Goal: Task Accomplishment & Management: Manage account settings

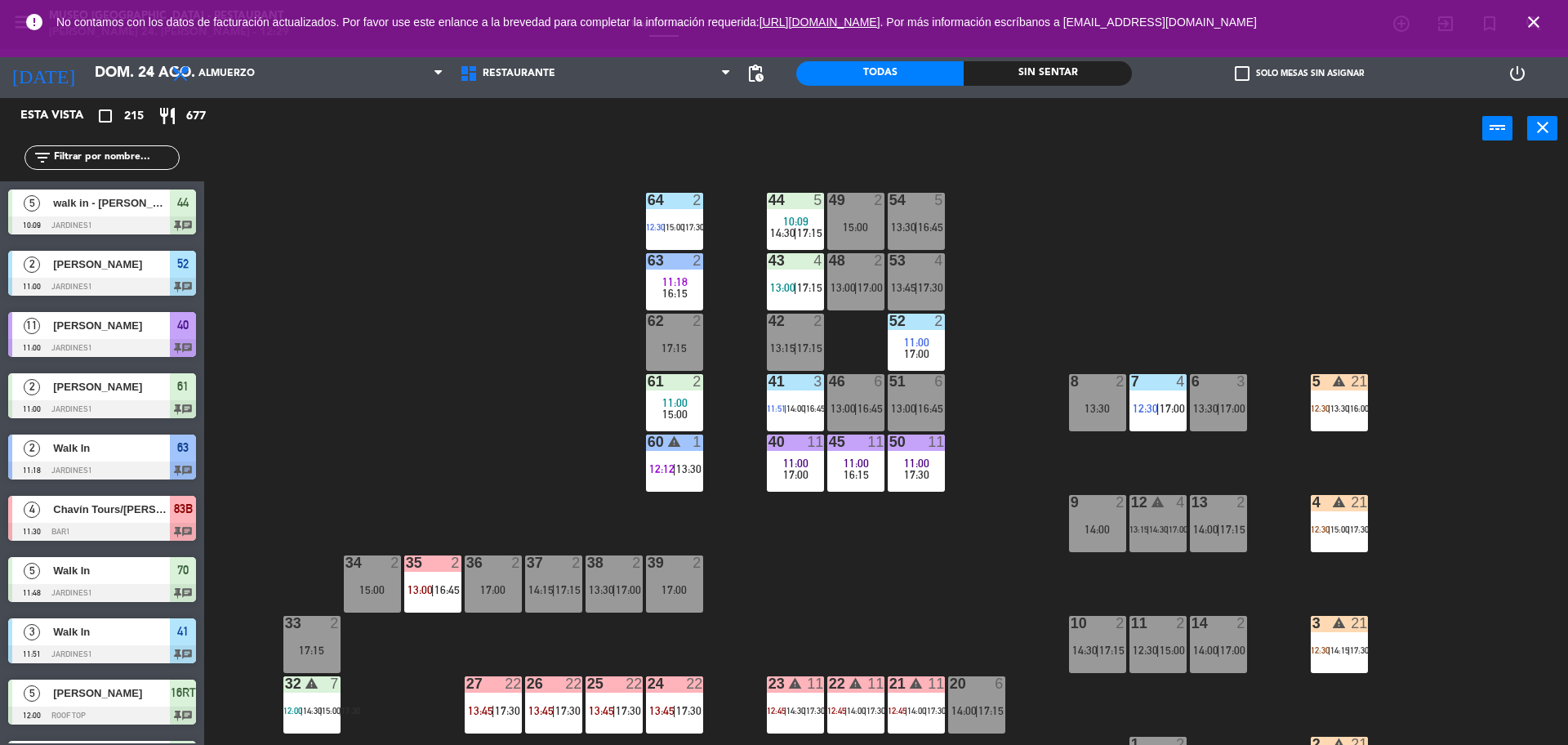
click at [1341, 368] on div "44 5 10:09 14:30 | 17:15 49 2 15:00 54 5 13:30 | 16:45 64 2 12:30 | 15:00 | 17:…" at bounding box center [894, 456] width 1349 height 586
click at [1342, 394] on div "5 warning 21 12:30 | 13:30 | 16:00" at bounding box center [1340, 403] width 57 height 57
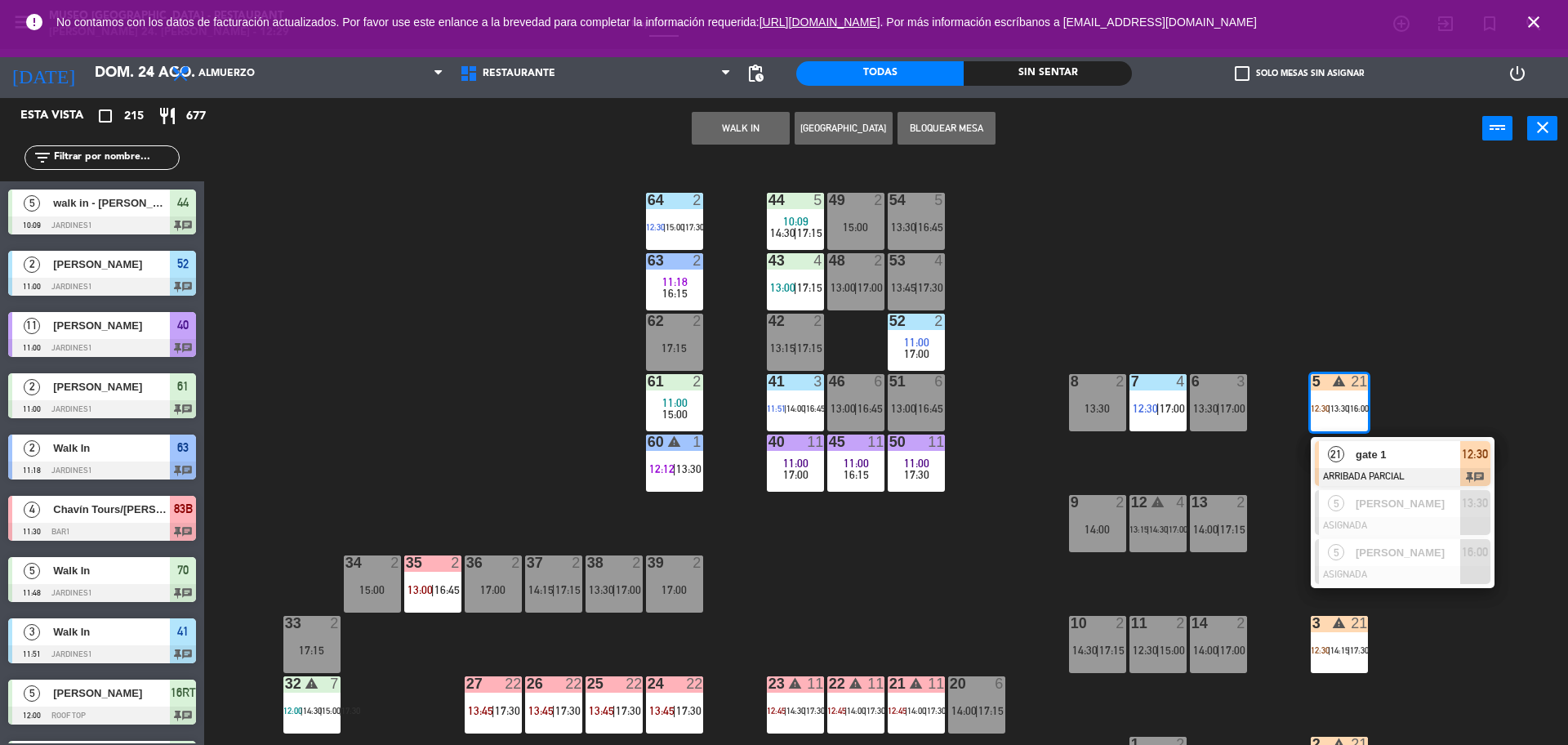
click at [1357, 450] on span "gate 1" at bounding box center [1408, 454] width 105 height 17
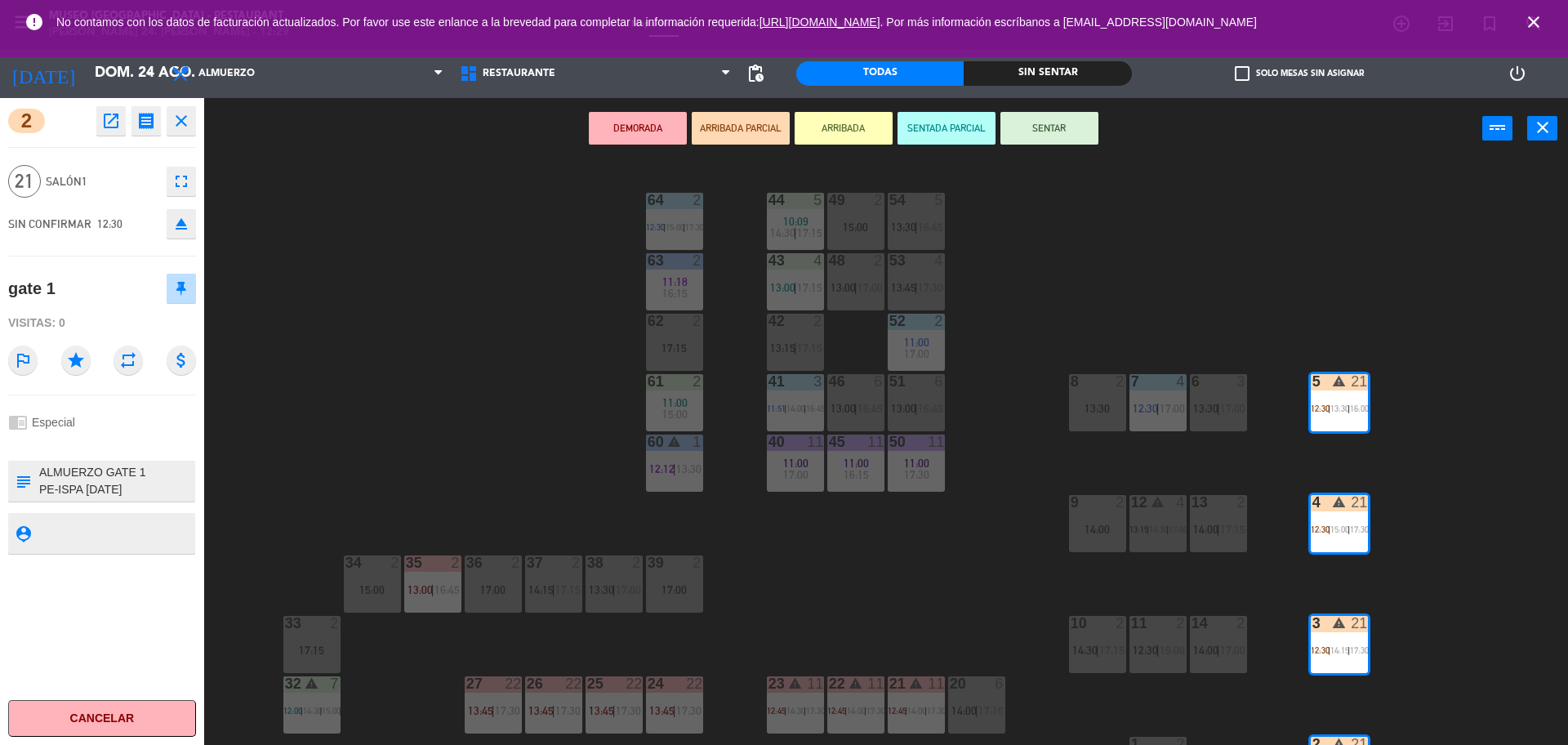
click at [161, 491] on textarea at bounding box center [116, 481] width 156 height 34
click at [203, 481] on div "2 open_in_new receipt 12:30 PM dom., 24 ago. 21 personas gate 1 Mesa 2+3+4+5 EX…" at bounding box center [102, 421] width 204 height 647
click at [170, 486] on textarea at bounding box center [116, 481] width 156 height 34
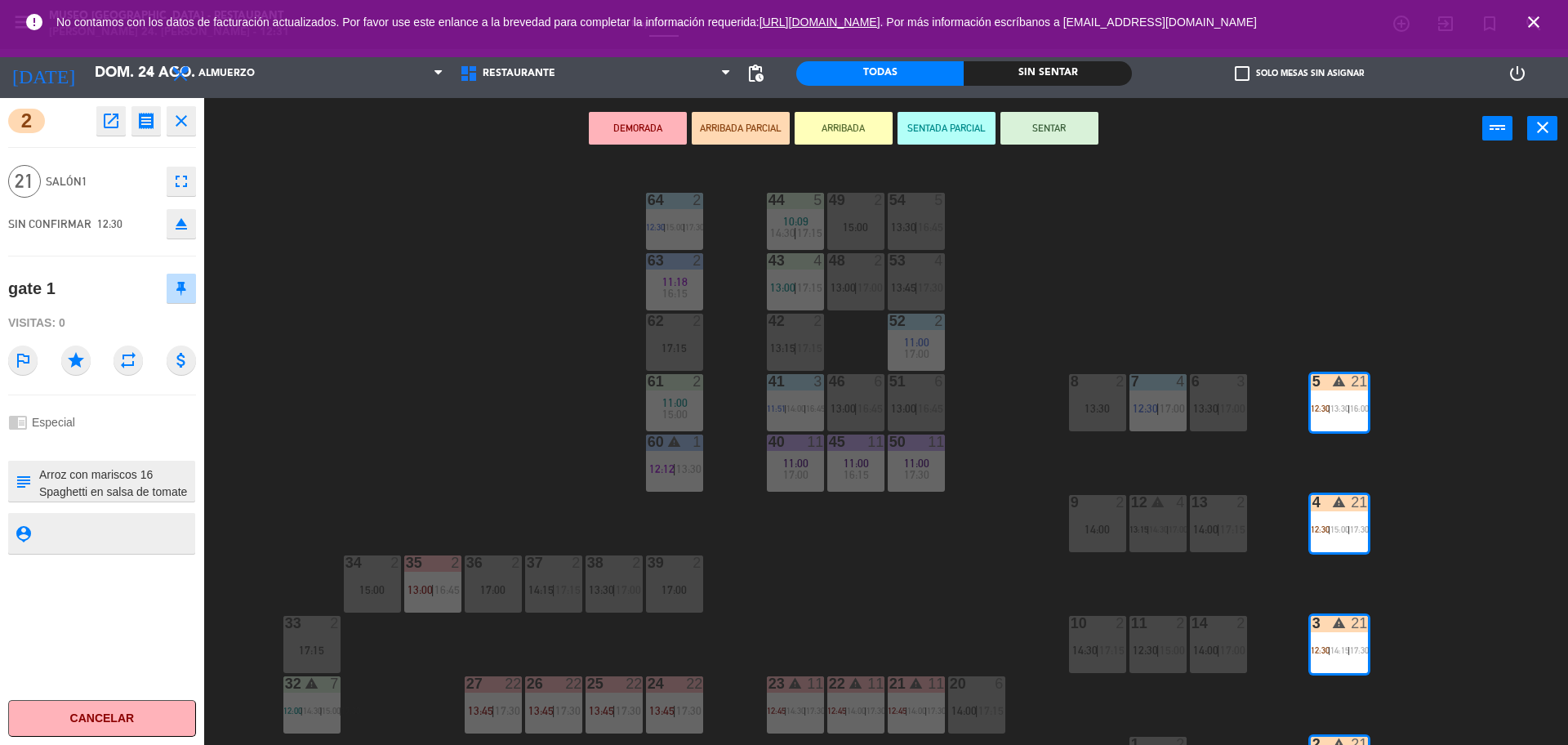
click at [187, 393] on div "2 open_in_new receipt 12:30 PM dom., 24 ago. 21 personas gate 1 Mesa 2+3+4+5 EX…" at bounding box center [102, 421] width 204 height 647
click at [304, 402] on div "44 5 10:09 14:30 | 17:15 49 2 15:00 54 5 13:30 | 16:45 64 2 12:30 | 15:00 | 17:…" at bounding box center [894, 456] width 1349 height 586
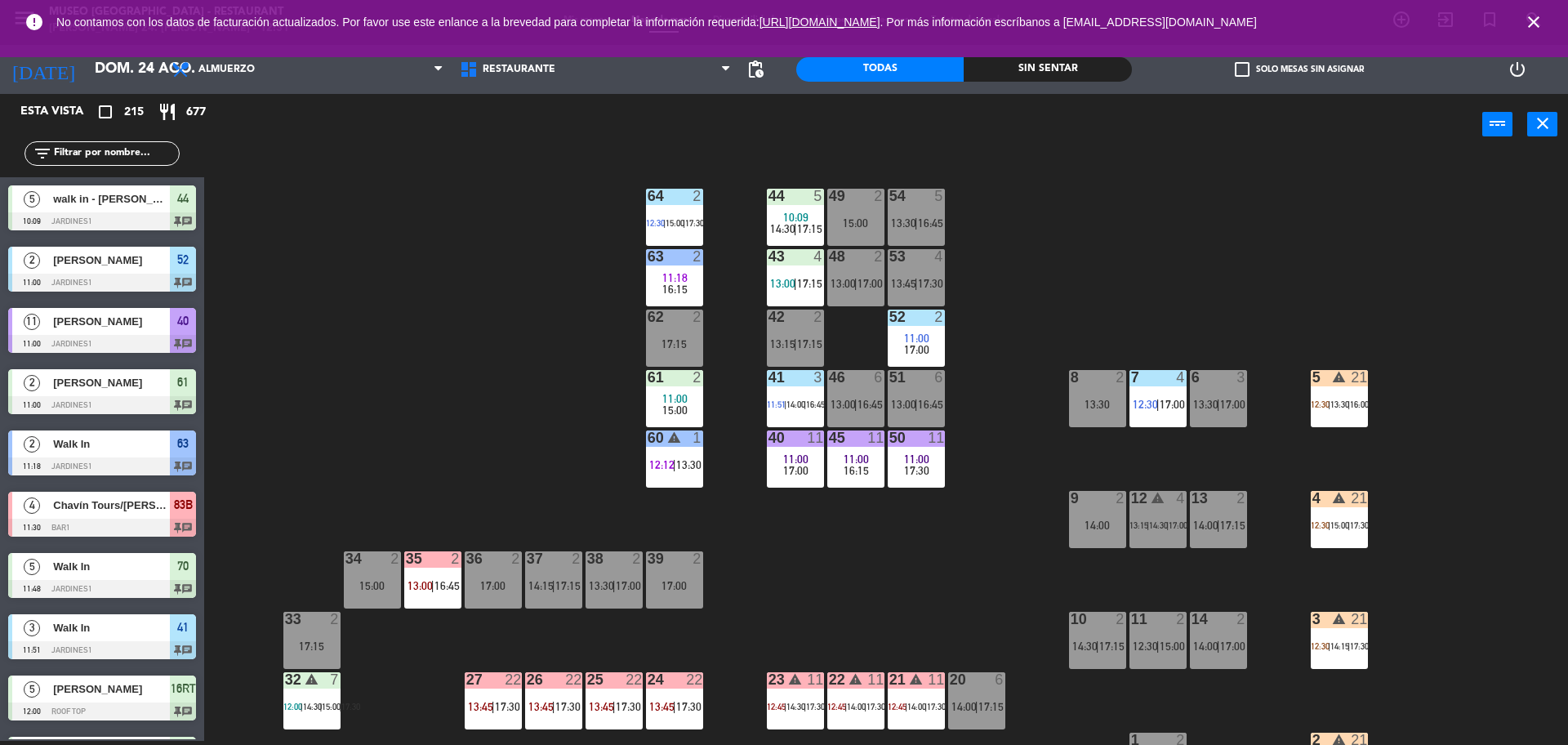
scroll to position [4555, 0]
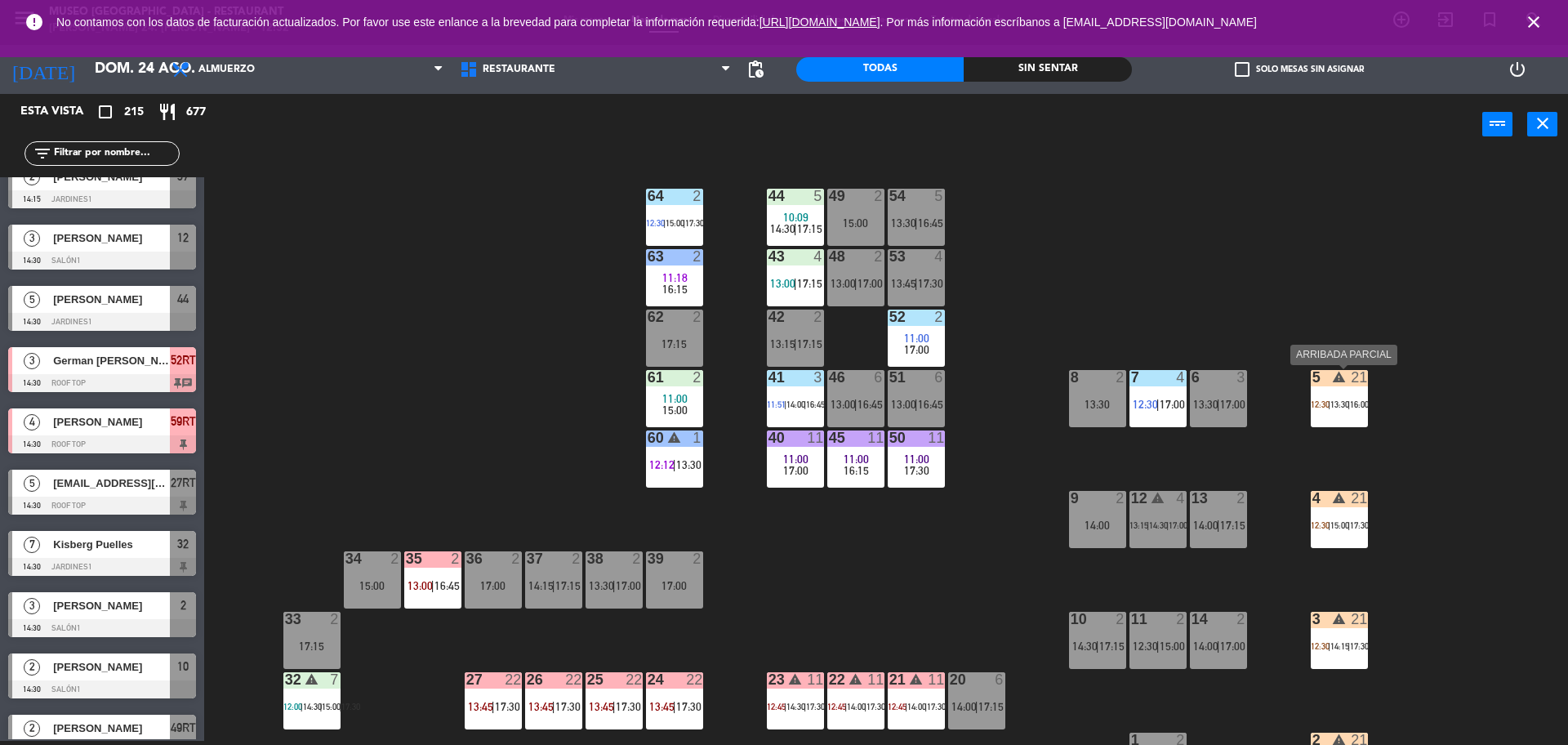
click at [1354, 397] on div "5 warning 21 12:30 | 13:30 | 16:00" at bounding box center [1340, 398] width 57 height 57
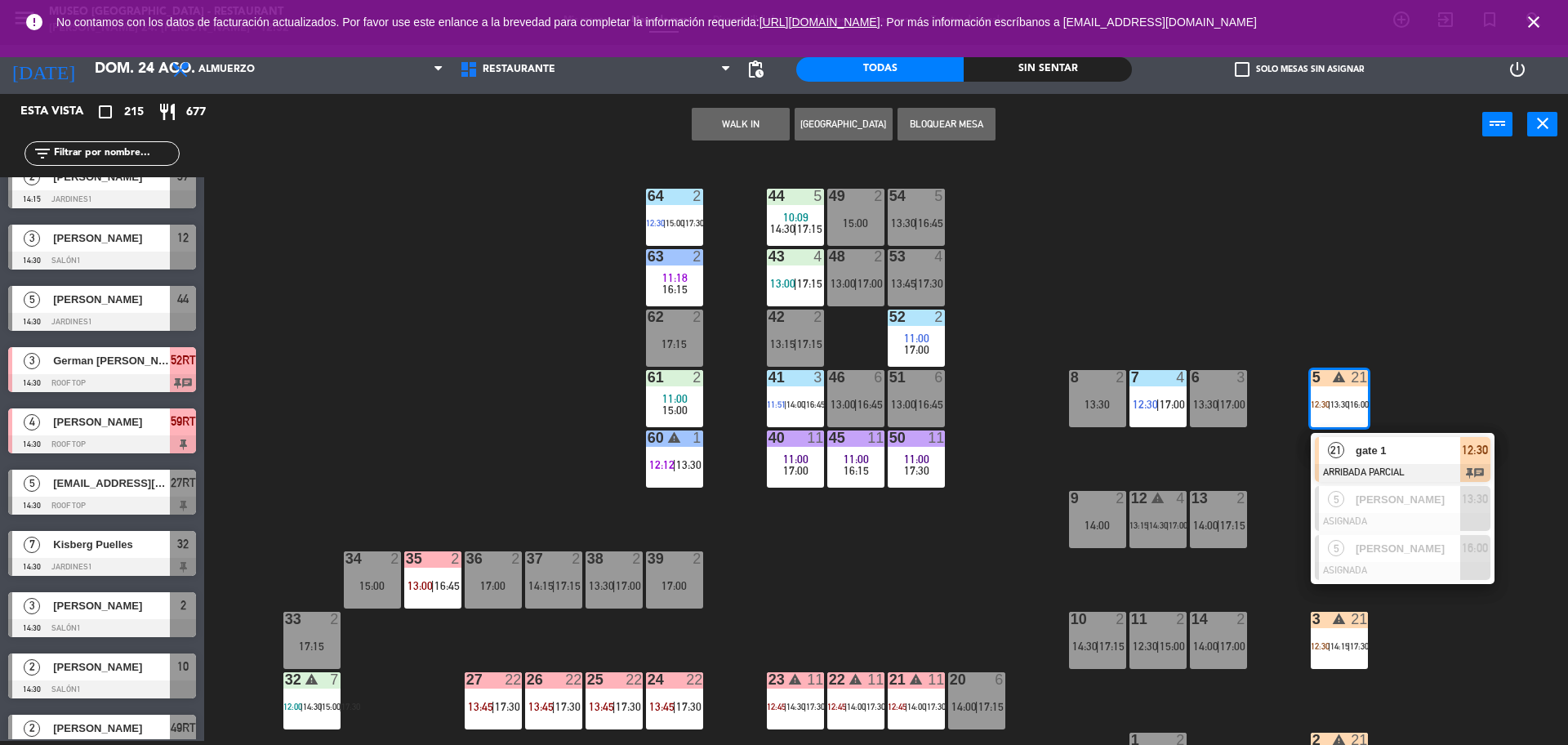
click at [1346, 474] on div at bounding box center [1403, 473] width 176 height 18
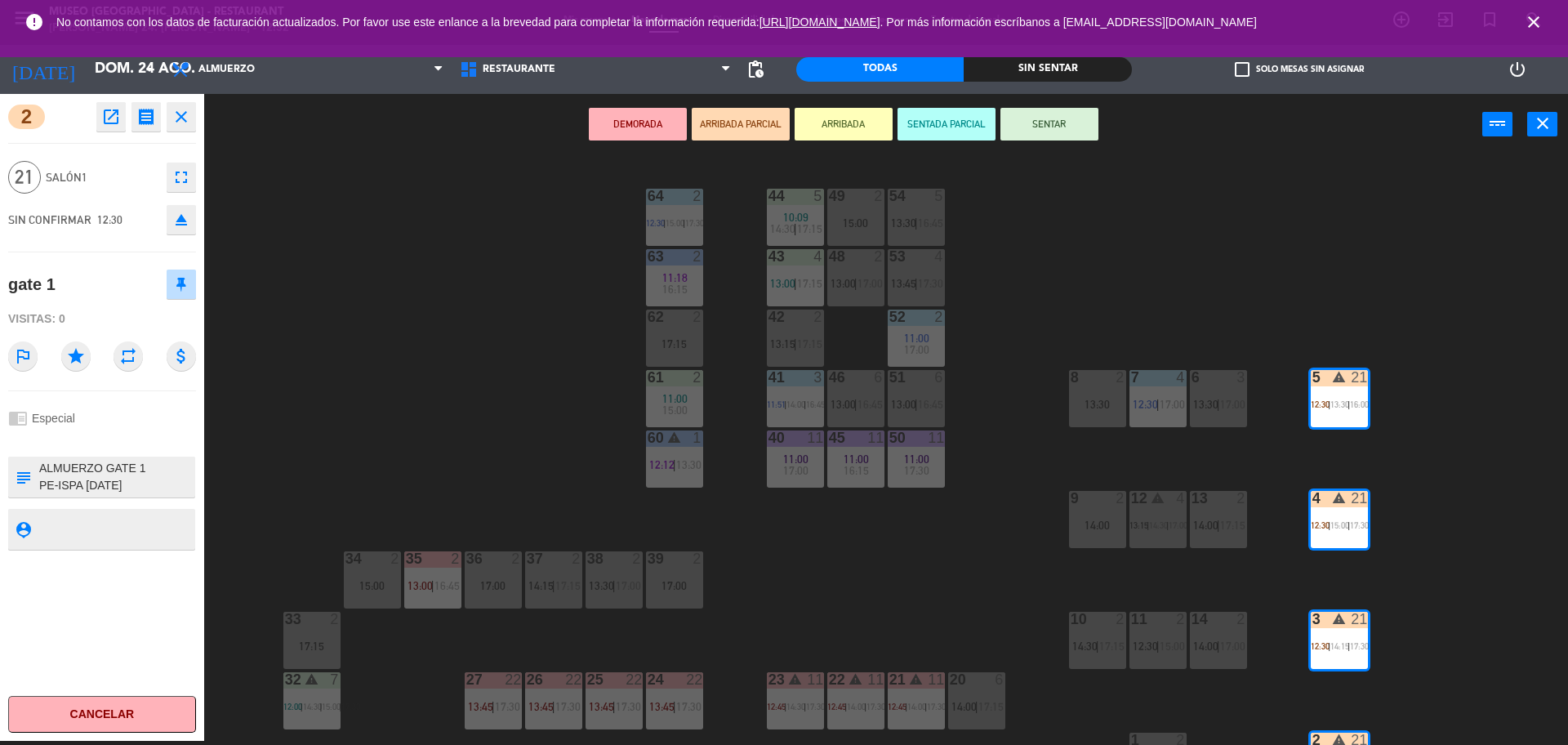
click at [156, 488] on textarea at bounding box center [116, 477] width 156 height 34
click at [189, 411] on div "chrome_reader_mode Especial" at bounding box center [102, 418] width 188 height 31
click at [230, 404] on div "44 5 10:09 14:30 | 17:15 49 2 15:00 54 5 13:30 | 16:45 64 2 12:30 | 15:00 | 17:…" at bounding box center [894, 452] width 1349 height 586
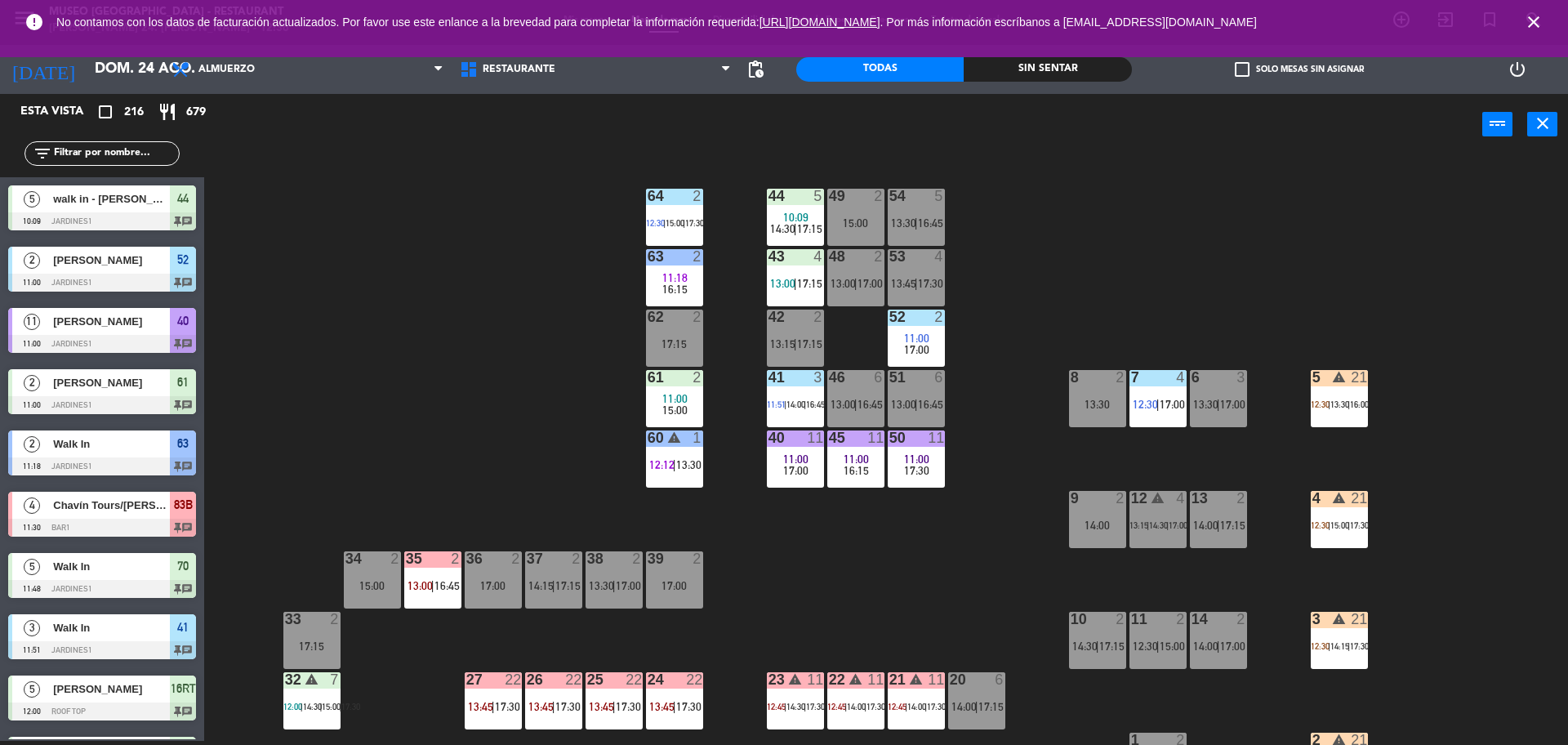
scroll to position [4577, 0]
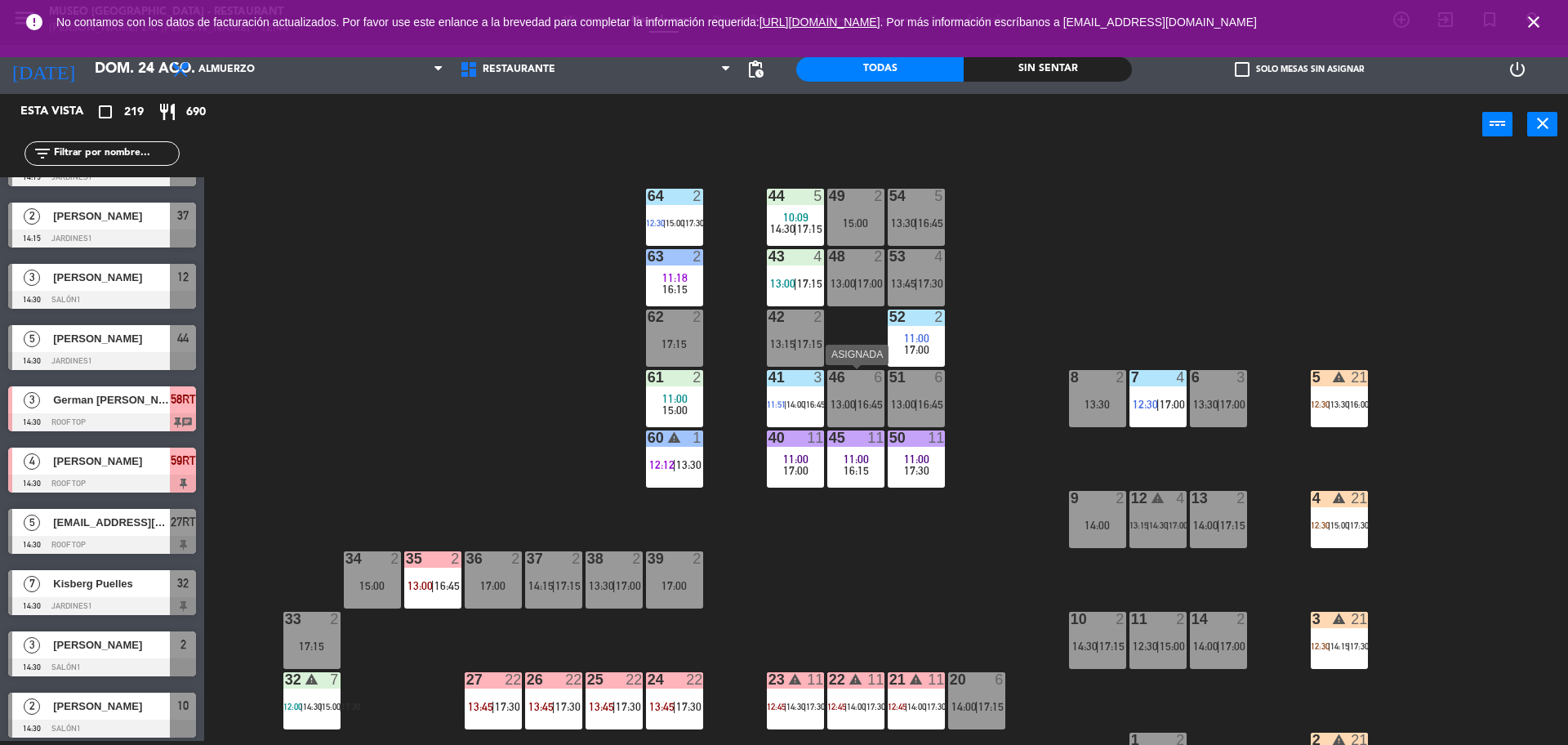
click at [845, 396] on div "46 6 13:00 | 16:45" at bounding box center [856, 398] width 57 height 57
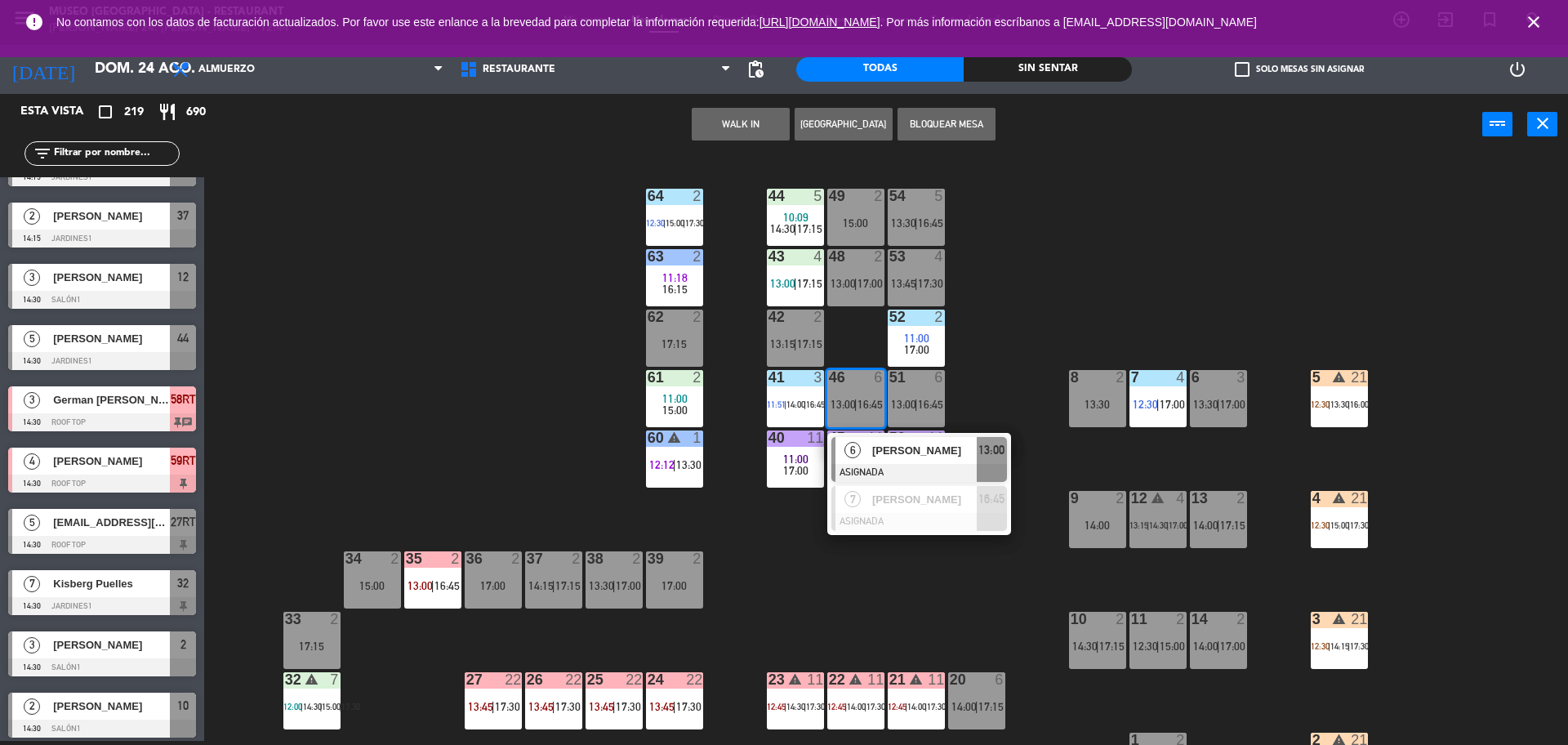
click at [741, 124] on button "WALK IN" at bounding box center [741, 124] width 98 height 32
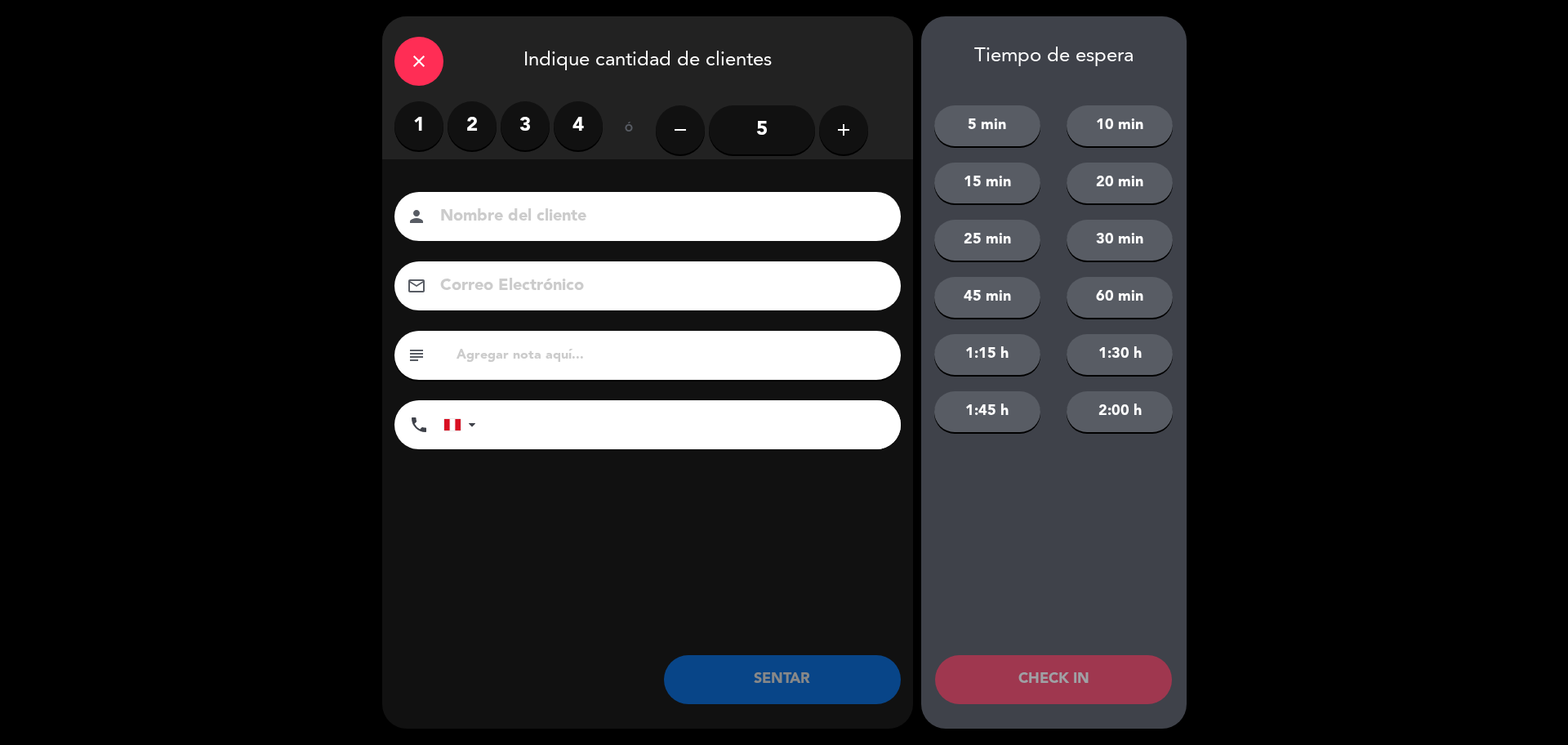
click at [842, 133] on icon "add" at bounding box center [844, 130] width 20 height 20
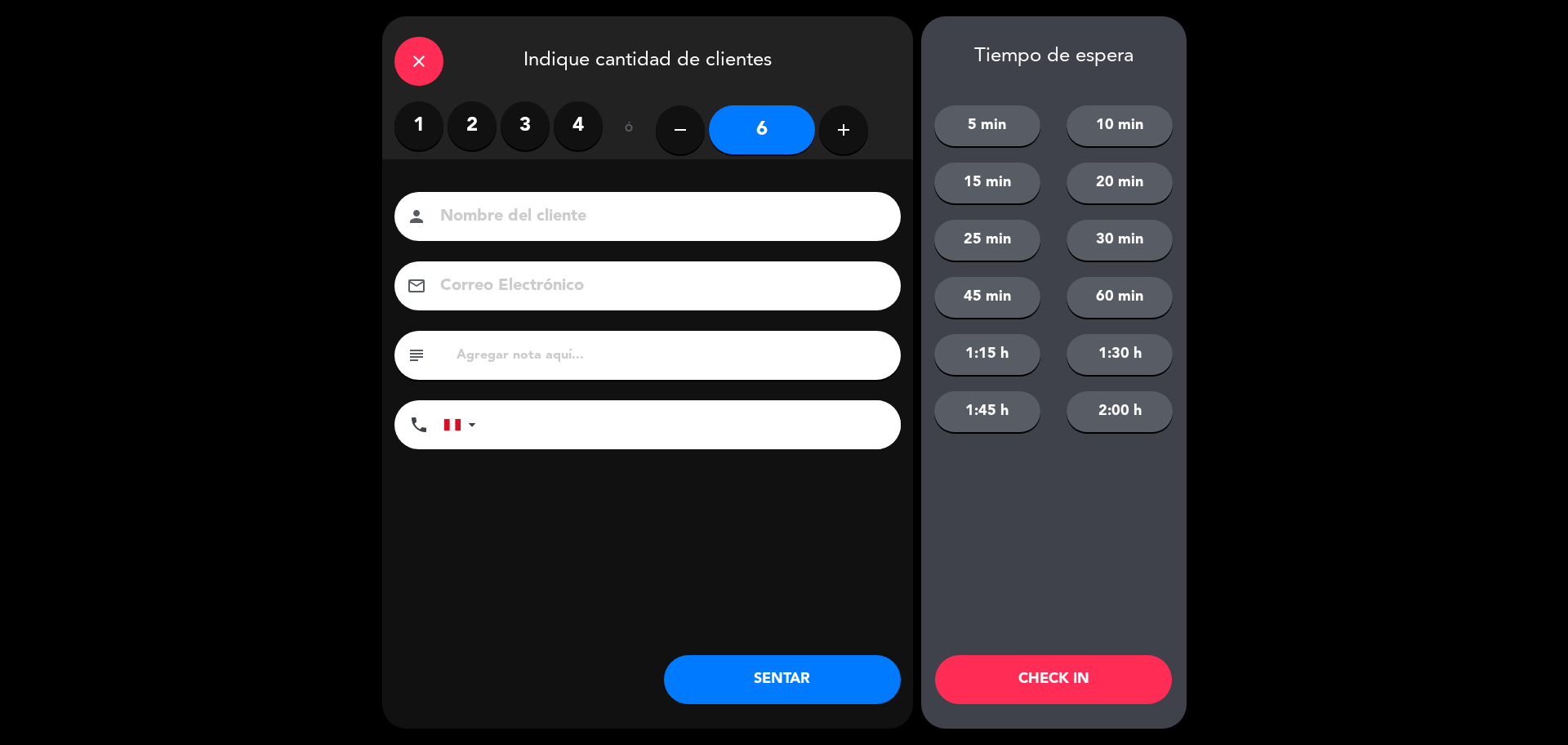
click at [605, 235] on div "person" at bounding box center [648, 216] width 507 height 49
click at [598, 220] on input at bounding box center [659, 217] width 441 height 29
type input "[PERSON_NAME]"
click at [537, 359] on input "text" at bounding box center [672, 355] width 433 height 23
type input "m51."
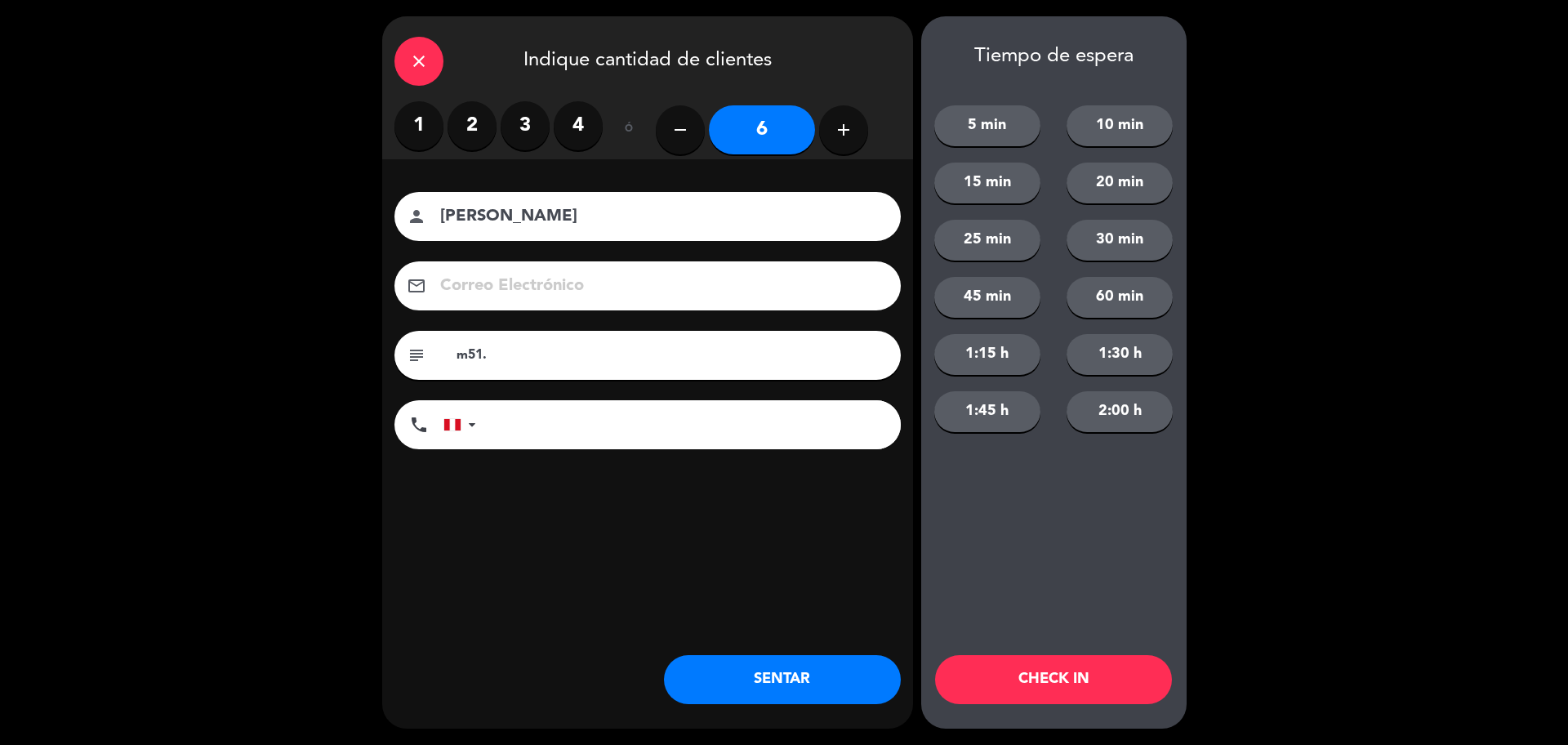
click at [760, 677] on button "SENTAR" at bounding box center [783, 680] width 237 height 49
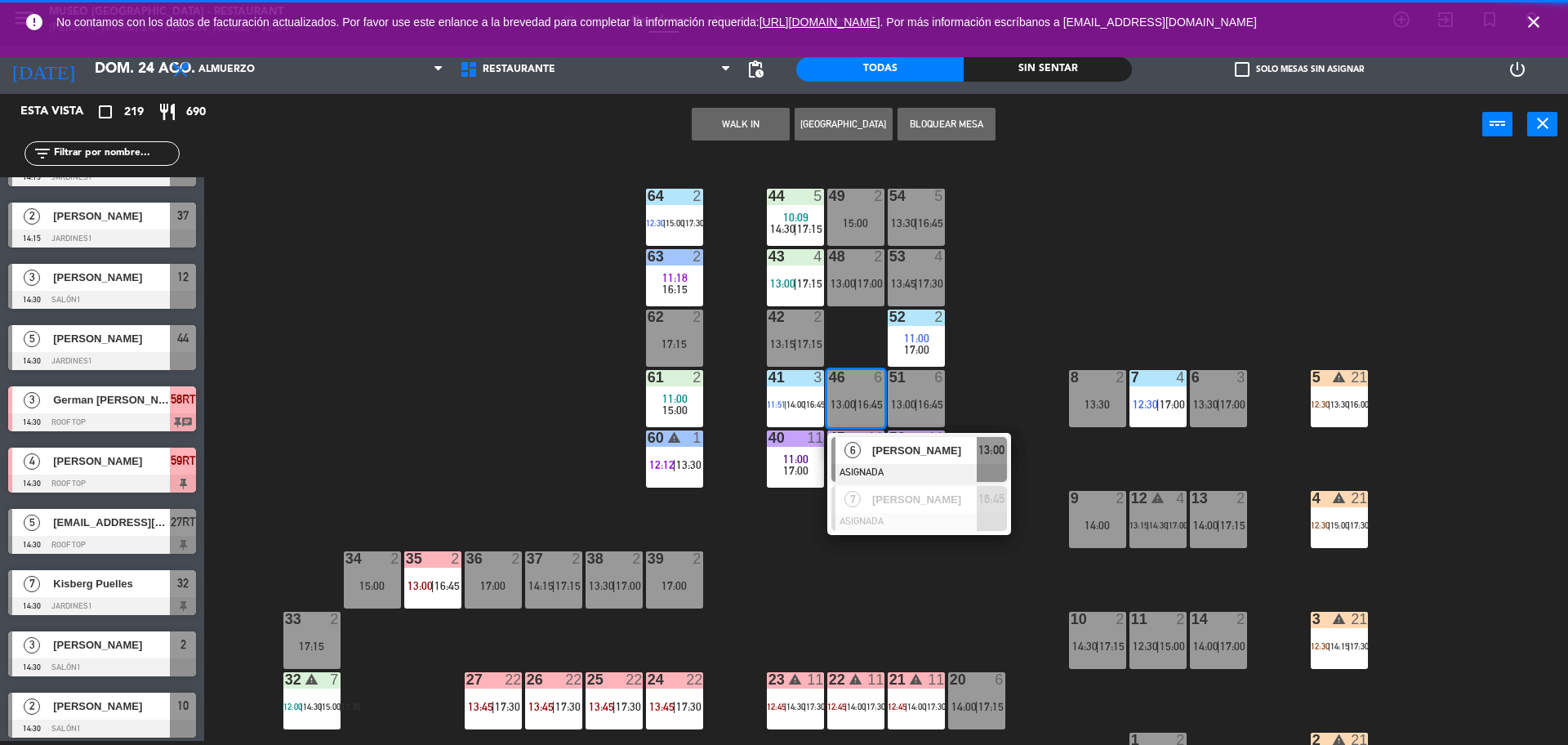
scroll to position [0, 0]
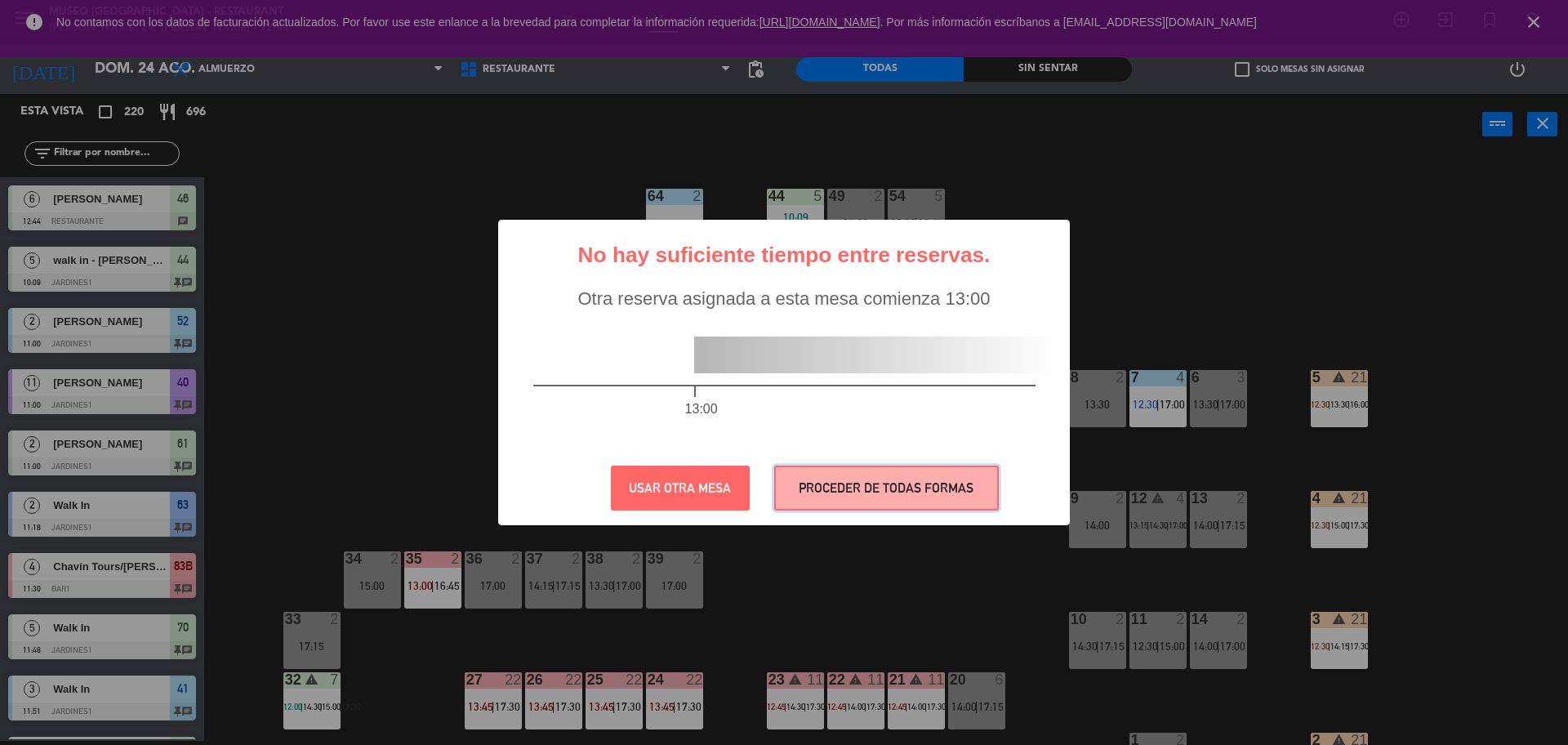
click at [875, 489] on button "PROCEDER DE TODAS FORMAS" at bounding box center [887, 488] width 225 height 45
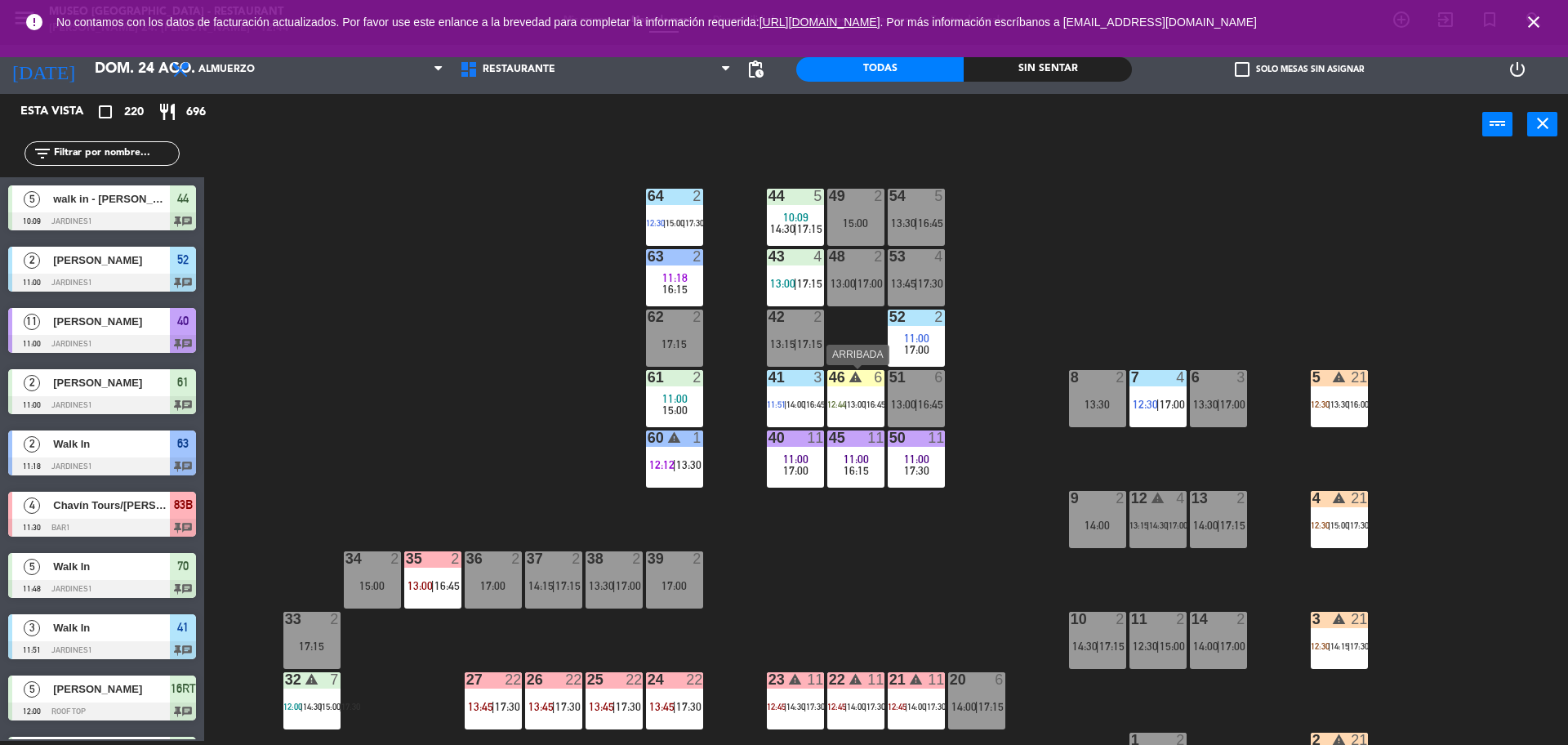
click at [851, 408] on span "13:00" at bounding box center [856, 404] width 19 height 10
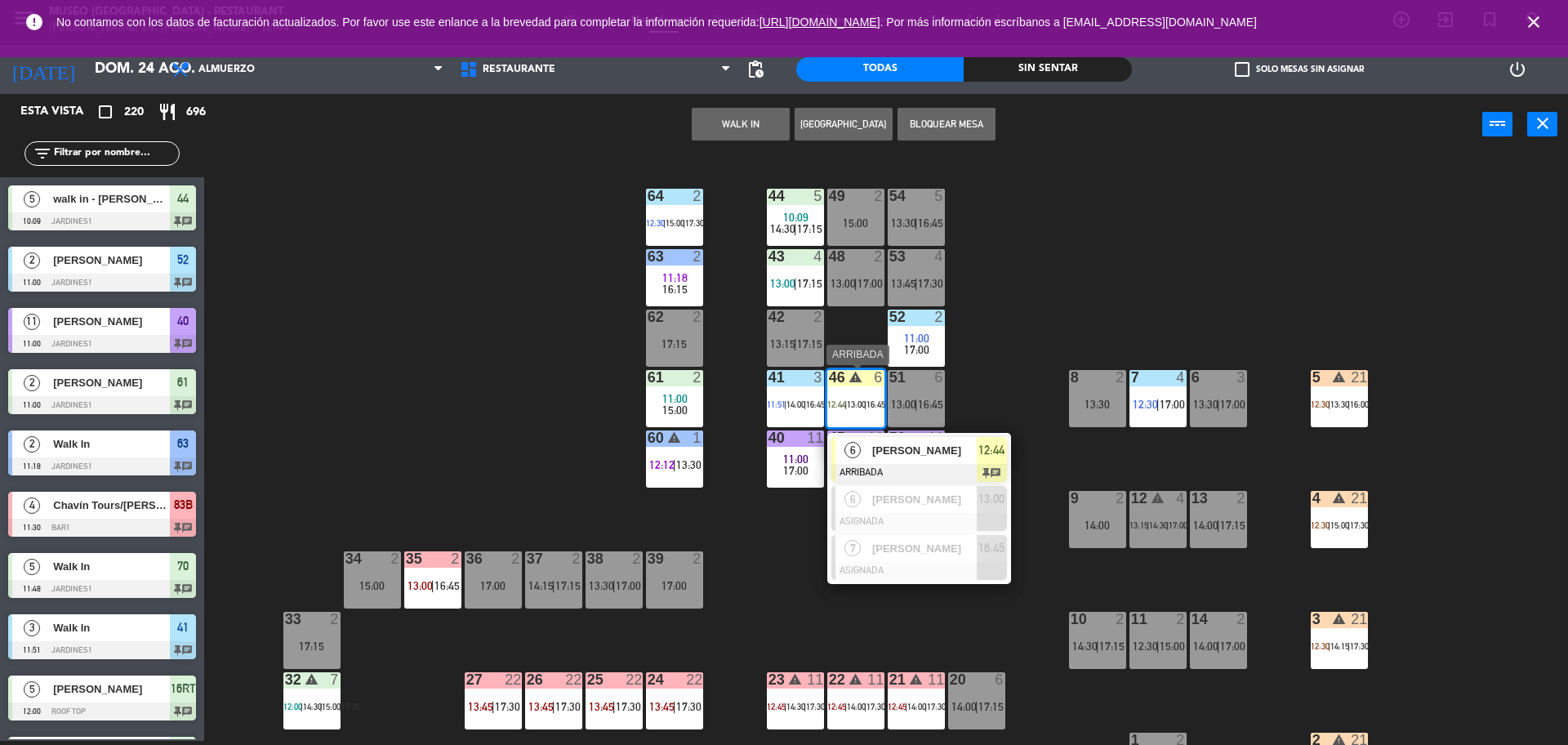
click at [884, 464] on div at bounding box center [920, 473] width 176 height 18
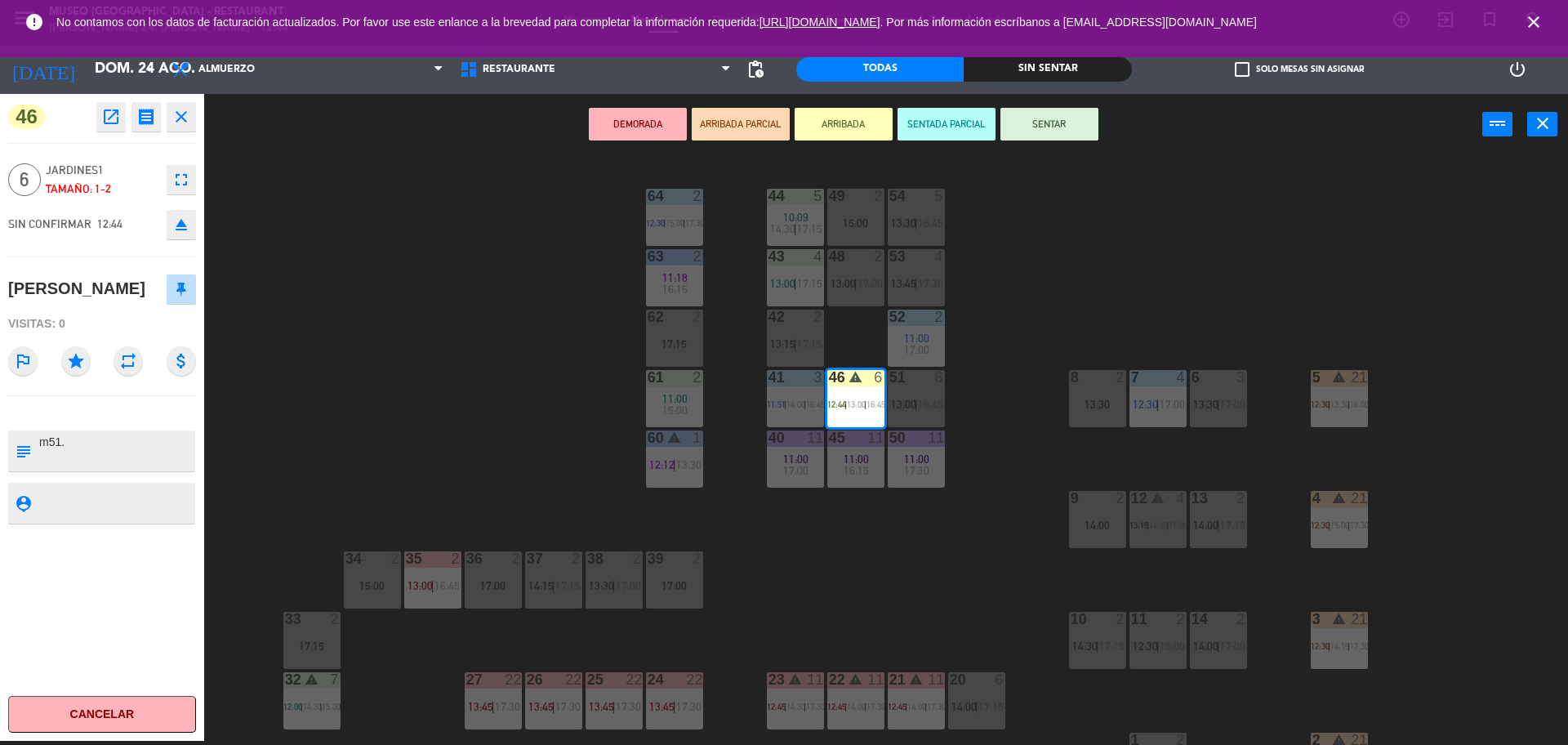
click at [95, 441] on textarea at bounding box center [116, 450] width 156 height 34
type textarea "m46 - 51."
click at [152, 410] on div at bounding box center [102, 413] width 188 height 12
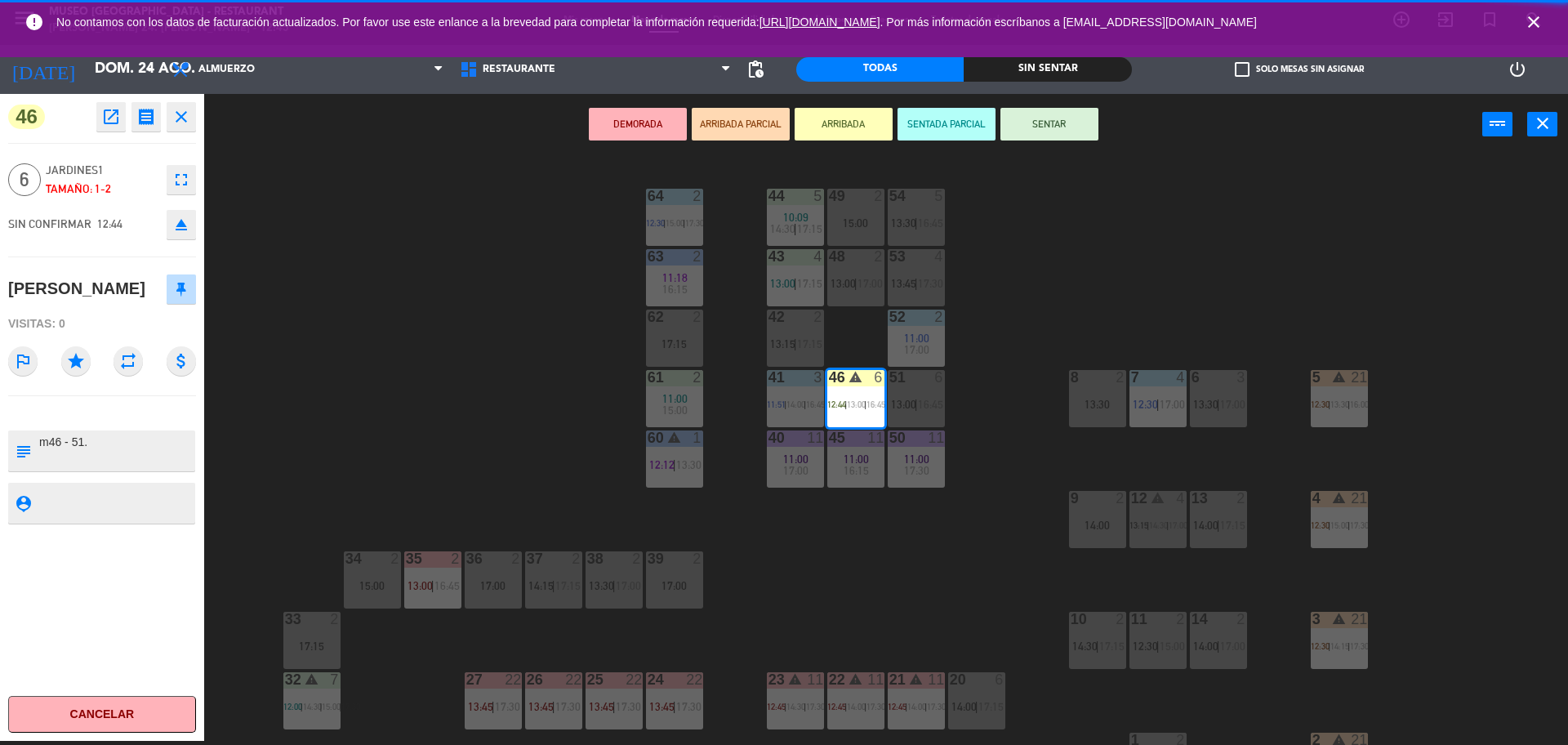
click at [352, 372] on div "44 5 10:09 14:30 | 17:15 49 2 15:00 54 5 13:30 | 16:45 64 2 12:30 | 15:00 | 17:…" at bounding box center [894, 452] width 1349 height 586
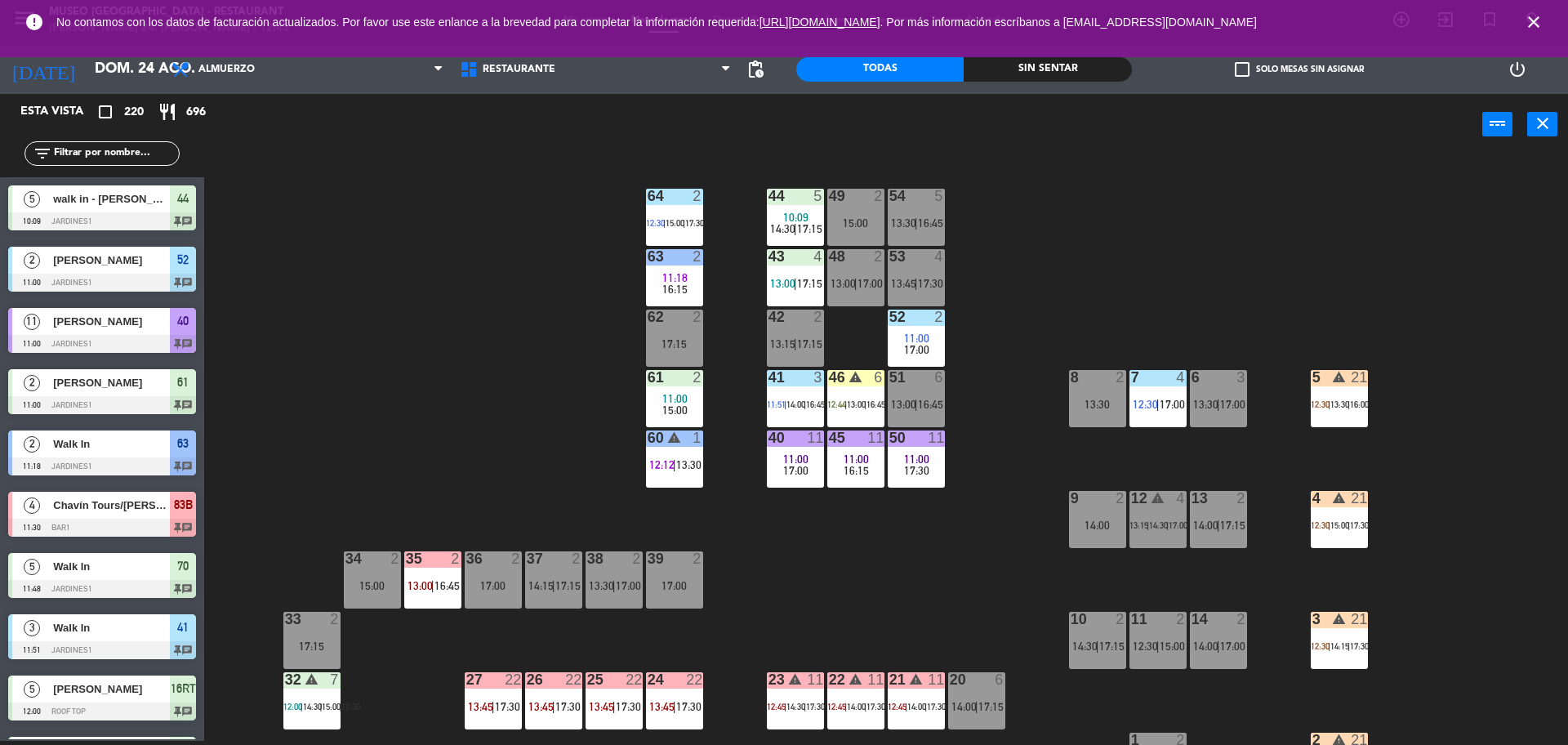
scroll to position [4, 0]
click at [851, 397] on div "46 warning 6 12:44 | 13:00 | 16:45" at bounding box center [856, 398] width 57 height 57
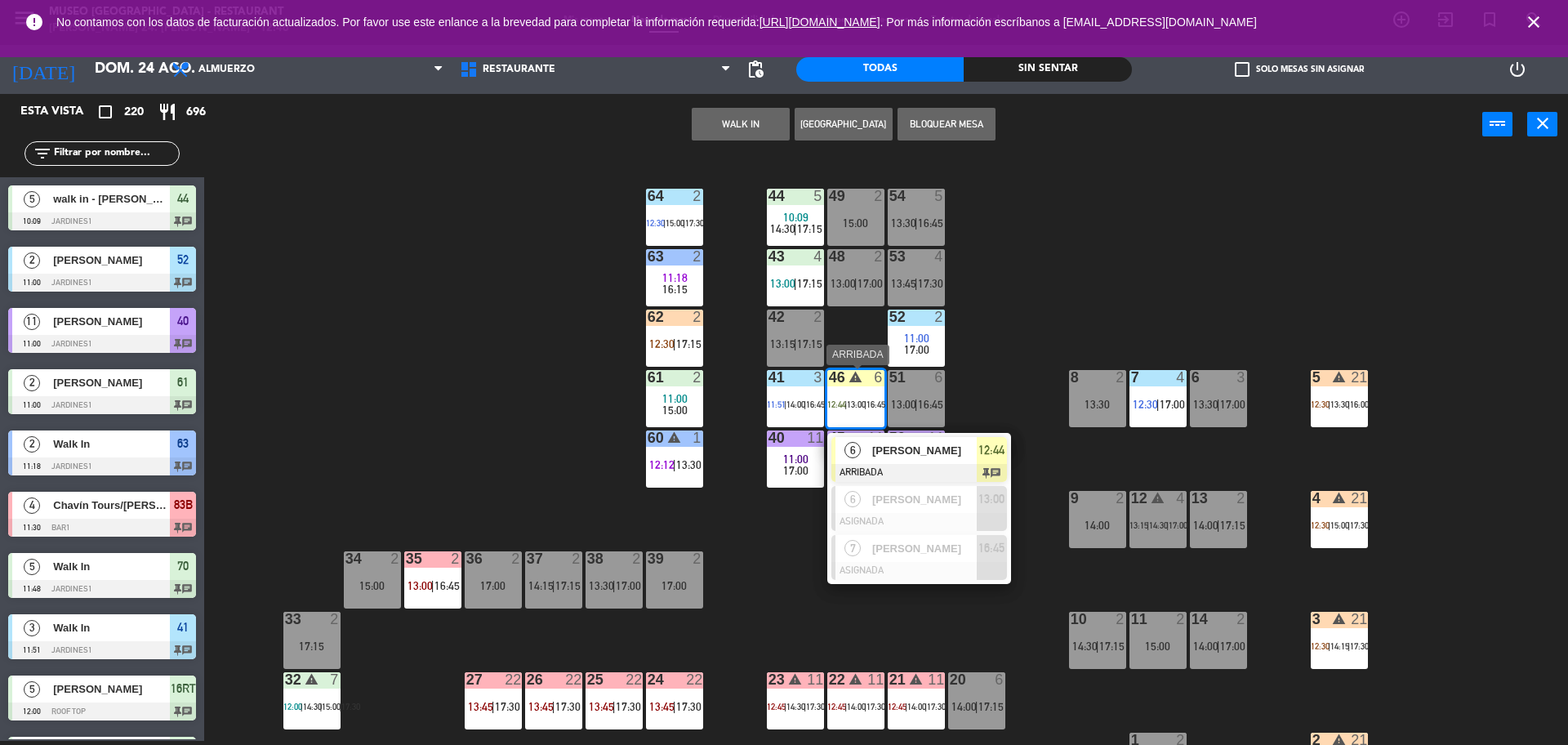
click at [892, 451] on span "[PERSON_NAME]" at bounding box center [924, 450] width 105 height 17
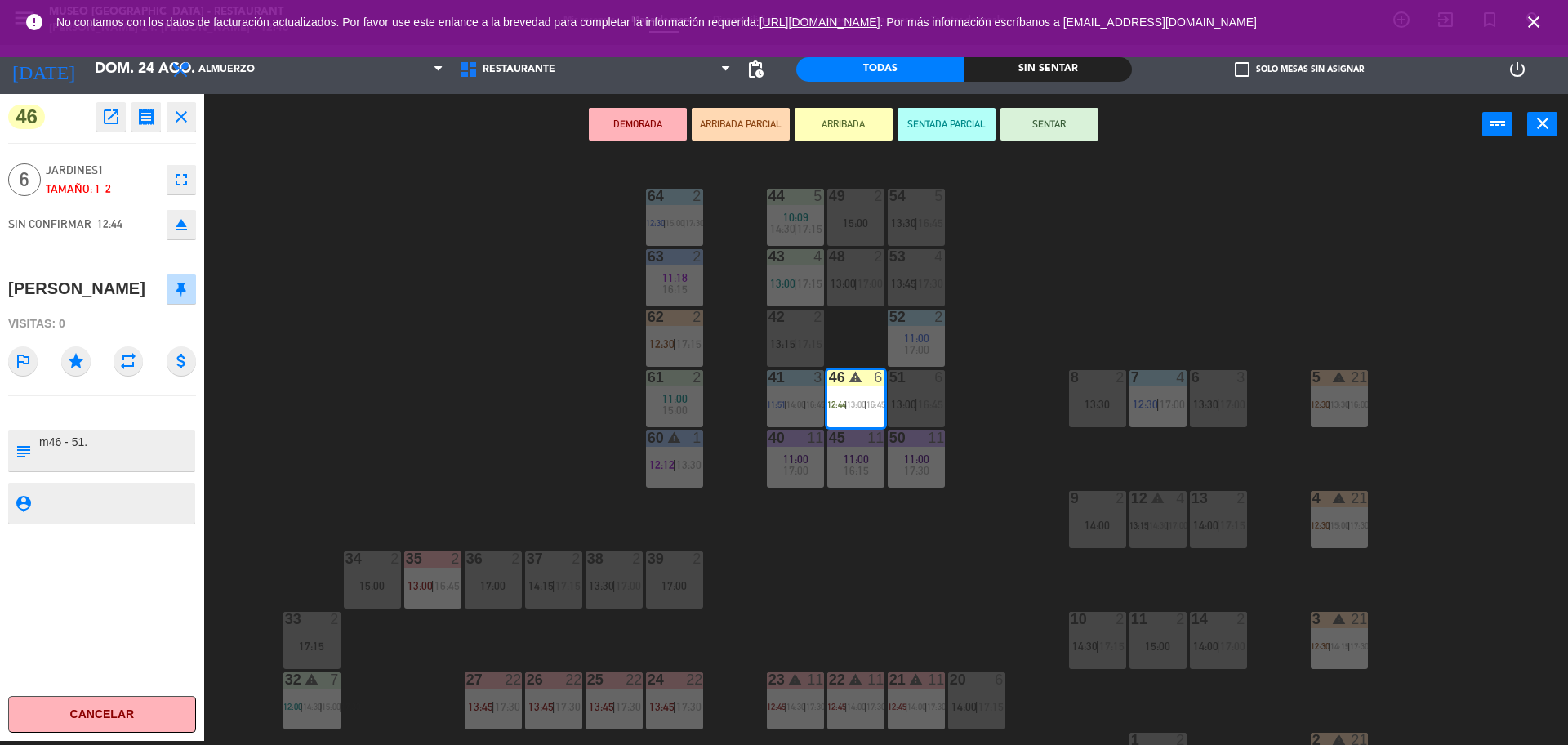
click at [1060, 125] on button "SENTAR" at bounding box center [1049, 124] width 98 height 32
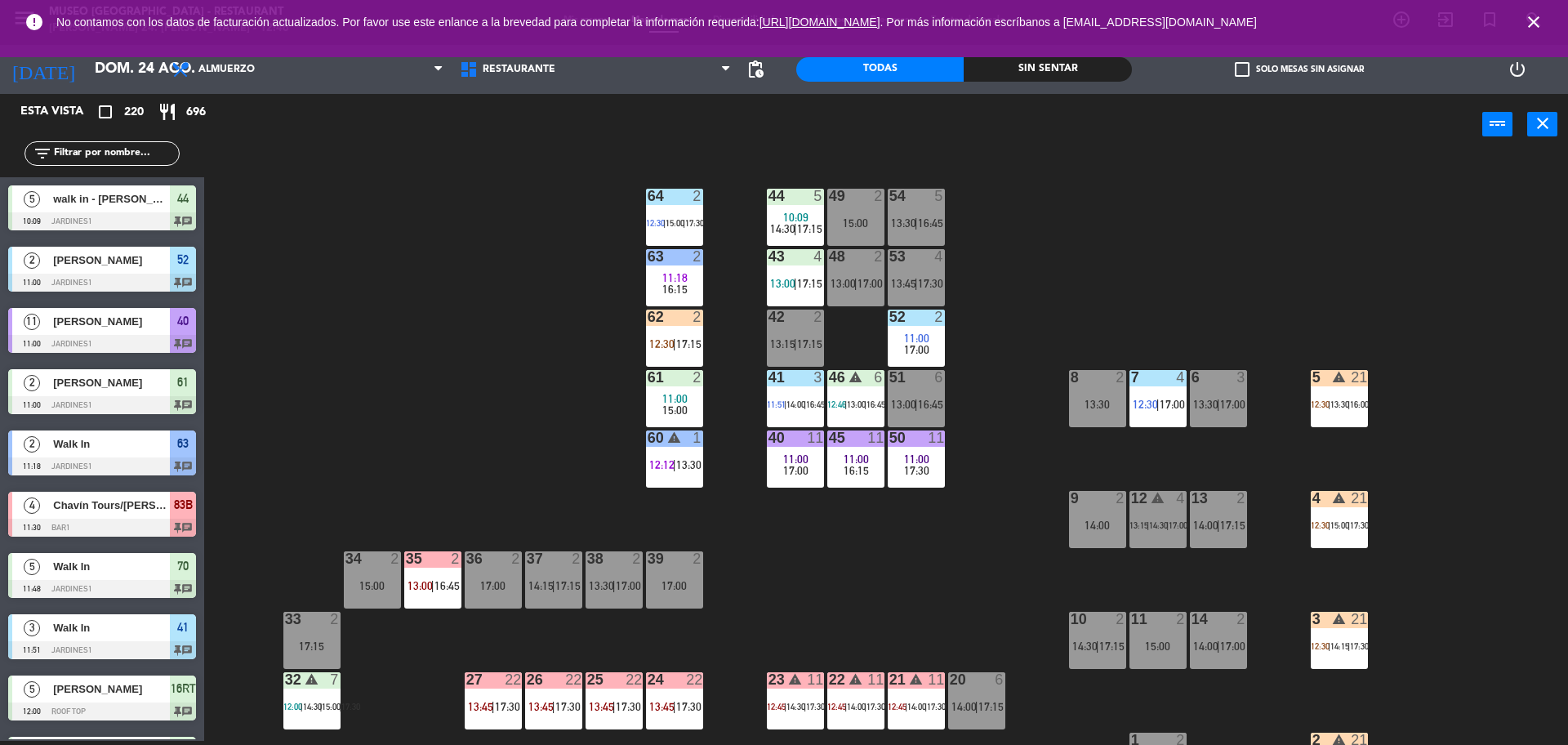
click at [146, 155] on input "text" at bounding box center [115, 153] width 126 height 18
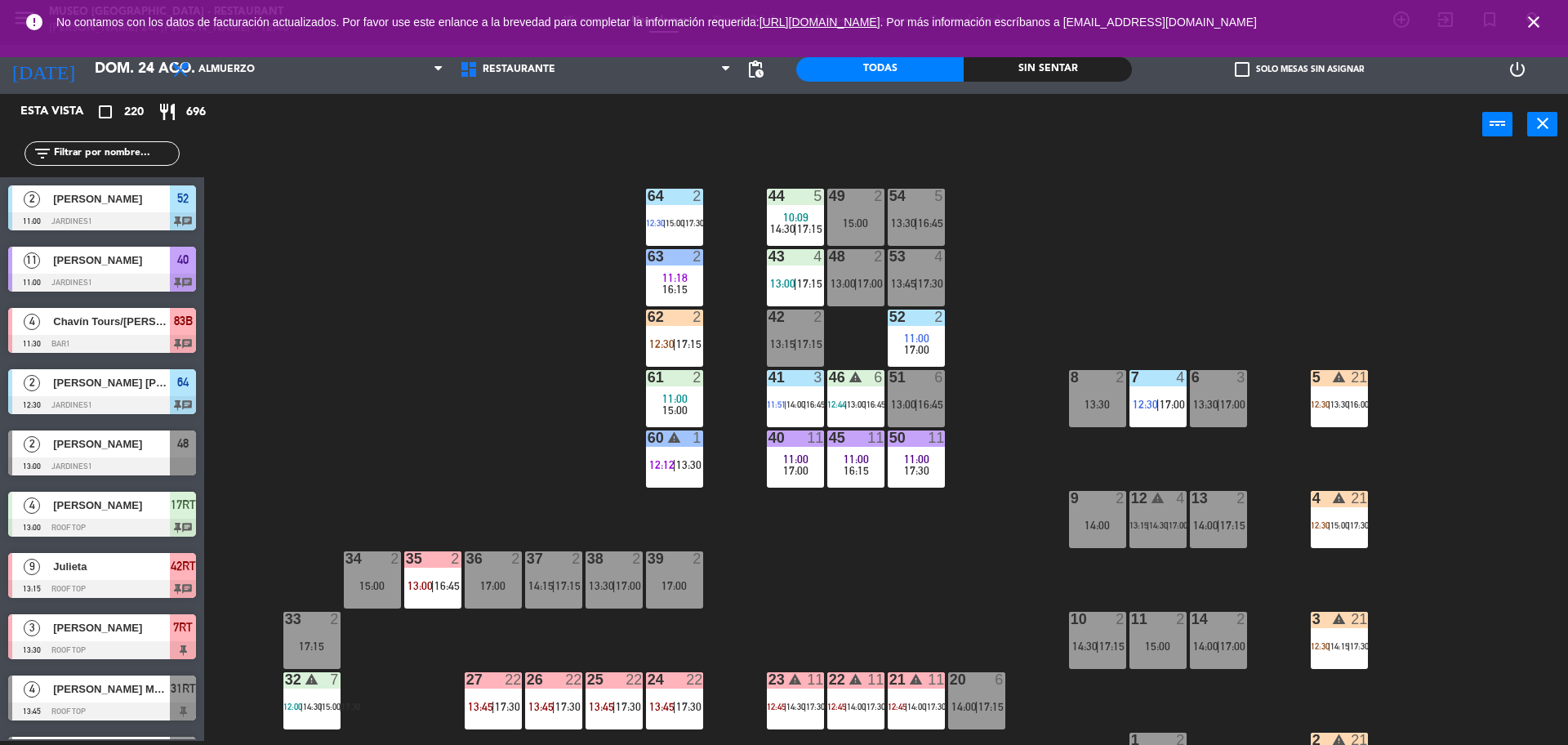
type input "j"
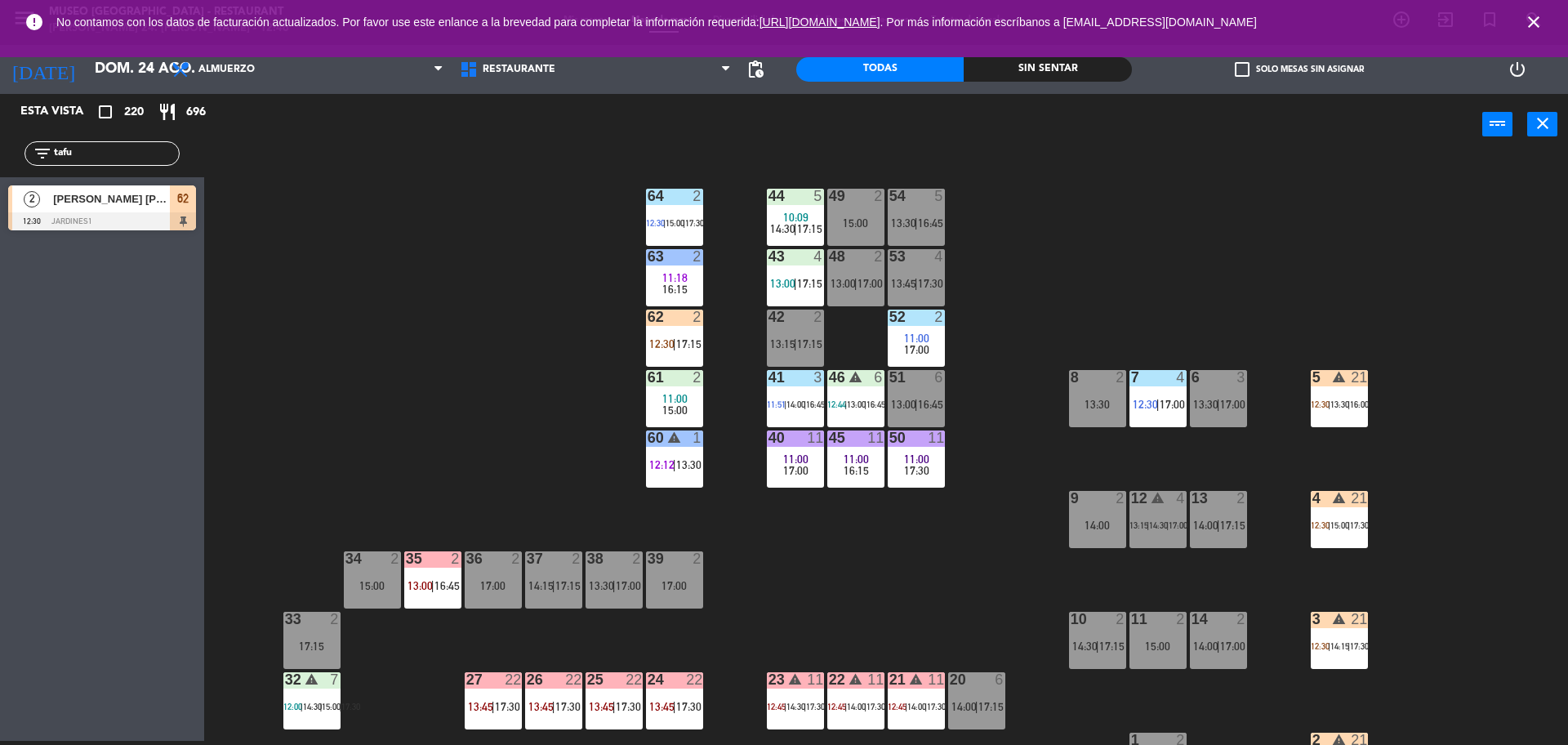
type input "tafu"
click at [127, 198] on span "[PERSON_NAME] [PERSON_NAME] [PERSON_NAME]" at bounding box center [111, 199] width 116 height 17
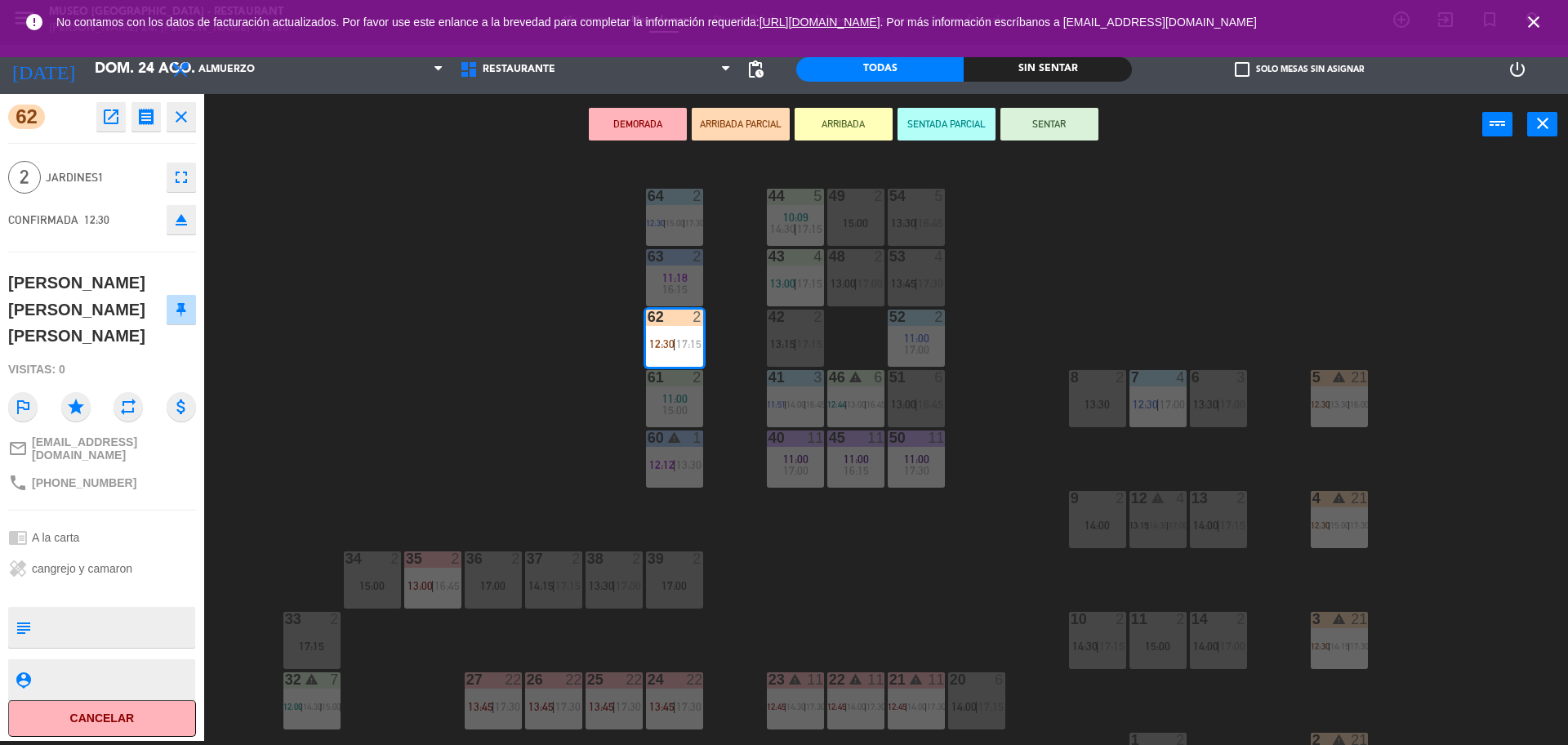
click at [107, 610] on textarea at bounding box center [116, 627] width 156 height 34
type textarea "m62. Se le avisó a [PERSON_NAME] [PERSON_NAME]."
click at [168, 522] on div "chrome_reader_mode A la carta" at bounding box center [102, 537] width 188 height 31
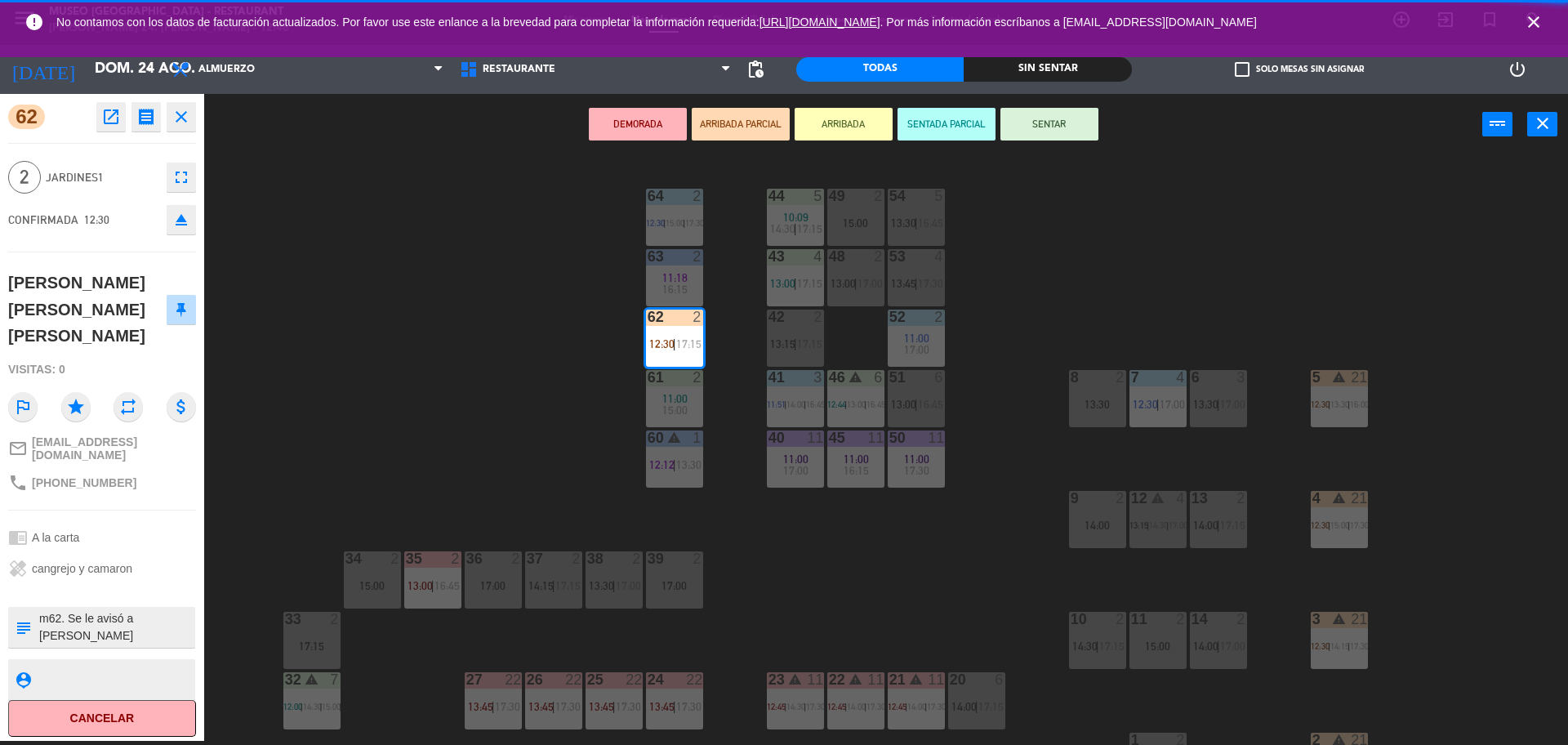
click at [345, 420] on div "44 5 10:09 14:30 | 17:15 49 2 15:00 54 5 13:30 | 16:45 64 2 12:30 | 15:00 | 17:…" at bounding box center [894, 452] width 1349 height 586
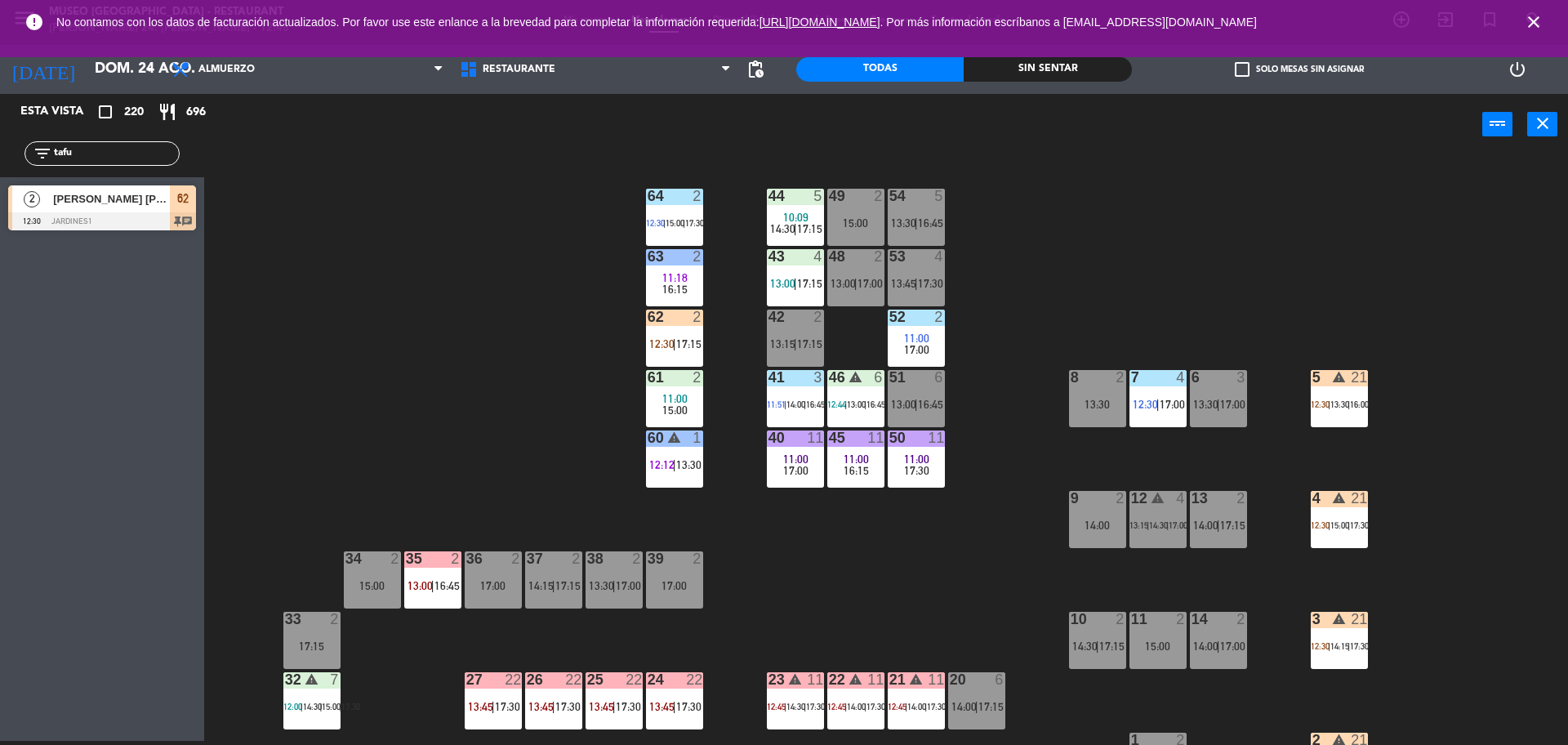
click at [688, 342] on span "17:15" at bounding box center [689, 344] width 25 height 13
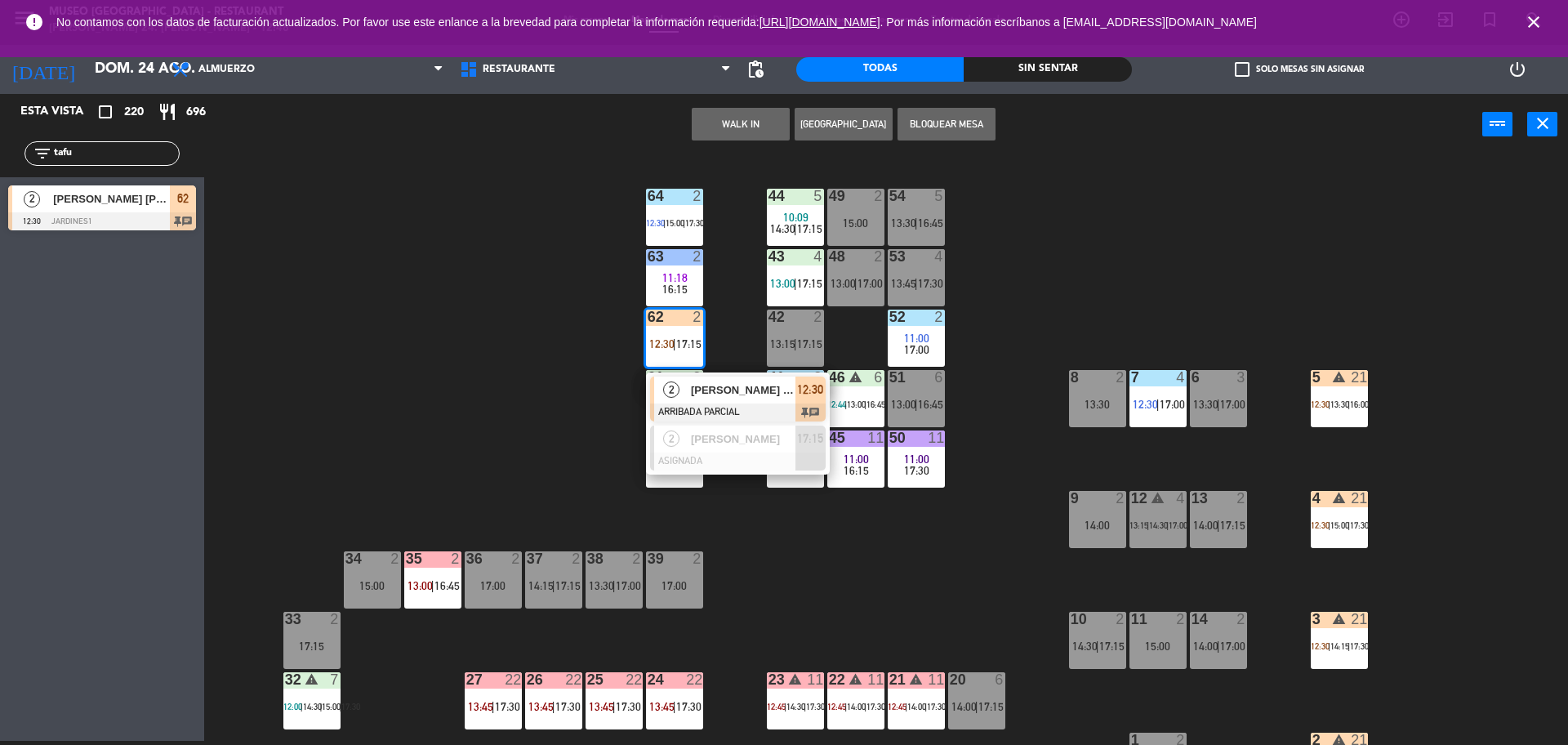
click at [719, 392] on span "[PERSON_NAME] [PERSON_NAME] [PERSON_NAME]" at bounding box center [743, 390] width 105 height 17
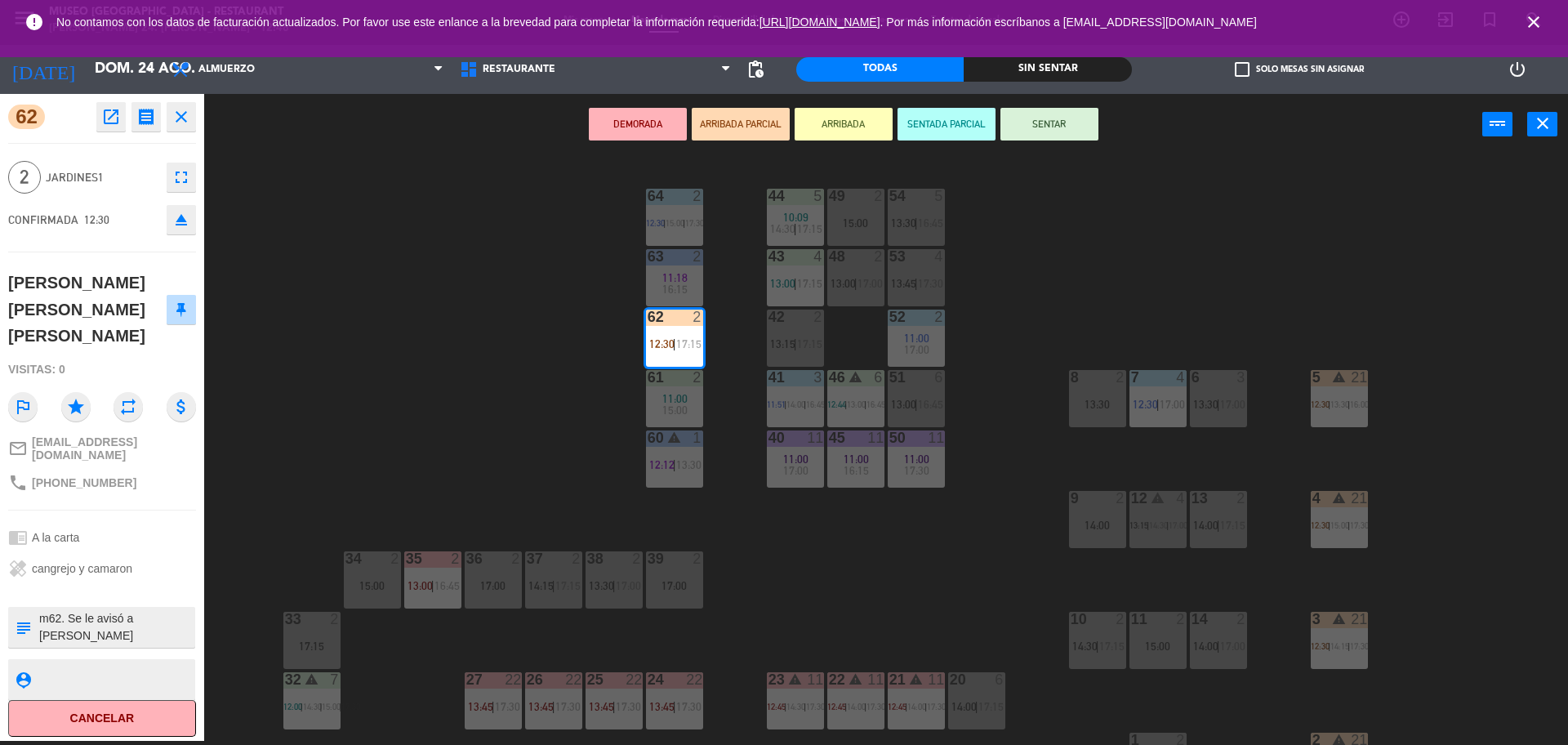
click at [1075, 124] on button "SENTAR" at bounding box center [1049, 124] width 98 height 32
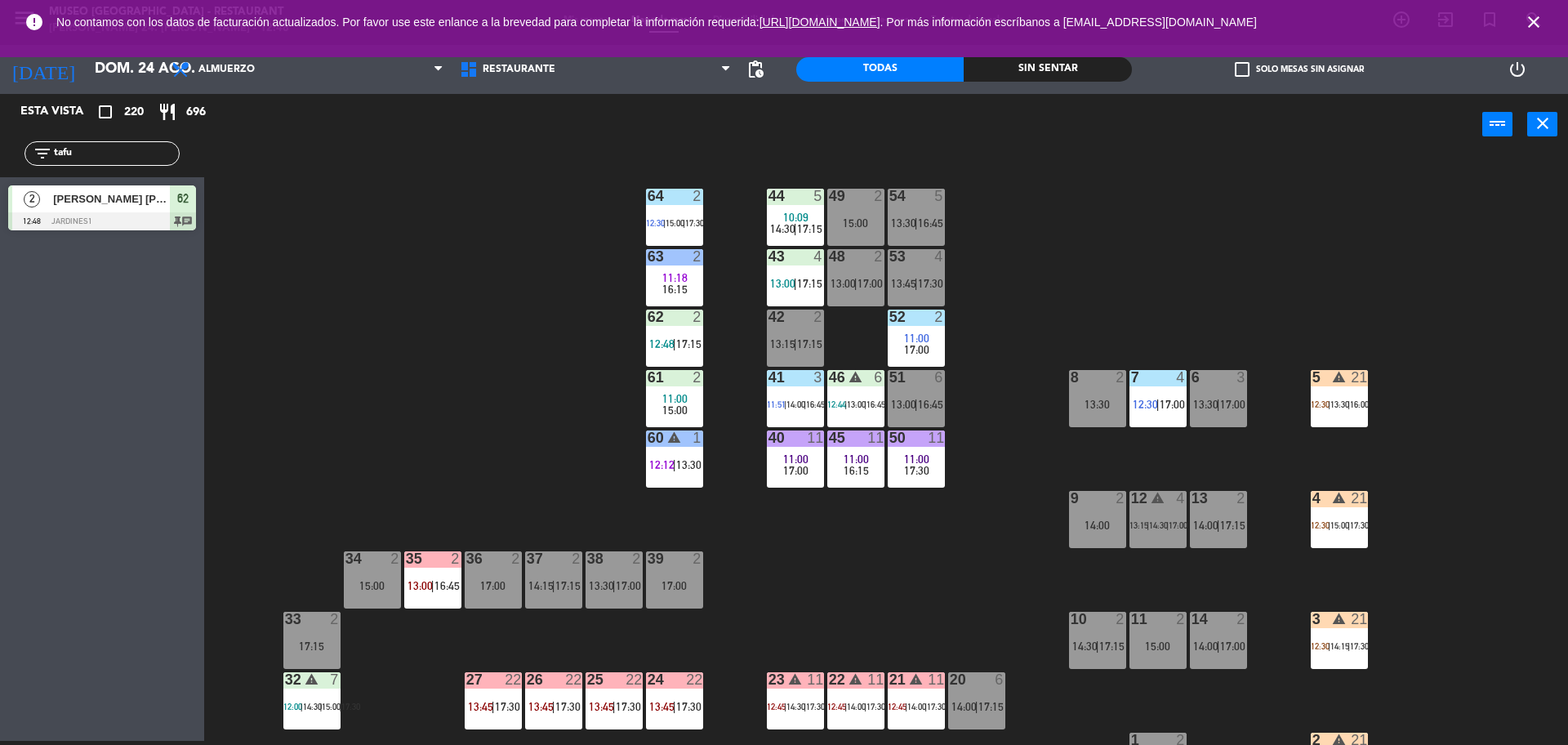
click at [844, 400] on span "12:44" at bounding box center [836, 404] width 19 height 10
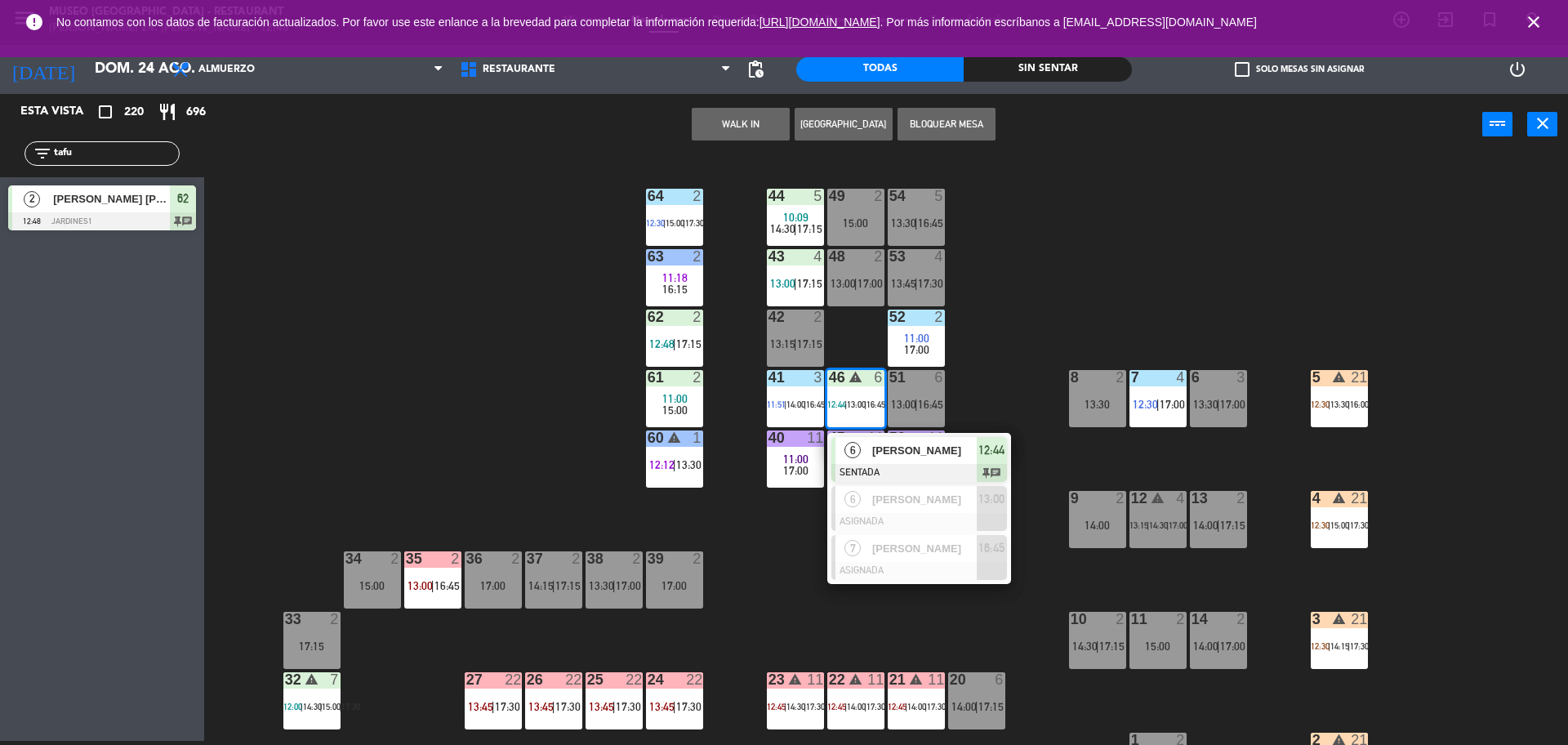
click at [867, 452] on div "6" at bounding box center [853, 450] width 35 height 27
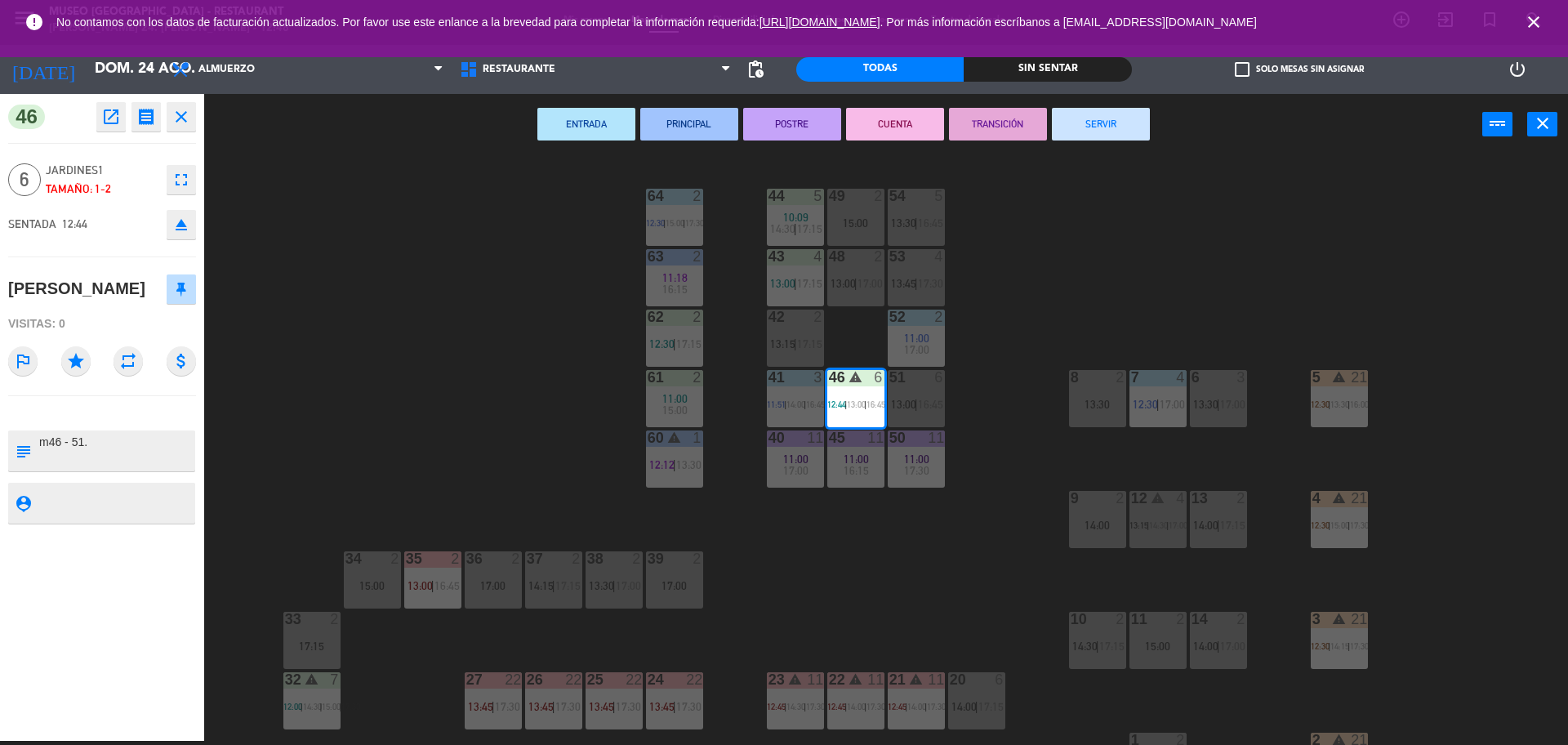
click at [501, 455] on div "44 5 10:09 14:30 | 17:15 49 2 15:00 54 5 13:30 | 16:45 64 2 12:30 | 15:00 | 17:…" at bounding box center [894, 452] width 1349 height 586
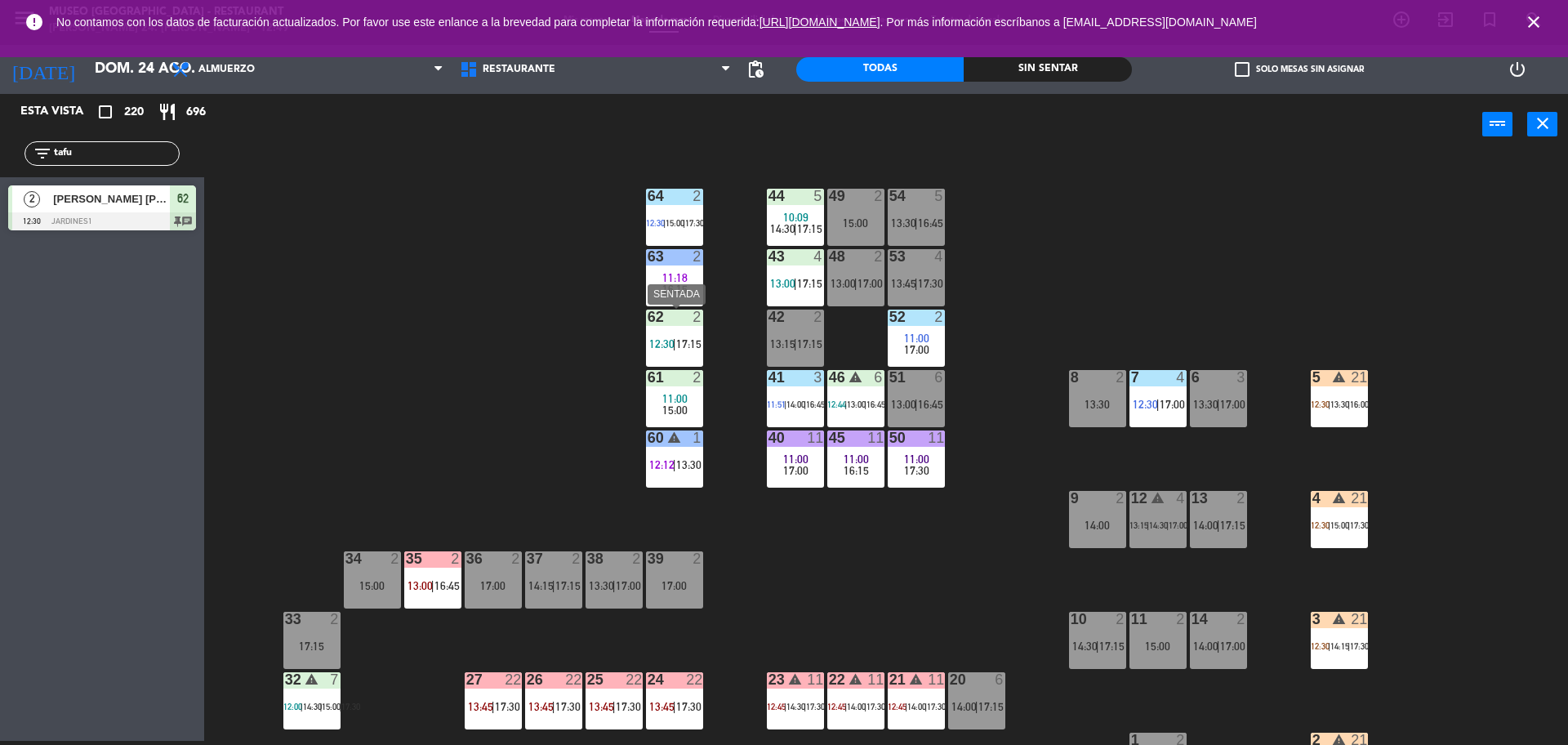
click at [633, 349] on div "44 5 10:09 14:30 | 17:15 49 2 15:00 54 5 13:30 | 16:45 64 2 12:30 | 15:00 | 17:…" at bounding box center [894, 452] width 1349 height 586
click at [660, 341] on span "12:30" at bounding box center [662, 344] width 25 height 13
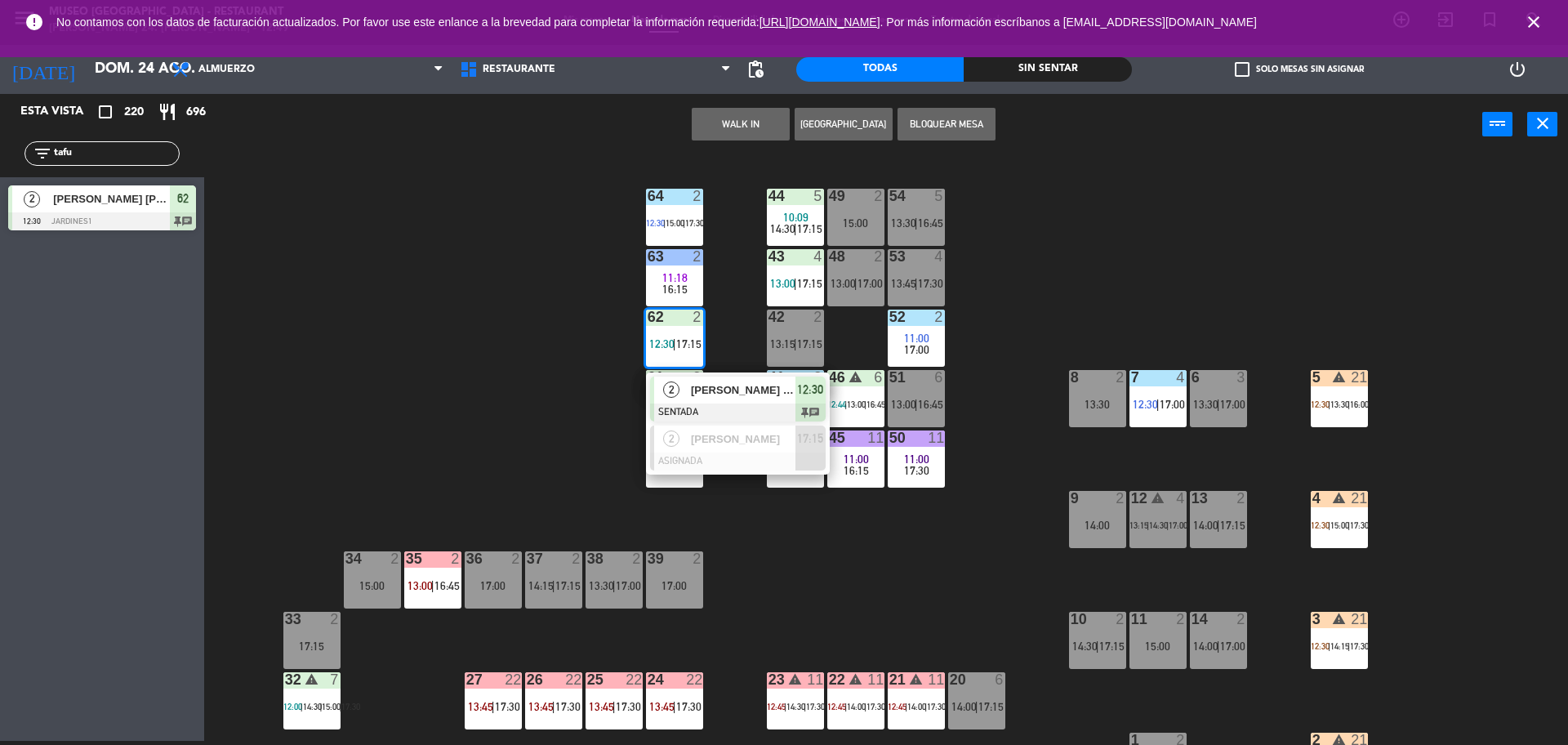
click at [690, 390] on div "[PERSON_NAME] [PERSON_NAME] [PERSON_NAME]" at bounding box center [742, 390] width 107 height 27
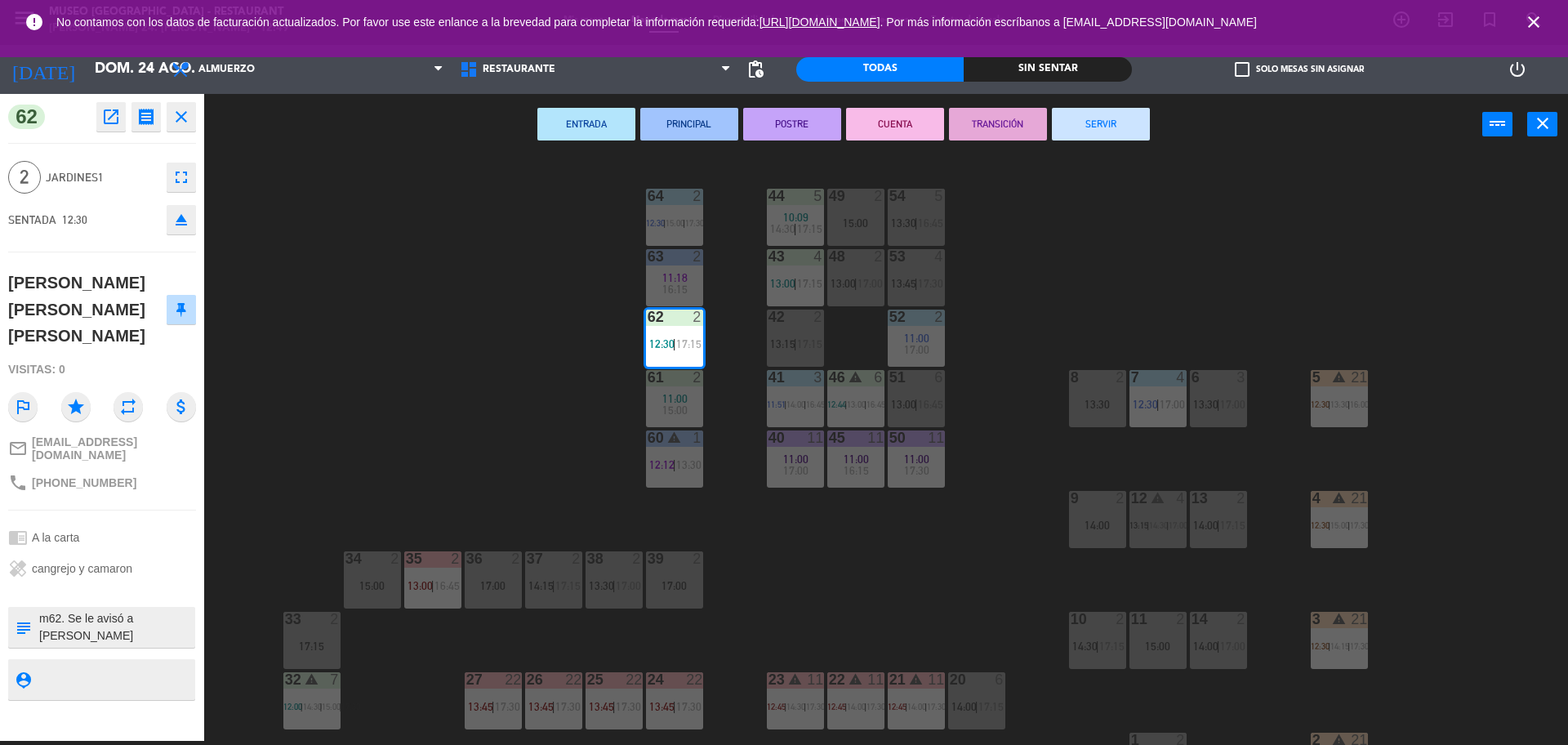
click at [82, 610] on textarea at bounding box center [116, 627] width 156 height 34
click at [270, 424] on div "44 5 10:09 14:30 | 17:15 49 2 15:00 54 5 13:30 | 16:45 64 2 12:30 | 15:00 | 17:…" at bounding box center [894, 452] width 1349 height 586
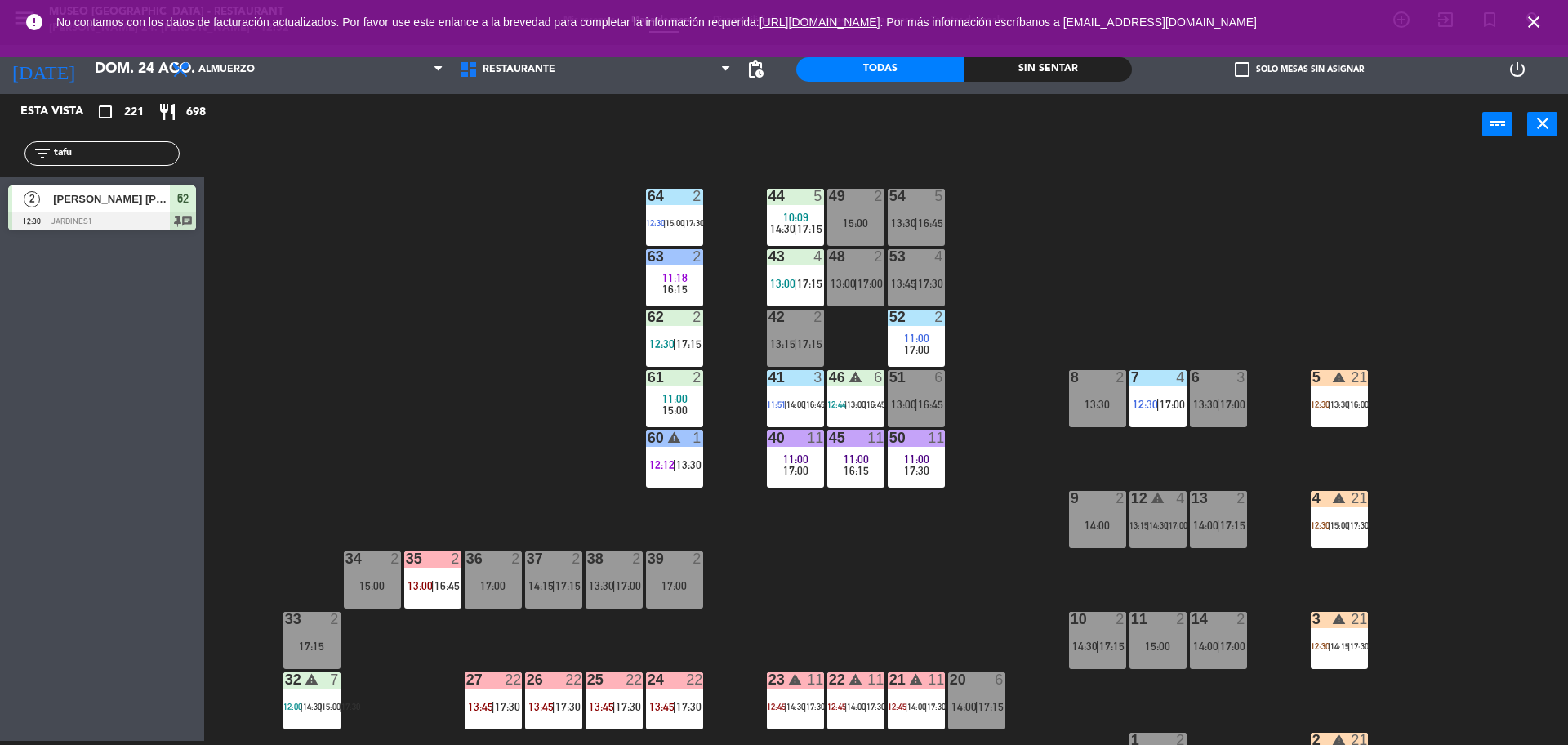
click at [124, 152] on input "tafu" at bounding box center [115, 153] width 126 height 18
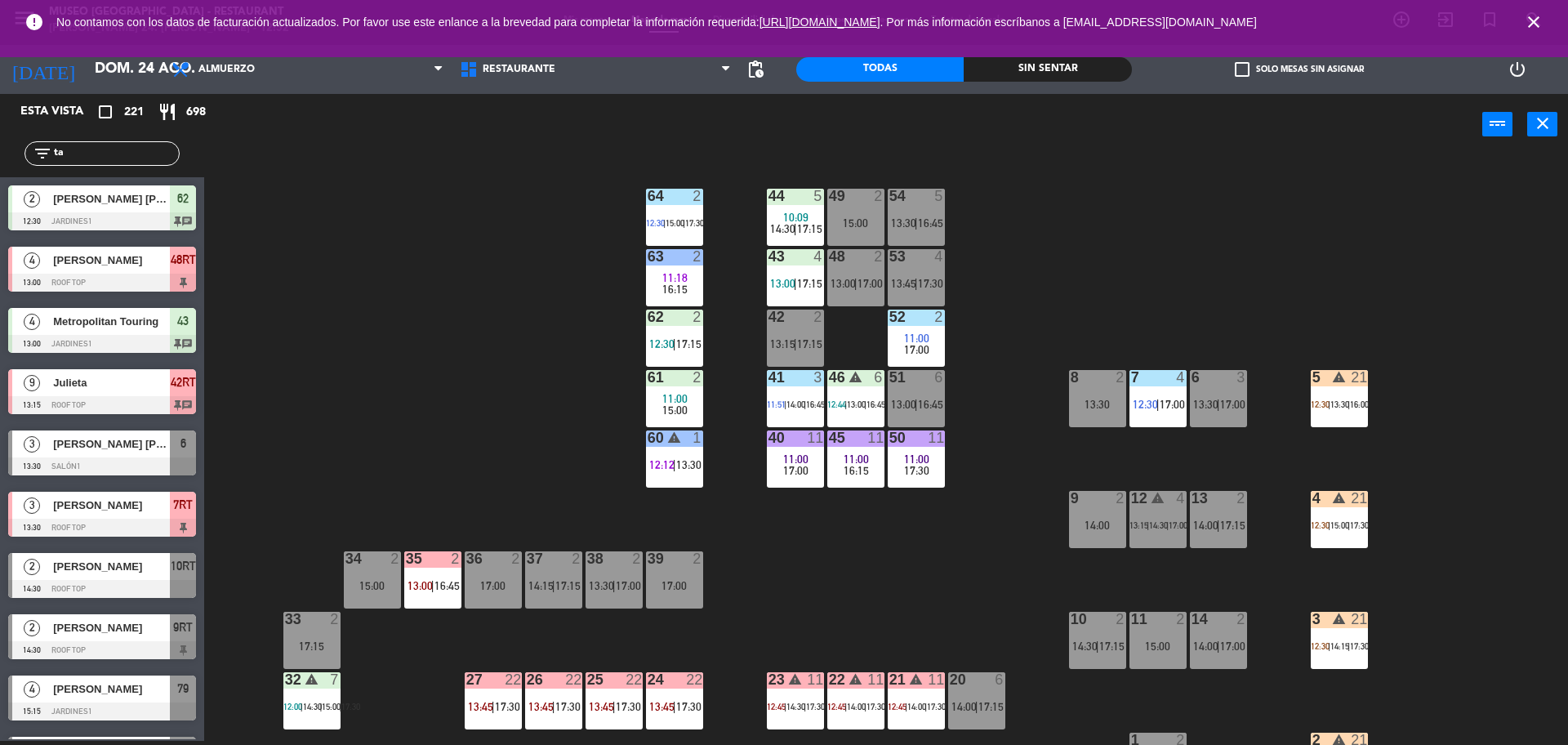
type input "t"
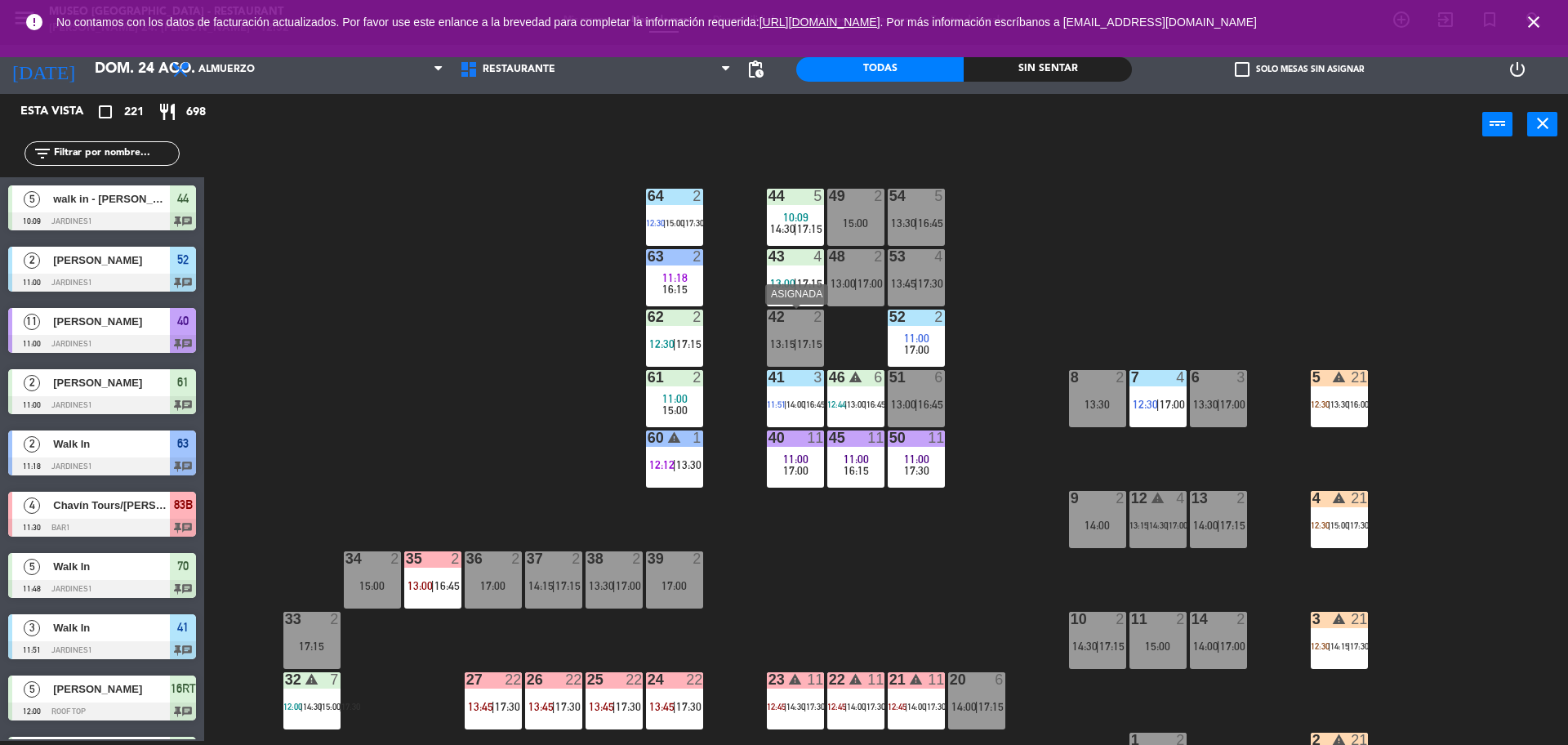
click at [791, 351] on div "42 2 13:15 | 17:15" at bounding box center [796, 338] width 57 height 57
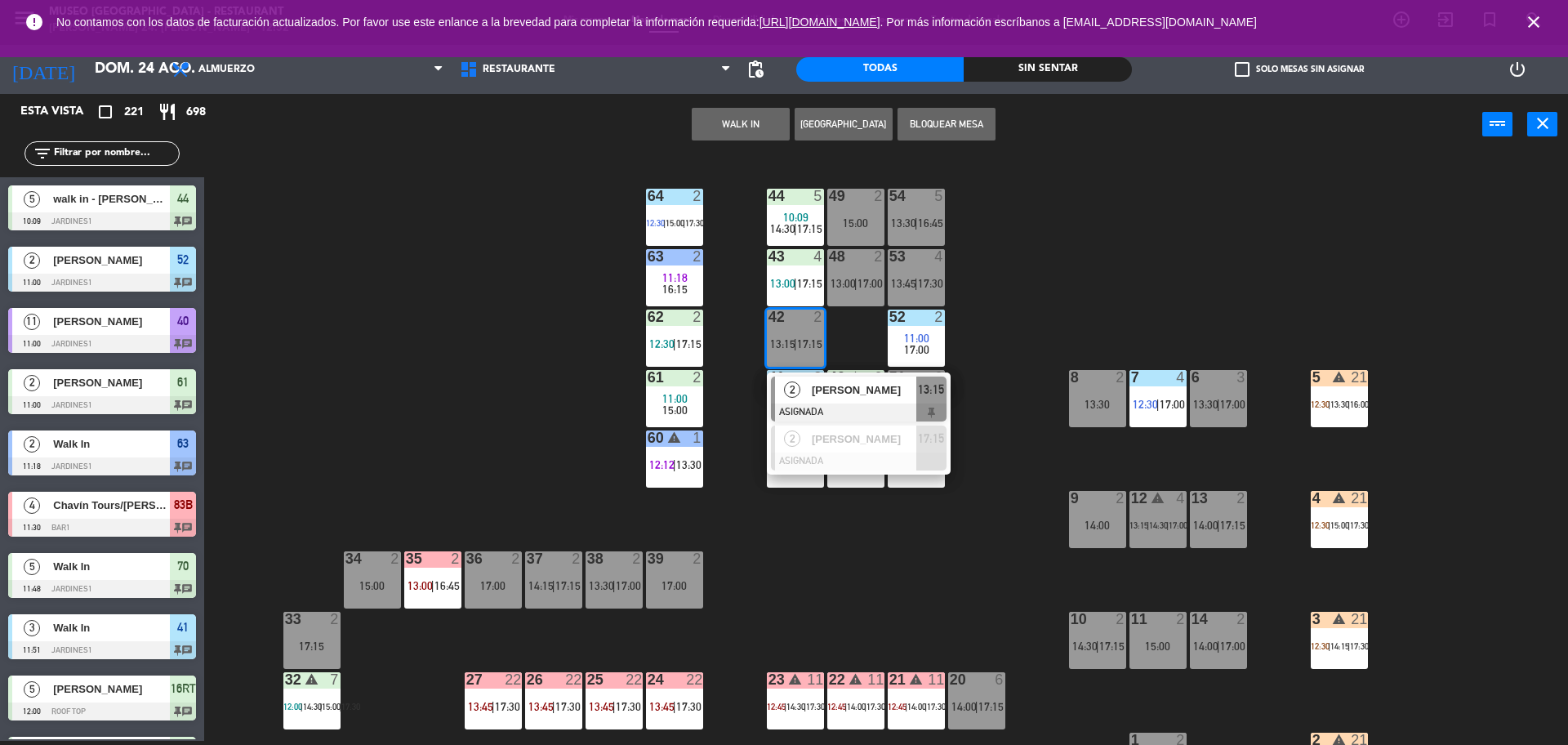
click at [752, 131] on button "WALK IN" at bounding box center [741, 124] width 98 height 32
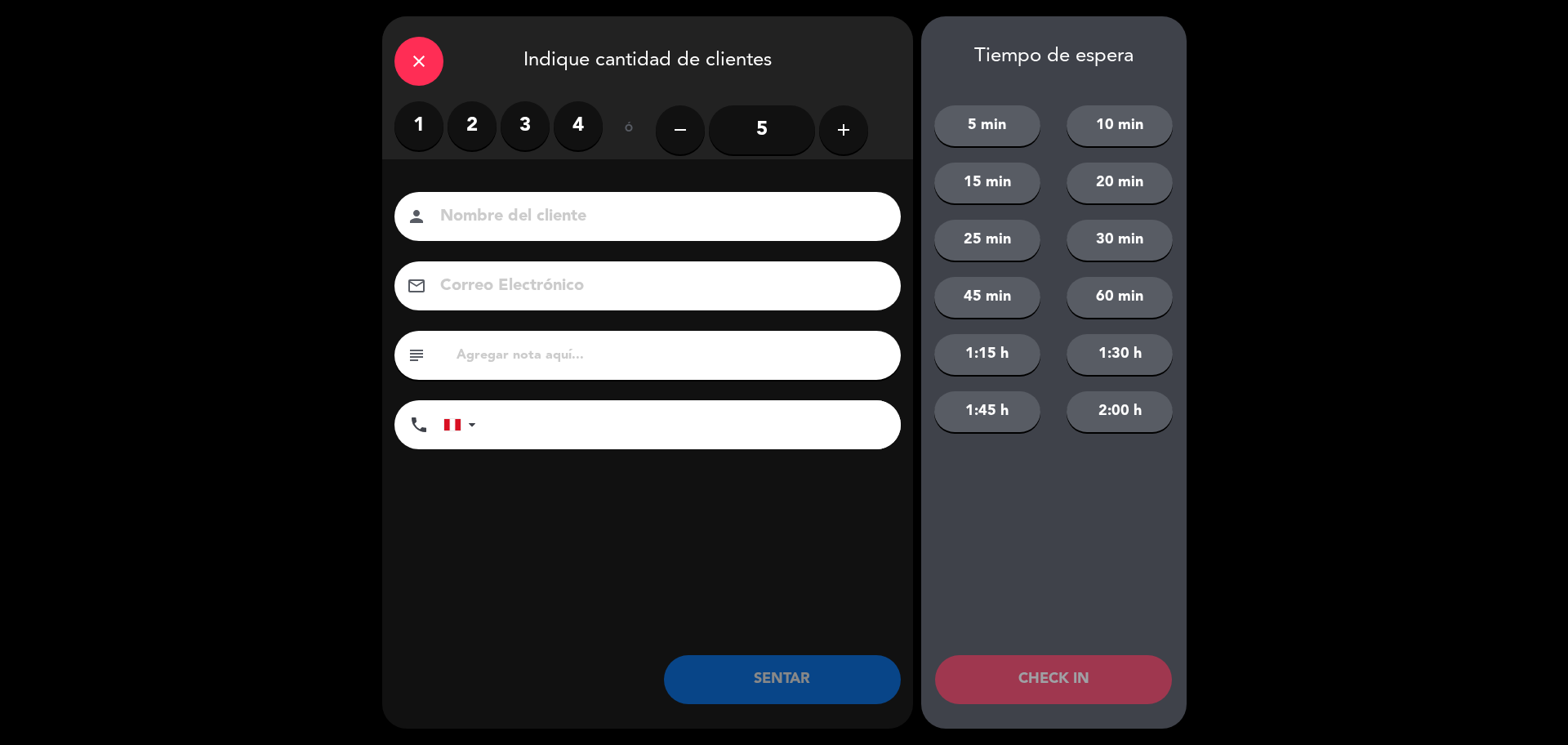
click at [477, 121] on label "2" at bounding box center [472, 125] width 49 height 49
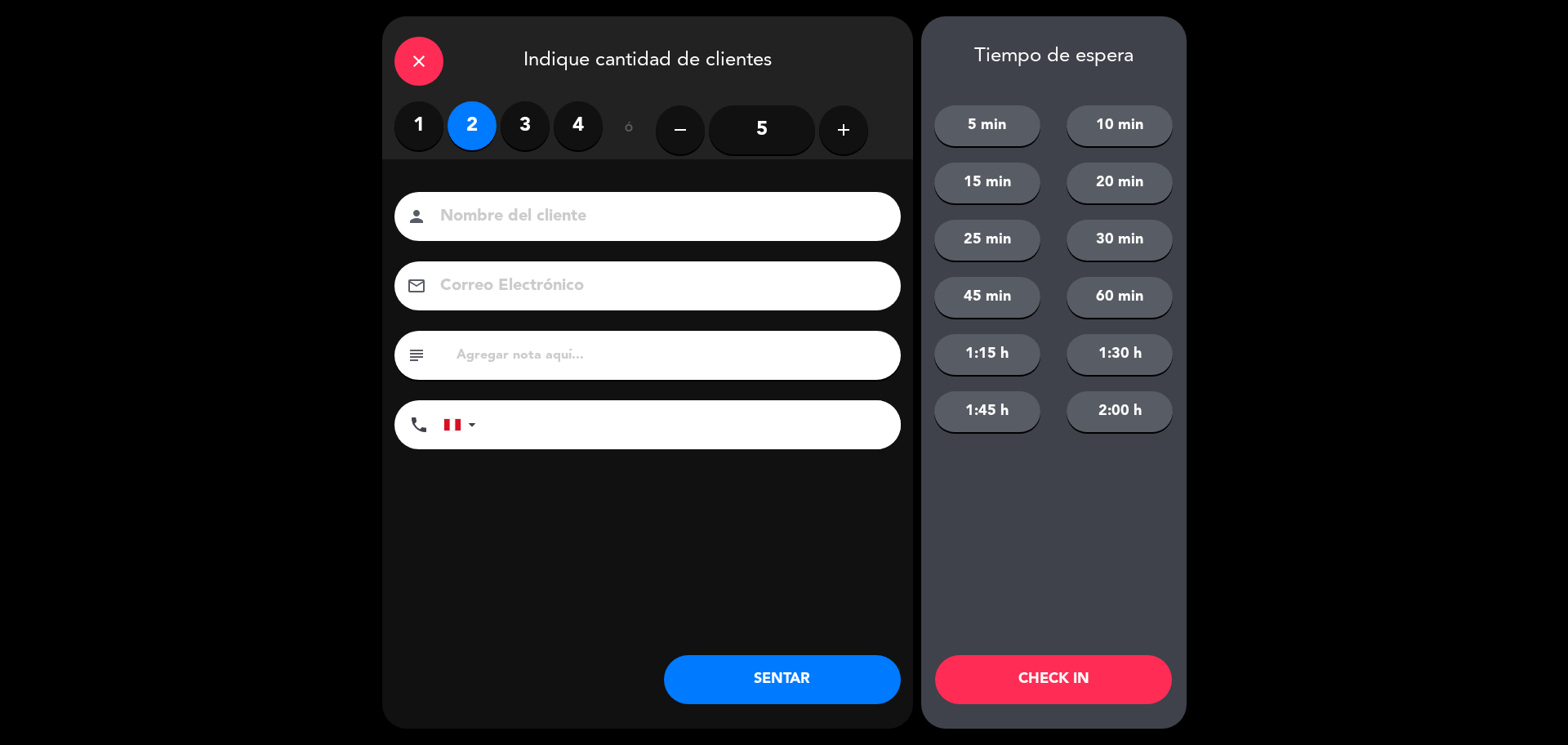
click at [473, 228] on input at bounding box center [659, 217] width 441 height 29
type input "[PERSON_NAME]"
click at [501, 368] on div "subject" at bounding box center [648, 355] width 507 height 49
click at [512, 349] on input "text" at bounding box center [672, 355] width 433 height 23
type input "m42."
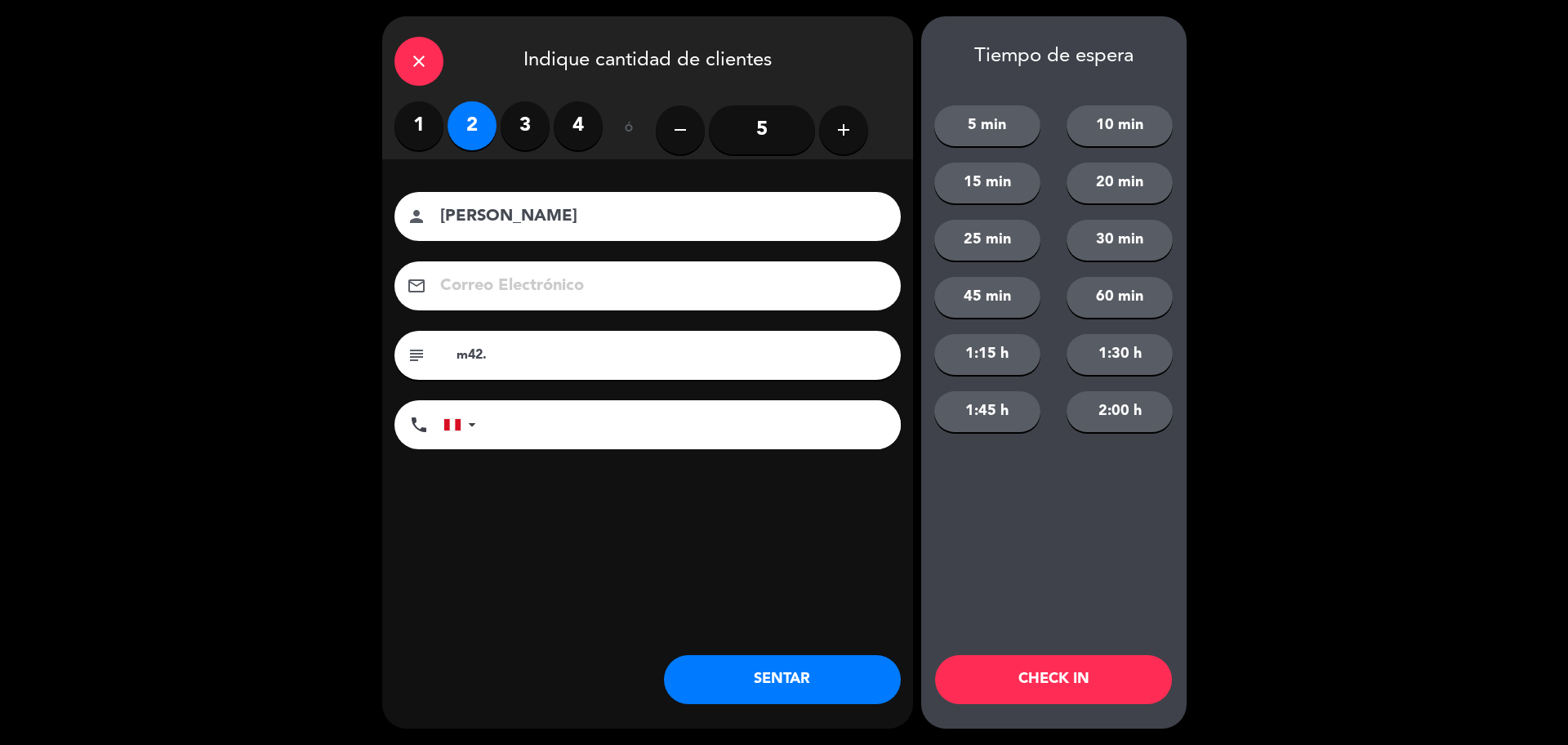
click at [510, 437] on input "tel" at bounding box center [697, 424] width 408 height 49
type input "986166153"
click at [776, 678] on button "SENTAR" at bounding box center [783, 680] width 237 height 49
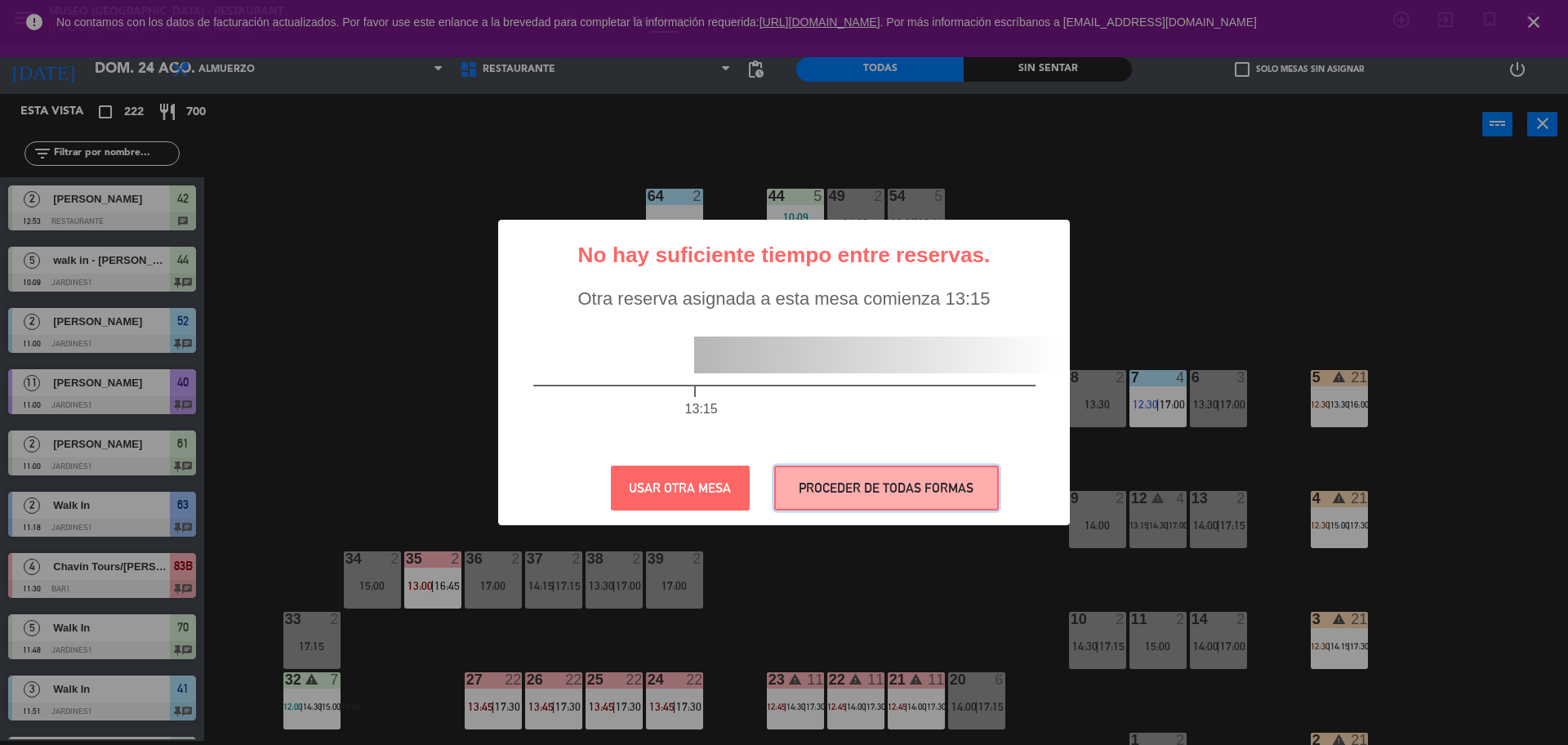
click at [863, 507] on button "PROCEDER DE TODAS FORMAS" at bounding box center [887, 488] width 225 height 45
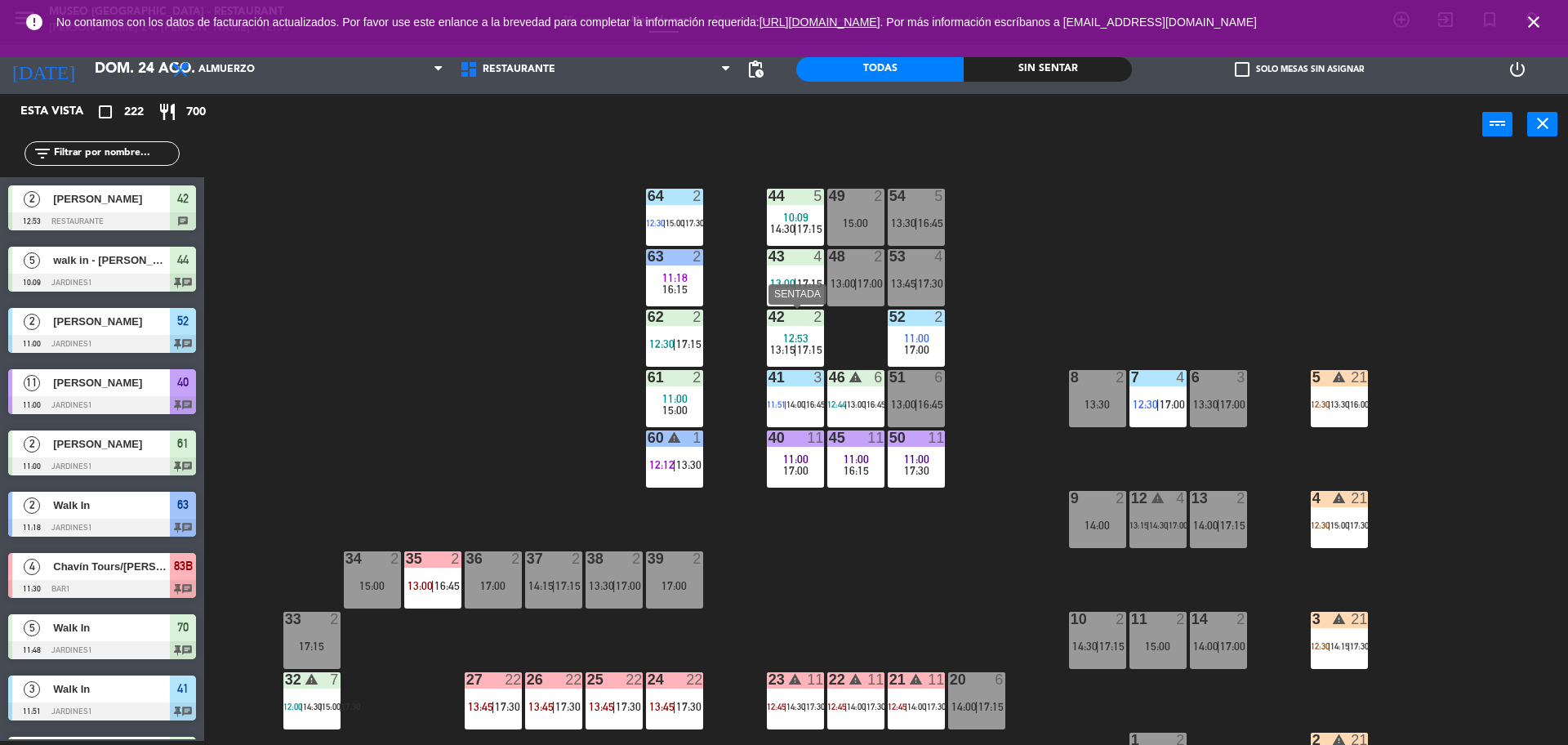
click at [805, 332] on span "12:53" at bounding box center [796, 338] width 25 height 13
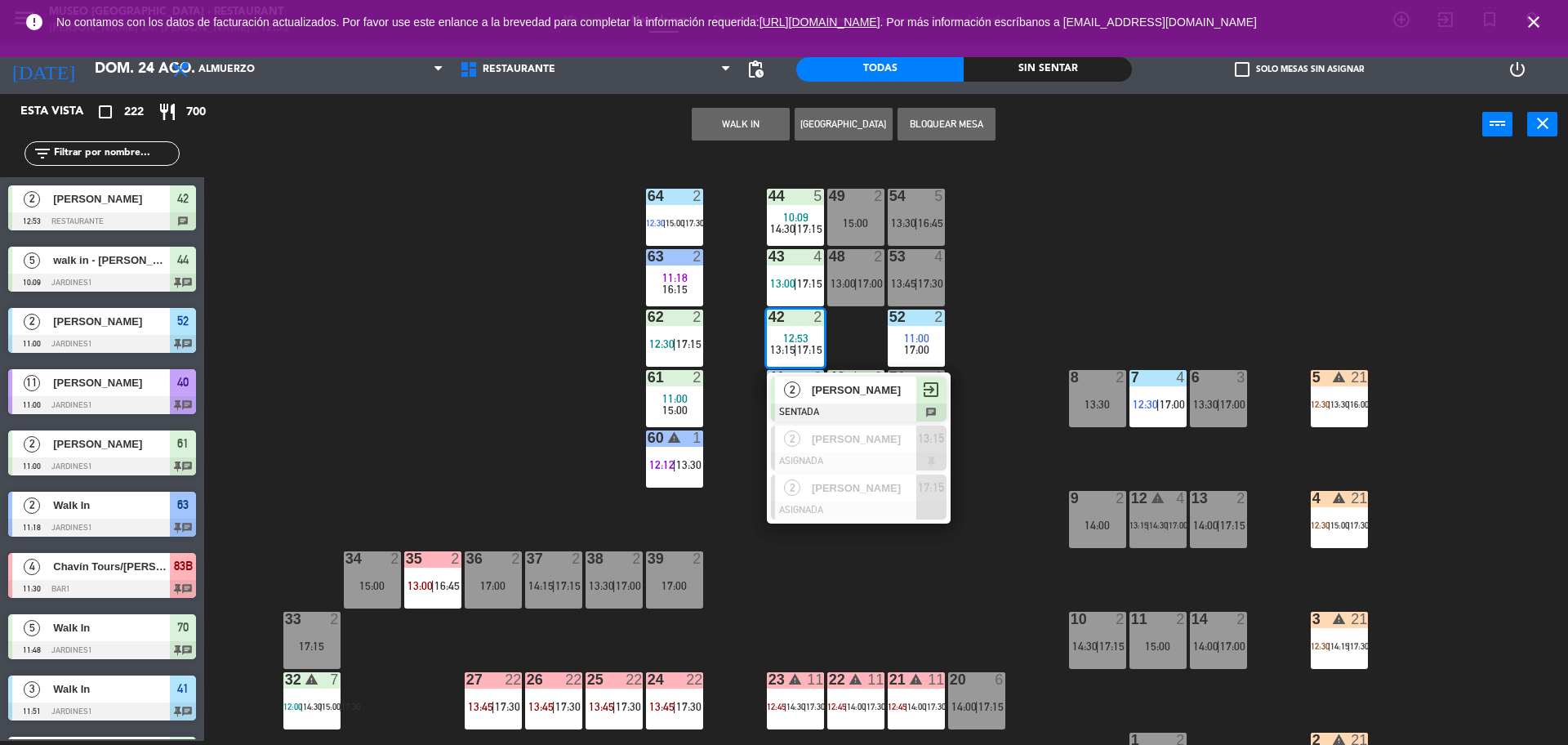
click at [805, 392] on div "2" at bounding box center [793, 390] width 35 height 27
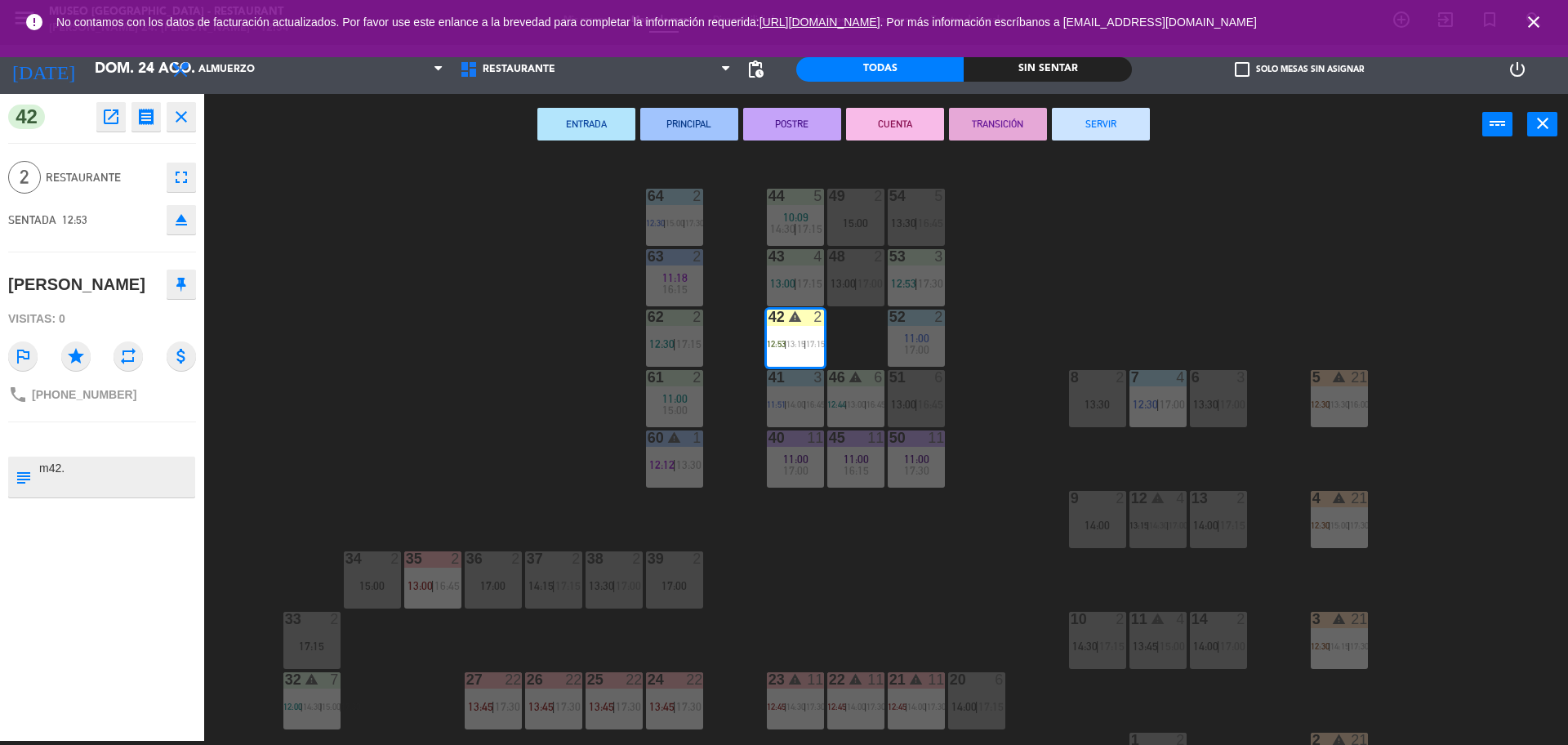
click at [1096, 116] on button "SERVIR" at bounding box center [1101, 124] width 98 height 32
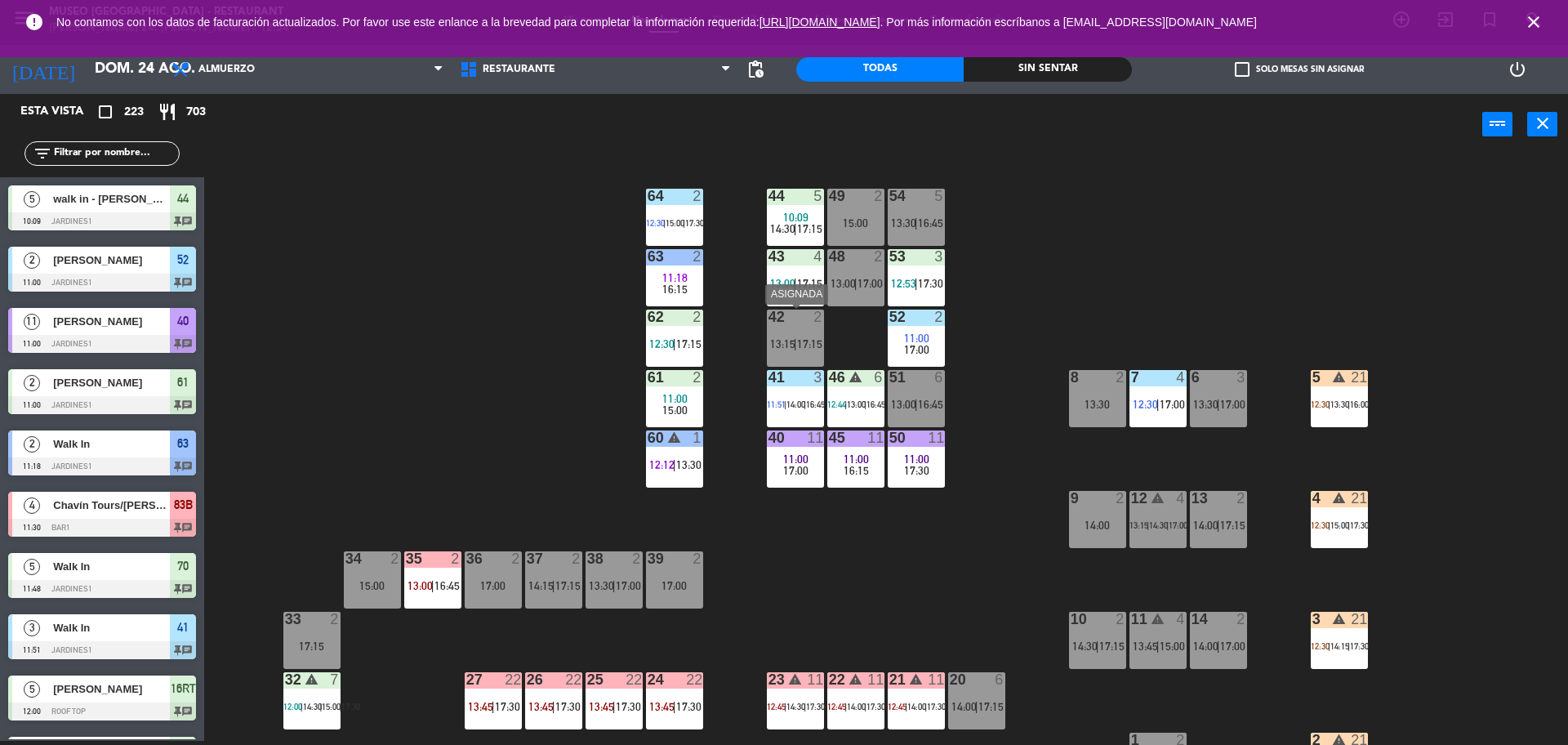
click at [810, 332] on div "42 2 13:15 | 17:15" at bounding box center [796, 338] width 57 height 57
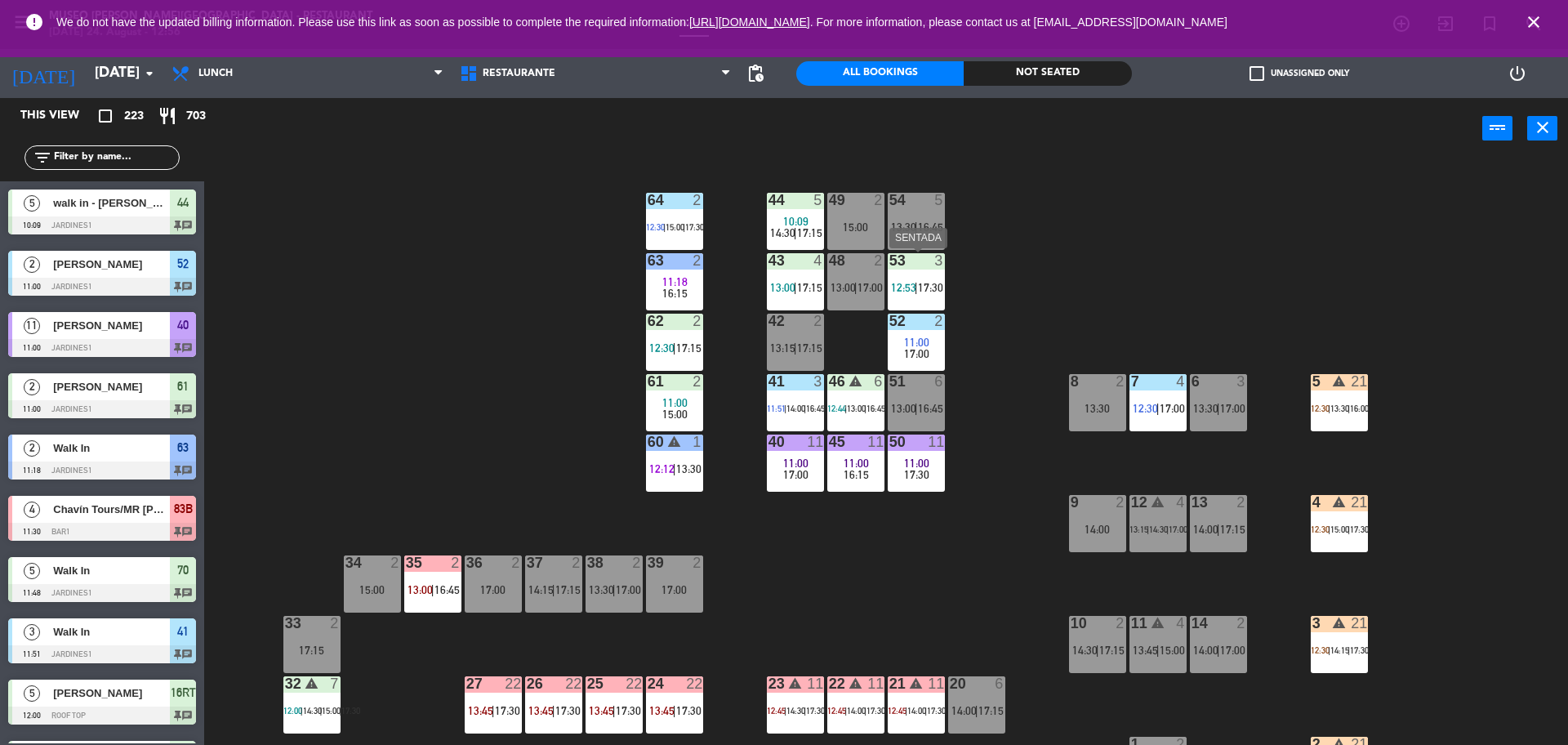
click at [916, 266] on div at bounding box center [916, 261] width 27 height 14
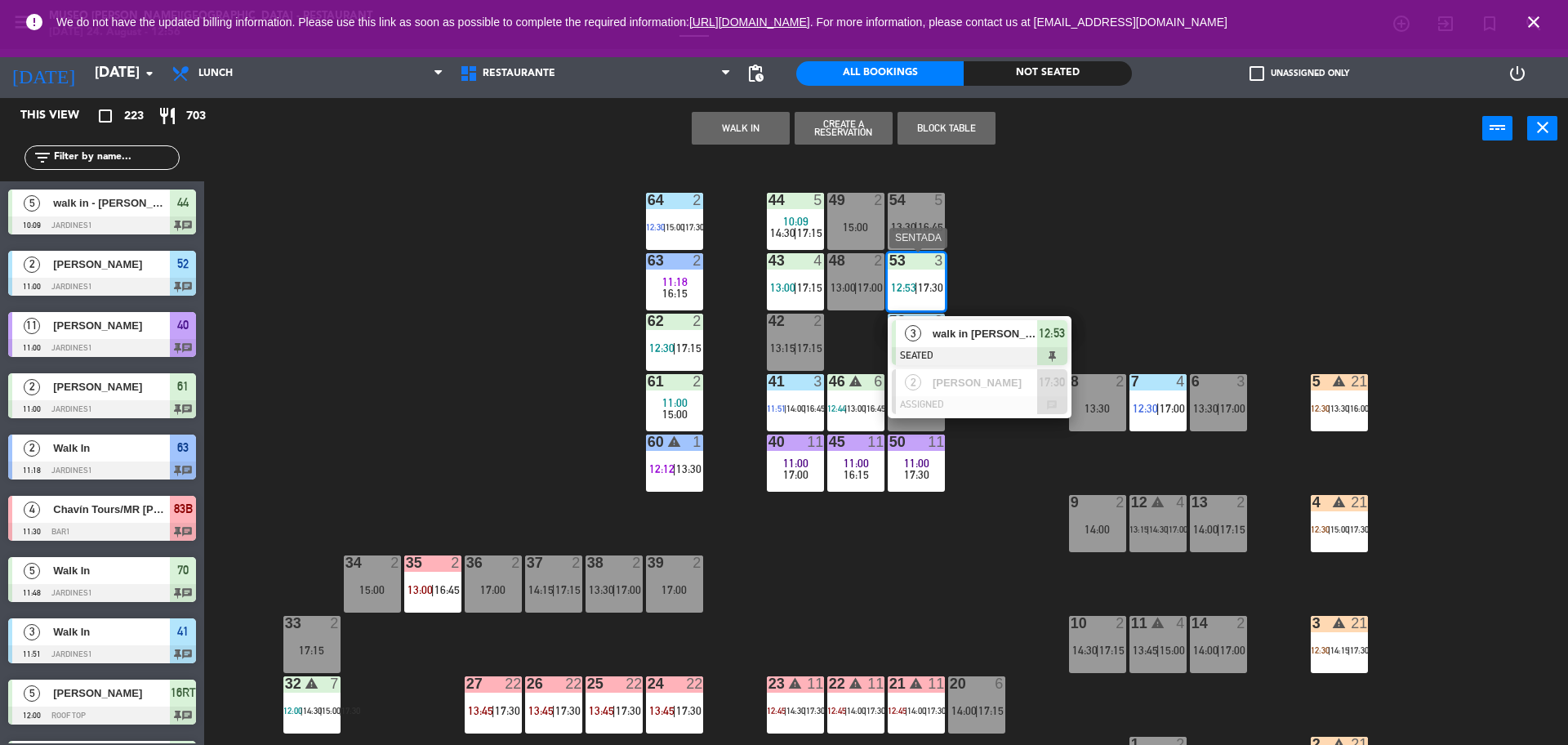
click at [972, 330] on span "walk in [PERSON_NAME]" at bounding box center [985, 333] width 105 height 17
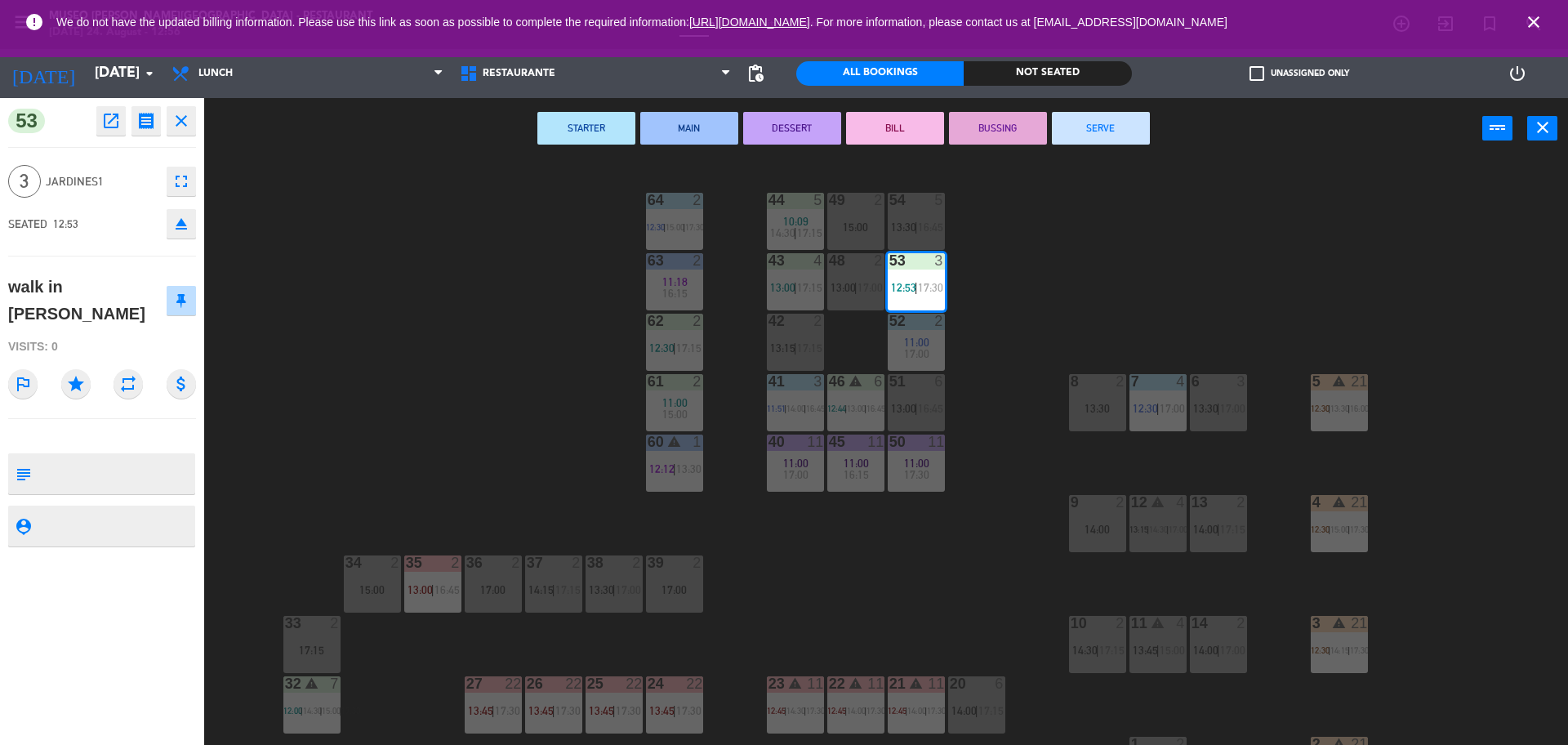
click at [158, 459] on textarea at bounding box center [116, 474] width 156 height 34
type textarea "m53."
click at [177, 418] on hr at bounding box center [102, 418] width 188 height 1
click at [297, 391] on div "44 5 10:09 14:30 | 17:15 49 2 15:00 54 5 13:30 | 16:45 64 2 12:30 | 15:00 | 17:…" at bounding box center [894, 456] width 1349 height 586
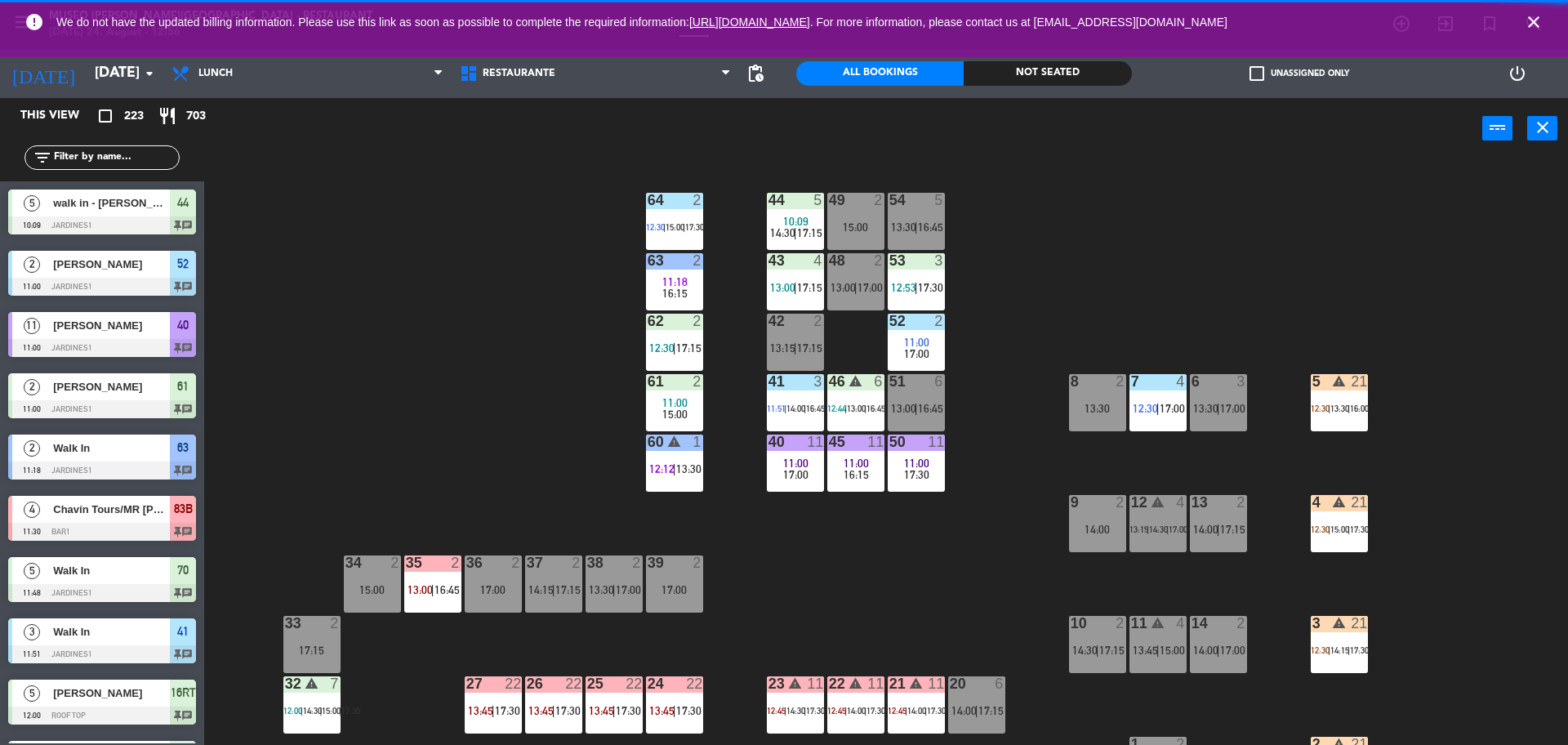
scroll to position [4, 0]
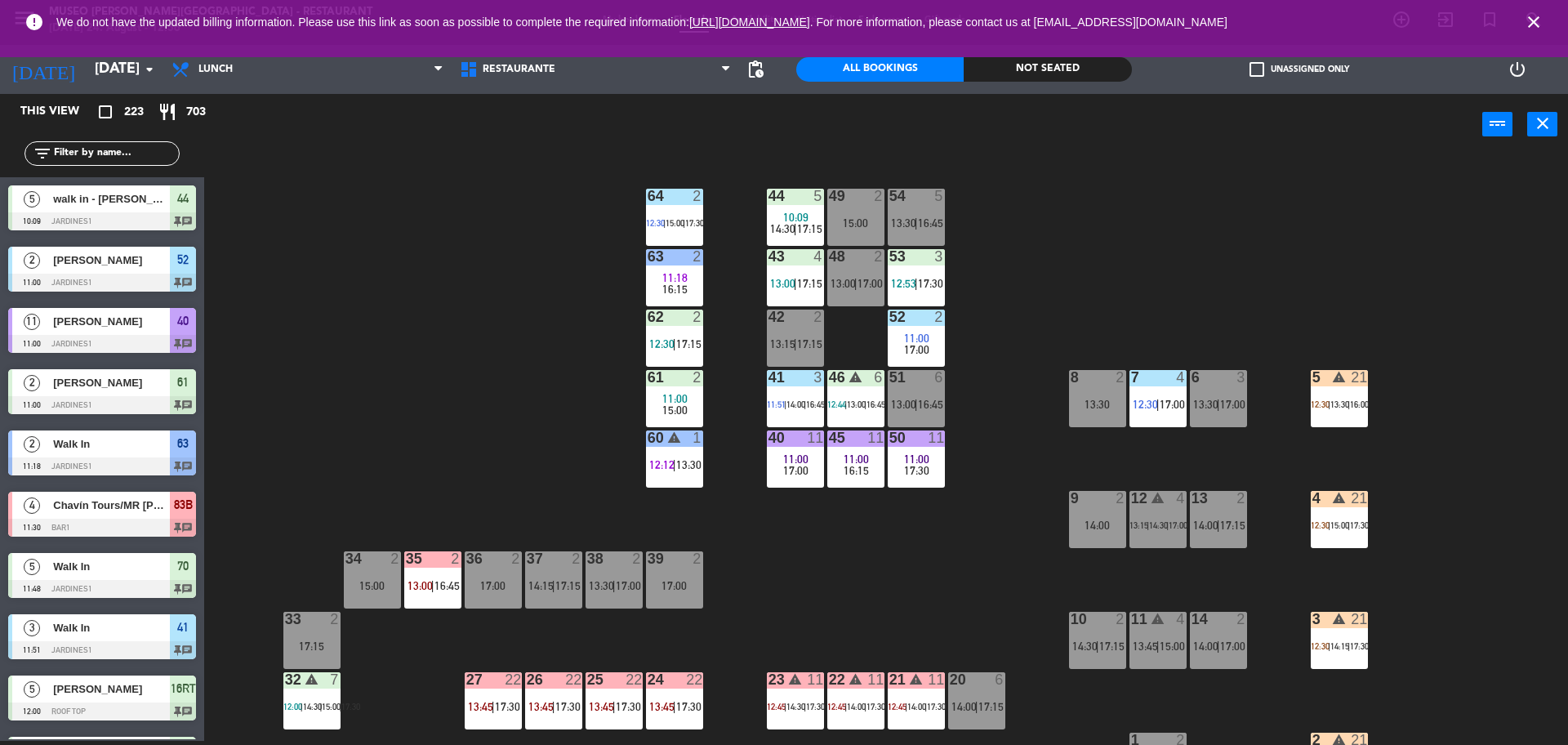
click at [807, 331] on div "42 2 13:15 | 17:15" at bounding box center [796, 338] width 57 height 57
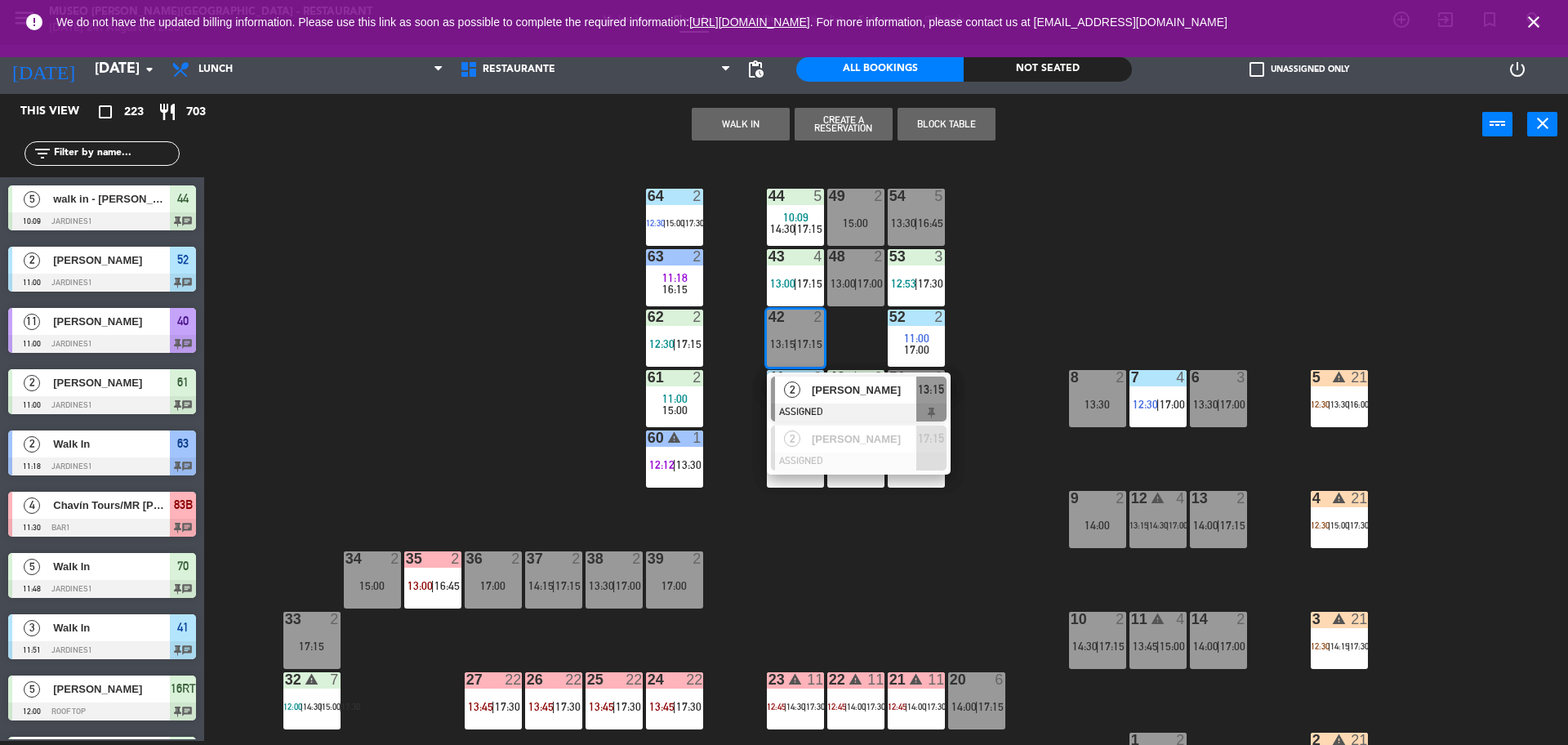
click at [310, 297] on div "44 5 10:09 14:30 | 17:15 49 2 15:00 54 5 13:30 | 16:45 64 2 12:30 | 15:00 | 17:…" at bounding box center [894, 452] width 1349 height 586
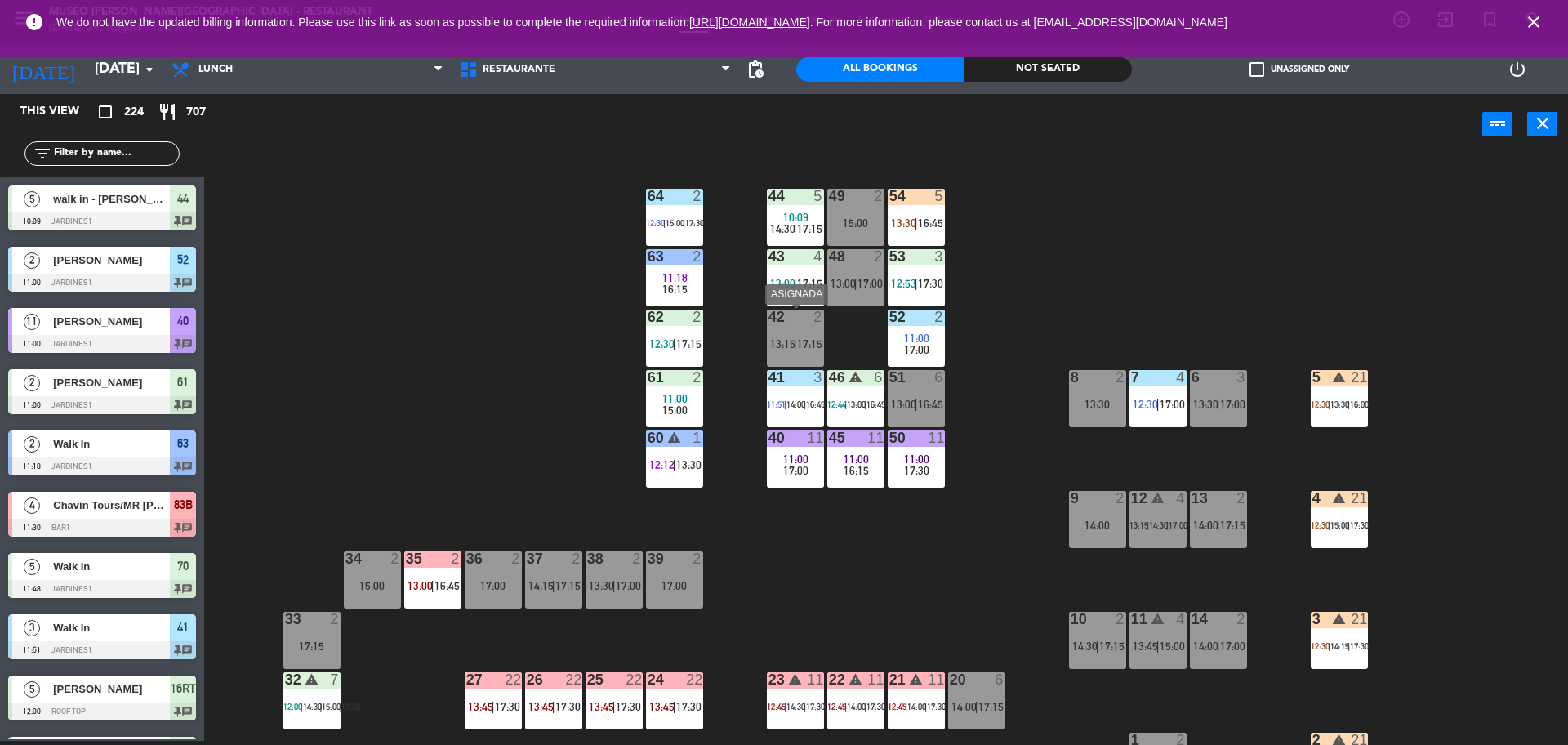
click at [792, 341] on span "13:15" at bounding box center [783, 344] width 25 height 13
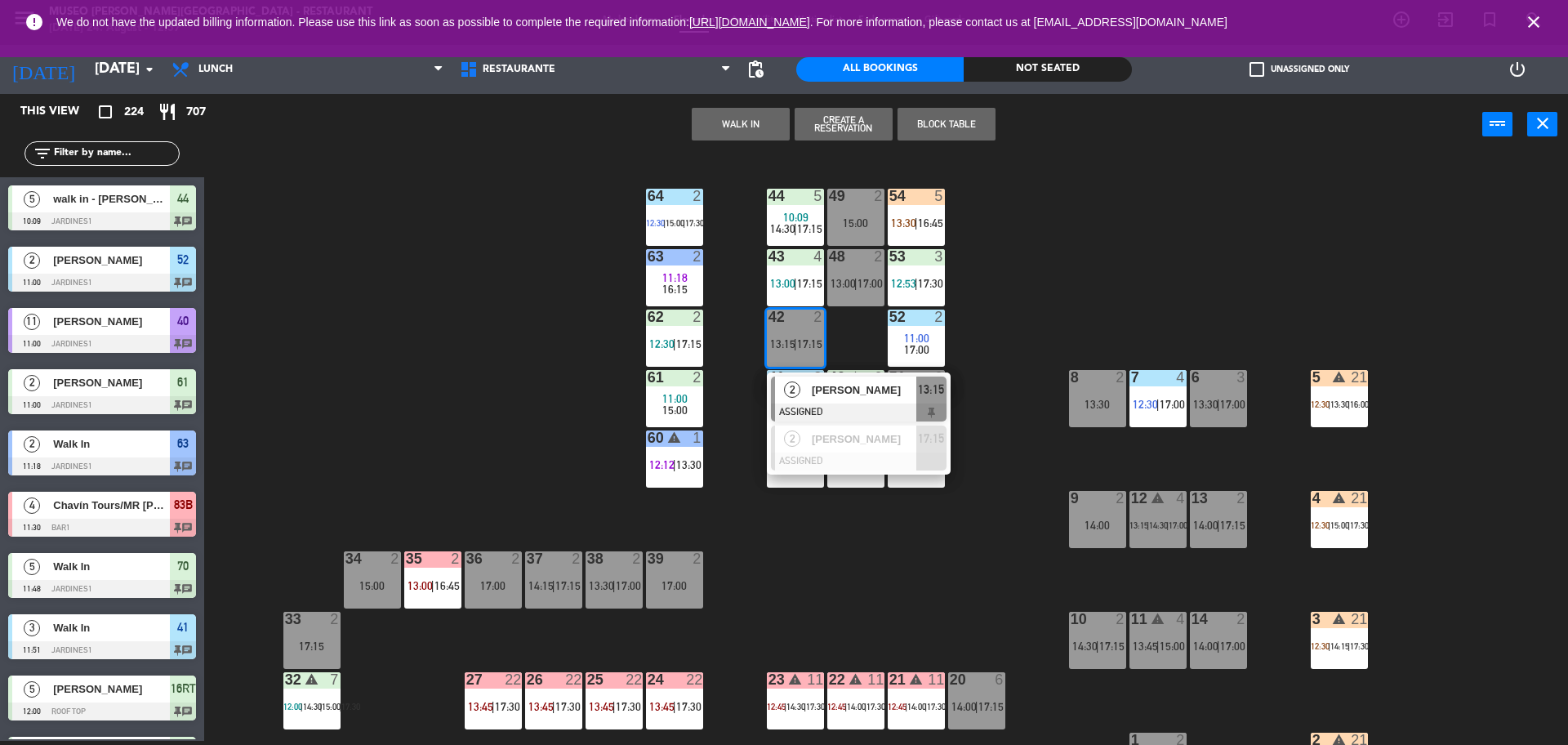
click at [756, 119] on button "WALK IN" at bounding box center [741, 124] width 98 height 32
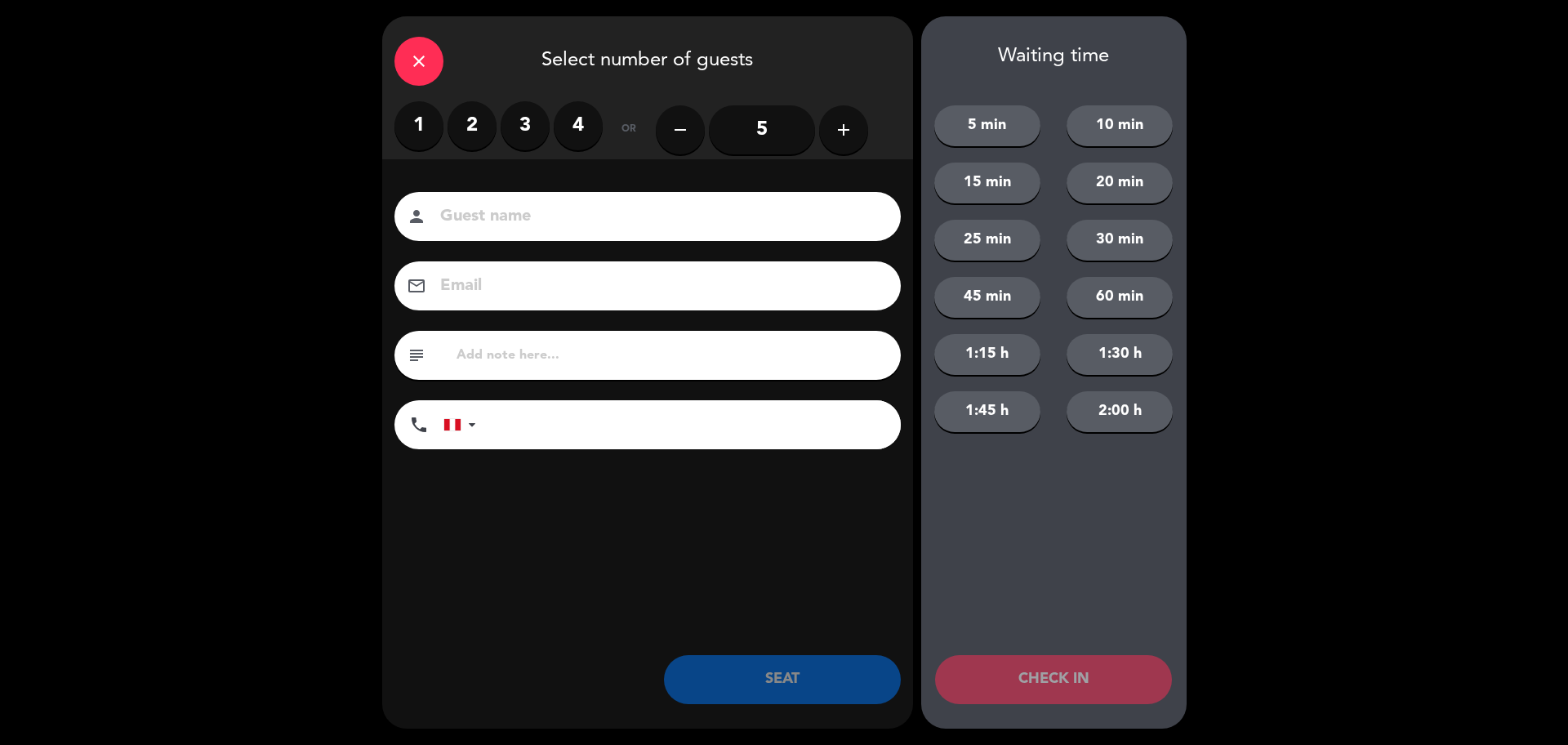
click at [411, 61] on icon "close" at bounding box center [419, 61] width 20 height 20
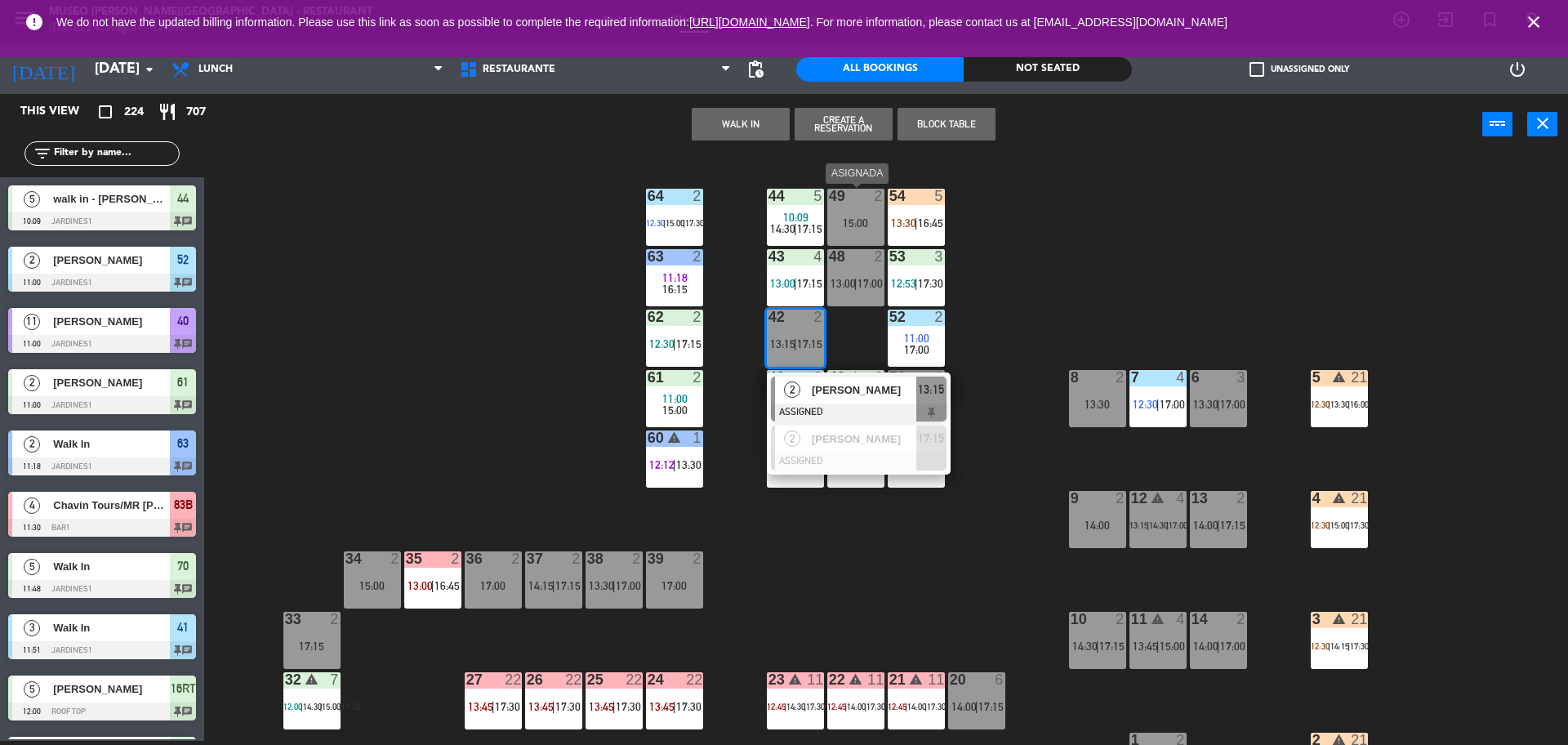
click at [856, 218] on div "15:00" at bounding box center [856, 223] width 57 height 12
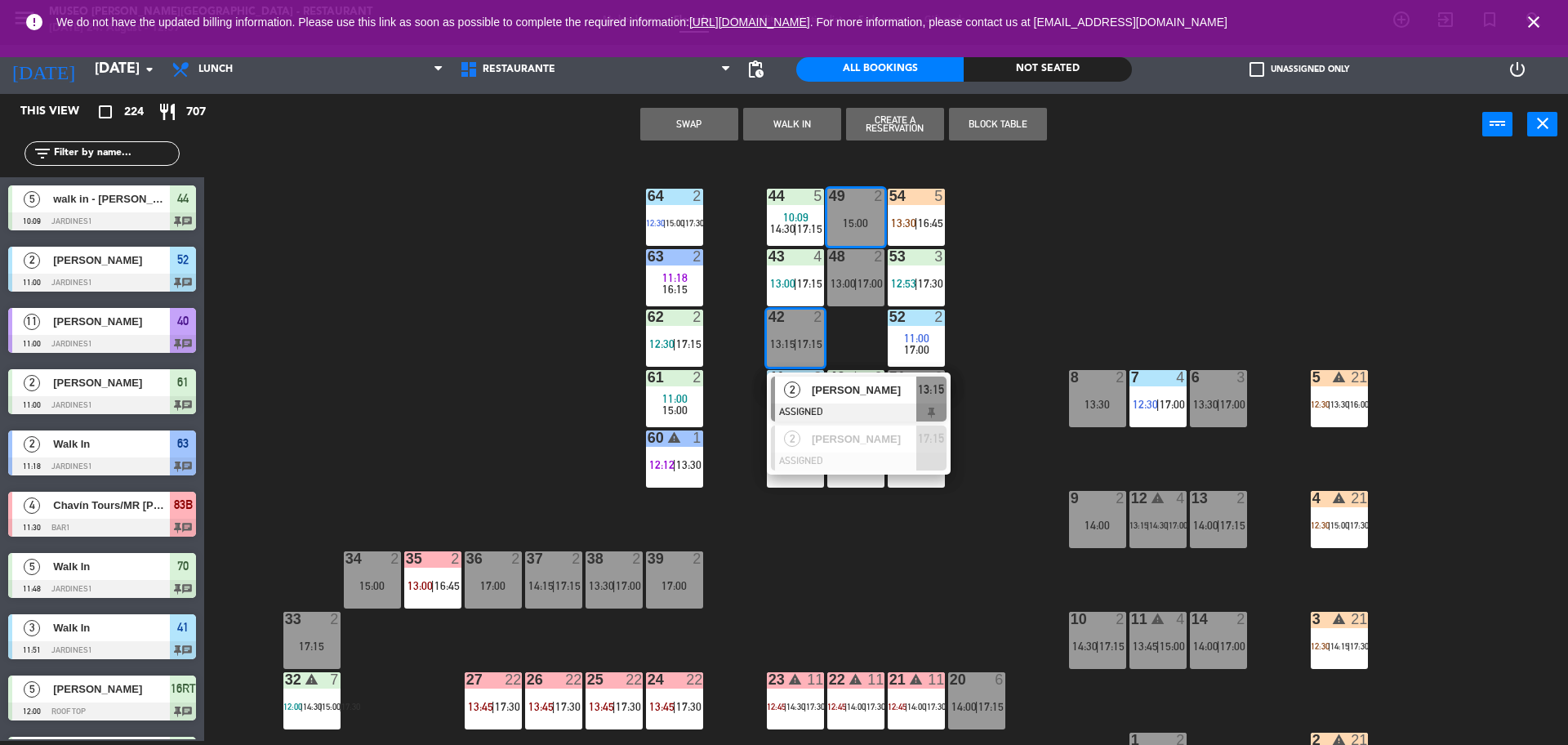
click at [700, 124] on button "Swap" at bounding box center [689, 124] width 98 height 32
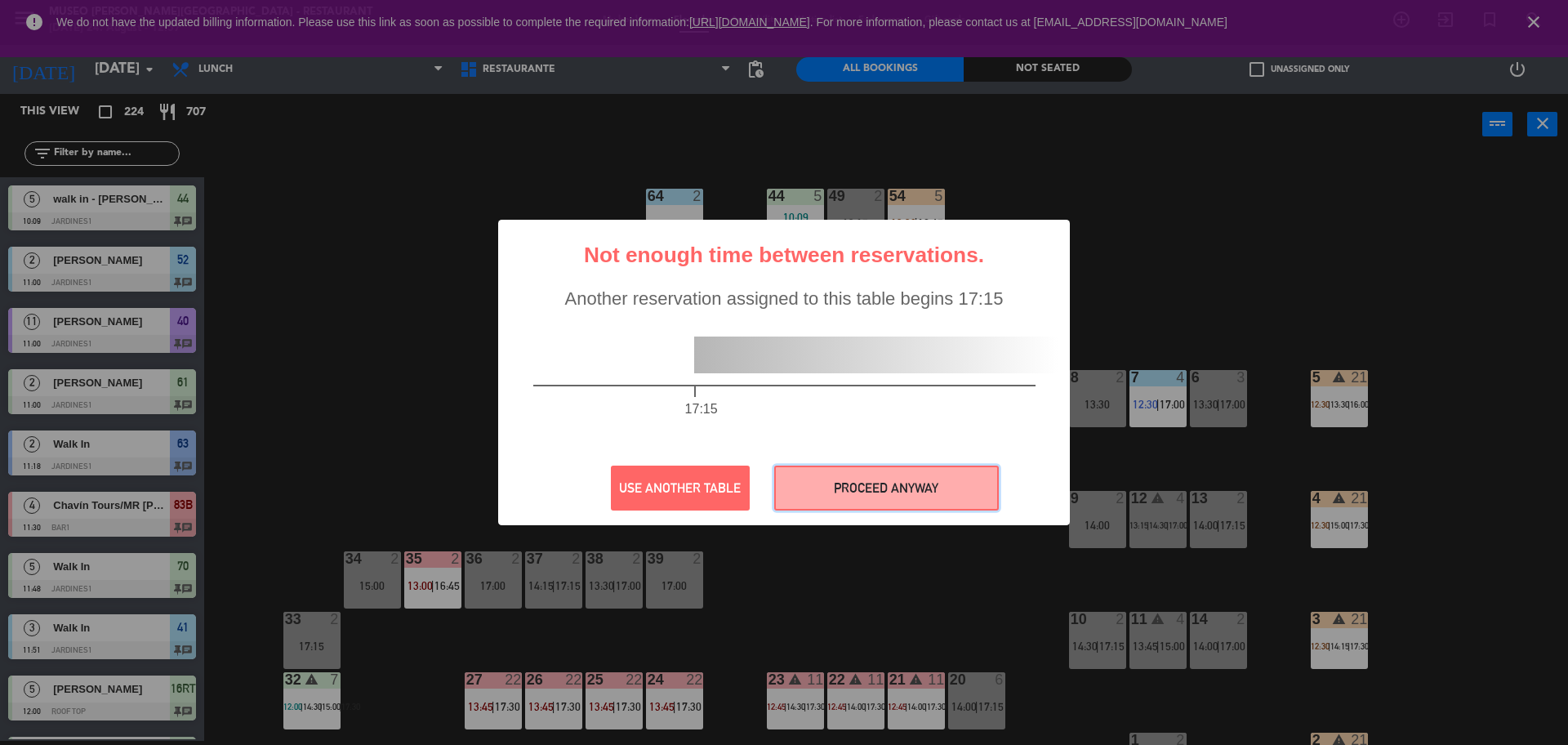
click at [842, 484] on button "PROCEED ANYWAY" at bounding box center [887, 488] width 225 height 45
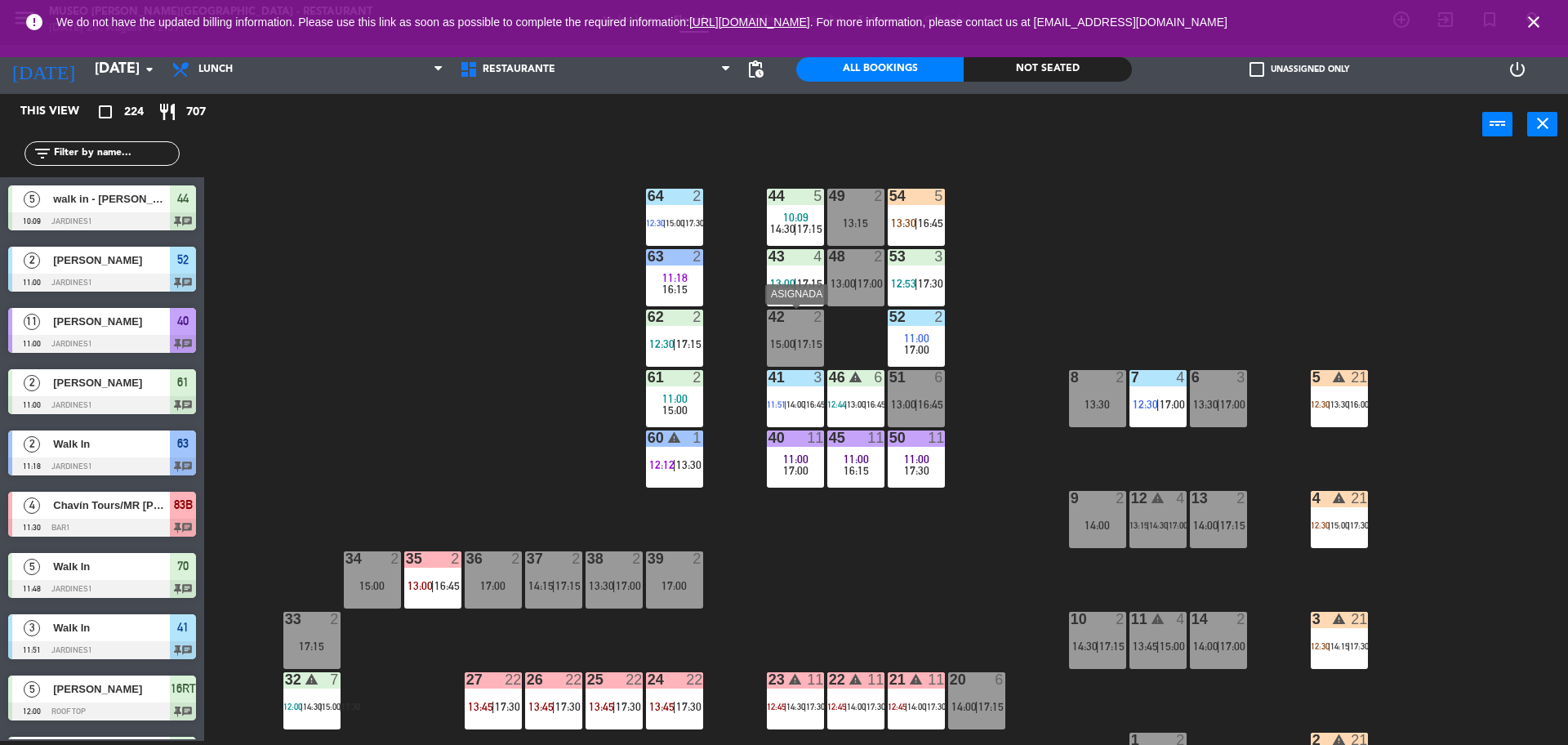
click at [792, 347] on span "15:00" at bounding box center [783, 344] width 25 height 13
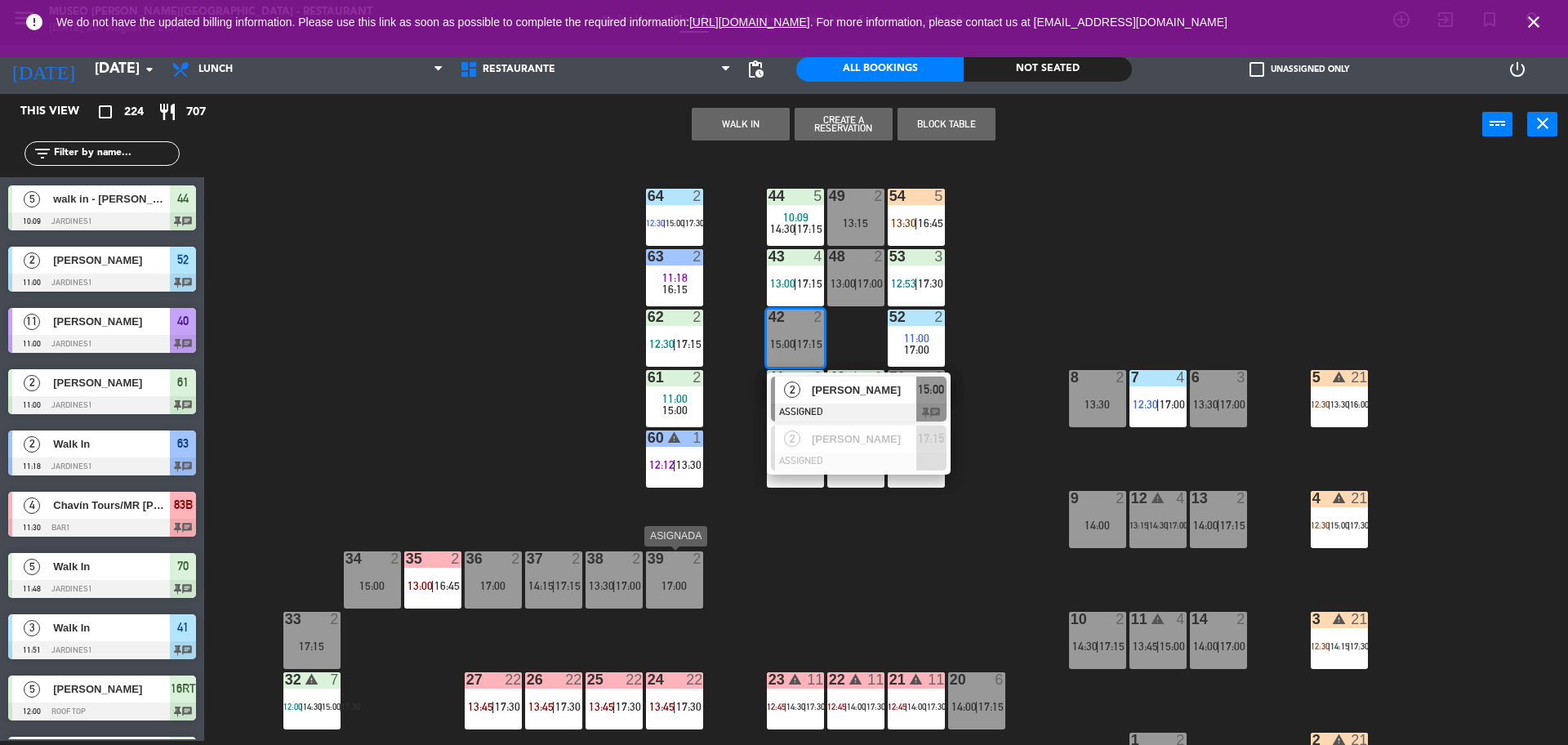
click at [681, 576] on div "39 2 17:00" at bounding box center [675, 580] width 57 height 57
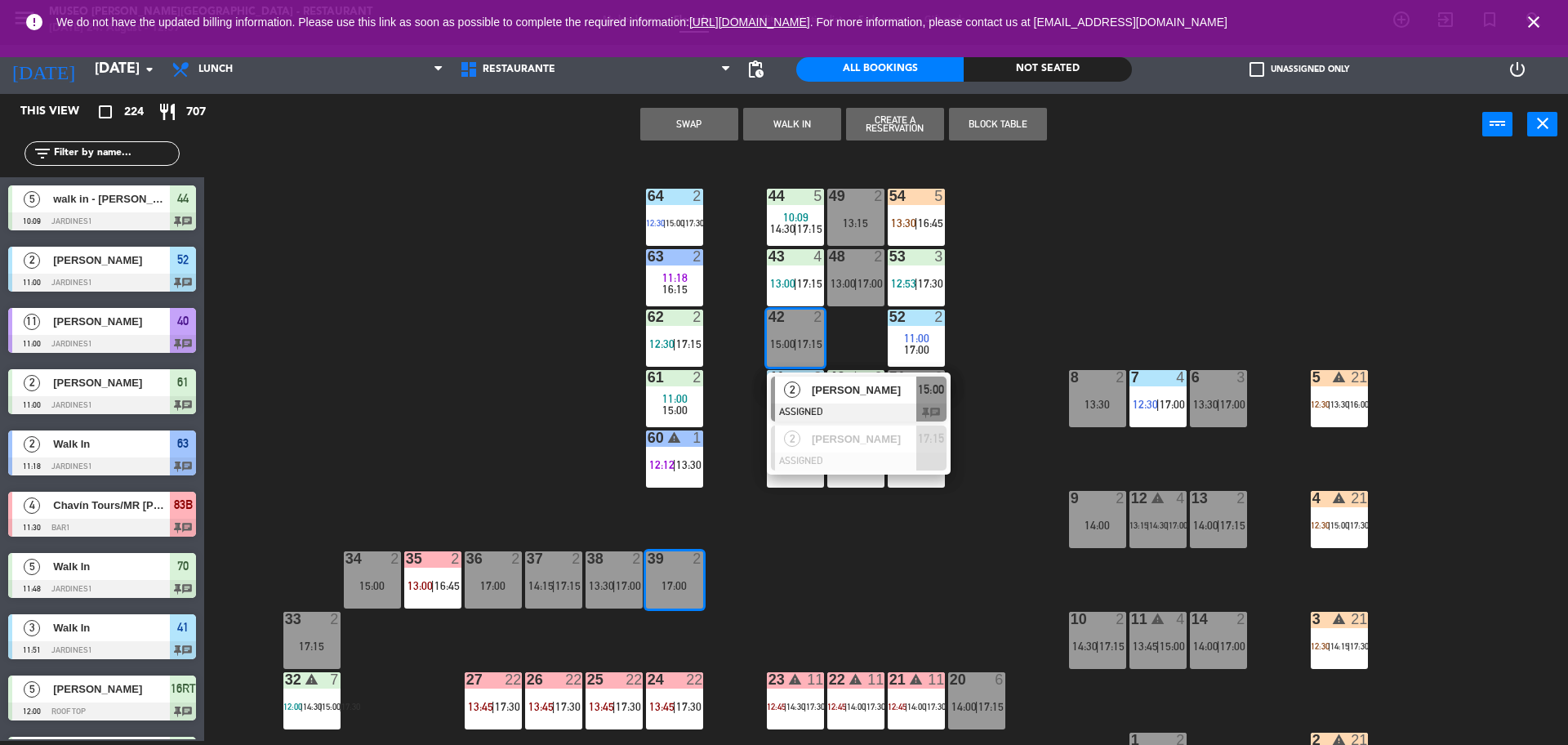
click at [708, 120] on button "Swap" at bounding box center [689, 124] width 98 height 32
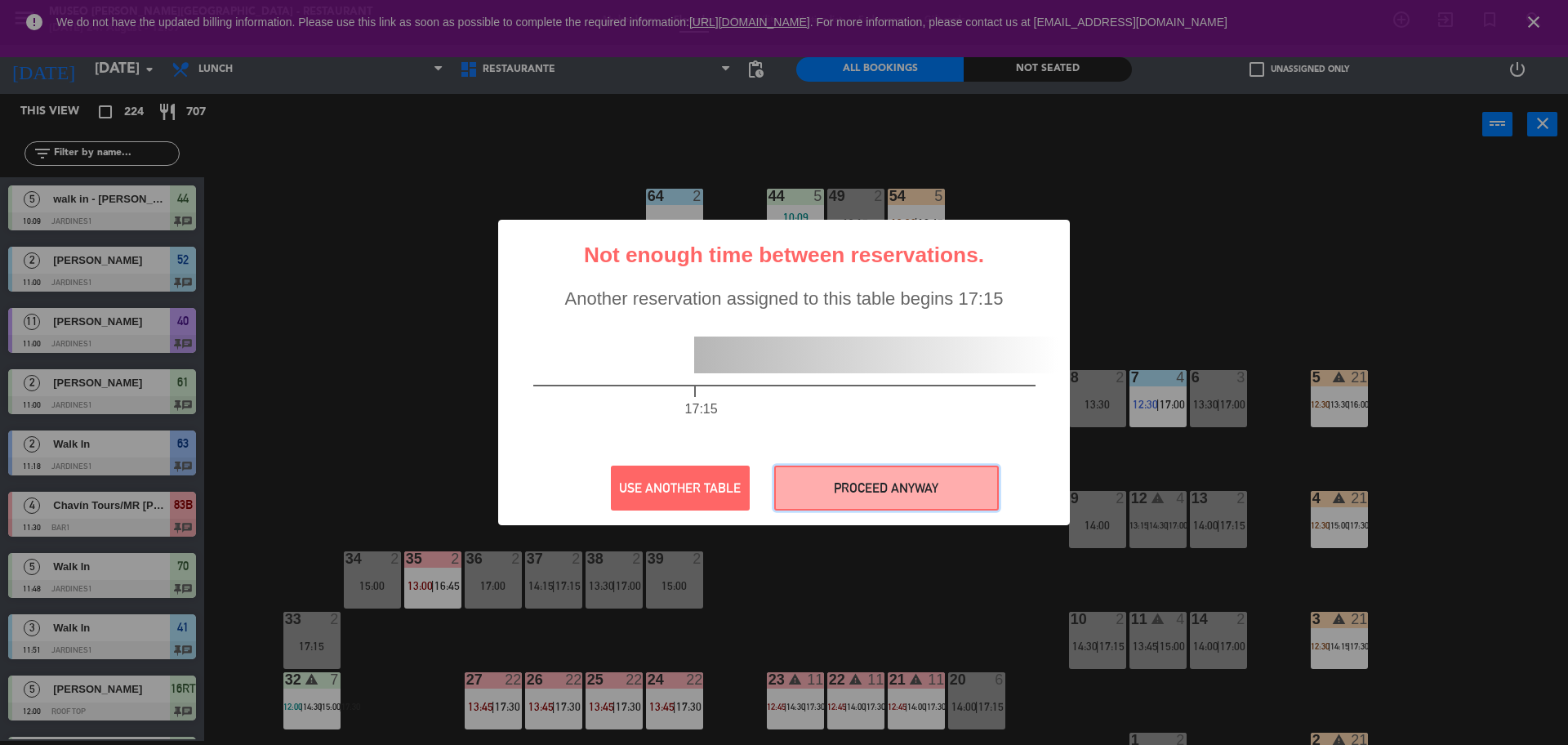
click at [870, 482] on button "PROCEED ANYWAY" at bounding box center [887, 488] width 225 height 45
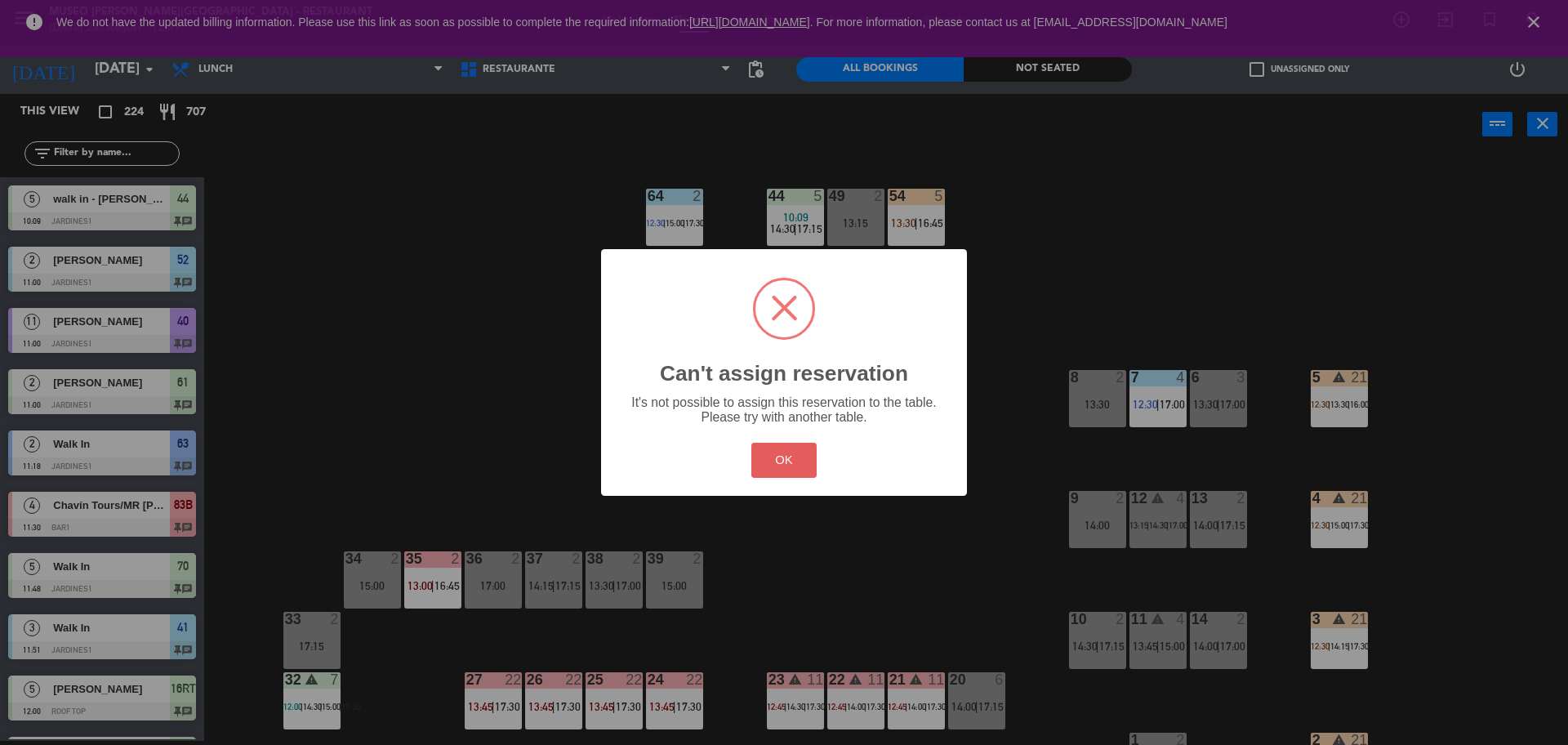
click at [797, 458] on button "OK" at bounding box center [784, 459] width 66 height 35
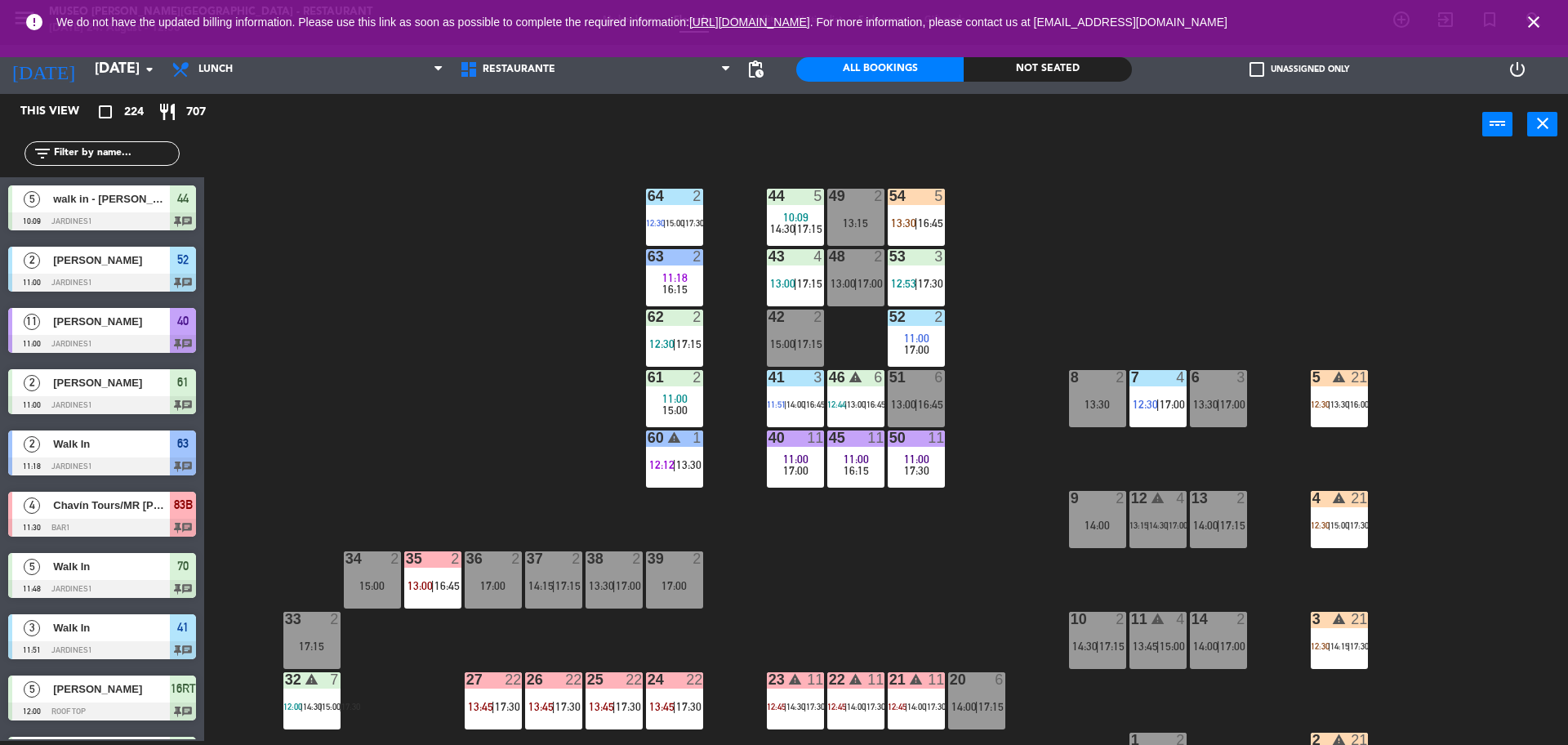
click at [134, 158] on input "text" at bounding box center [115, 153] width 126 height 18
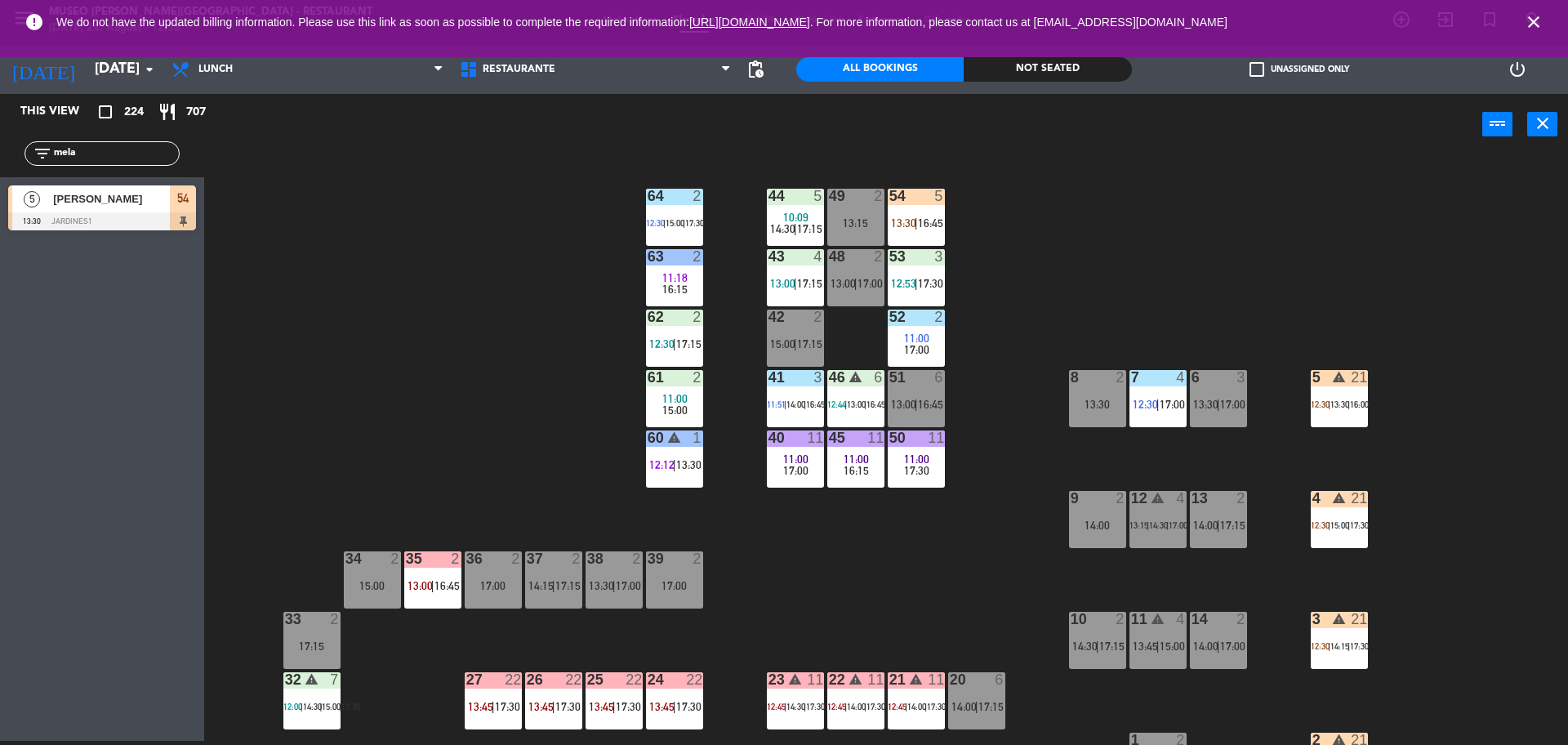
type input "mela"
click at [141, 199] on span "[PERSON_NAME]" at bounding box center [111, 199] width 116 height 17
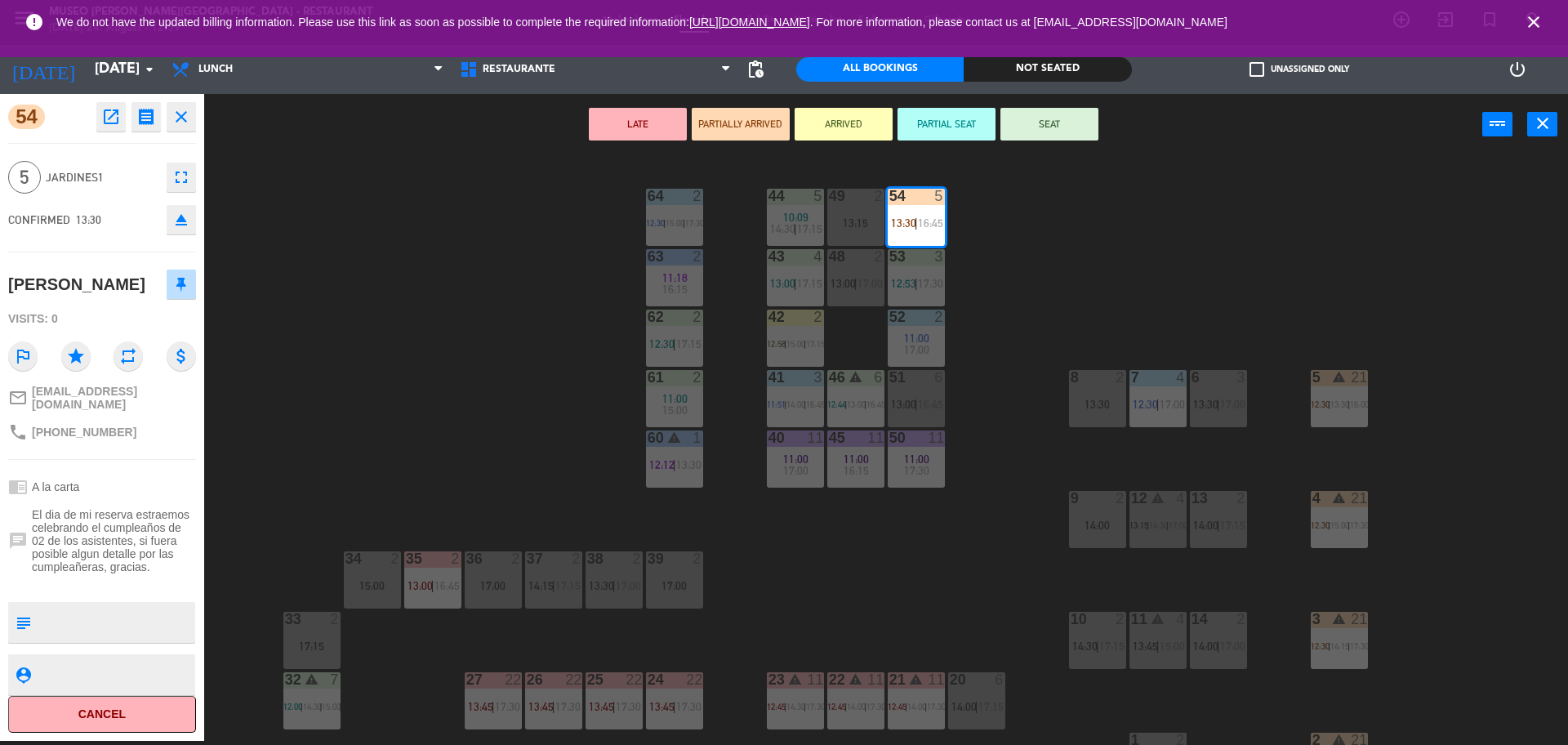
click at [139, 629] on textarea at bounding box center [116, 622] width 156 height 34
type textarea "m54."
click at [170, 470] on div "54 open_in_new receipt 1:30 PM Sun, 24 Aug 5 people Melany flores Vargas Table …" at bounding box center [102, 417] width 204 height 647
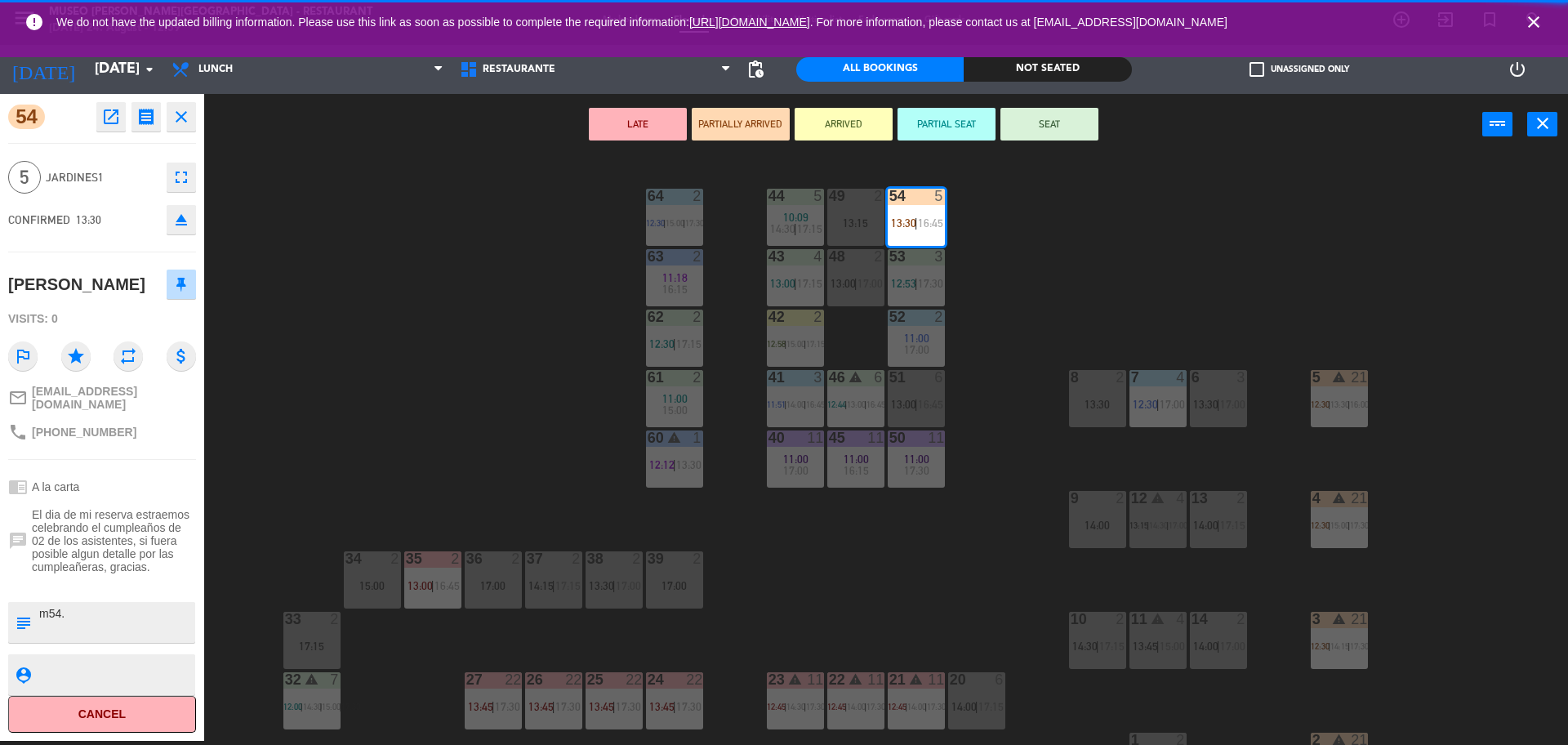
click at [337, 398] on div "44 5 10:09 14:30 | 17:15 49 2 13:15 54 5 13:30 | 16:45 64 2 12:30 | 15:00 | 17:…" at bounding box center [894, 452] width 1349 height 586
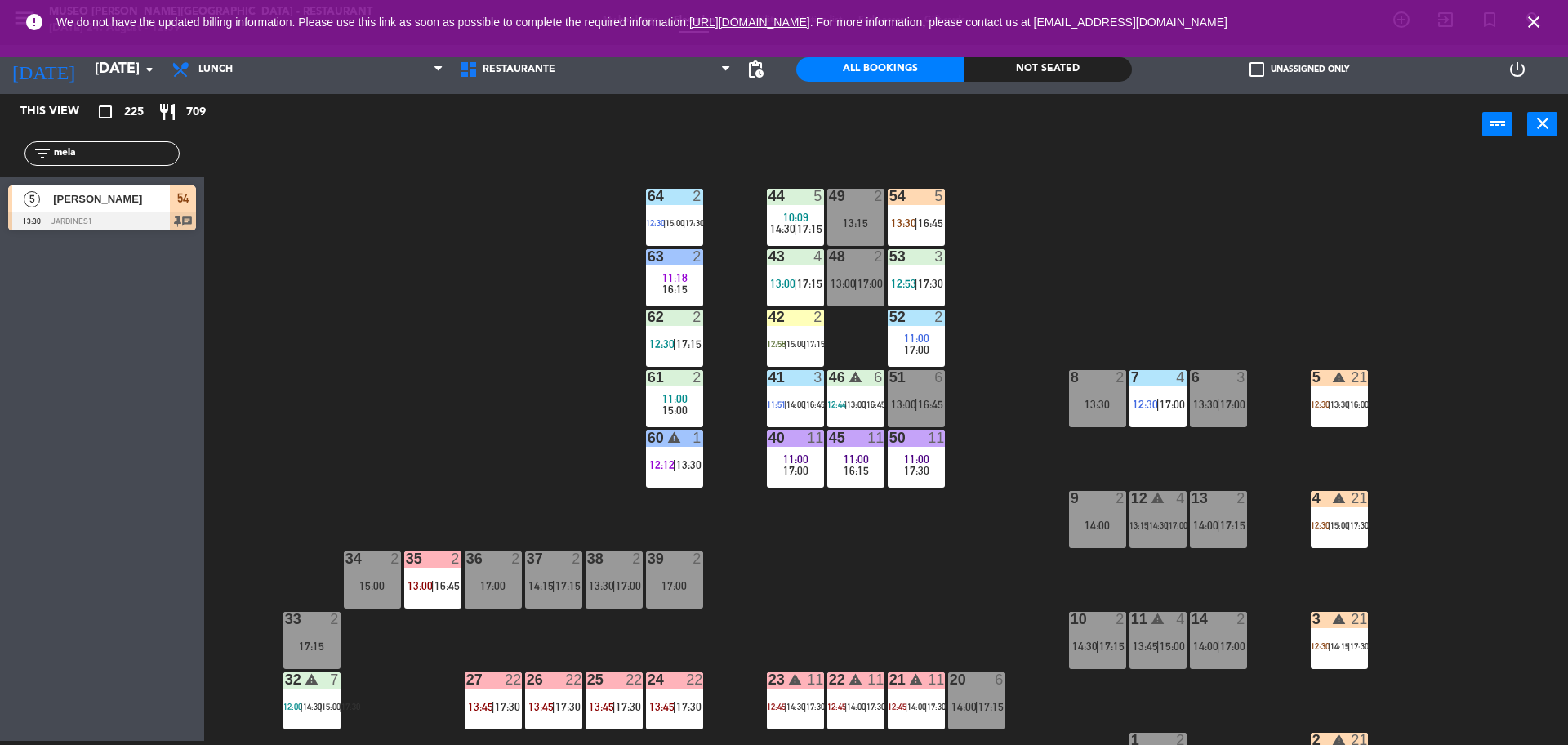
click at [908, 226] on span "13:30" at bounding box center [904, 223] width 25 height 13
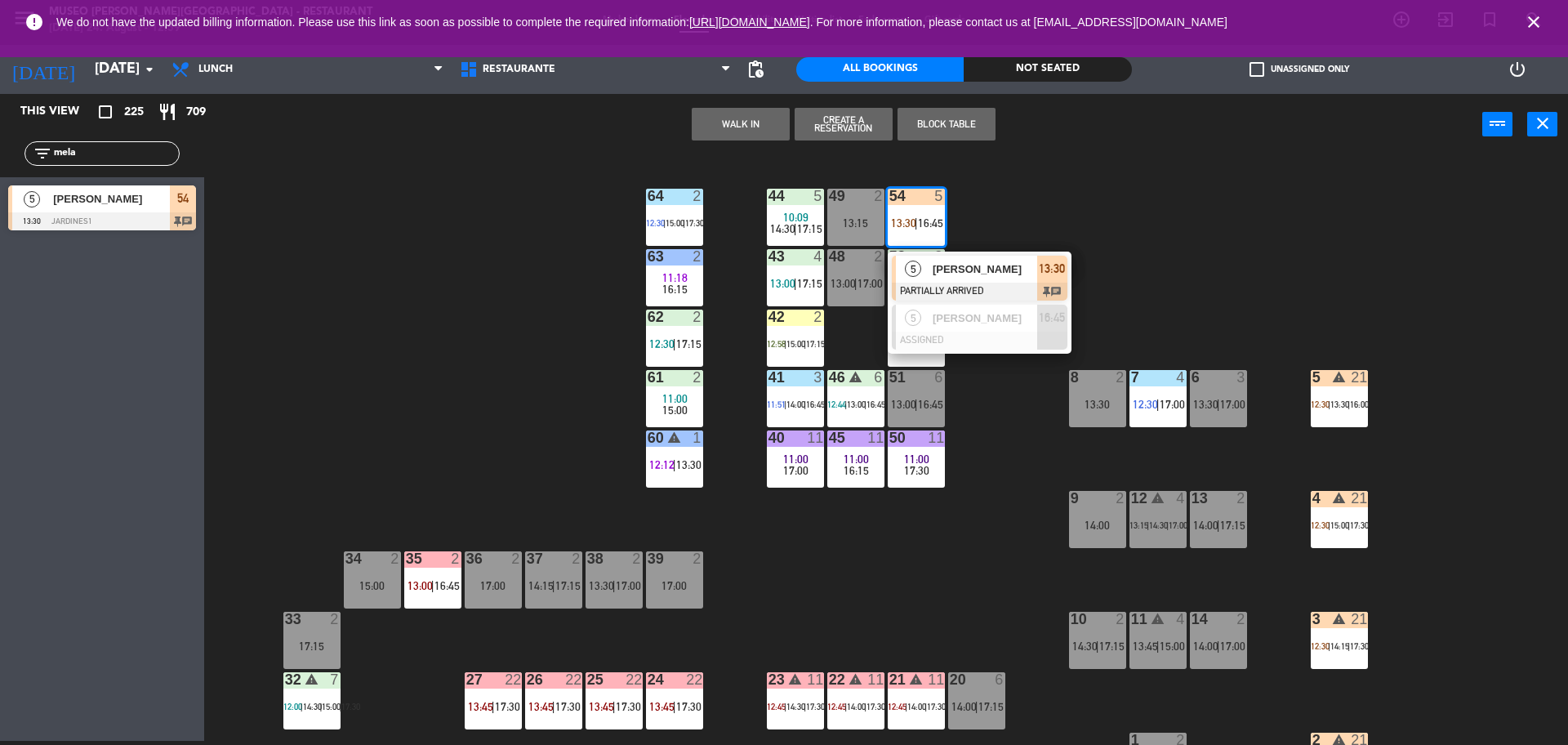
click at [935, 268] on span "[PERSON_NAME]" at bounding box center [985, 269] width 105 height 17
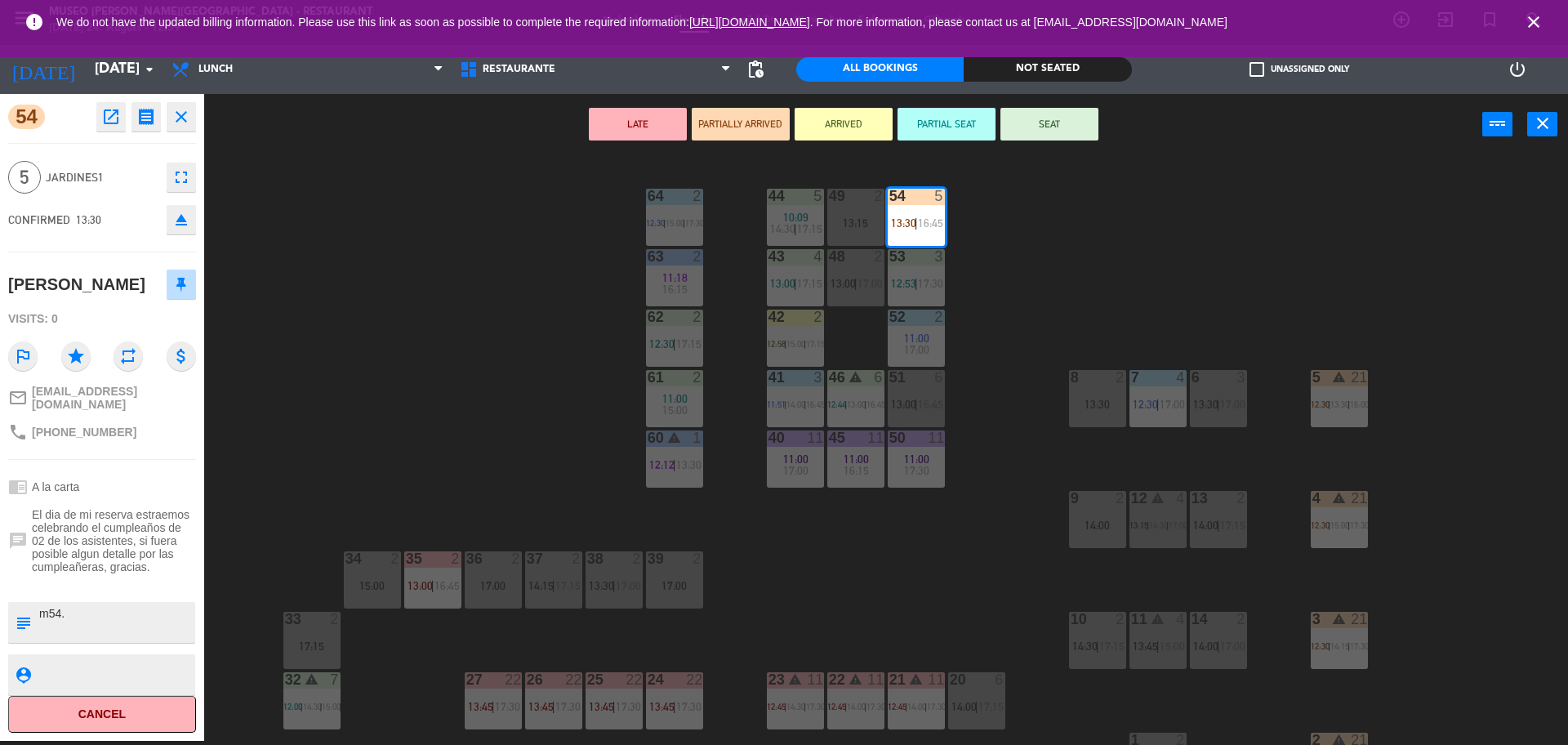
click at [1037, 117] on button "SEAT" at bounding box center [1049, 124] width 98 height 32
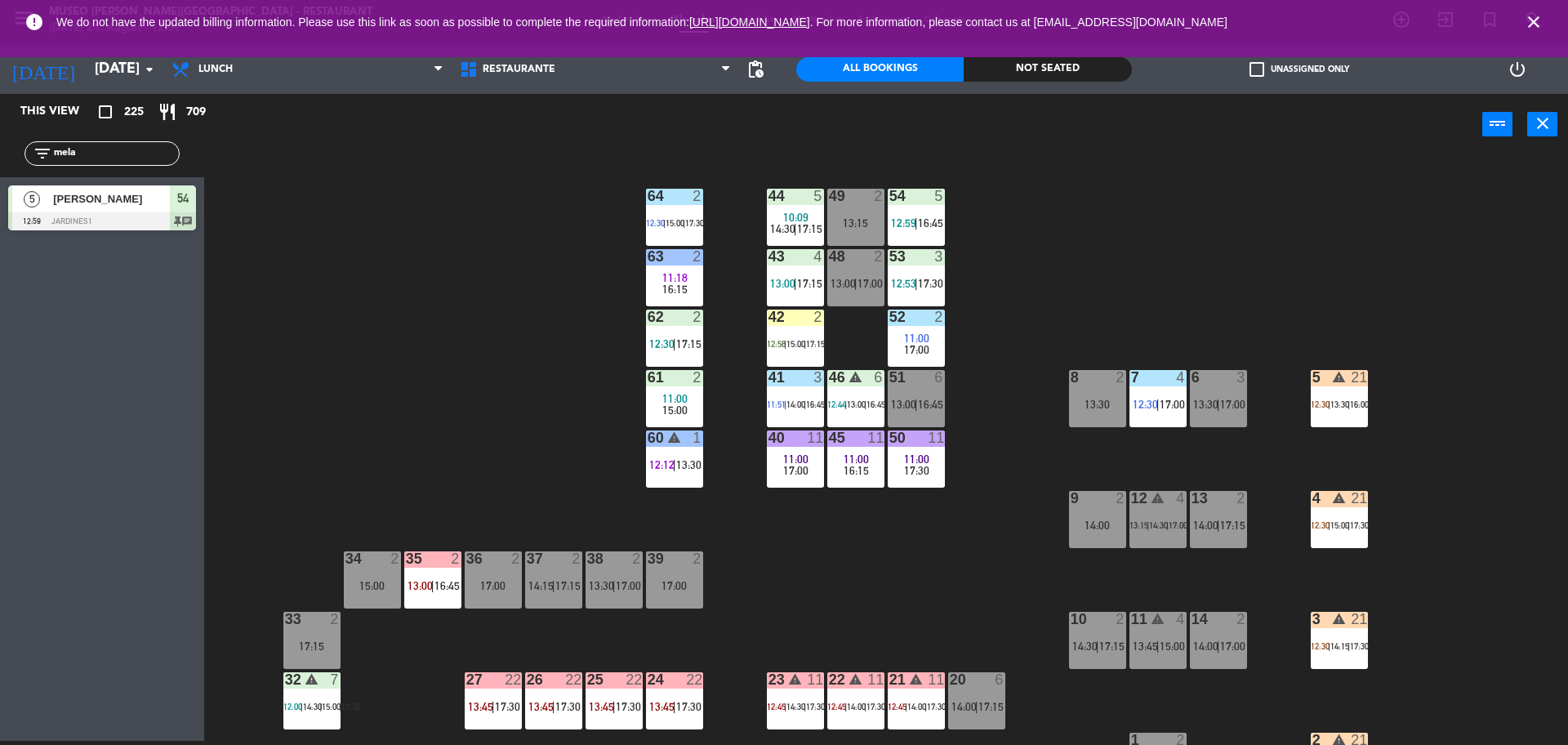
click at [802, 331] on div "42 2 12:58 | 15:00 | 17:15" at bounding box center [796, 338] width 57 height 57
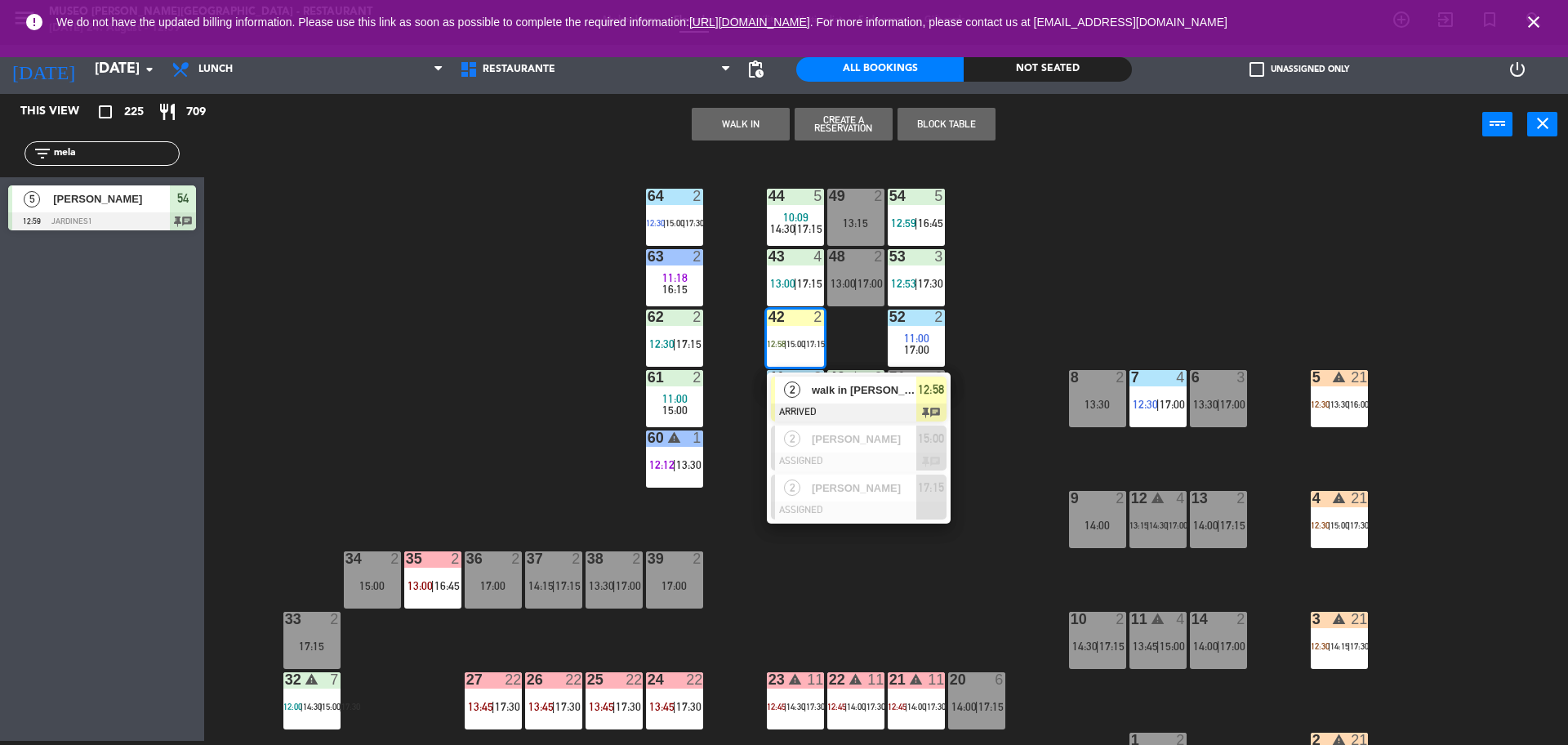
click at [802, 383] on div "2" at bounding box center [793, 390] width 35 height 27
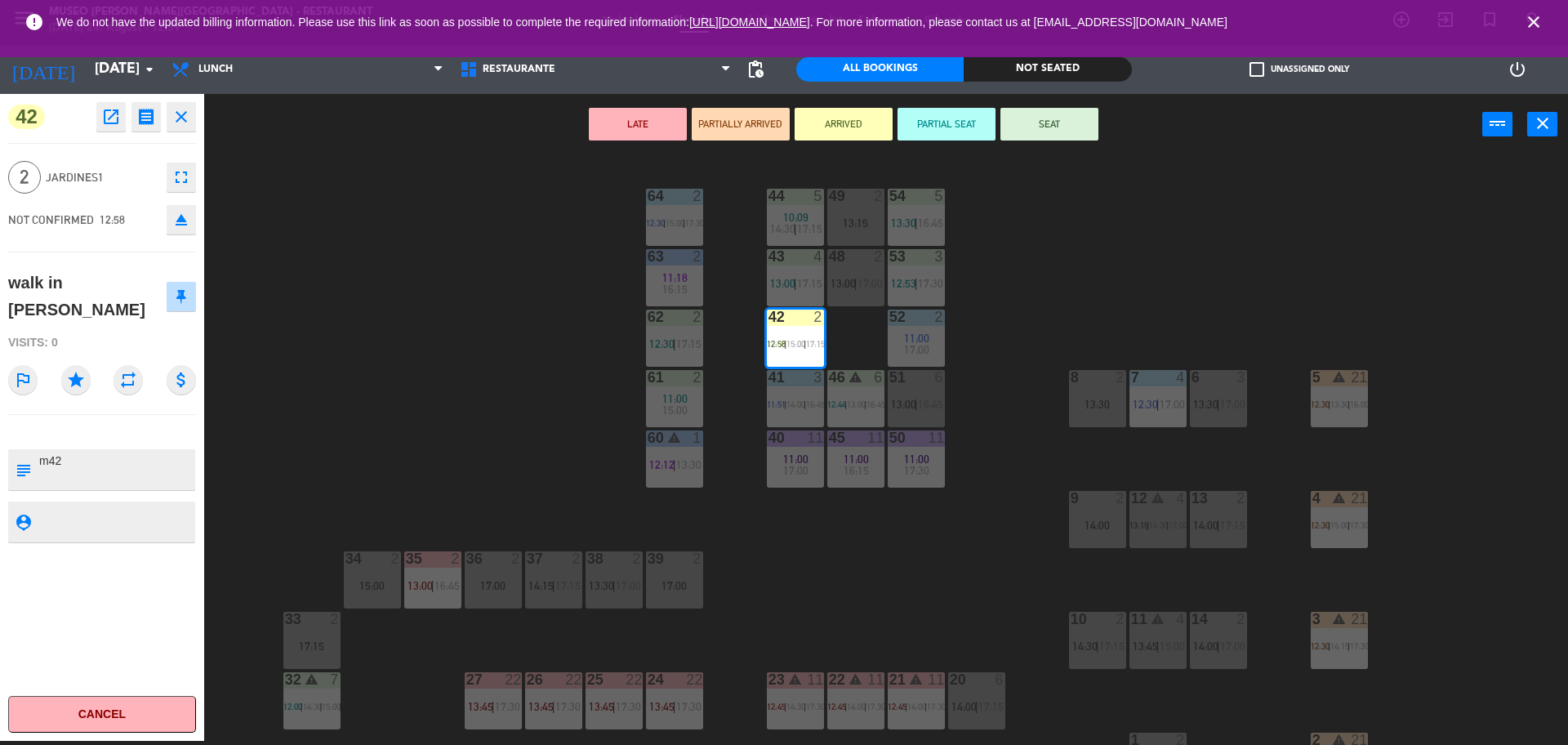
click at [1051, 130] on button "SEAT" at bounding box center [1049, 124] width 98 height 32
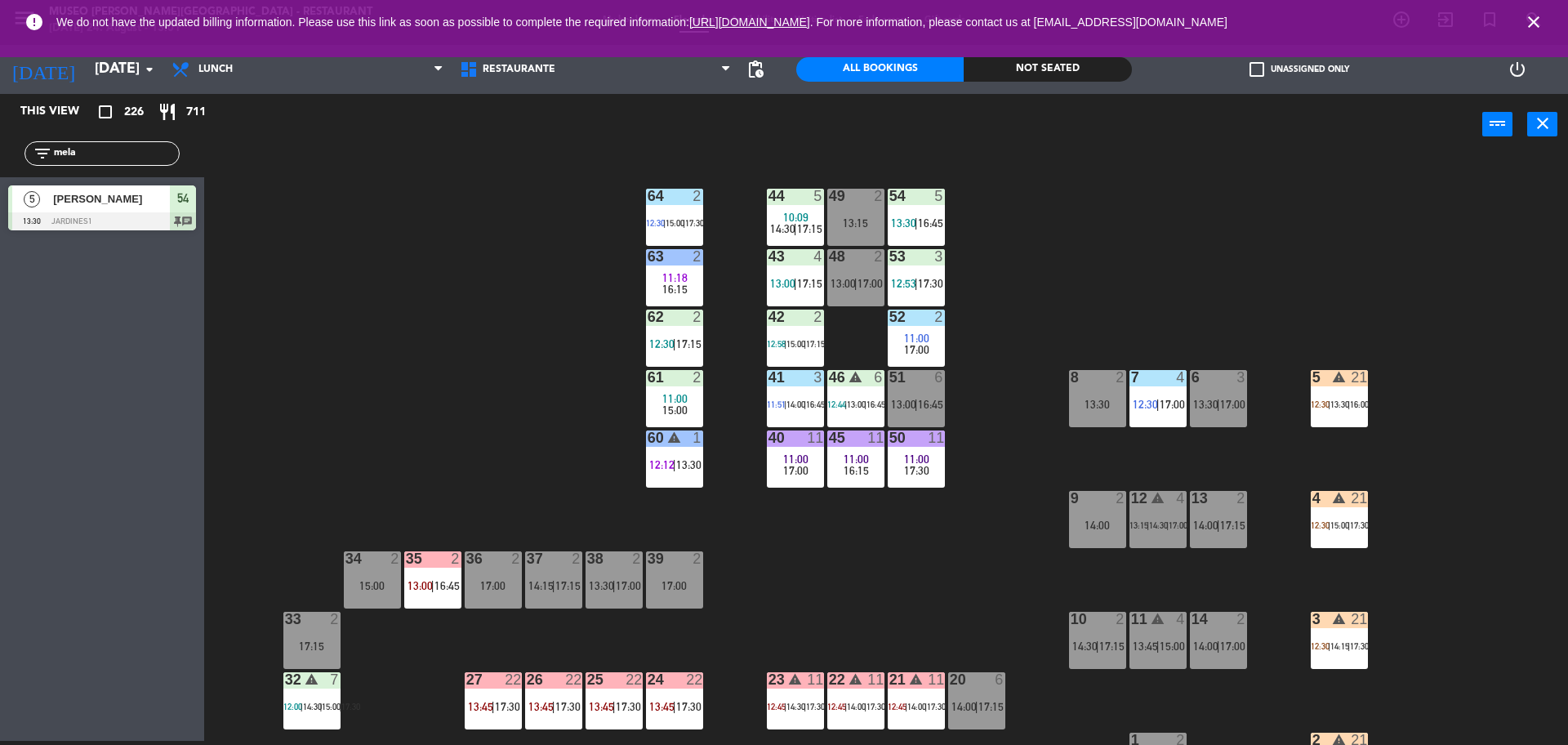
click at [954, 390] on div "44 5 10:09 14:30 | 17:15 49 2 13:15 54 5 13:30 | 16:45 64 2 12:30 | 15:00 | 17:…" at bounding box center [894, 452] width 1349 height 586
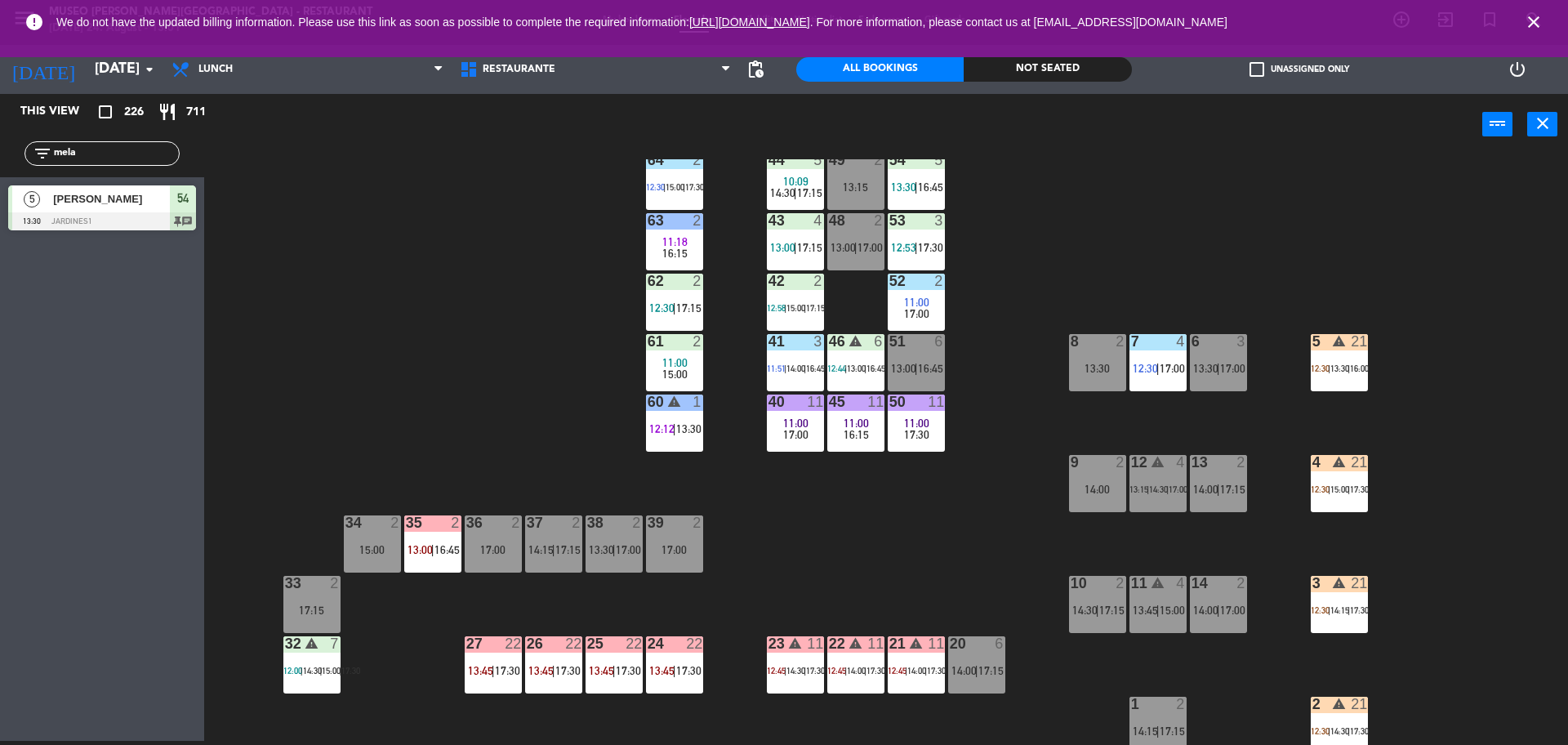
scroll to position [41, 0]
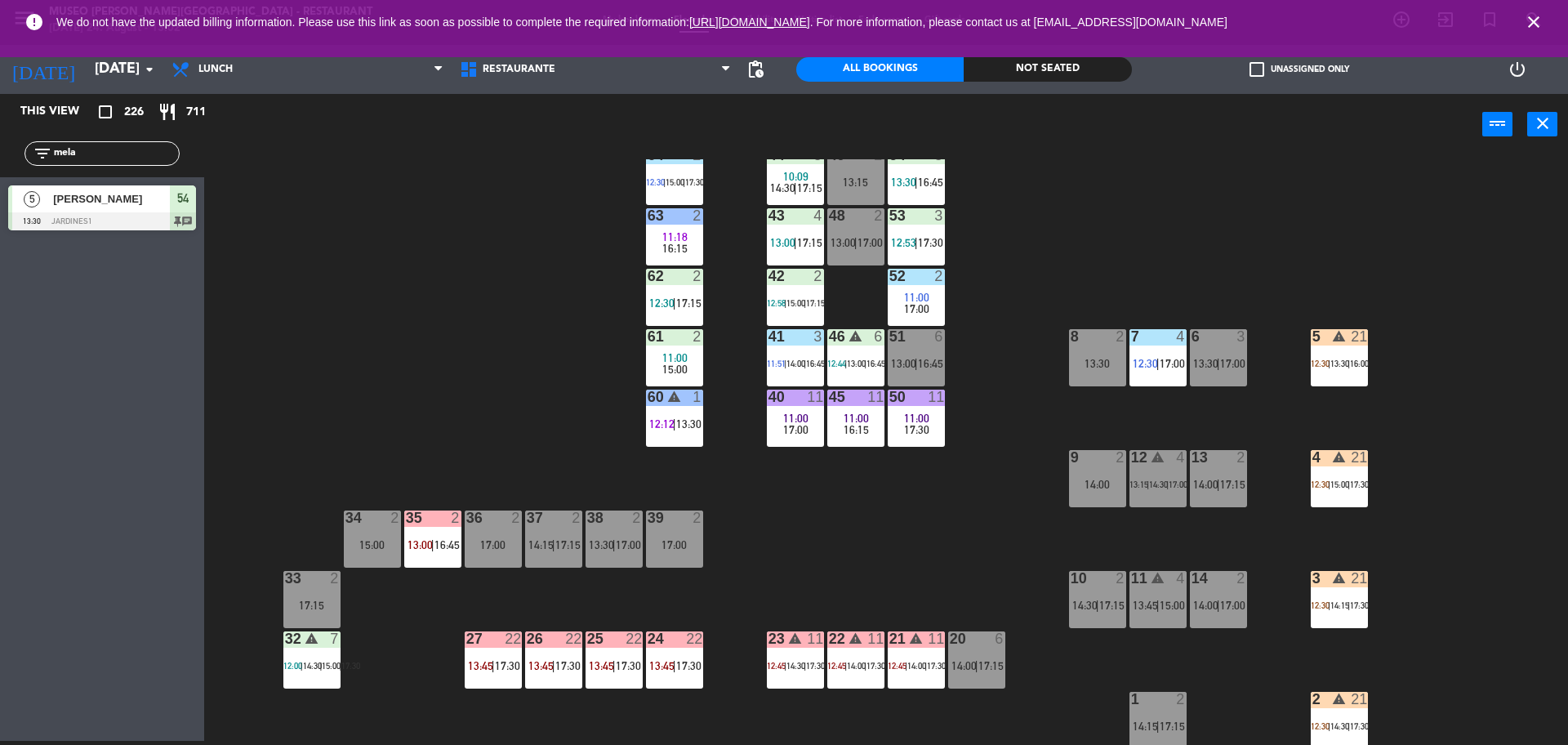
click at [973, 382] on div "44 5 10:09 14:30 | 17:15 49 2 13:15 54 5 13:30 | 16:45 64 2 12:30 | 15:00 | 17:…" at bounding box center [894, 452] width 1349 height 586
click at [907, 660] on div "12:45 |" at bounding box center [898, 665] width 20 height 12
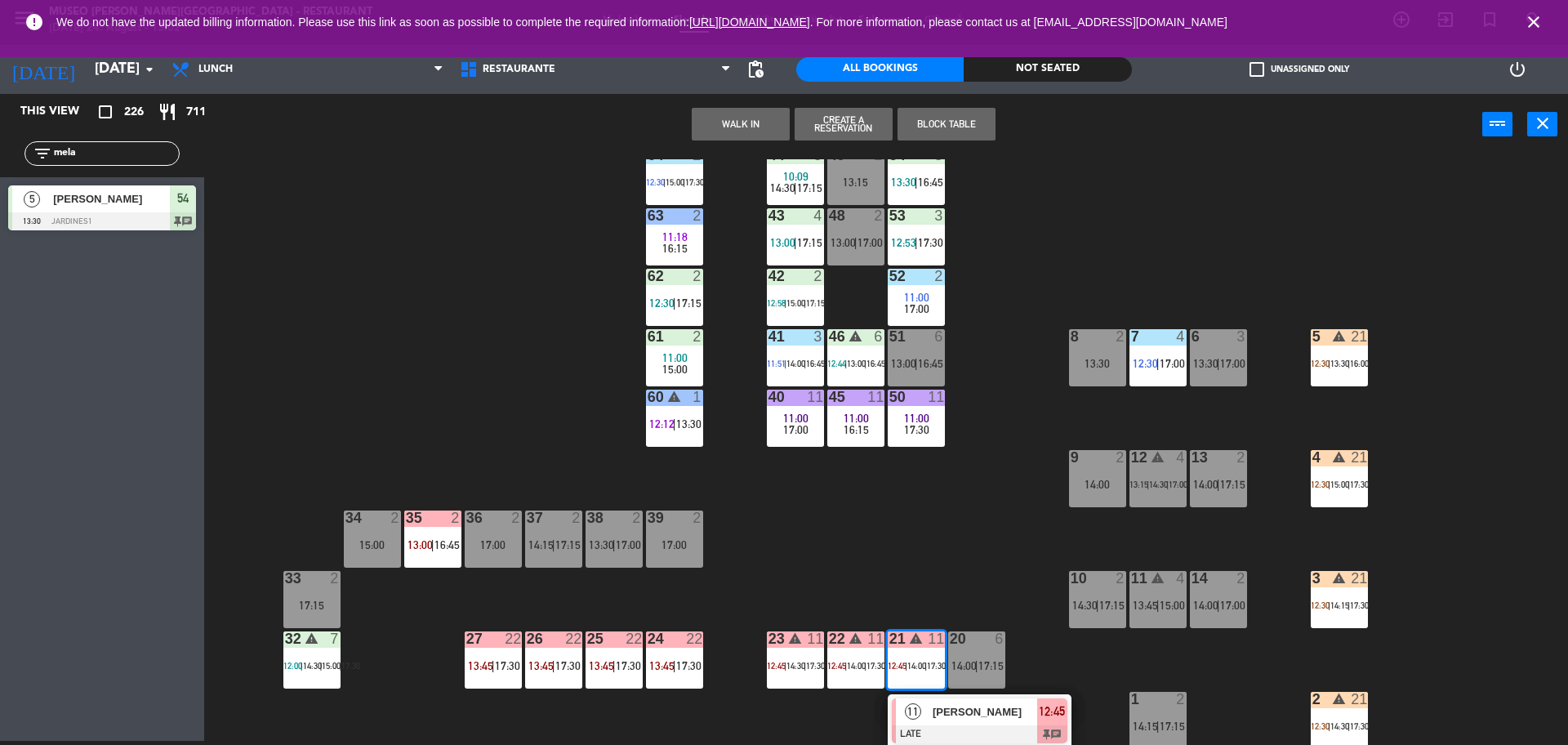
click at [966, 713] on span "[PERSON_NAME]" at bounding box center [985, 711] width 105 height 17
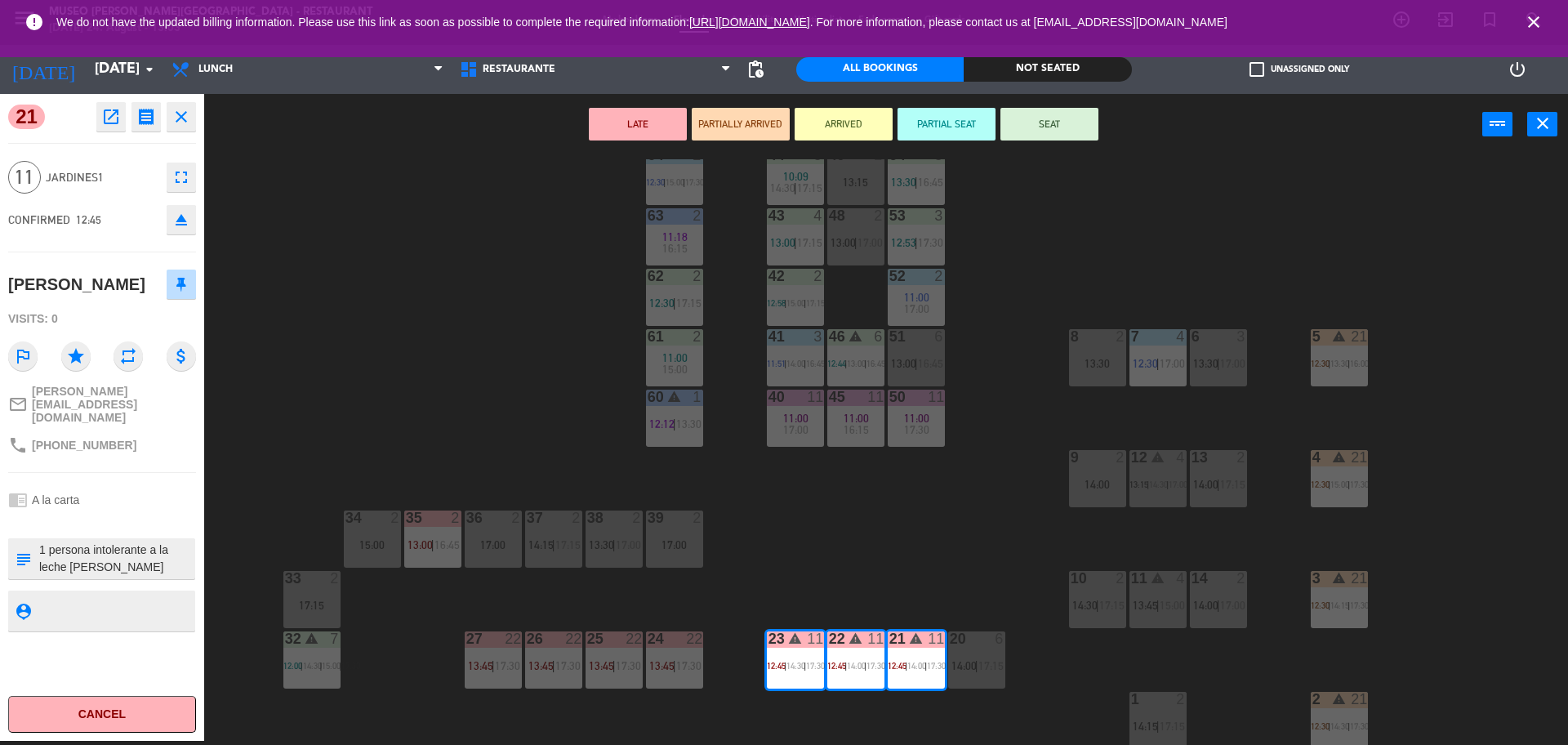
scroll to position [0, 0]
click at [38, 552] on textarea at bounding box center [116, 559] width 156 height 34
type textarea "m21-23 1 persona intolerante a la naranja 1 persona intolerante a la leche de v…"
click at [107, 298] on div "[PERSON_NAME]" at bounding box center [76, 285] width 137 height 27
click at [1067, 129] on button "SEAT" at bounding box center [1049, 124] width 98 height 32
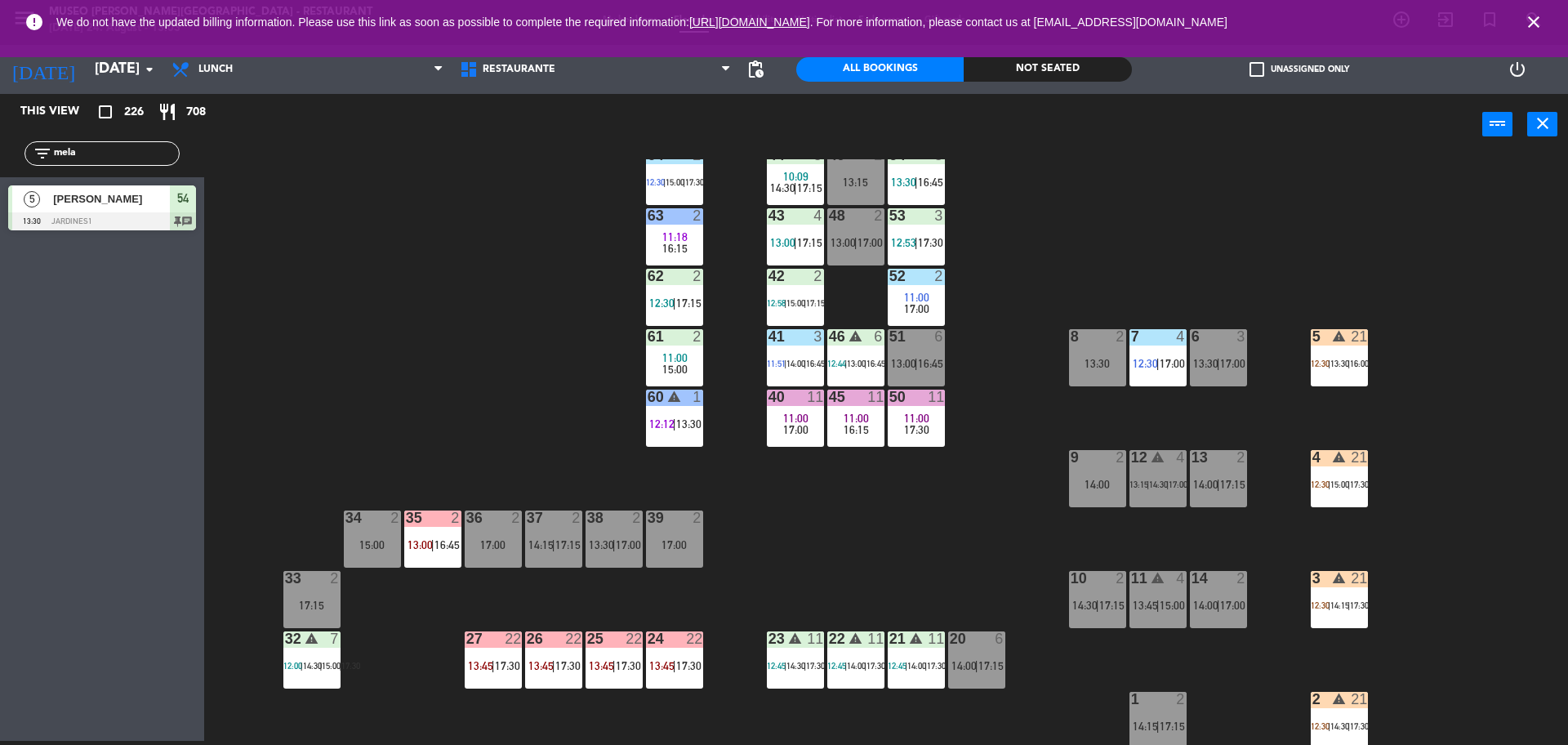
click at [931, 424] on div "17:30" at bounding box center [917, 429] width 57 height 12
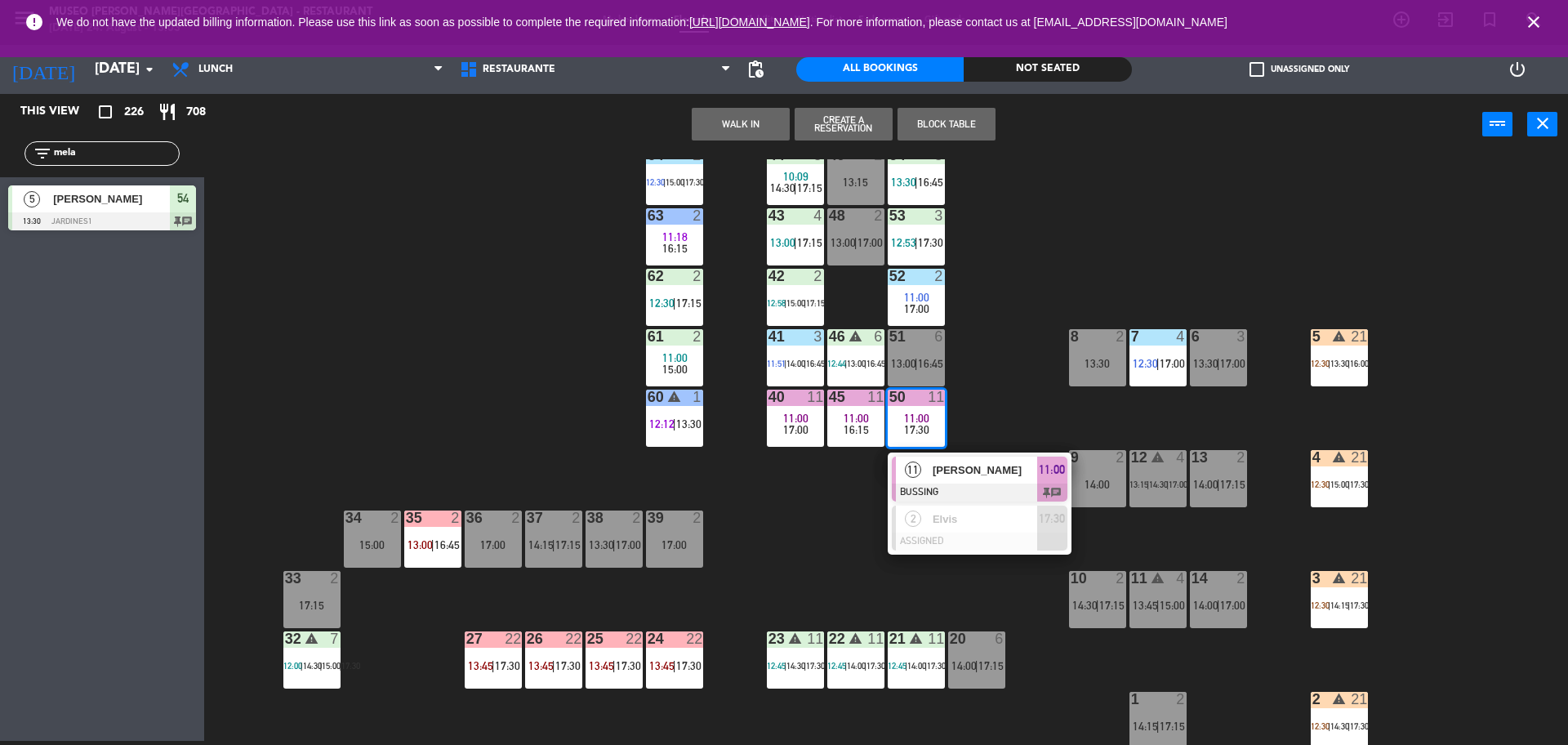
click at [969, 476] on span "[PERSON_NAME]" at bounding box center [985, 469] width 105 height 17
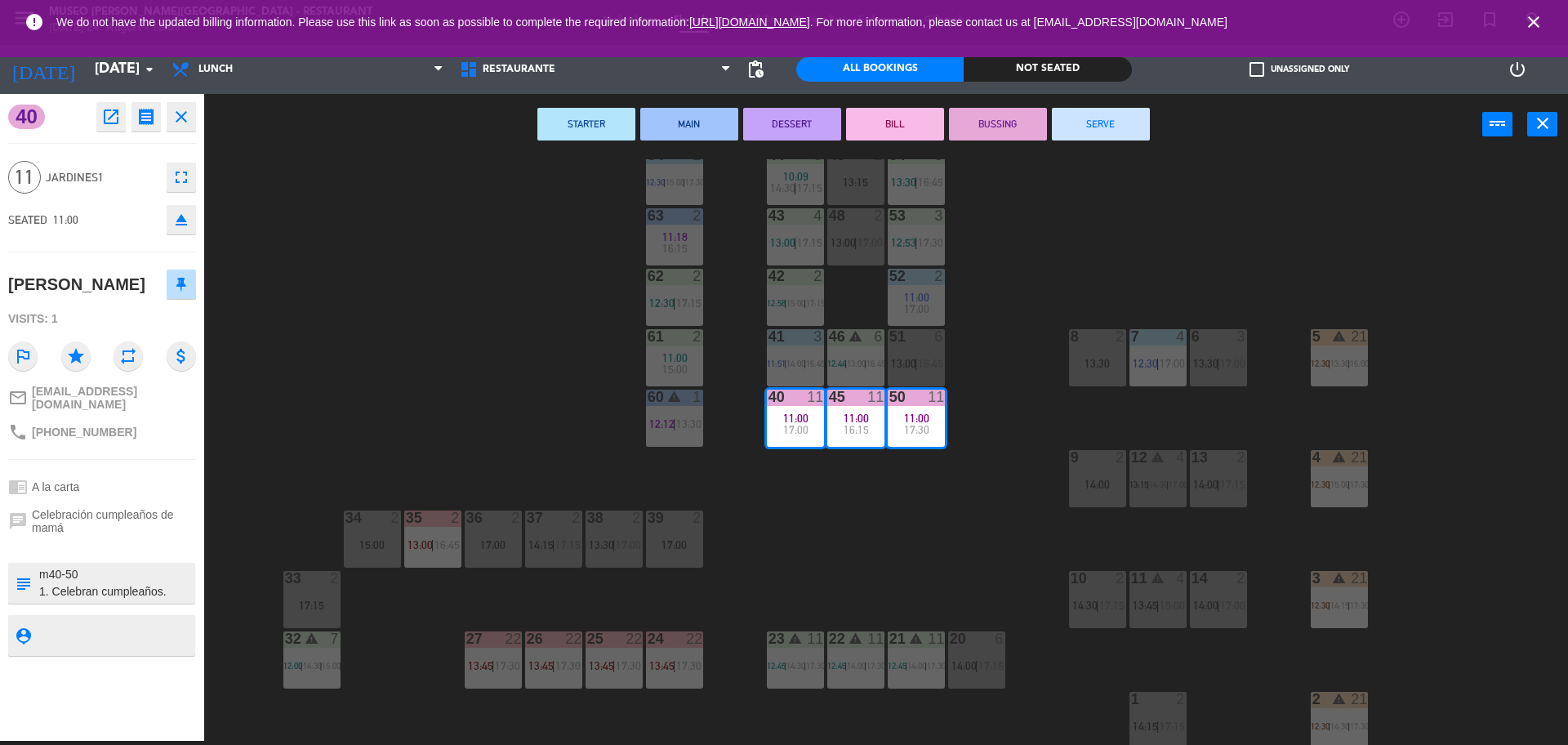
click at [1095, 126] on button "SERVE" at bounding box center [1101, 124] width 98 height 32
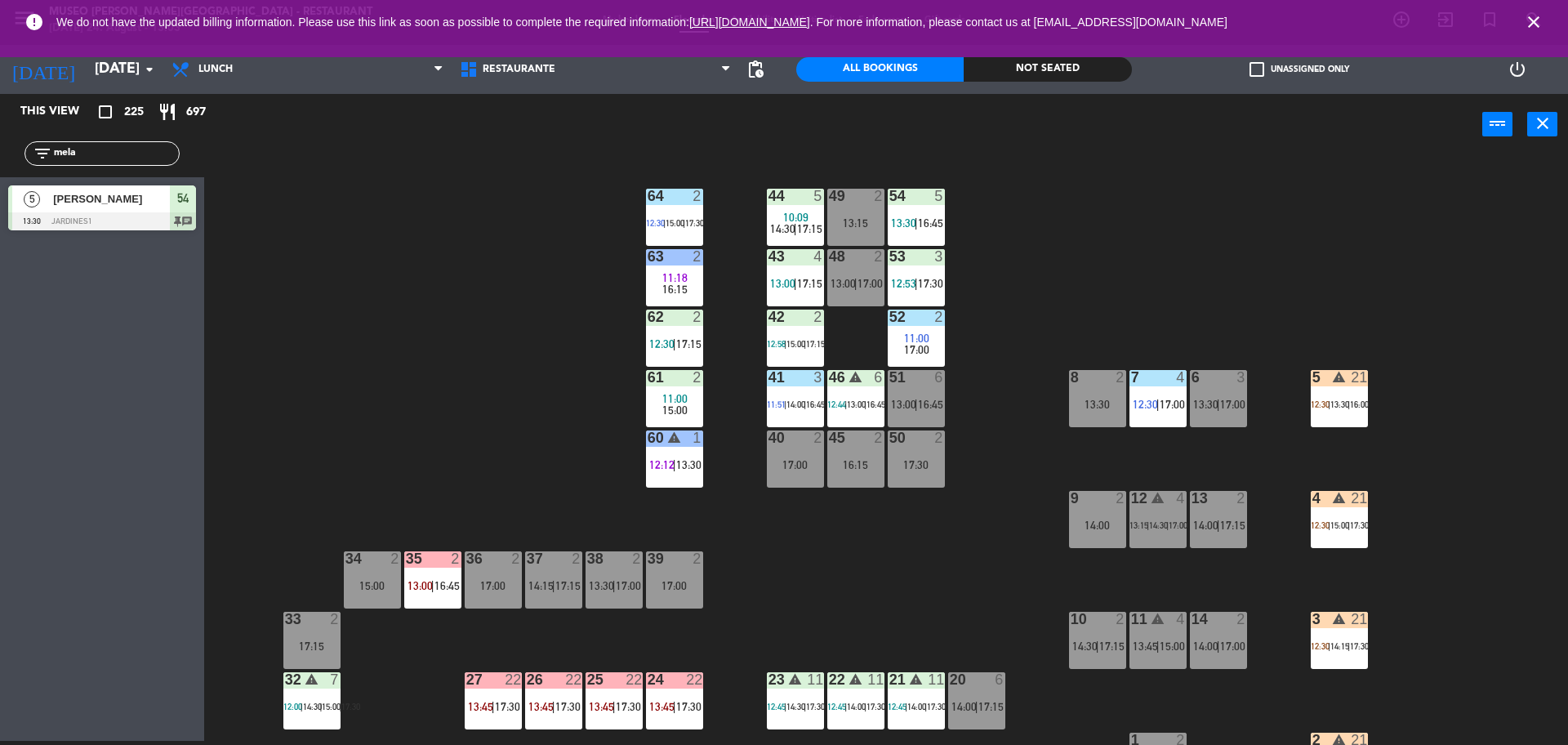
click at [681, 264] on div "63 2" at bounding box center [675, 257] width 57 height 16
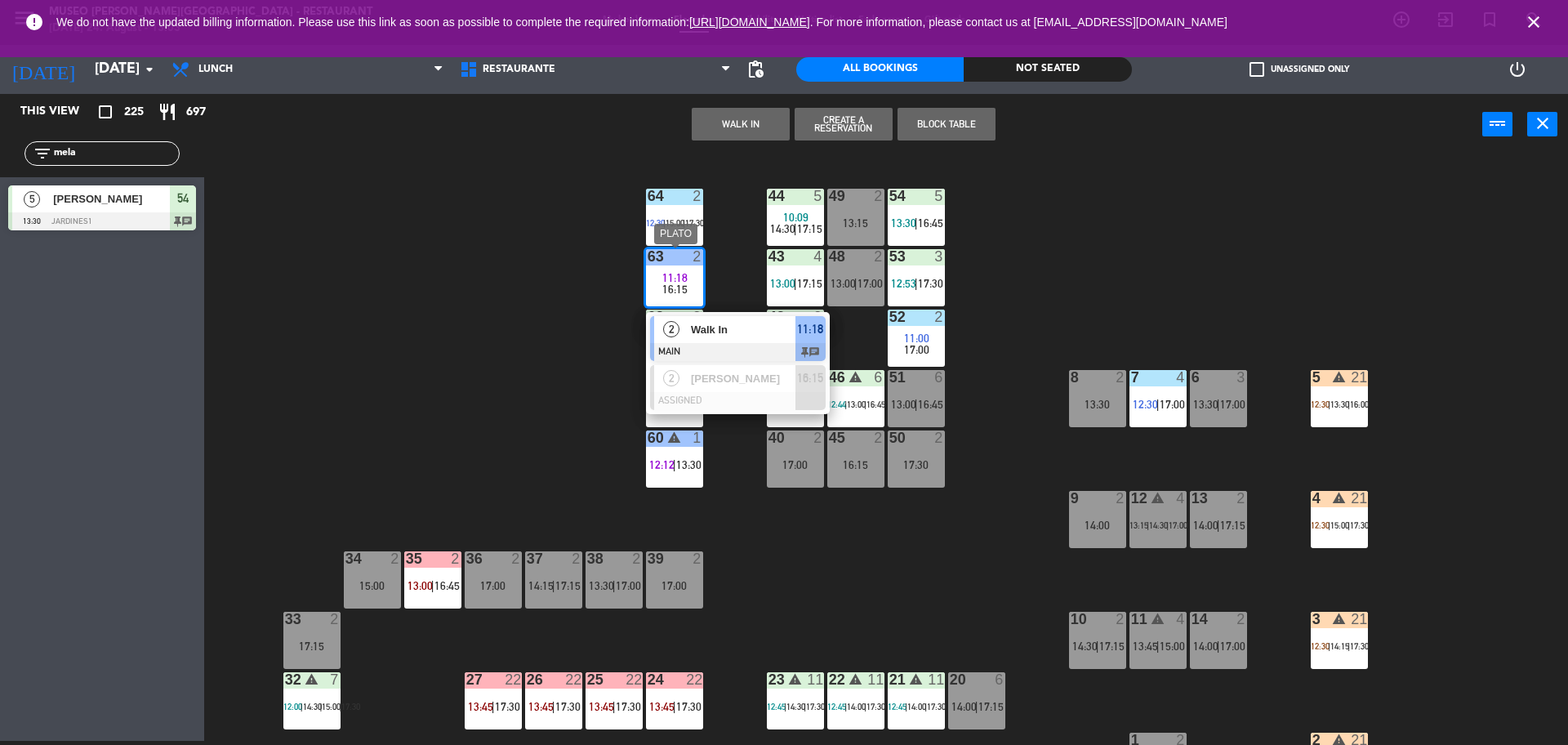
click at [730, 334] on span "Walk In" at bounding box center [743, 330] width 105 height 17
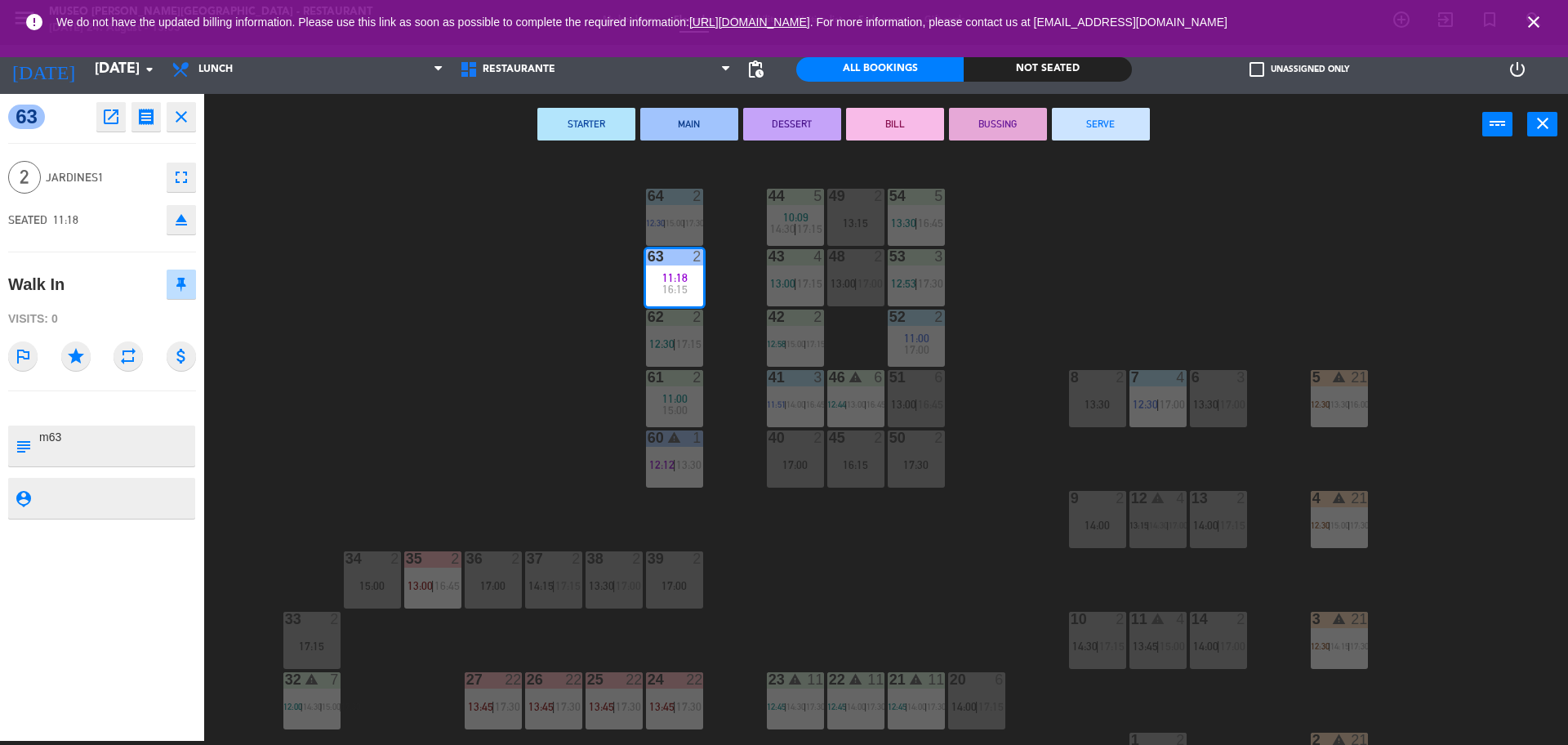
click at [1095, 126] on button "SERVE" at bounding box center [1101, 124] width 98 height 32
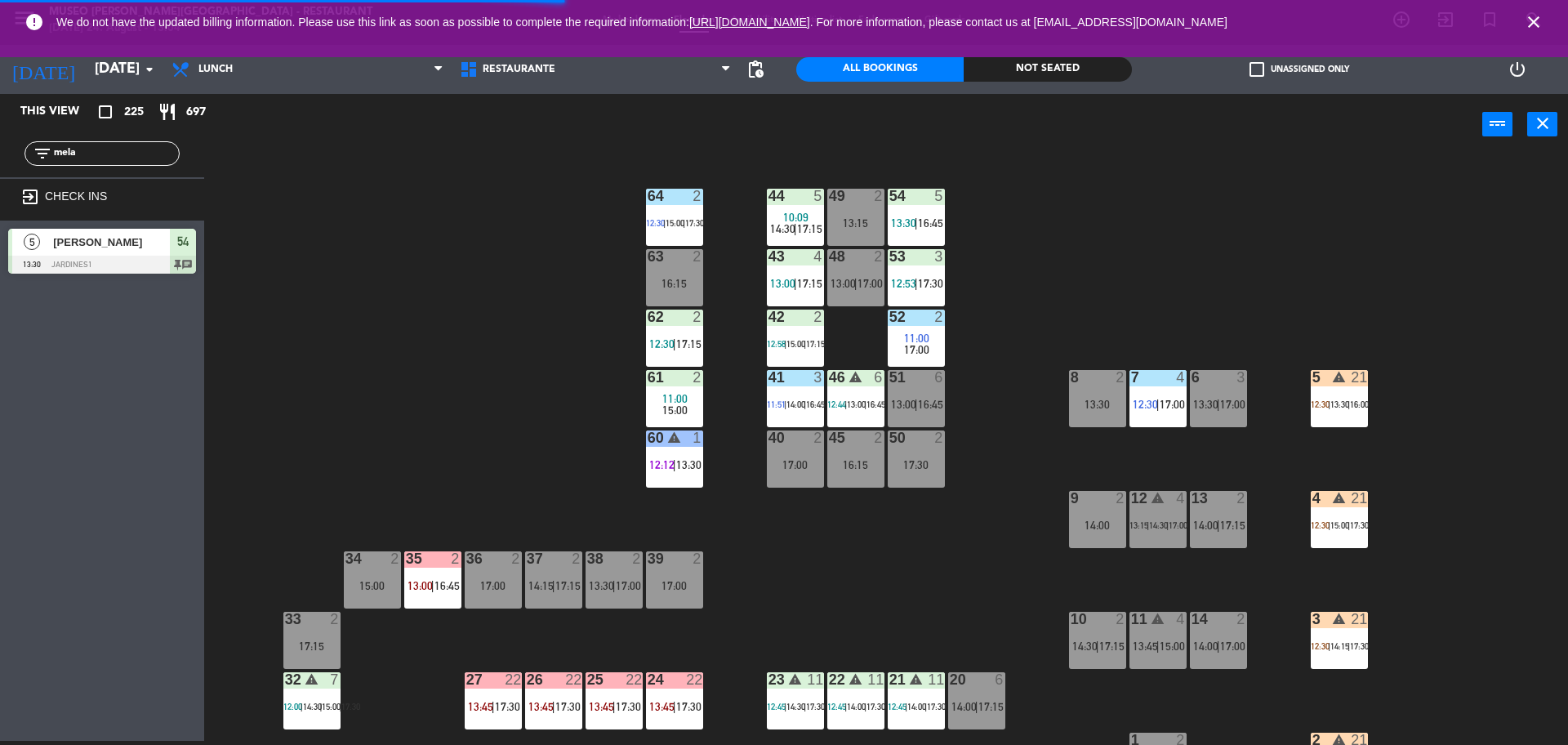
click at [810, 206] on div "44 5 10:09 14:30 | 17:15" at bounding box center [796, 218] width 57 height 57
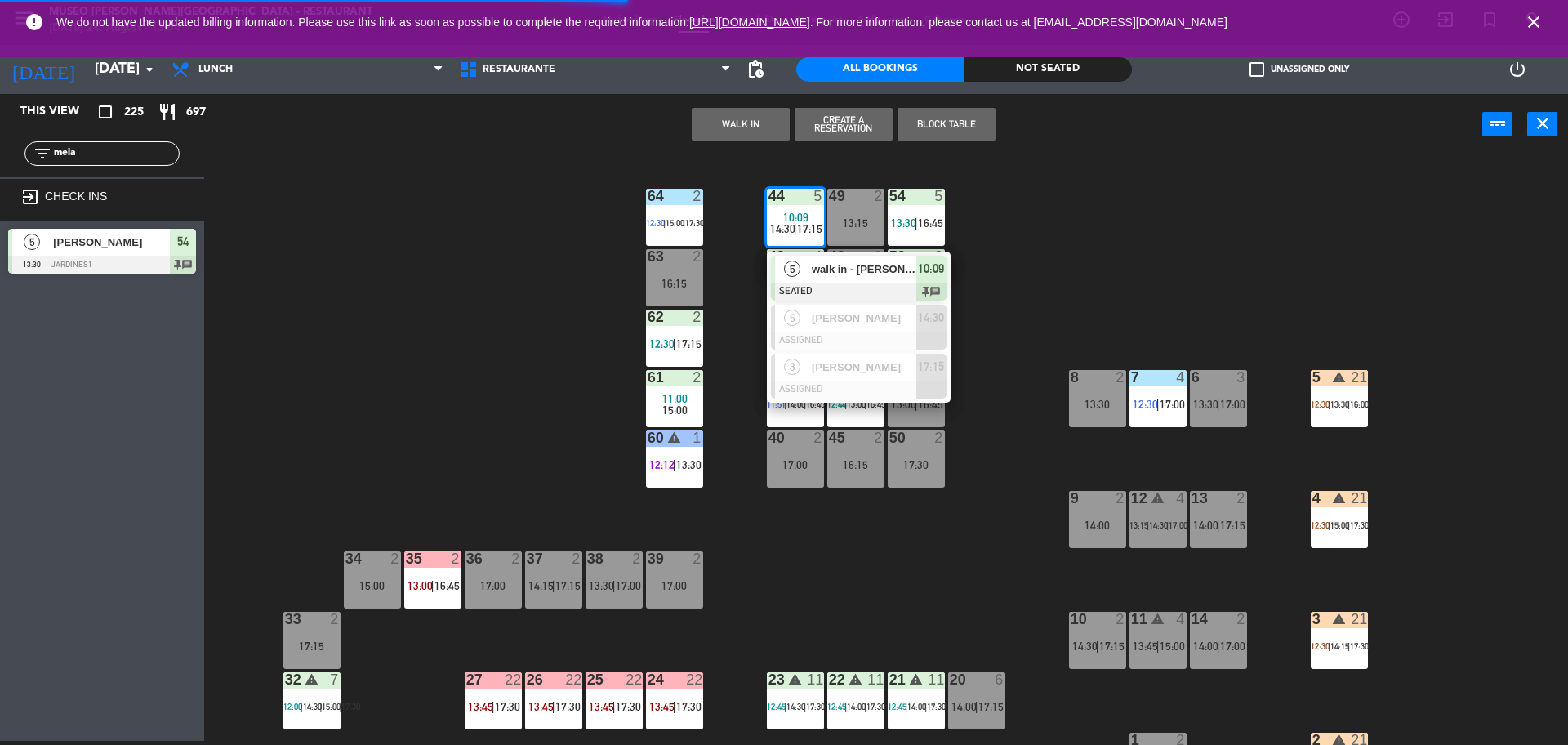
click at [845, 277] on span "walk in - [PERSON_NAME]" at bounding box center [864, 269] width 105 height 17
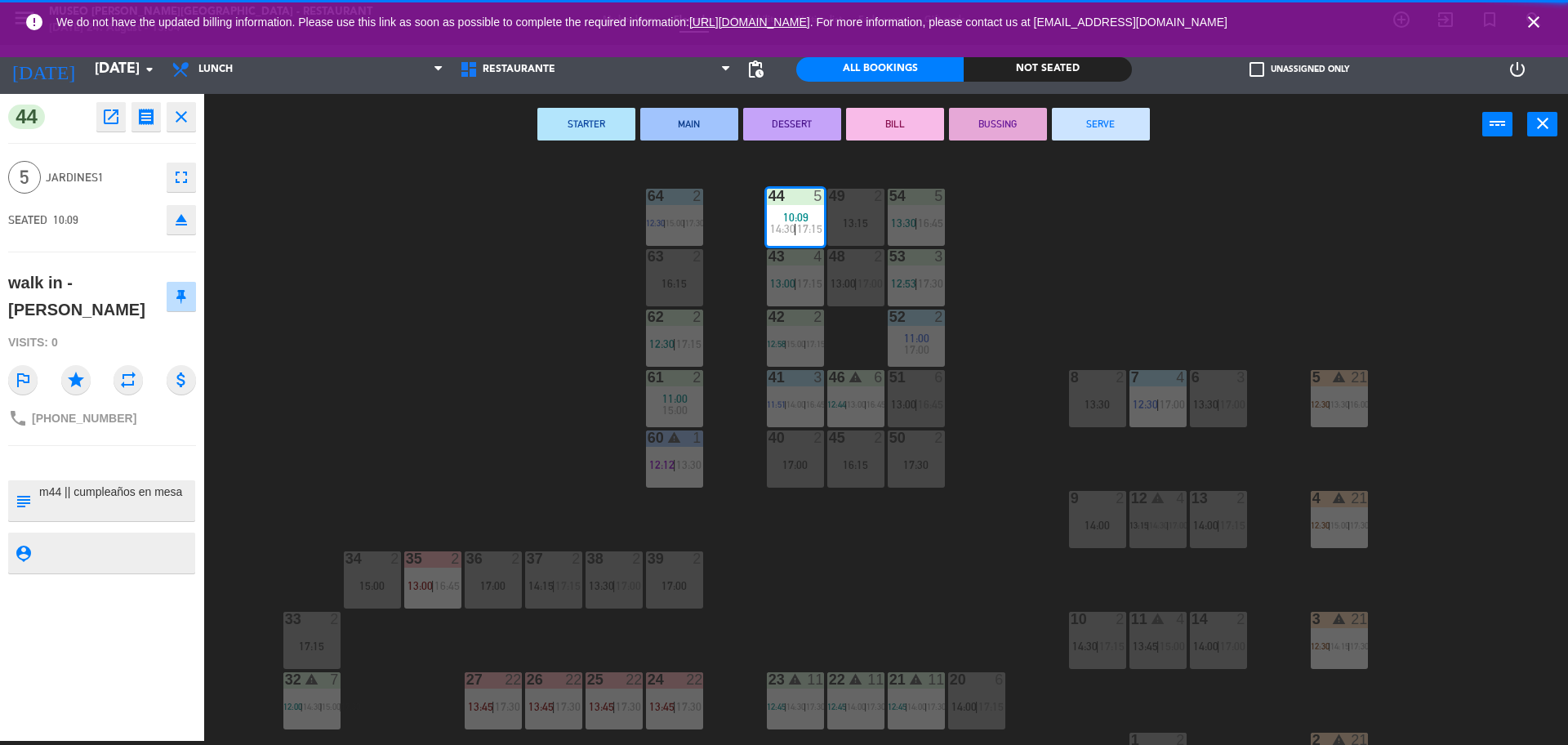
click at [1099, 131] on button "SERVE" at bounding box center [1101, 124] width 98 height 32
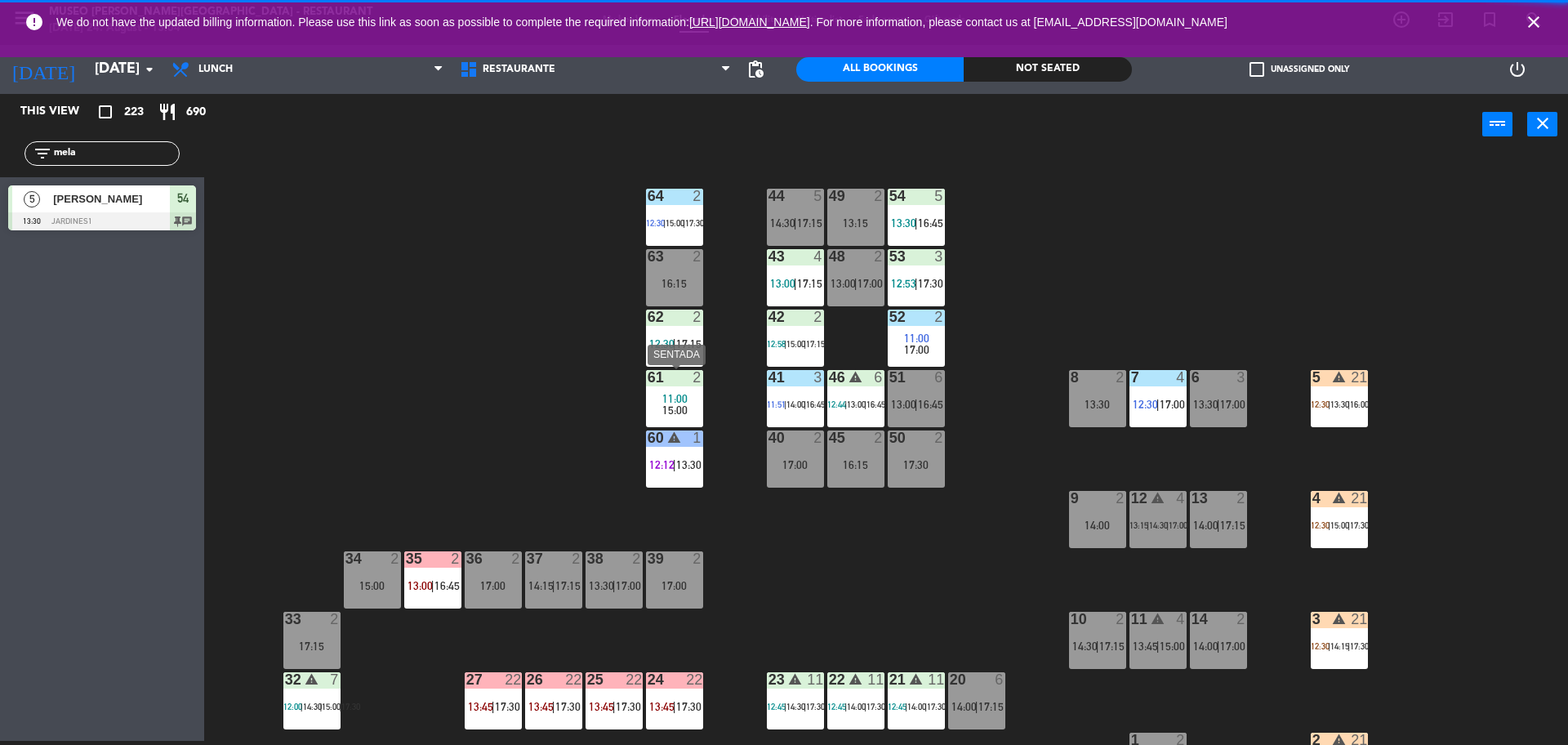
click at [685, 421] on div "61 2 11:00 15:00" at bounding box center [675, 398] width 57 height 57
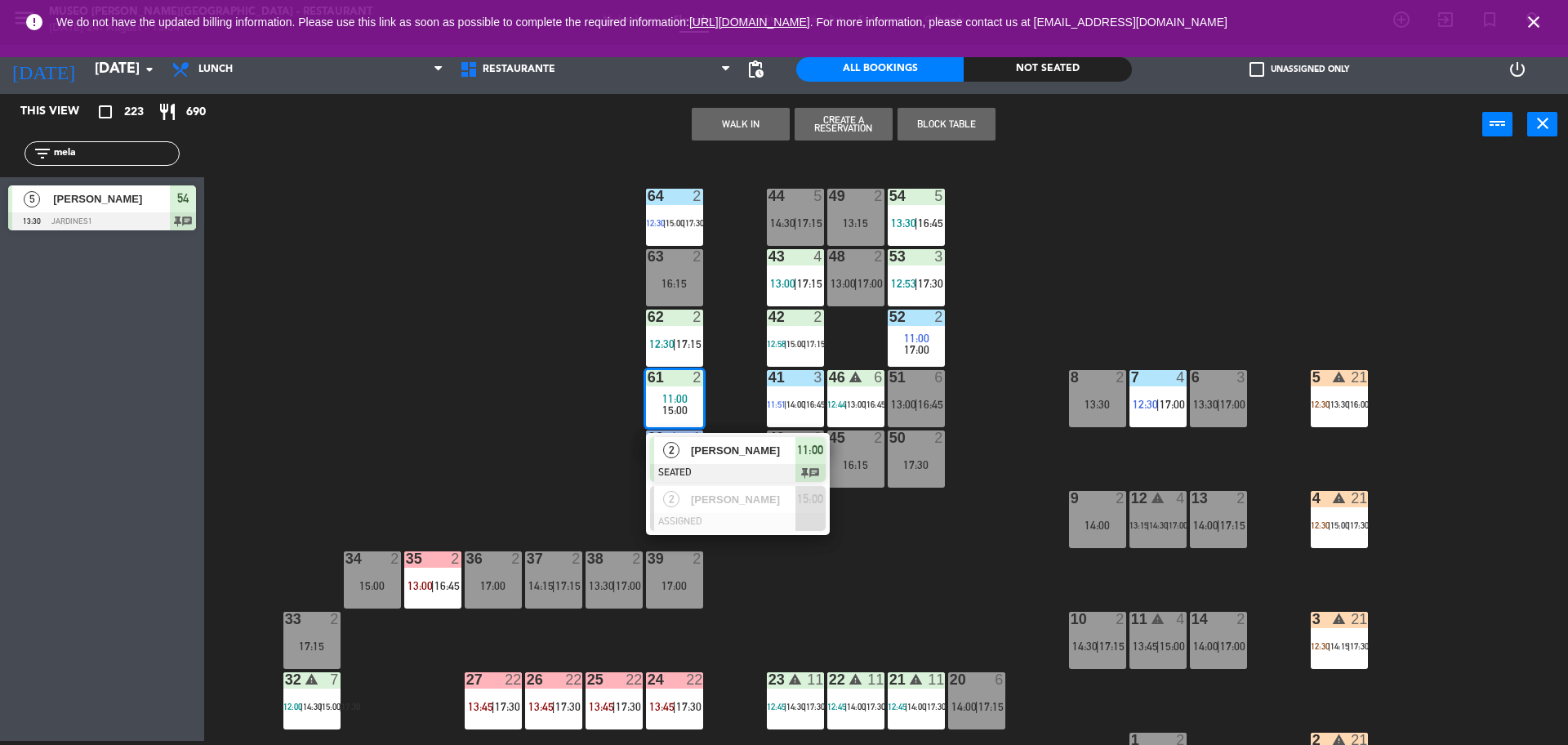
click at [731, 466] on div at bounding box center [738, 473] width 176 height 18
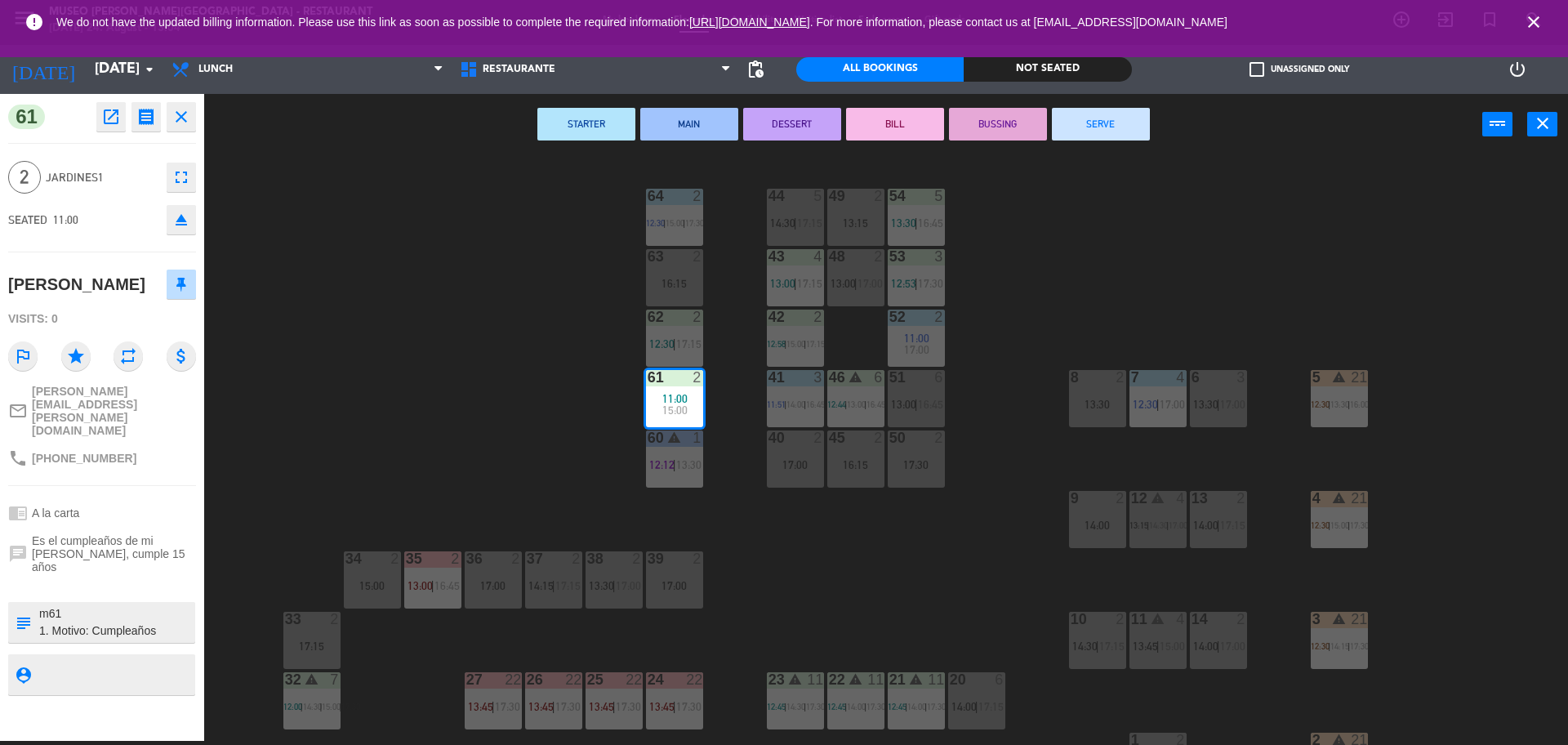
click at [1121, 116] on button "SERVE" at bounding box center [1101, 124] width 98 height 32
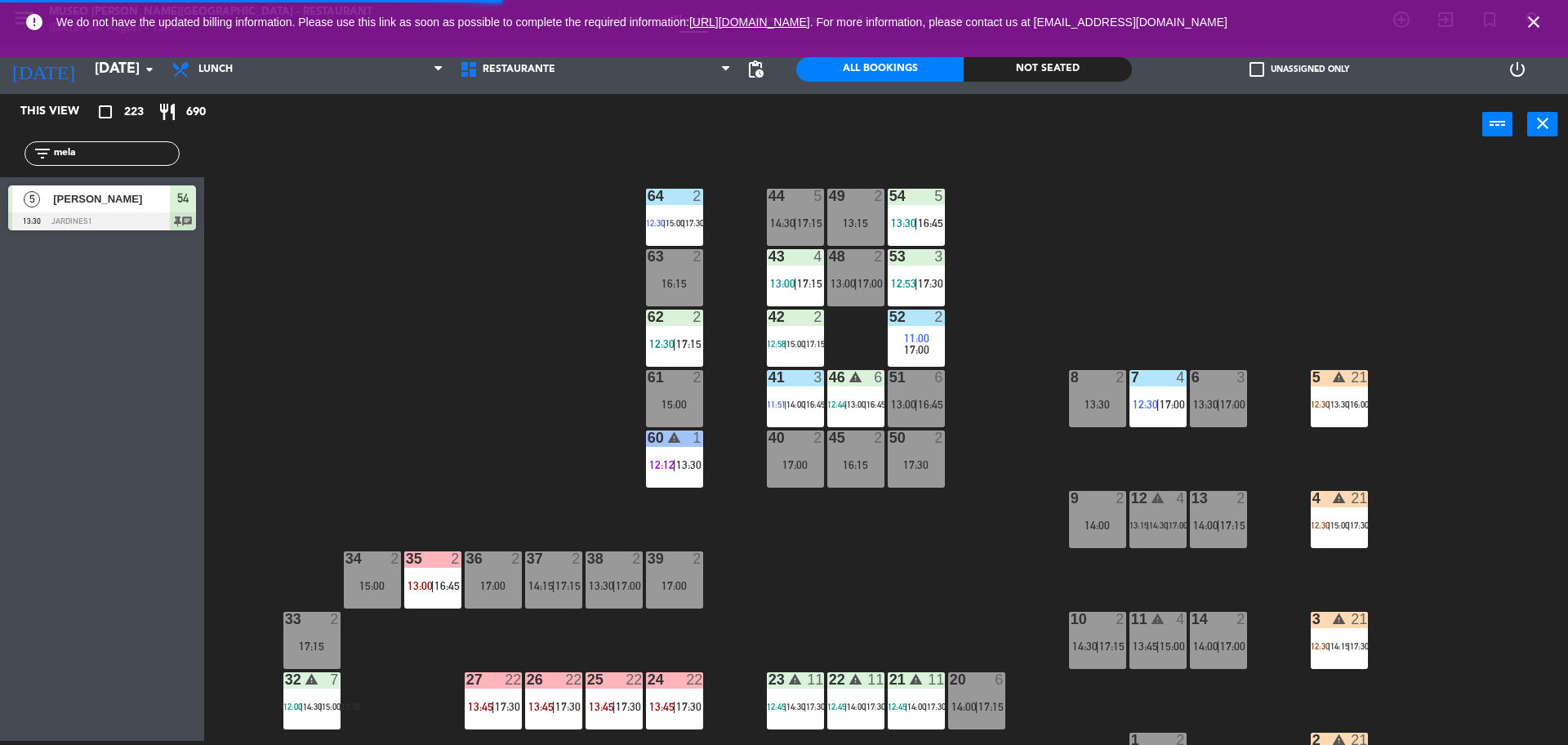
click at [685, 450] on div "60 warning 1 12:12 | 13:30" at bounding box center [675, 459] width 57 height 57
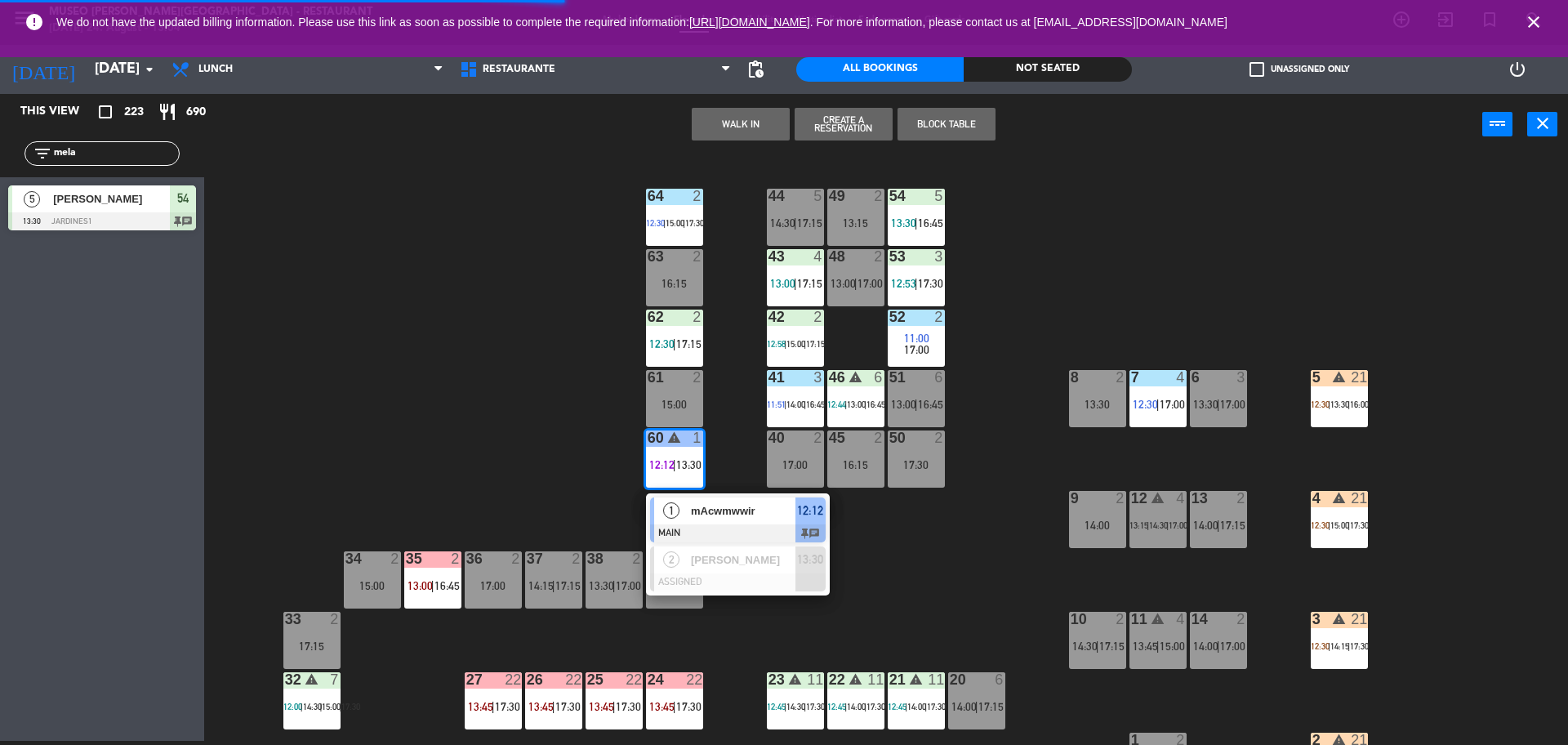
click at [717, 502] on span "mAcwmwwir" at bounding box center [743, 510] width 105 height 17
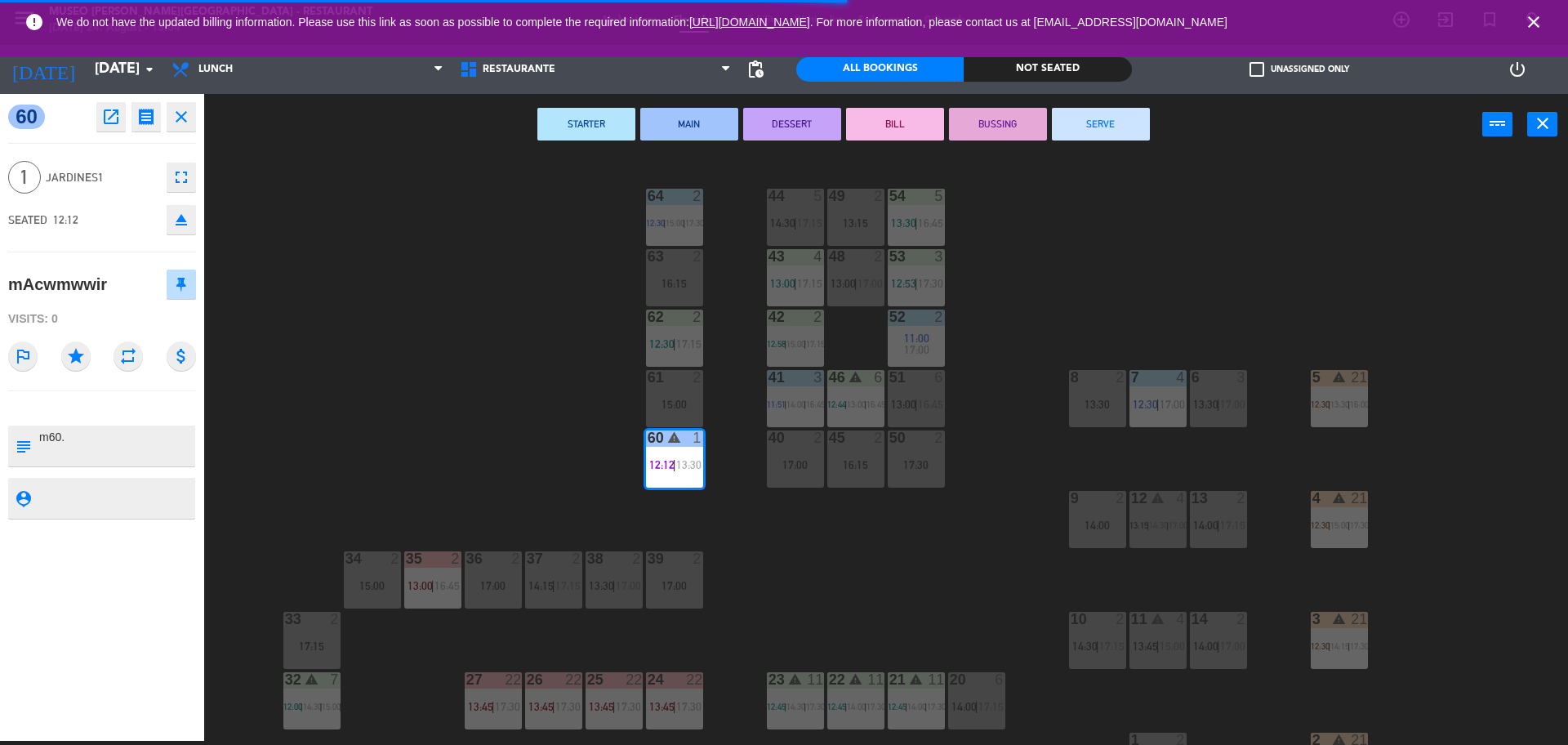
click at [1088, 126] on button "SERVE" at bounding box center [1101, 124] width 98 height 32
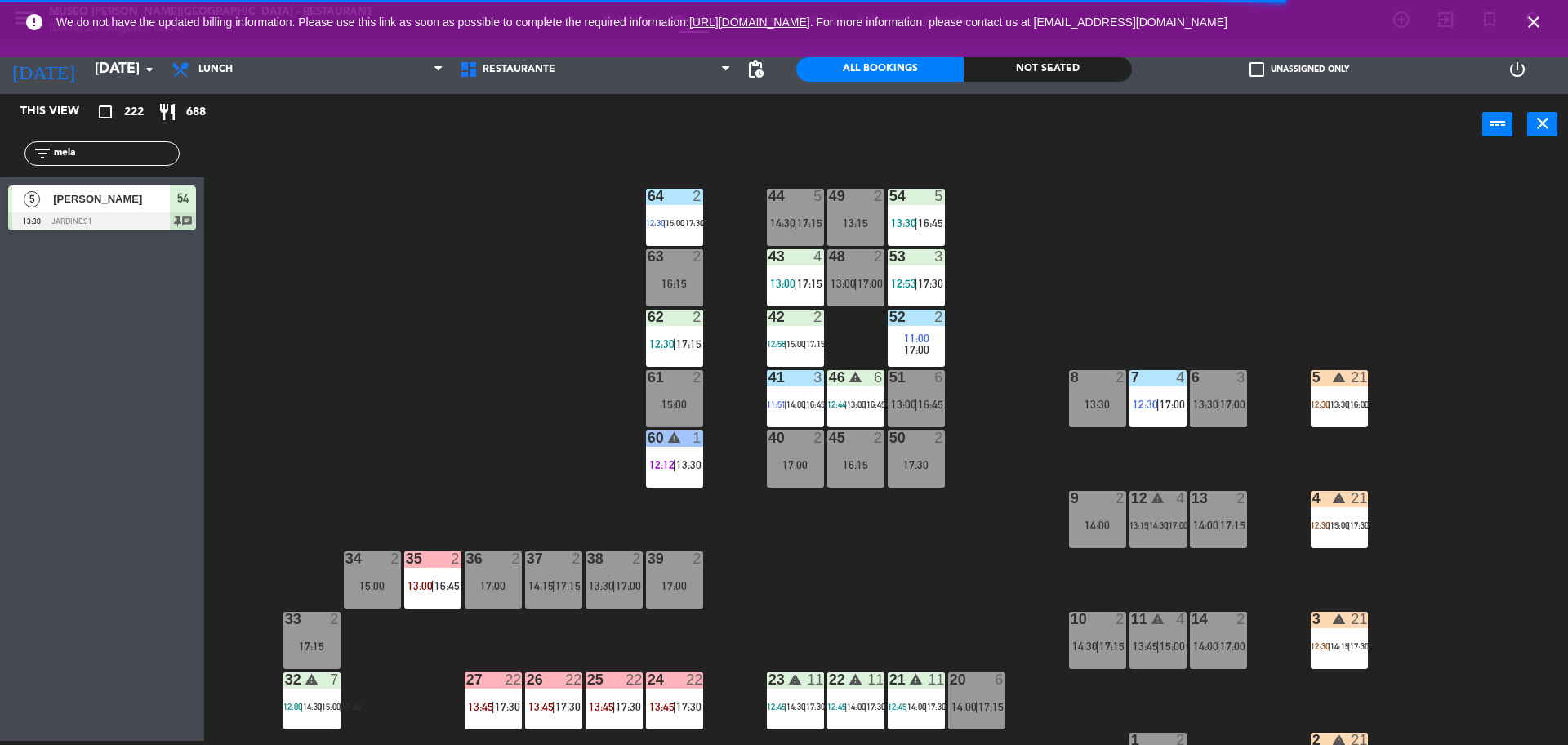
scroll to position [172, 0]
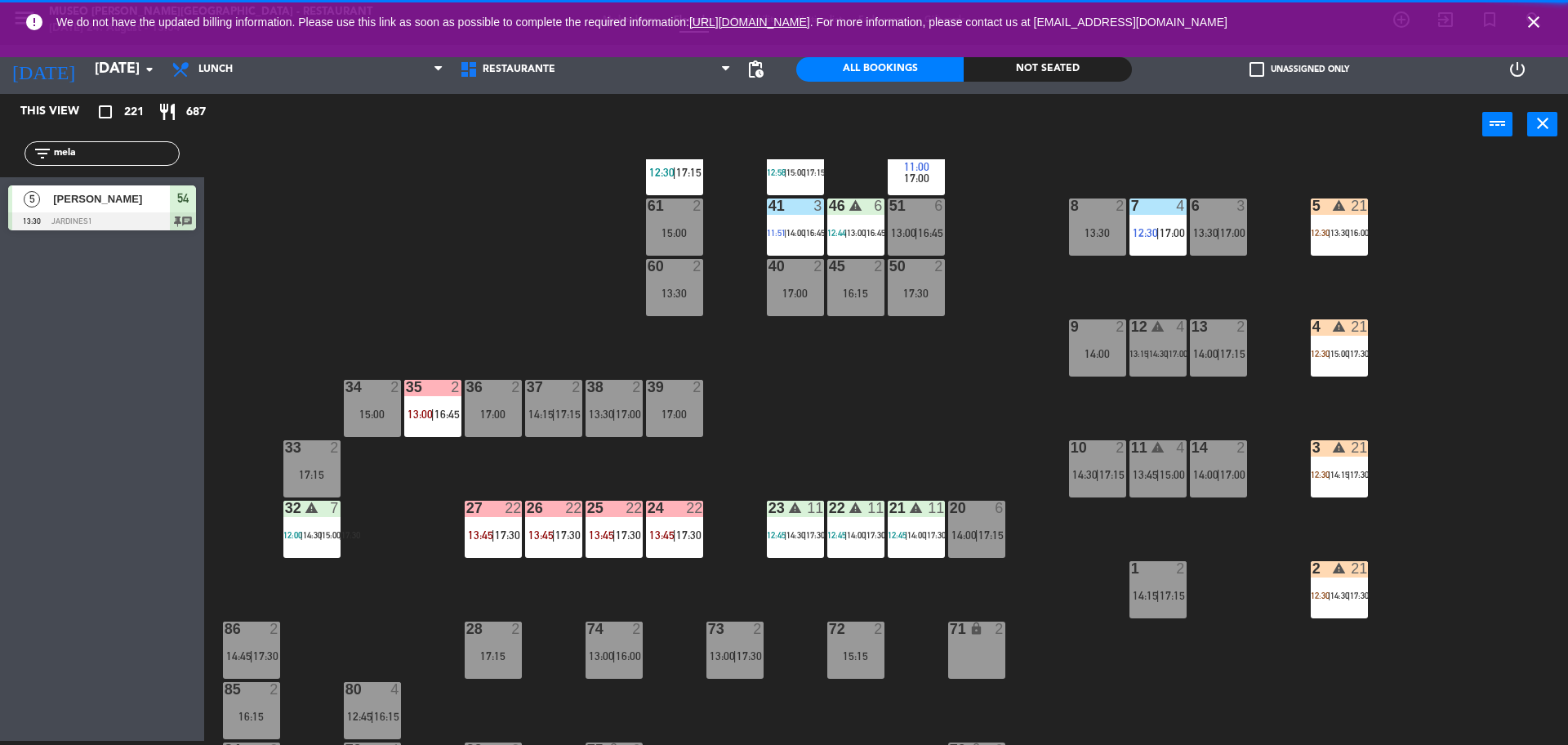
click at [1306, 486] on div "44 5 14:30 | 17:15 49 2 13:15 54 5 13:30 | 16:45 64 2 12:30 | 15:00 | 17:30 48 …" at bounding box center [894, 452] width 1349 height 586
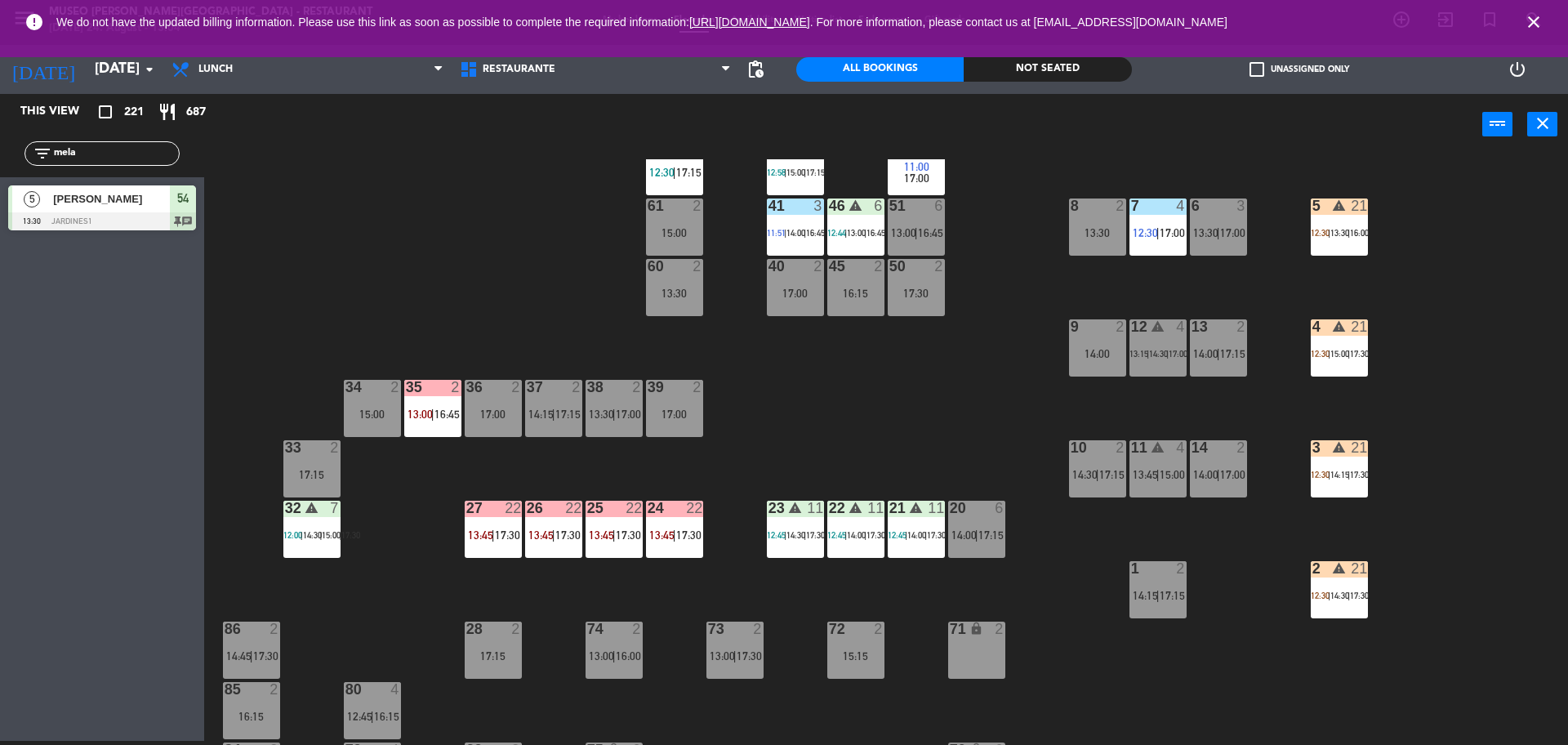
click at [1345, 488] on div "3 warning 21 12:30 | 14:15 | 17:30" at bounding box center [1340, 469] width 57 height 57
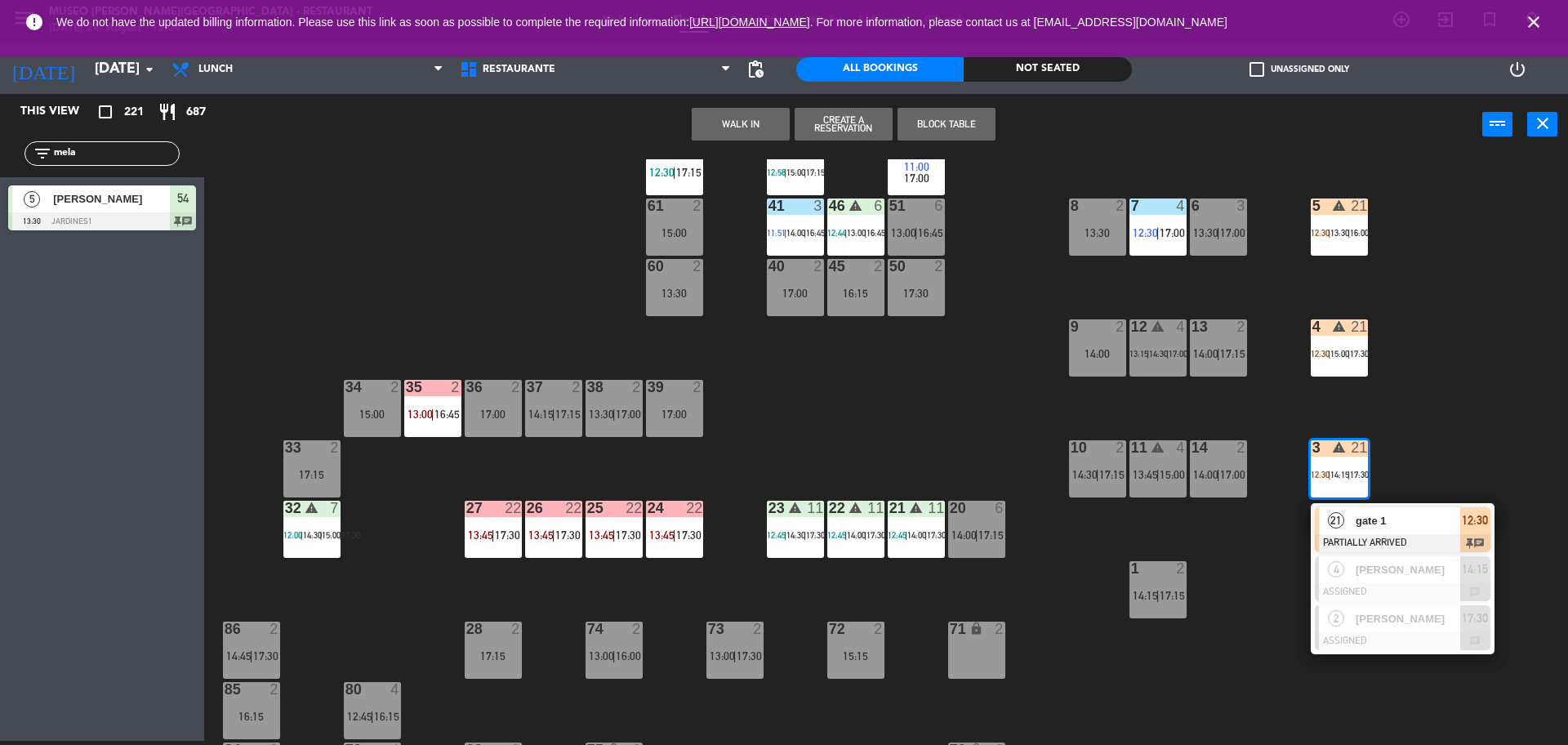
click at [1378, 521] on span "gate 1" at bounding box center [1408, 520] width 105 height 17
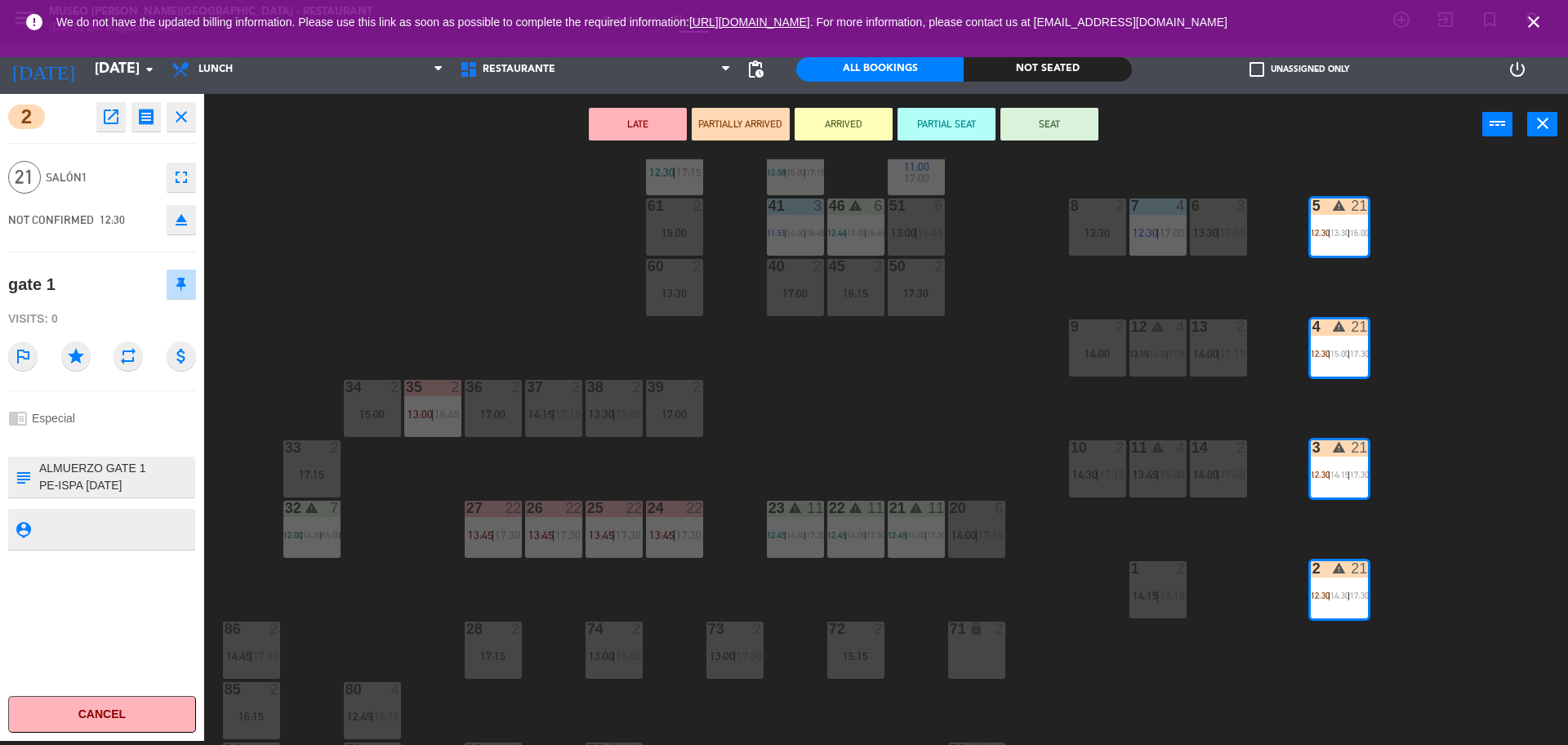
click at [1077, 123] on button "SEAT" at bounding box center [1049, 124] width 98 height 32
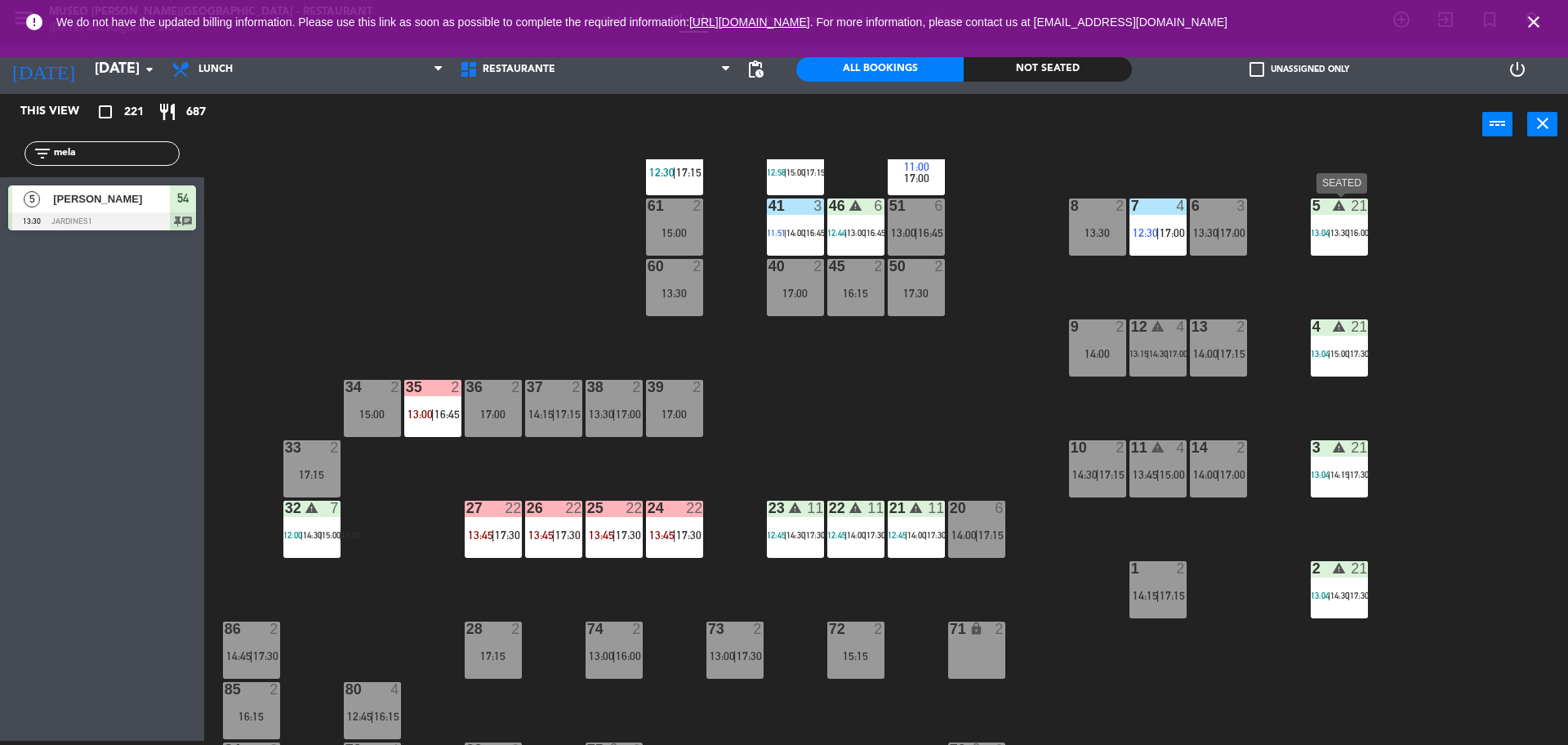
click at [1359, 226] on div "5 warning 21 13:04 | 13:30 | 16:00" at bounding box center [1340, 227] width 57 height 57
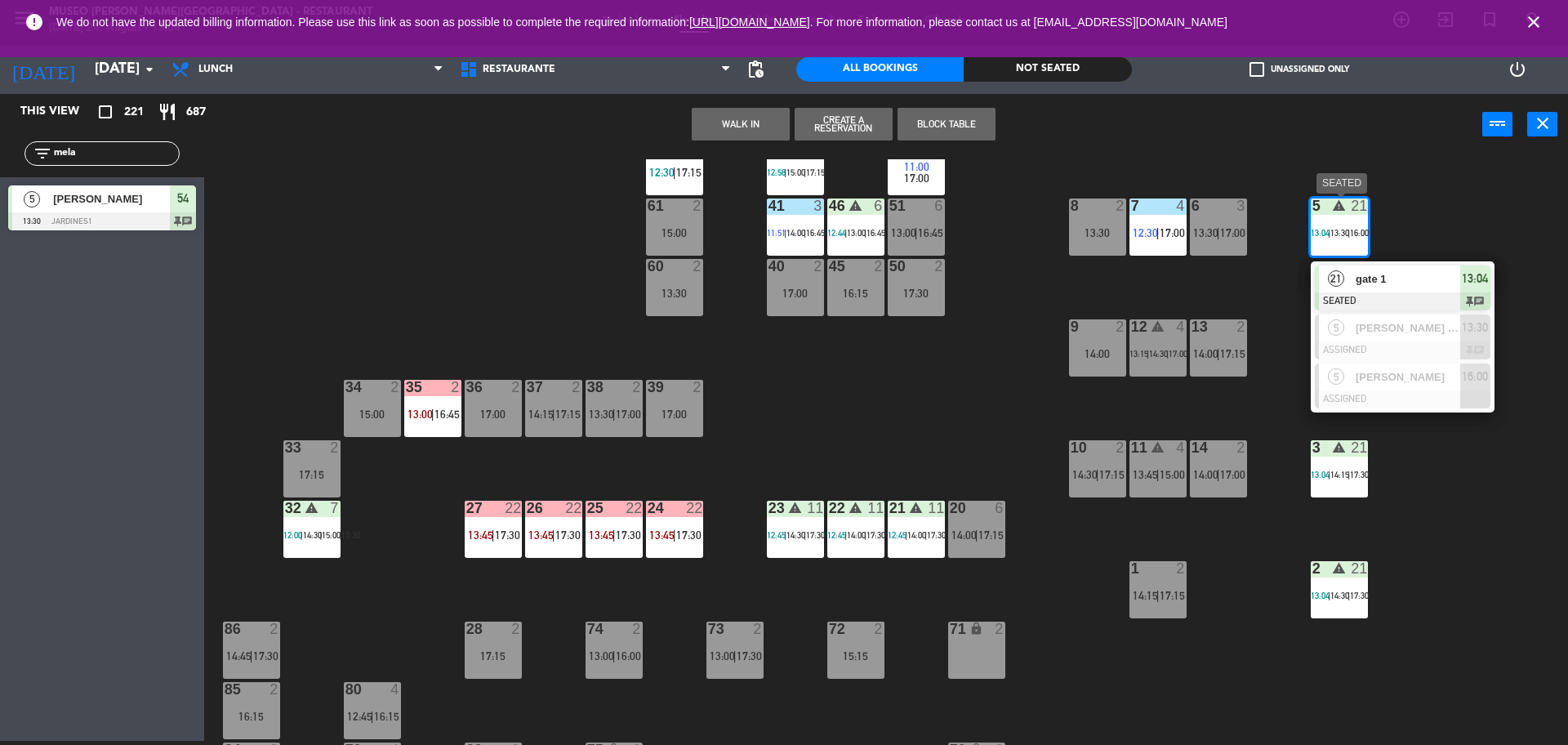
click at [1399, 285] on span "gate 1" at bounding box center [1408, 278] width 105 height 17
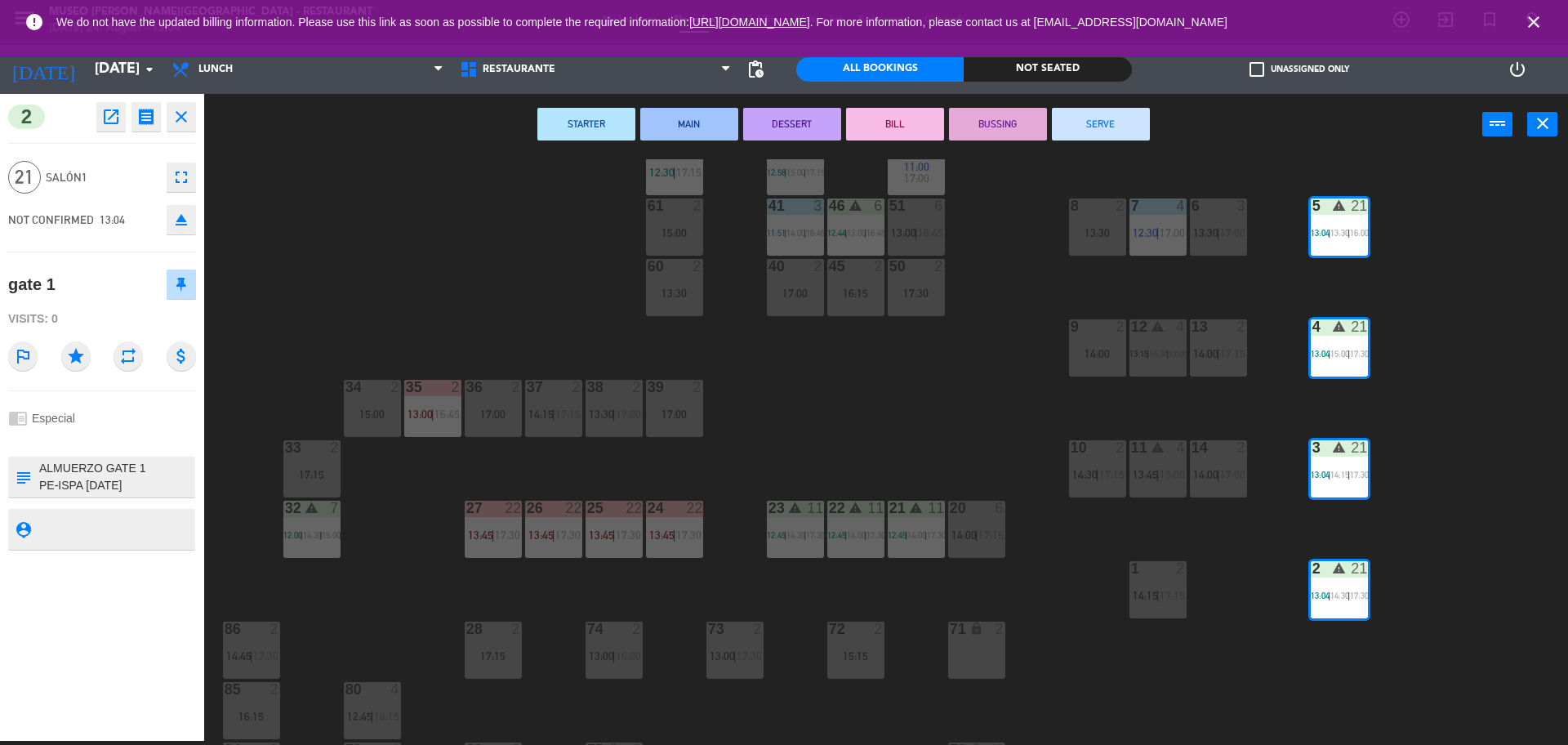
click at [40, 473] on textarea at bounding box center [116, 477] width 156 height 34
click at [102, 470] on textarea at bounding box center [116, 477] width 156 height 34
type textarea "m2-5 llegó 12:38pm aprox. ALMUERZO GATE 1 PE-ISPA 2025-08-23 20px: $480 TC: LIB…"
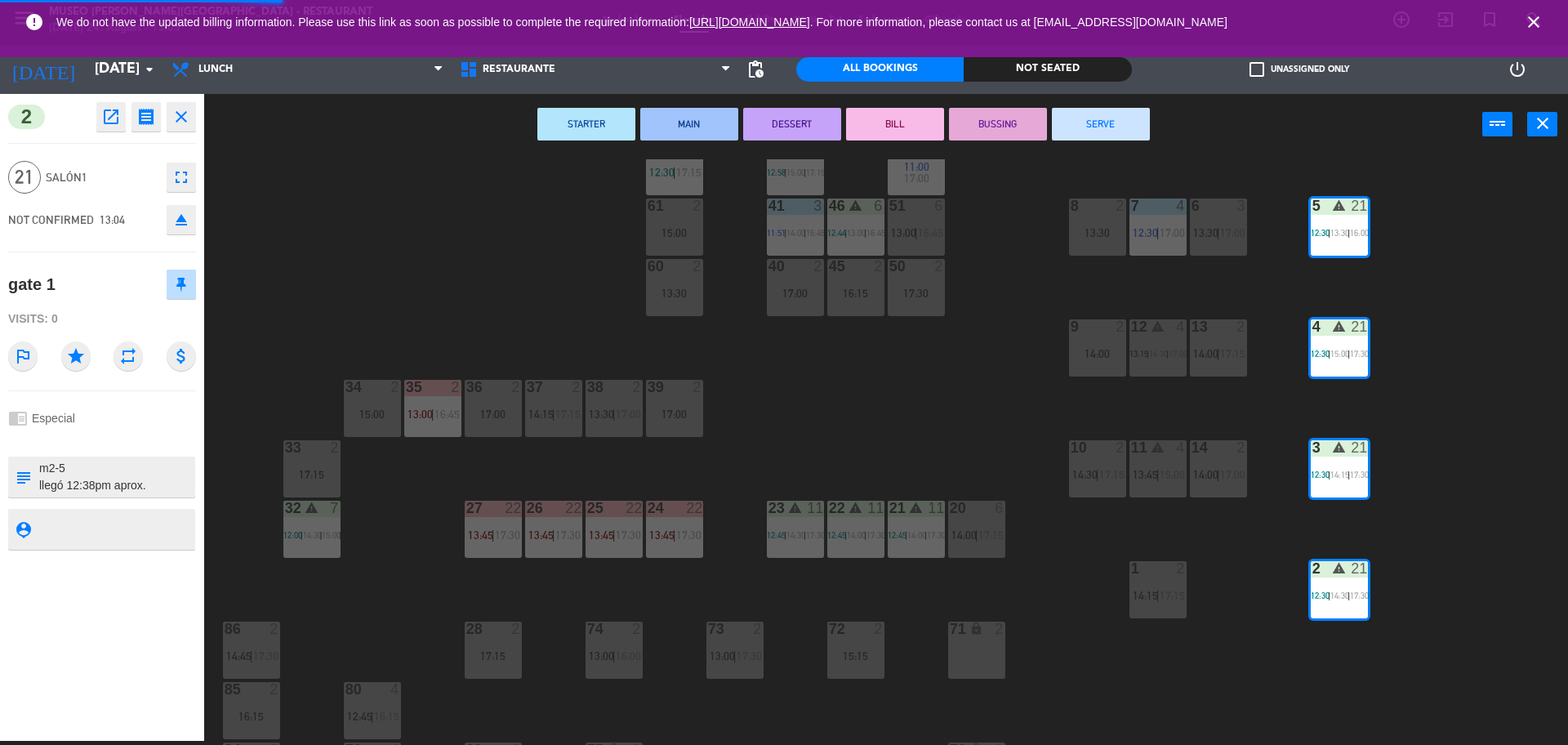
click at [118, 290] on div "gate 1" at bounding box center [102, 285] width 188 height 41
click at [926, 380] on div "44 5 14:30 | 17:15 49 2 13:15 54 5 13:30 | 16:45 64 2 12:30 | 15:00 | 17:30 48 …" at bounding box center [894, 452] width 1349 height 586
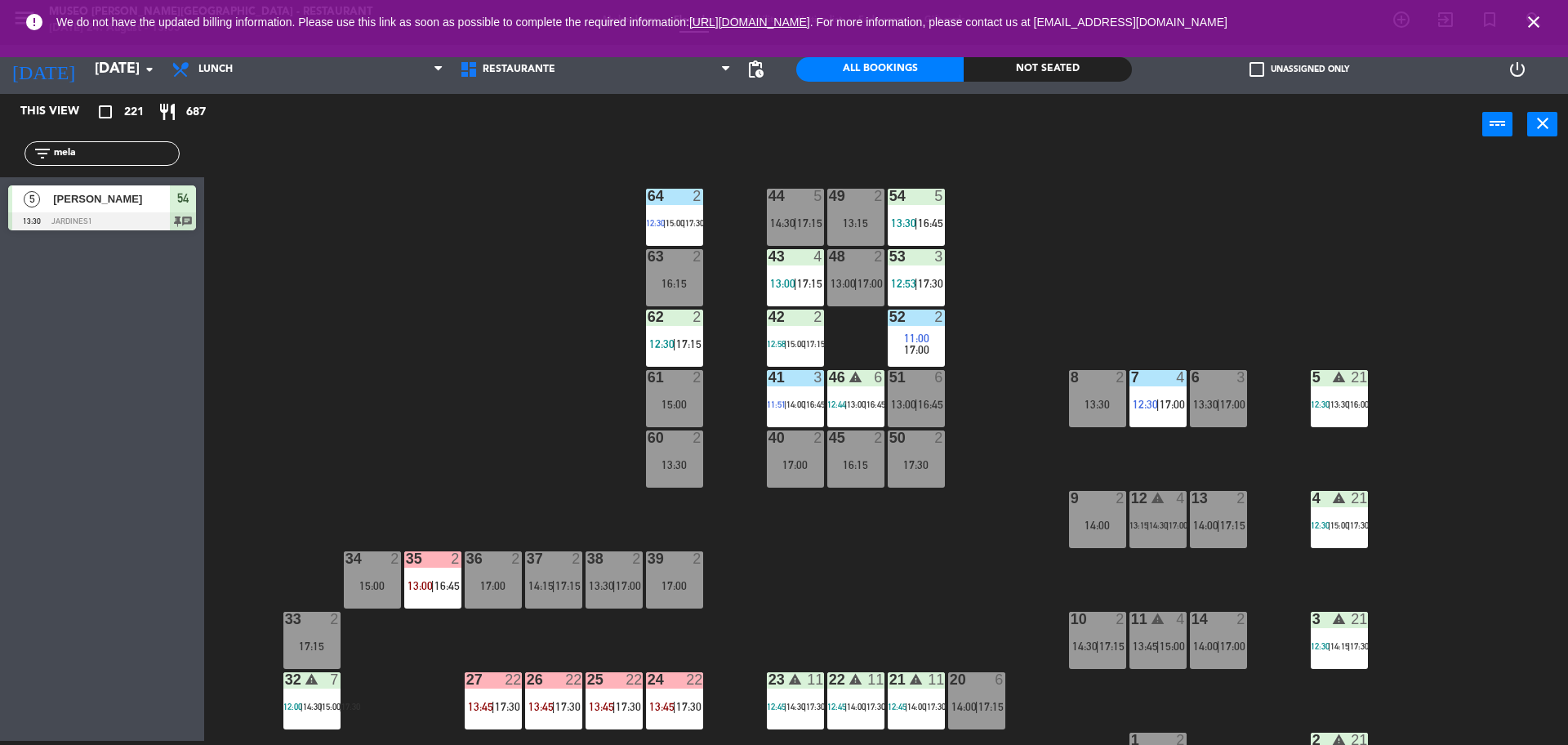
click at [913, 587] on div "44 5 14:30 | 17:15 49 2 13:15 54 5 13:30 | 16:45 64 2 12:30 | 15:00 | 17:30 48 …" at bounding box center [894, 452] width 1349 height 586
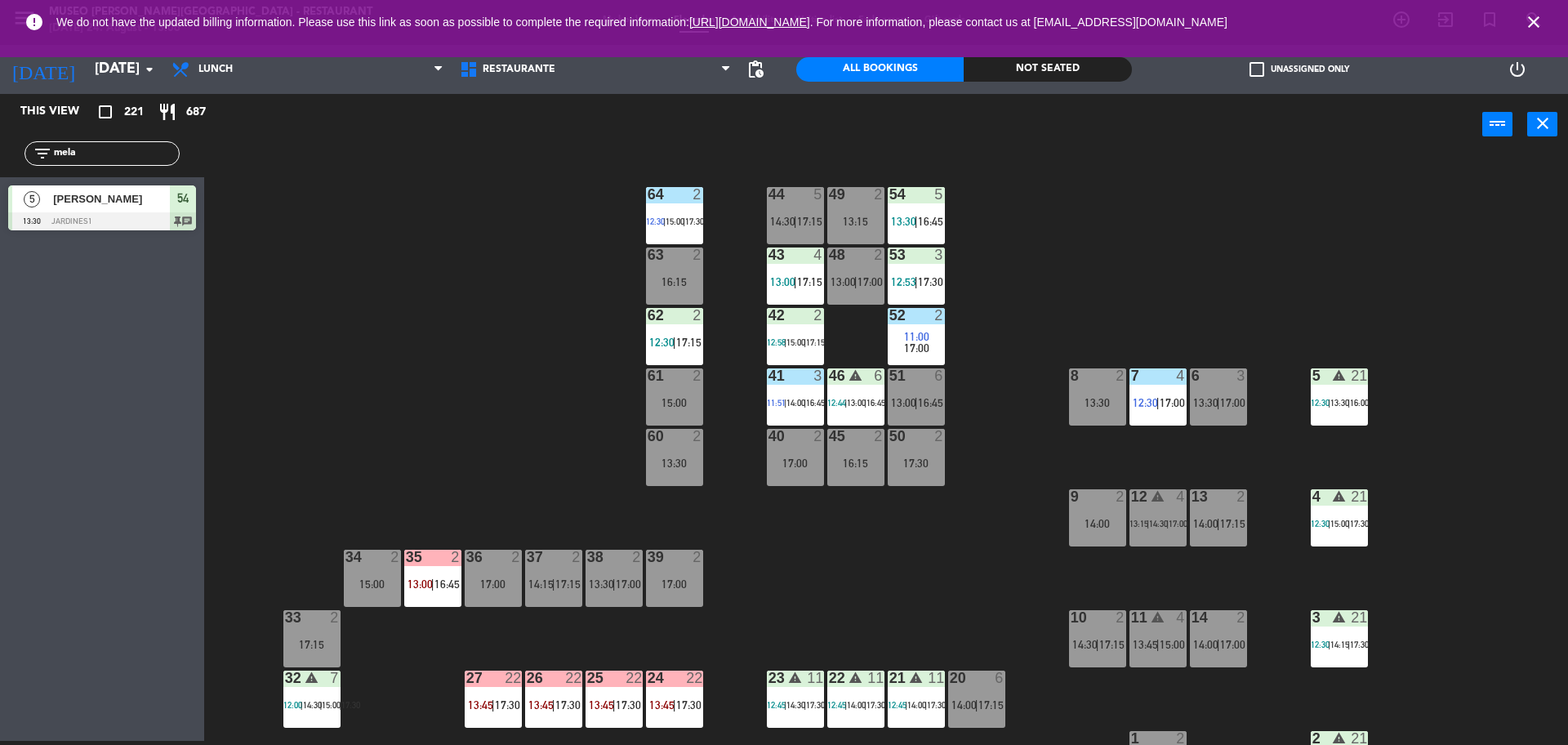
scroll to position [1, 0]
click at [918, 390] on div "51 6 13:00 | 16:45" at bounding box center [917, 398] width 57 height 57
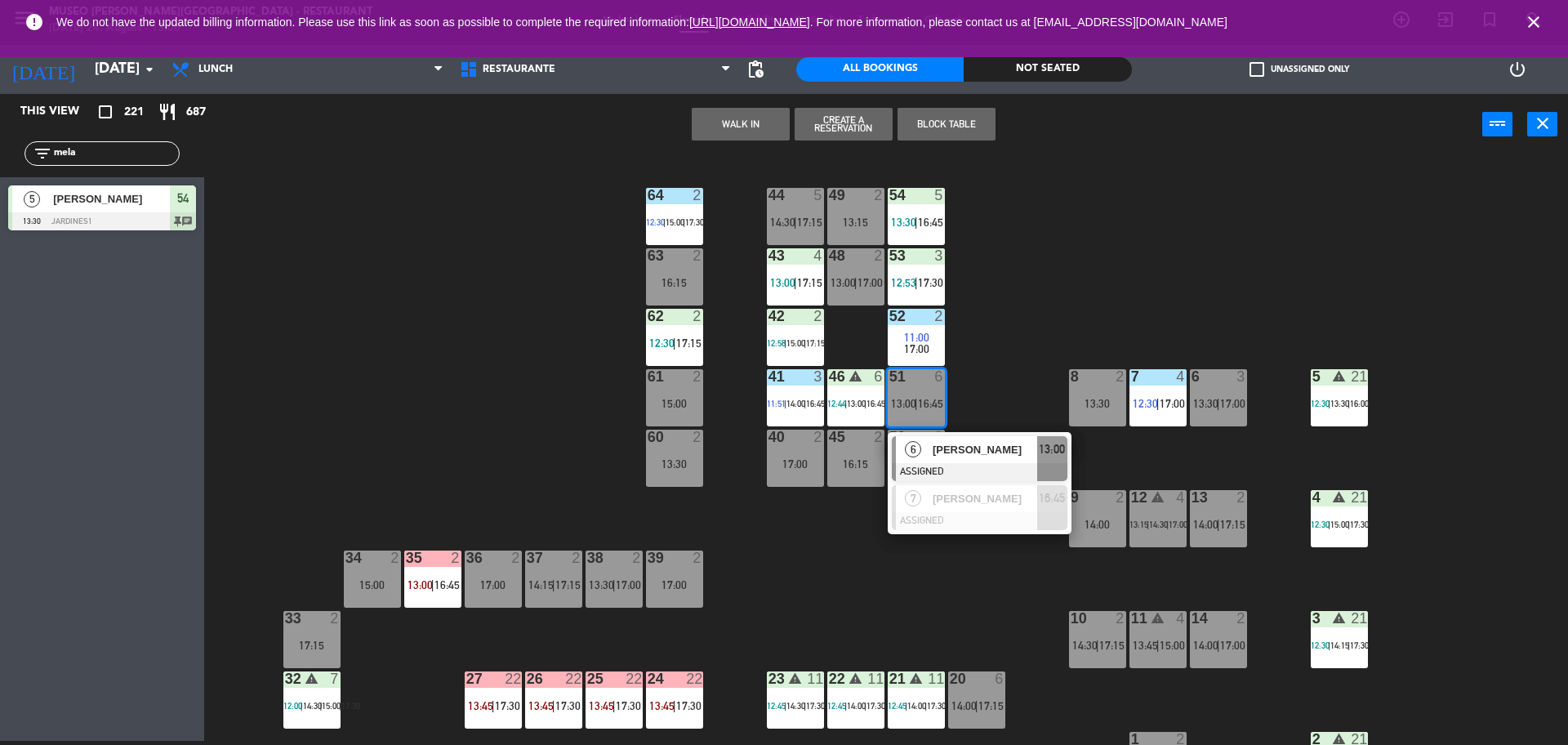
click at [972, 453] on span "[PERSON_NAME]" at bounding box center [985, 450] width 105 height 17
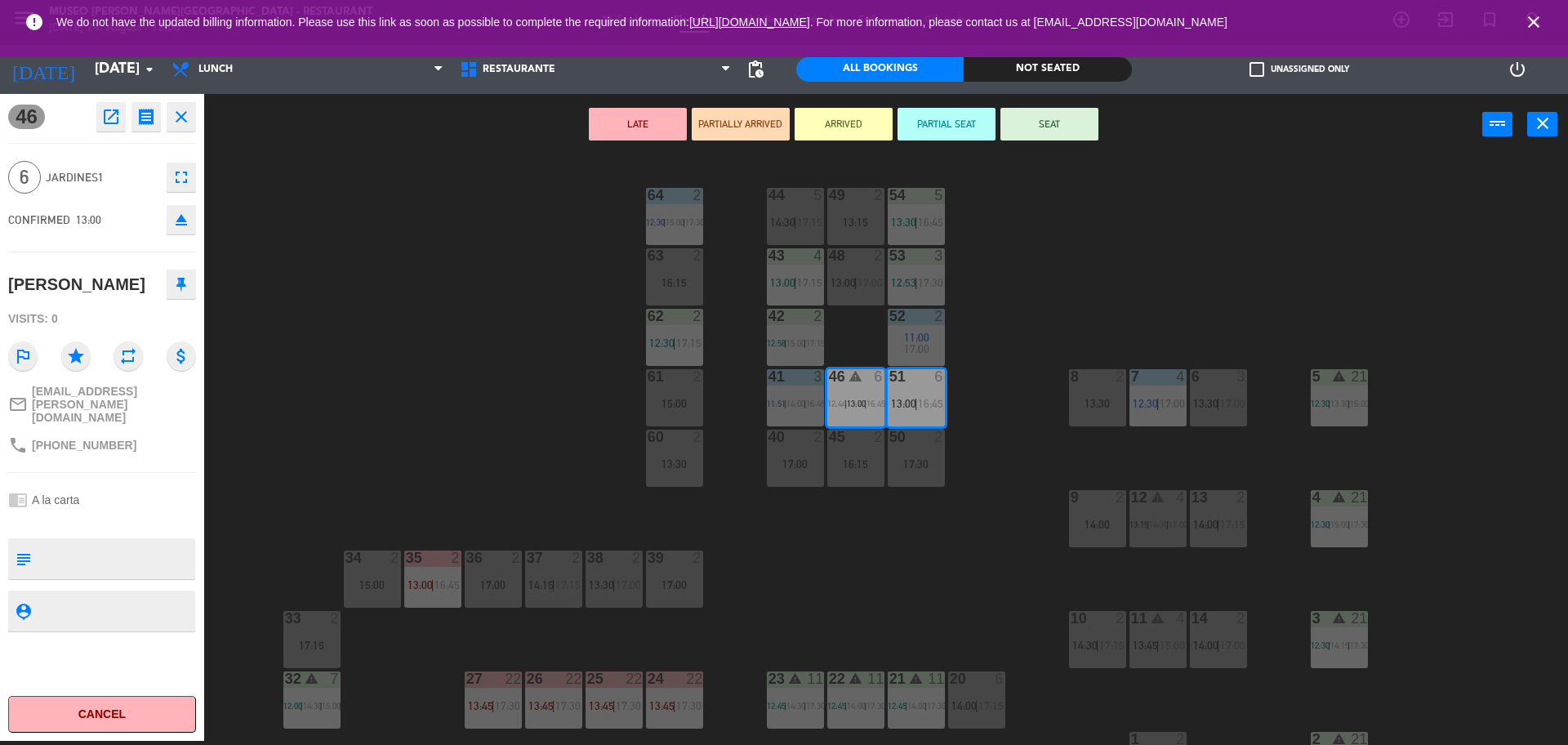
scroll to position [116, 0]
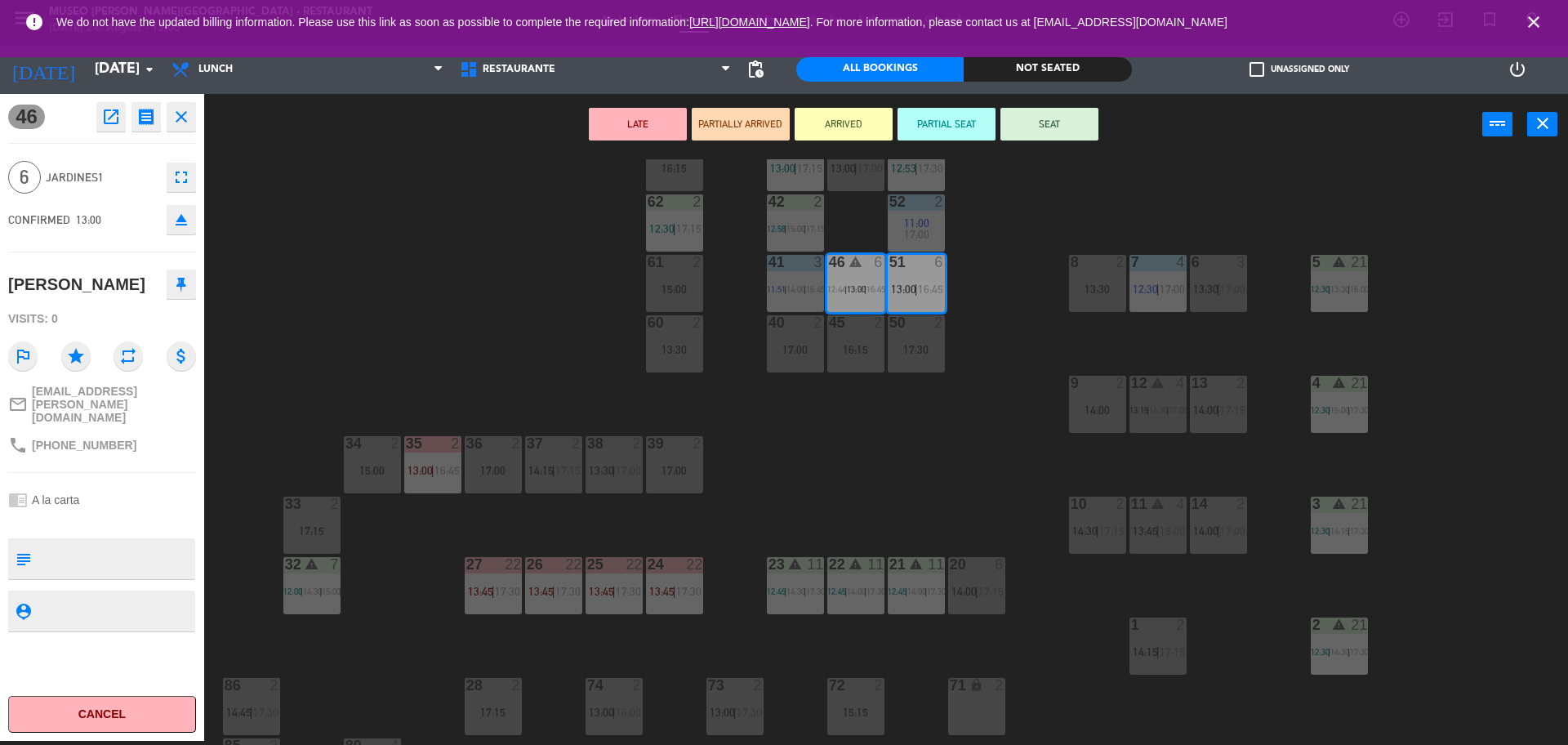
click at [935, 441] on div "44 5 14:30 | 17:15 49 2 13:15 54 5 13:30 | 16:45 64 2 12:30 | 15:00 | 17:30 48 …" at bounding box center [894, 452] width 1349 height 586
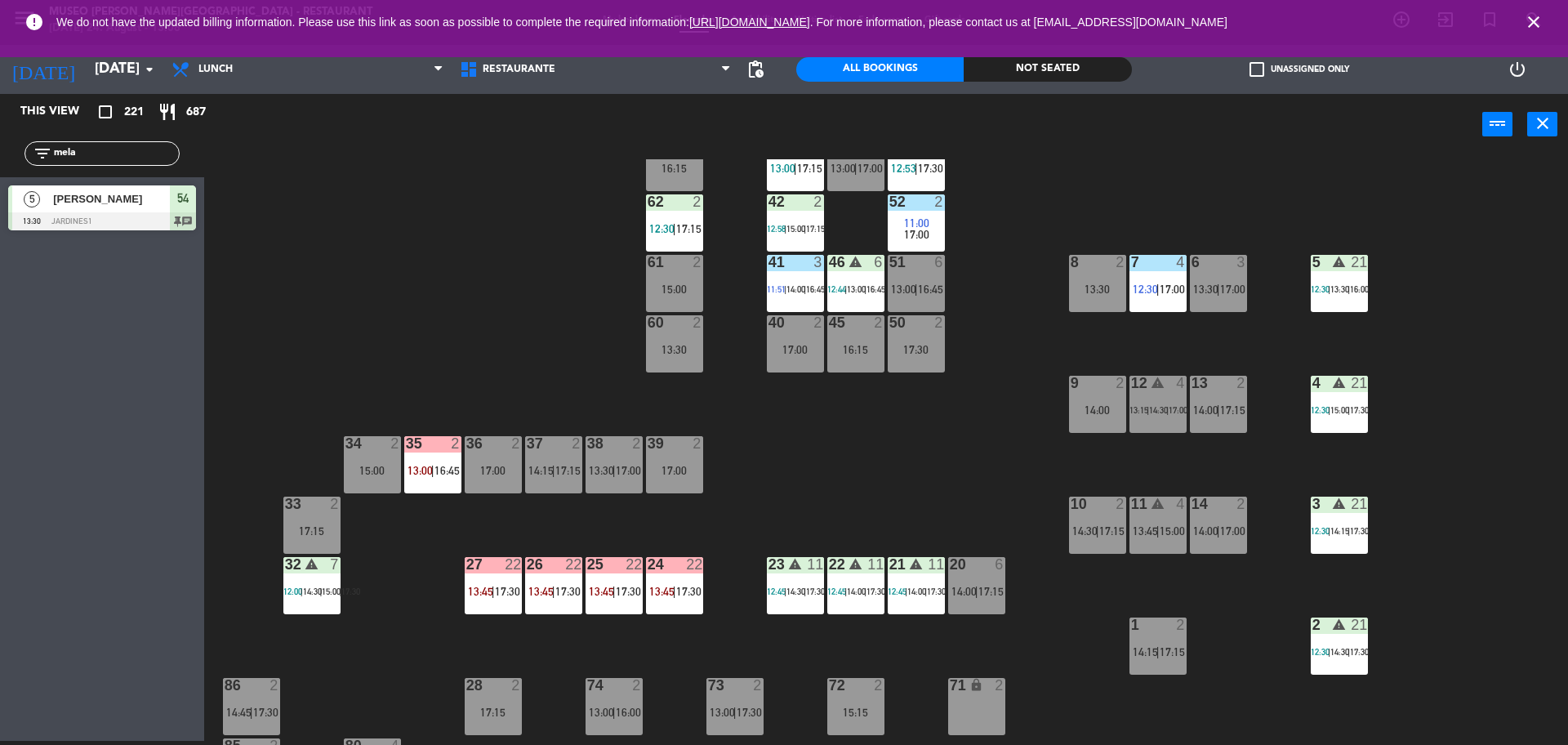
click at [917, 490] on div "44 5 14:30 | 17:15 49 2 13:15 54 5 13:30 | 16:45 64 2 12:30 | 15:00 | 17:30 48 …" at bounding box center [894, 452] width 1349 height 586
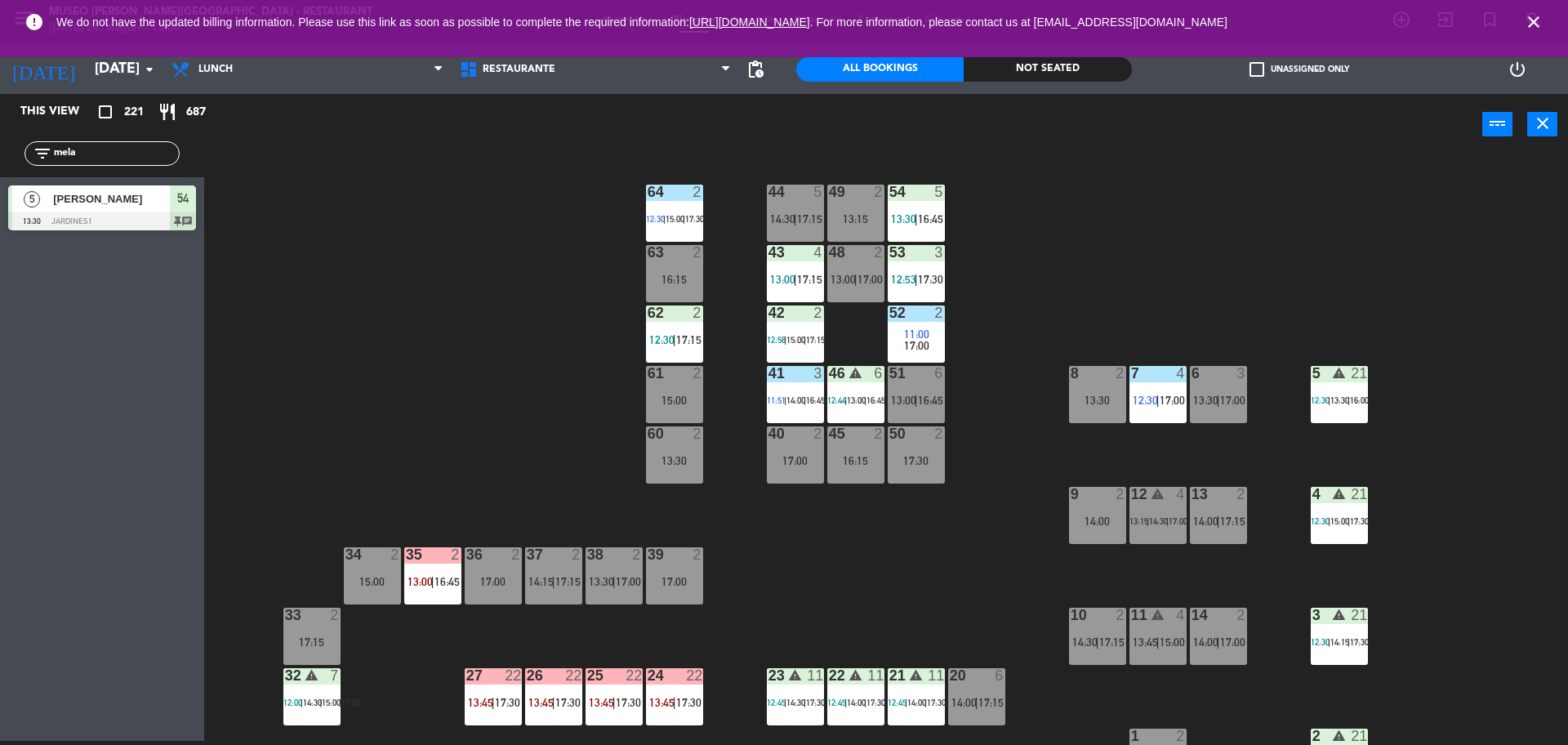
scroll to position [0, 0]
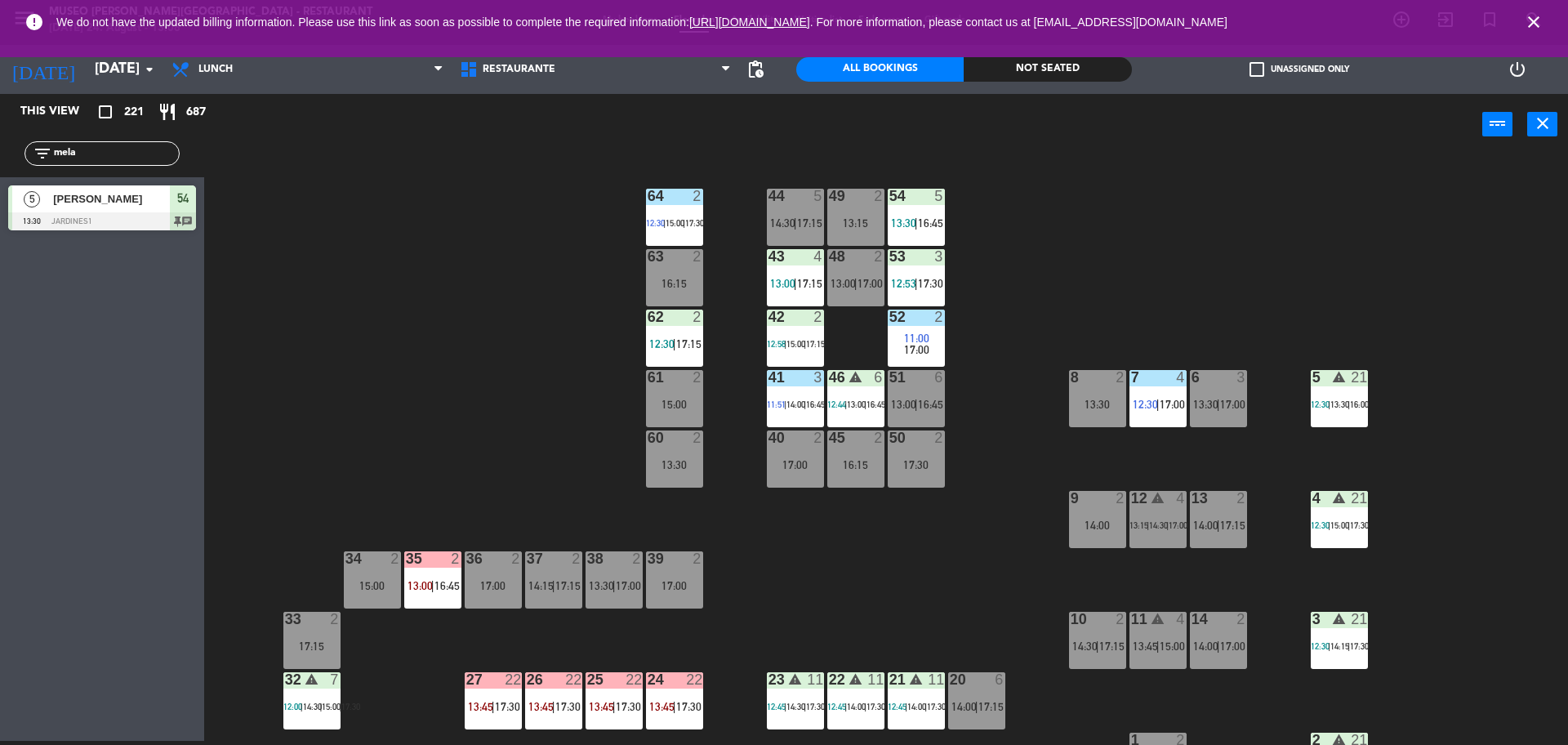
click at [810, 207] on div "44 5 14:30 | 17:15" at bounding box center [796, 218] width 57 height 57
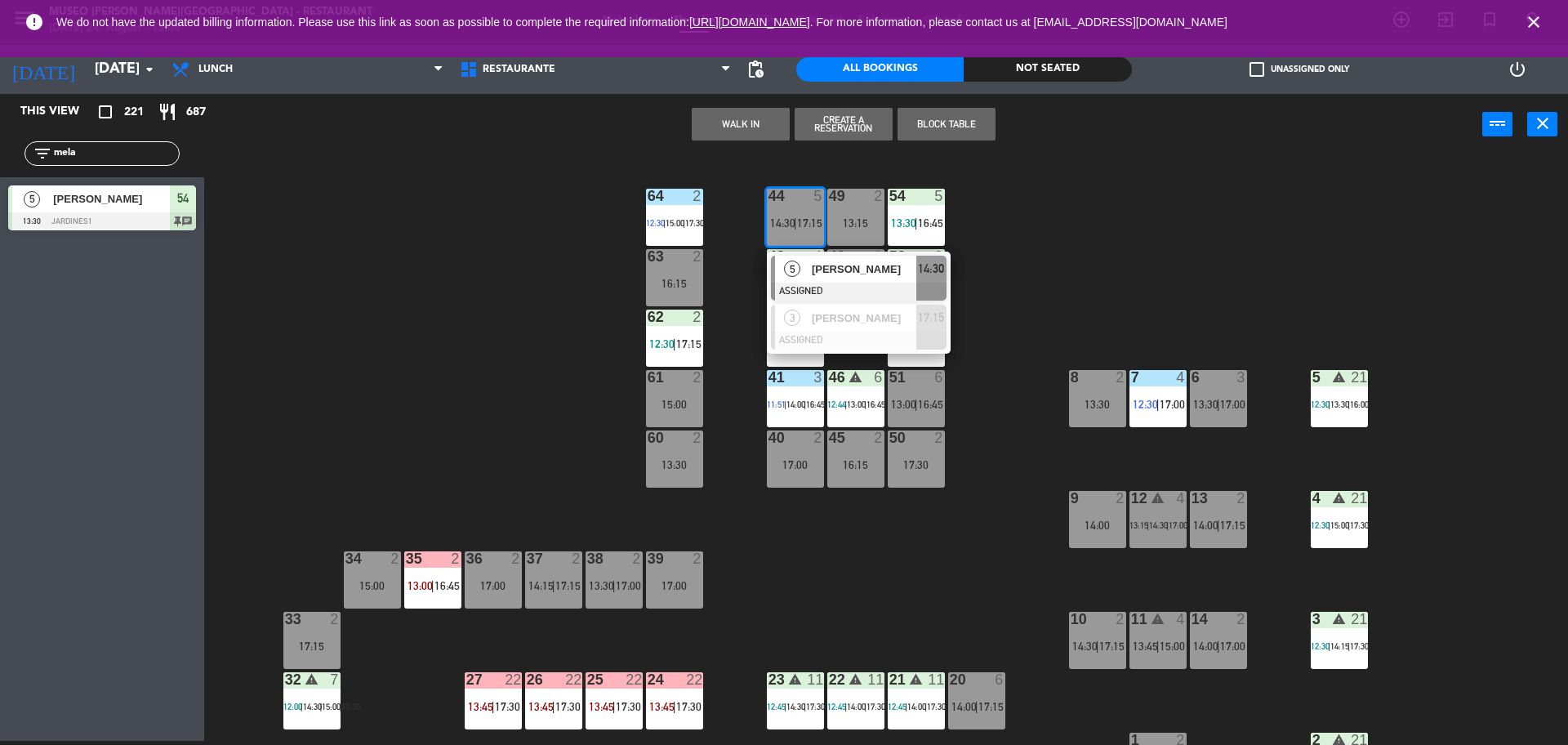
click at [847, 265] on span "[PERSON_NAME]" at bounding box center [864, 269] width 105 height 17
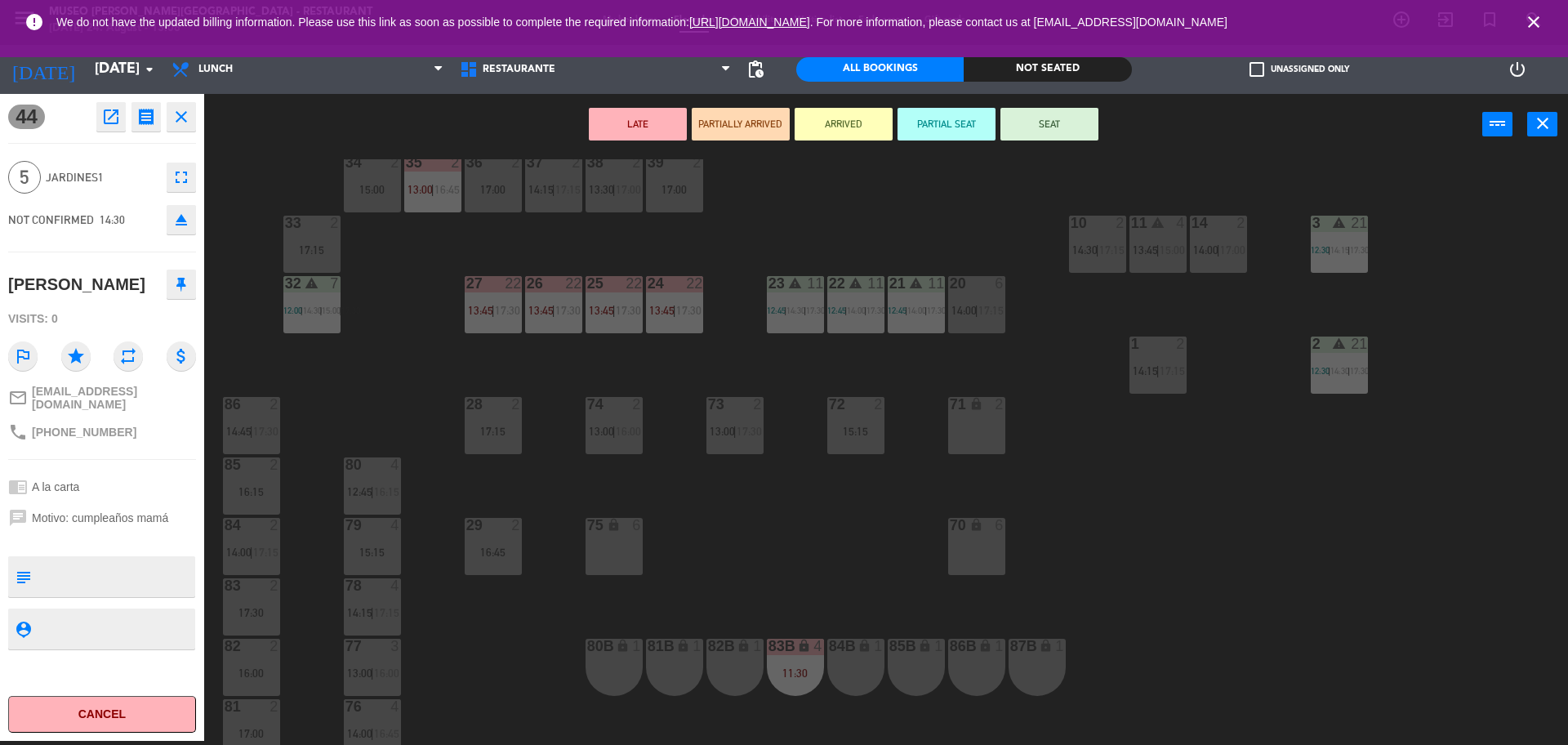
scroll to position [407, 0]
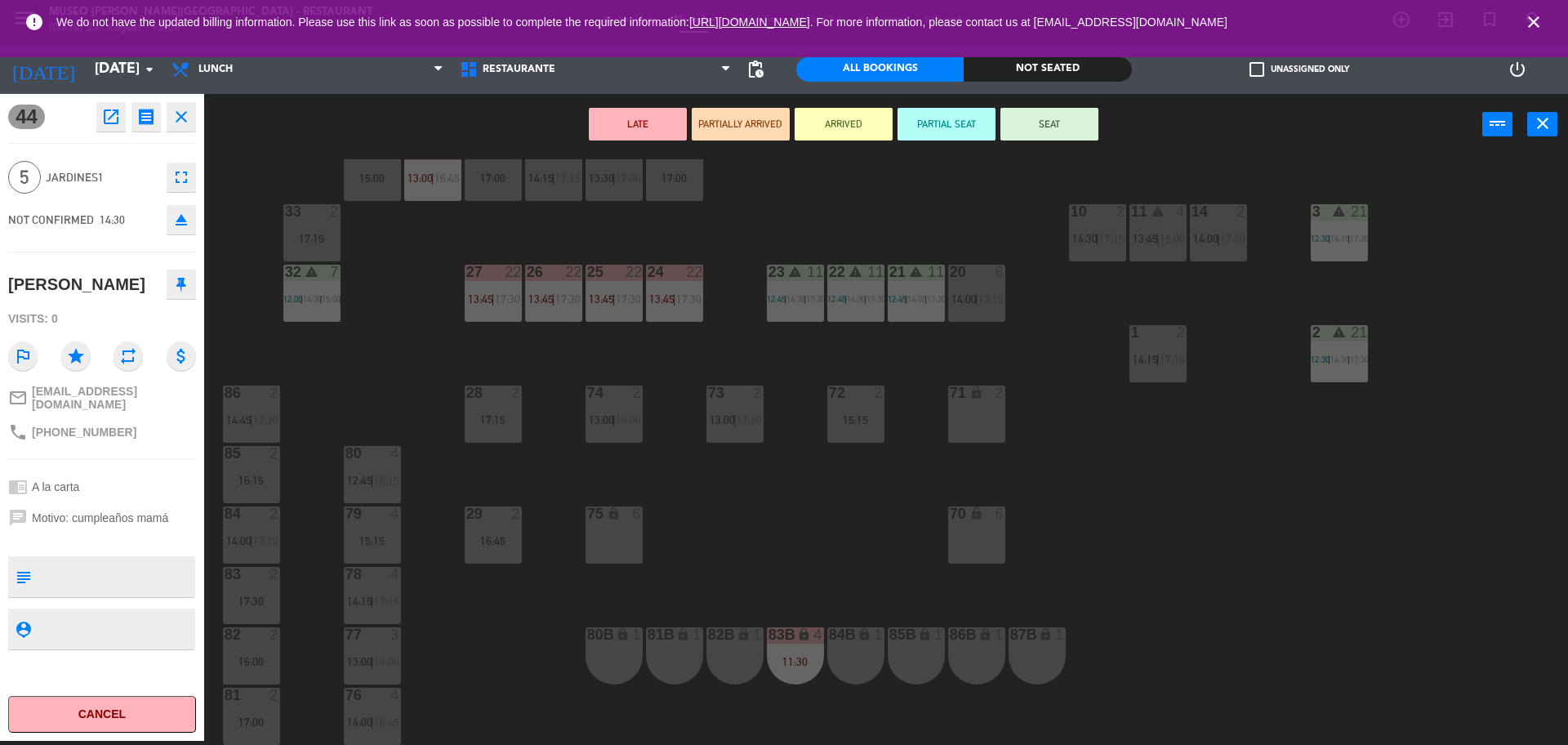
click at [629, 526] on div "75 lock 6" at bounding box center [614, 535] width 57 height 57
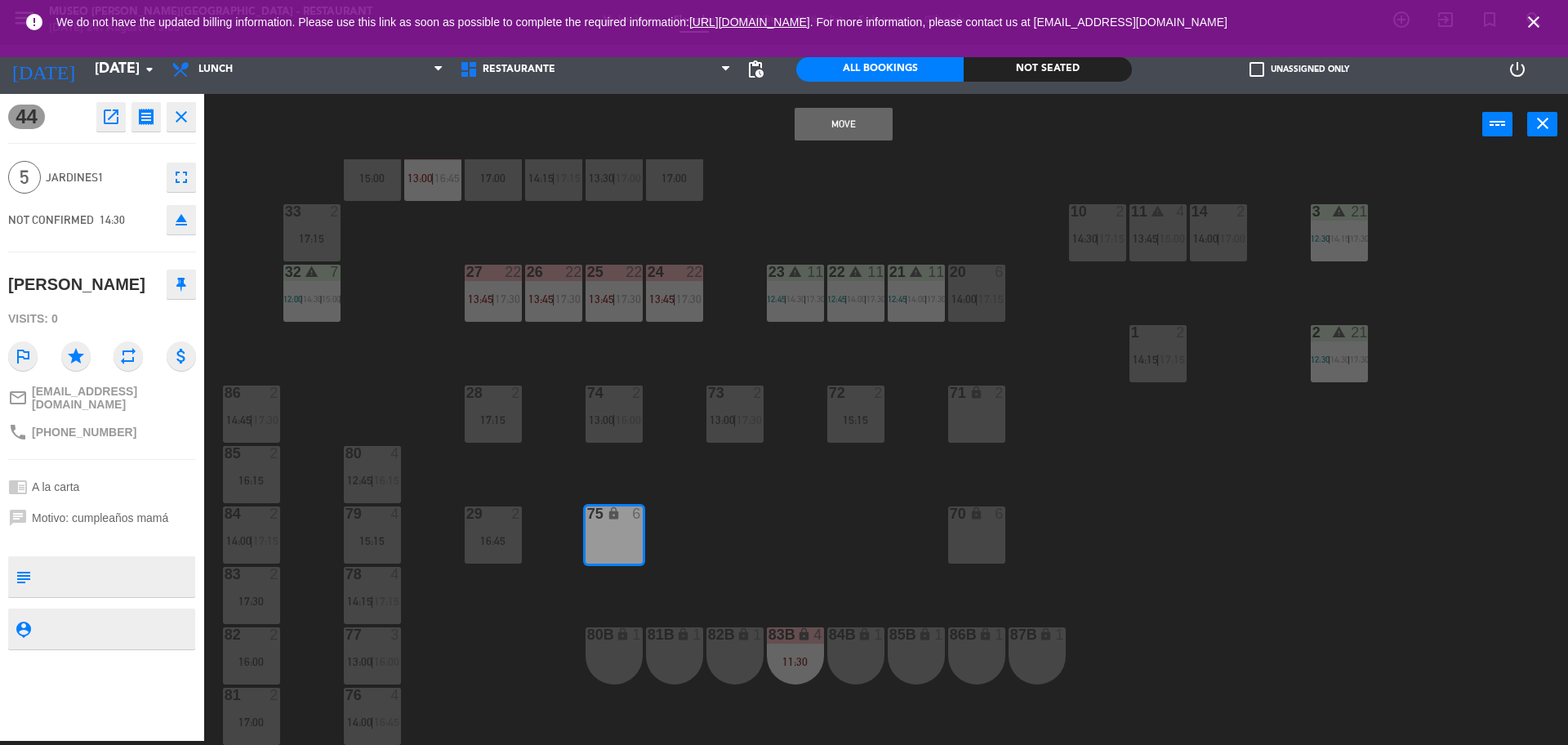
click at [848, 118] on button "Move" at bounding box center [844, 124] width 98 height 32
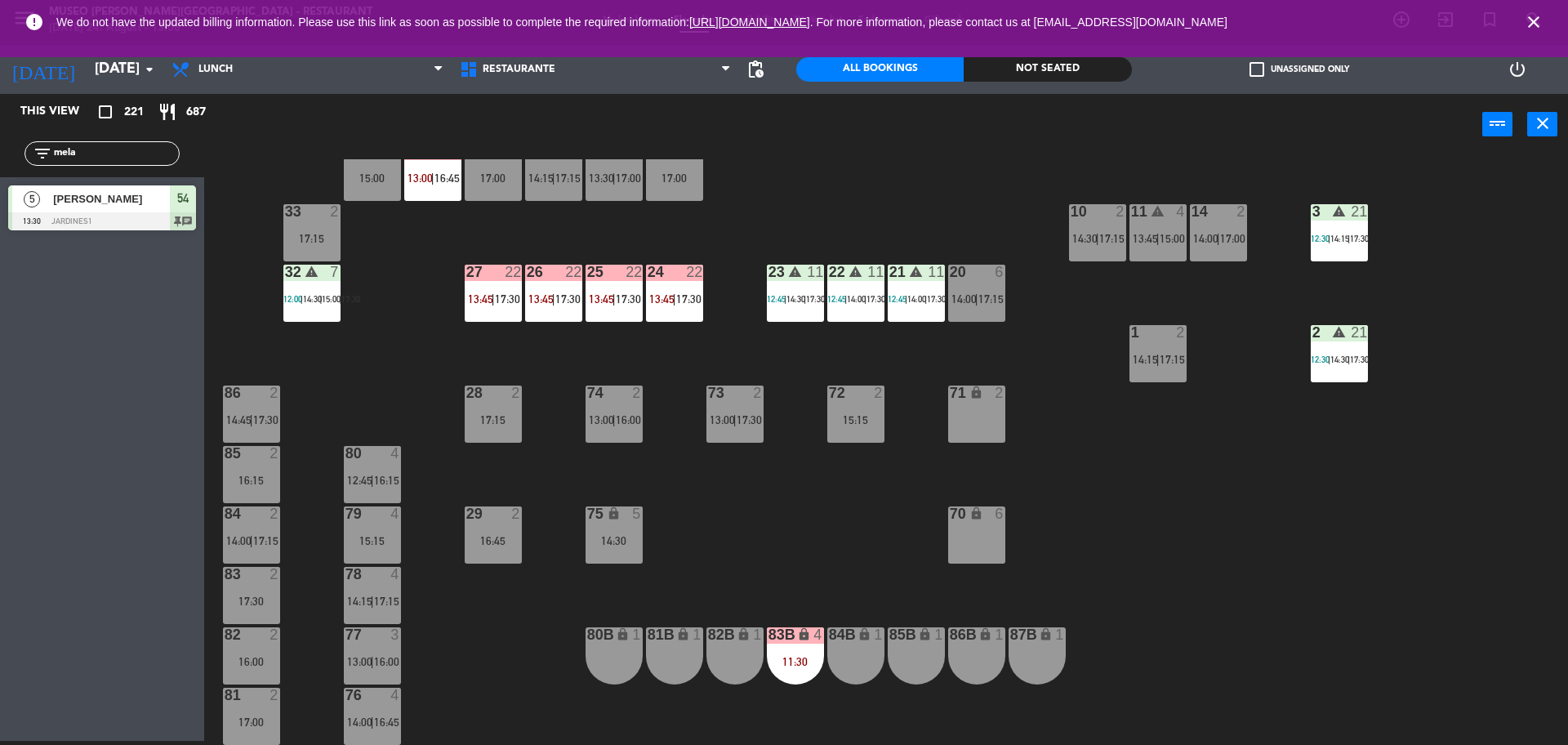
scroll to position [0, 0]
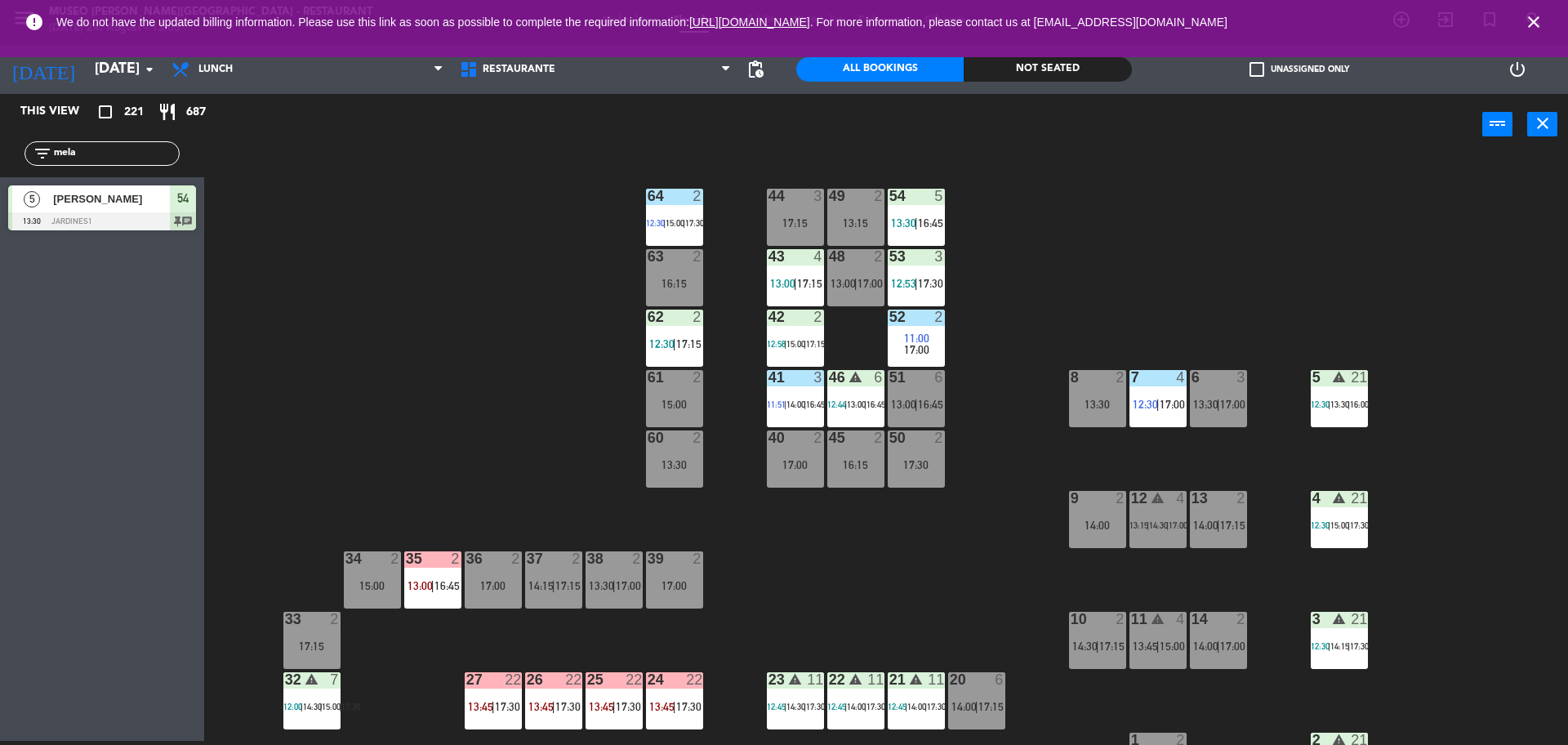
click at [930, 207] on div "54 5 13:30 | 16:45" at bounding box center [917, 218] width 57 height 57
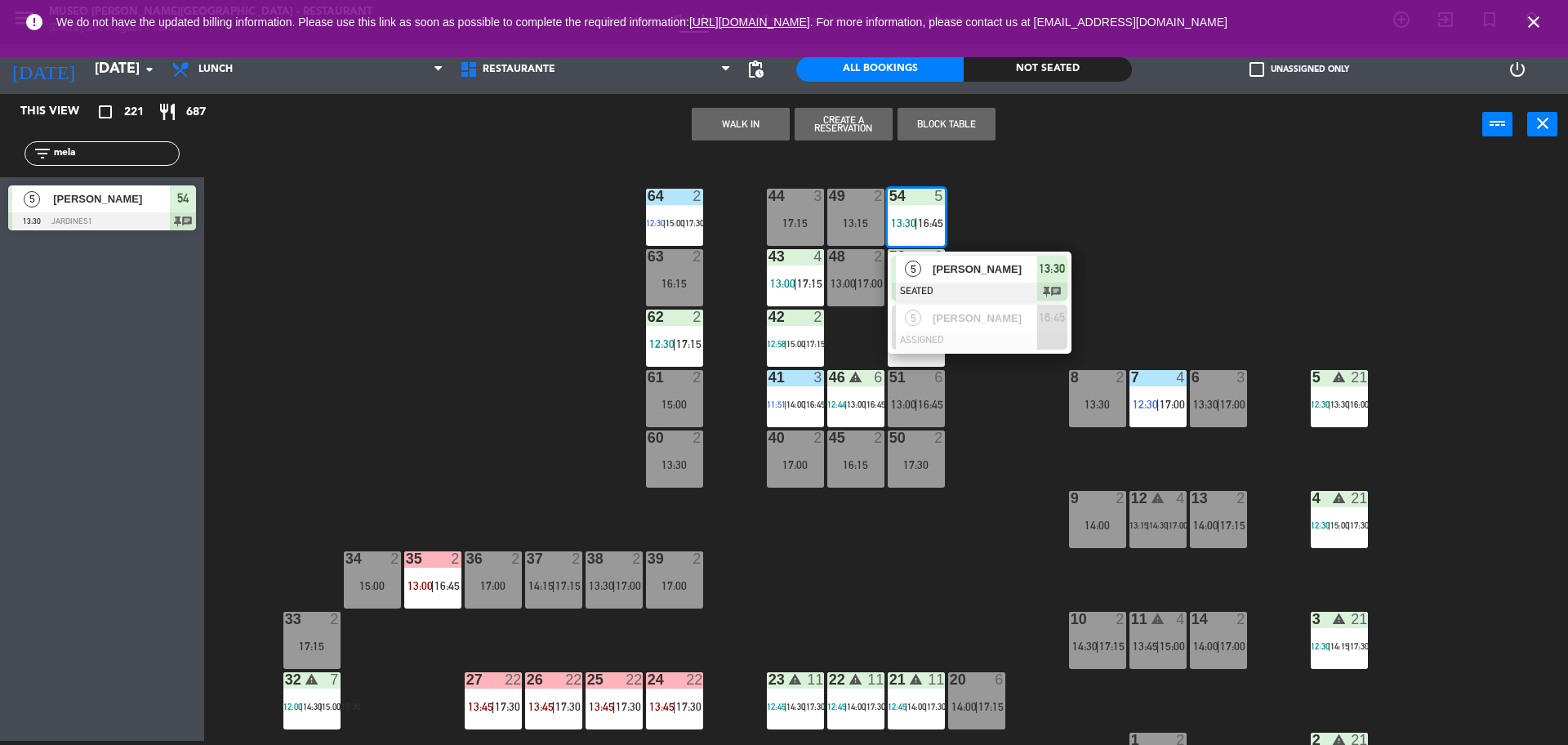
click at [973, 264] on span "[PERSON_NAME]" at bounding box center [985, 269] width 105 height 17
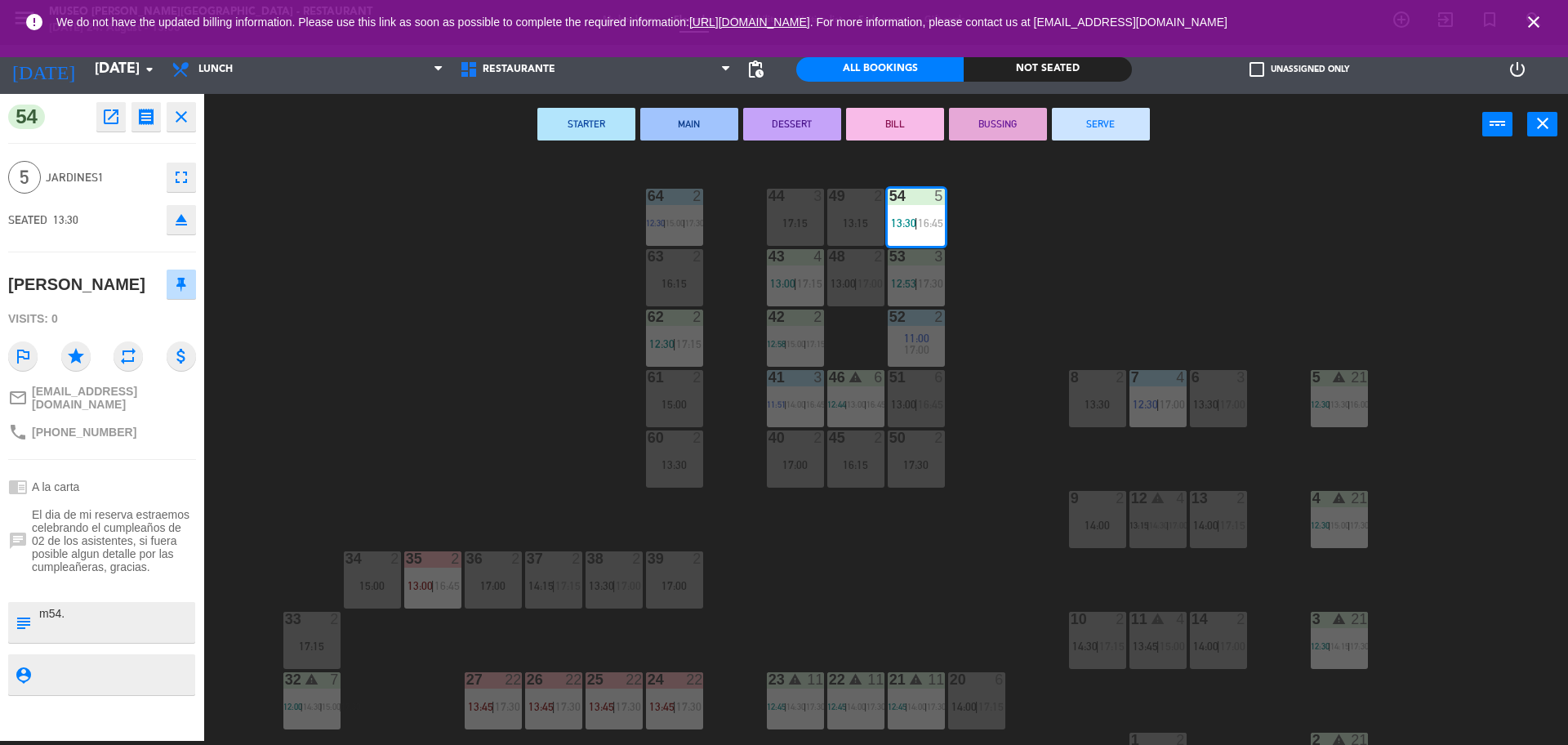
click at [769, 200] on div "44" at bounding box center [768, 196] width 1 height 14
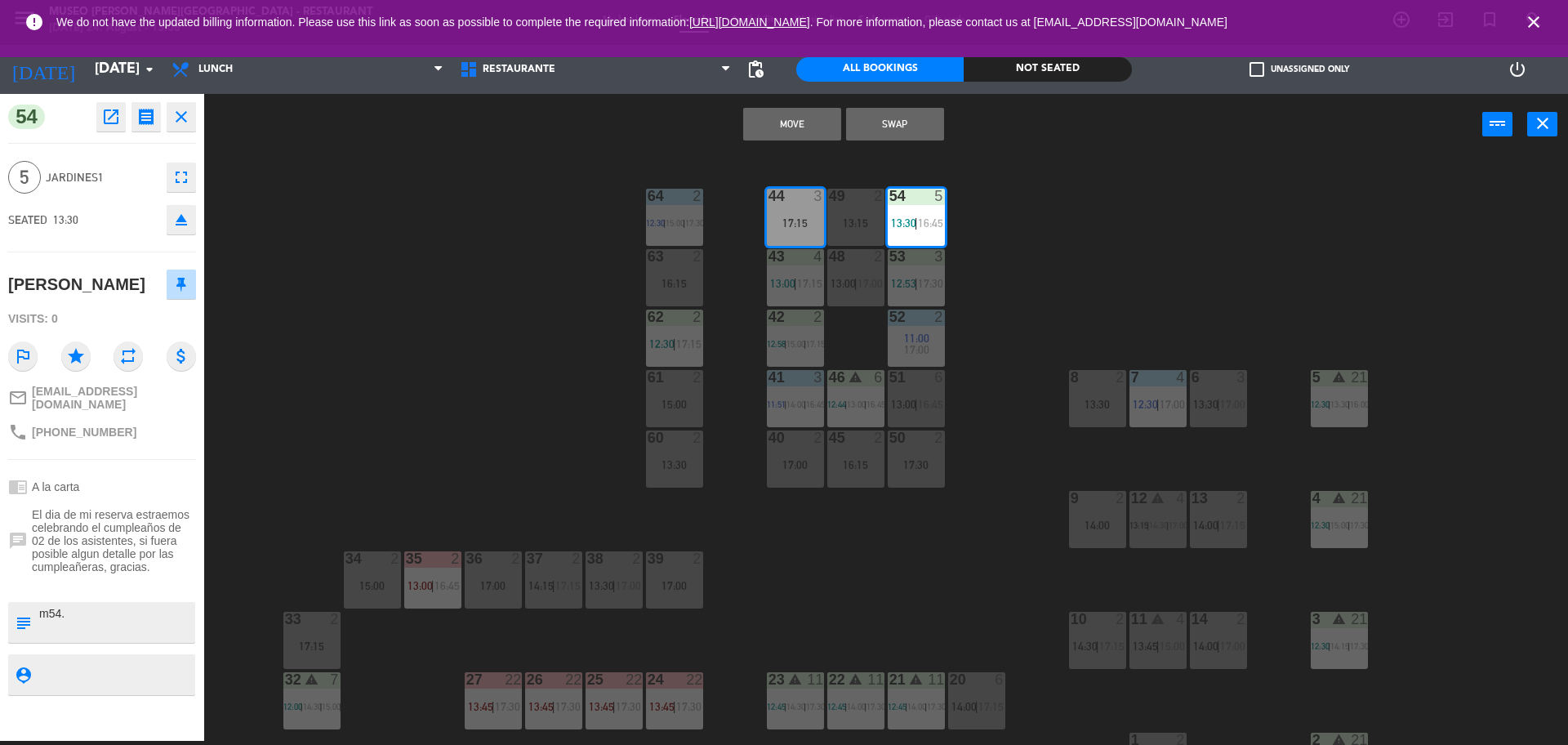
click at [813, 116] on button "Move" at bounding box center [792, 124] width 98 height 32
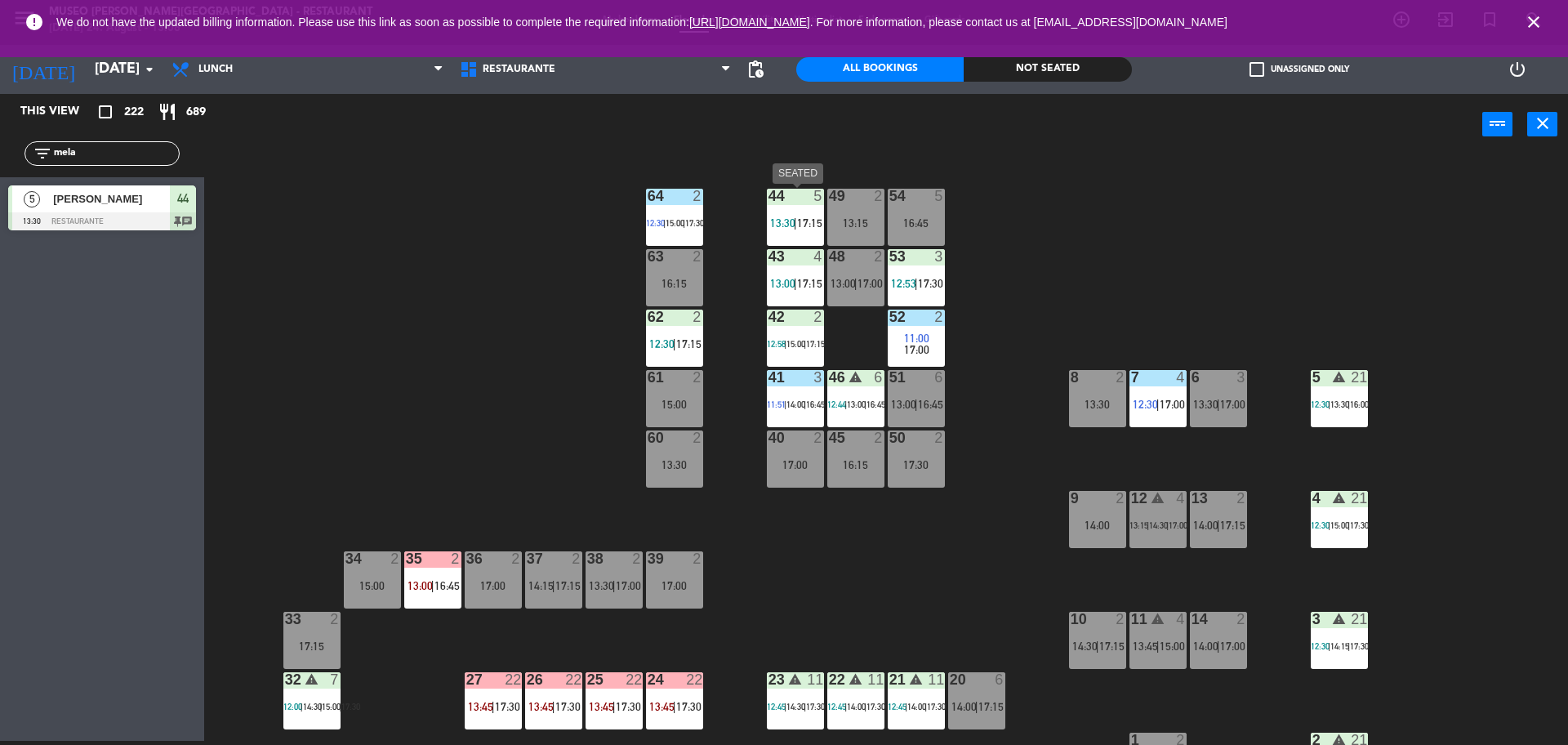
click at [795, 203] on div "44 5" at bounding box center [796, 197] width 57 height 16
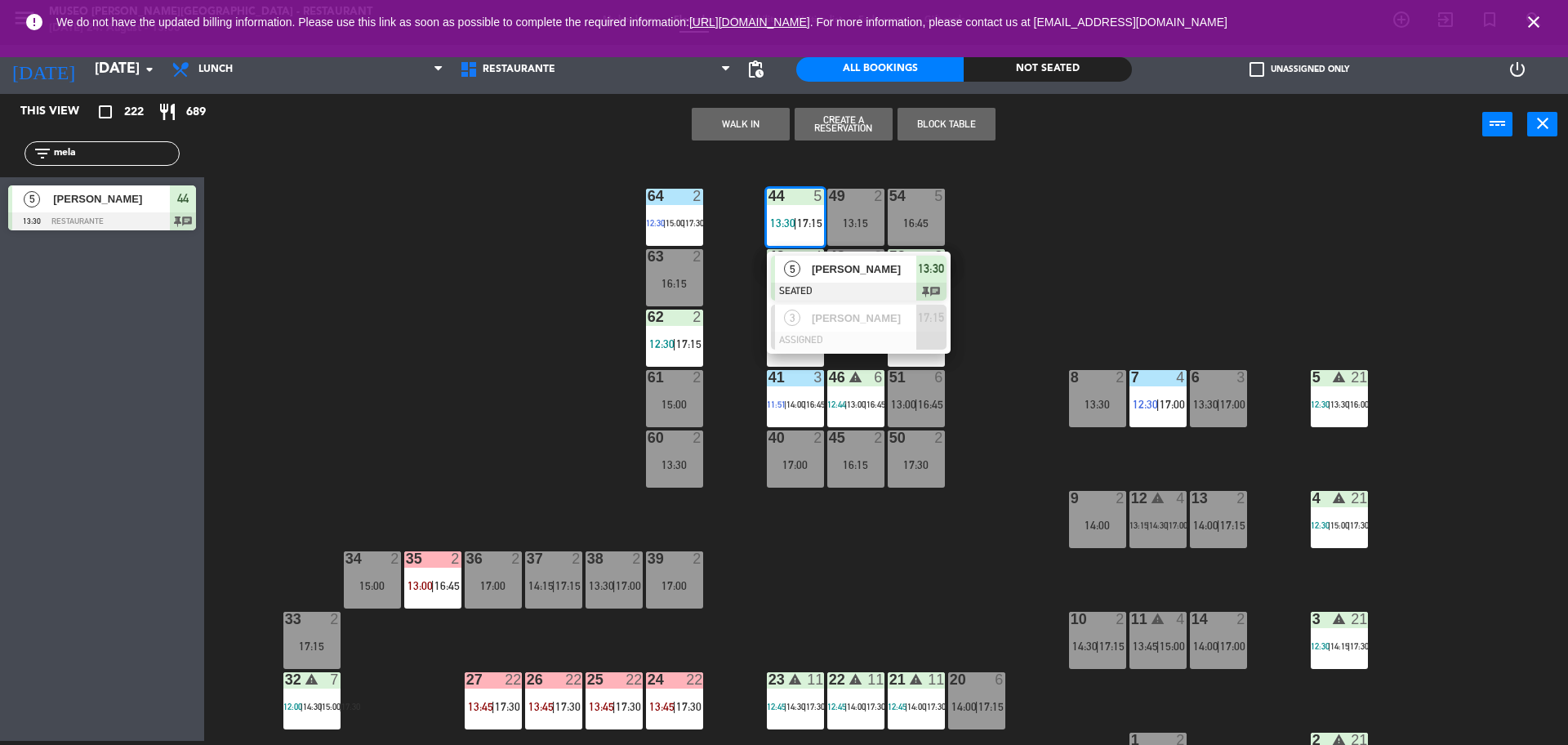
click at [820, 277] on span "[PERSON_NAME]" at bounding box center [864, 269] width 105 height 17
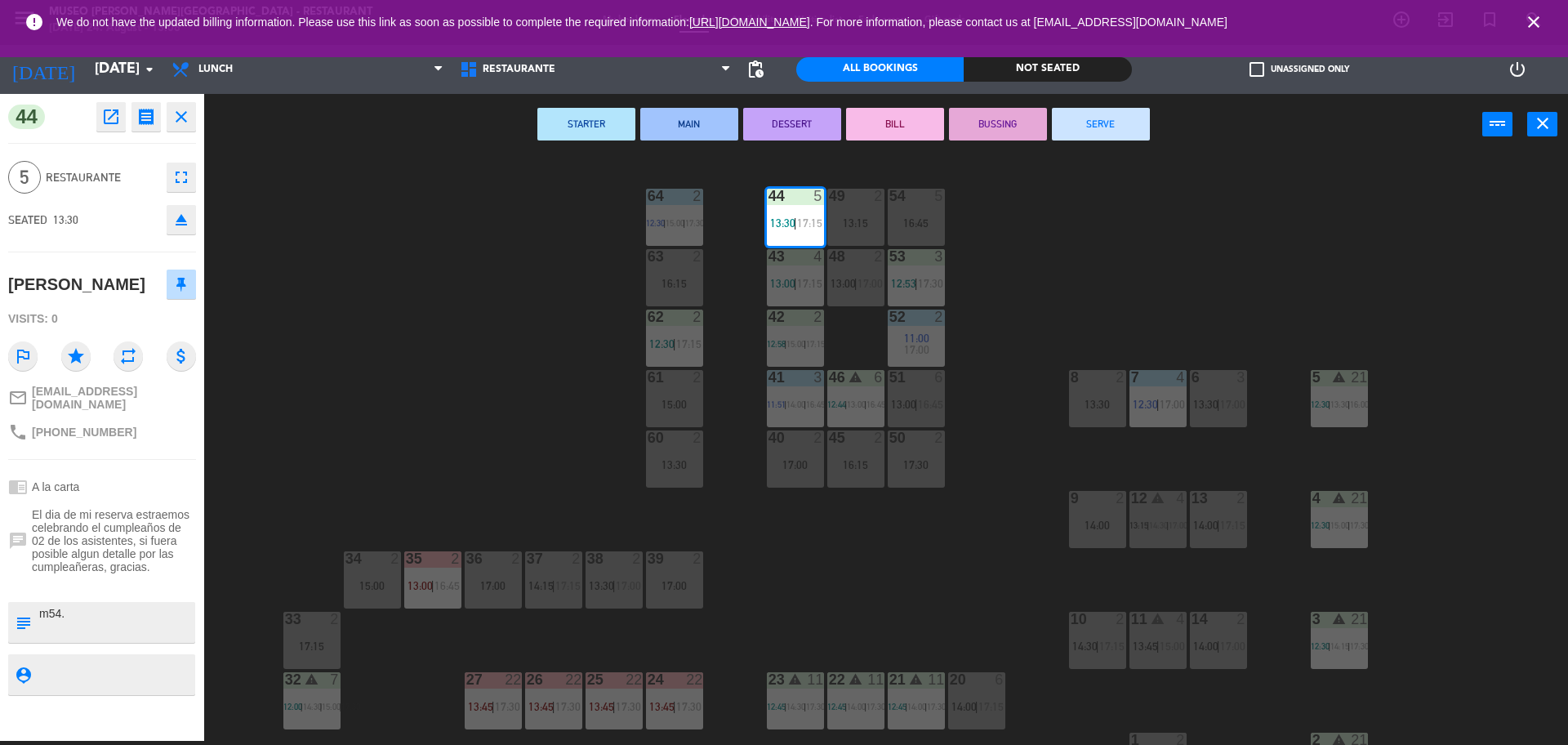
click at [76, 634] on textarea at bounding box center [116, 622] width 156 height 34
type textarea "m44"
click at [126, 333] on div "Visits: 0" at bounding box center [102, 319] width 188 height 29
click at [560, 428] on div "44 5 13:30 | 17:15 49 2 13:15 54 5 16:45 64 2 12:30 | 15:00 | 17:30 48 2 13:00 …" at bounding box center [894, 452] width 1349 height 586
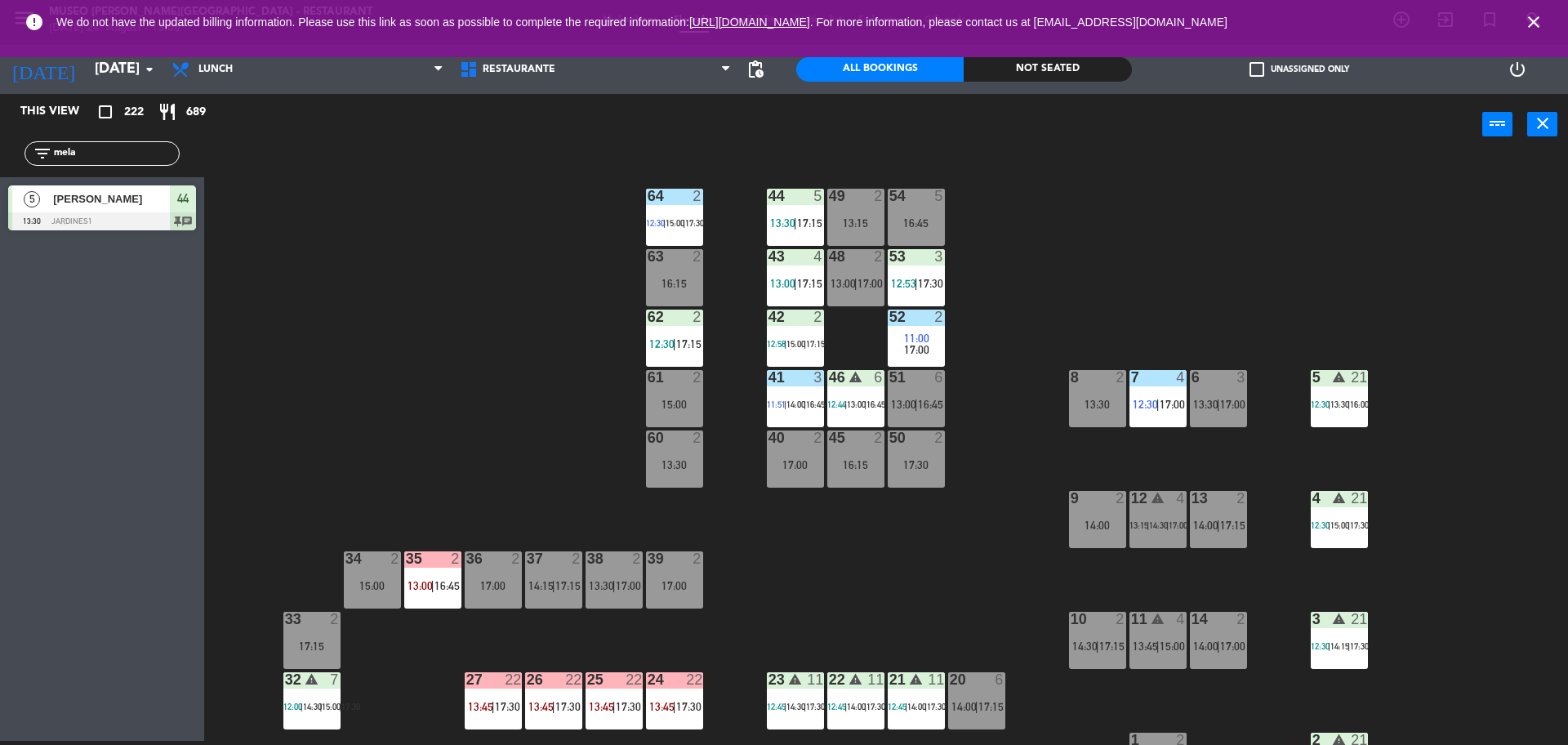
drag, startPoint x: 110, startPoint y: 157, endPoint x: 0, endPoint y: 158, distance: 110.0
click at [0, 158] on div "filter_list mela" at bounding box center [102, 153] width 204 height 47
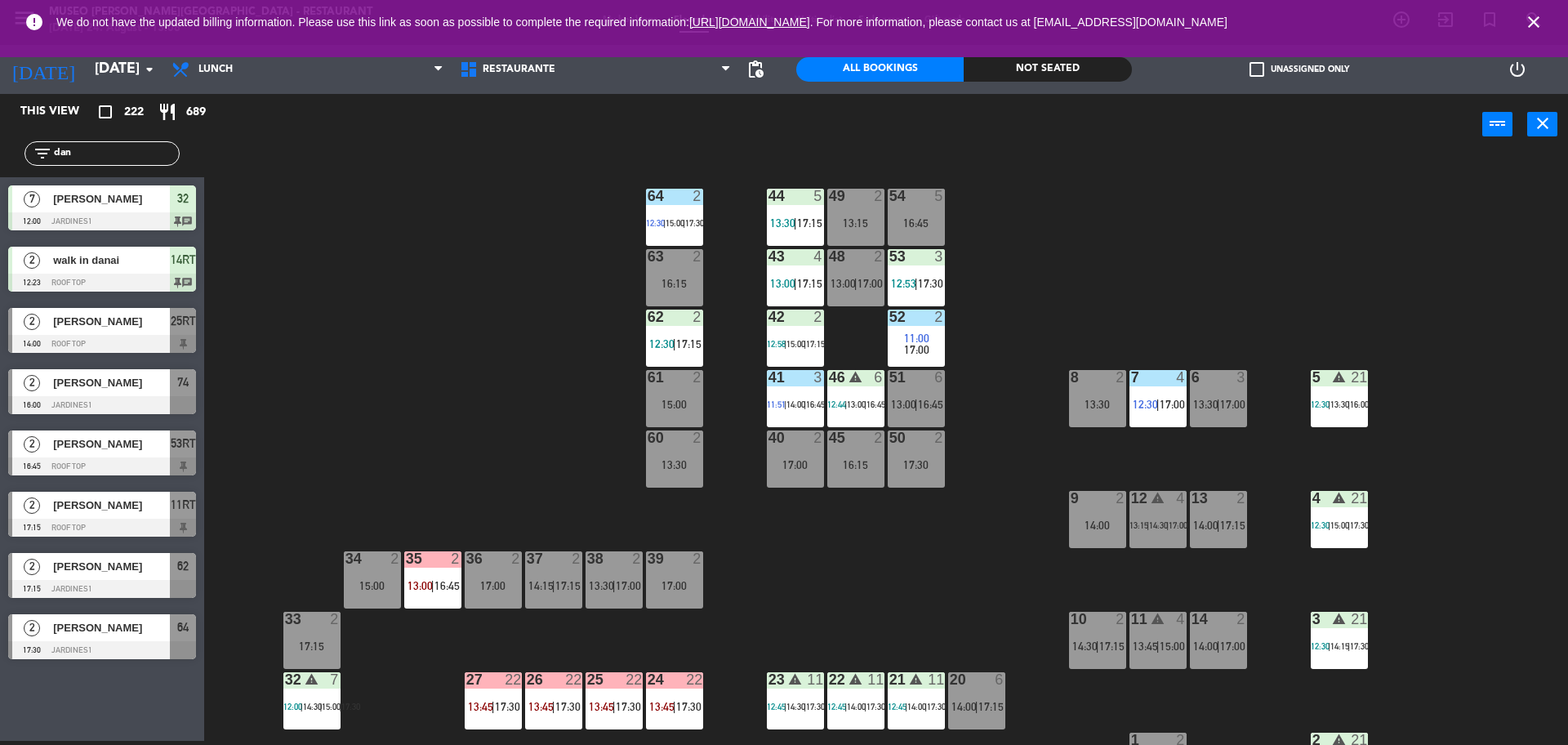
type input "dana"
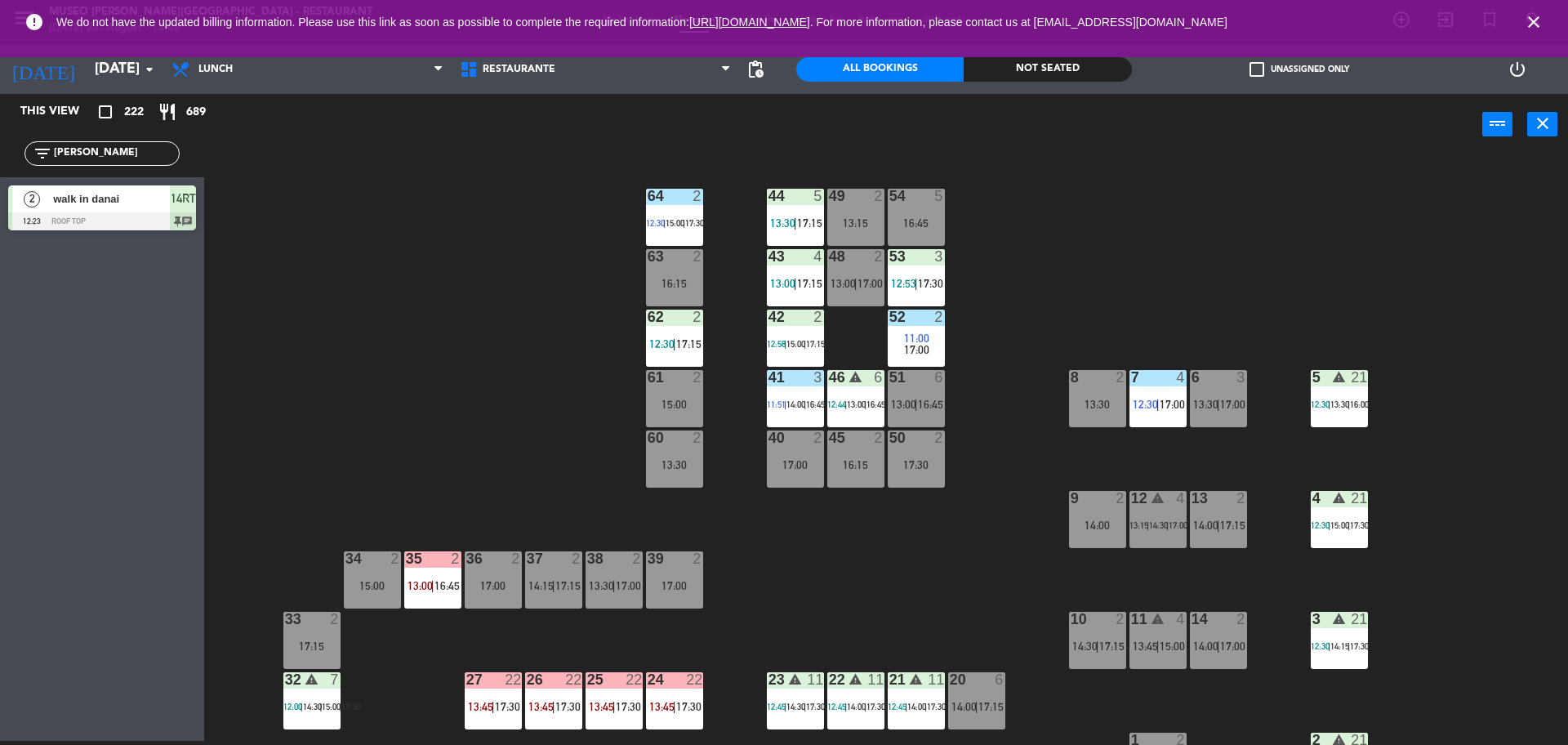
drag, startPoint x: 128, startPoint y: 154, endPoint x: 0, endPoint y: 182, distance: 131.0
click at [0, 182] on div "This view crop_square 222 restaurant 689 filter_list dana 2 walk in danai 12:23…" at bounding box center [102, 166] width 204 height 144
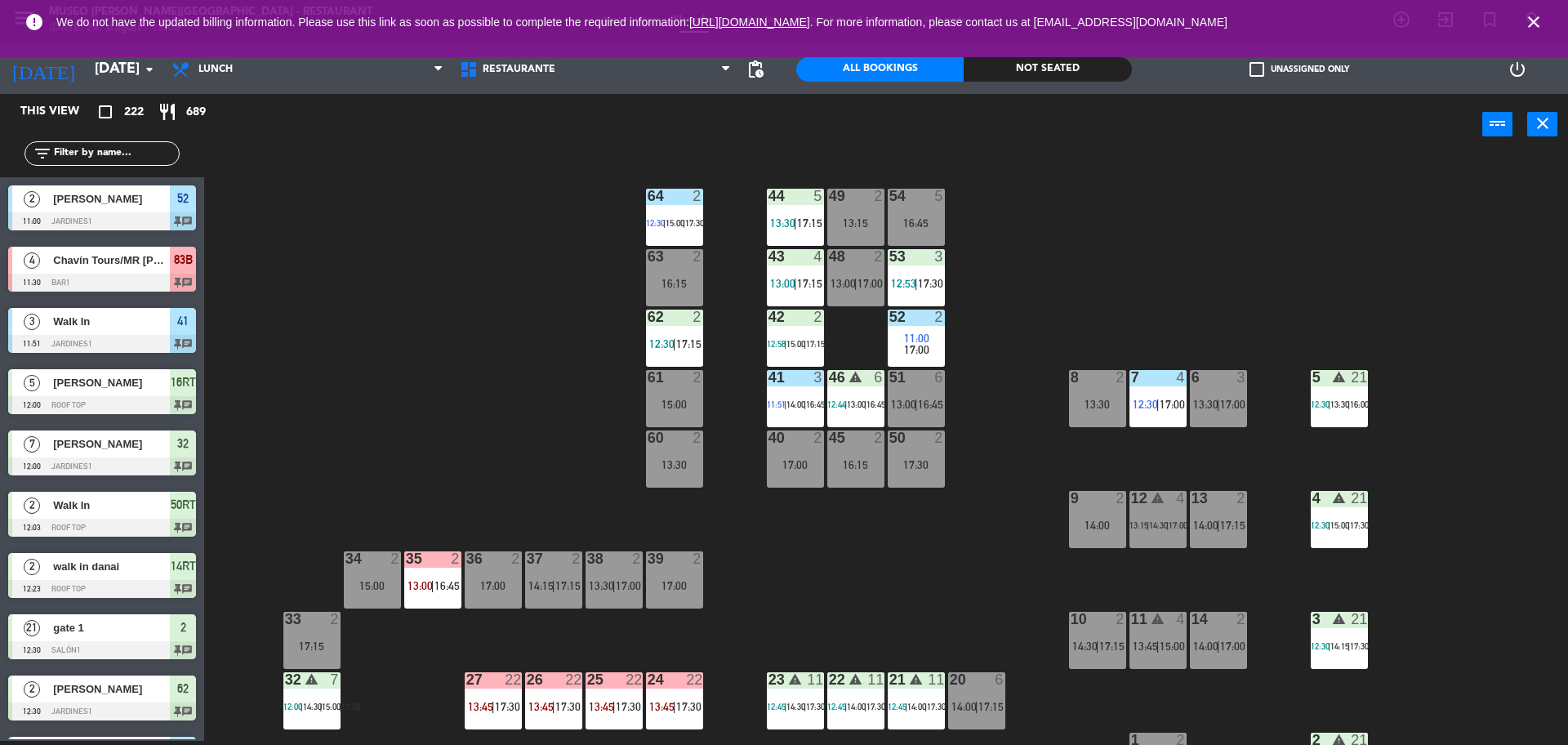
scroll to position [589, 0]
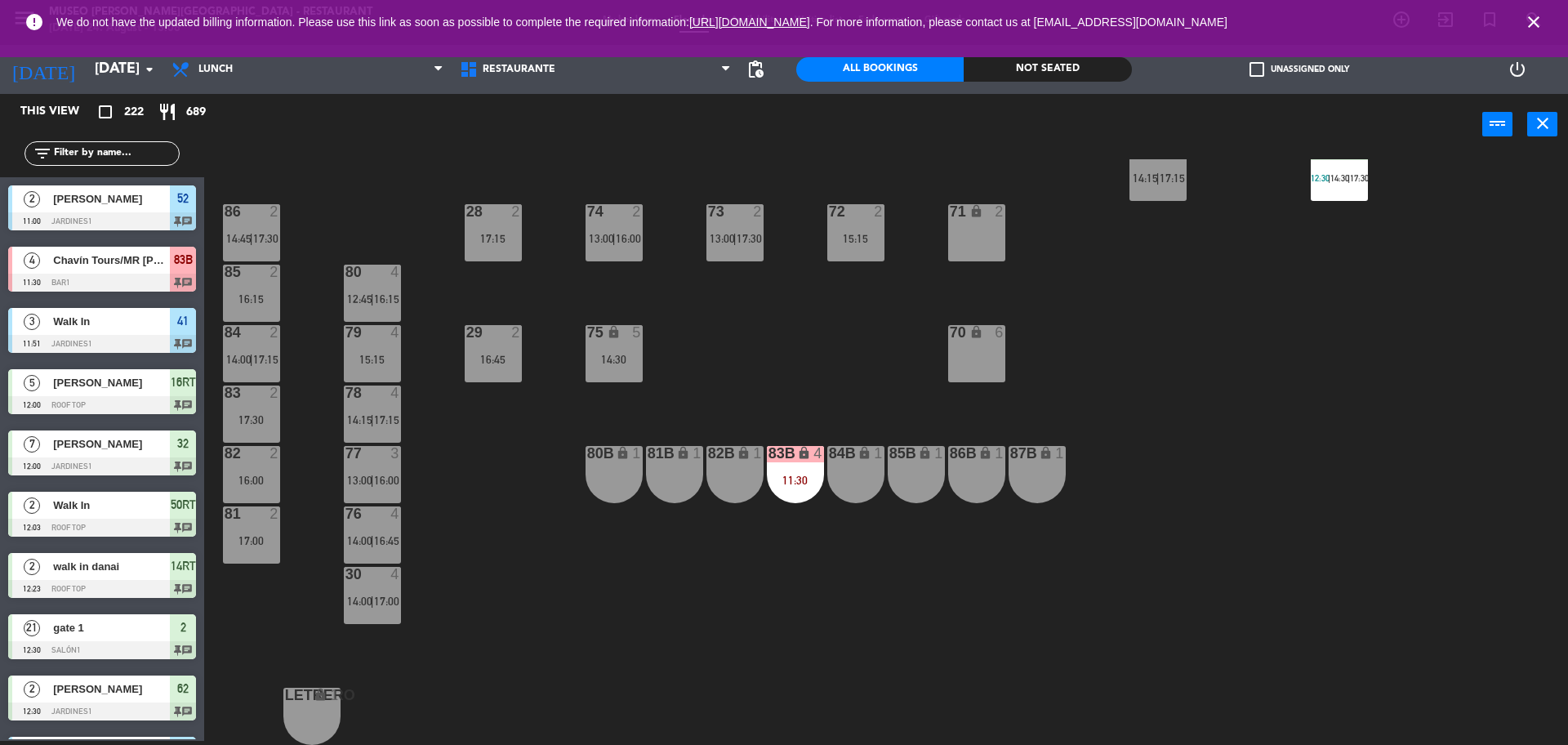
click at [622, 367] on div "75 lock 5 14:30" at bounding box center [614, 354] width 57 height 57
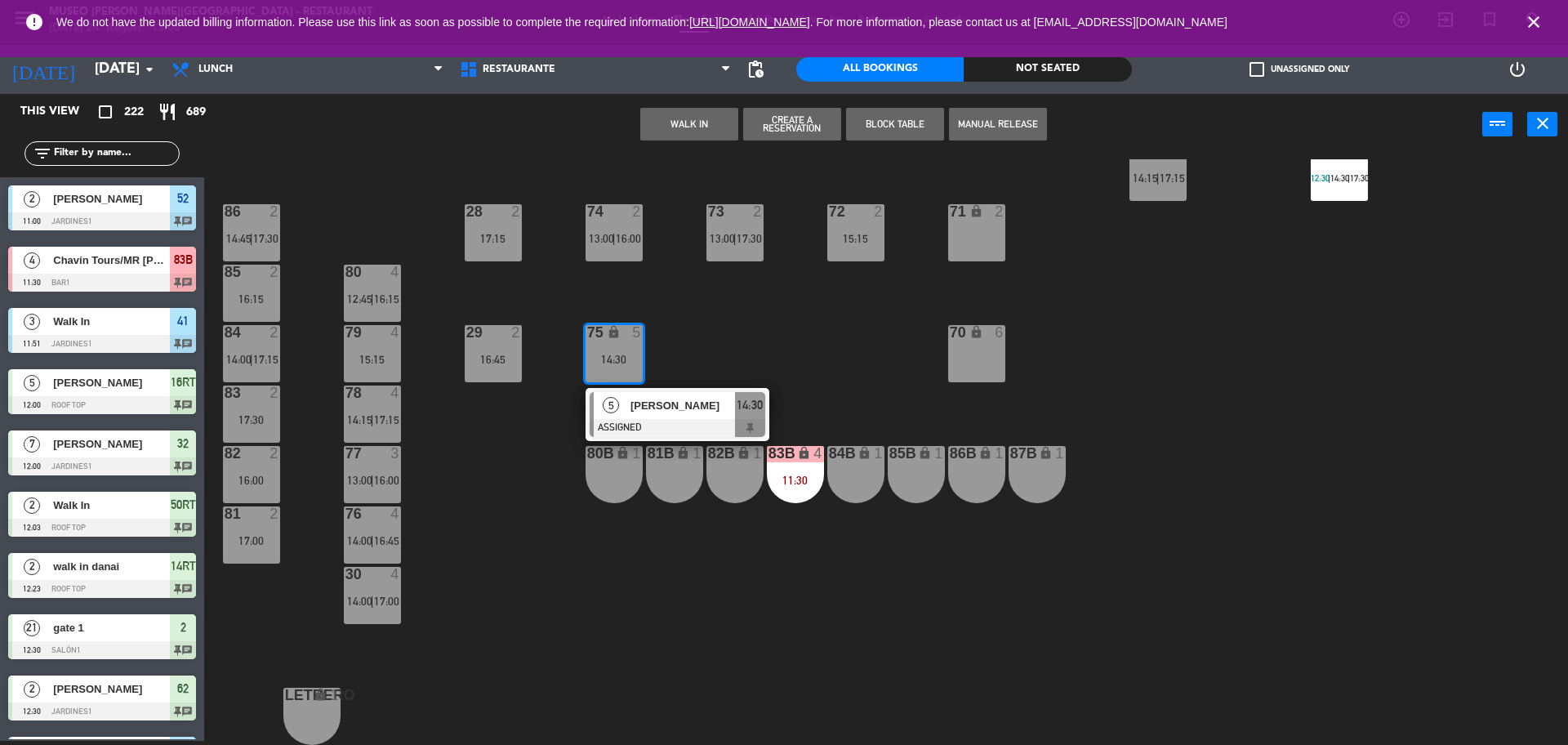
click at [698, 432] on div at bounding box center [678, 428] width 176 height 18
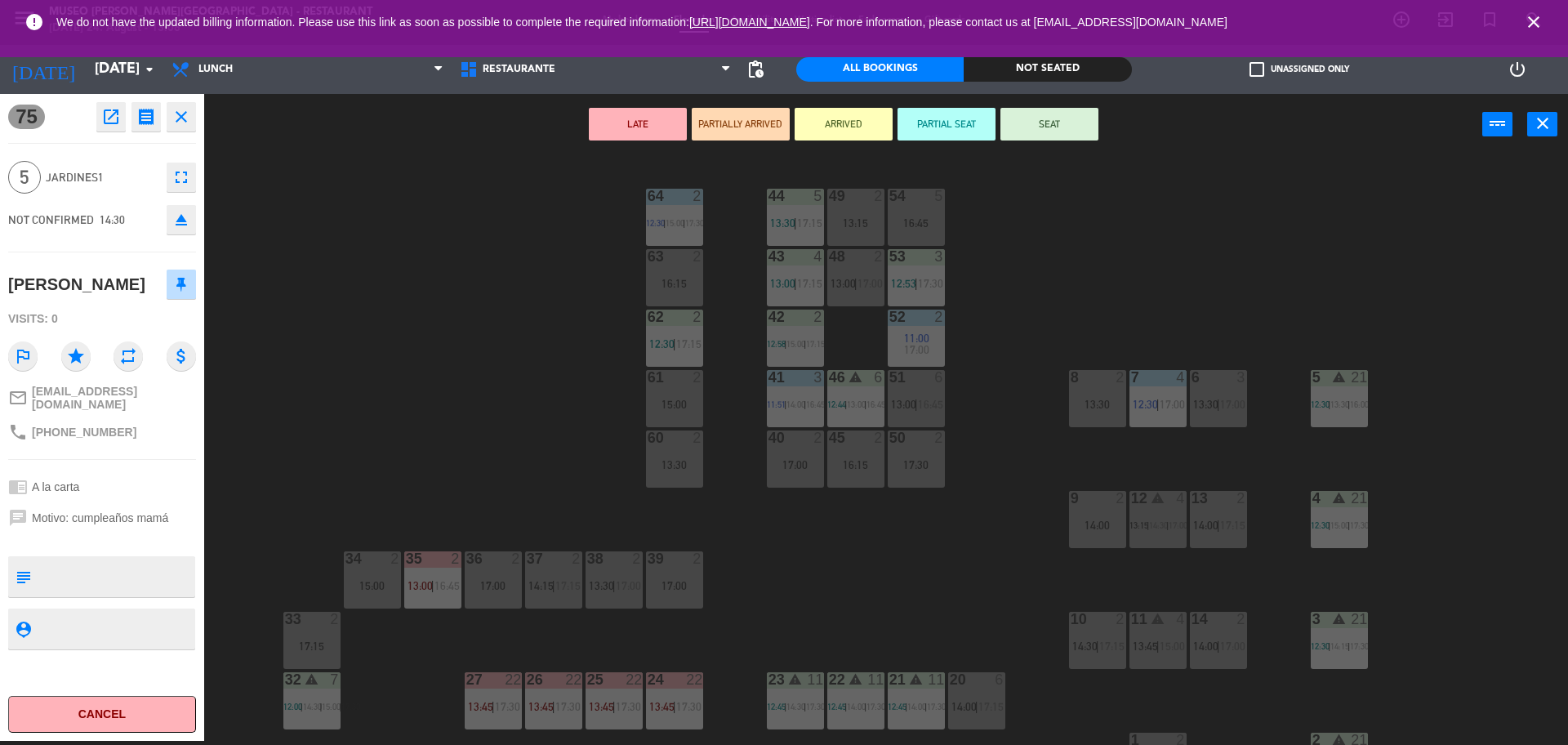
scroll to position [1, 0]
click at [926, 207] on div "54 5 16:45" at bounding box center [917, 217] width 57 height 57
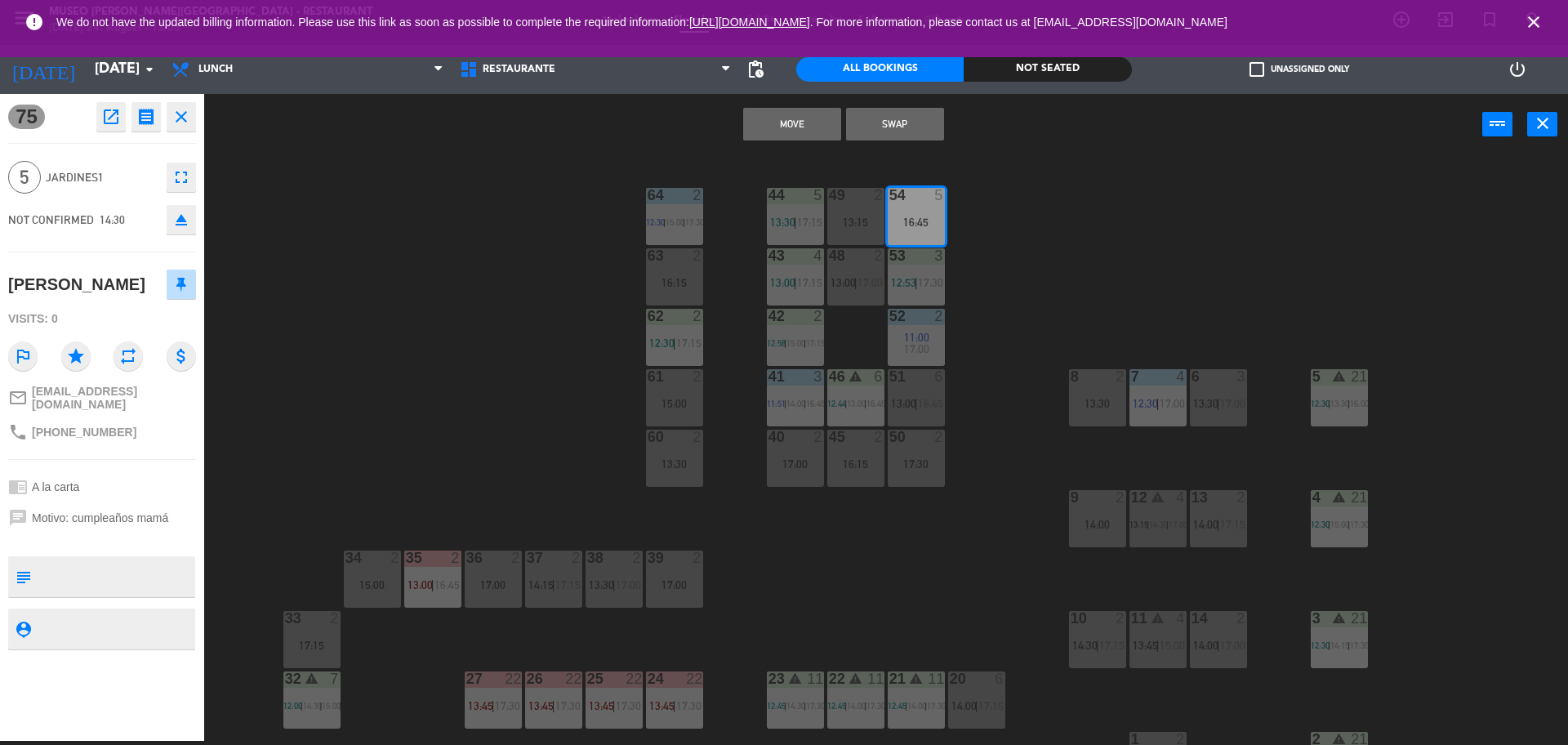
click at [799, 131] on button "Move" at bounding box center [792, 124] width 98 height 32
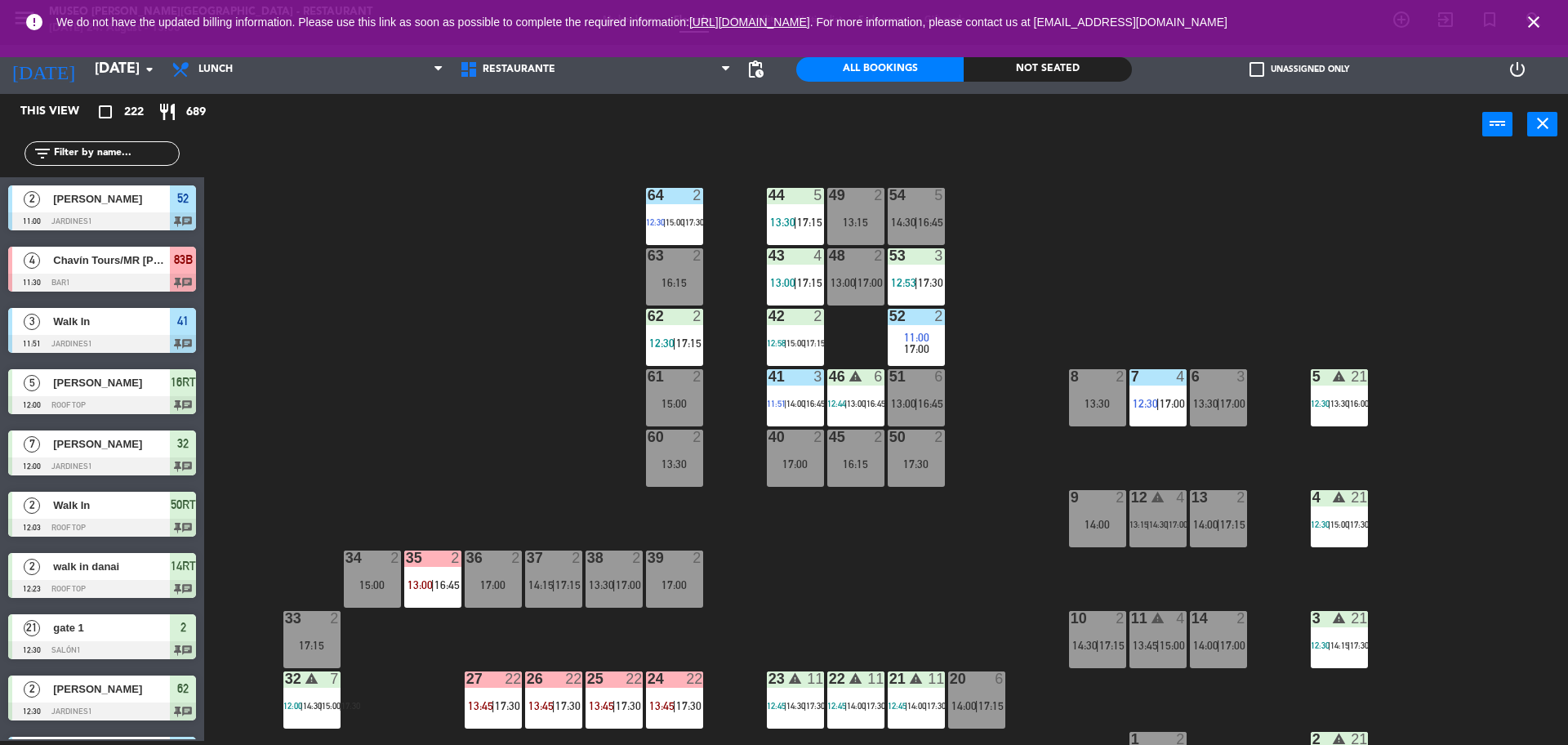
scroll to position [4, 0]
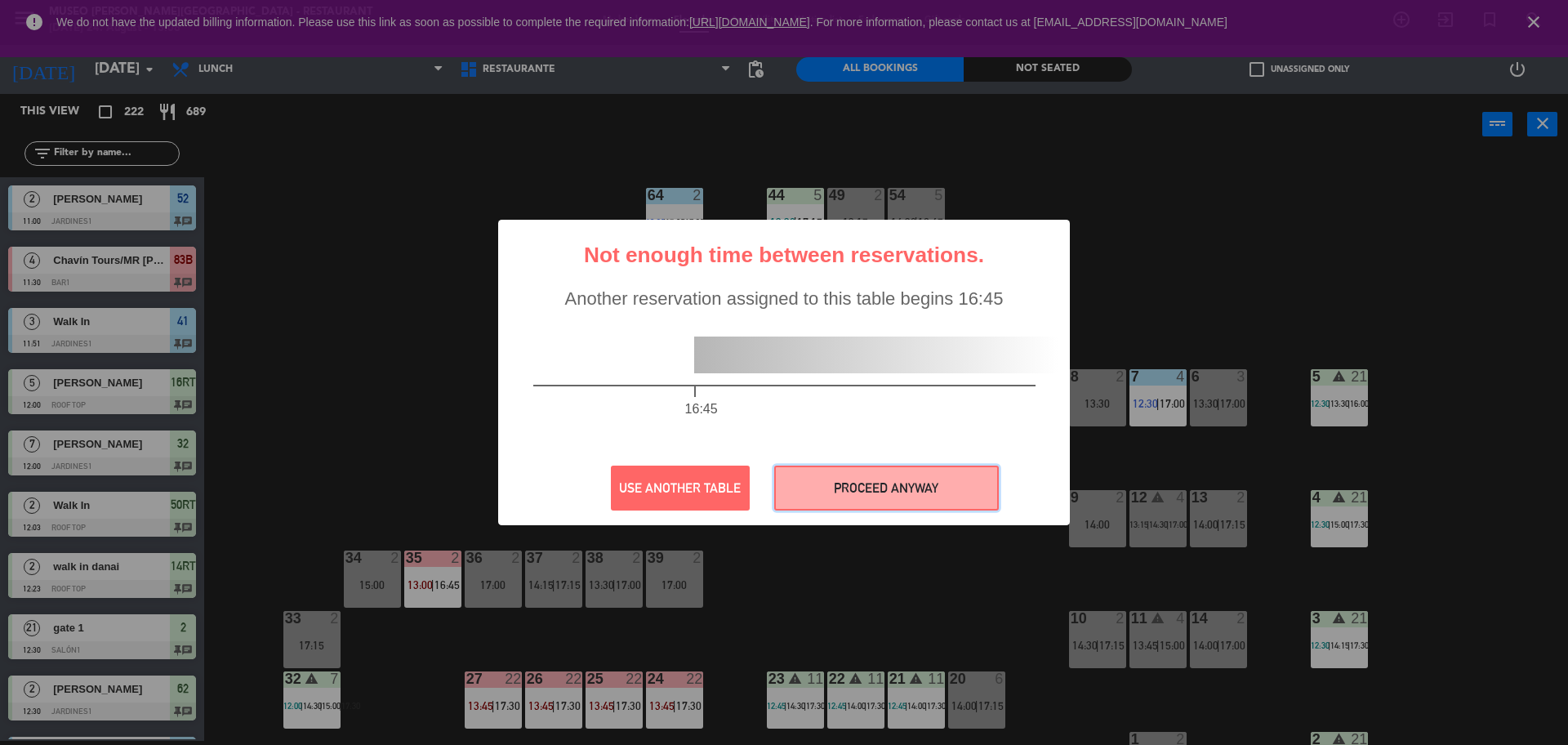
click at [900, 498] on button "PROCEED ANYWAY" at bounding box center [887, 488] width 225 height 45
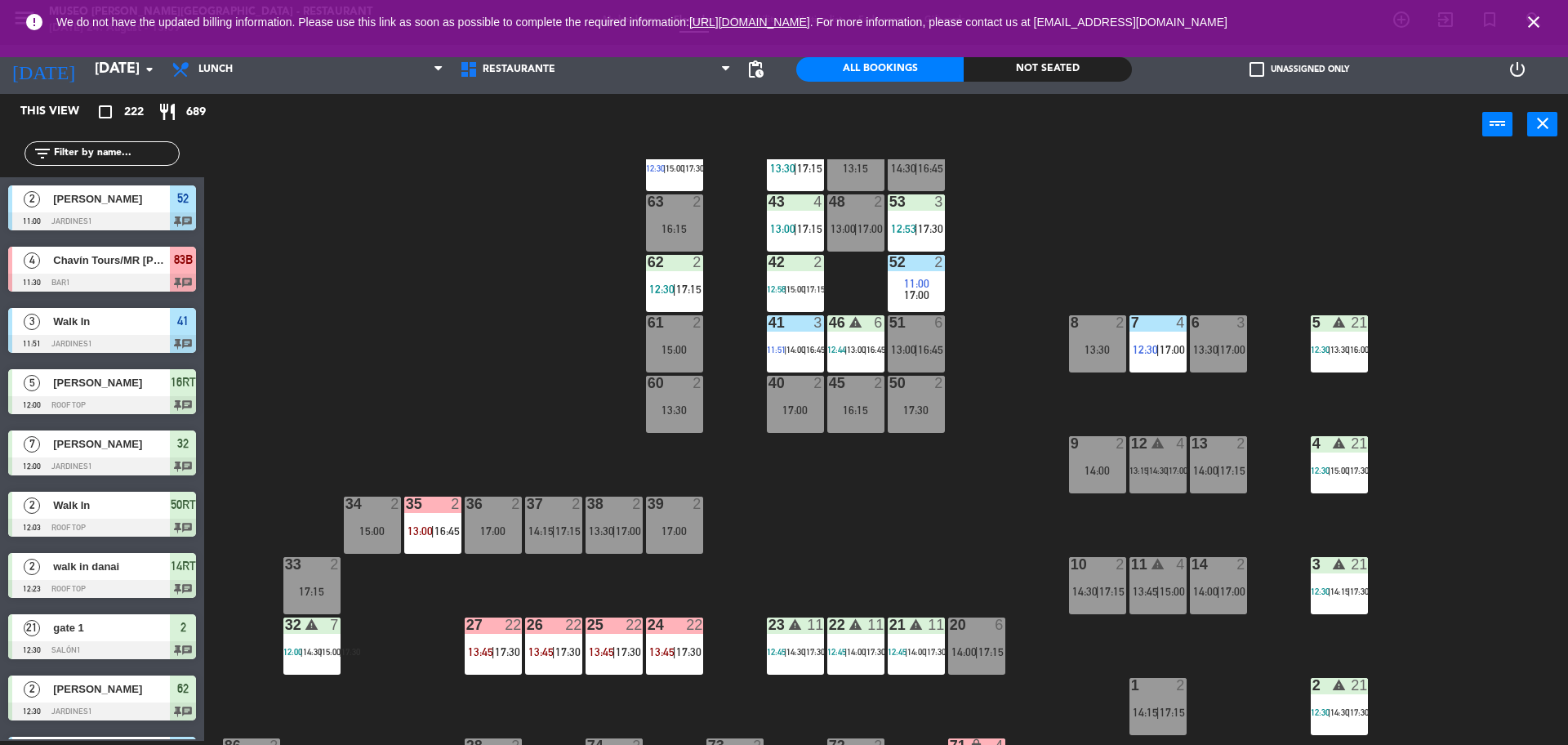
scroll to position [54, 0]
click at [94, 149] on input "text" at bounding box center [115, 153] width 126 height 18
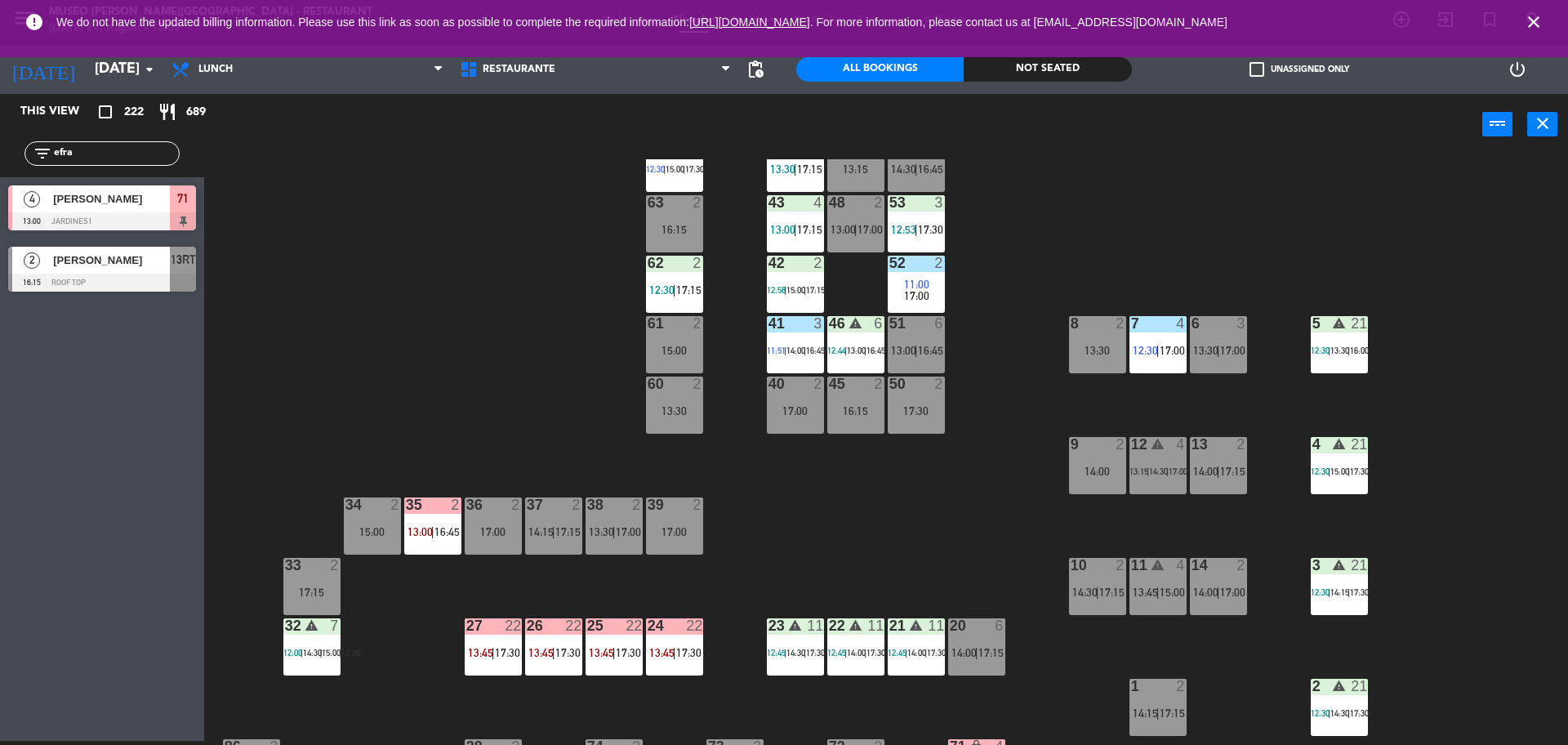
type input "efra"
click at [103, 218] on div at bounding box center [102, 221] width 188 height 18
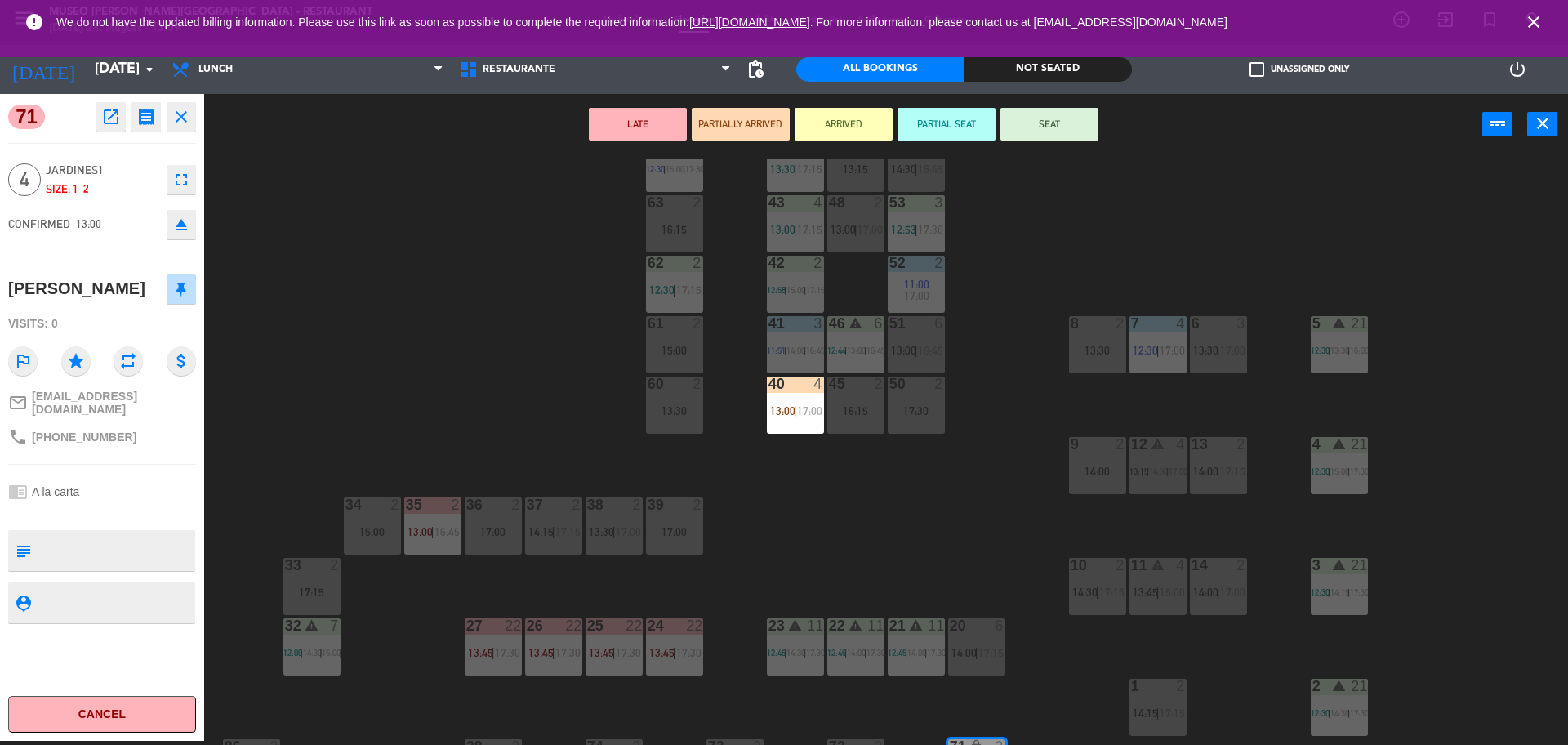
click at [90, 555] on textarea at bounding box center [116, 551] width 156 height 34
type textarea "m40"
click at [128, 332] on div "Visits: 0" at bounding box center [102, 324] width 188 height 29
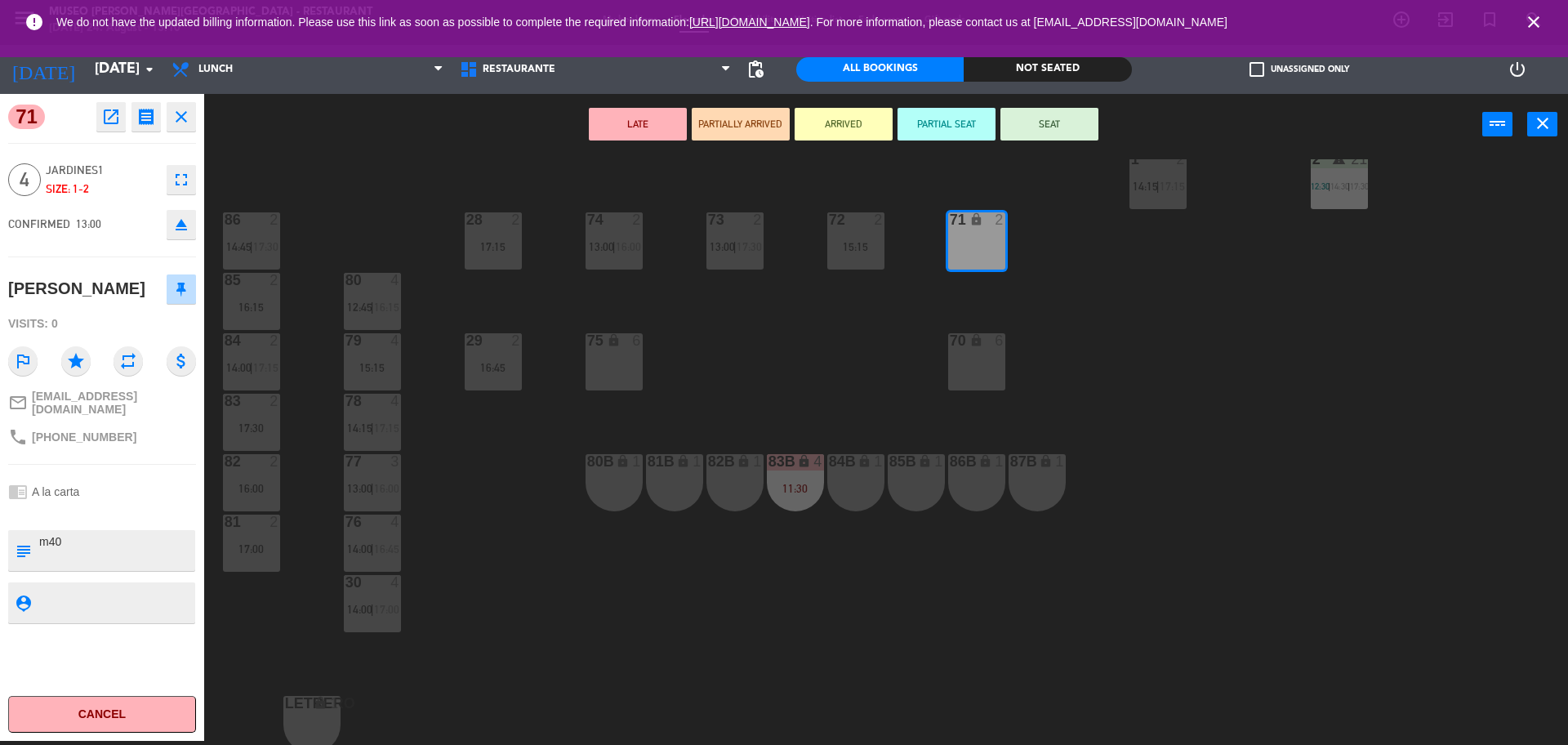
scroll to position [589, 0]
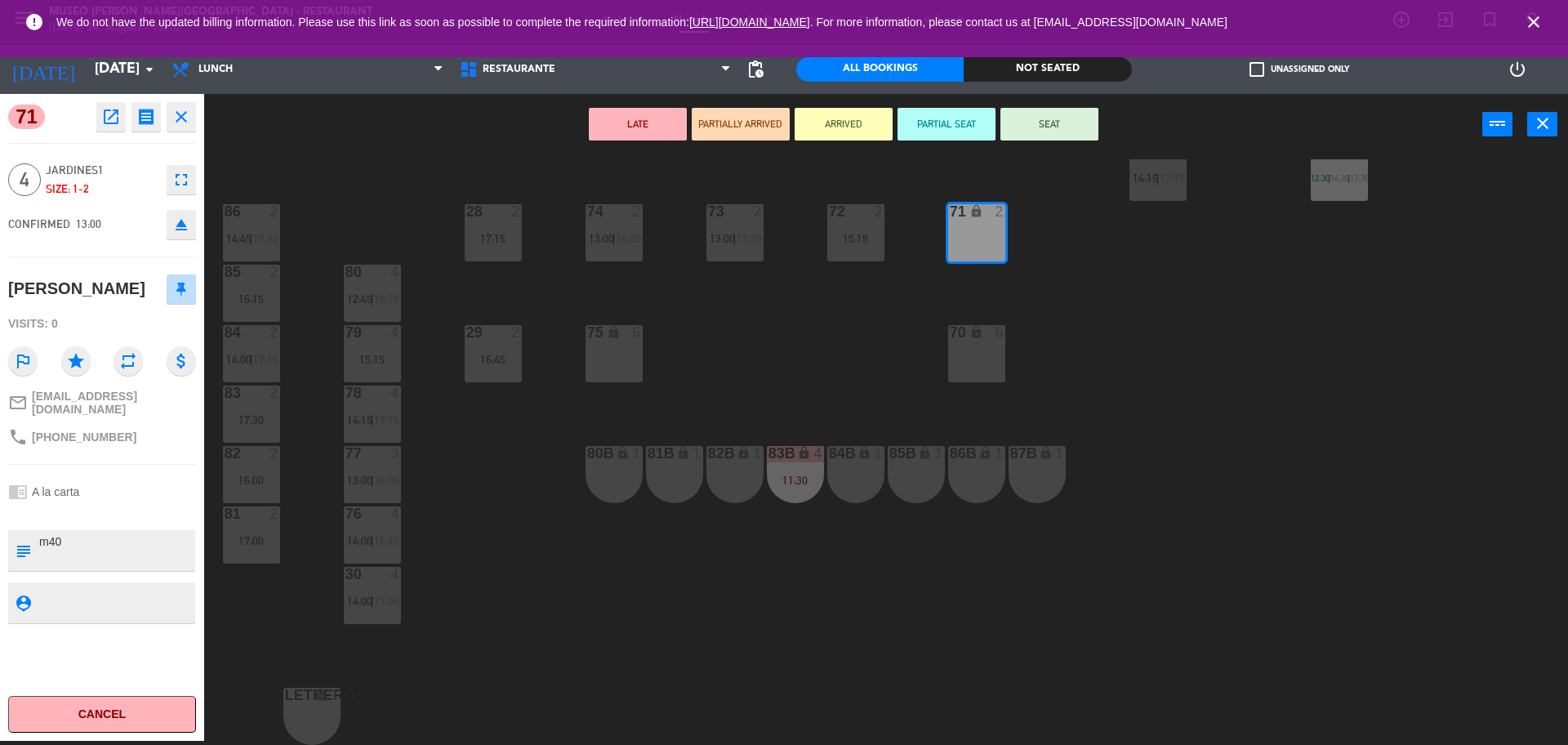
drag, startPoint x: 576, startPoint y: 502, endPoint x: 570, endPoint y: 493, distance: 10.8
drag, startPoint x: 570, startPoint y: 493, endPoint x: 503, endPoint y: 472, distance: 70.2
click at [503, 472] on div "44 5 13:30 | 17:15 49 2 13:15 54 5 14:30 | 16:45 64 2 12:30 | 15:00 | 17:30 48 …" at bounding box center [894, 452] width 1349 height 586
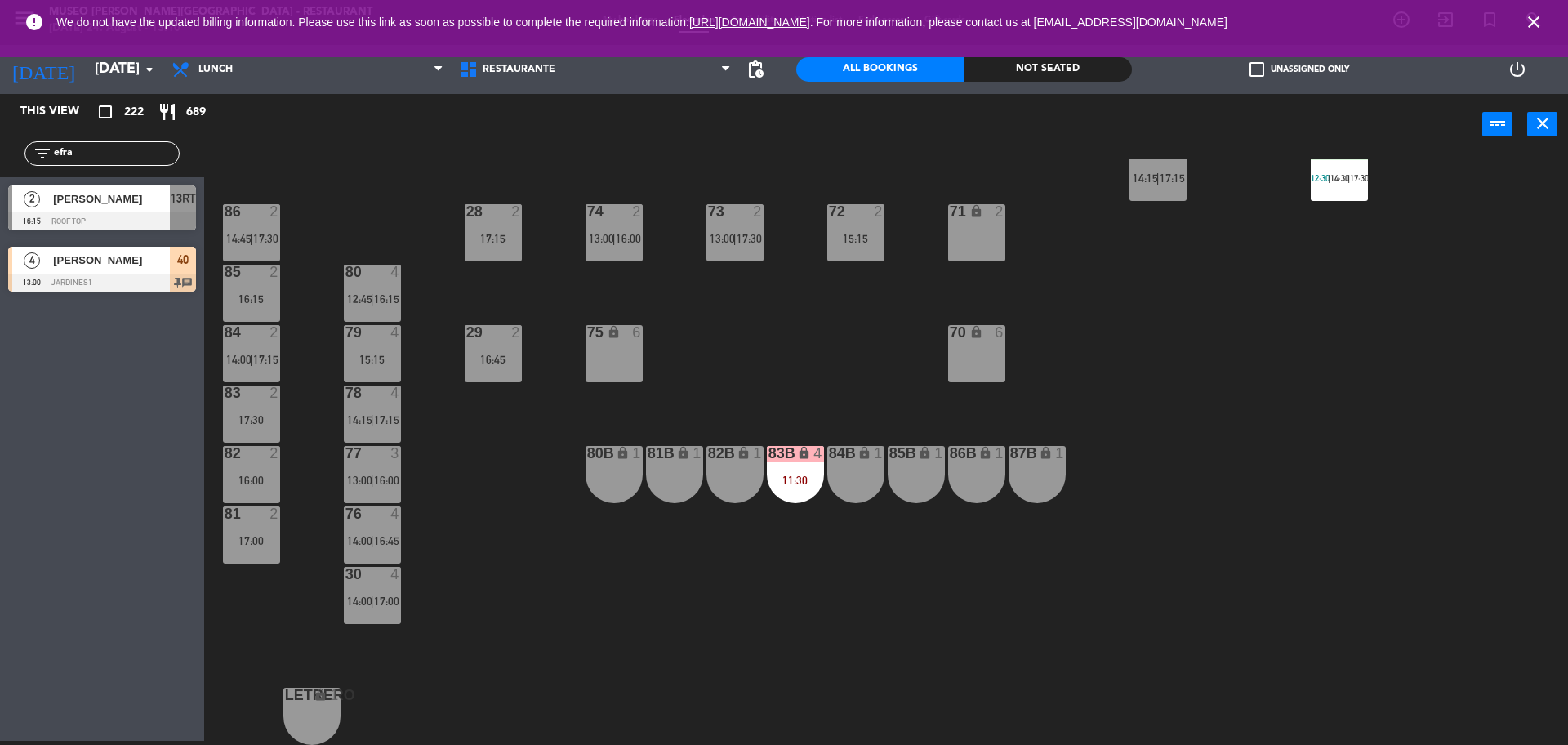
click at [373, 303] on span "|" at bounding box center [373, 299] width 4 height 13
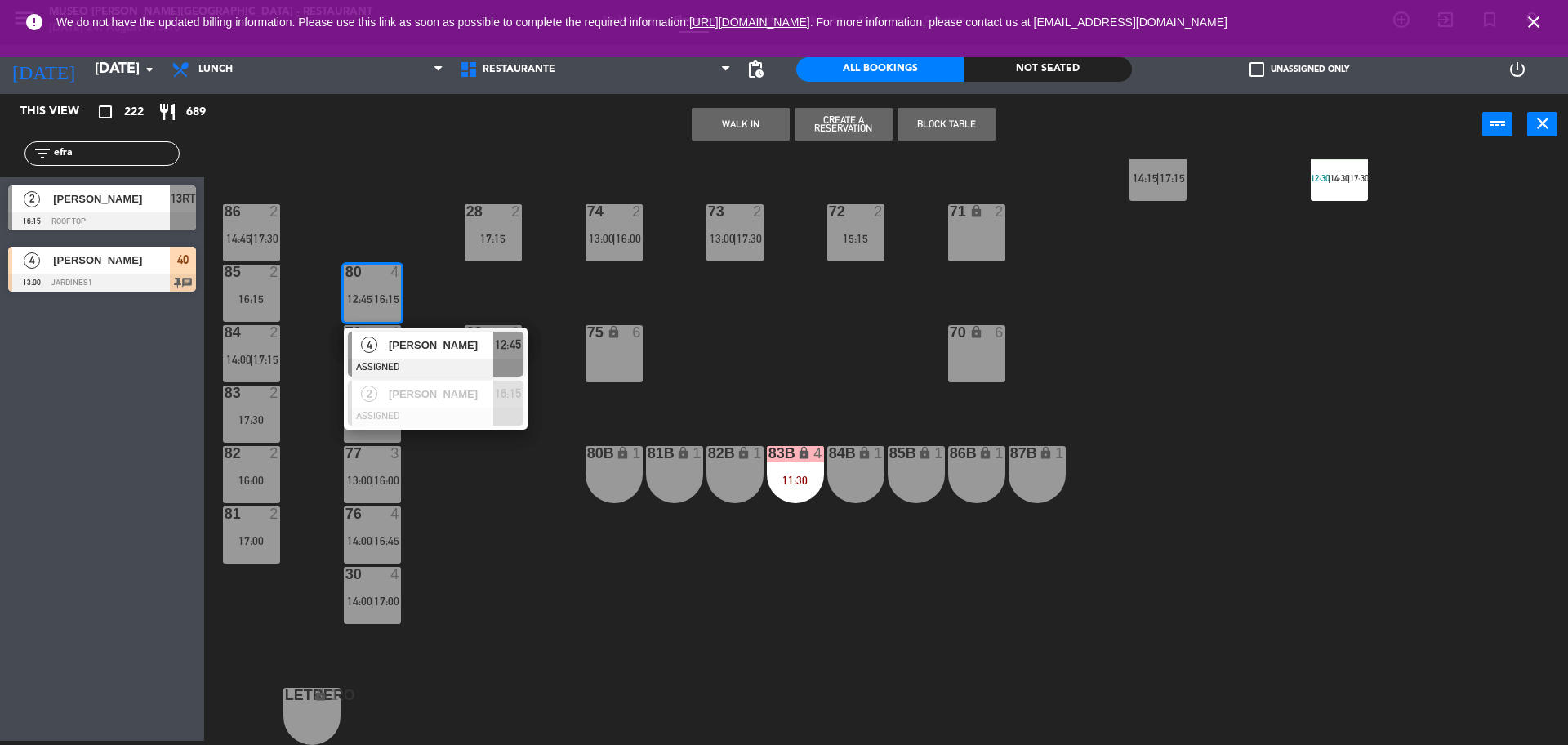
click at [424, 339] on span "[PERSON_NAME]" at bounding box center [441, 345] width 105 height 17
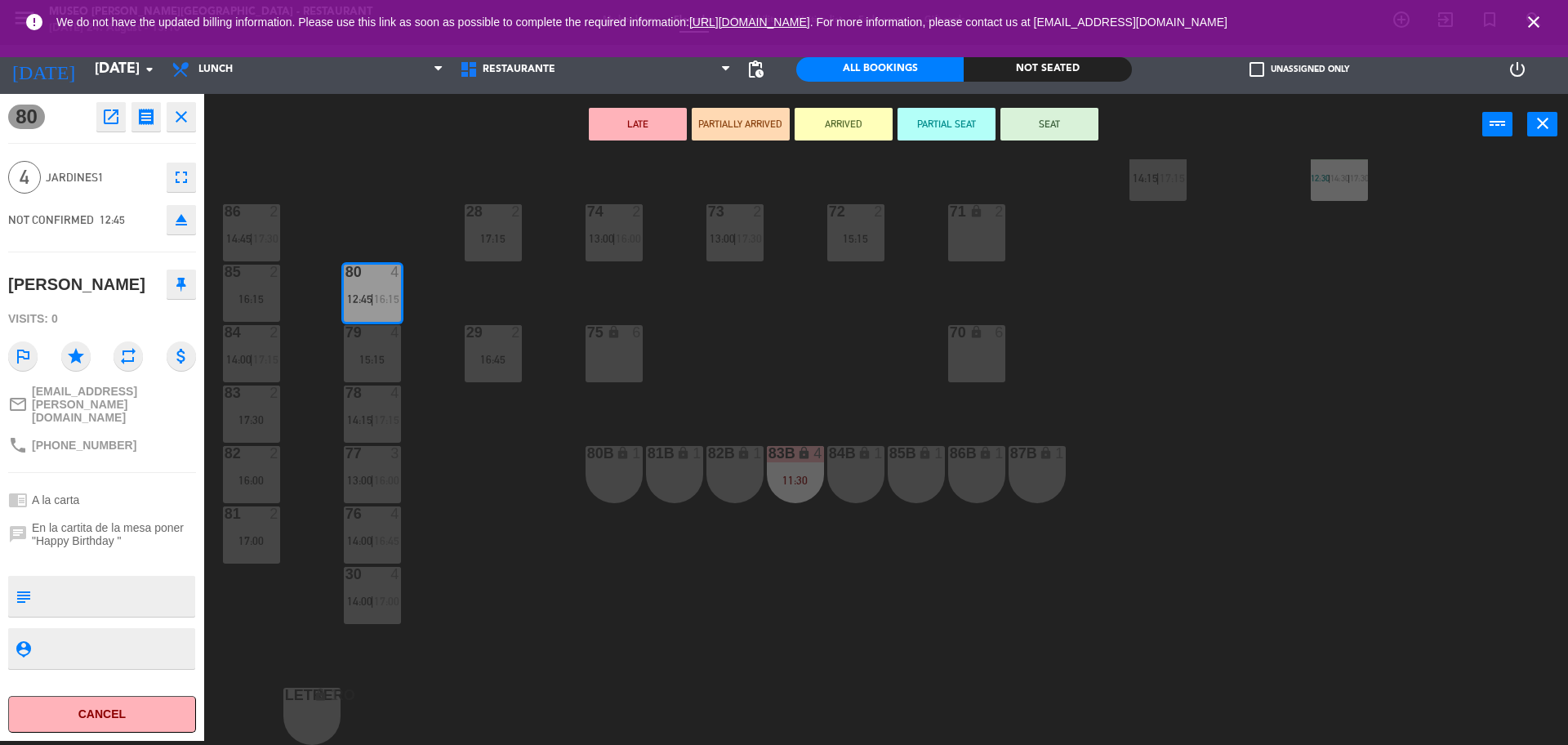
click at [107, 112] on icon "open_in_new" at bounding box center [111, 117] width 20 height 20
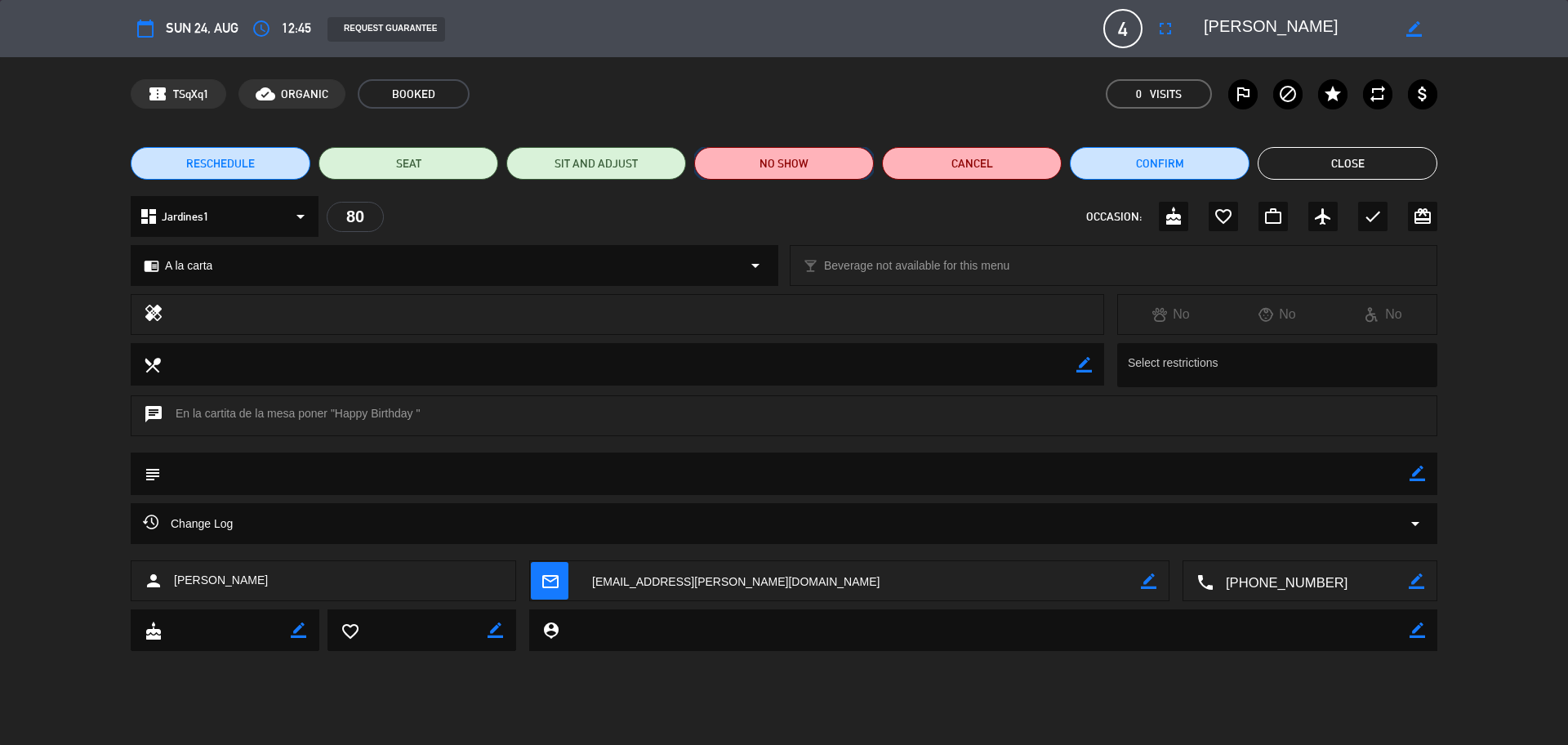
click at [805, 159] on button "NO SHOW" at bounding box center [784, 163] width 180 height 32
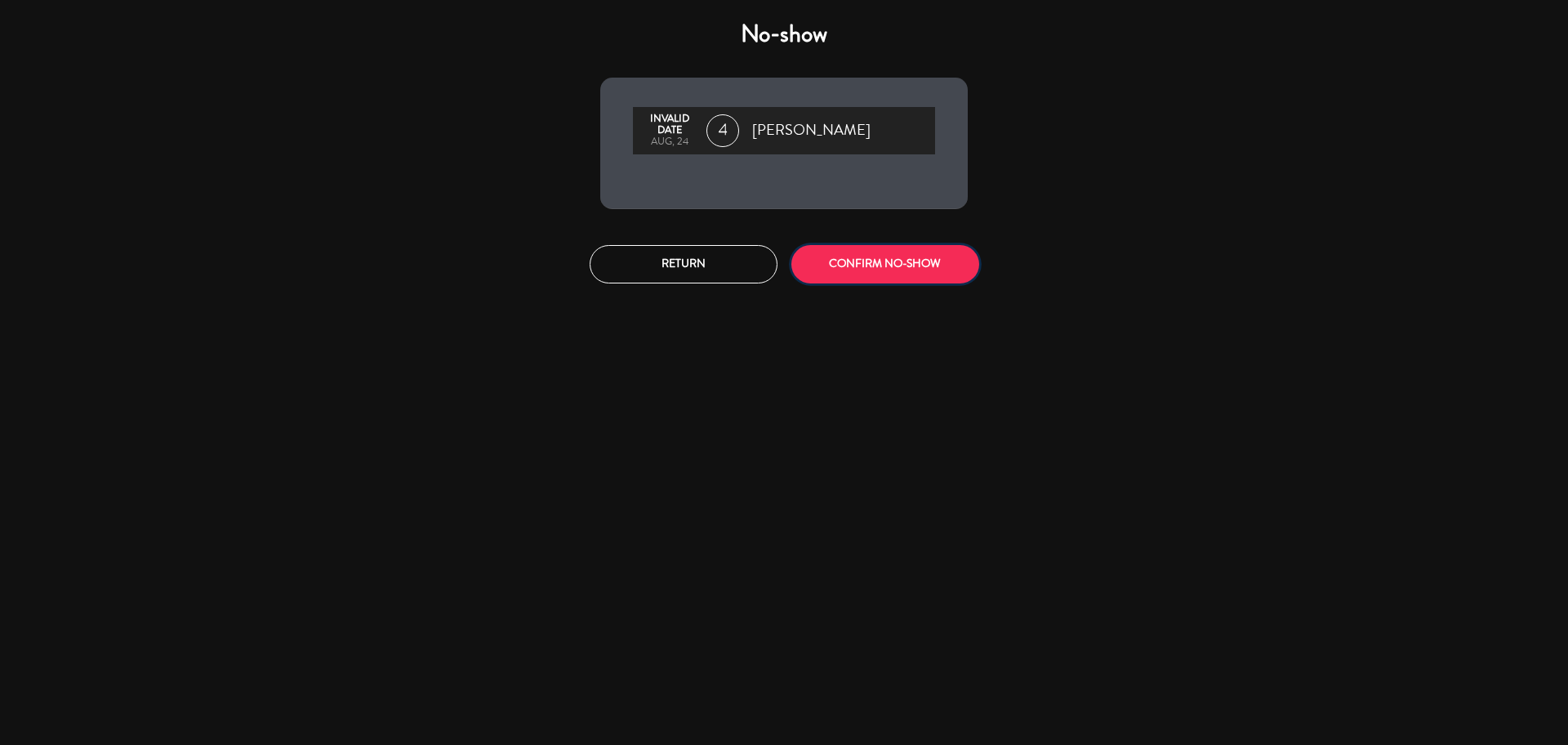
click at [904, 270] on button "CONFIRM NO-SHOW" at bounding box center [886, 264] width 188 height 39
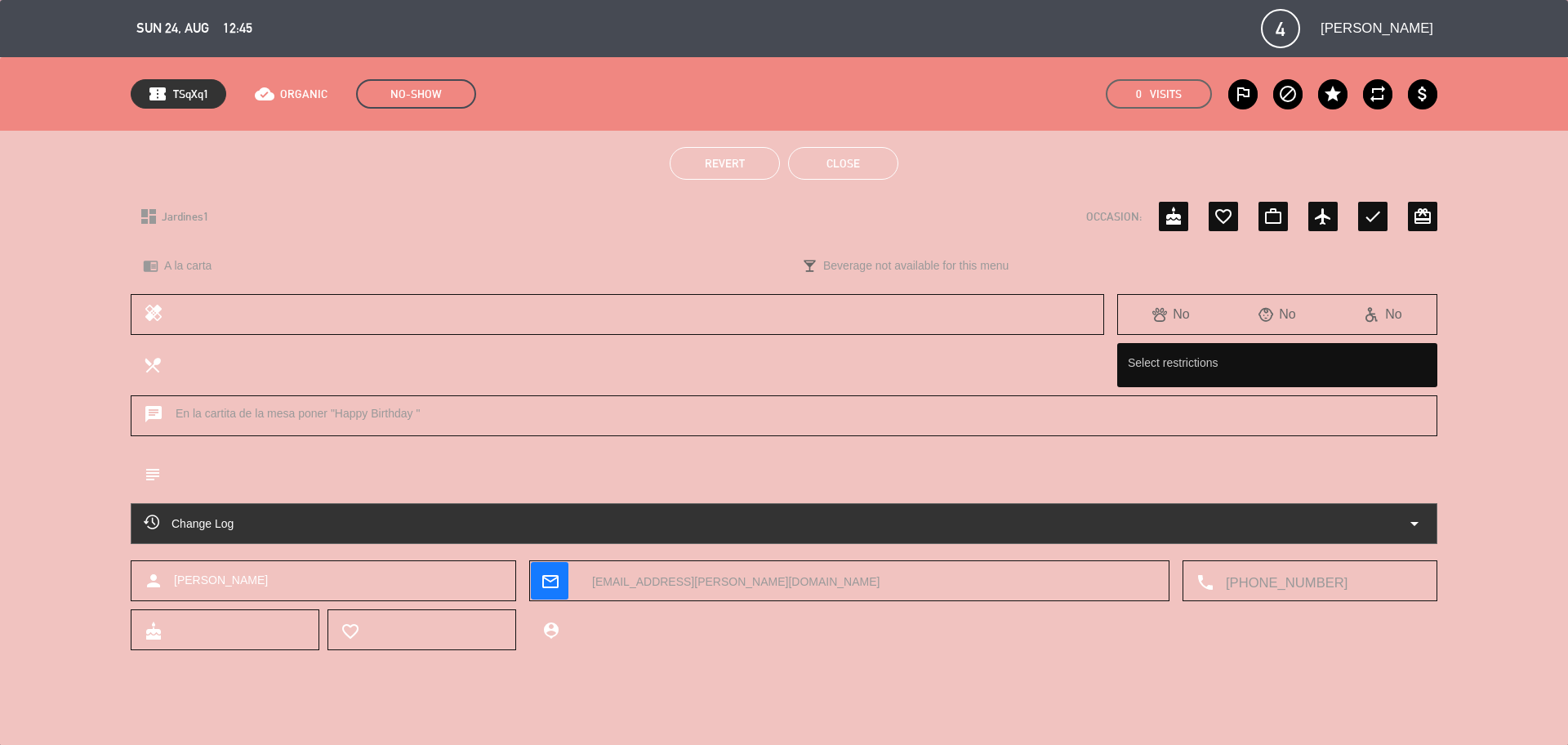
click at [860, 163] on button "Close" at bounding box center [843, 163] width 110 height 32
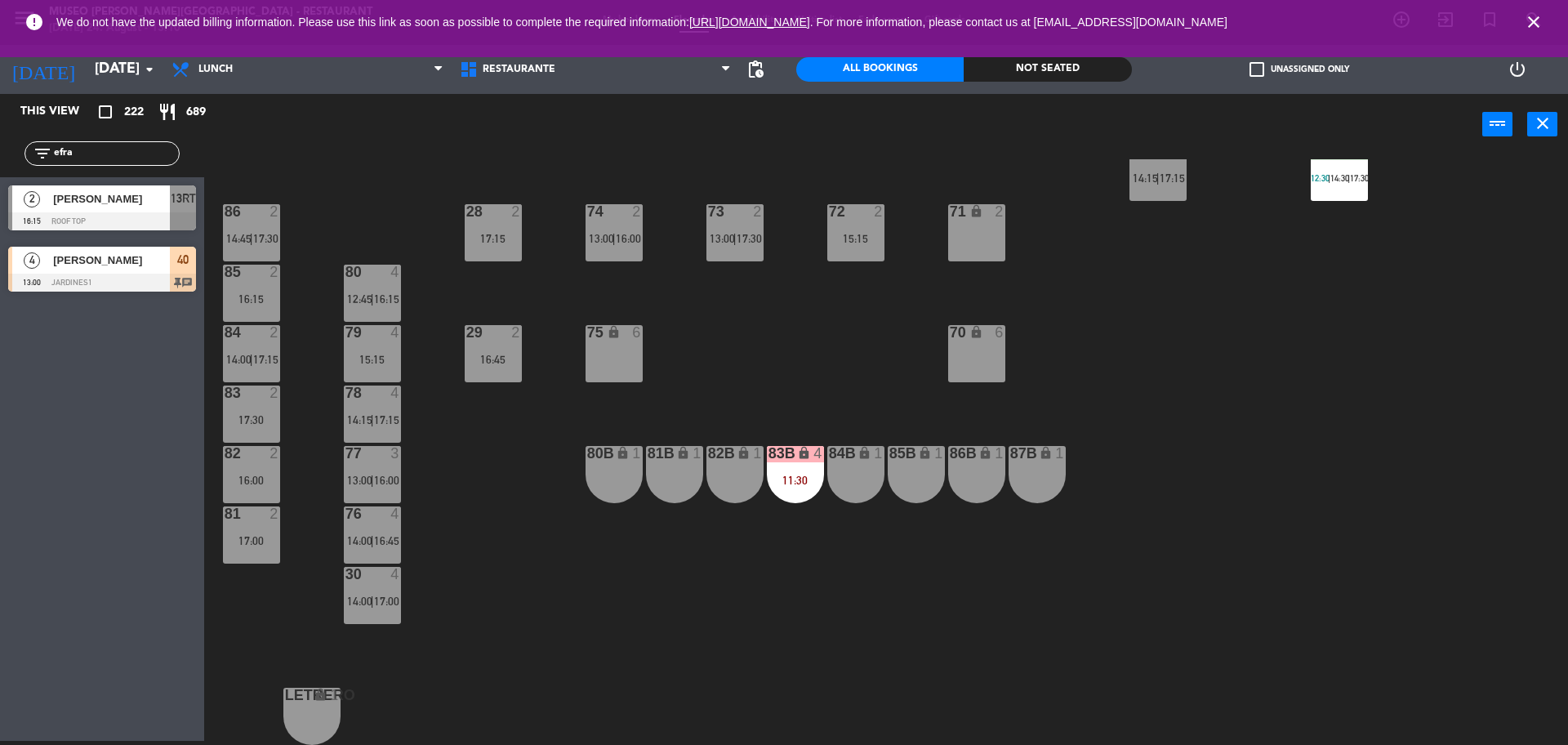
scroll to position [0, 0]
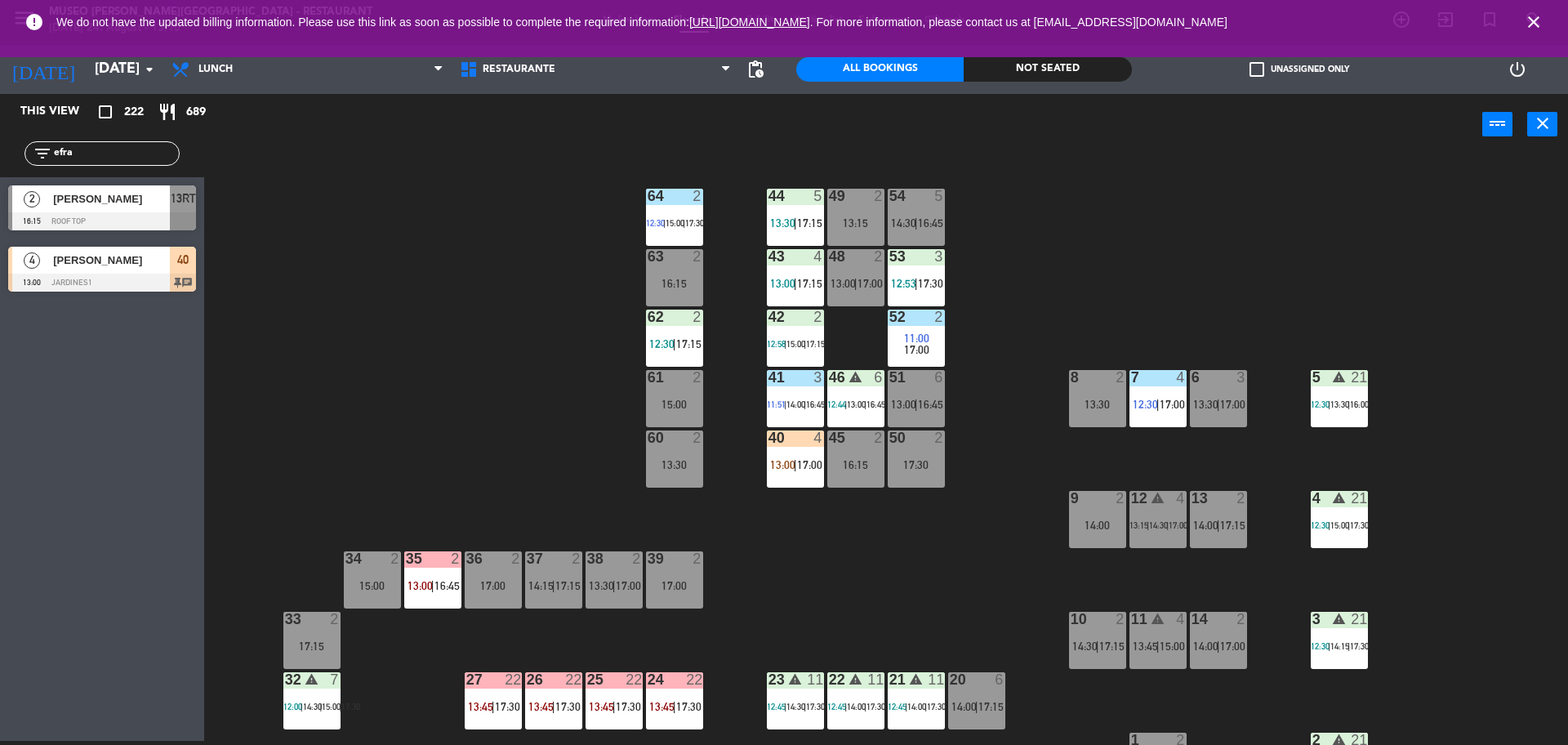
click at [788, 467] on span "13:00" at bounding box center [783, 465] width 25 height 13
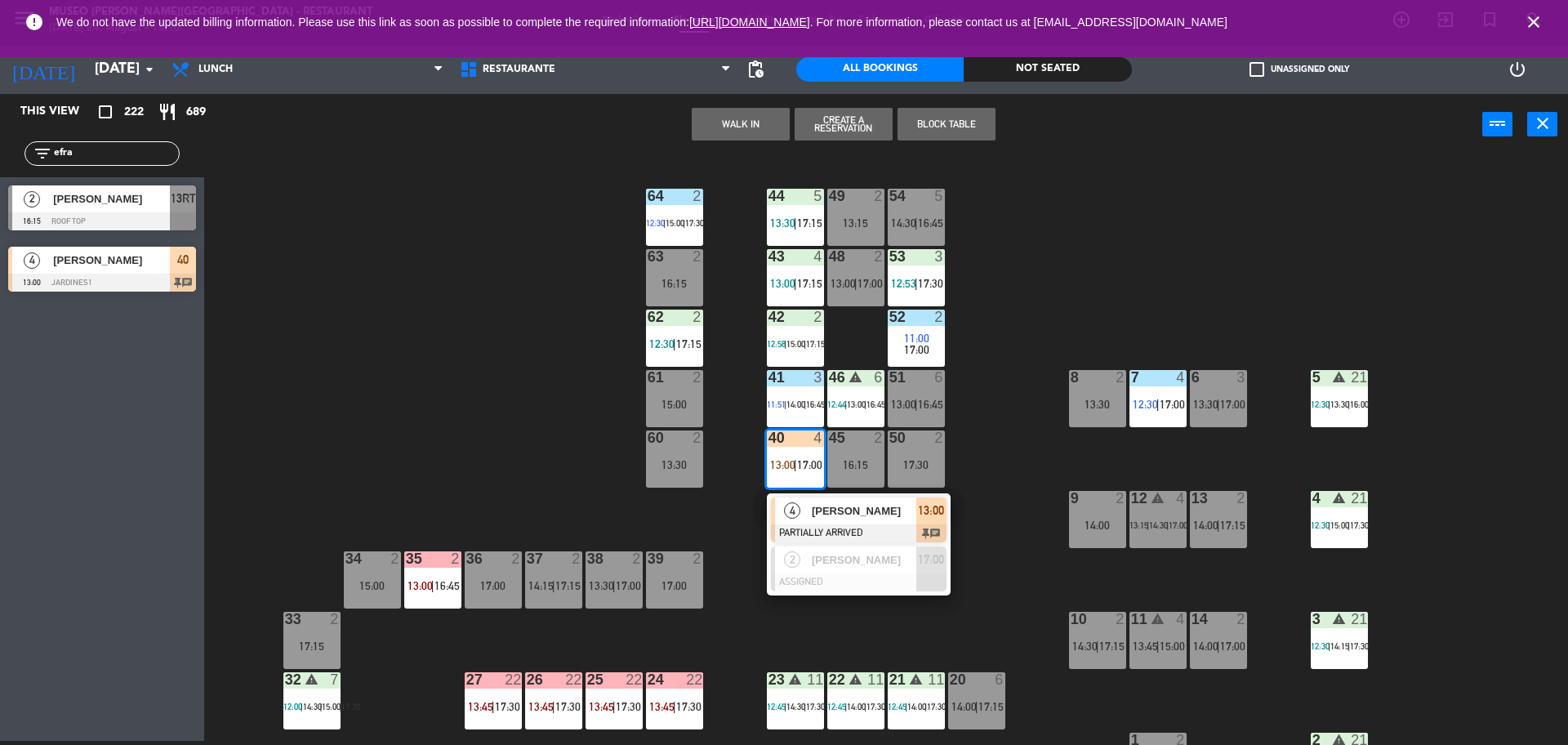
click at [827, 518] on span "[PERSON_NAME]" at bounding box center [864, 510] width 105 height 17
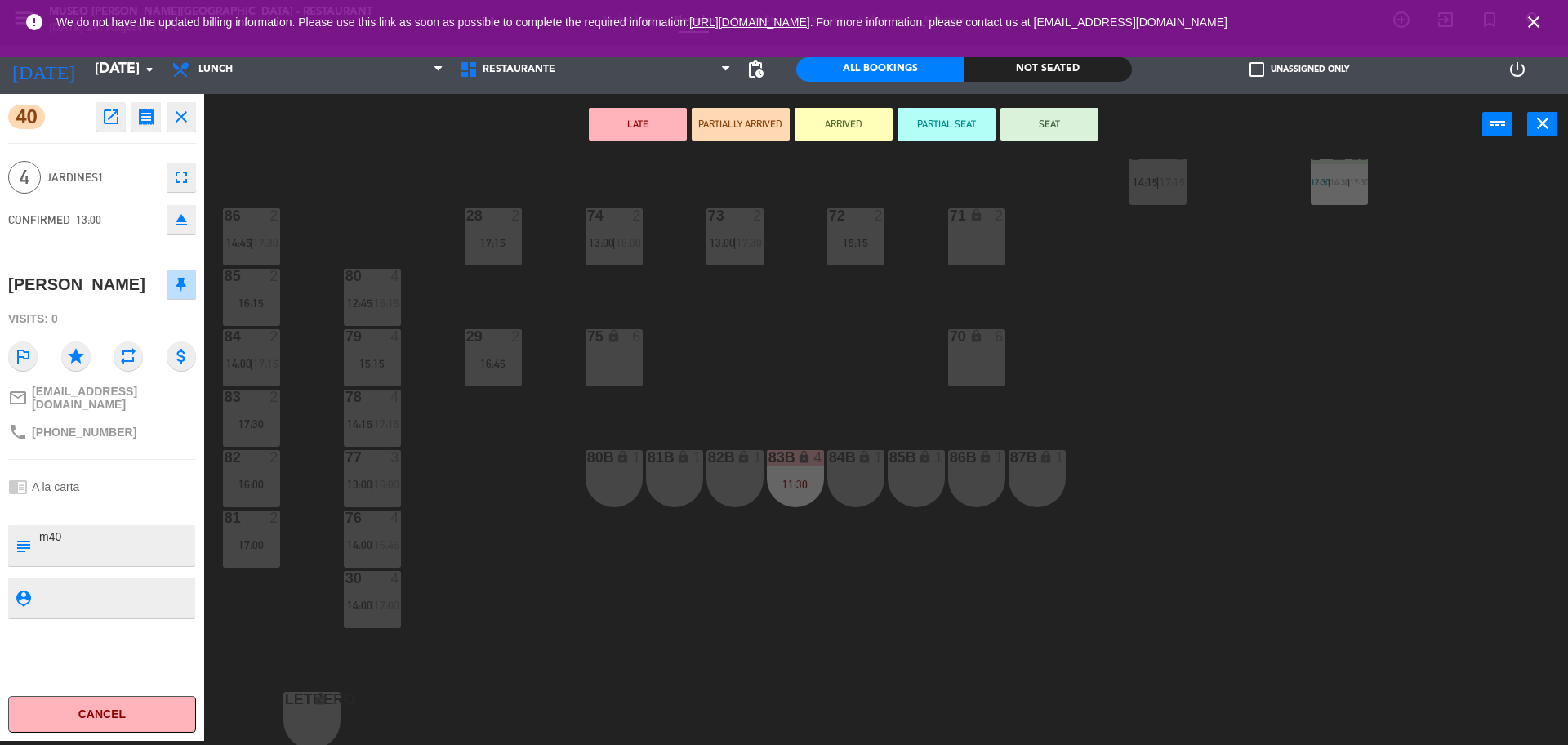
scroll to position [589, 0]
click at [382, 293] on div "16:15" at bounding box center [373, 298] width 57 height 12
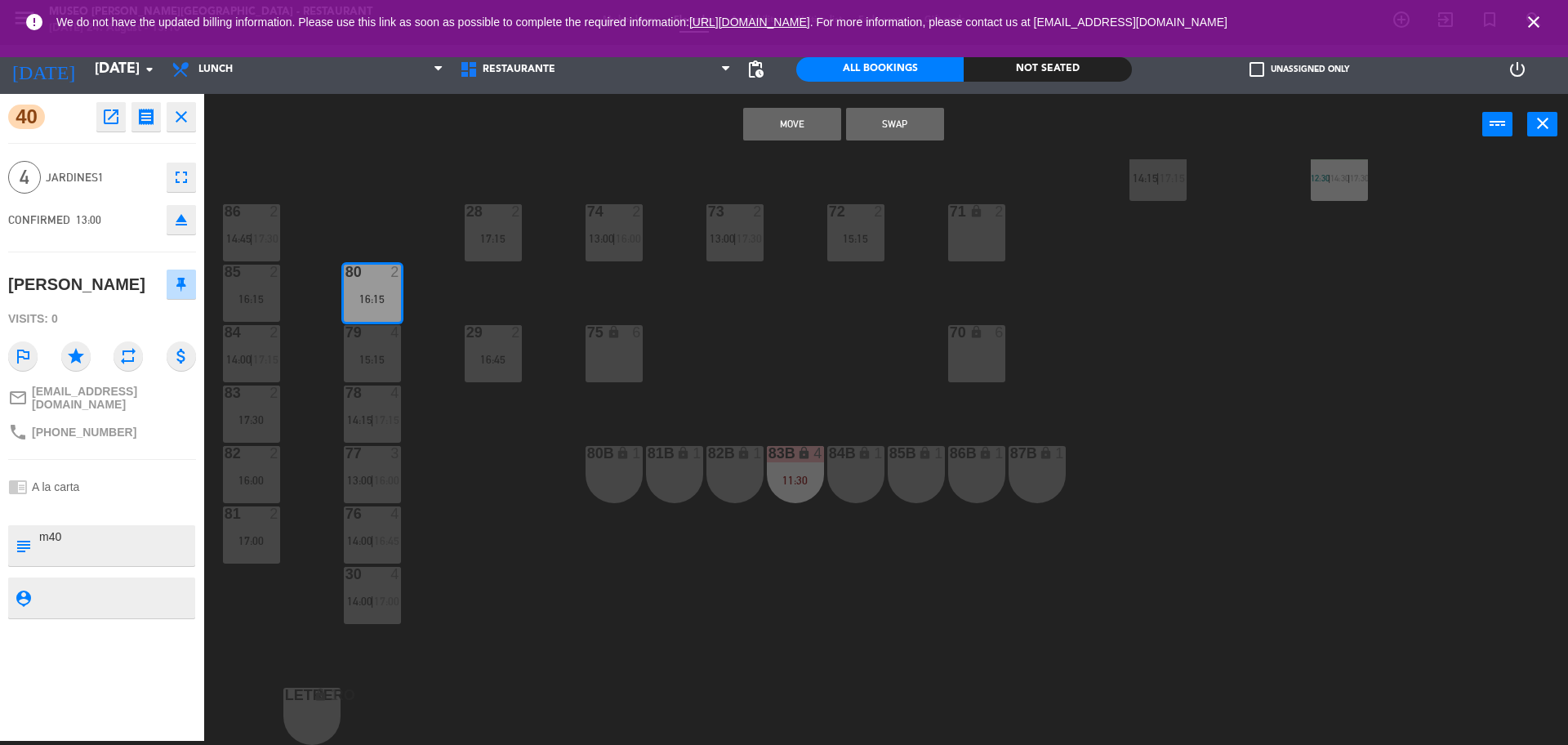
click at [787, 123] on button "Move" at bounding box center [792, 124] width 98 height 32
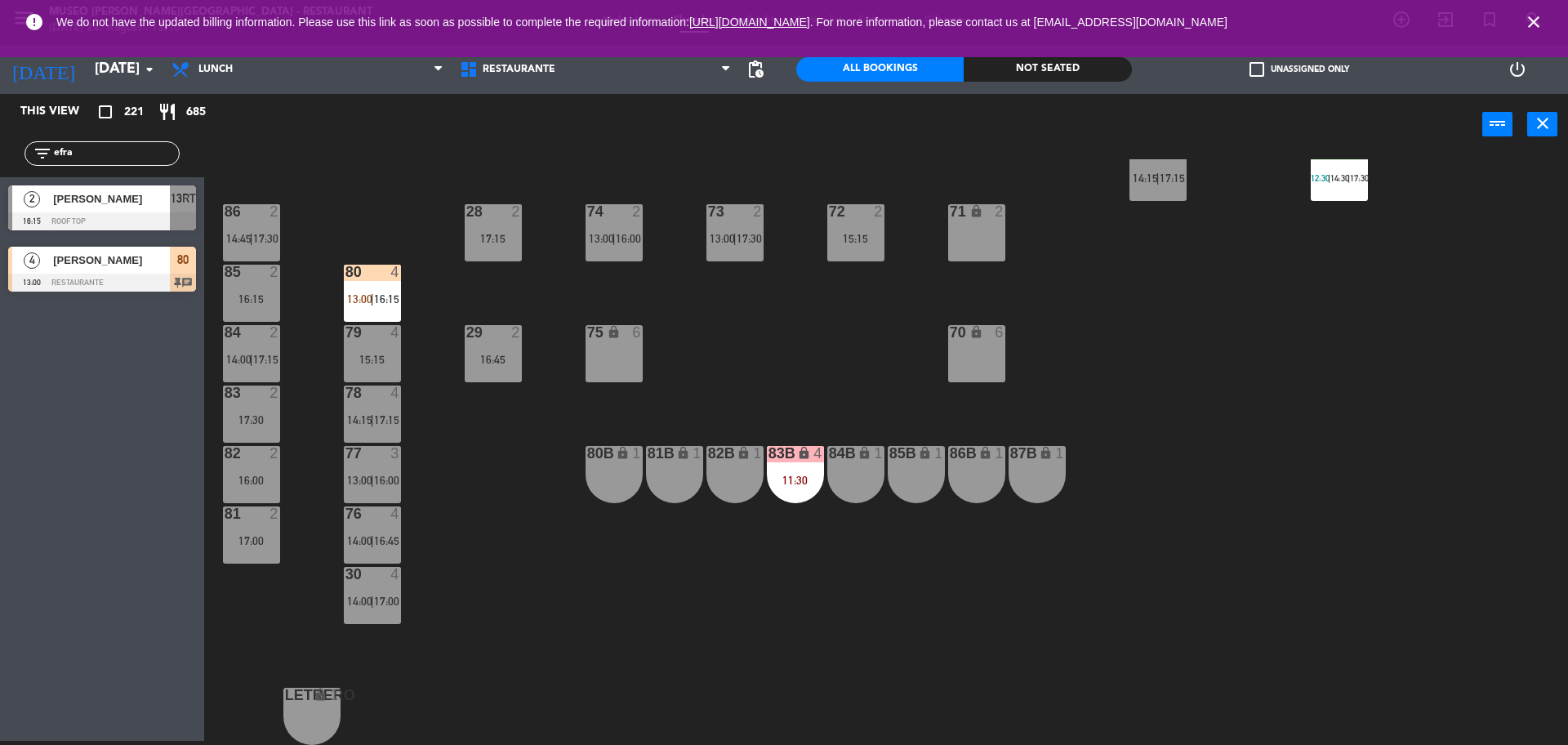
click at [369, 281] on div "80 4 13:00 | 16:15" at bounding box center [373, 294] width 57 height 57
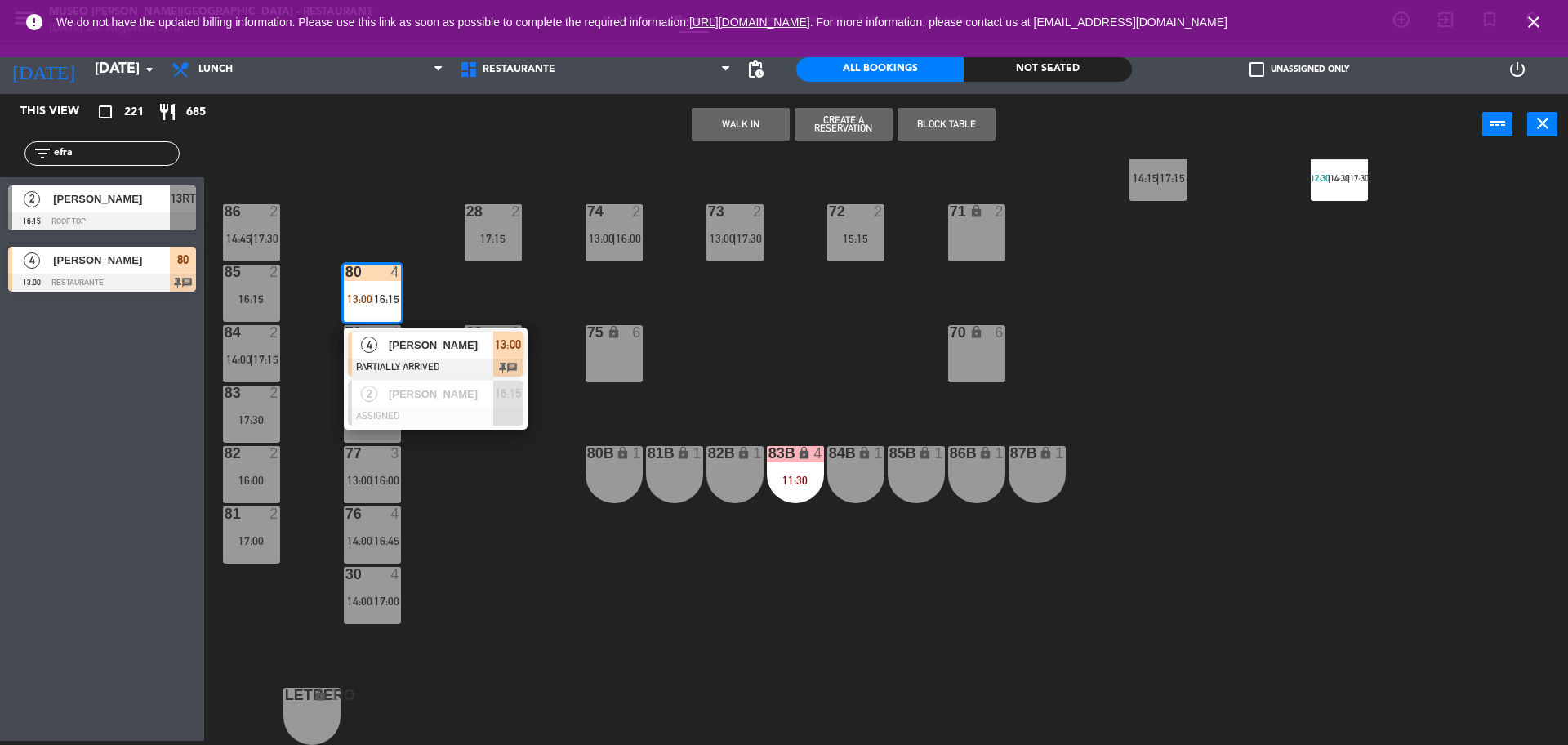
click at [420, 354] on div "[PERSON_NAME]" at bounding box center [440, 345] width 107 height 27
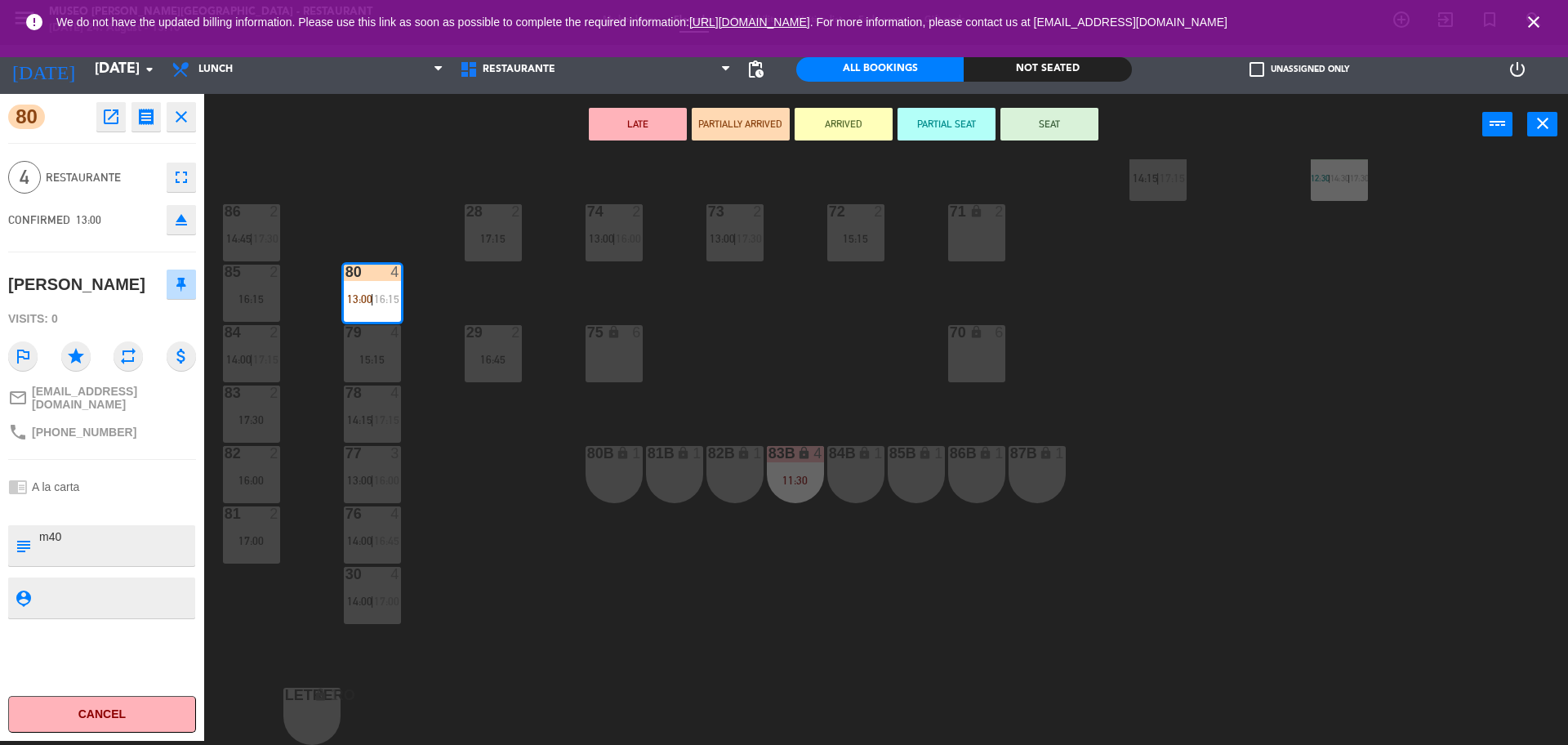
click at [55, 535] on textarea at bounding box center [116, 545] width 156 height 34
click at [75, 532] on textarea at bounding box center [116, 545] width 156 height 34
type textarea "m80 aniversario"
click at [107, 297] on div "[PERSON_NAME]" at bounding box center [76, 285] width 137 height 27
click at [1054, 122] on button "SEAT" at bounding box center [1049, 124] width 98 height 32
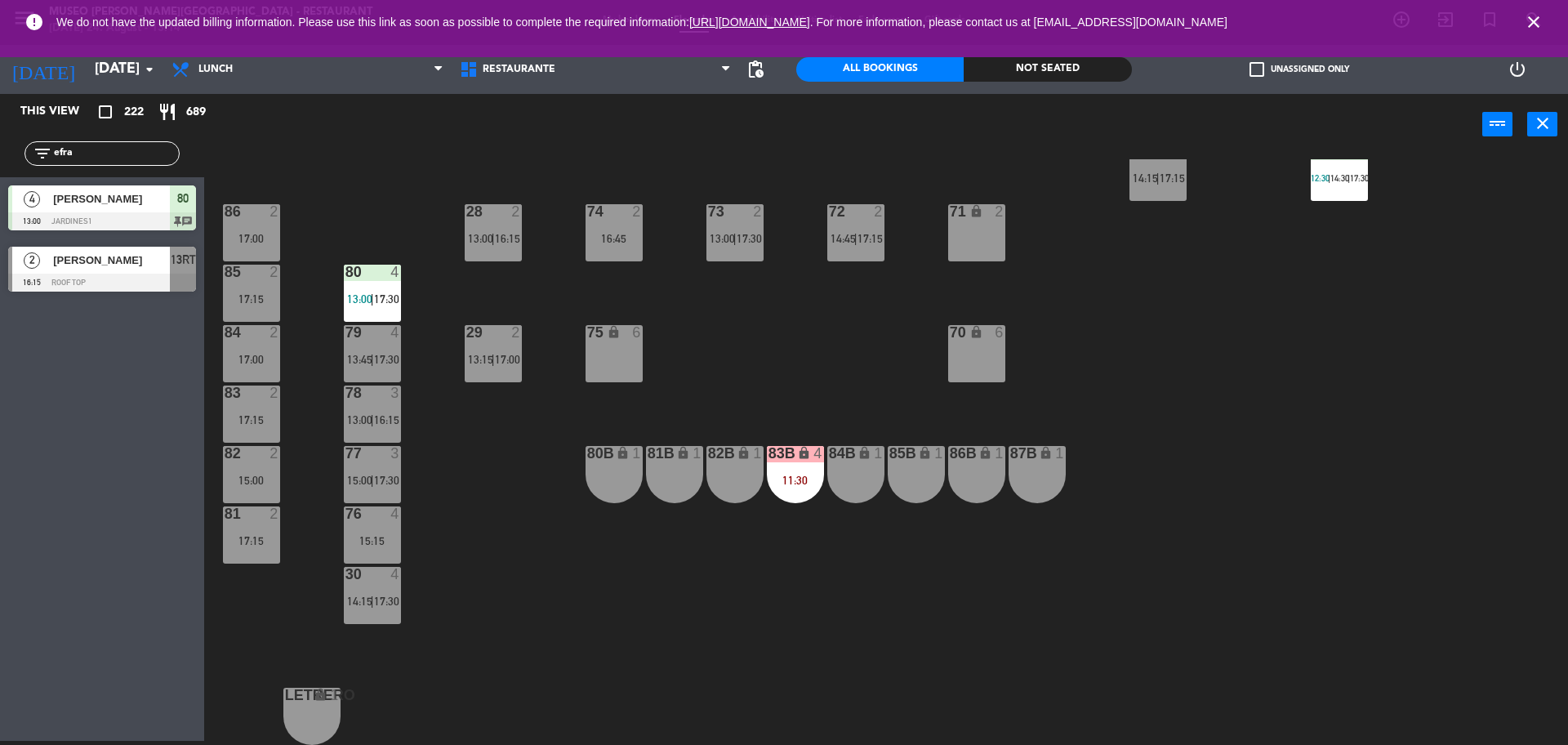
drag, startPoint x: 126, startPoint y: 150, endPoint x: 0, endPoint y: 201, distance: 135.9
click at [0, 201] on div "This view crop_square 222 restaurant 689 filter_list efra 4 Efraín Vargas 13:00…" at bounding box center [102, 197] width 204 height 206
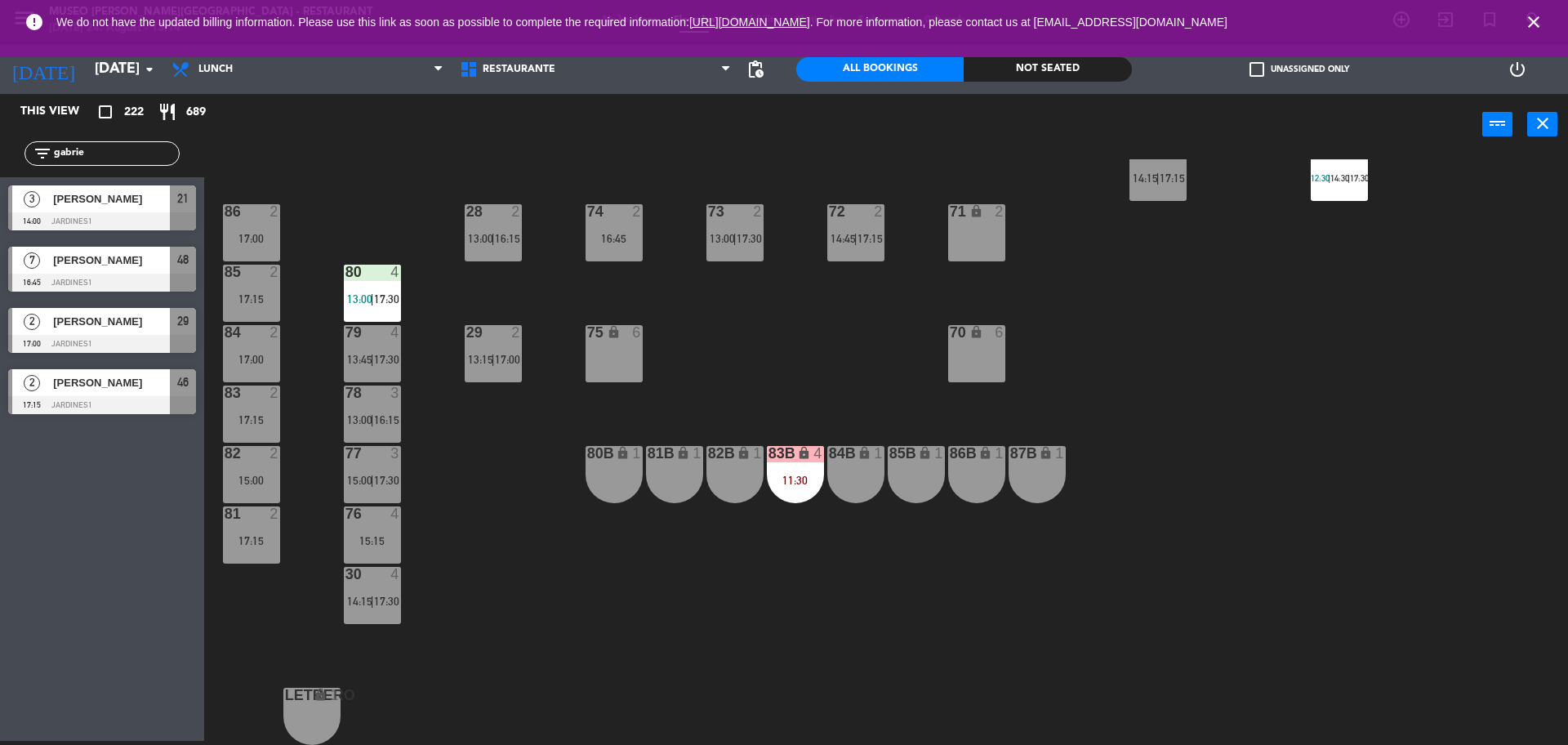
type input "gabrie"
click at [133, 205] on span "[PERSON_NAME]" at bounding box center [111, 199] width 116 height 17
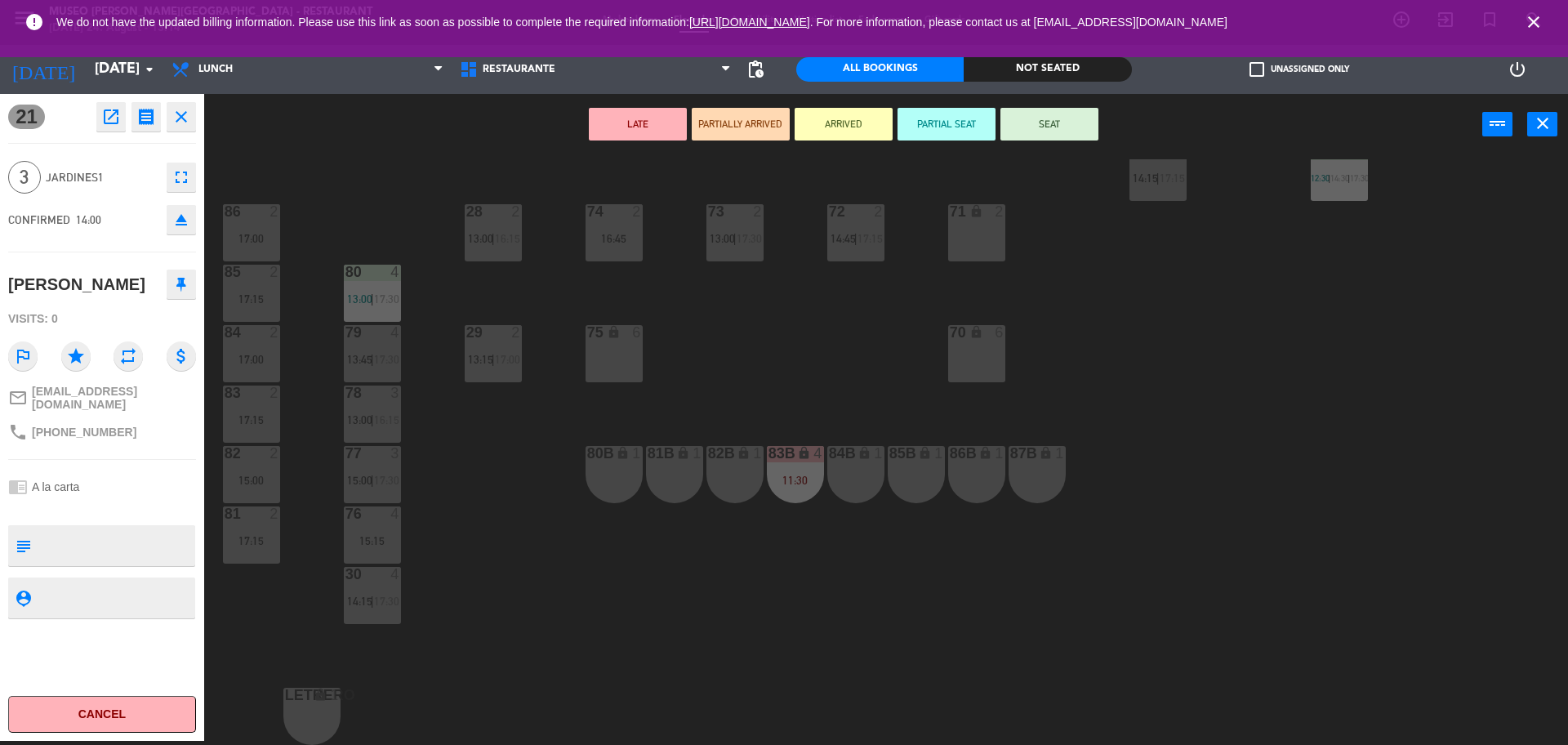
click at [633, 484] on div "80B lock 1" at bounding box center [614, 475] width 57 height 57
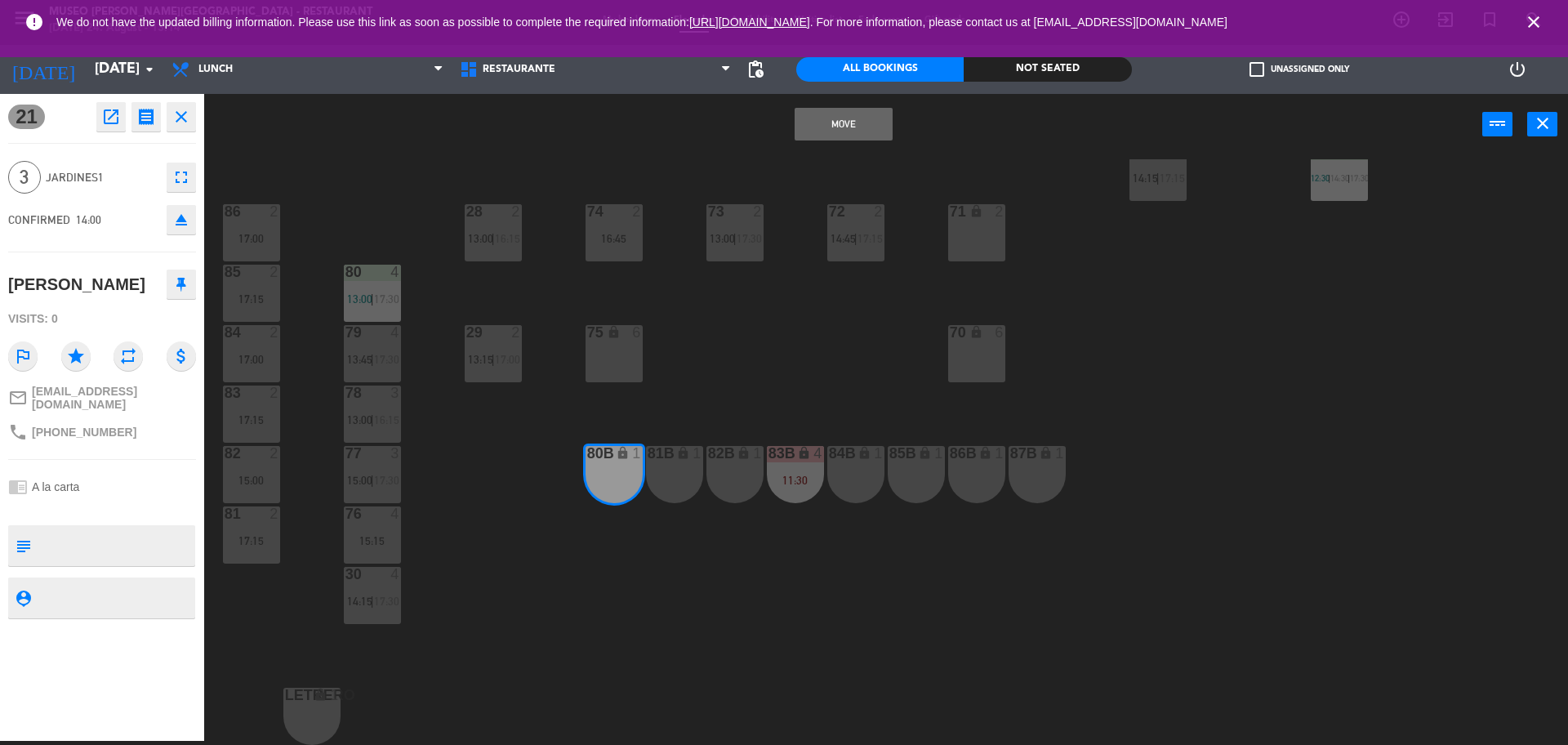
click at [872, 135] on button "Move" at bounding box center [844, 124] width 98 height 32
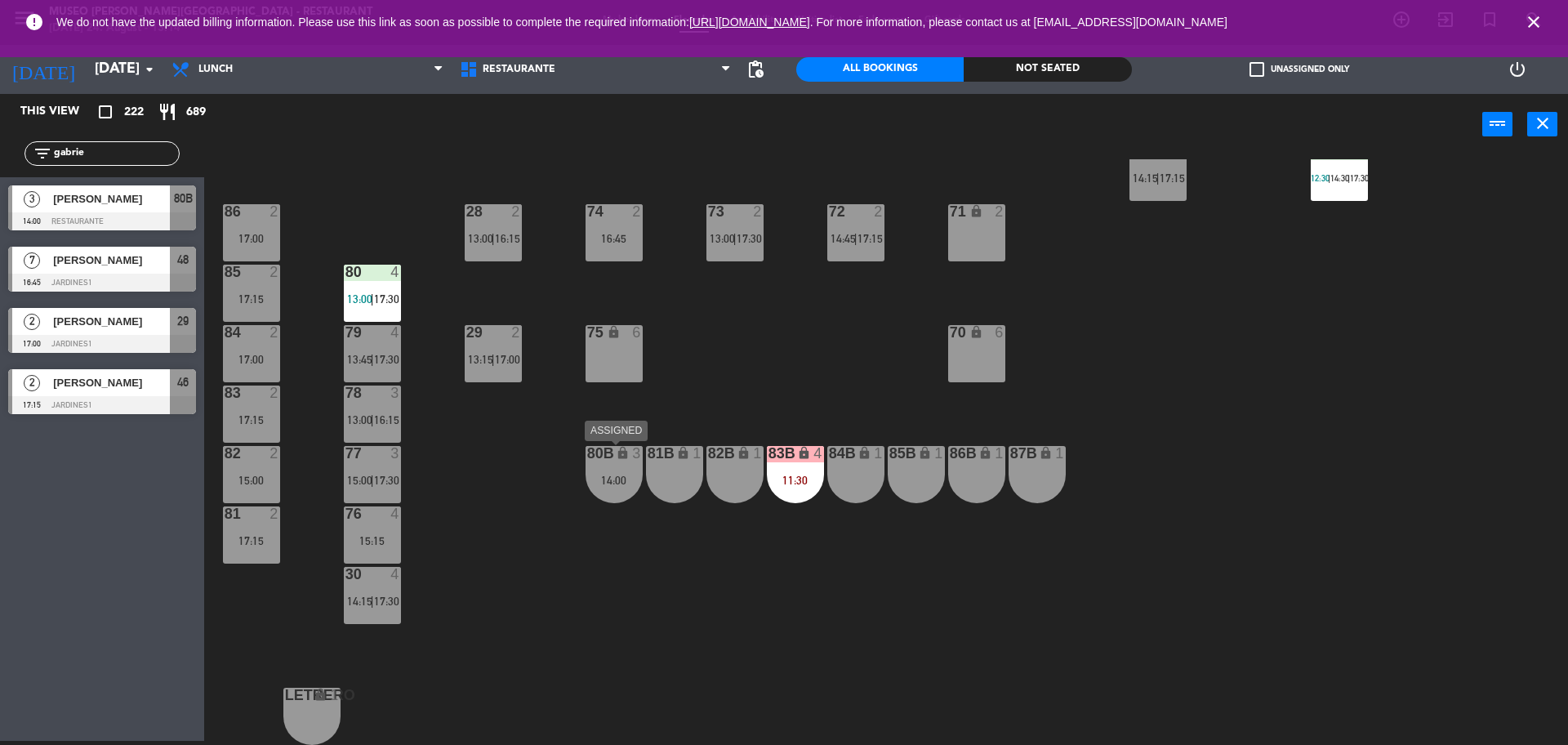
click at [605, 475] on div "14:00" at bounding box center [614, 480] width 57 height 12
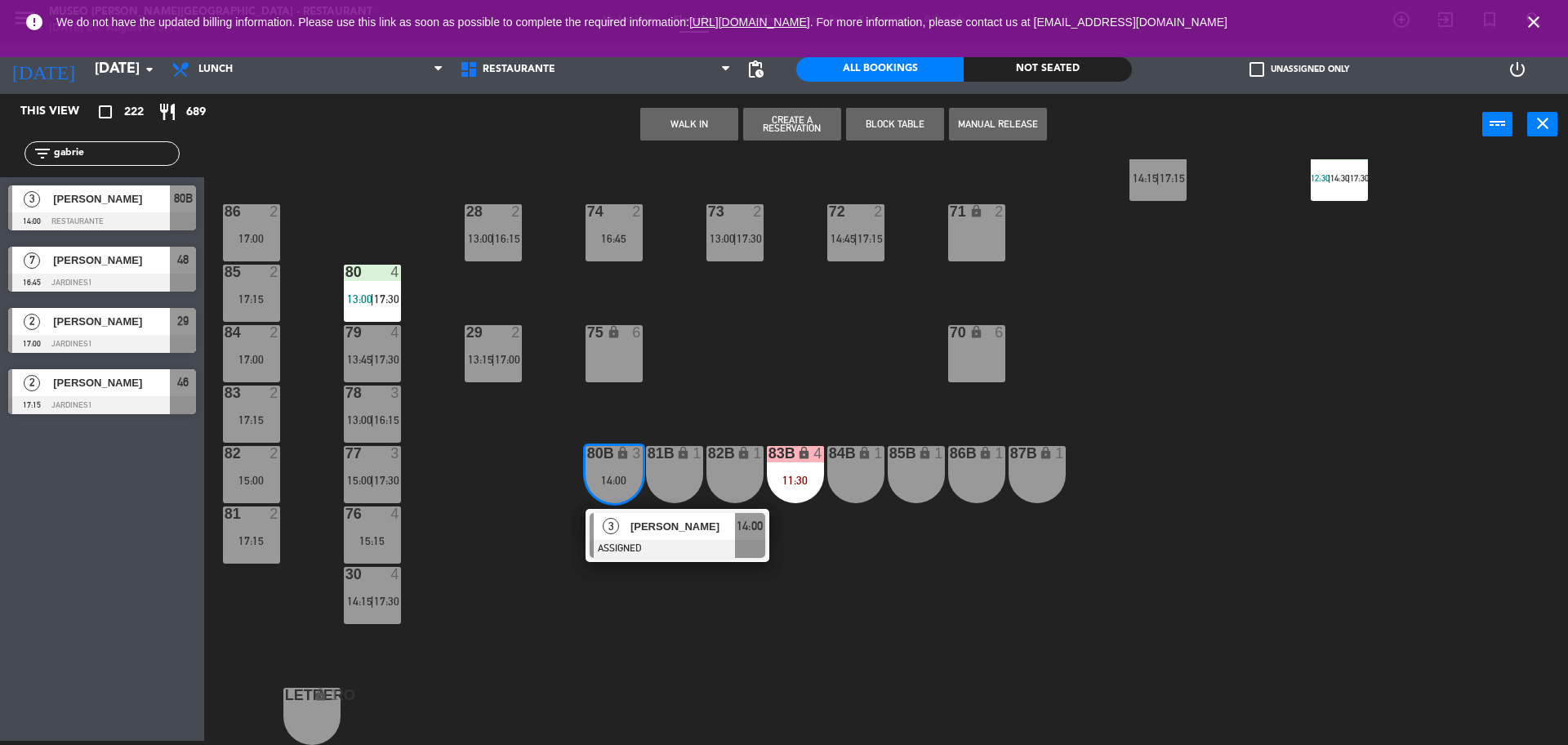
click at [662, 522] on span "[PERSON_NAME]" at bounding box center [682, 526] width 105 height 17
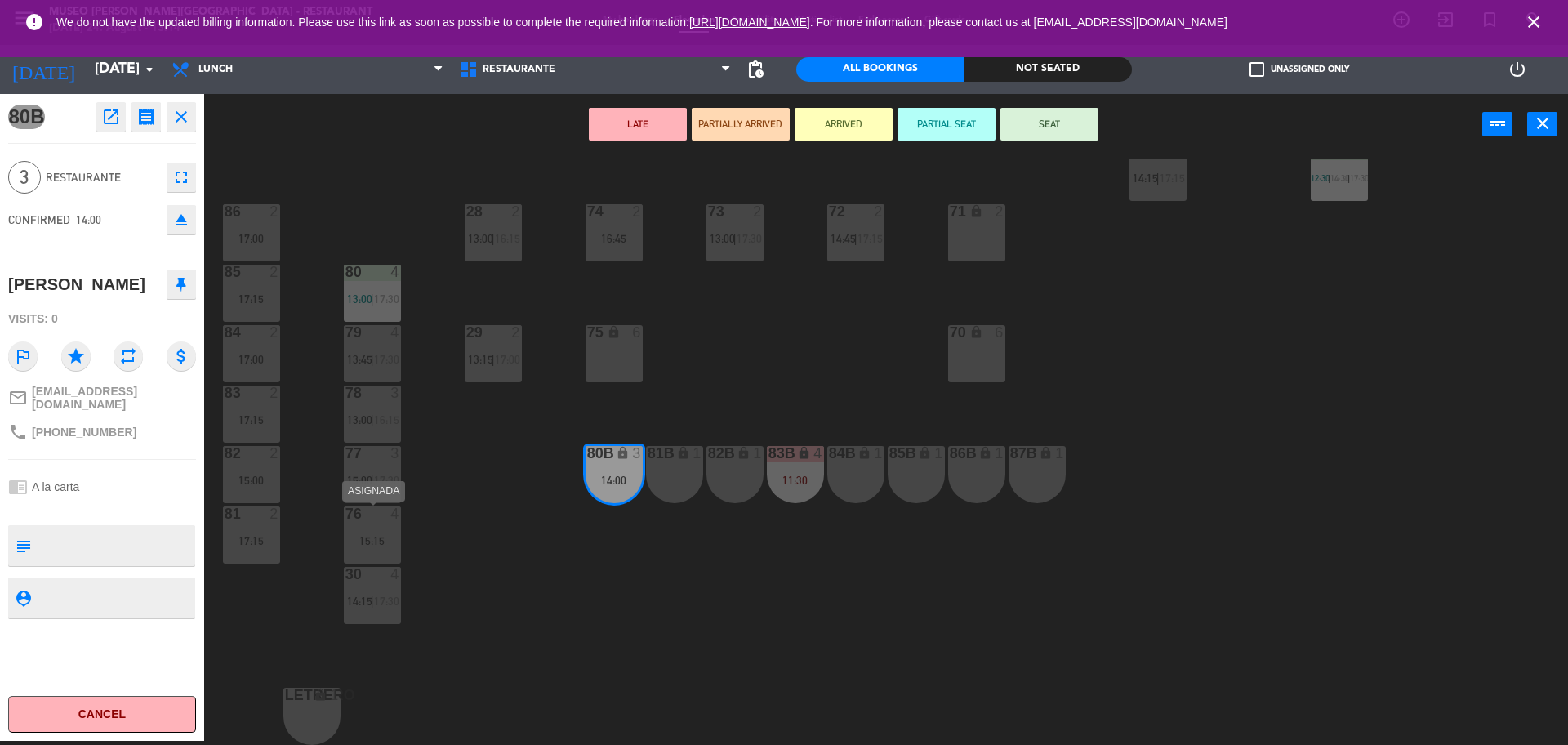
click at [389, 524] on div "76 4 15:15" at bounding box center [373, 535] width 57 height 57
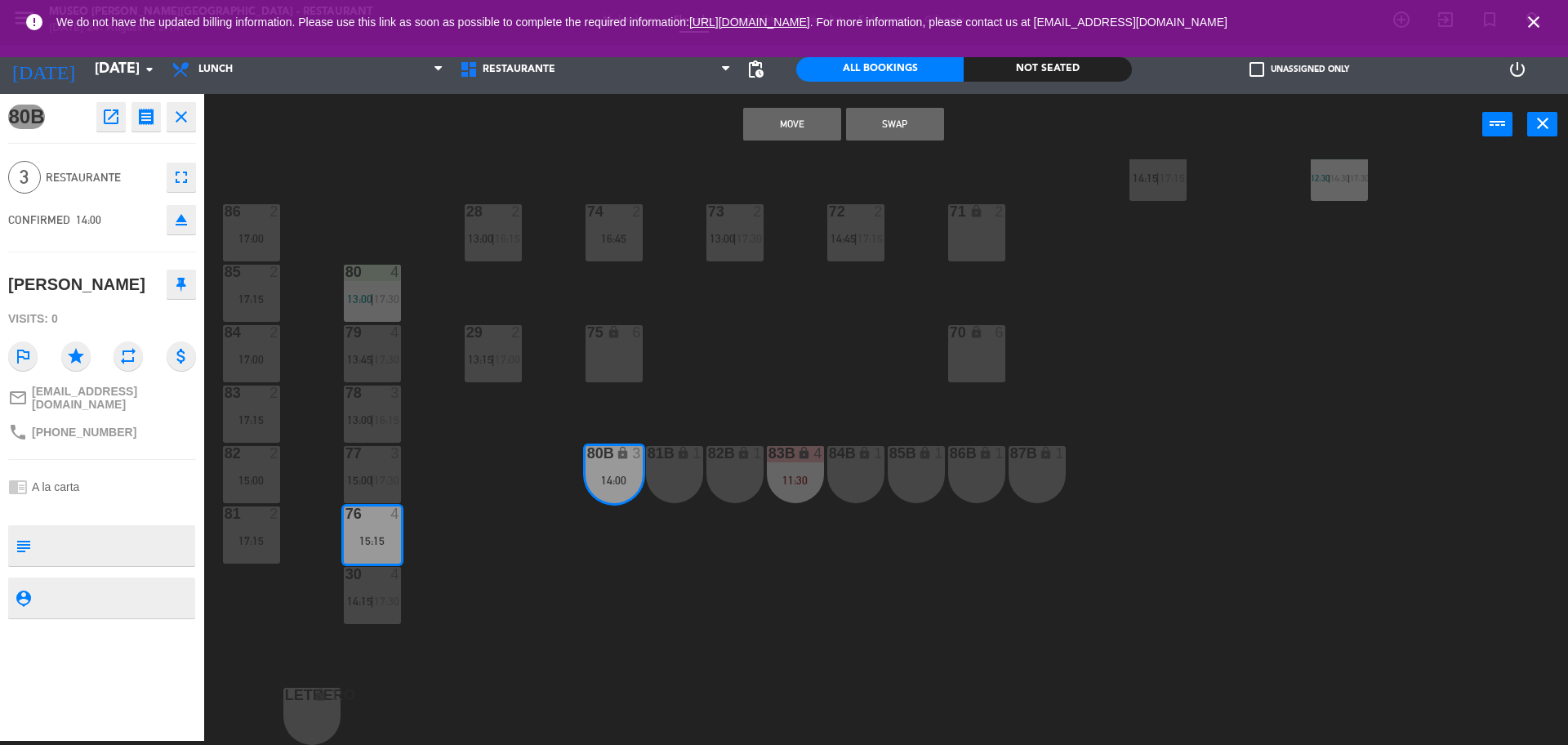
click at [892, 116] on button "Swap" at bounding box center [895, 124] width 98 height 32
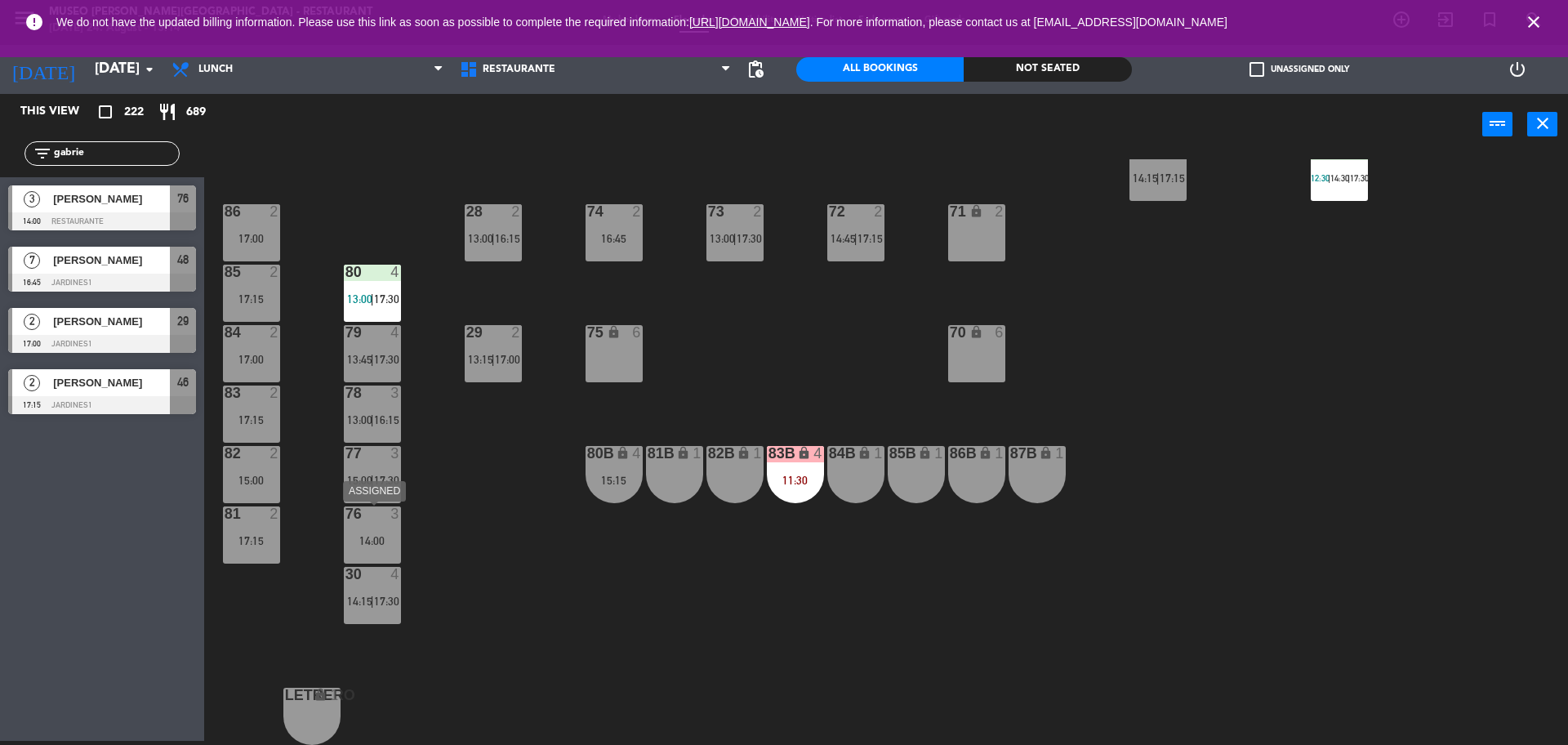
click at [364, 544] on div "14:00" at bounding box center [373, 541] width 57 height 12
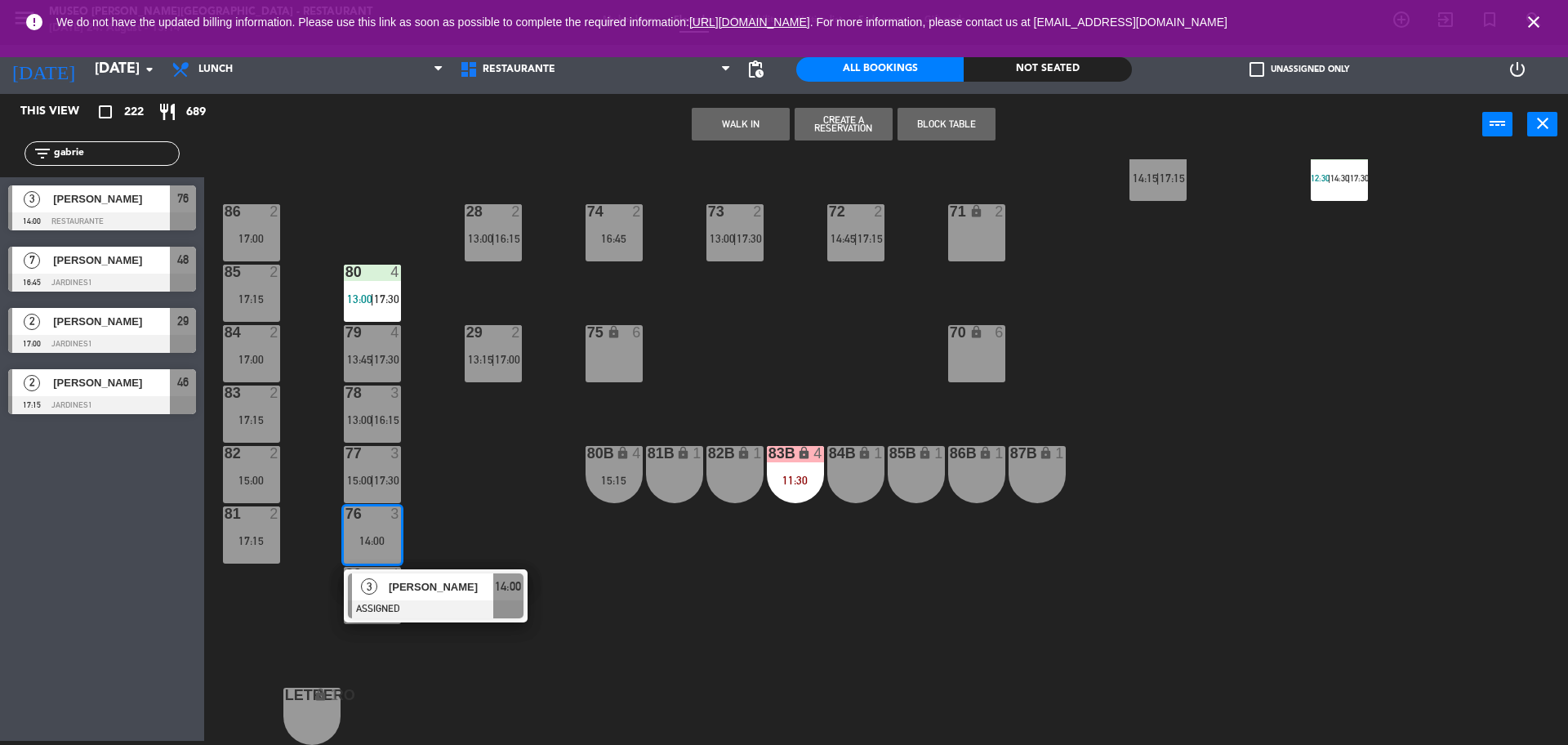
click at [448, 594] on span "[PERSON_NAME]" at bounding box center [441, 587] width 105 height 17
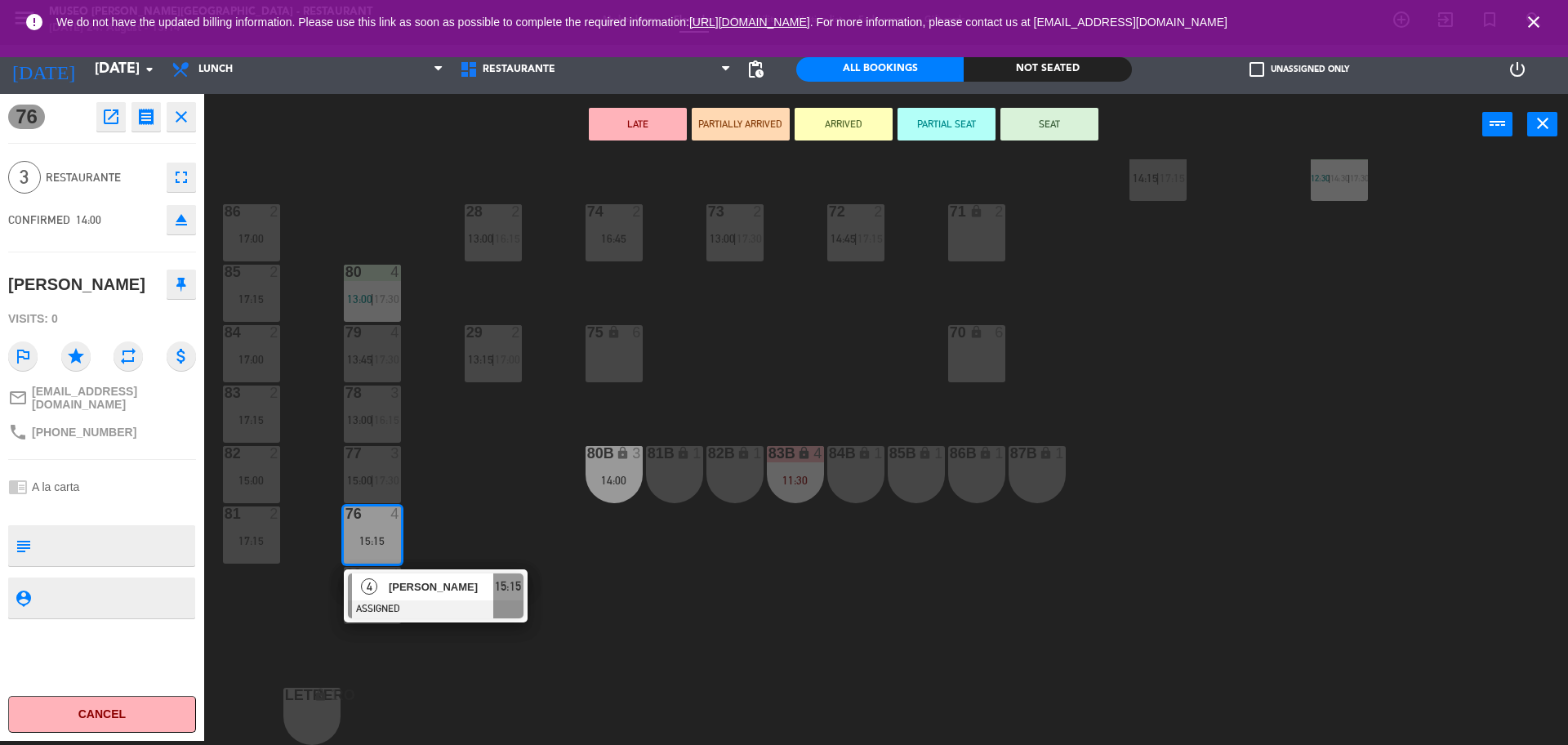
click at [738, 124] on button "PARTIALLY ARRIVED" at bounding box center [741, 124] width 98 height 32
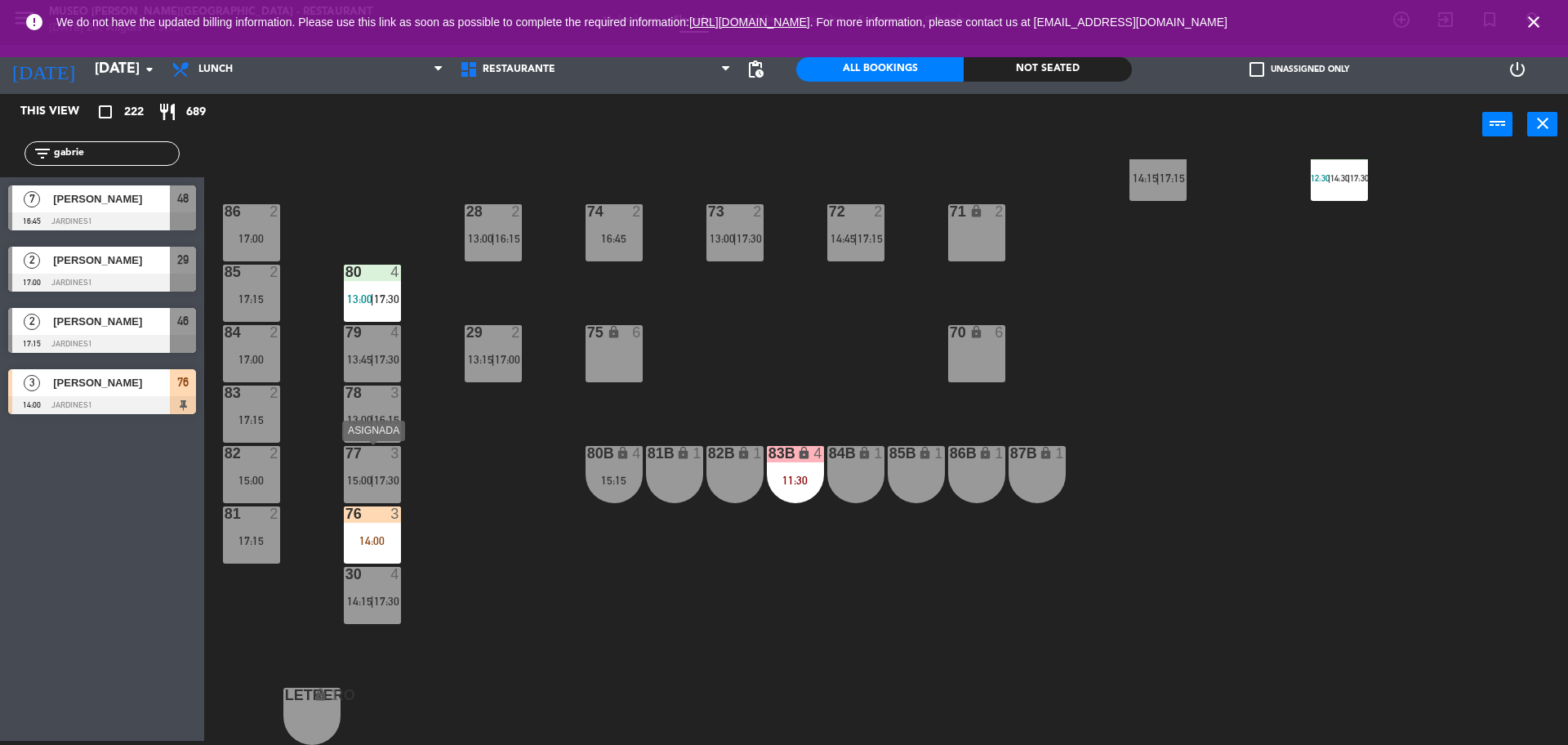
click at [364, 490] on div "77 3 15:00 | 17:30" at bounding box center [373, 475] width 57 height 57
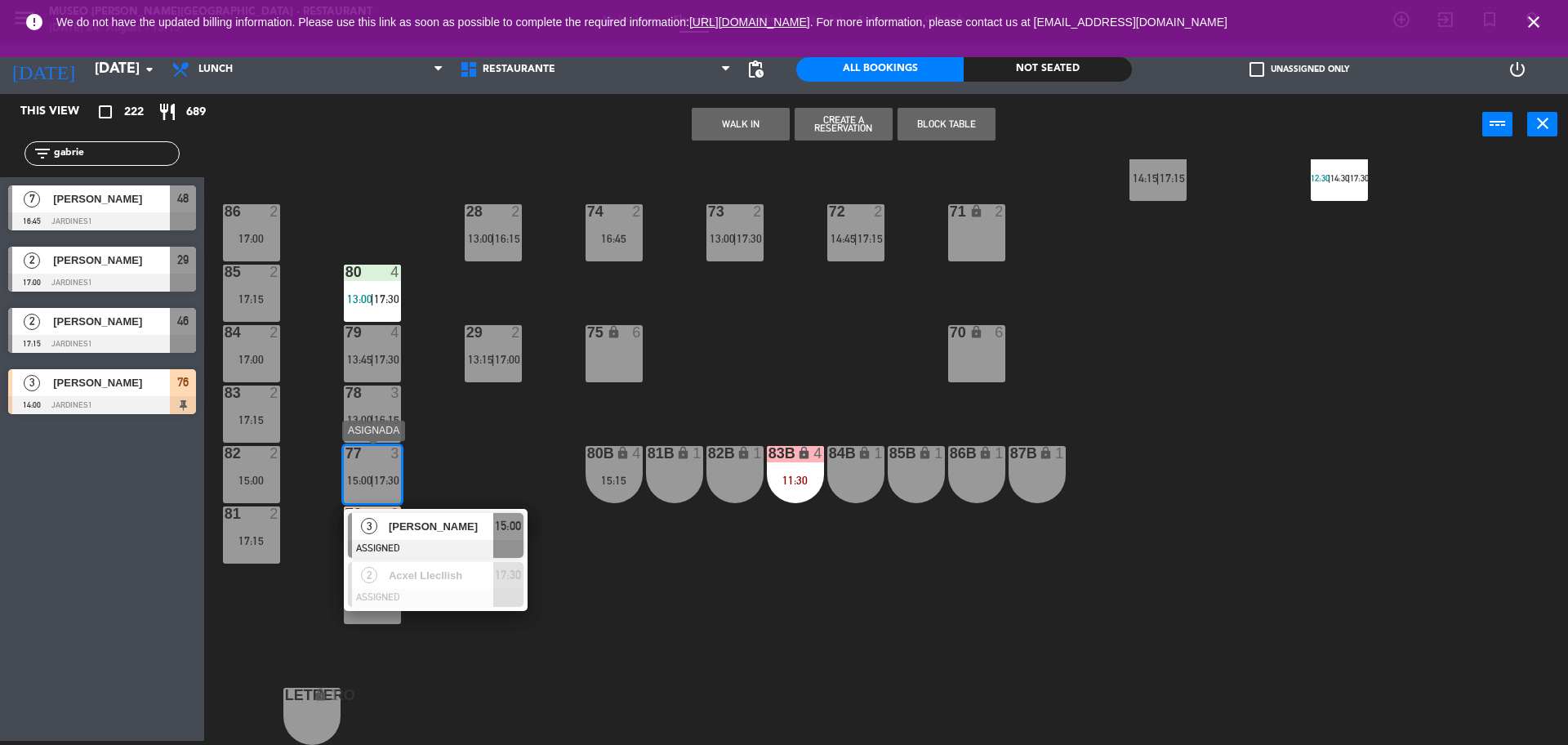
click at [452, 540] on div at bounding box center [436, 549] width 176 height 18
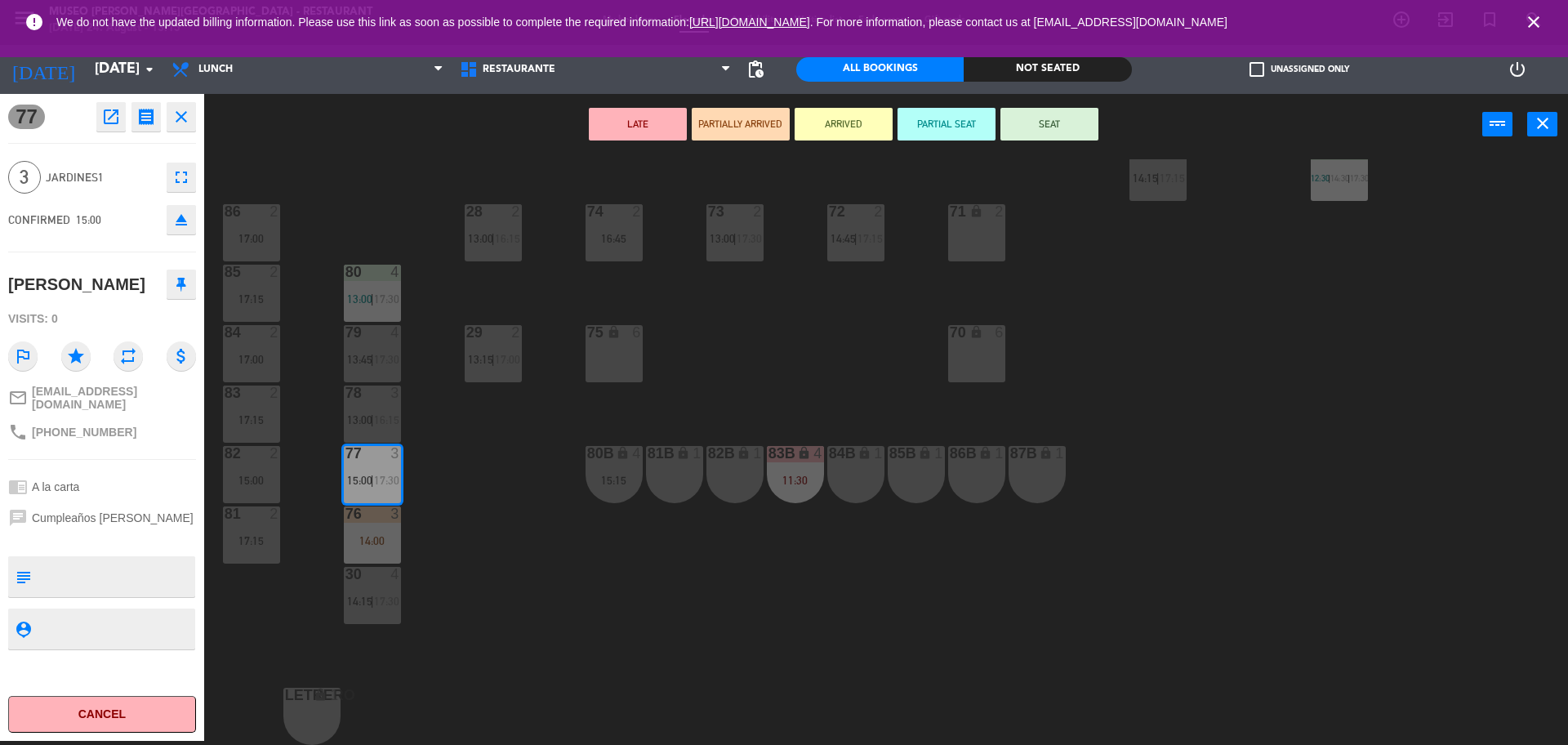
click at [652, 475] on div "81B lock 1" at bounding box center [675, 475] width 57 height 57
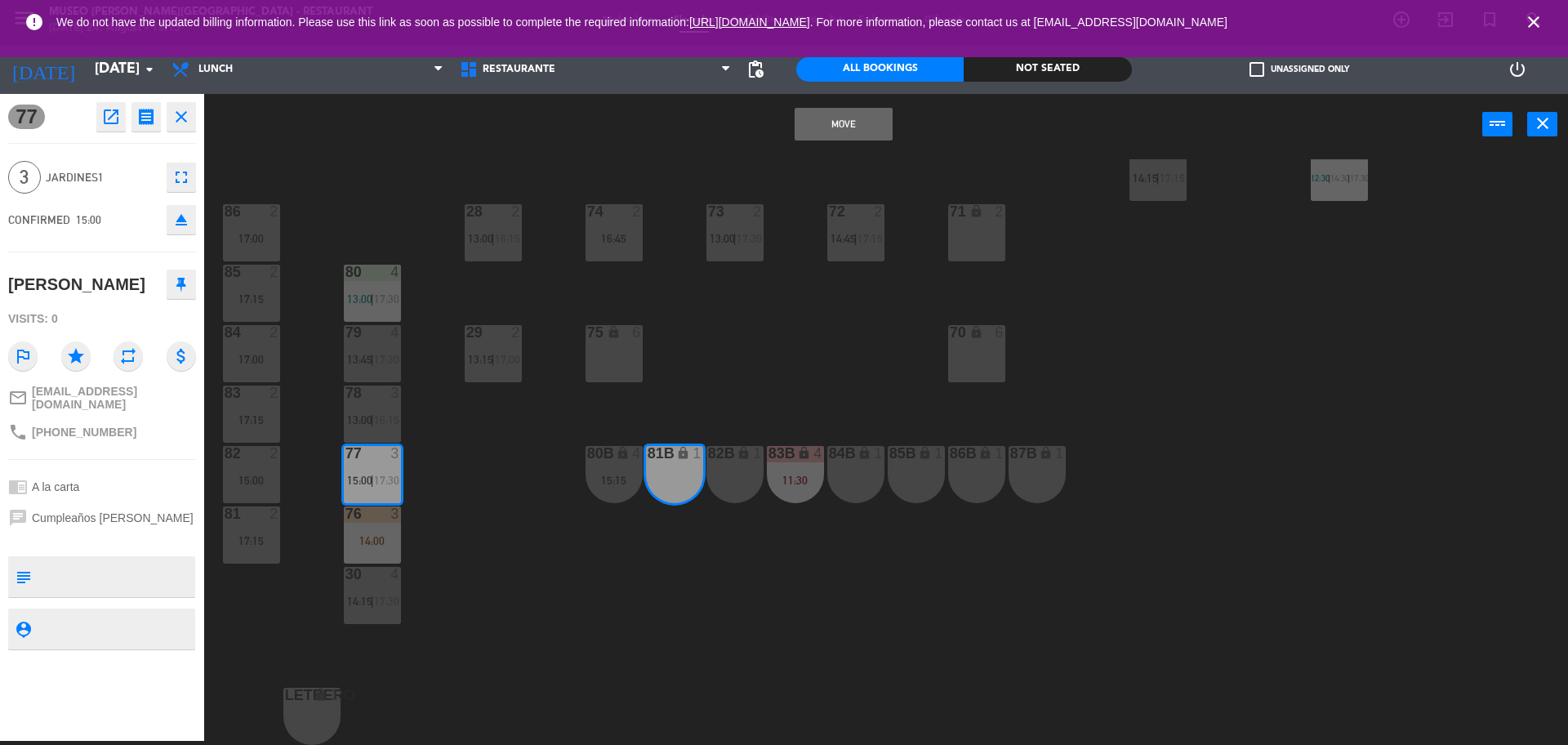
click at [844, 123] on button "Move" at bounding box center [844, 124] width 98 height 32
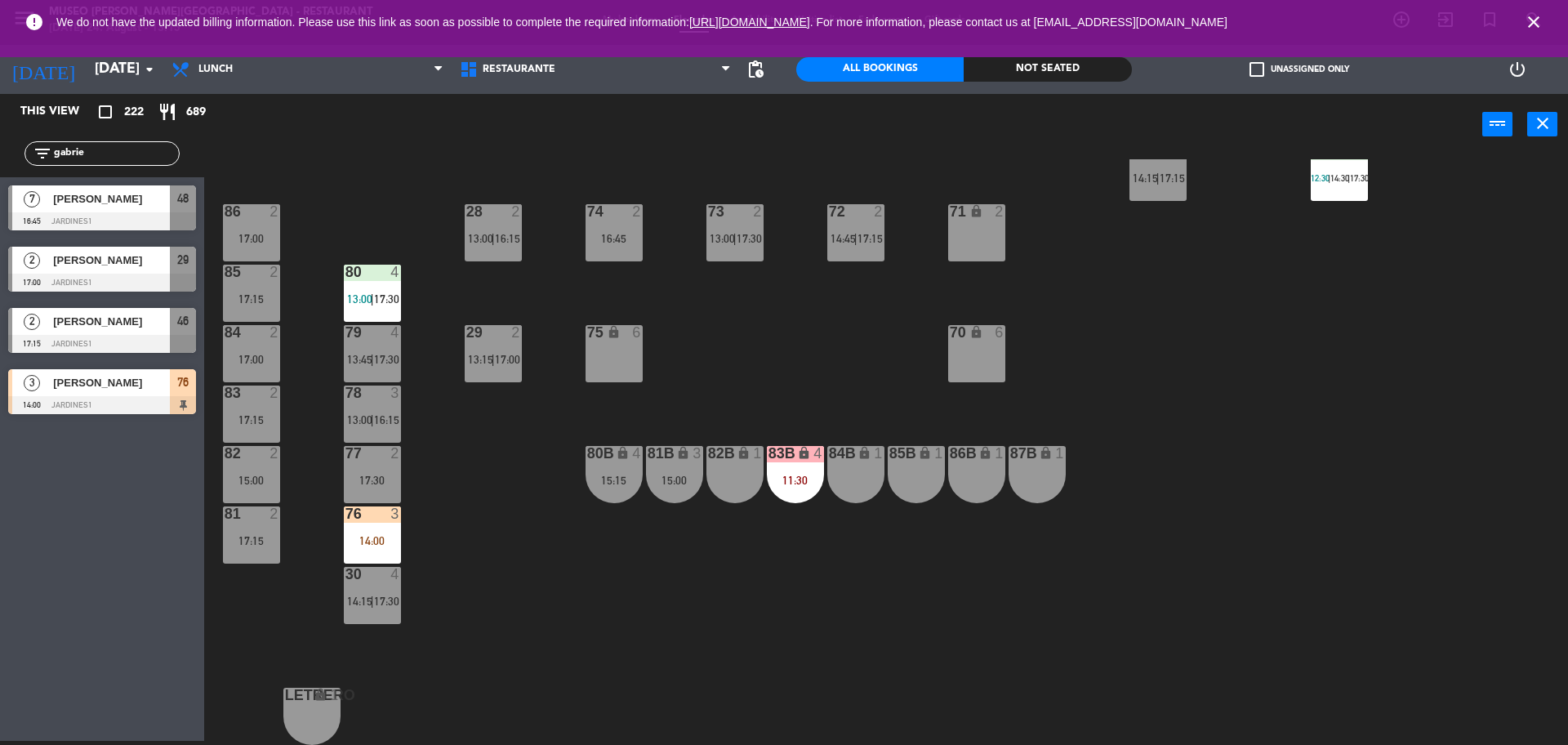
click at [364, 536] on div "14:00" at bounding box center [373, 541] width 57 height 12
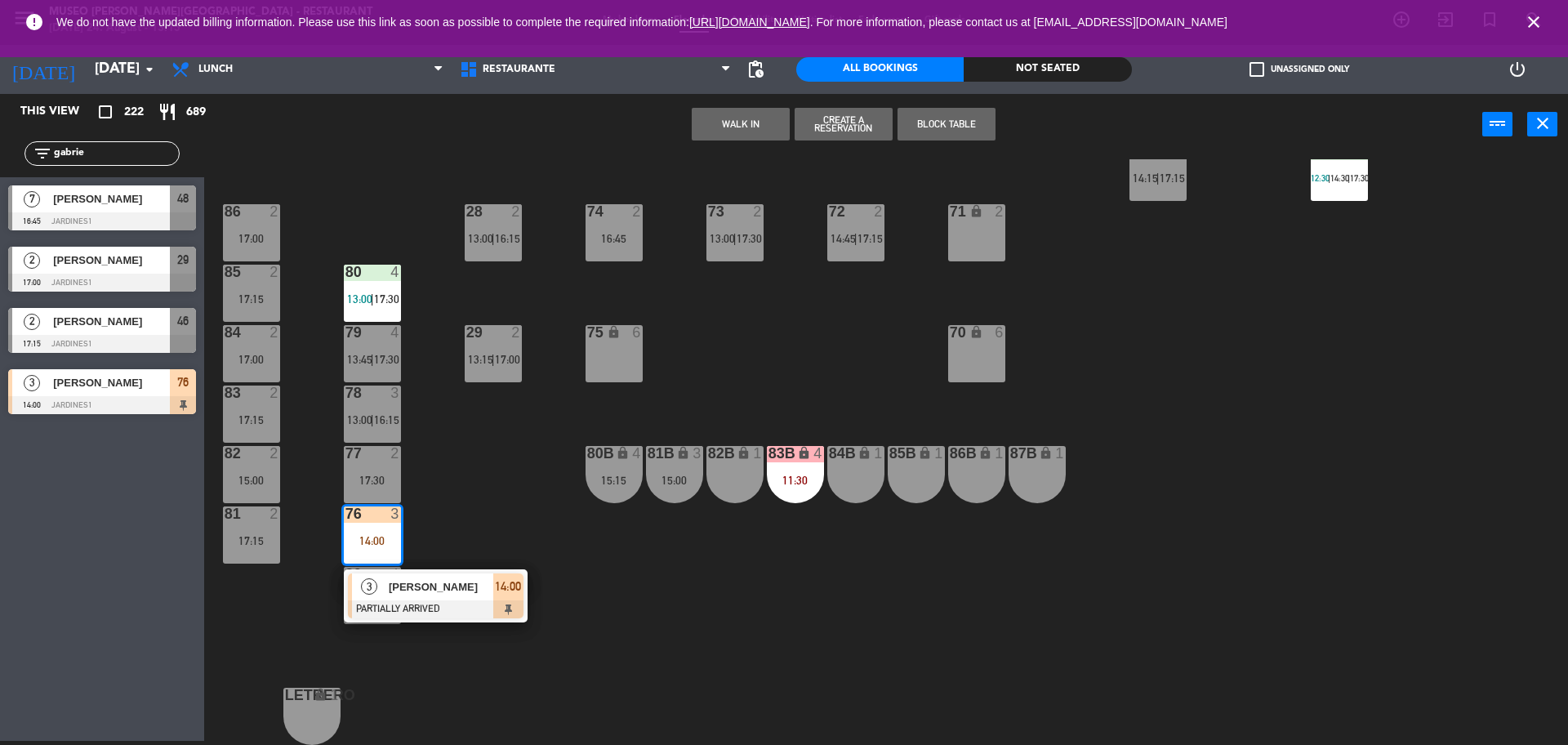
click at [417, 582] on span "[PERSON_NAME]" at bounding box center [441, 587] width 105 height 17
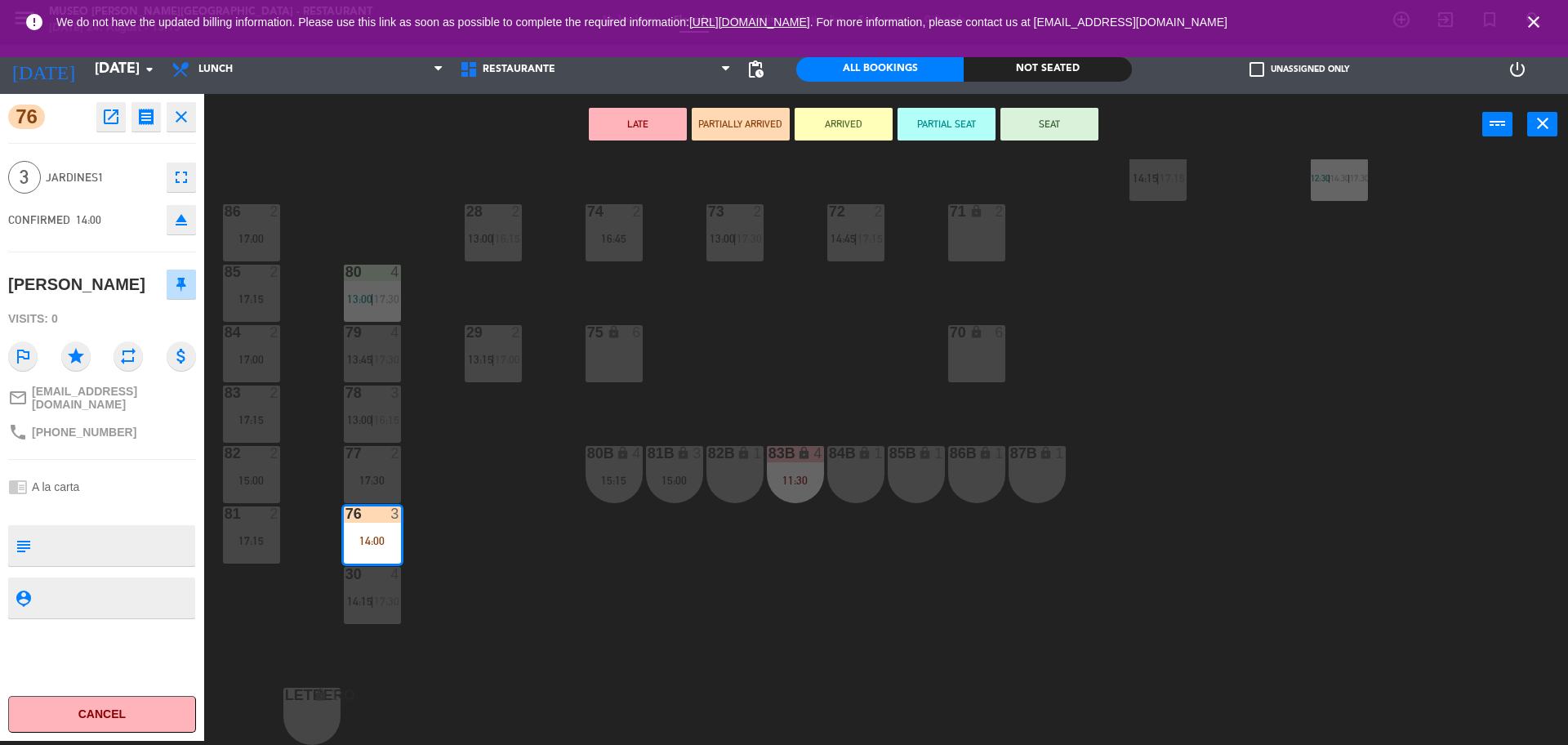
click at [381, 475] on div "17:30" at bounding box center [373, 480] width 57 height 12
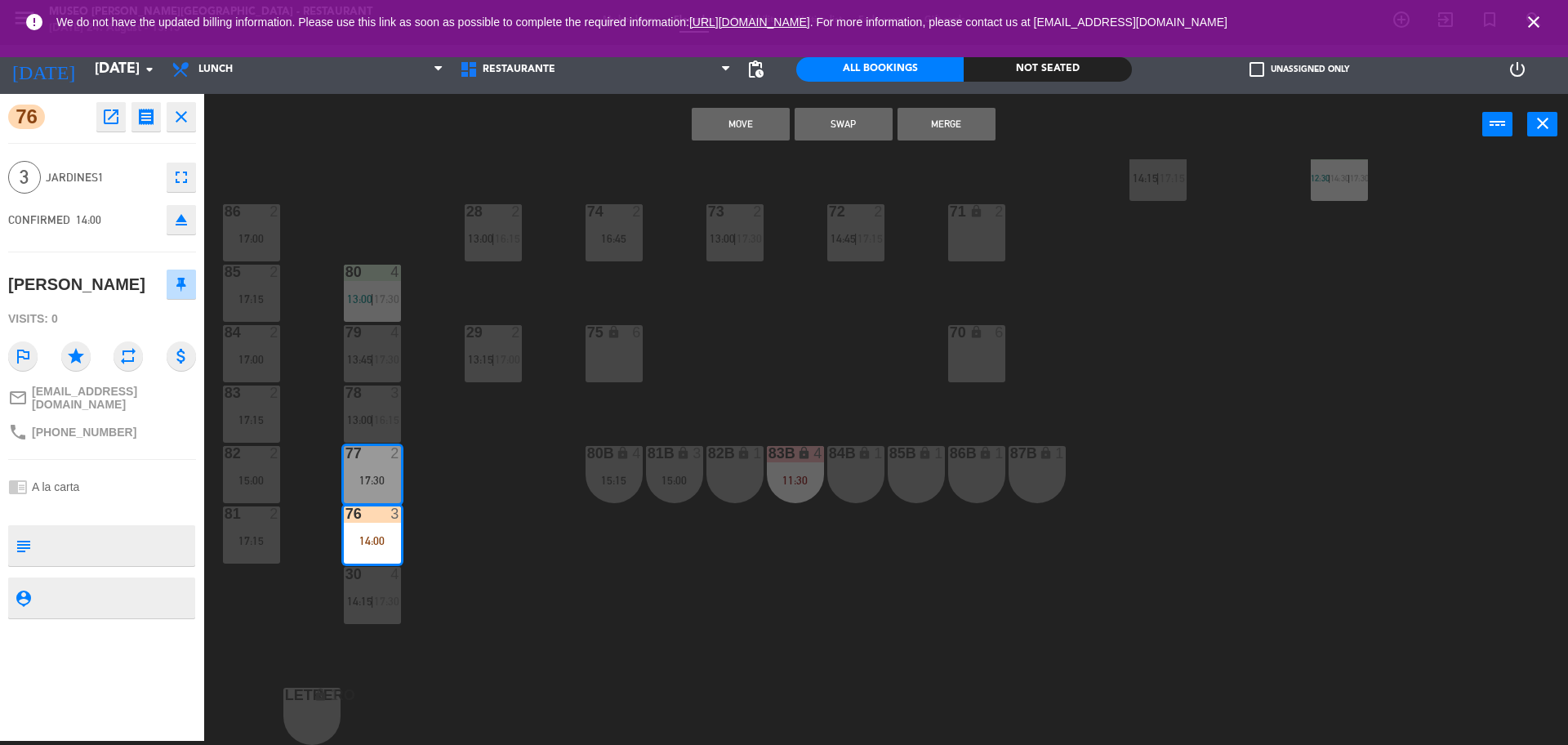
click at [723, 133] on button "Move" at bounding box center [741, 124] width 98 height 32
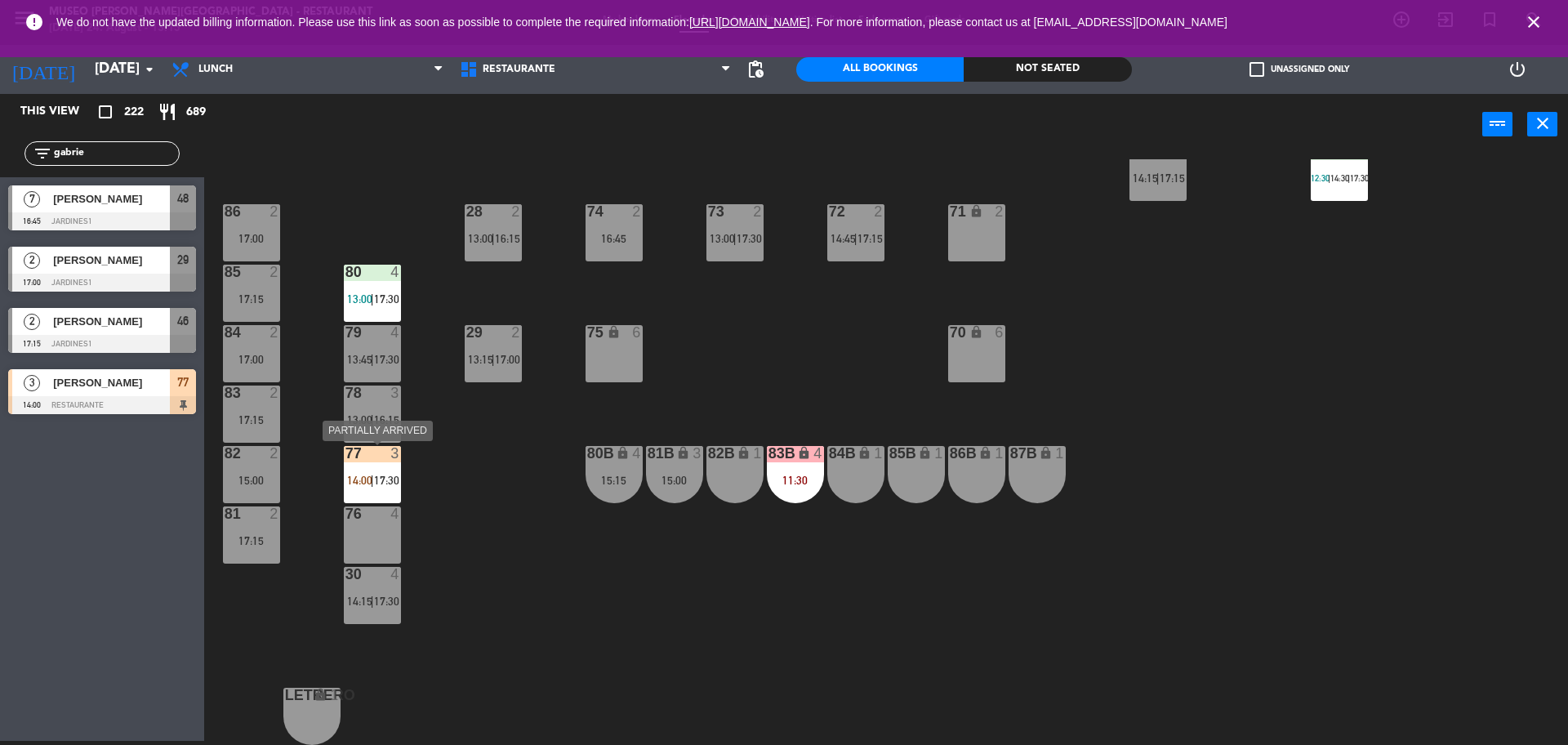
click at [365, 488] on div "77 3 14:00 | 17:30" at bounding box center [373, 475] width 57 height 57
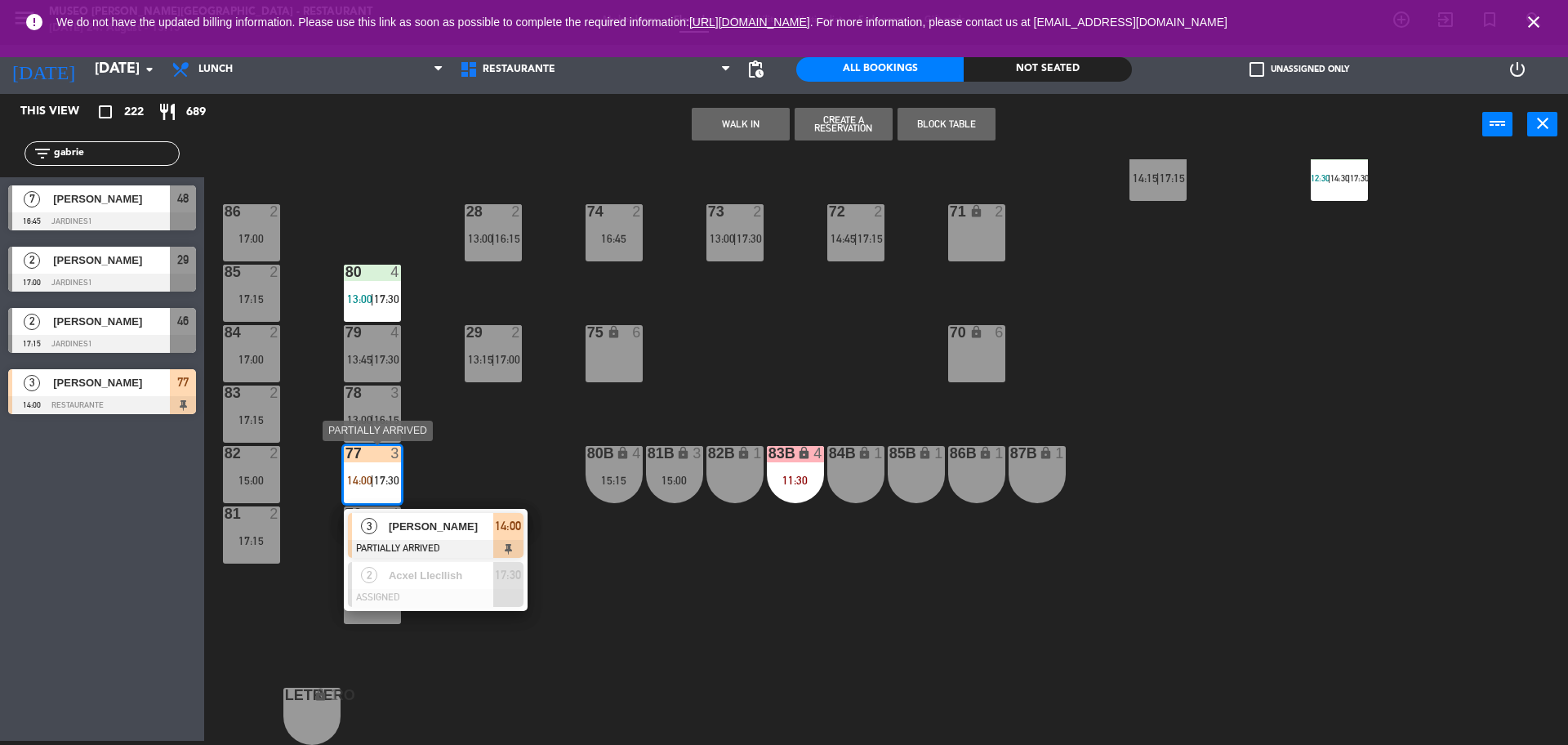
click at [451, 552] on div at bounding box center [436, 549] width 176 height 18
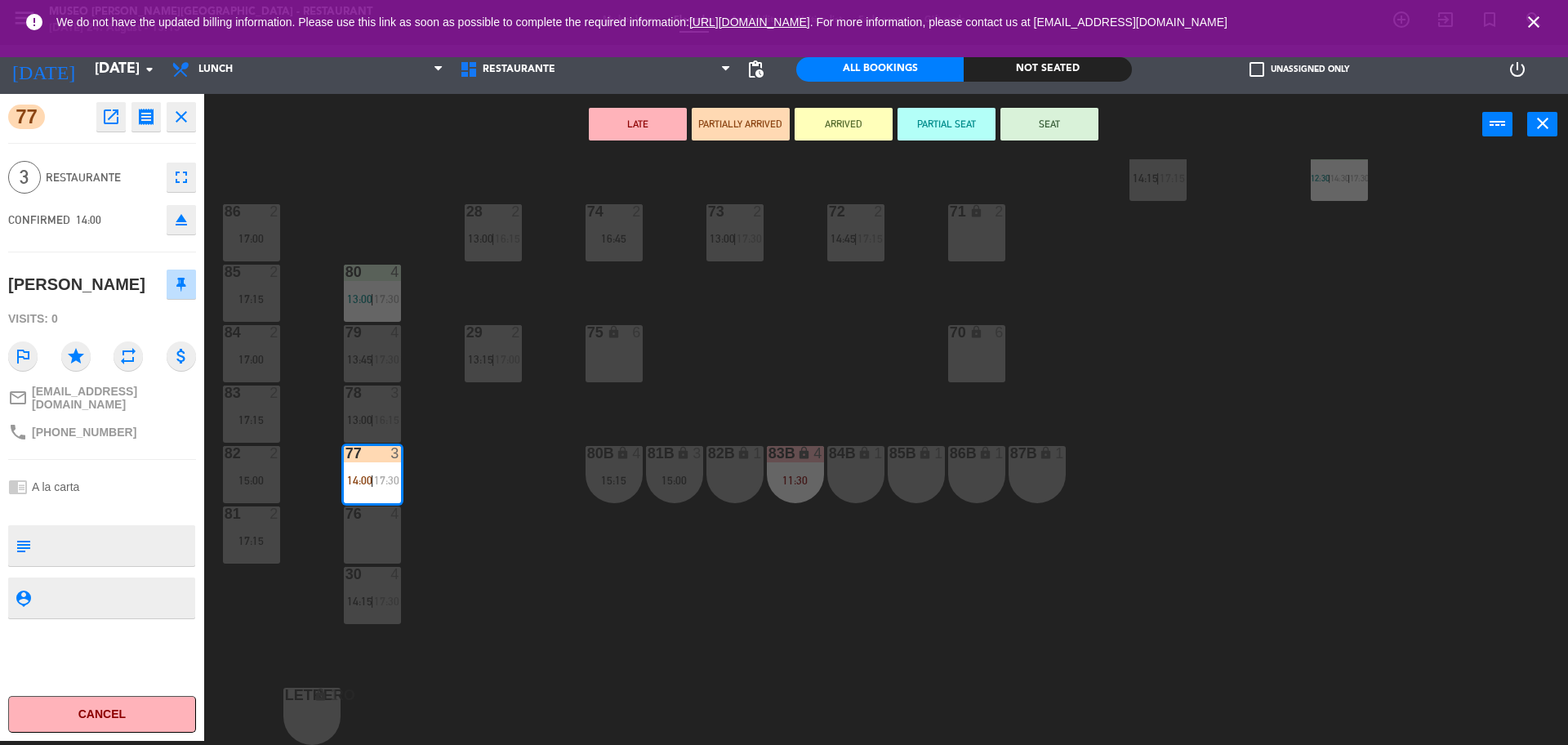
click at [70, 549] on textarea at bounding box center [116, 545] width 156 height 34
type textarea "m77 llegó 13:16"
click at [97, 310] on div "Visits: 0" at bounding box center [102, 319] width 188 height 29
click at [1054, 124] on button "SEAT" at bounding box center [1049, 124] width 98 height 32
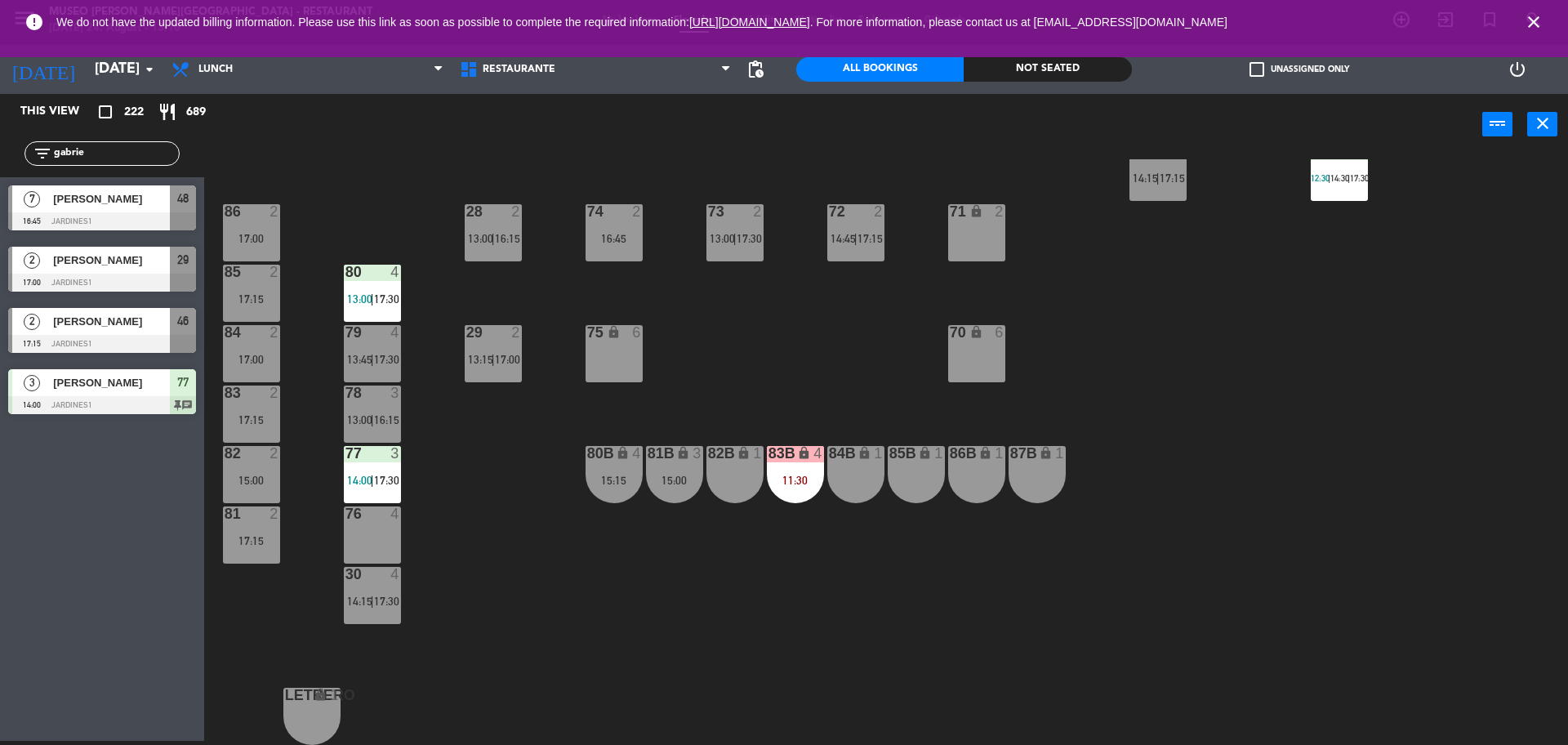
click at [381, 462] on div "77 3 14:00 | 17:30" at bounding box center [373, 475] width 57 height 57
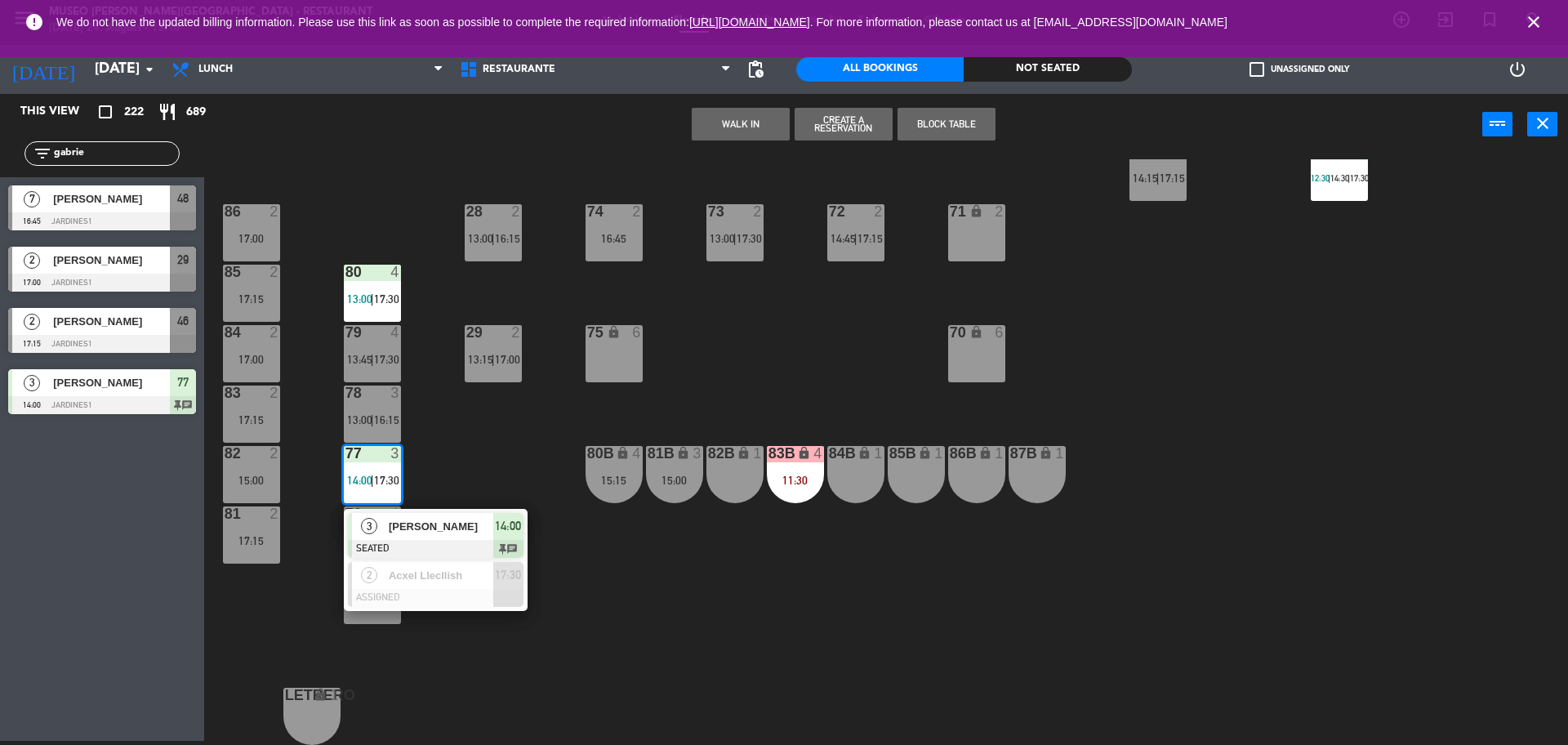
click at [436, 526] on span "[PERSON_NAME]" at bounding box center [441, 526] width 105 height 17
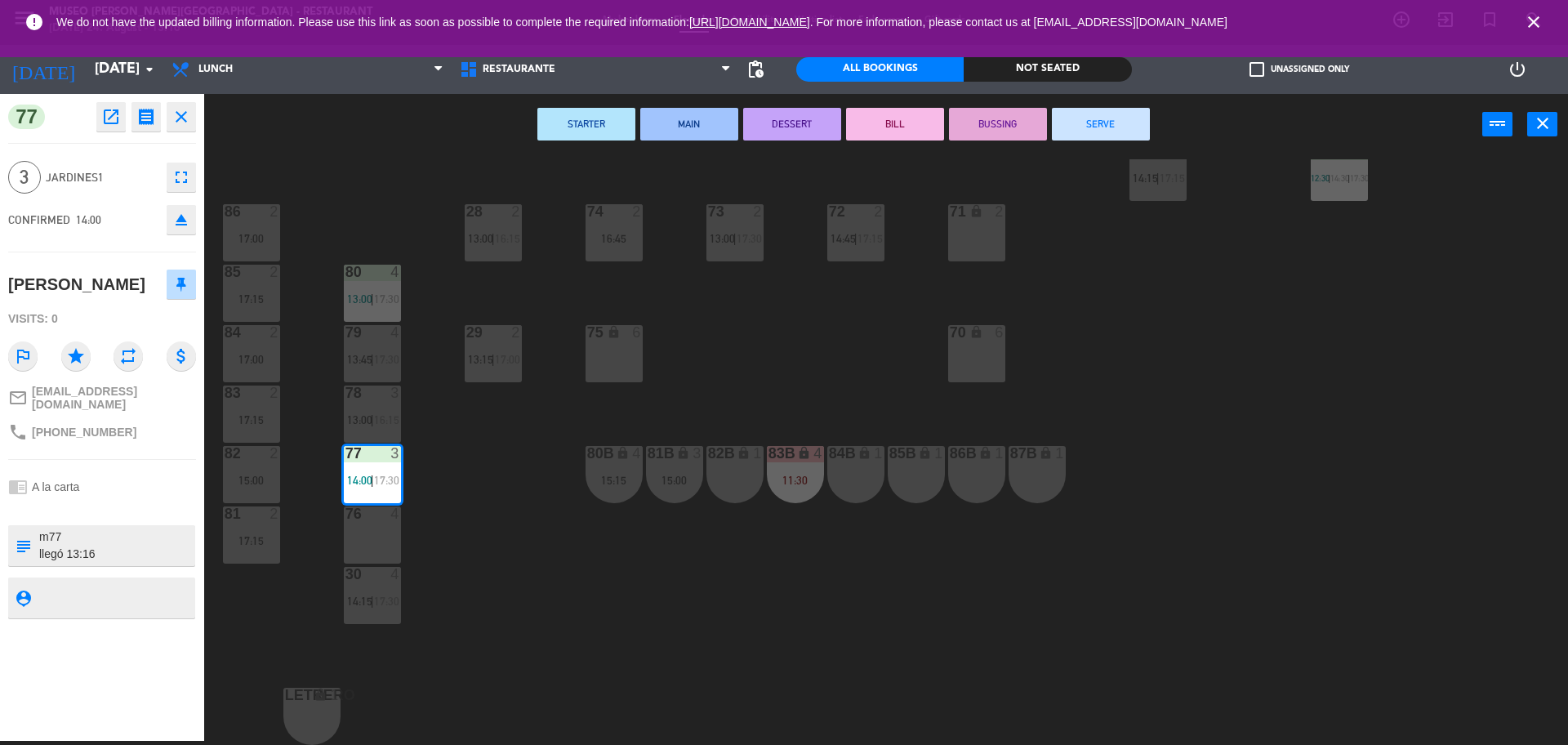
click at [844, 316] on div "44 5 13:30 | 17:30 49 2 13:15 | 17:15 54 5 14:30 | 17:15 64 2 12:30 | 15:00 48 …" at bounding box center [894, 452] width 1349 height 586
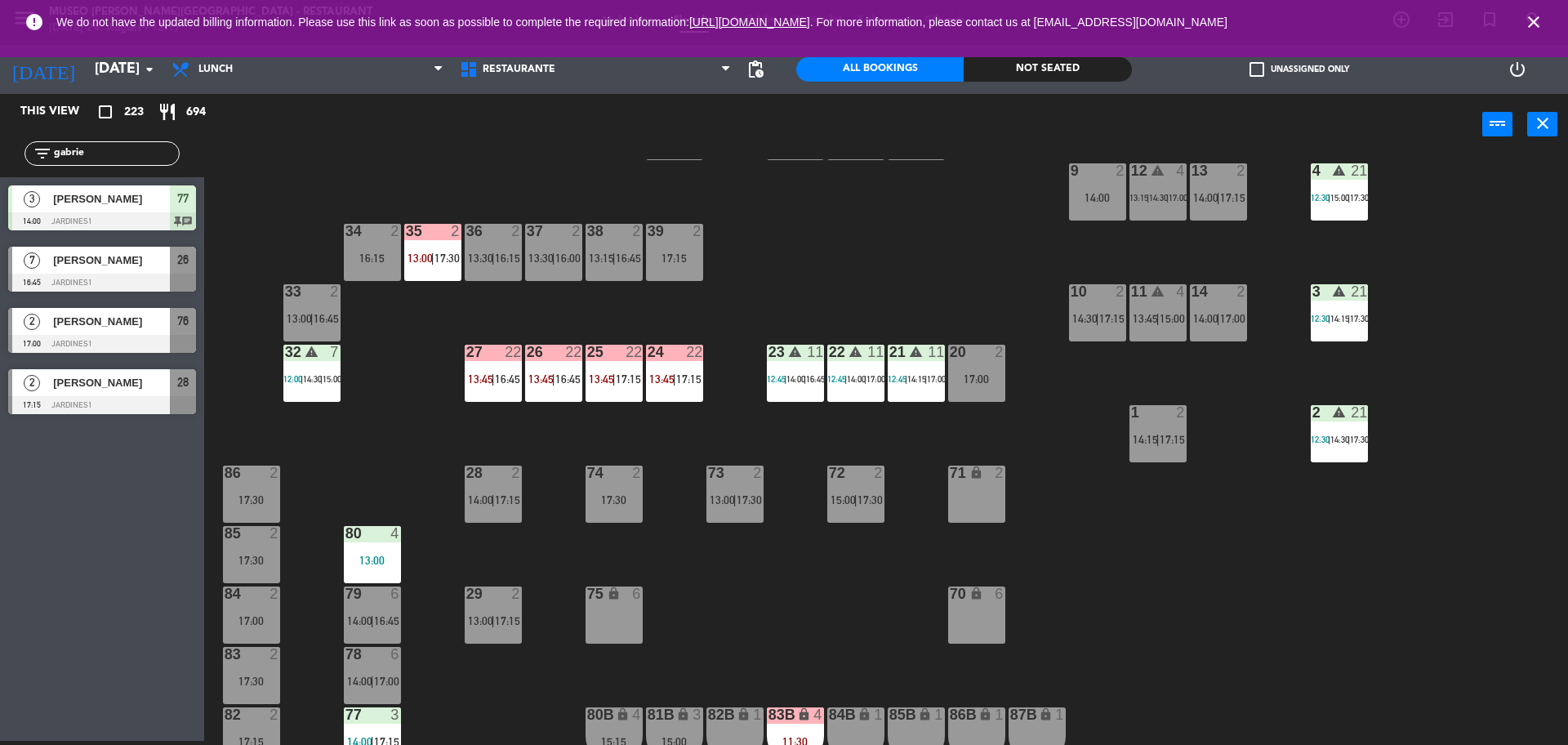
scroll to position [321, 0]
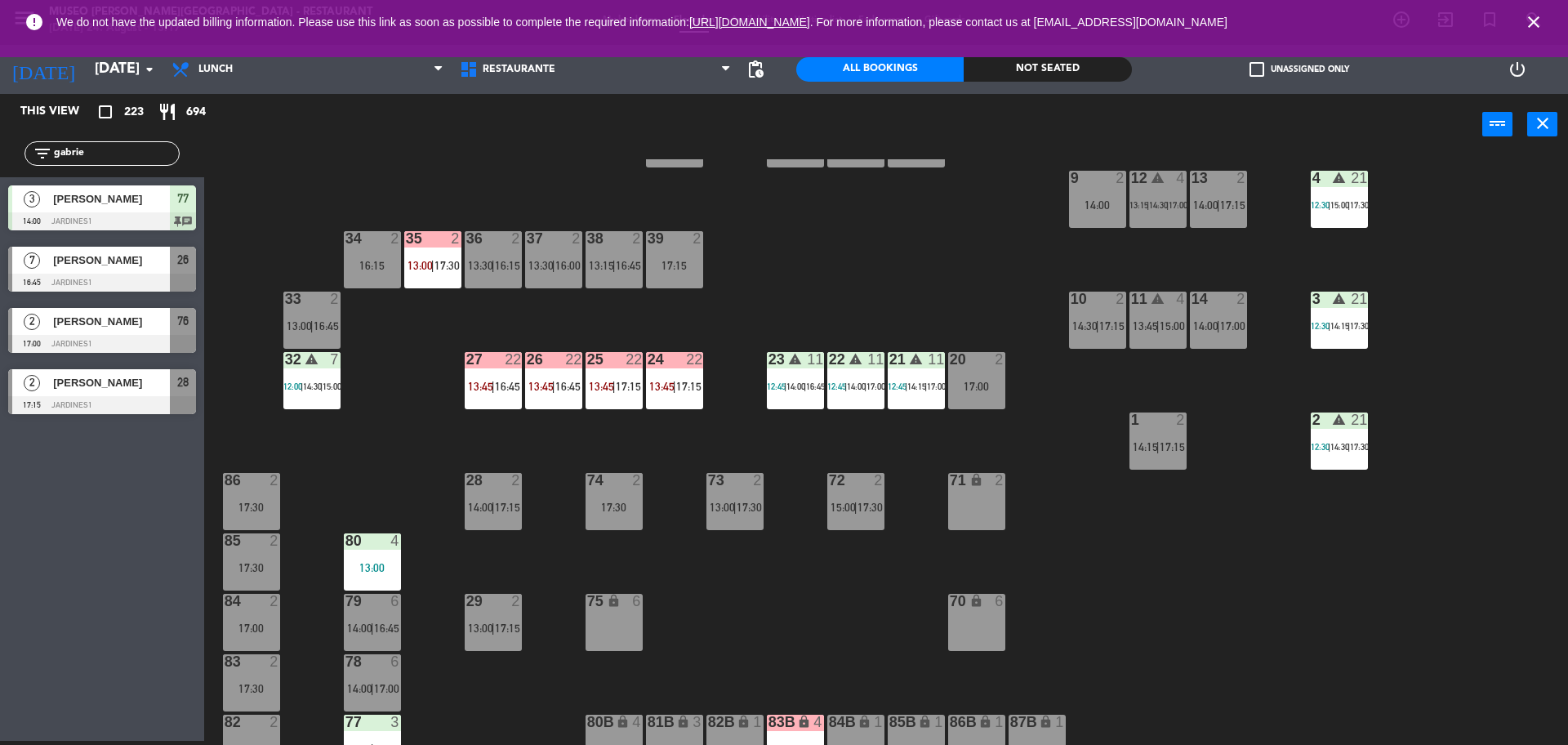
drag, startPoint x: 121, startPoint y: 154, endPoint x: 0, endPoint y: 153, distance: 121.0
click at [0, 153] on div "filter_list gabrie" at bounding box center [102, 153] width 204 height 47
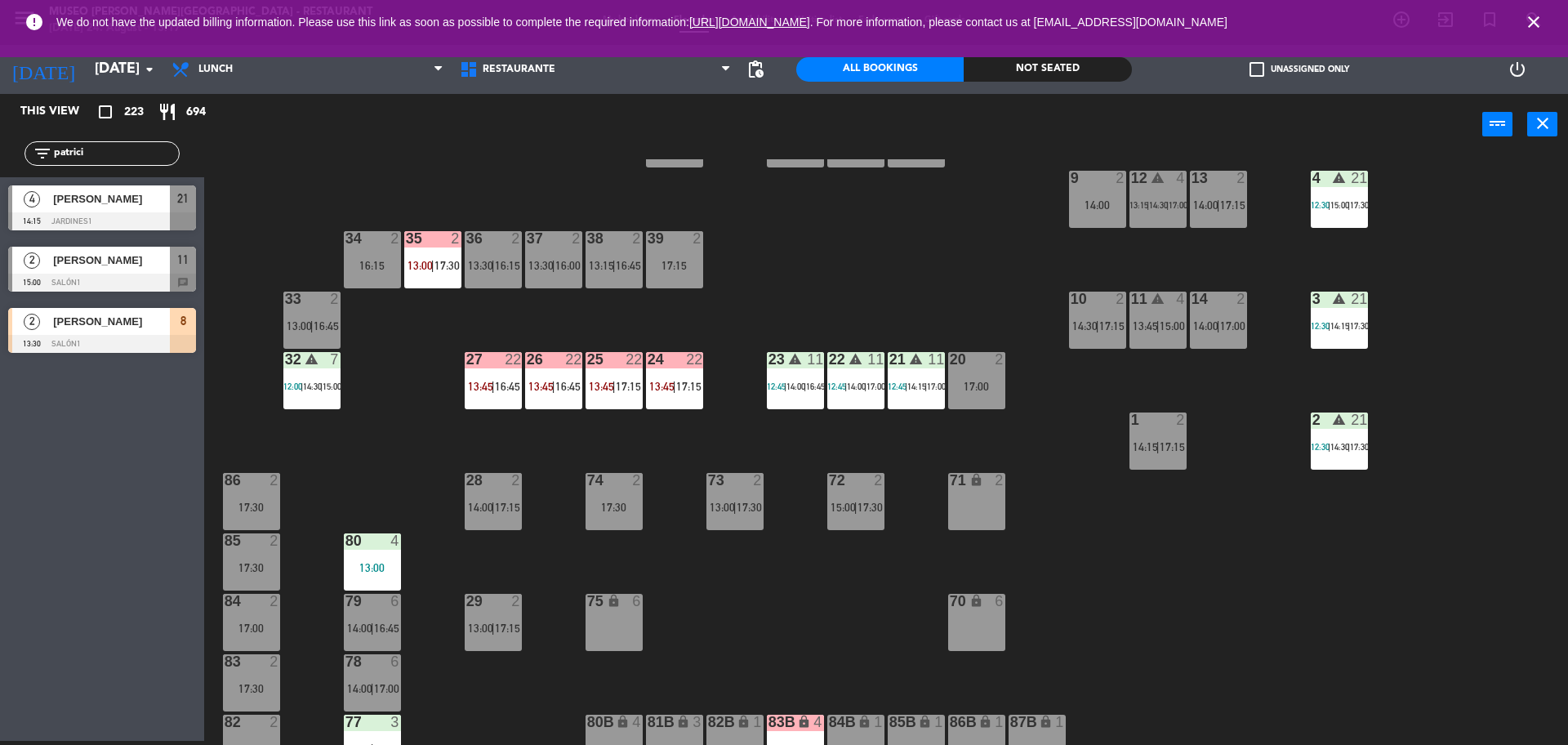
type input "patrici"
click at [118, 336] on div at bounding box center [102, 344] width 188 height 18
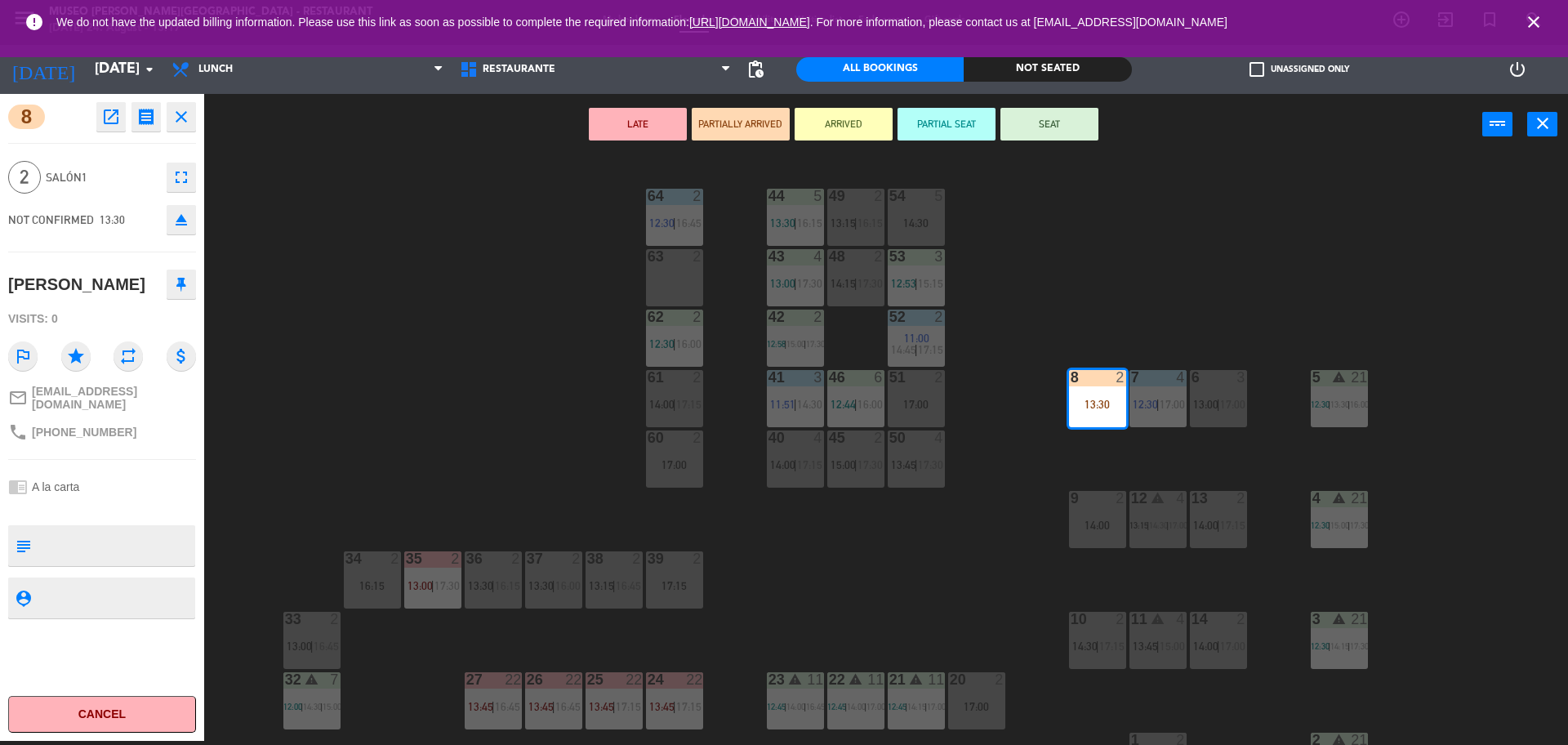
scroll to position [164, 0]
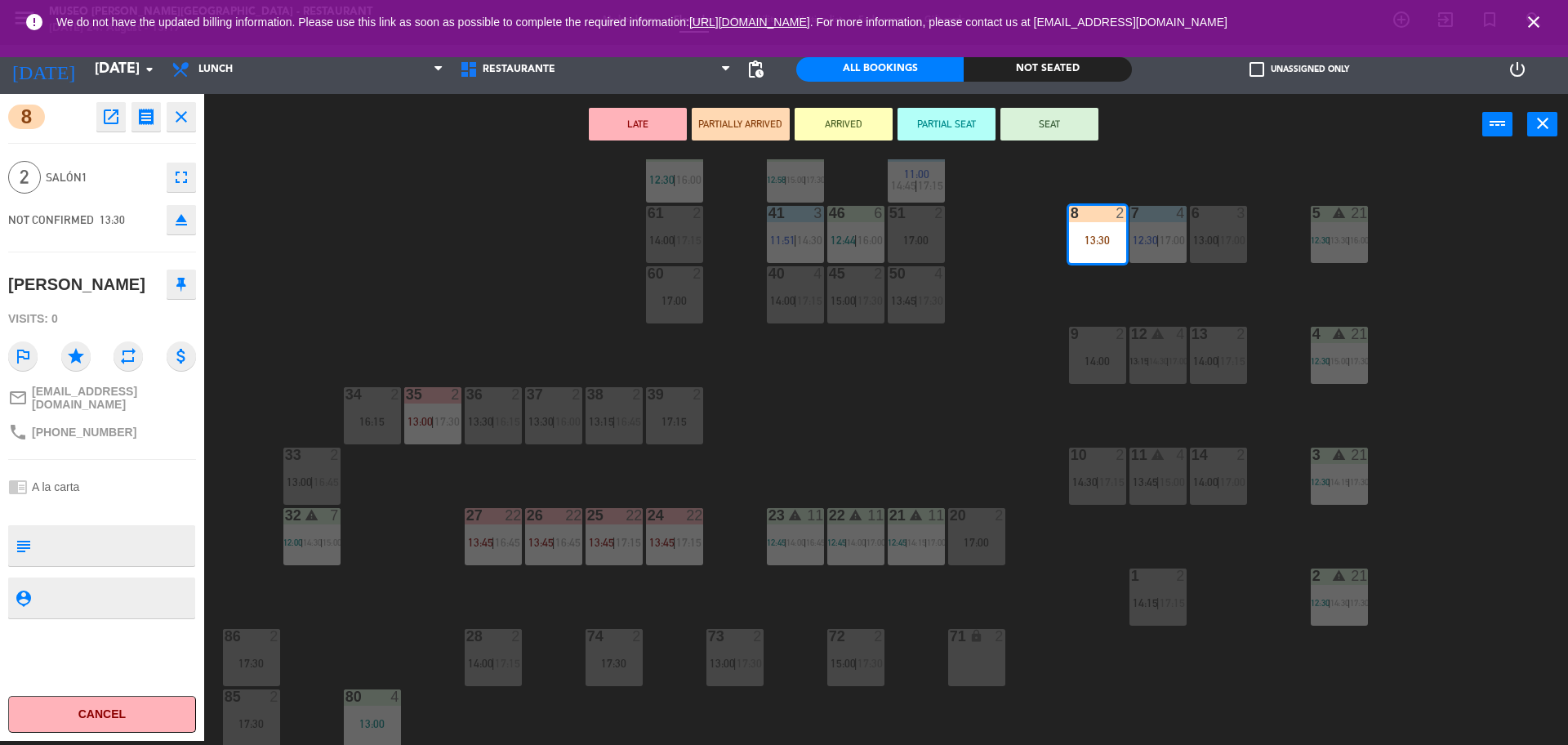
click at [767, 415] on div "44 5 13:30 | 16:15 49 2 13:15 | 16:15 54 5 14:30 64 2 12:30 | 16:45 48 2 14:15 …" at bounding box center [894, 452] width 1349 height 586
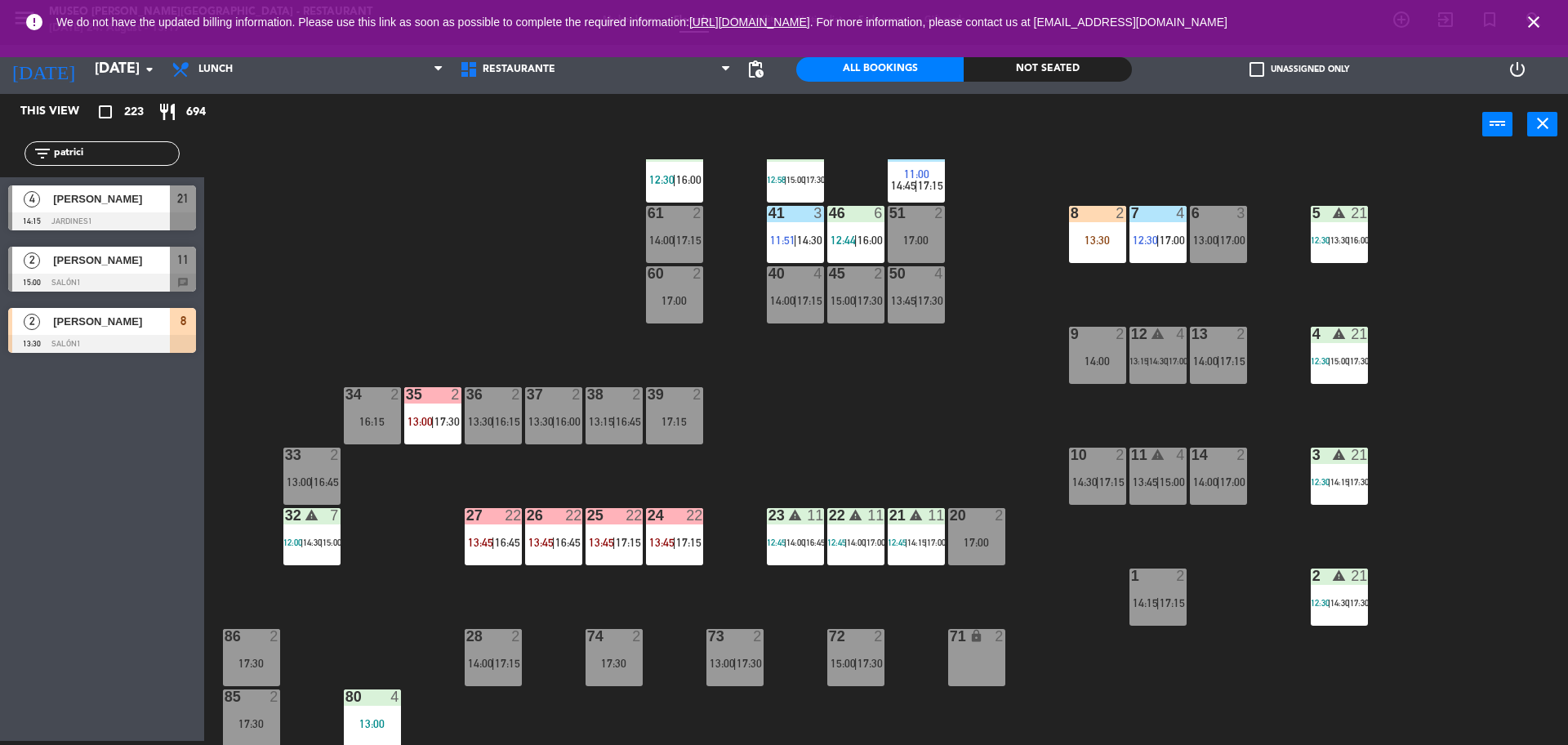
click at [613, 415] on span "|" at bounding box center [614, 421] width 4 height 13
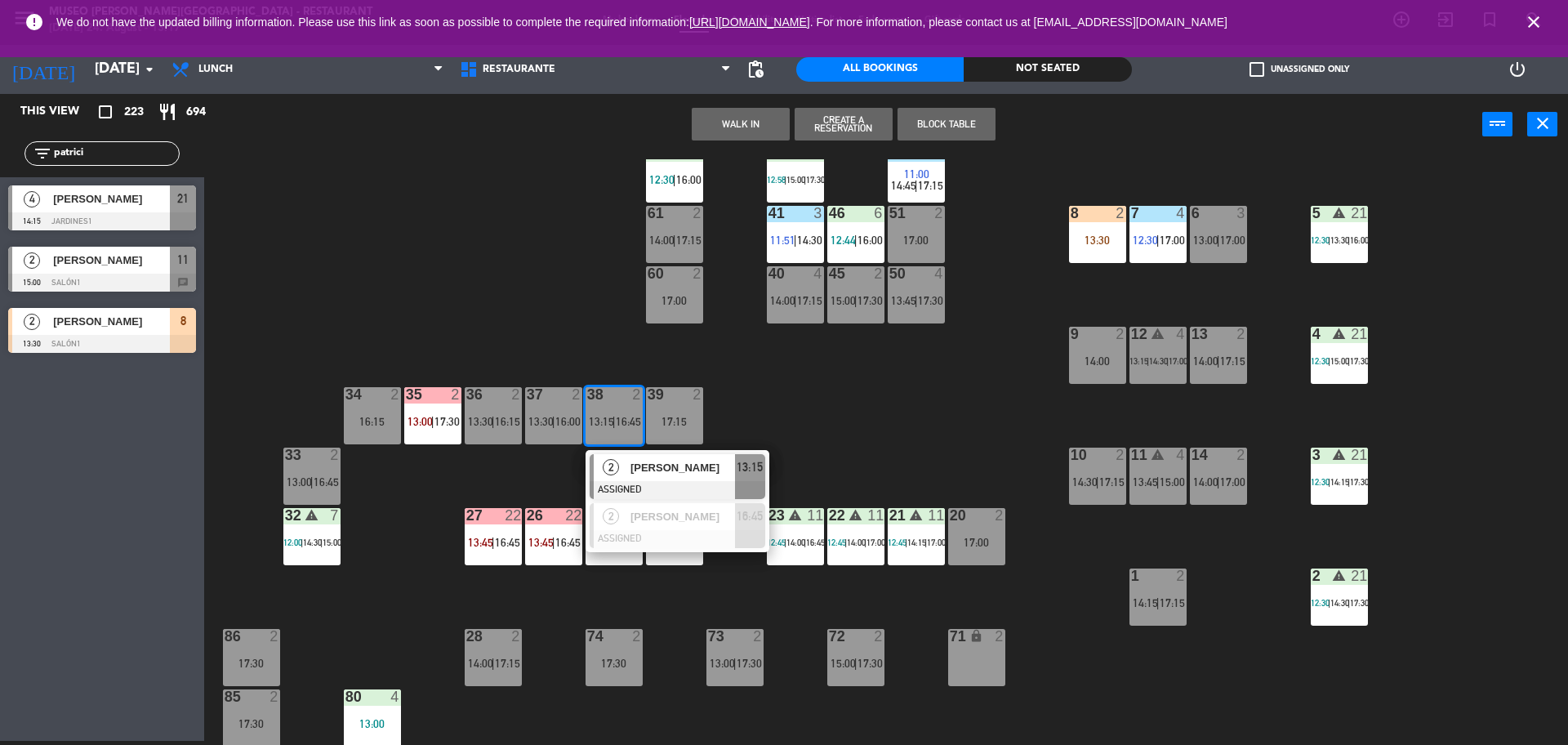
click at [655, 458] on div "EDWARD ECHEVARRIA" at bounding box center [681, 467] width 107 height 27
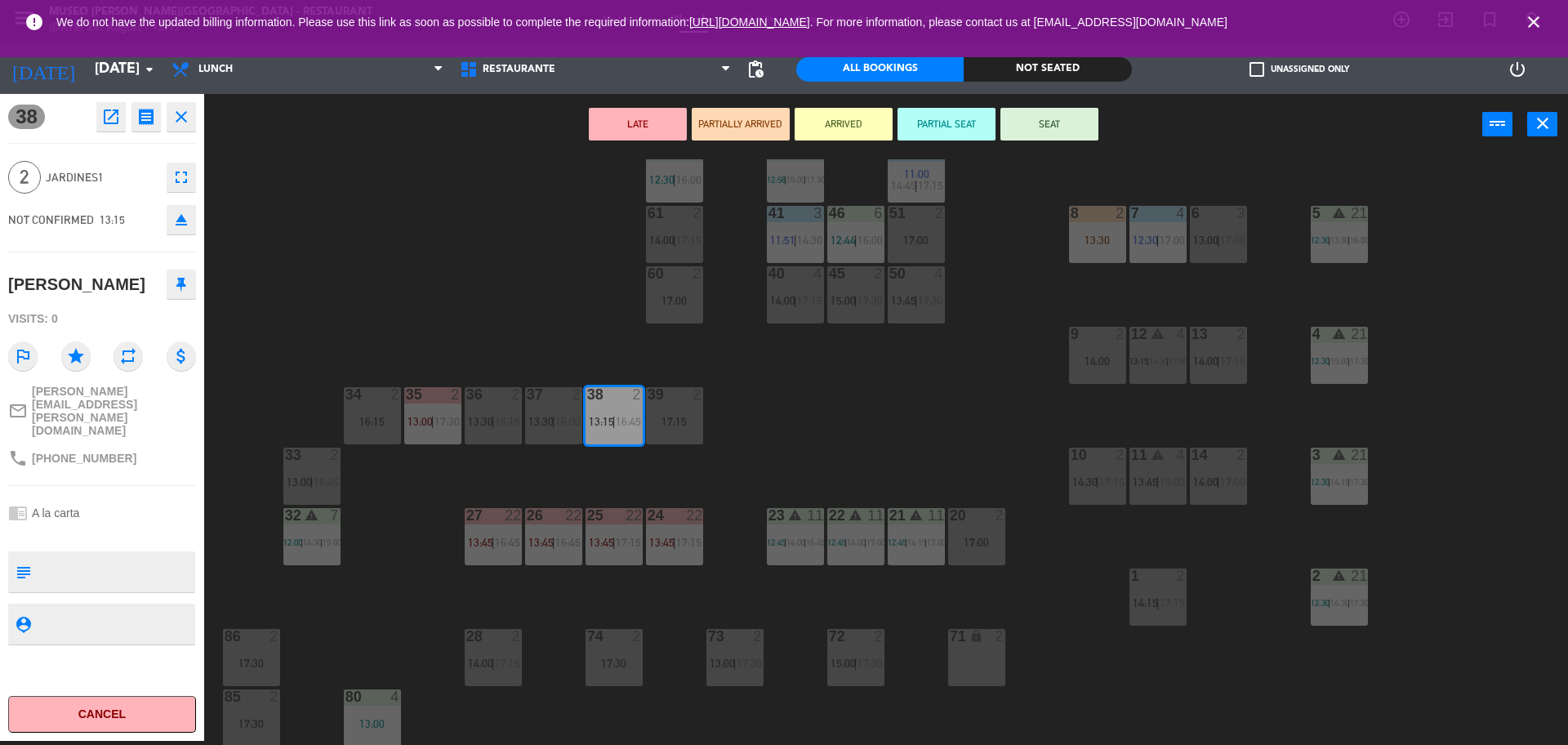
click at [176, 230] on button "eject" at bounding box center [181, 219] width 30 height 30
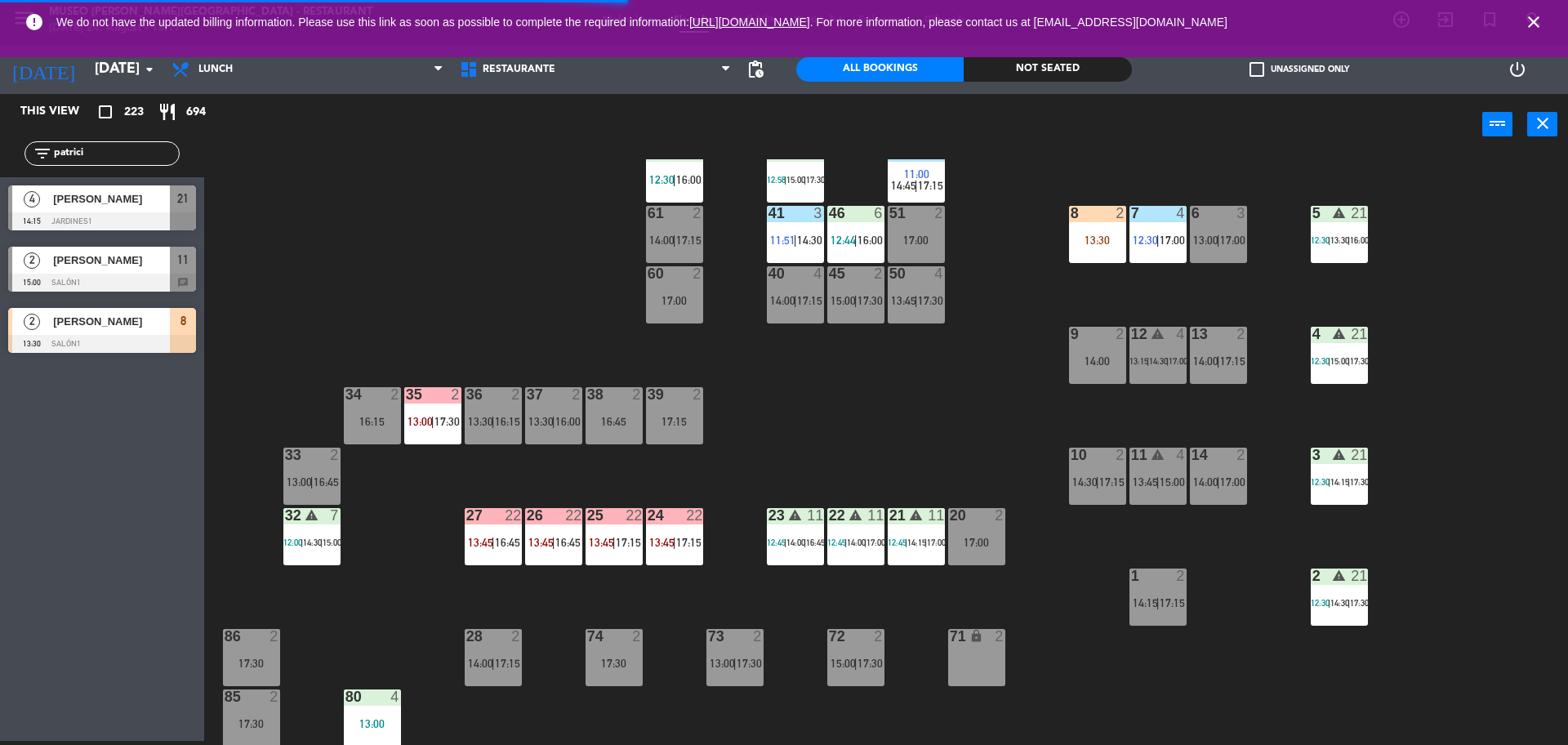
click at [1112, 228] on div "8 2 13:30" at bounding box center [1098, 235] width 57 height 57
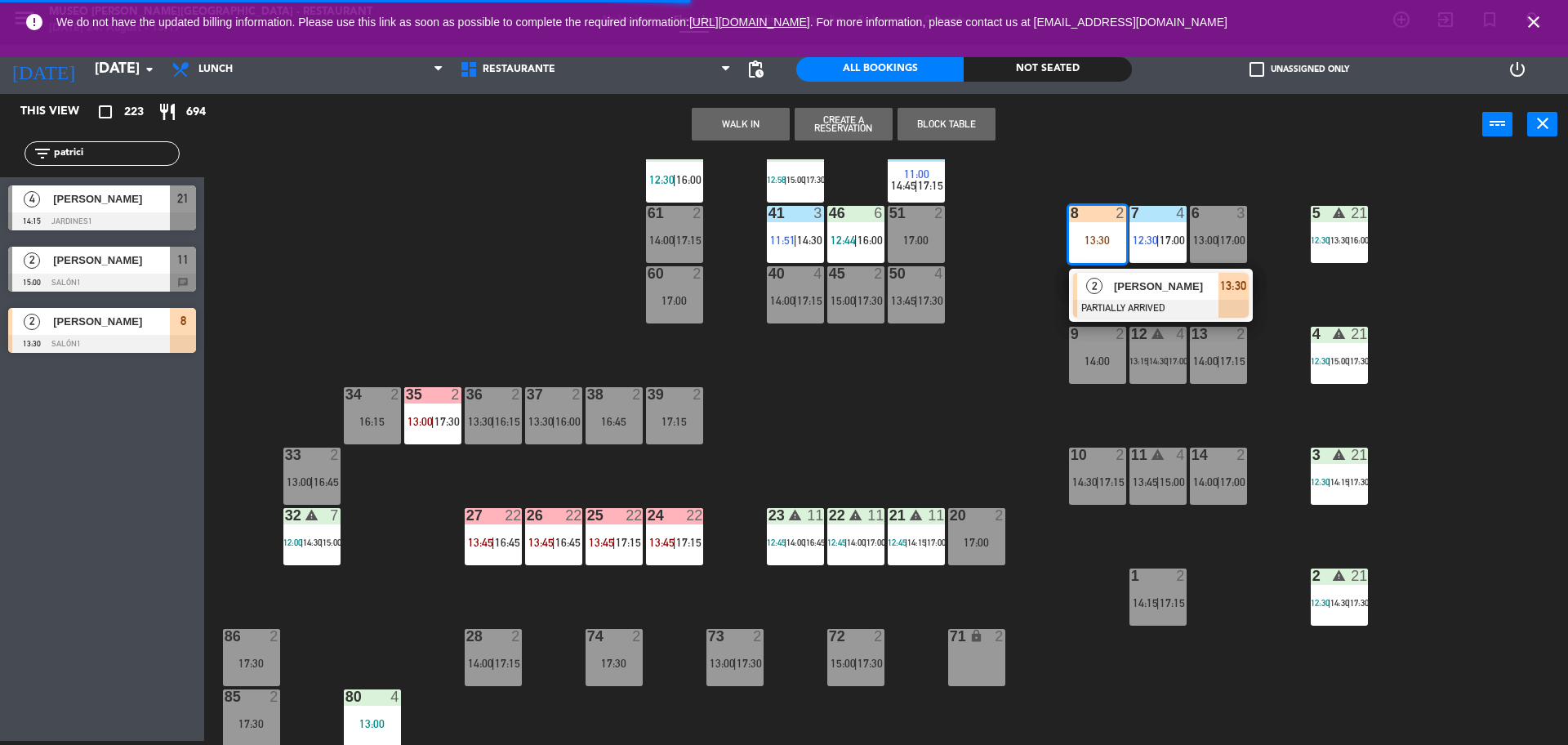
click at [1163, 295] on div "[PERSON_NAME]" at bounding box center [1165, 287] width 107 height 27
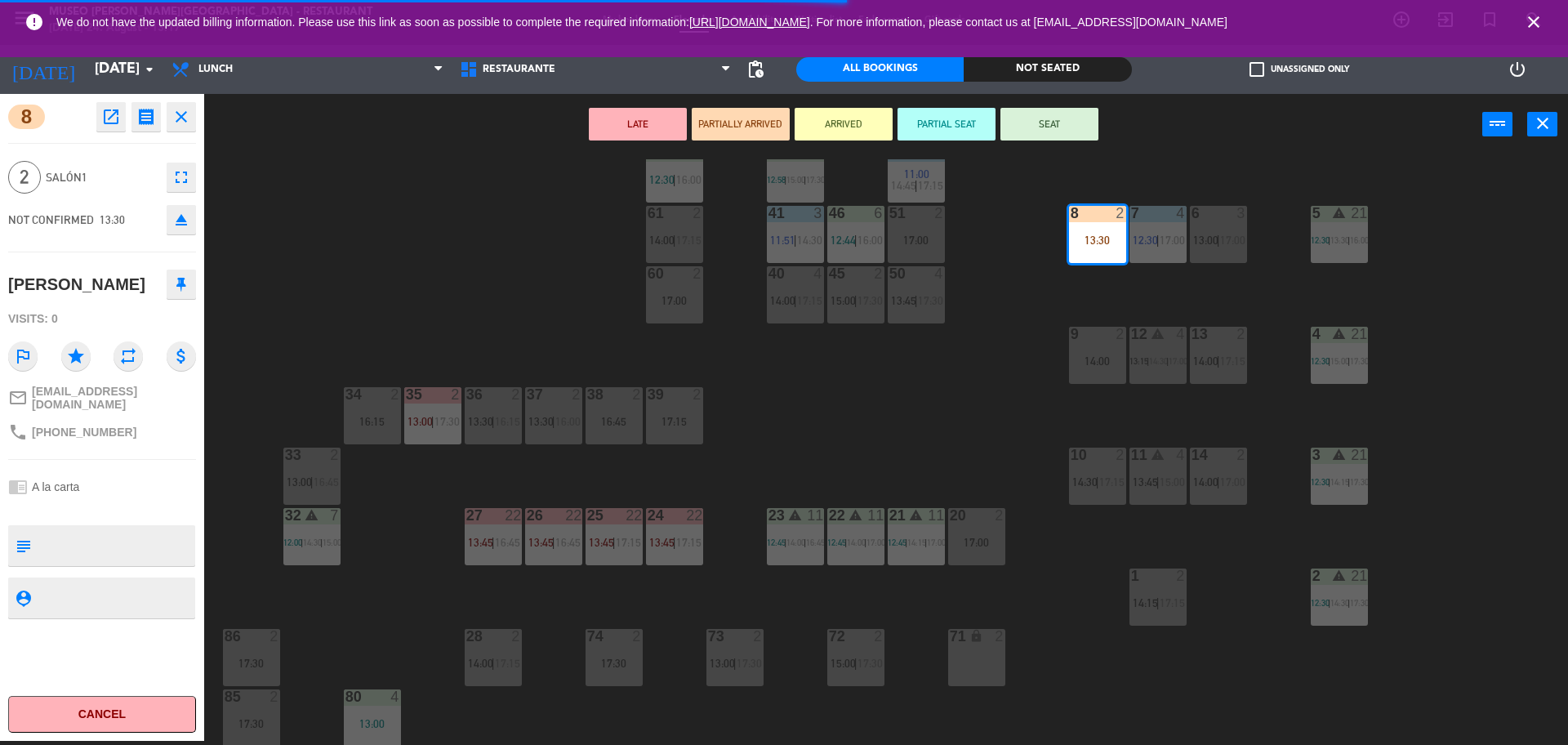
click at [619, 404] on div "38 2 16:45" at bounding box center [614, 415] width 57 height 57
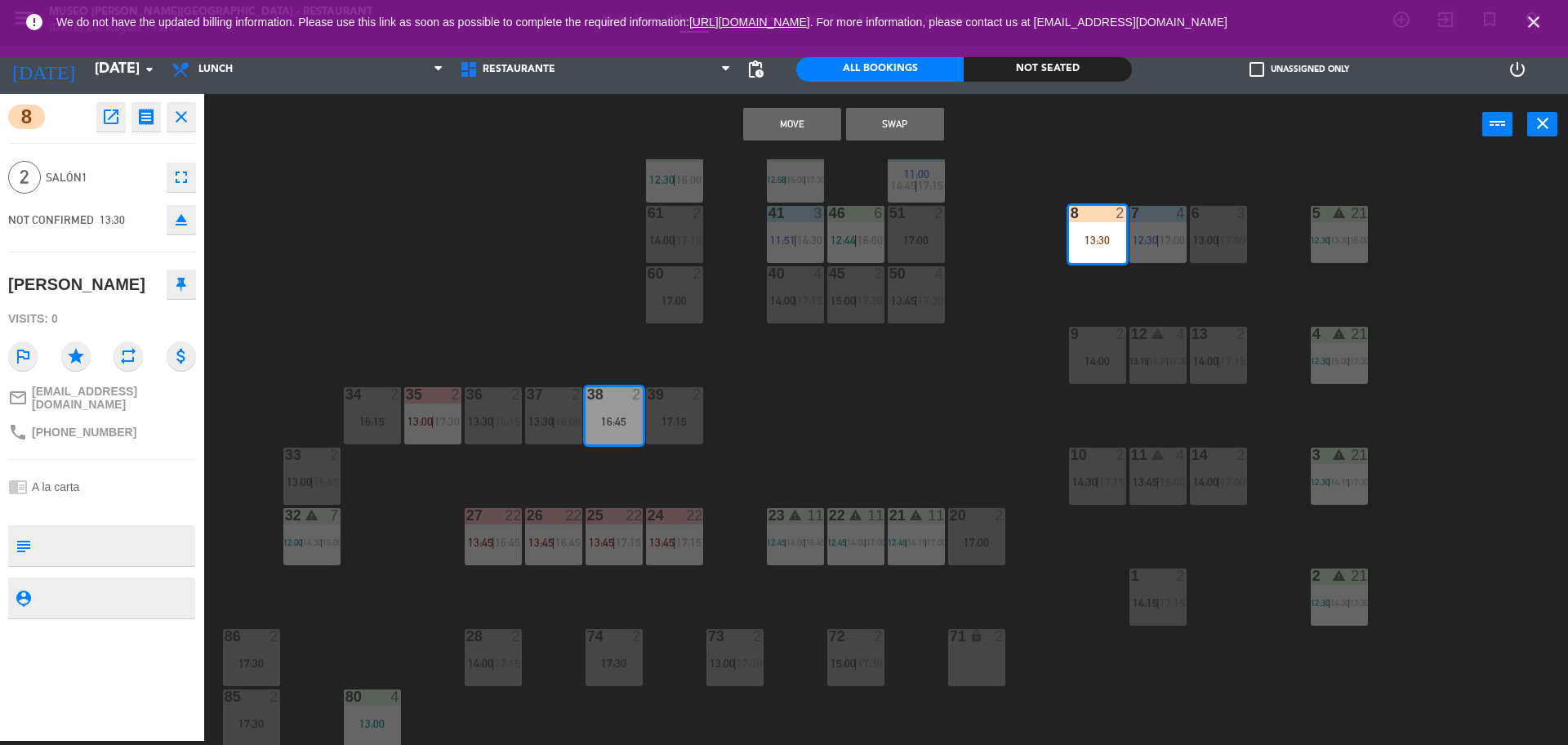
click at [793, 126] on button "Move" at bounding box center [792, 124] width 98 height 32
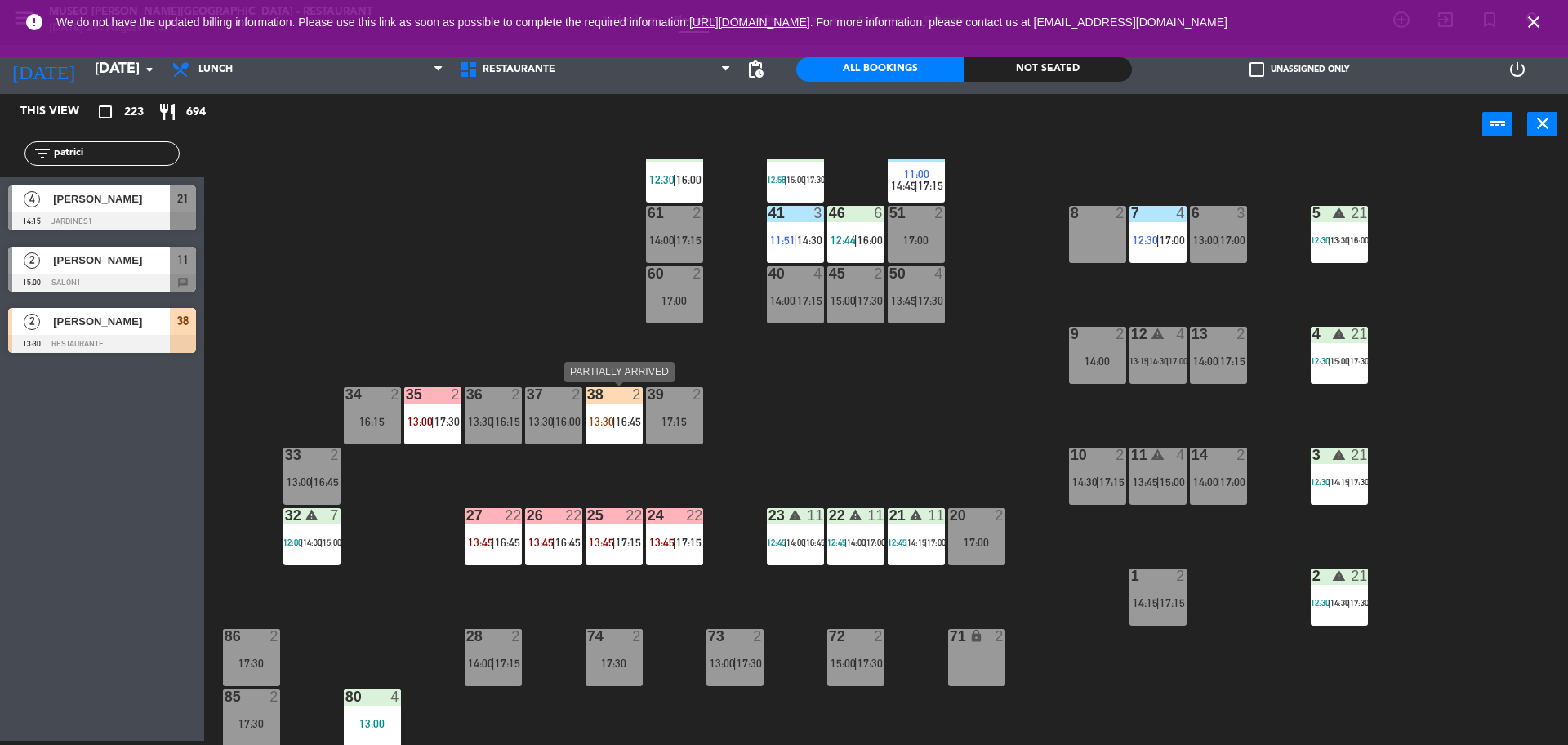
click at [600, 425] on span "13:30" at bounding box center [602, 421] width 25 height 13
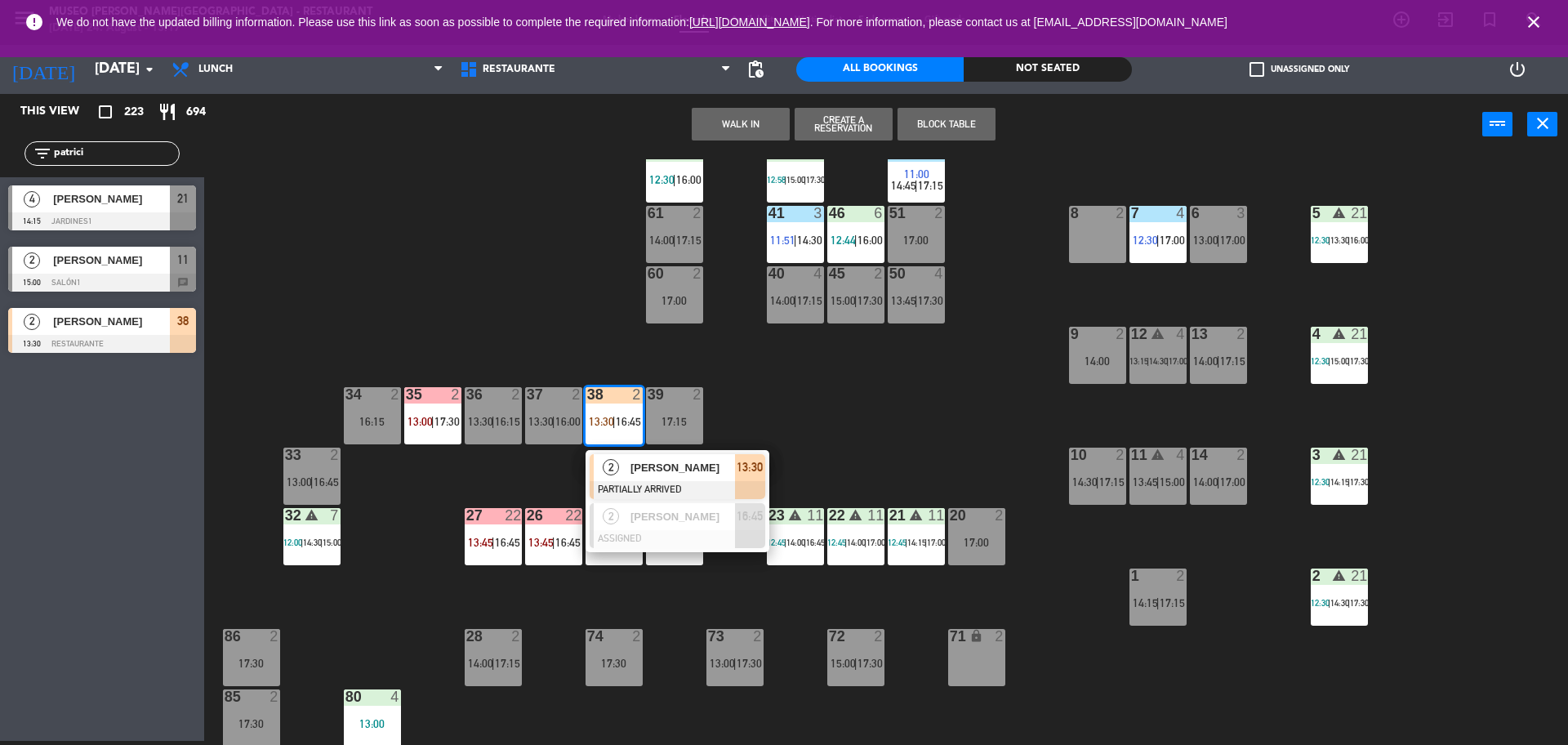
click at [638, 467] on span "[PERSON_NAME]" at bounding box center [682, 467] width 105 height 17
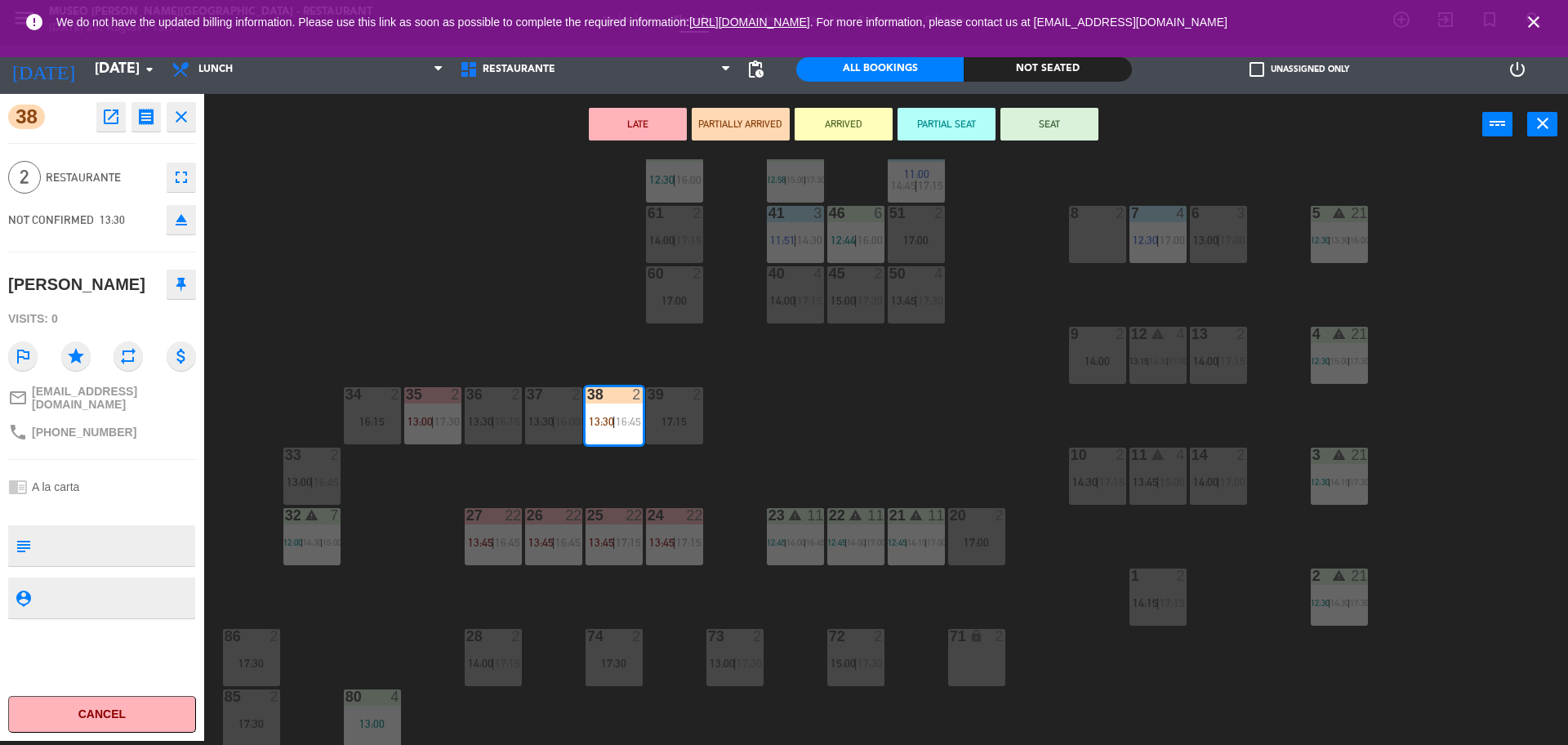
click at [87, 535] on textarea at bounding box center [116, 545] width 156 height 34
type textarea "m38"
click at [103, 320] on div "Visits: 0" at bounding box center [102, 319] width 188 height 29
click at [1080, 128] on button "SEAT" at bounding box center [1049, 124] width 98 height 32
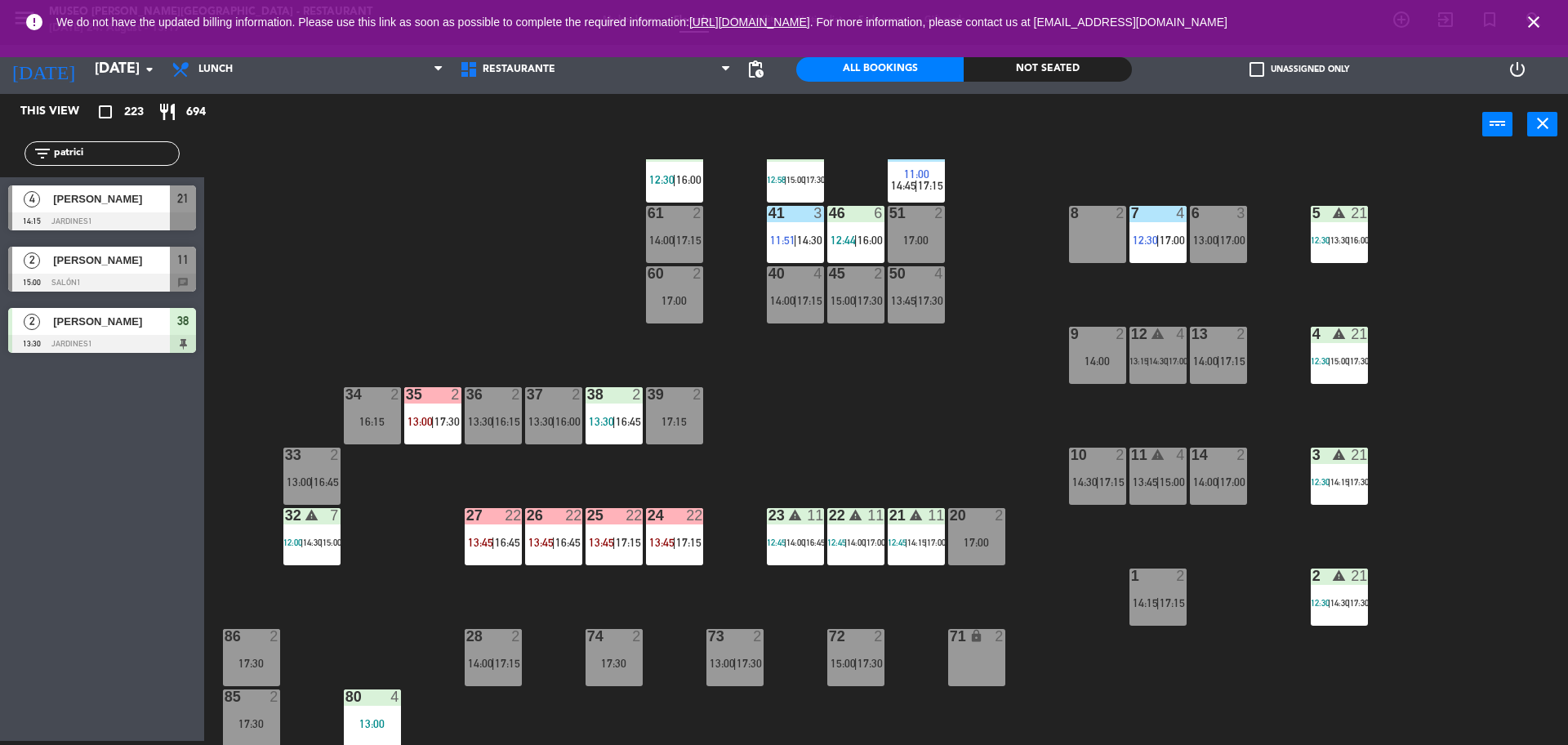
scroll to position [589, 0]
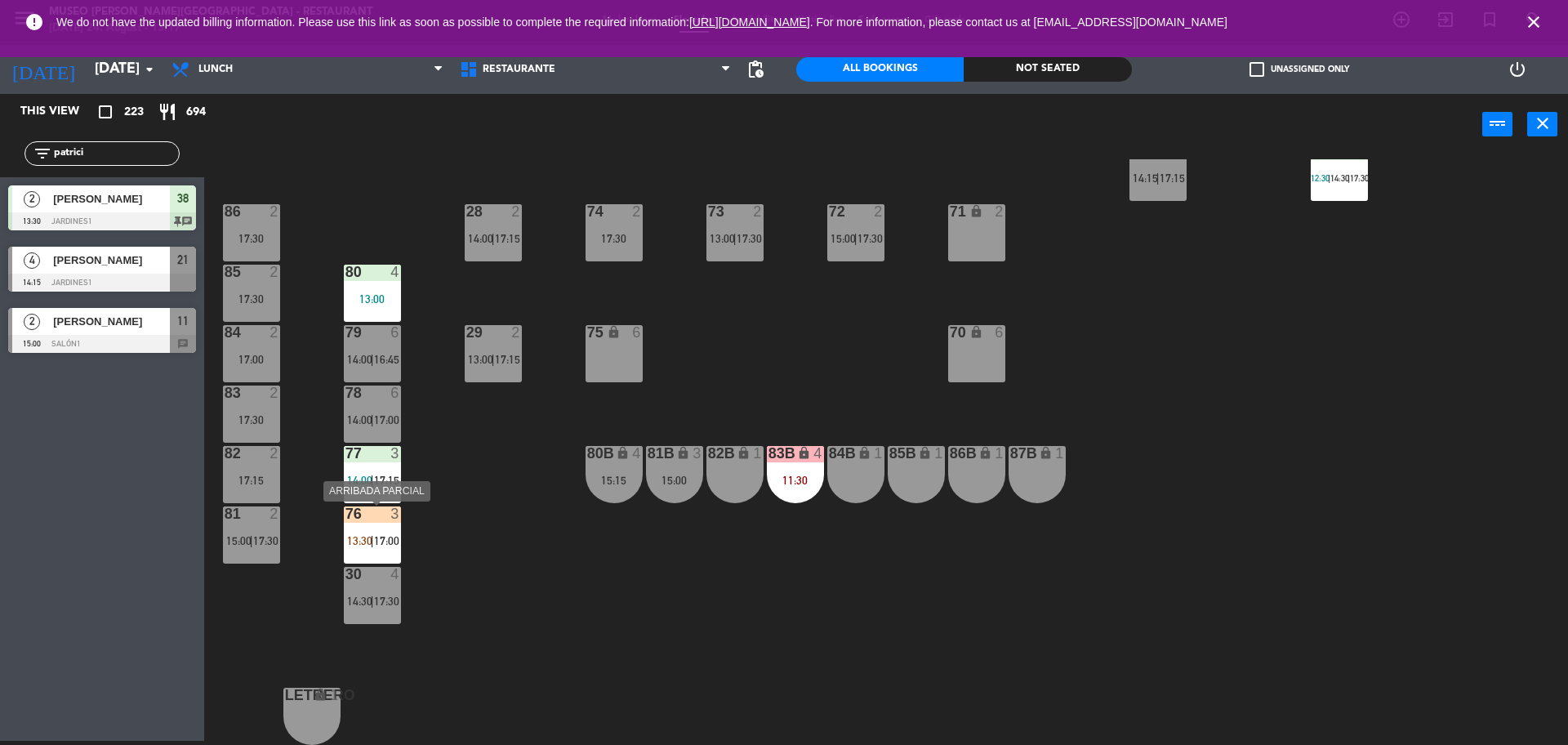
click at [369, 522] on div "76 3" at bounding box center [373, 515] width 57 height 16
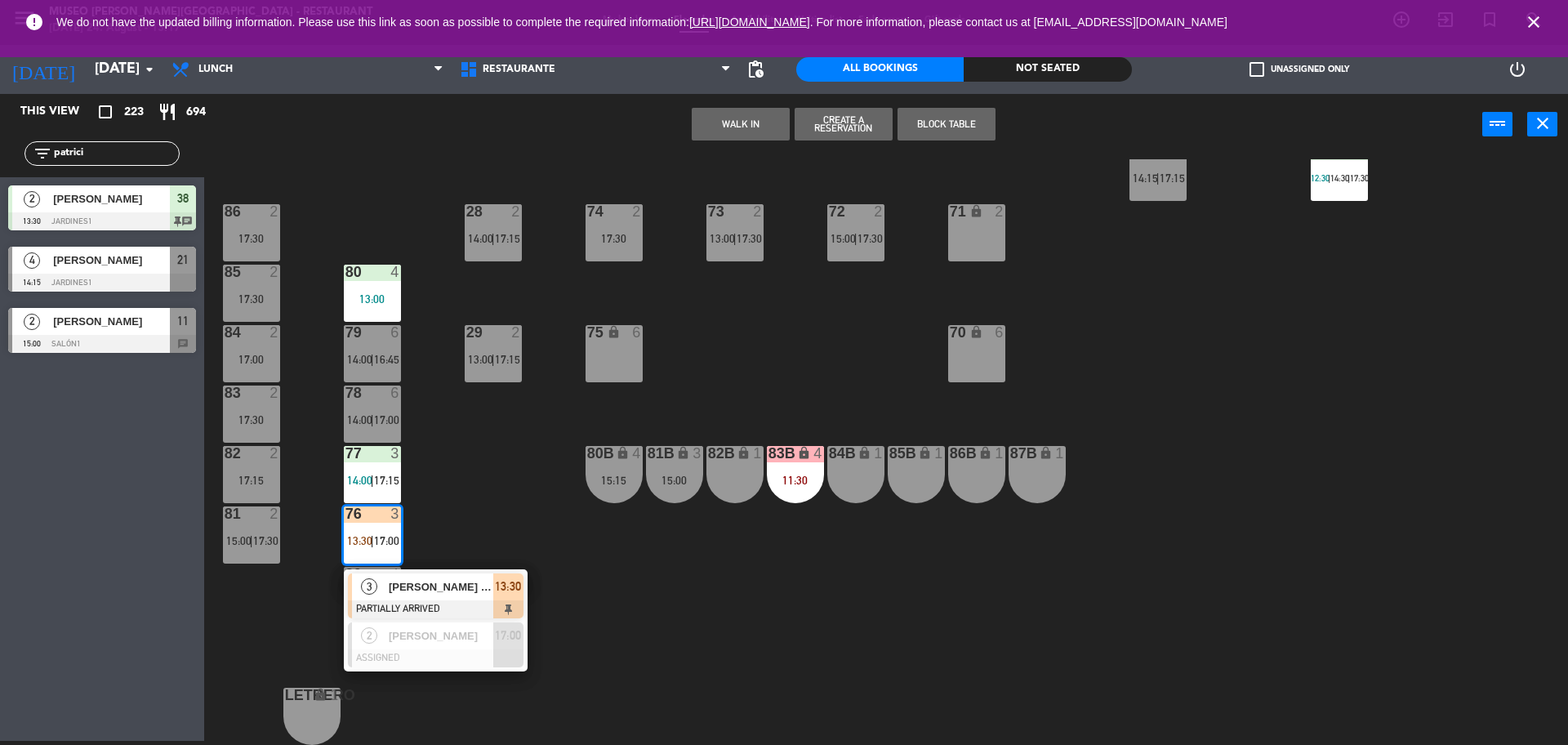
click at [501, 472] on div "44 5 13:30 | 16:15 49 2 13:15 | 16:15 54 5 14:30 64 2 12:30 | 16:45 48 2 14:15 …" at bounding box center [894, 452] width 1349 height 586
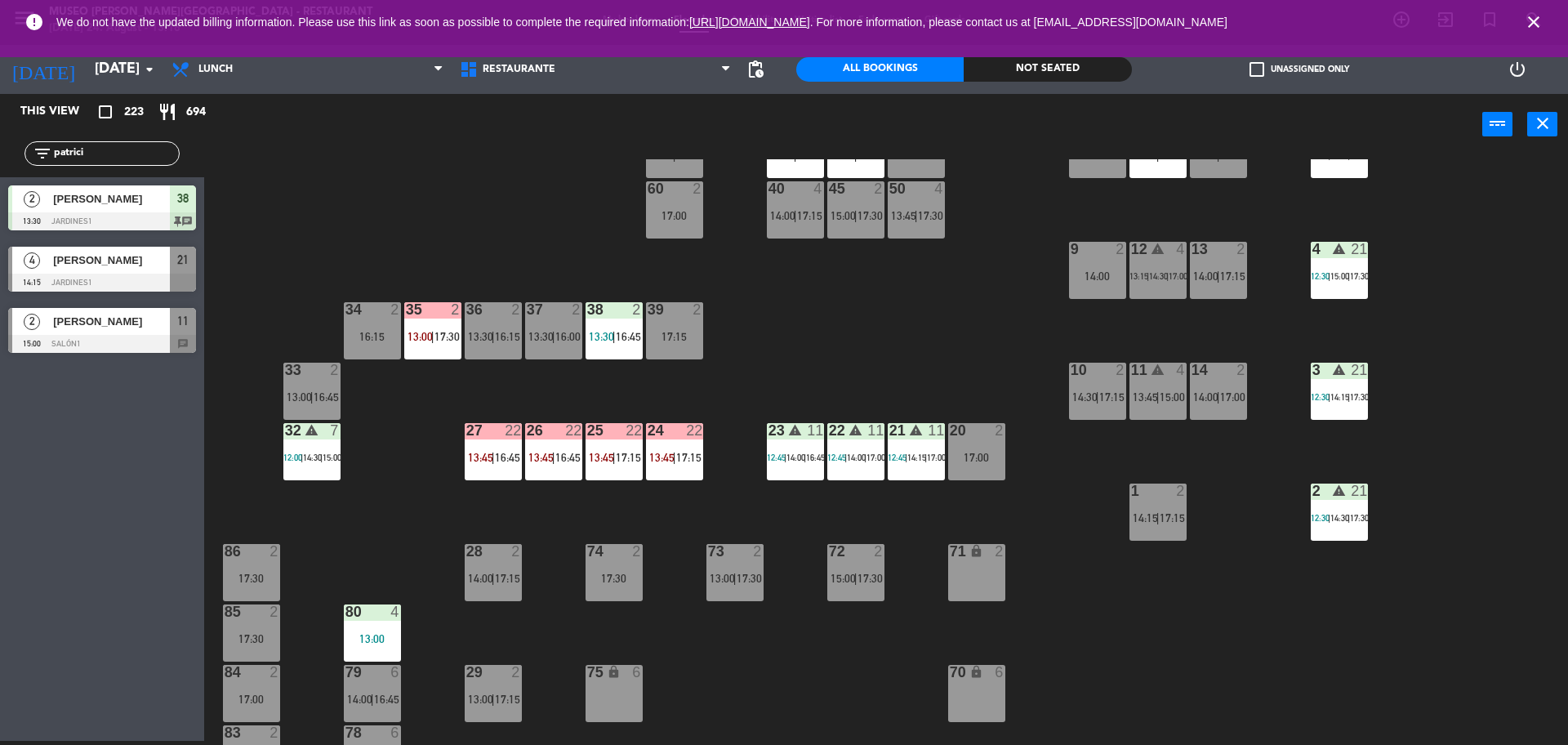
scroll to position [248, 0]
click at [603, 335] on span "13:30" at bounding box center [602, 337] width 25 height 13
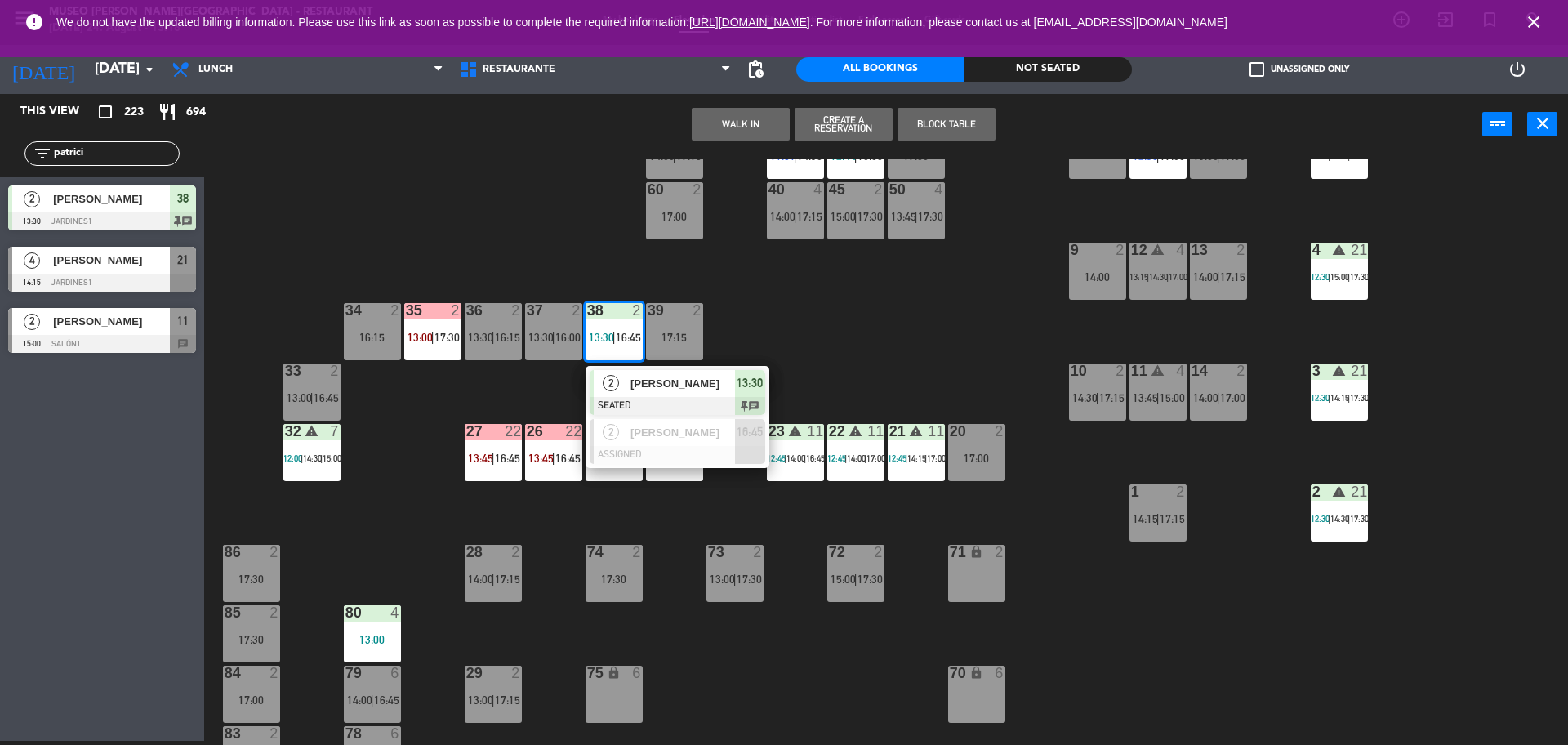
click at [650, 375] on span "[PERSON_NAME]" at bounding box center [682, 383] width 105 height 17
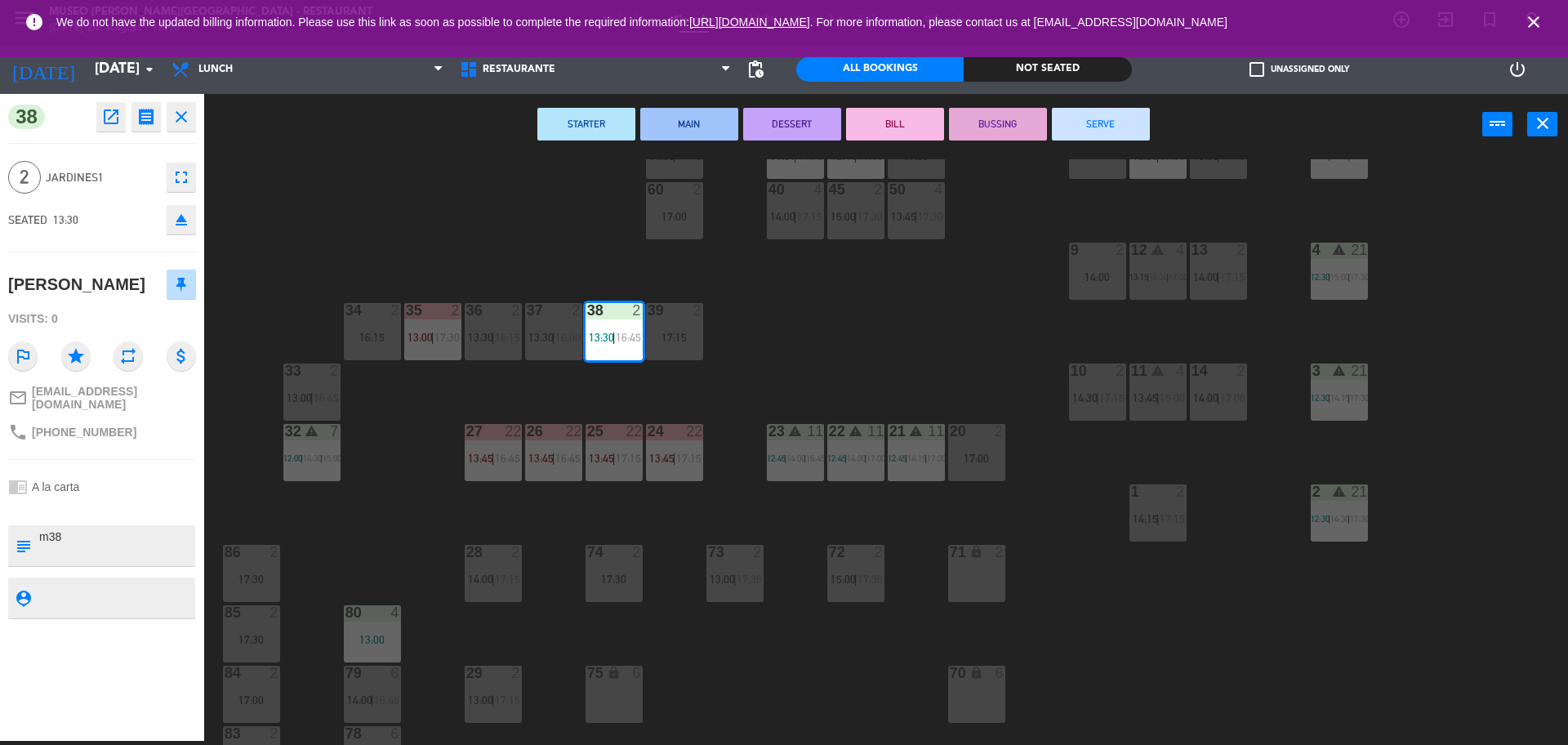
click at [571, 239] on div "44 5 13:30 | 16:15 49 2 13:15 | 16:15 54 5 14:30 64 2 12:30 | 16:45 48 2 14:15 …" at bounding box center [894, 452] width 1349 height 586
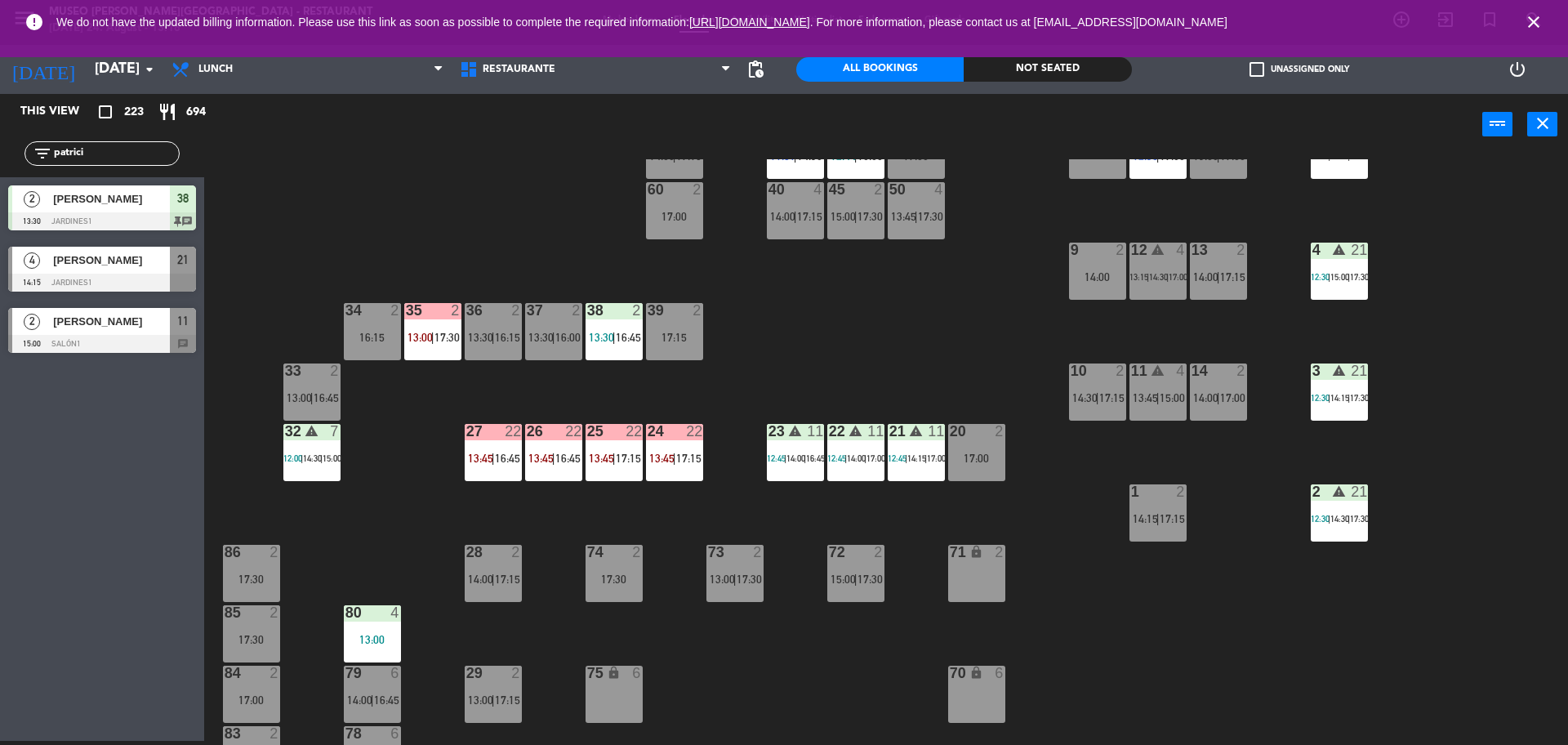
scroll to position [0, 0]
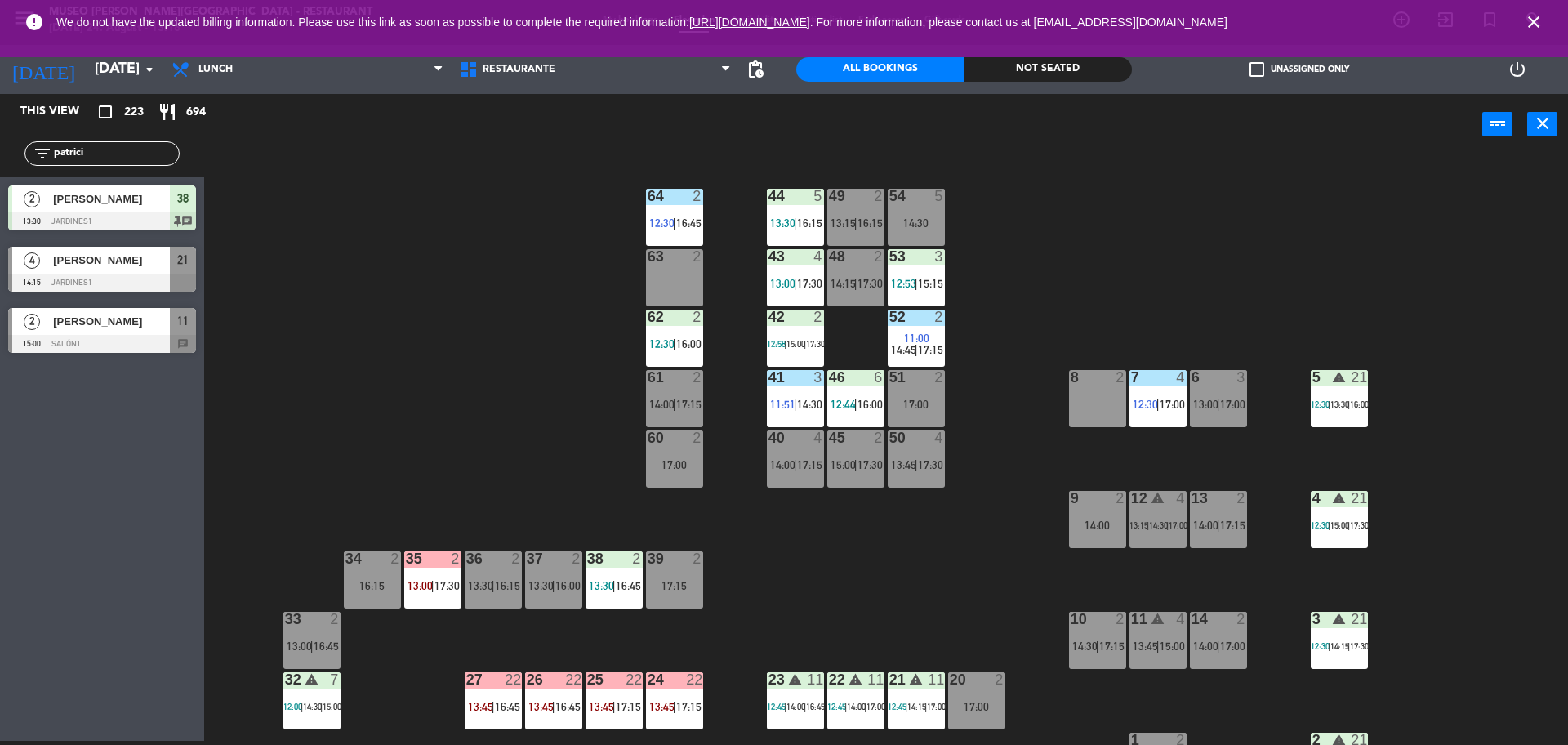
click at [1161, 403] on span "17:00" at bounding box center [1172, 404] width 25 height 13
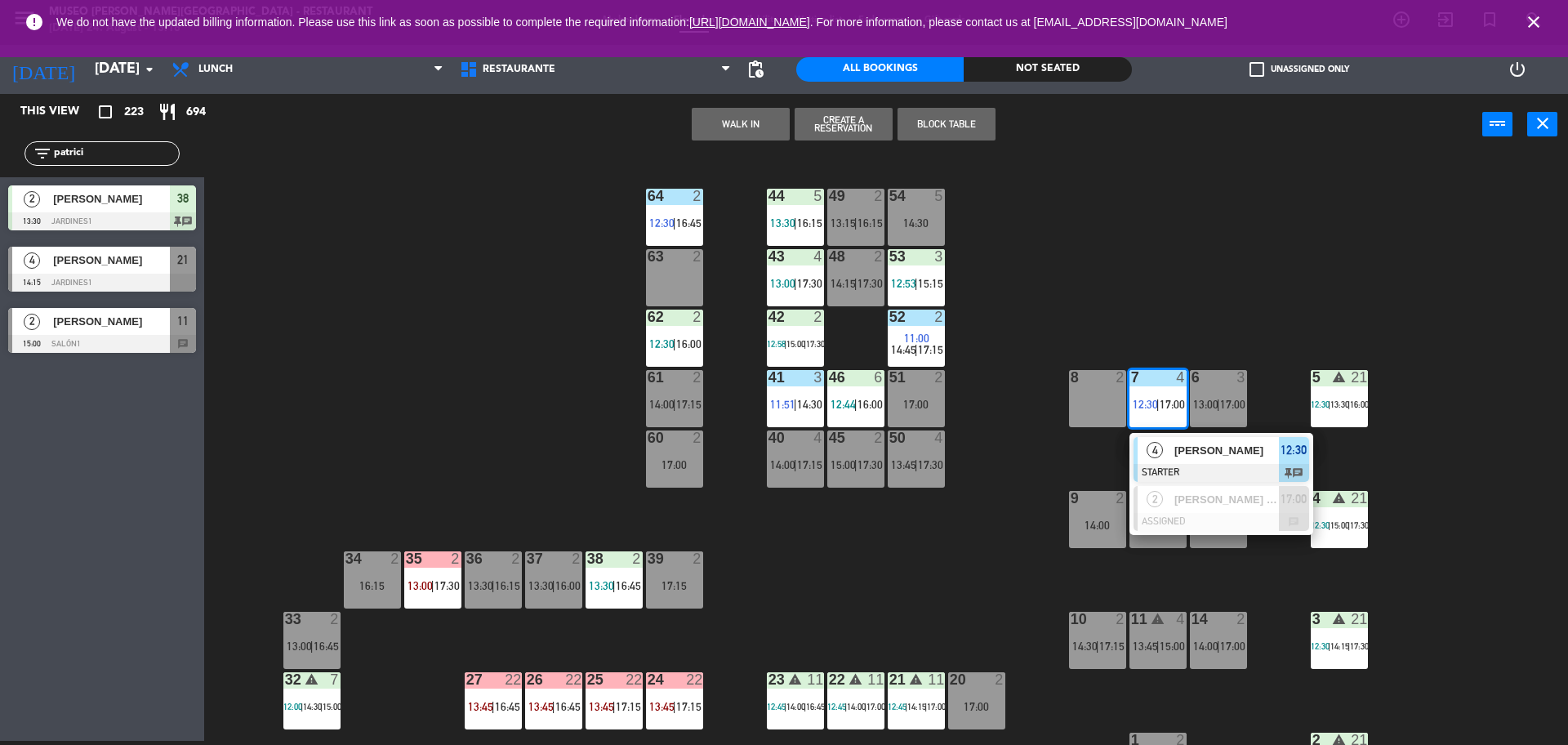
click at [1028, 432] on div "44 5 13:30 | 16:15 49 2 13:15 | 16:15 54 5 14:30 64 2 12:30 | 16:45 48 2 14:15 …" at bounding box center [894, 452] width 1349 height 586
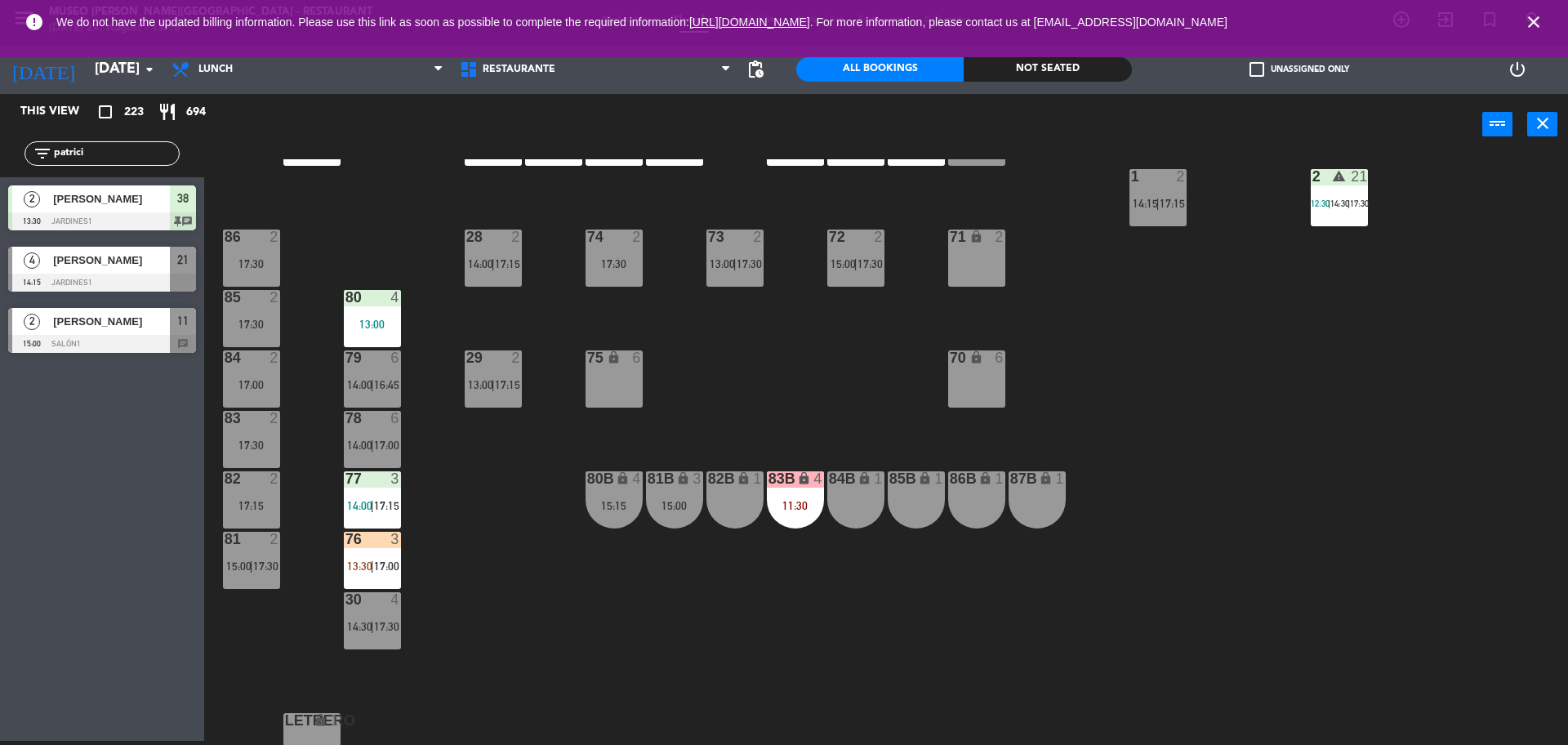
scroll to position [589, 0]
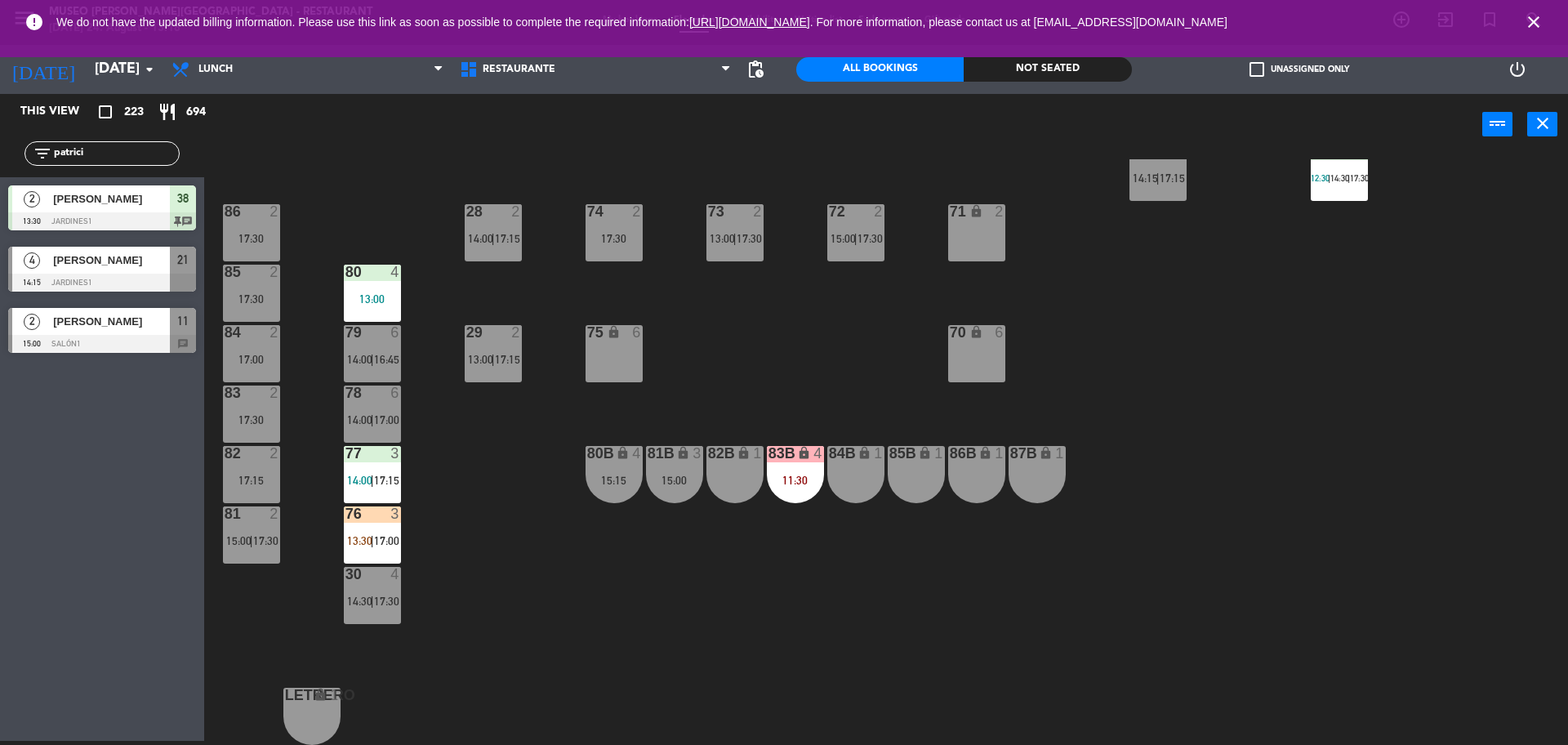
drag, startPoint x: 89, startPoint y: 151, endPoint x: 0, endPoint y: 155, distance: 89.1
click at [0, 155] on div "filter_list patrici" at bounding box center [102, 153] width 204 height 47
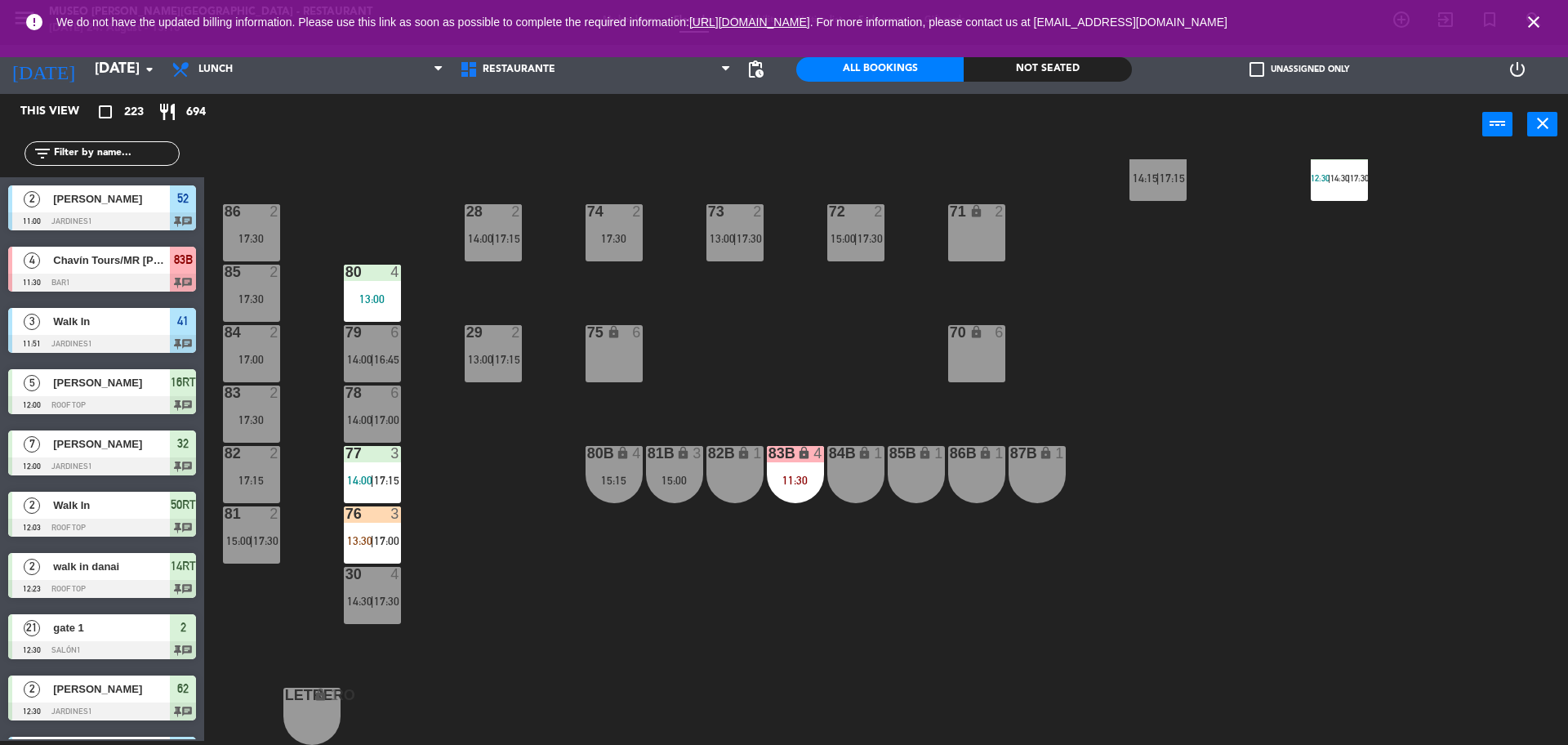
click at [1260, 70] on span "check_box_outline_blank" at bounding box center [1257, 69] width 14 height 14
click at [1299, 70] on input "check_box_outline_blank Unassigned only" at bounding box center [1299, 70] width 0 height 0
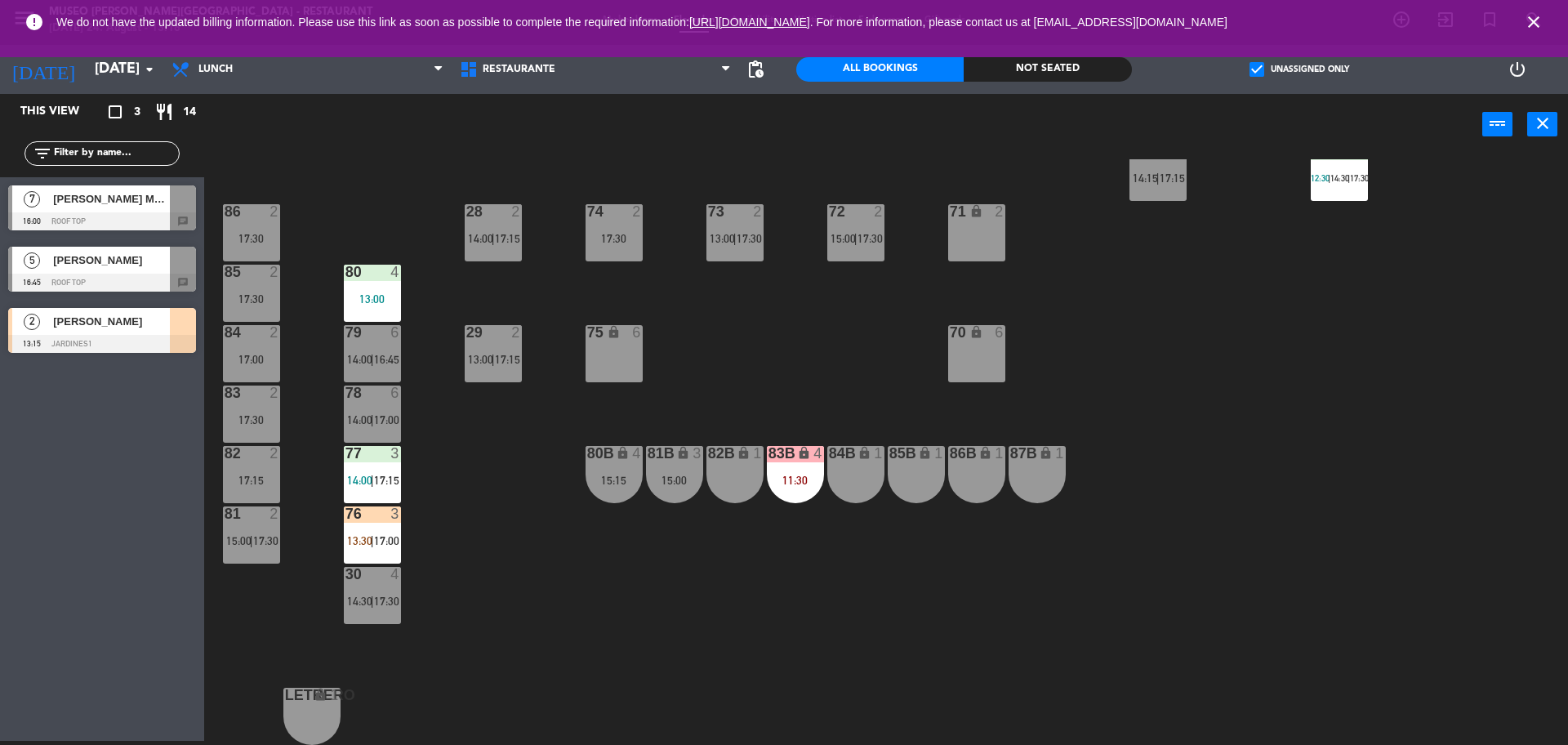
click at [1260, 70] on span "check_box" at bounding box center [1257, 69] width 14 height 14
click at [1299, 70] on input "check_box Unassigned only" at bounding box center [1299, 70] width 0 height 0
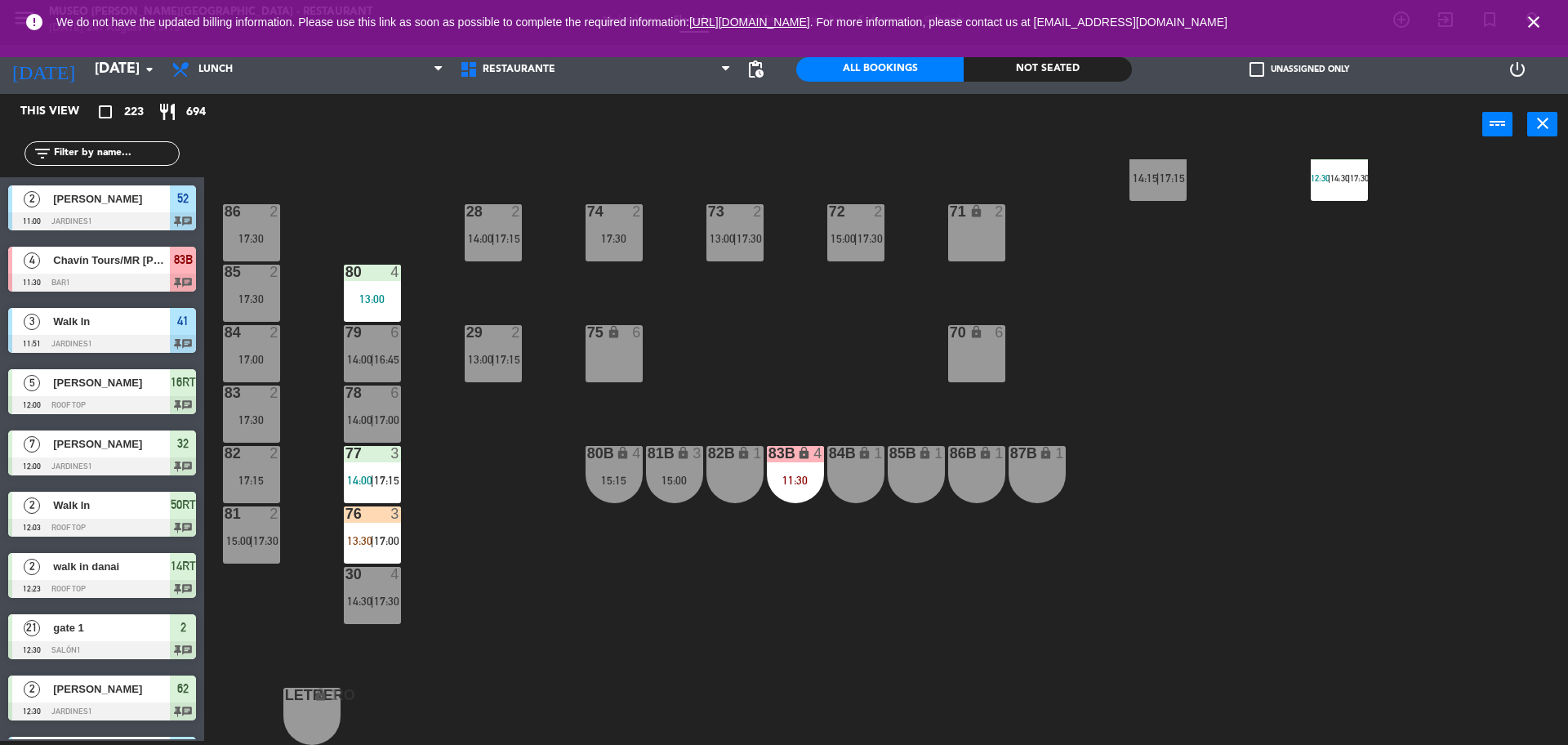
scroll to position [0, 0]
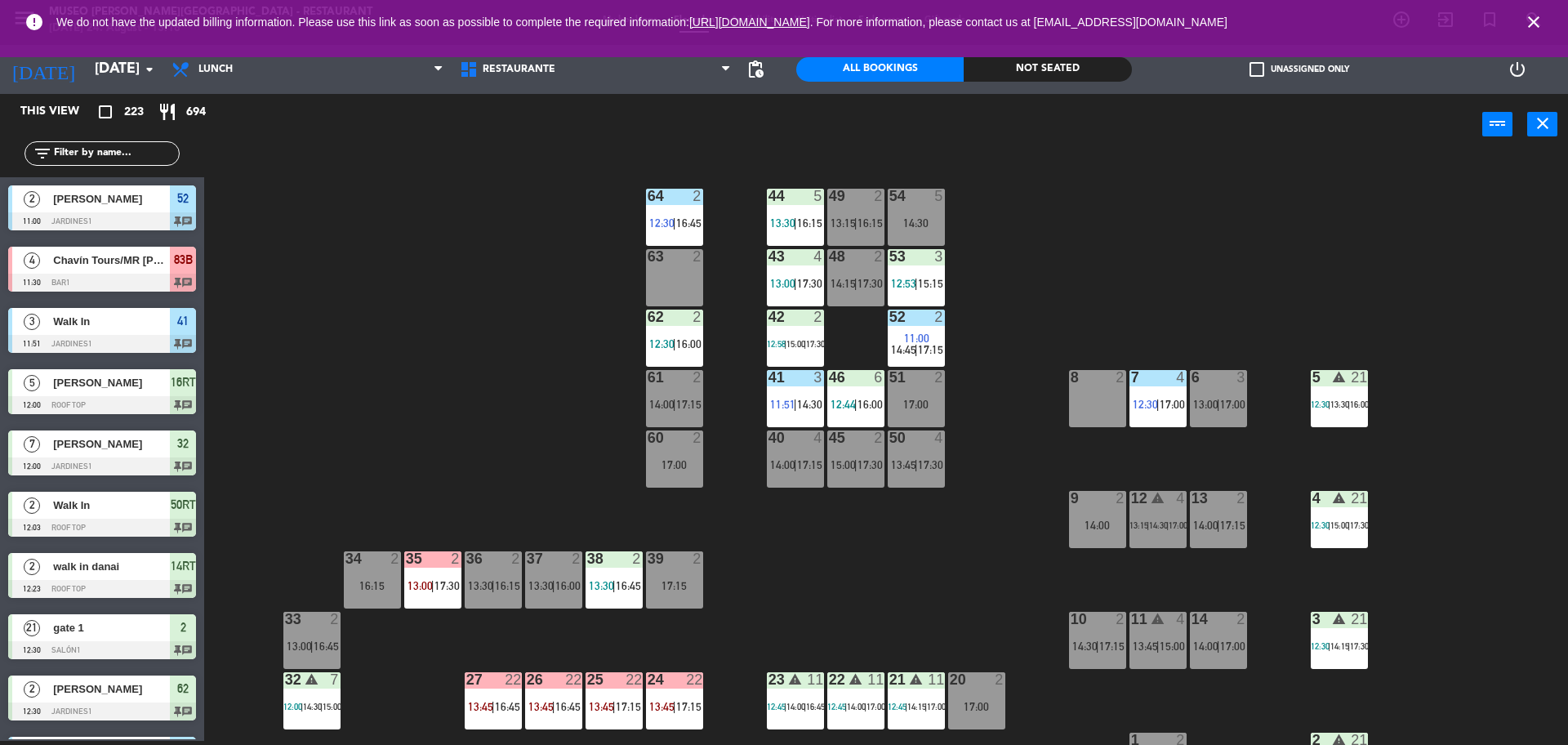
click at [77, 149] on input "text" at bounding box center [115, 153] width 126 height 18
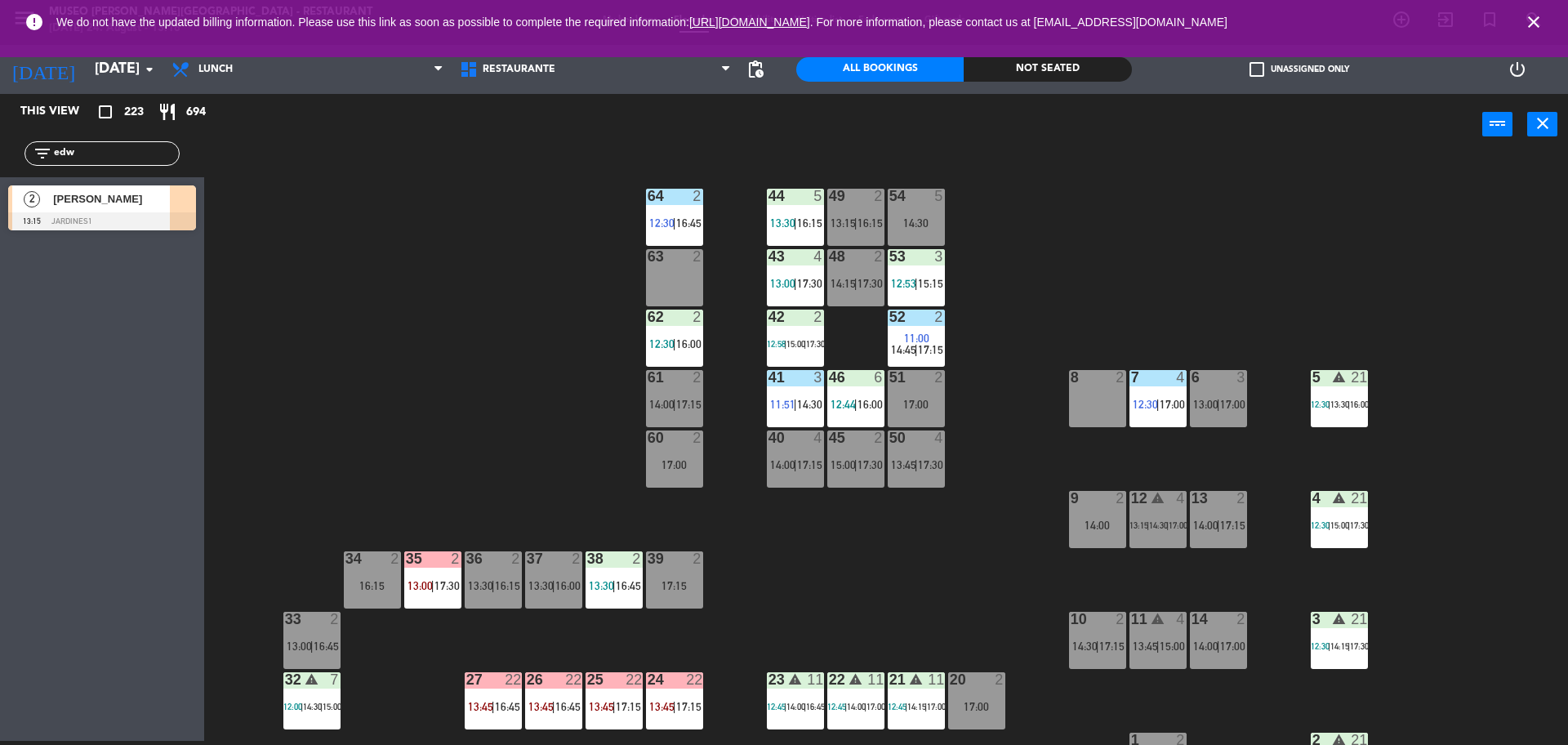
type input "edw"
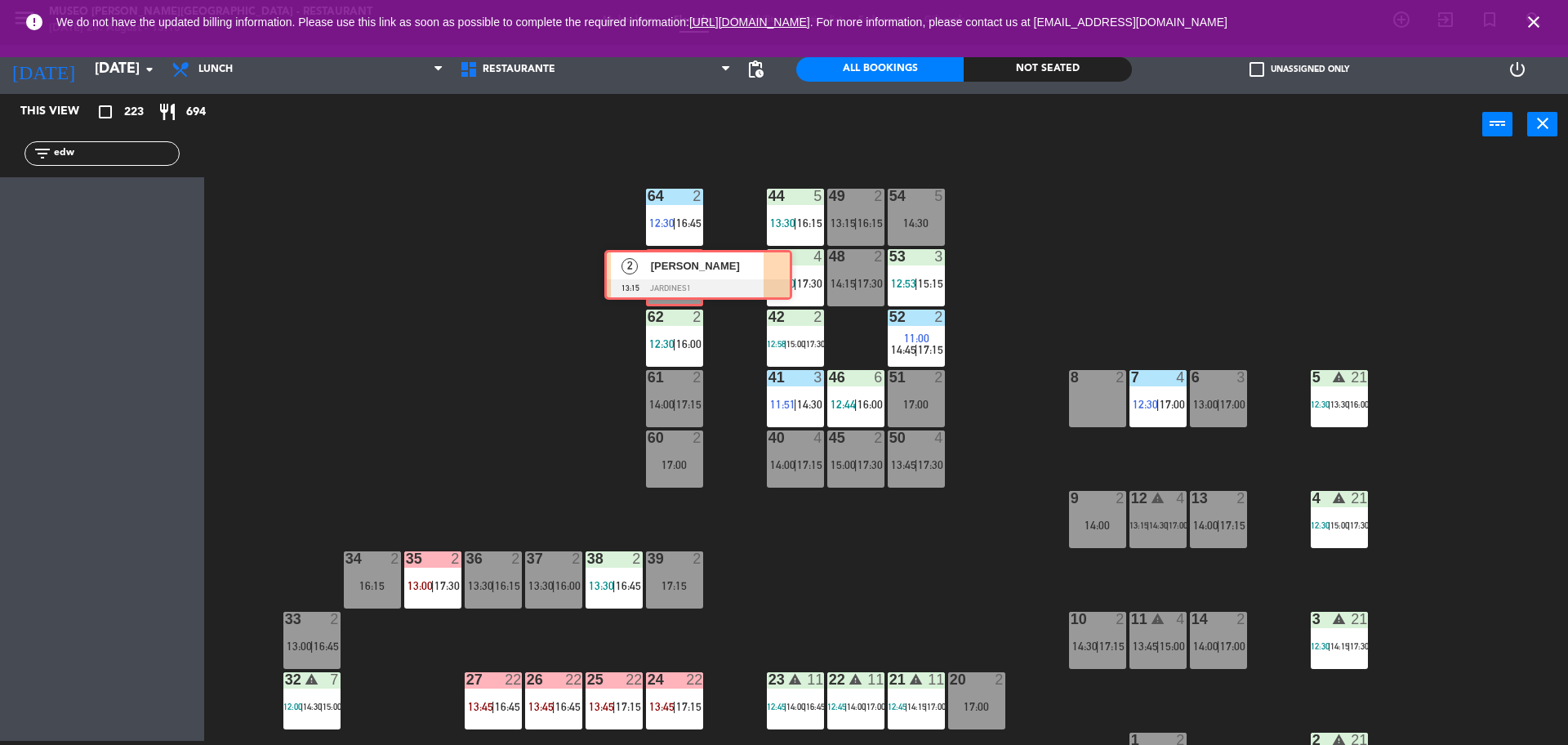
drag, startPoint x: 85, startPoint y: 218, endPoint x: 681, endPoint y: 284, distance: 599.6
click at [681, 284] on div "This view crop_square 223 restaurant 694 filter_list edw 2 EDWARD ECHEVARRIA 13…" at bounding box center [784, 419] width 1568 height 651
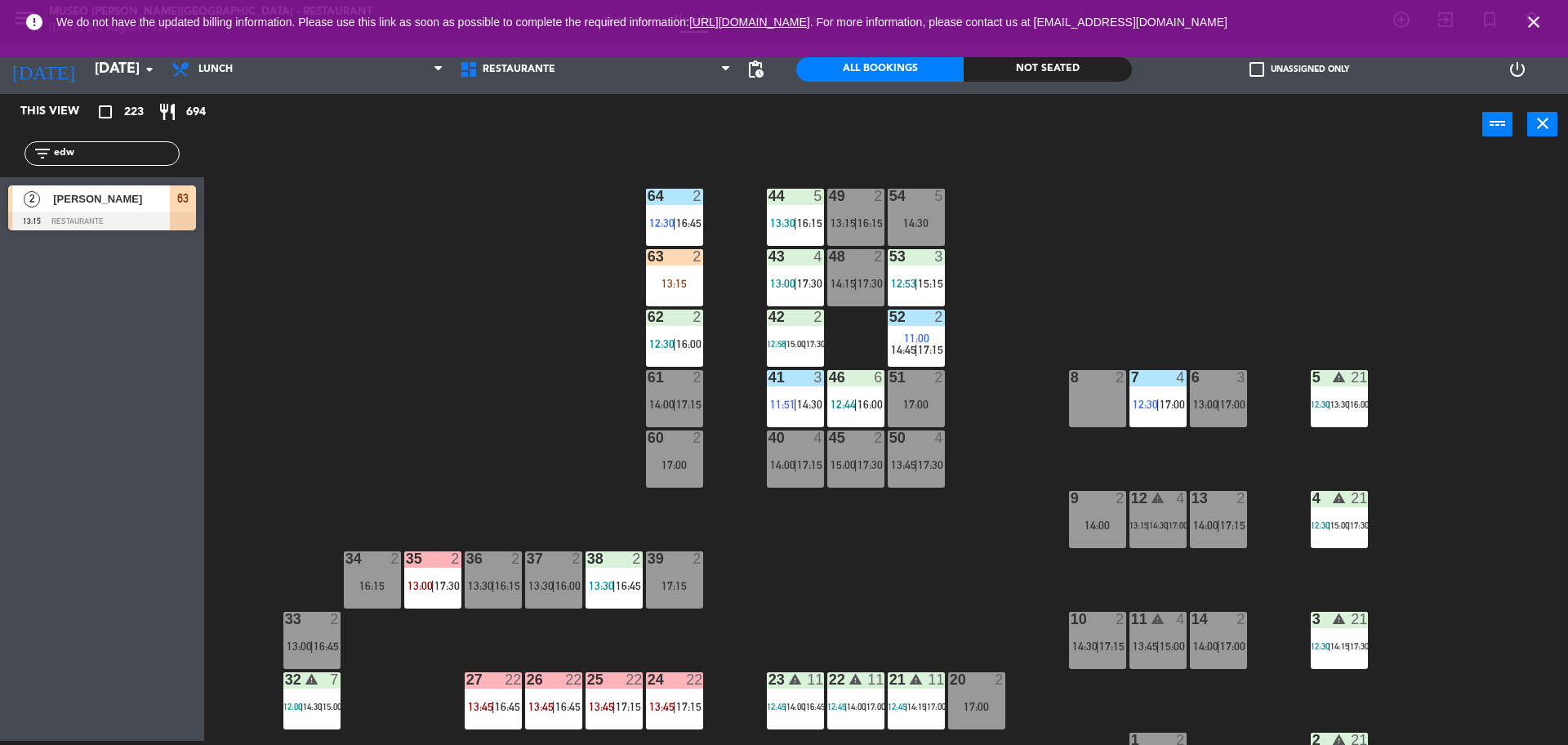
click at [681, 284] on div "13:15" at bounding box center [675, 283] width 57 height 12
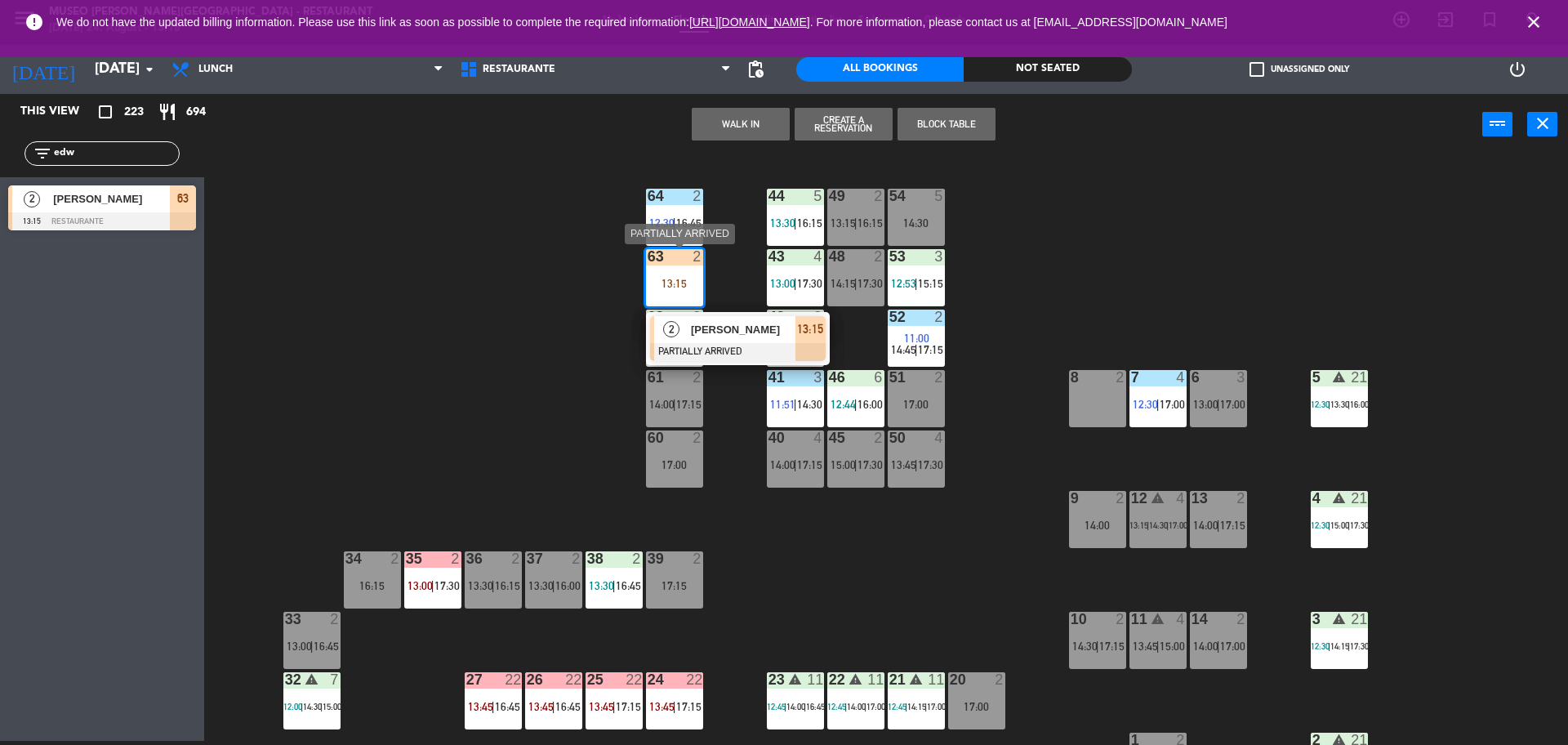
click at [731, 339] on div "EDWARD ECHEVARRIA" at bounding box center [742, 330] width 107 height 27
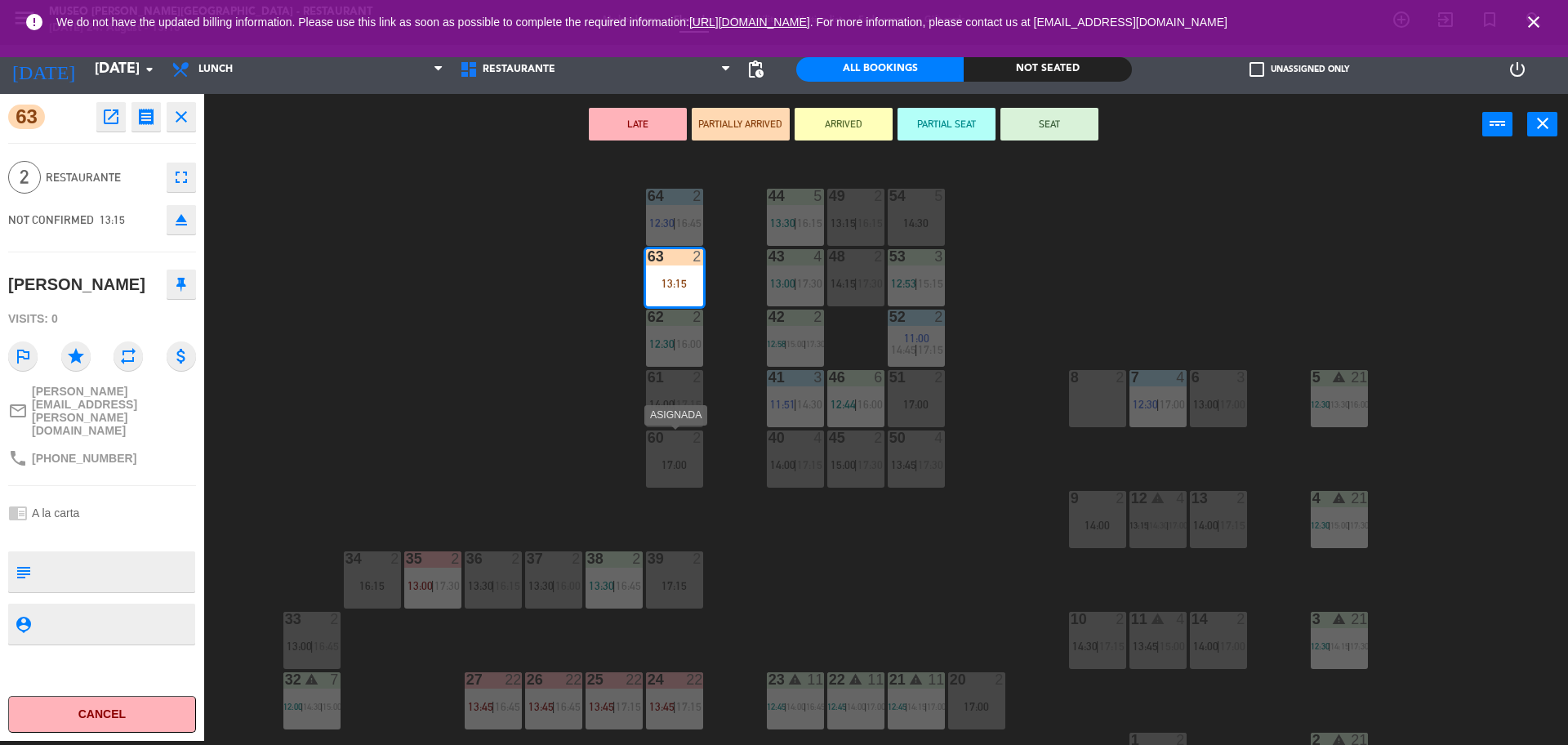
click at [688, 451] on div "60 2 17:00" at bounding box center [675, 459] width 57 height 57
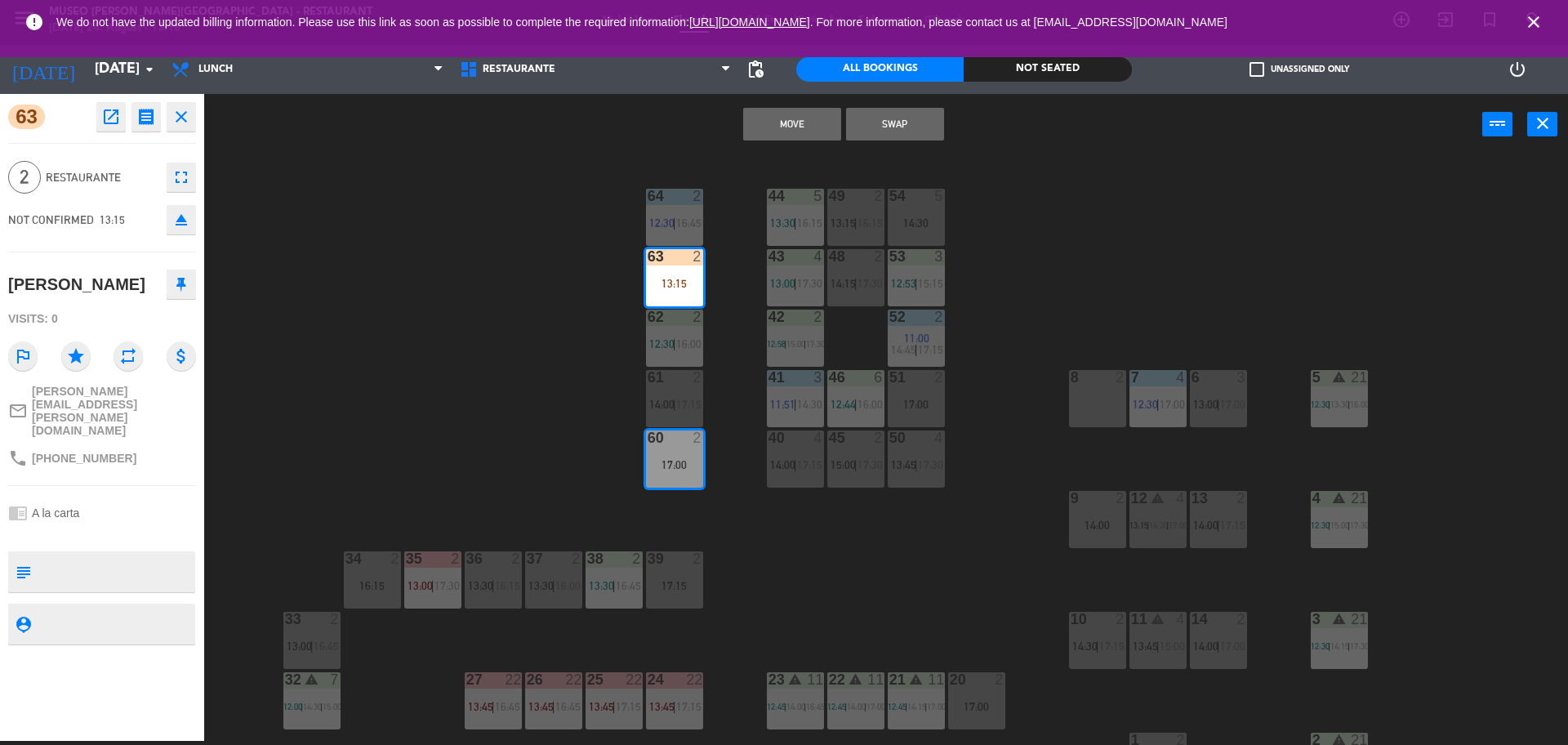
click at [806, 129] on button "Move" at bounding box center [792, 124] width 98 height 32
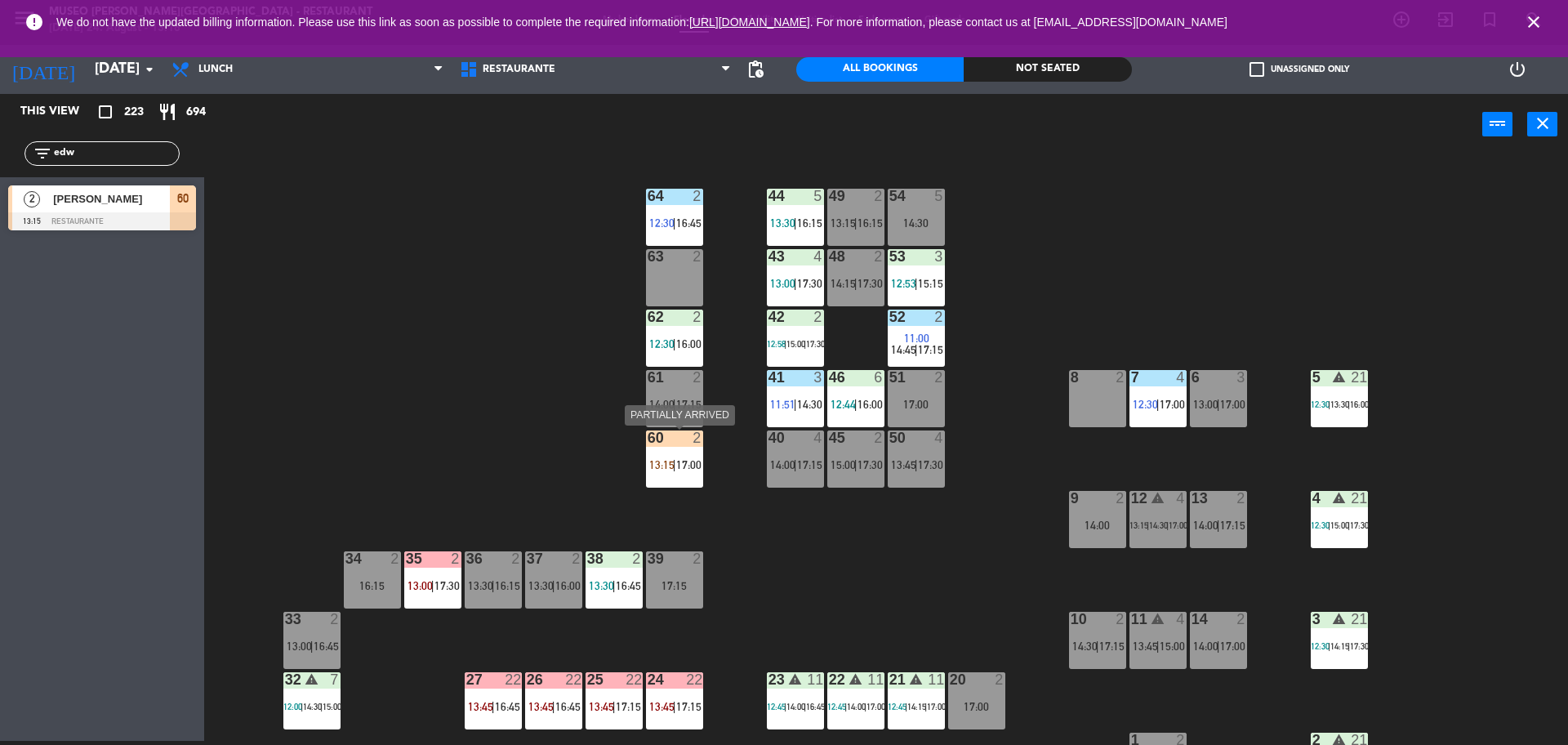
click at [682, 470] on span "17:00" at bounding box center [689, 465] width 25 height 13
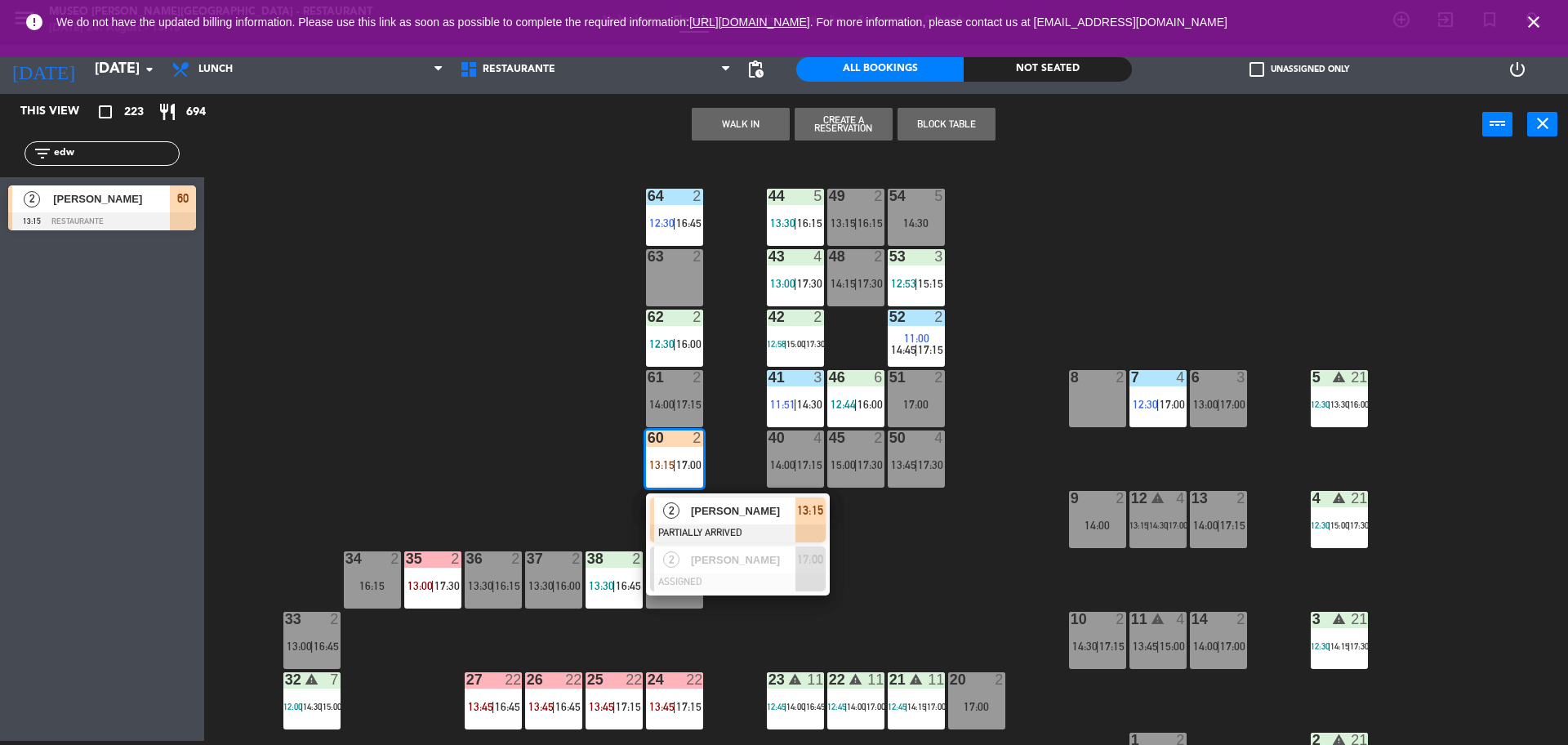
click at [728, 508] on span "EDWARD ECHEVARRIA" at bounding box center [743, 510] width 105 height 17
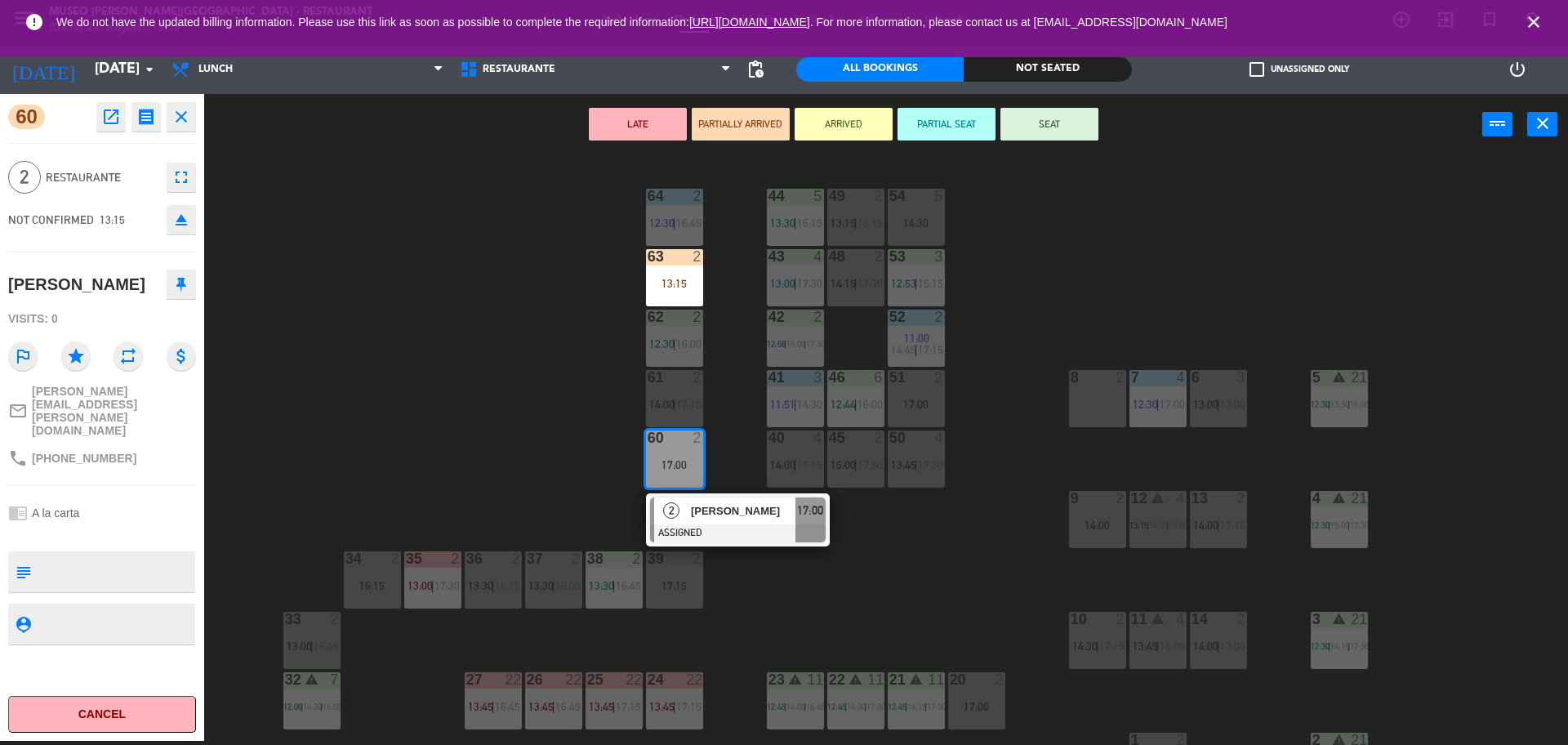
click at [526, 489] on div "44 5 13:30 | 16:15 49 2 13:15 | 16:15 54 5 14:30 64 2 12:30 | 16:45 48 2 14:15 …" at bounding box center [894, 452] width 1349 height 586
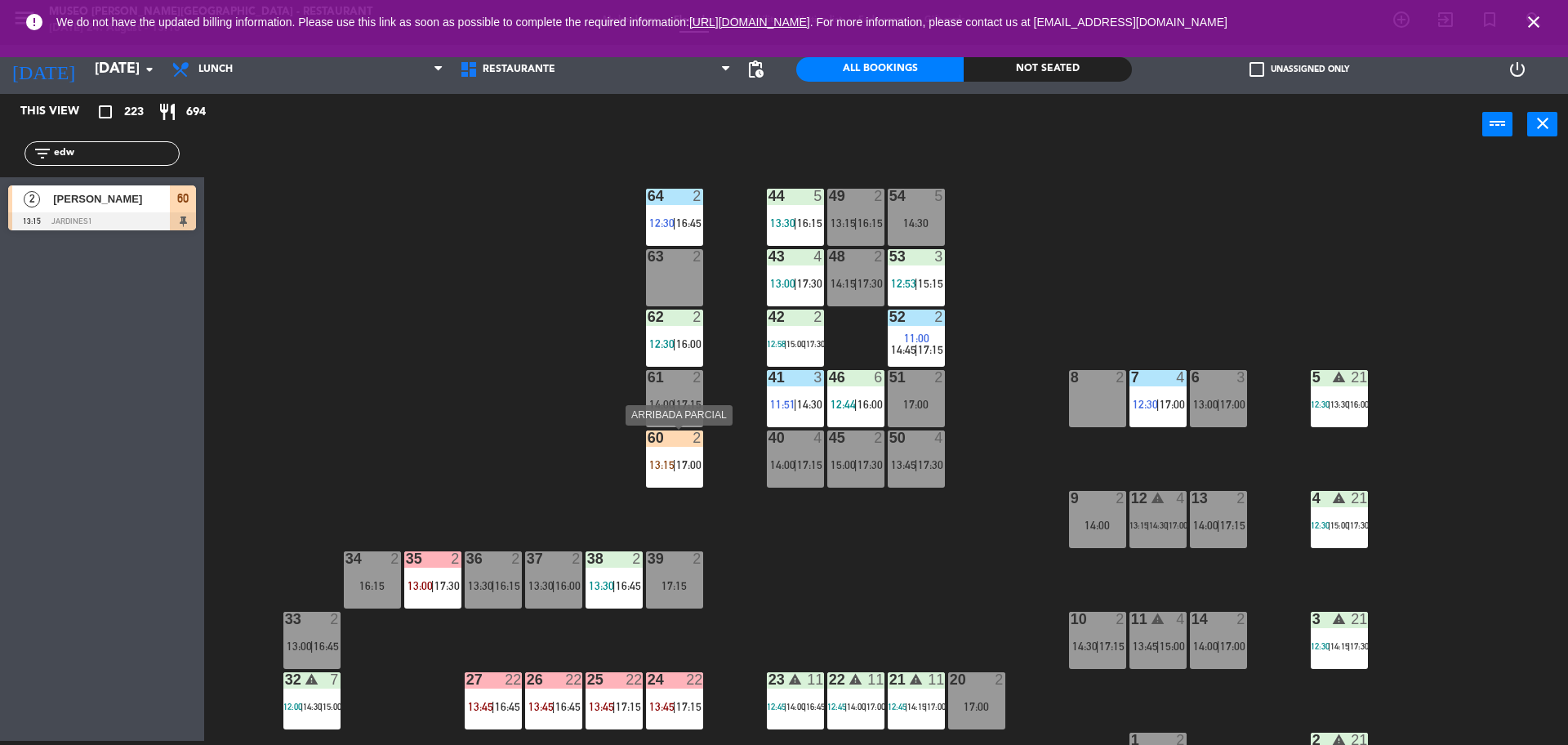
click at [647, 463] on div "13:15 | 17:00" at bounding box center [675, 465] width 57 height 12
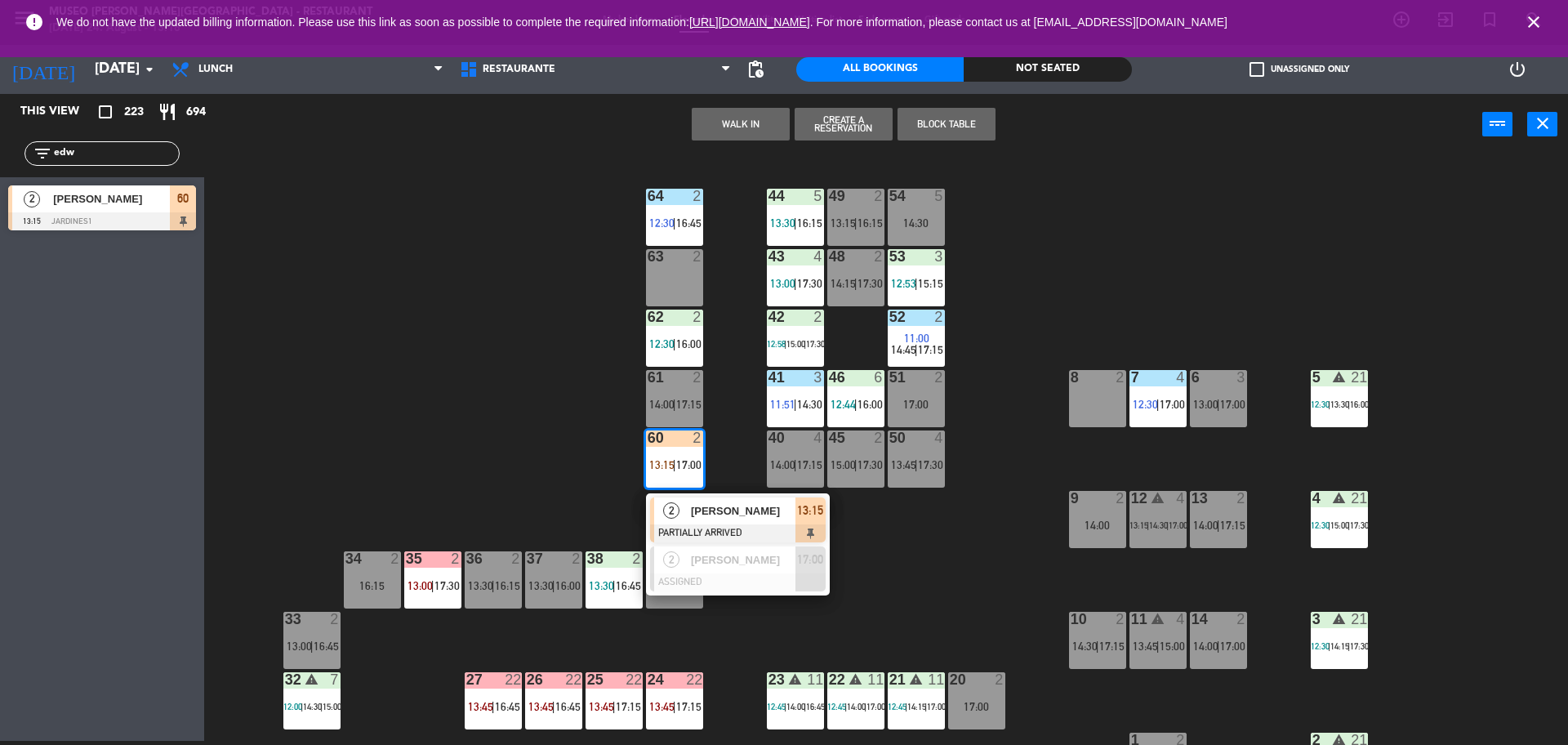
click at [750, 518] on span "EDWARD ECHEVARRIA" at bounding box center [743, 510] width 105 height 17
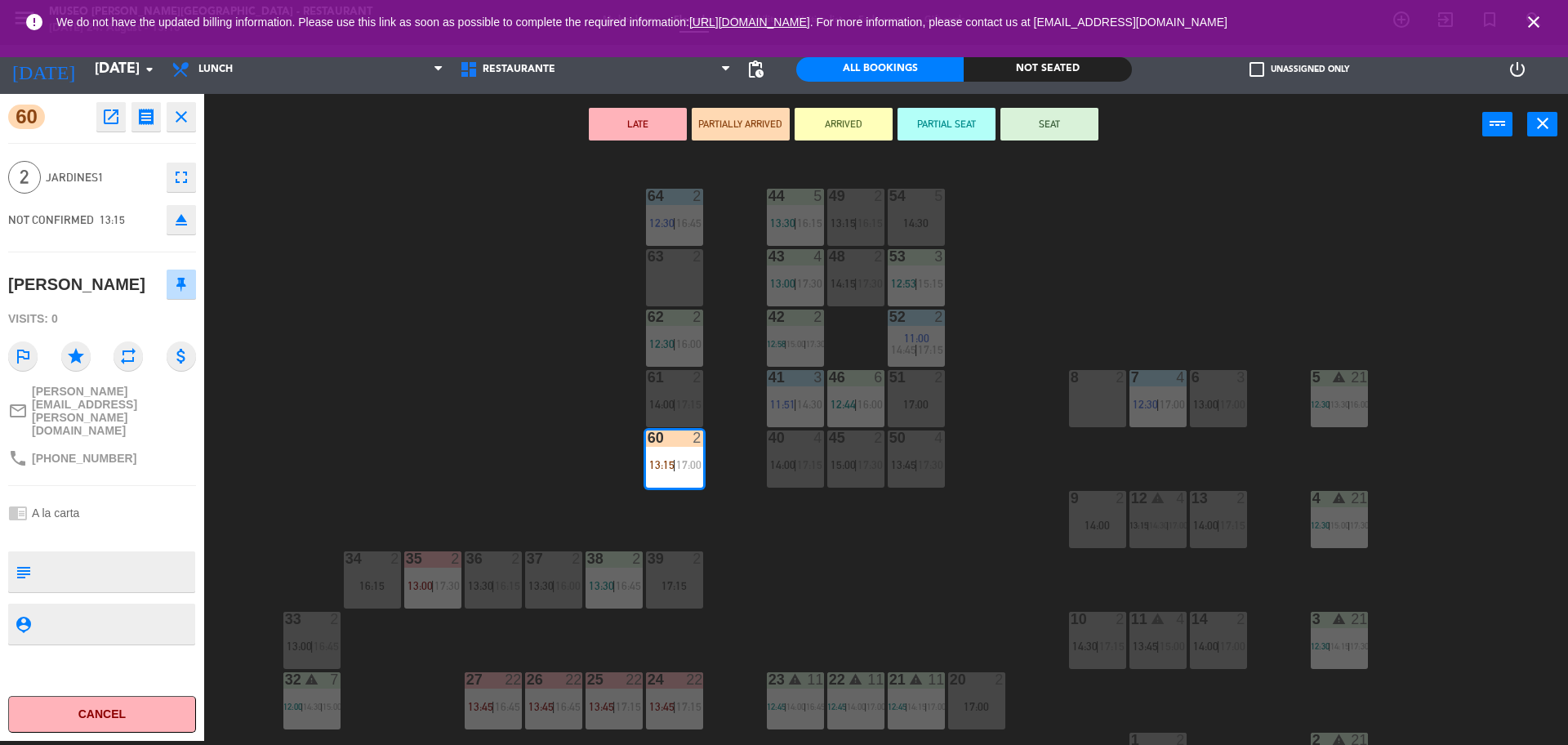
click at [79, 569] on textarea at bounding box center [116, 571] width 156 height 34
type textarea "m60 cumpleaños"
click at [108, 362] on div "outlined_flag star repeat attach_money" at bounding box center [102, 355] width 188 height 46
click at [1062, 118] on button "SEAT" at bounding box center [1049, 124] width 98 height 32
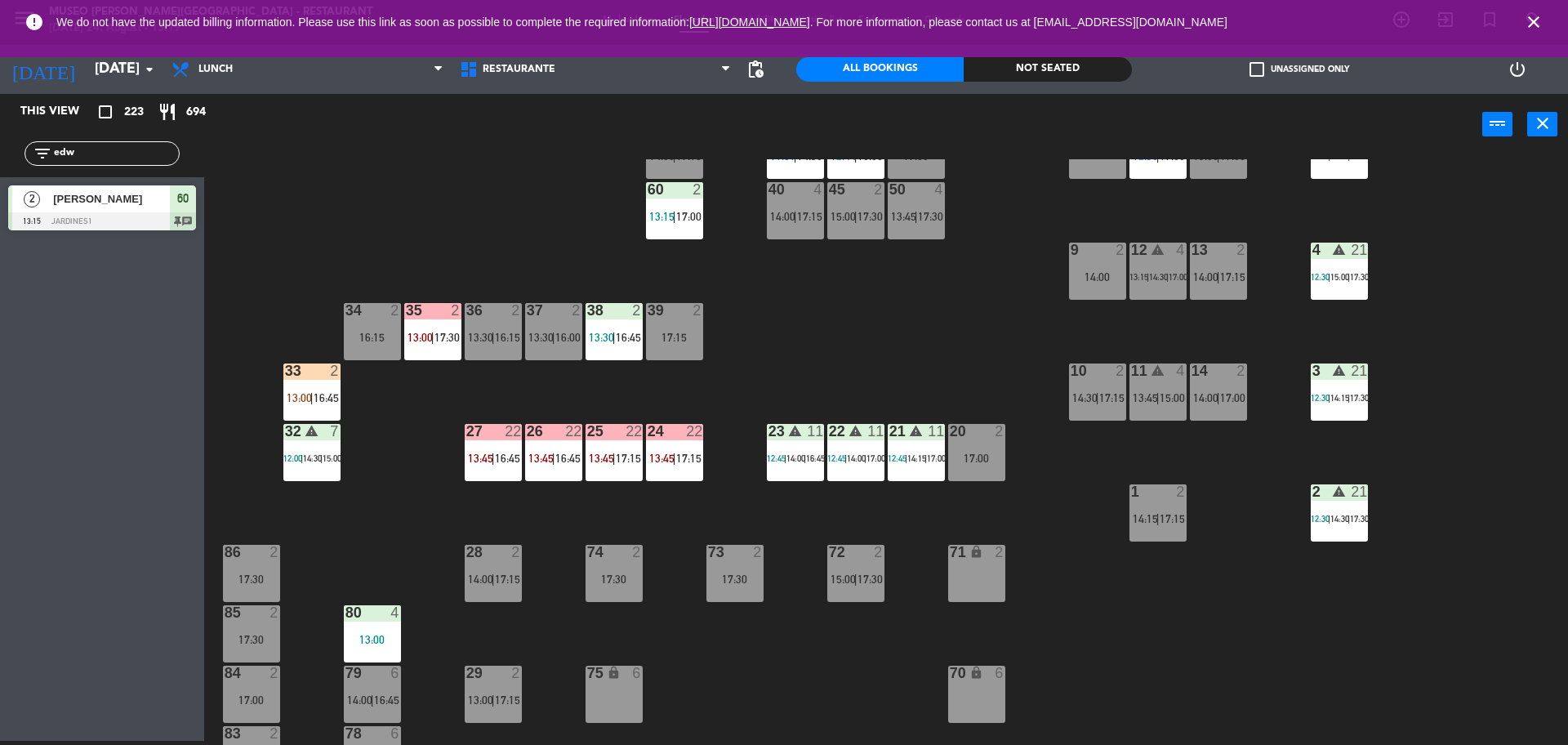
scroll to position [246, 0]
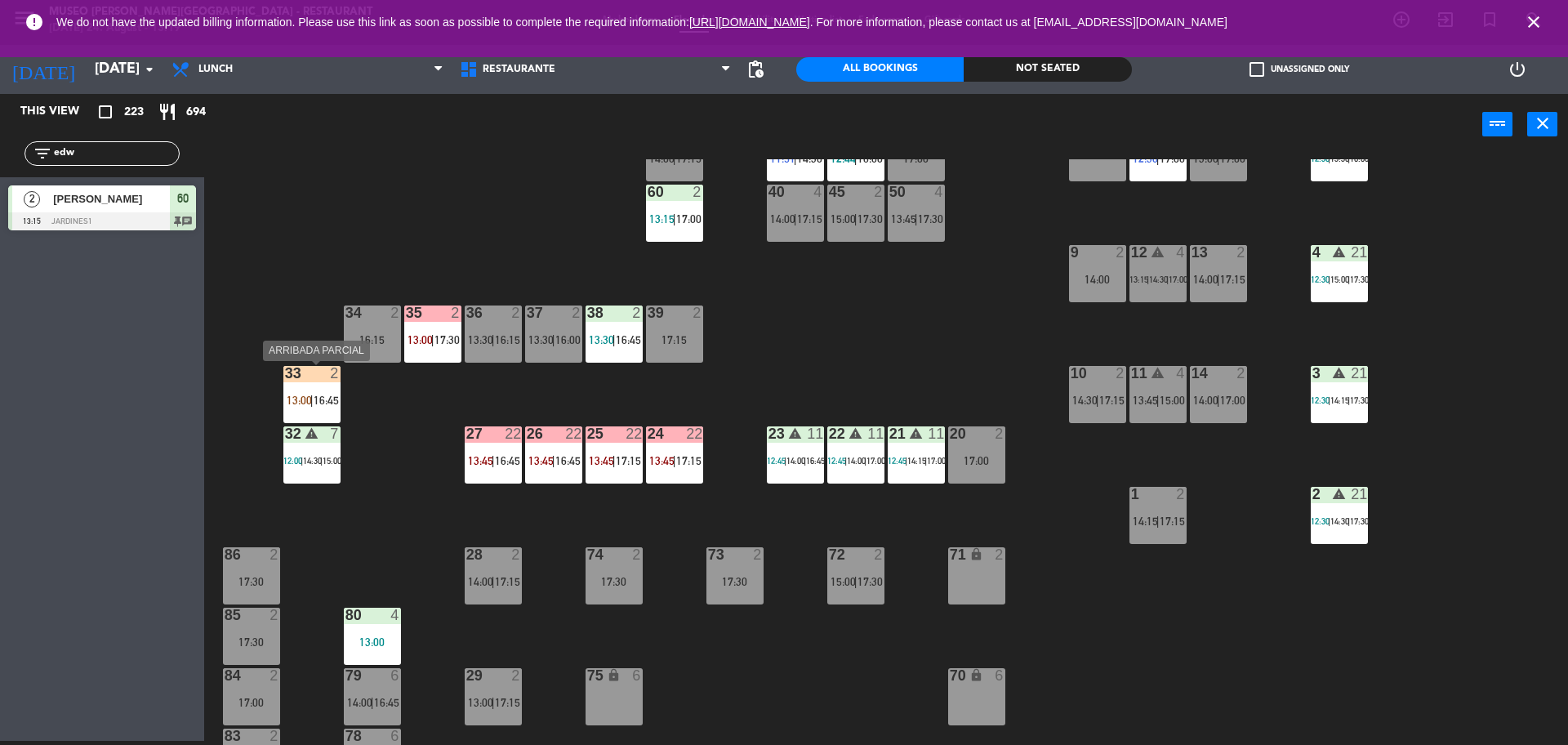
click at [320, 376] on div at bounding box center [312, 373] width 27 height 14
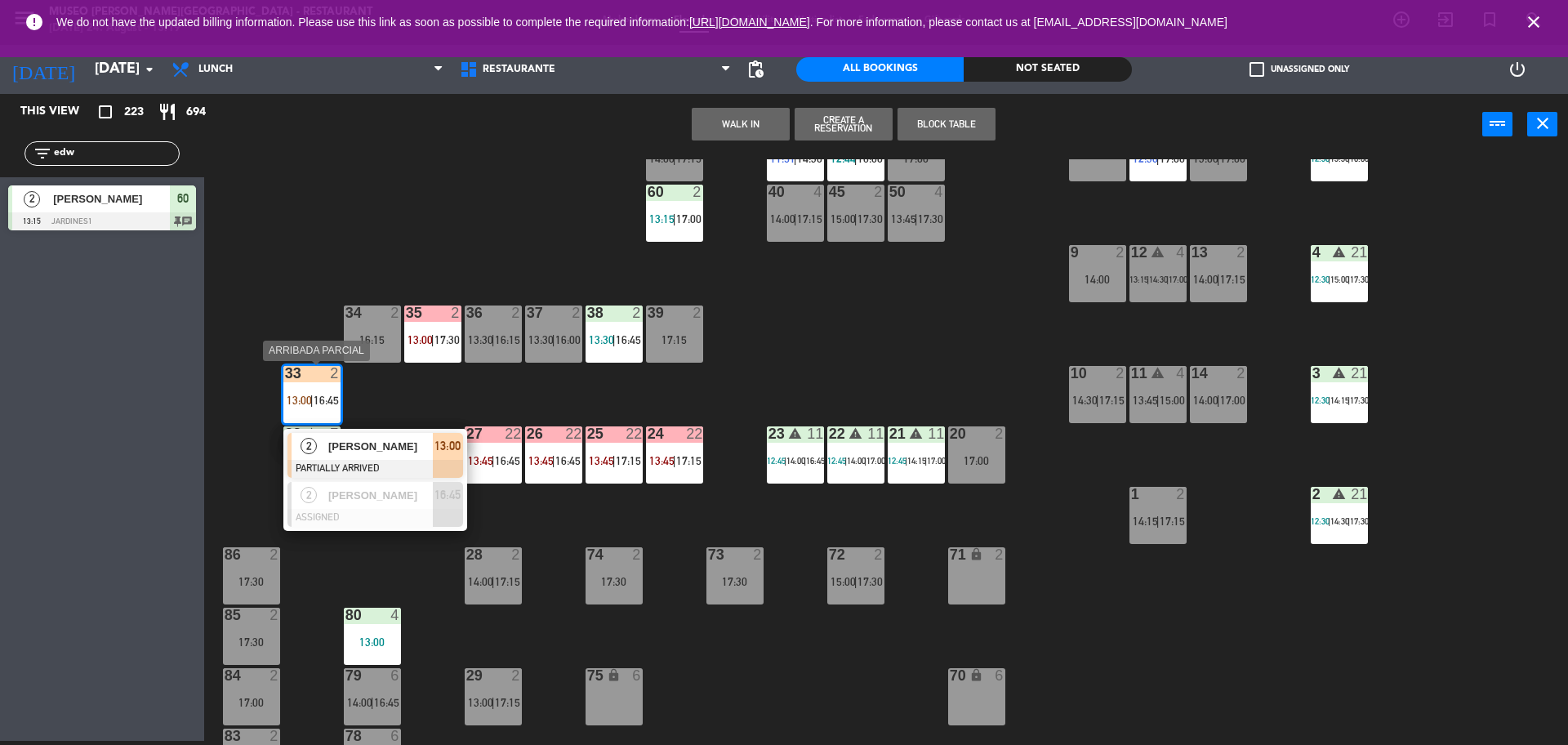
click at [397, 451] on span "[PERSON_NAME]" at bounding box center [381, 446] width 105 height 17
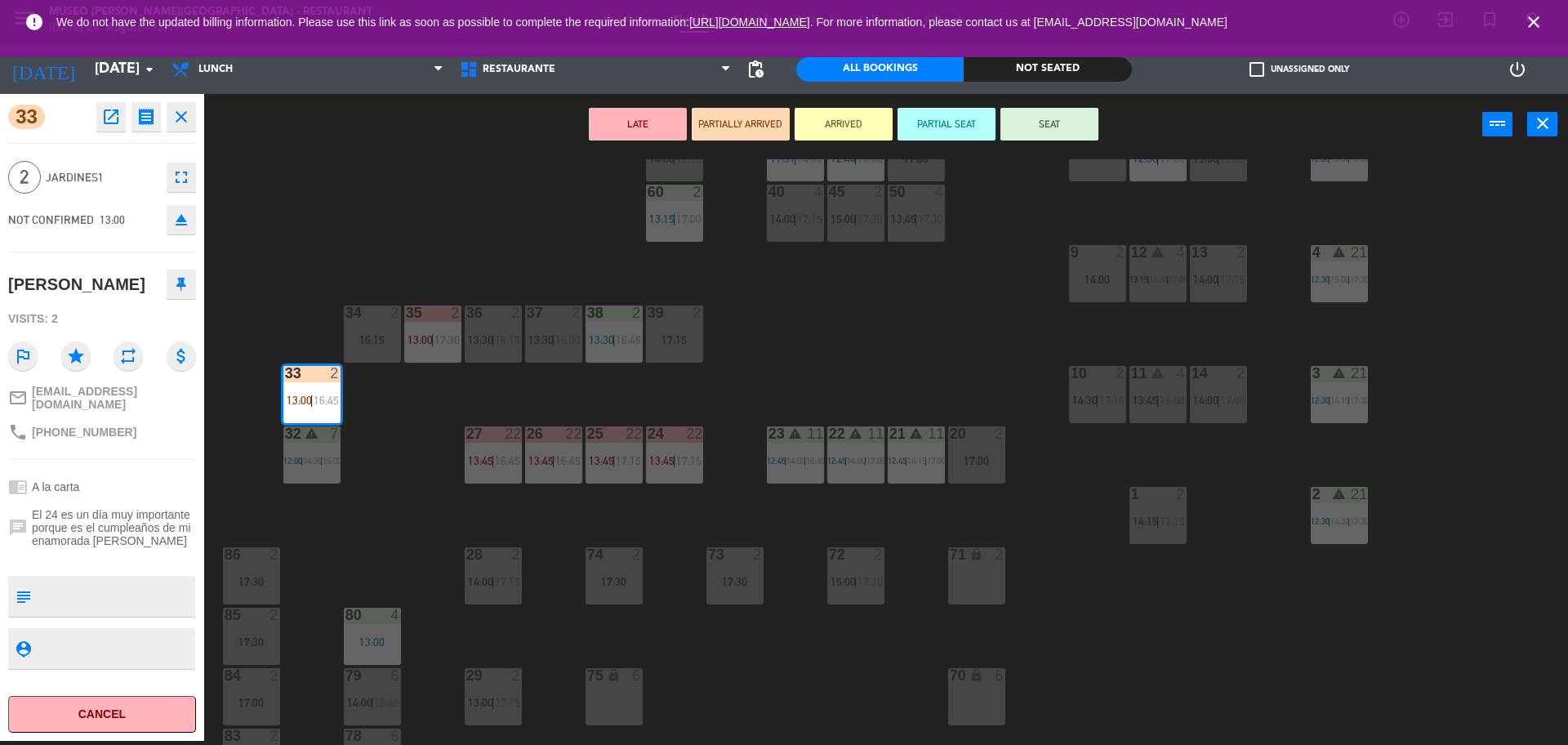
scroll to position [589, 0]
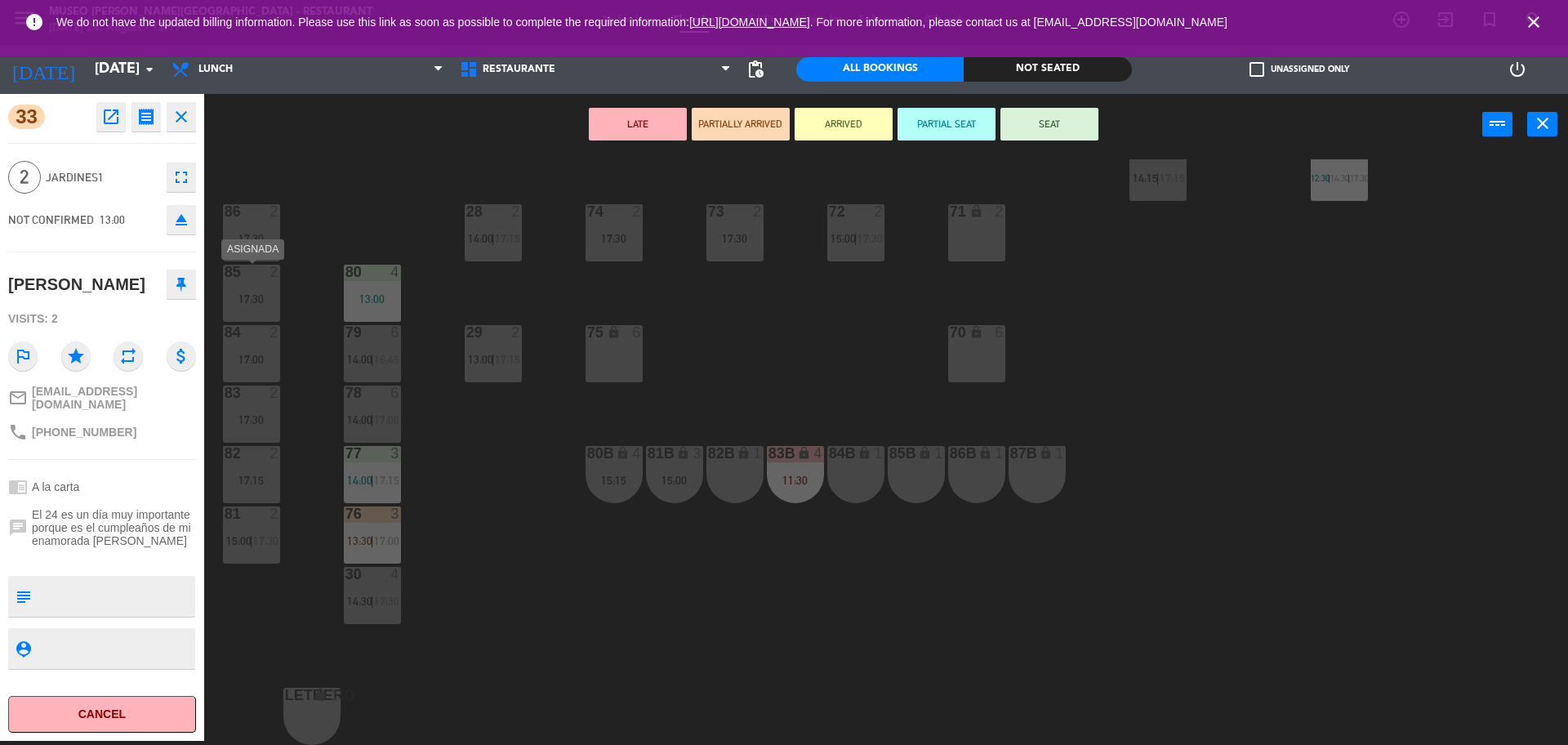
click at [256, 330] on div at bounding box center [251, 332] width 27 height 14
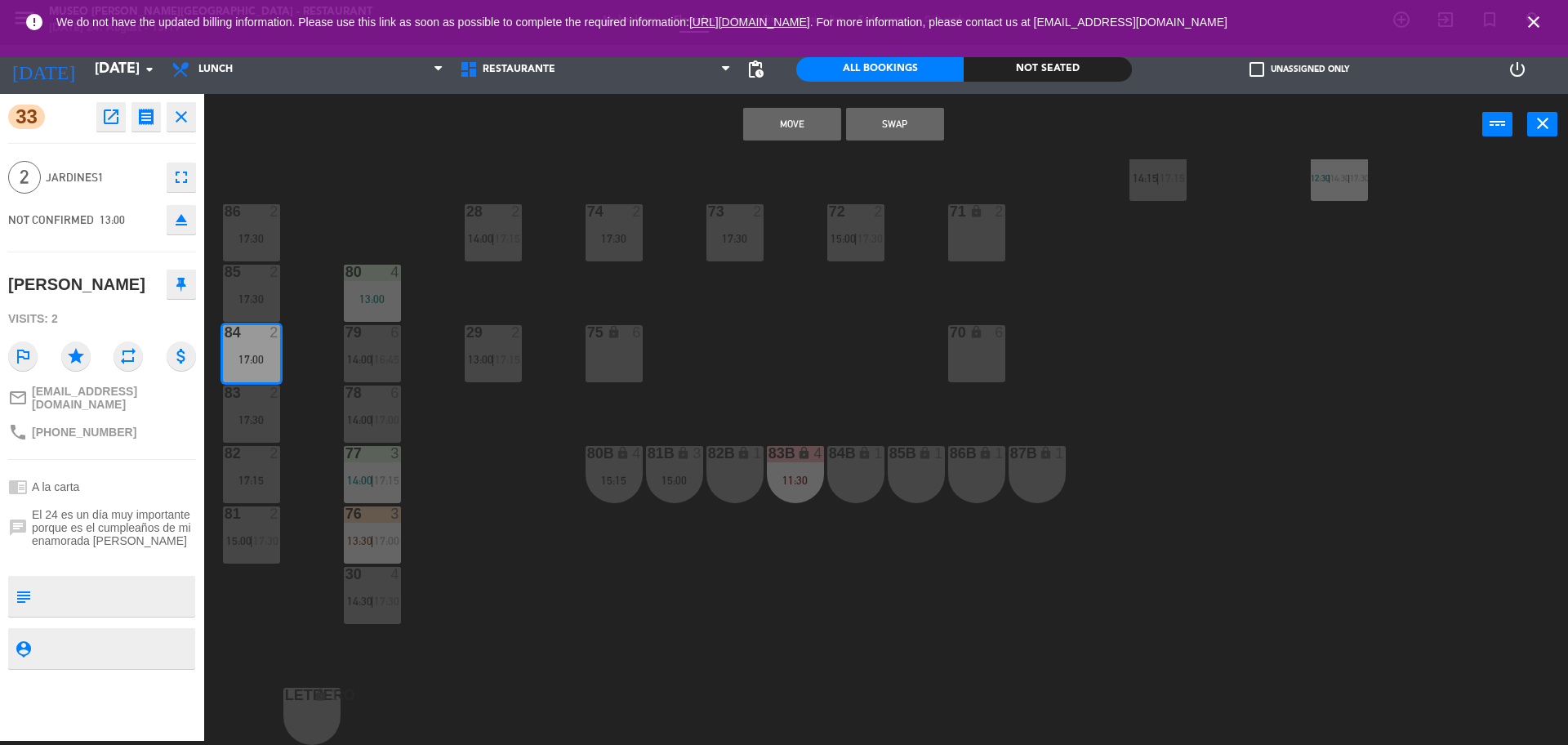
click at [813, 114] on button "Move" at bounding box center [792, 124] width 98 height 32
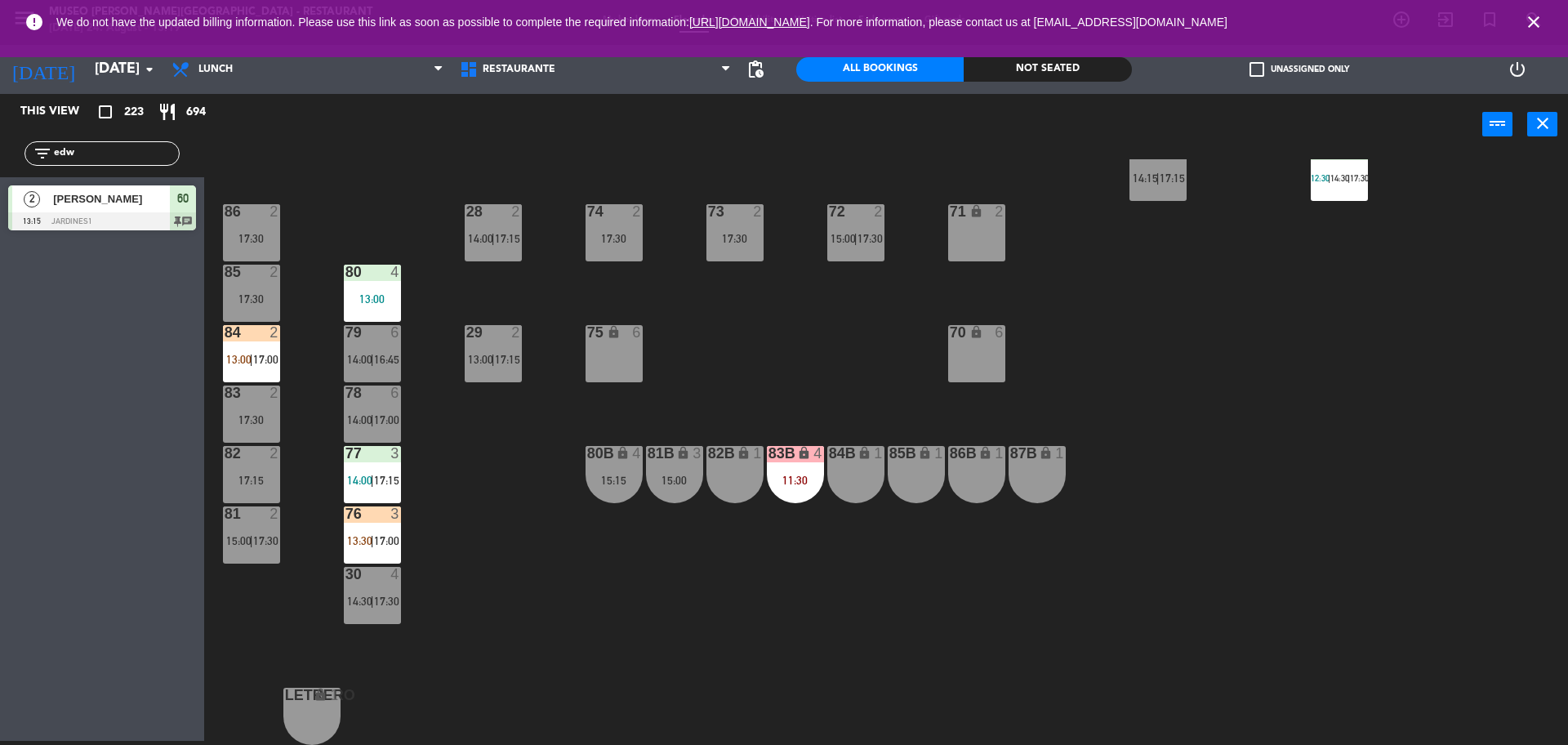
click at [247, 353] on span "13:00" at bounding box center [239, 359] width 25 height 13
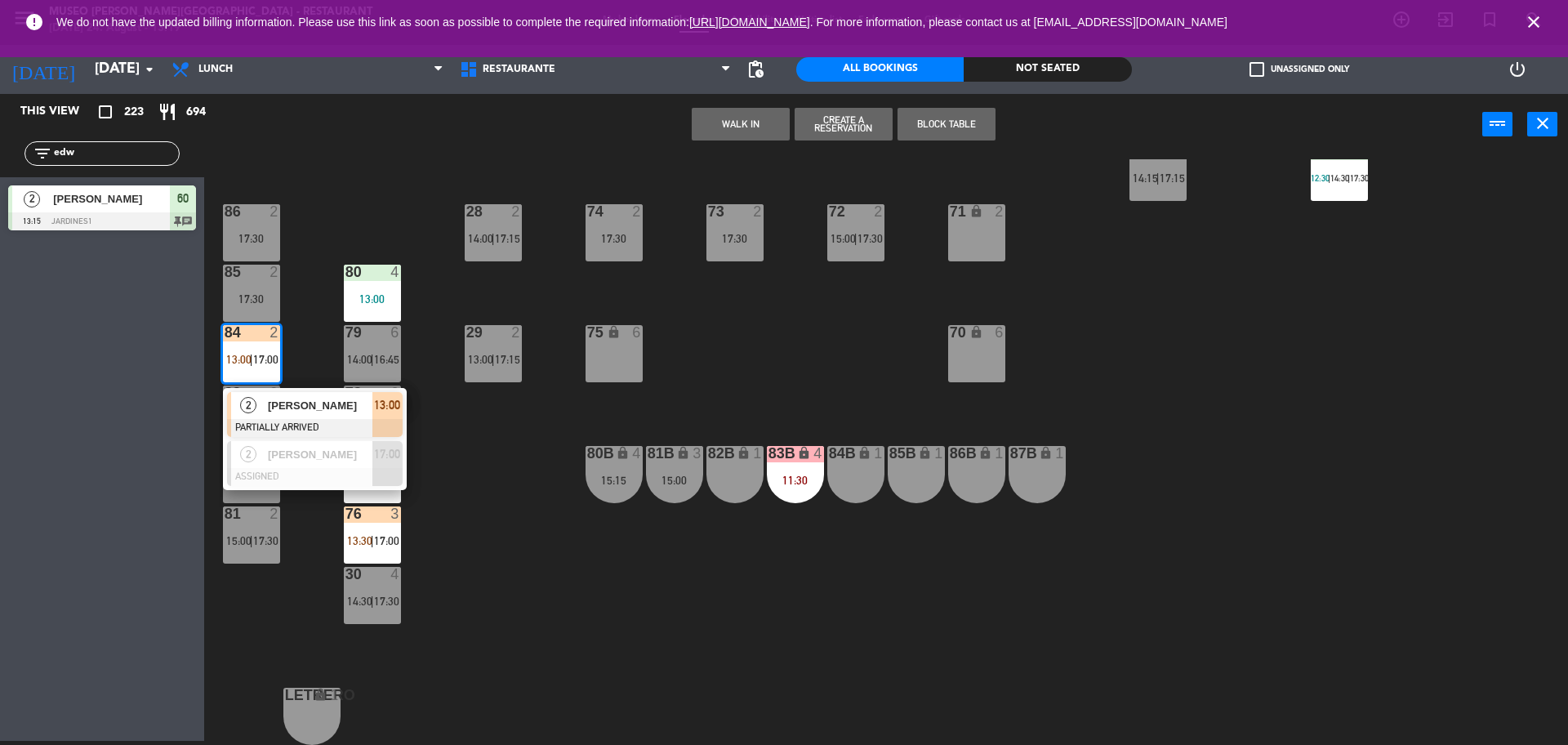
click at [310, 405] on span "[PERSON_NAME]" at bounding box center [320, 405] width 105 height 17
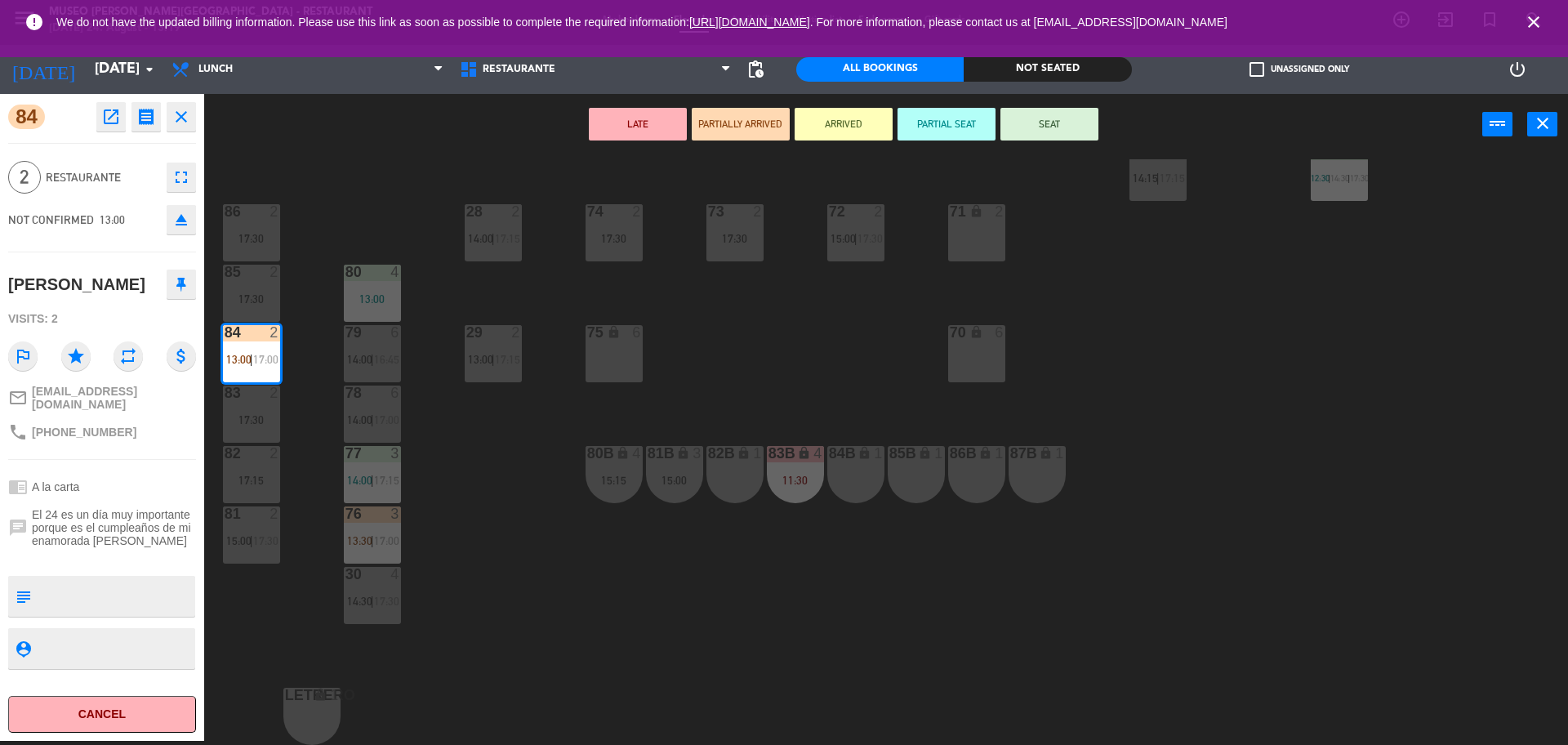
click at [153, 605] on textarea at bounding box center [116, 596] width 156 height 34
click at [103, 607] on textarea at bounding box center [116, 596] width 156 height 34
type textarea "m84 cumpleaños"
click at [136, 333] on div "Visits: 2" at bounding box center [102, 319] width 188 height 29
click at [1055, 120] on button "SEAT" at bounding box center [1049, 124] width 98 height 32
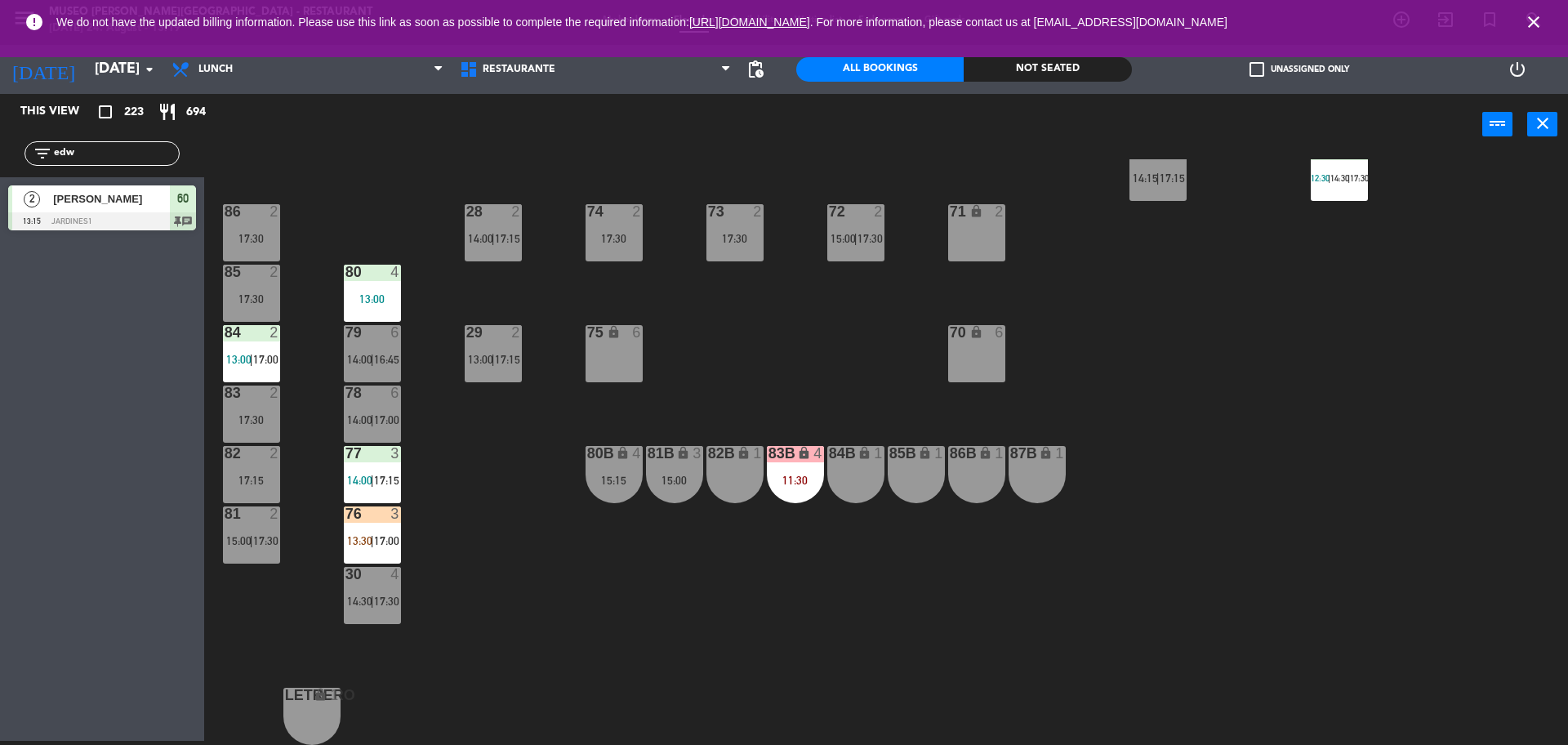
click at [256, 337] on div at bounding box center [251, 332] width 27 height 14
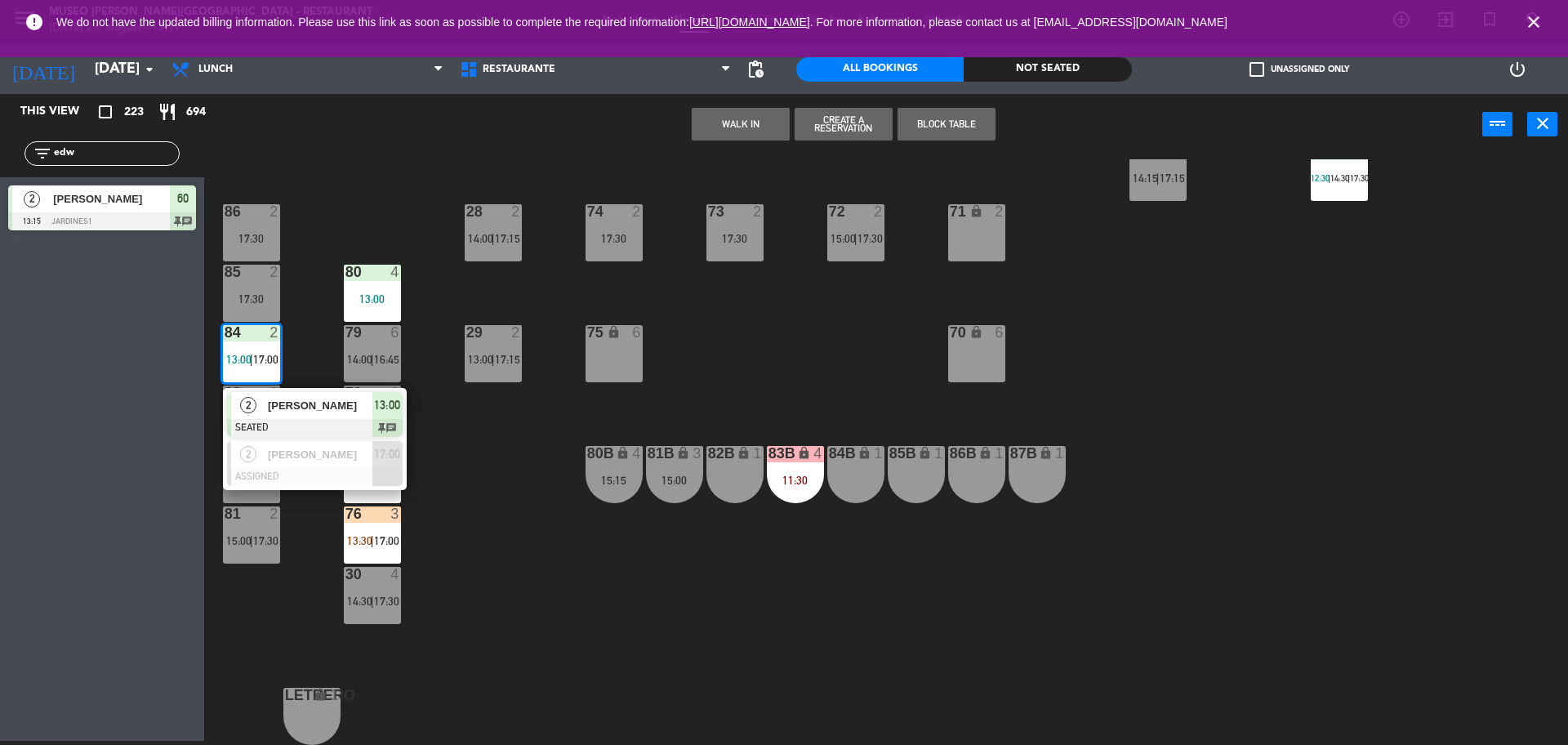
click at [303, 402] on span "[PERSON_NAME]" at bounding box center [320, 405] width 105 height 17
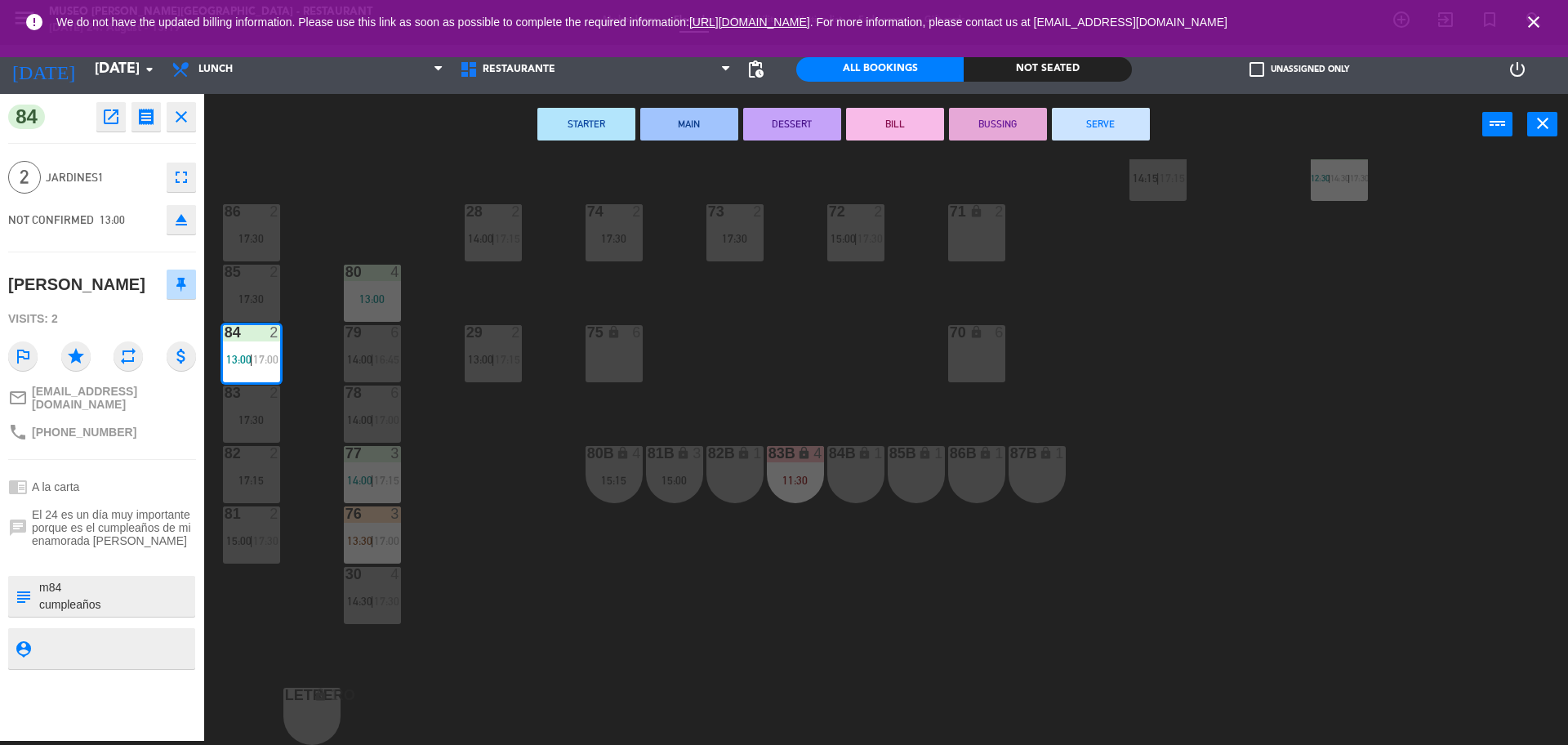
click at [430, 196] on div "44 5 13:30 | 16:15 49 2 13:15 | 16:15 54 5 14:30 64 2 12:30 | 16:45 48 2 14:15 …" at bounding box center [894, 452] width 1349 height 586
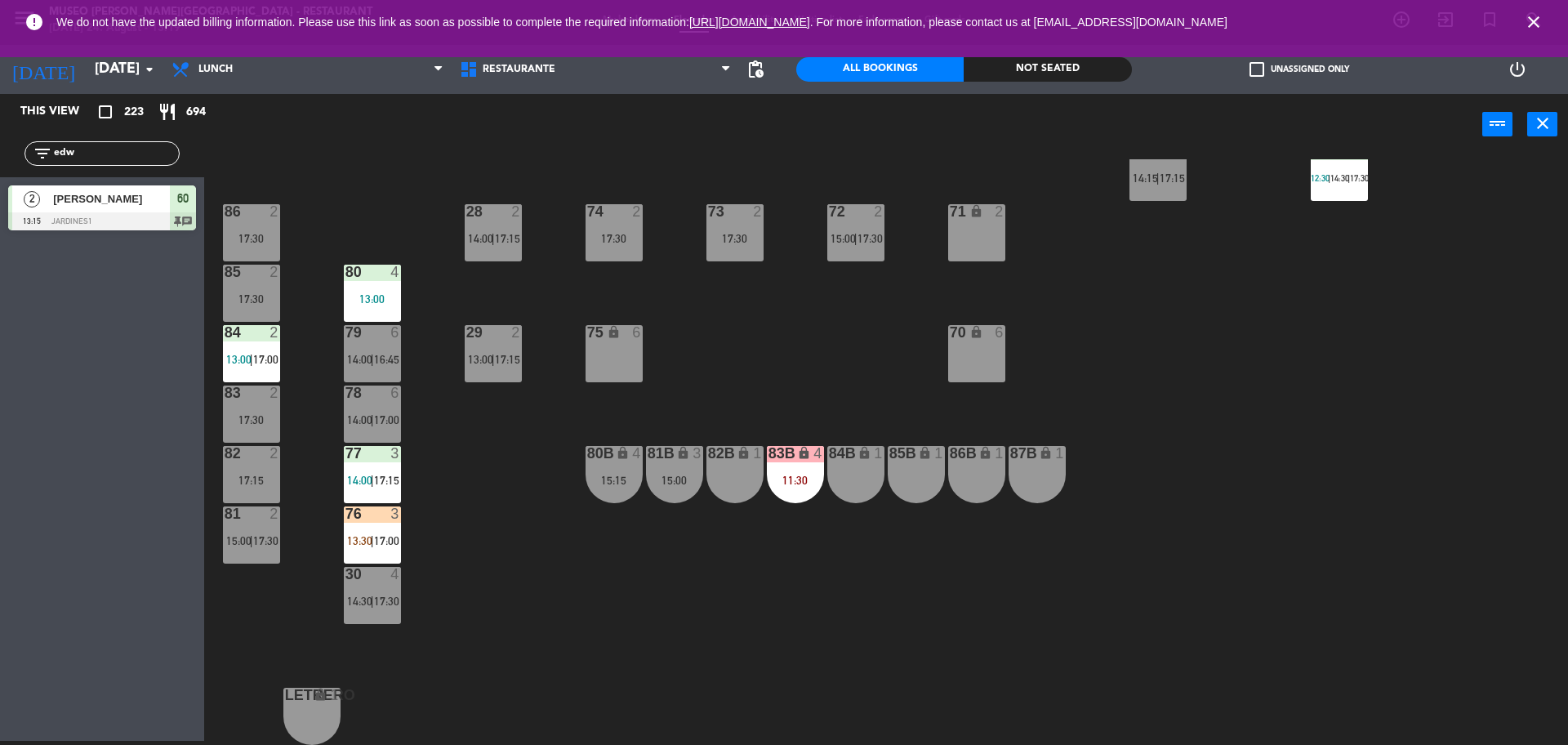
click at [377, 544] on span "17:00" at bounding box center [387, 541] width 25 height 13
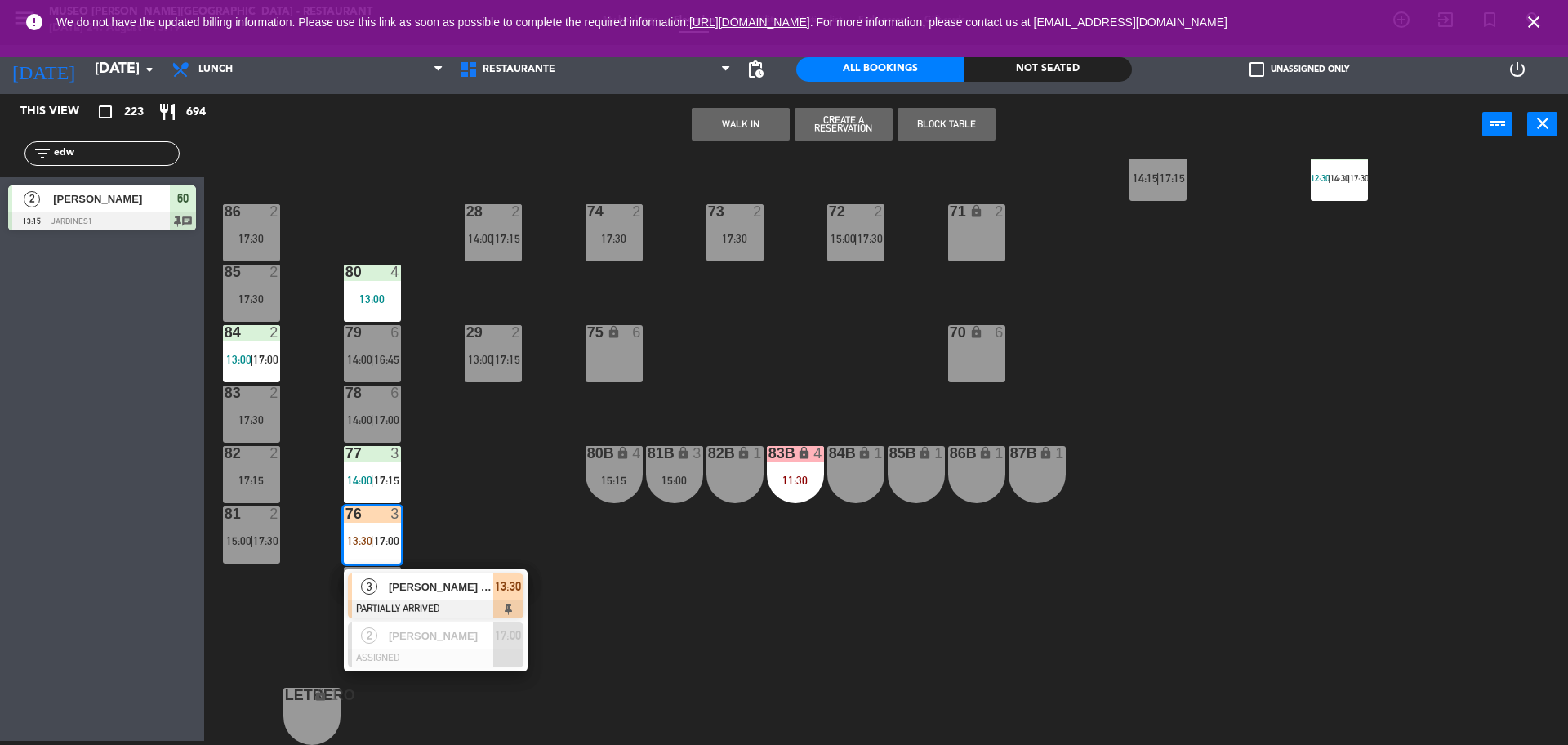
click at [446, 594] on span "[PERSON_NAME] [PERSON_NAME] Ma Luzula [PERSON_NAME]" at bounding box center [441, 587] width 105 height 17
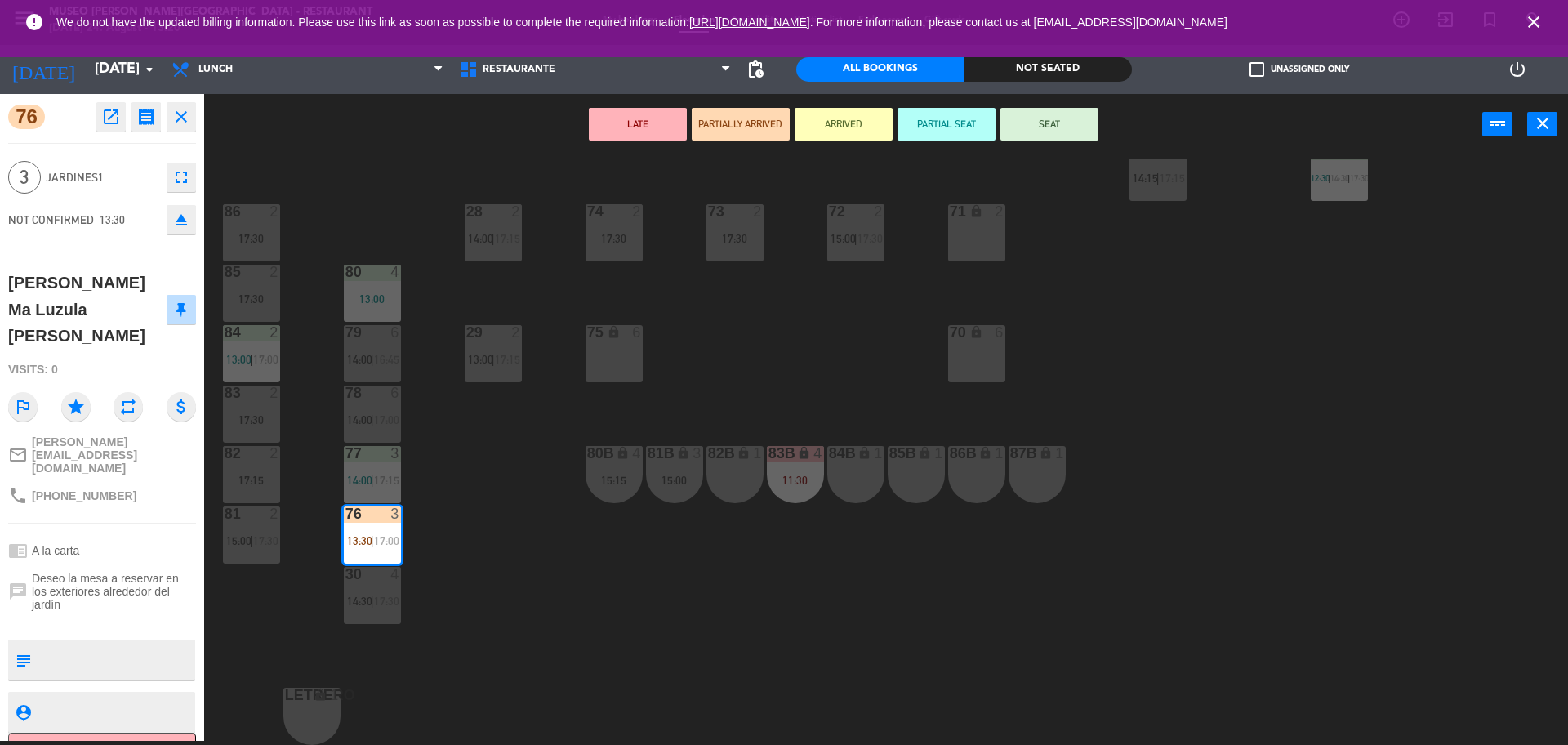
scroll to position [0, 0]
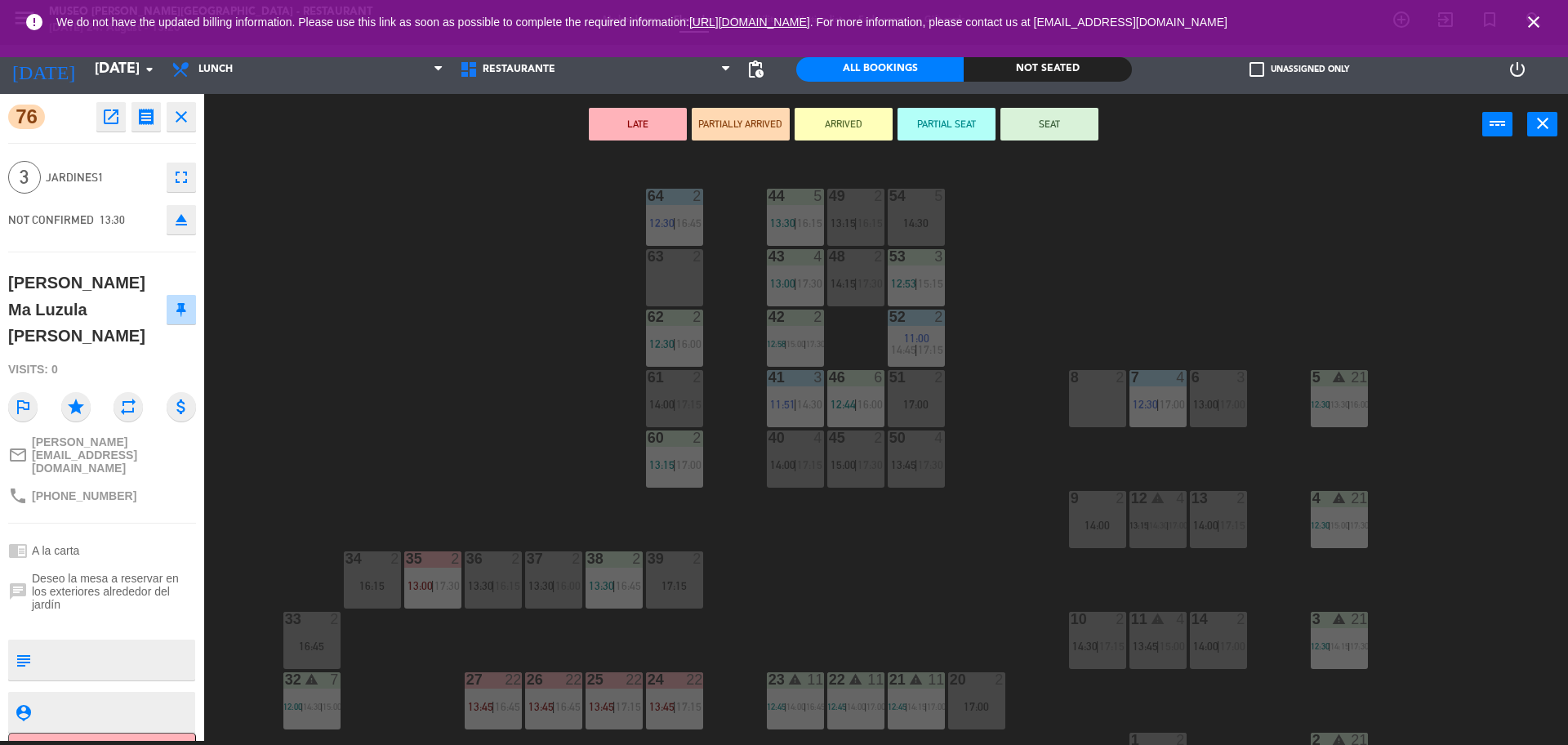
click at [815, 610] on div "44 5 13:30 | 16:15 49 2 13:15 | 16:15 54 5 14:30 64 2 12:30 | 16:45 48 2 14:15 …" at bounding box center [894, 452] width 1349 height 586
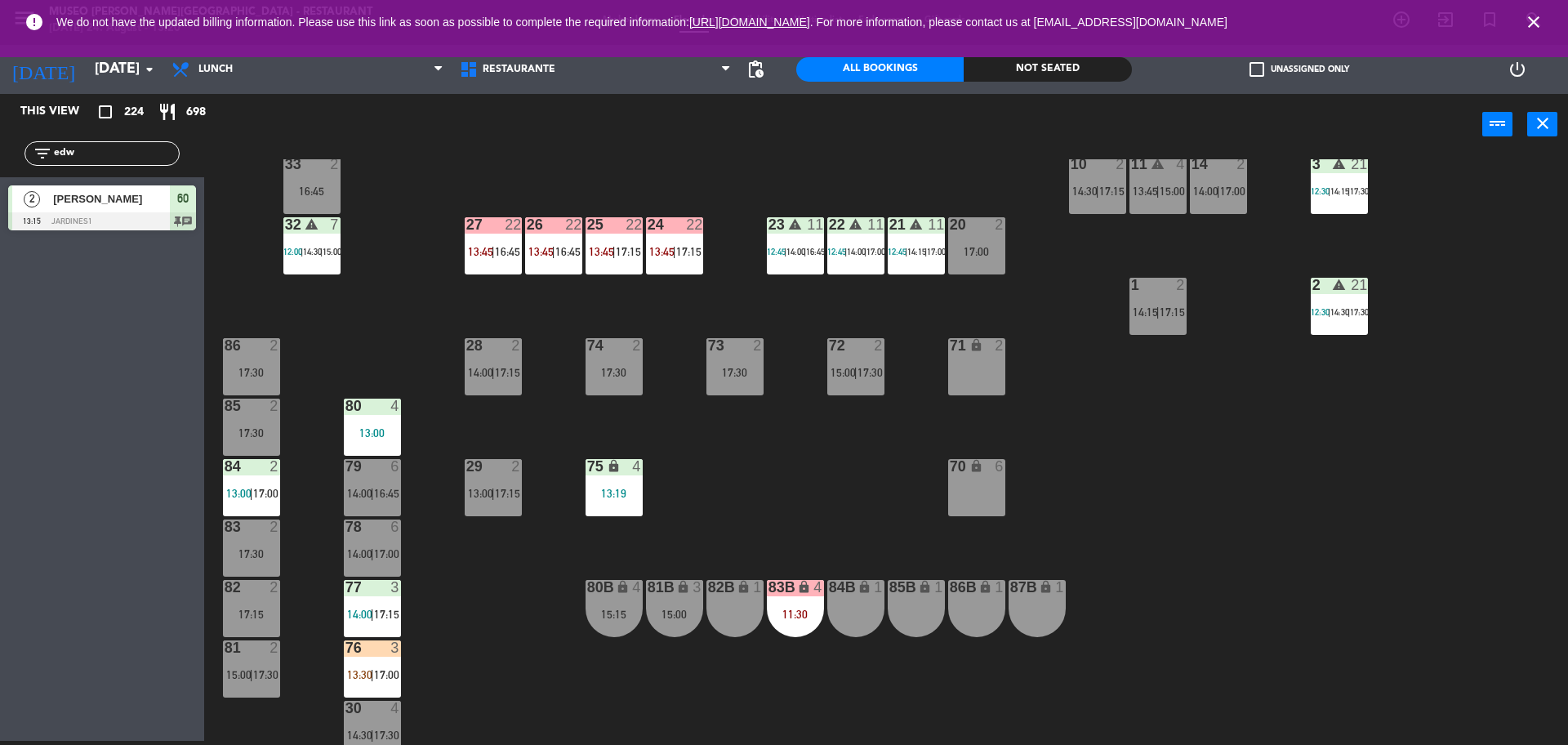
scroll to position [504, 0]
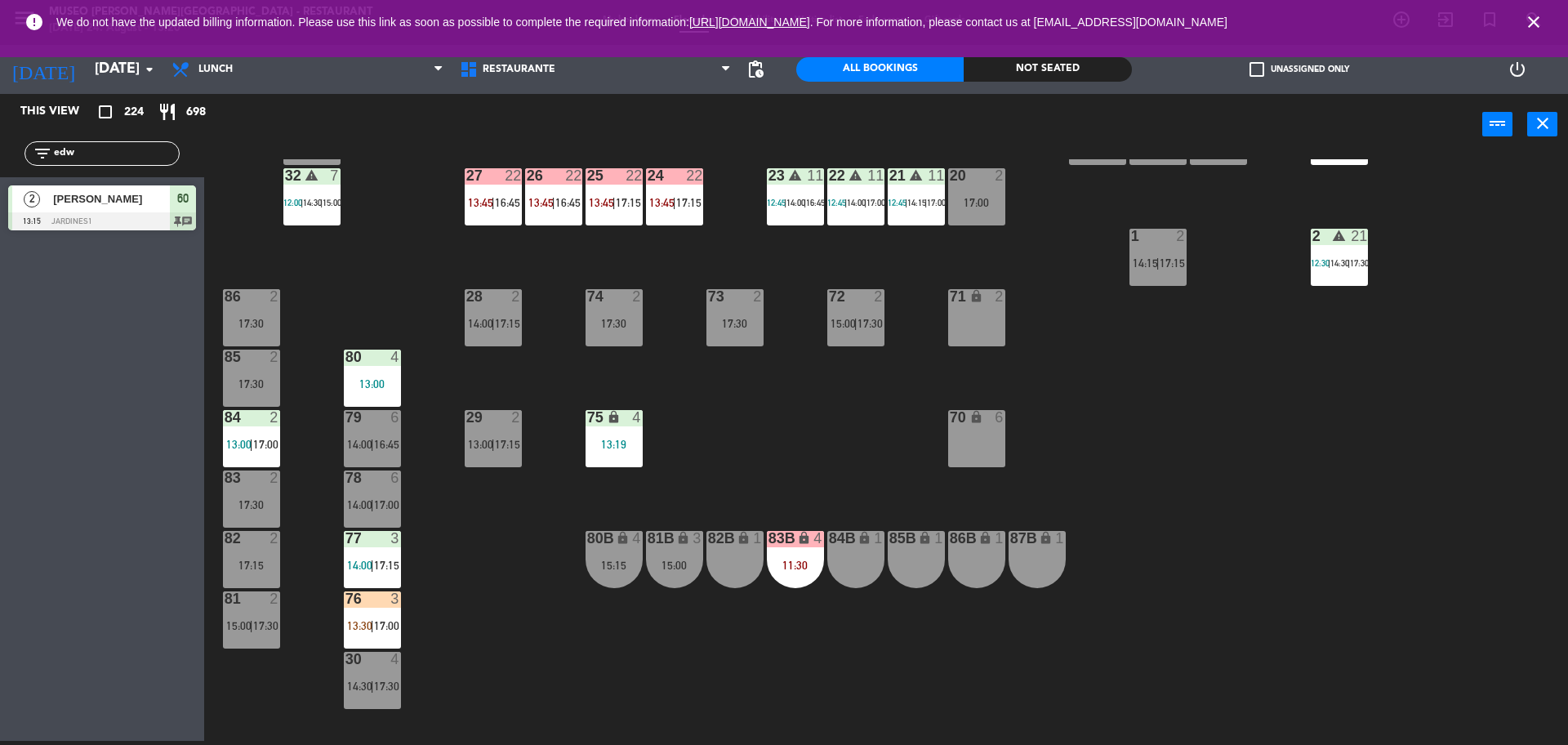
click at [630, 427] on div "75 lock 4 13:19" at bounding box center [614, 439] width 57 height 57
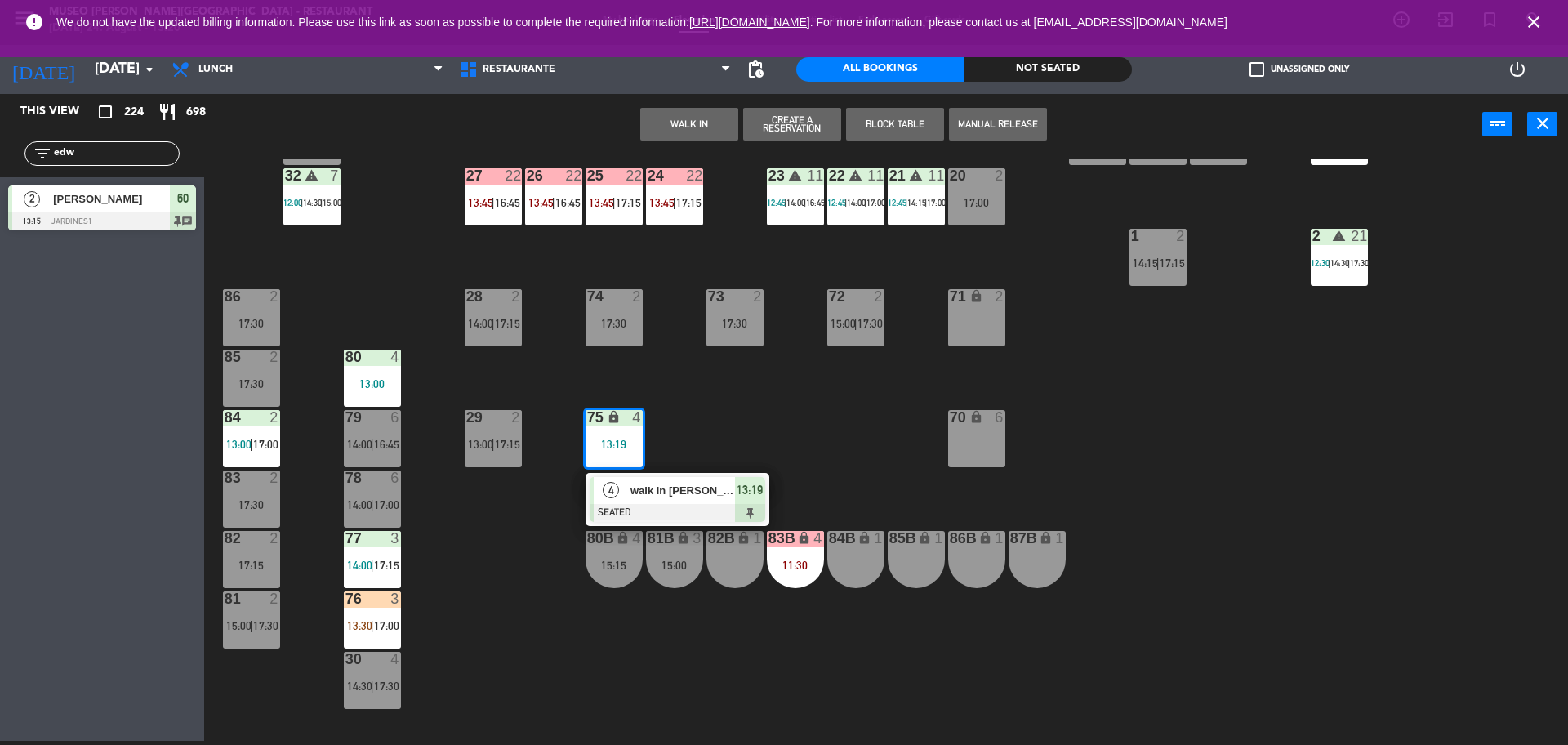
click at [690, 498] on span "walk in carlos" at bounding box center [682, 490] width 105 height 17
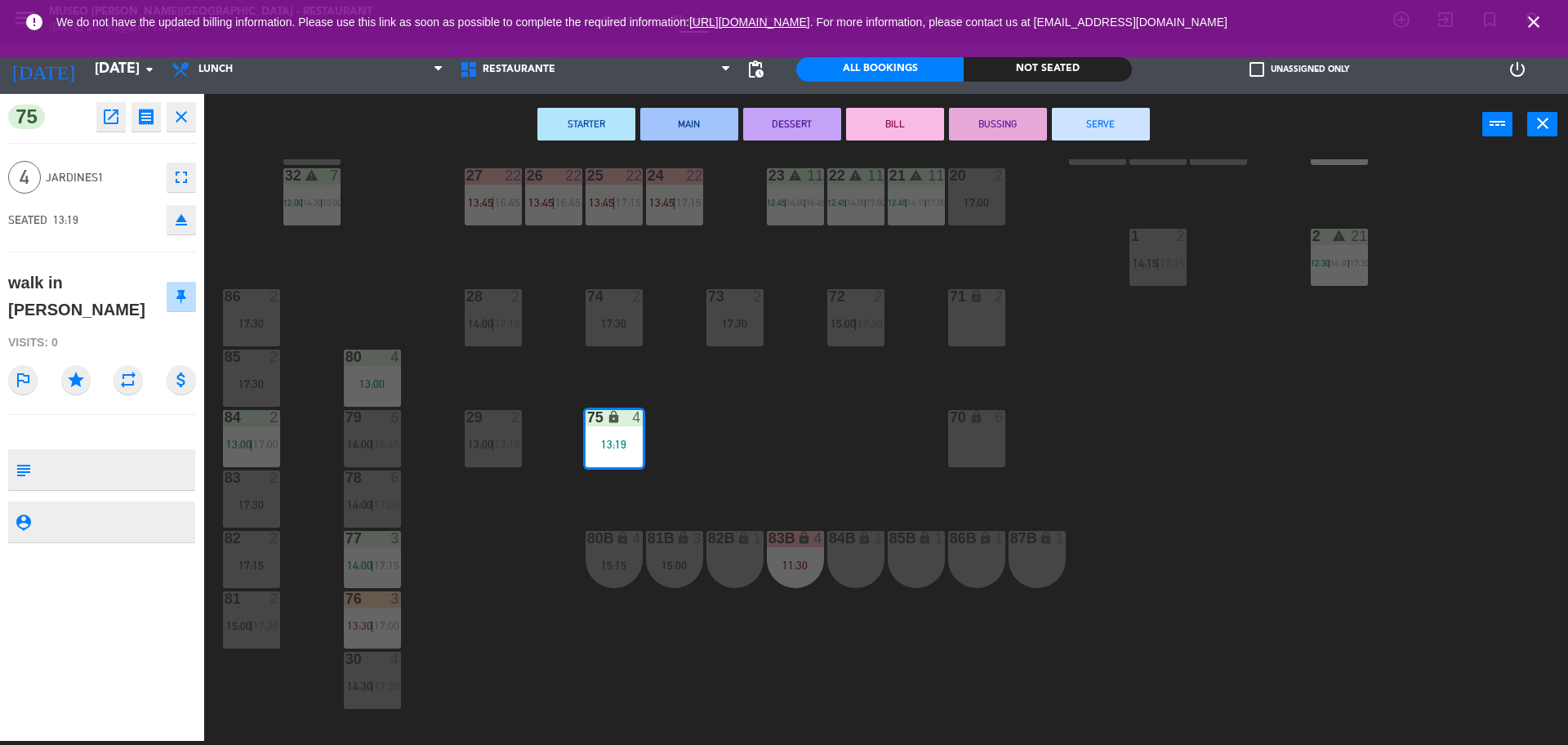
click at [707, 466] on div "44 5 13:30 | 16:15 49 2 13:15 | 16:15 54 5 14:30 64 2 12:30 | 16:45 48 2 14:15 …" at bounding box center [894, 452] width 1349 height 586
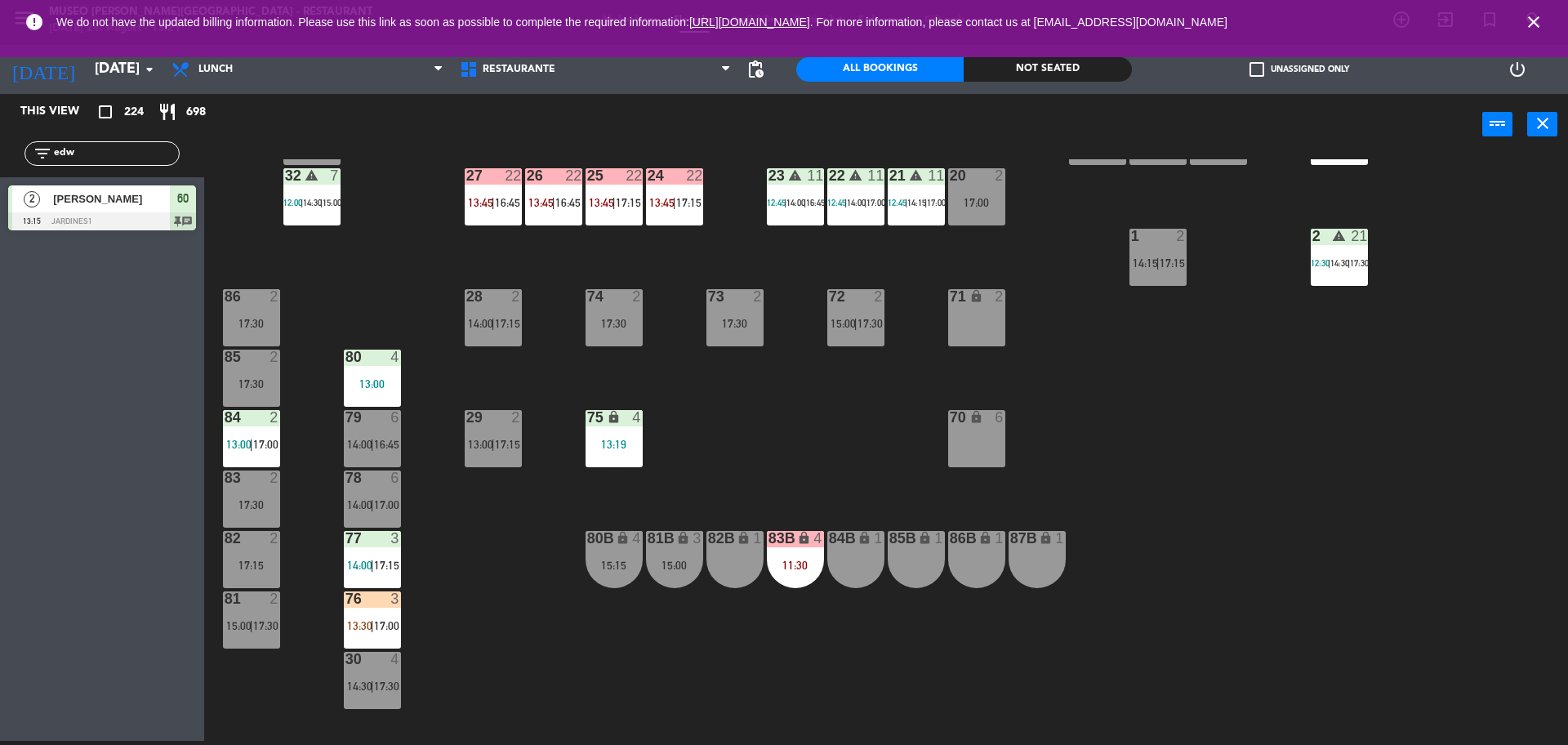
click at [379, 612] on div "76 3 13:30 | 17:00" at bounding box center [373, 620] width 57 height 57
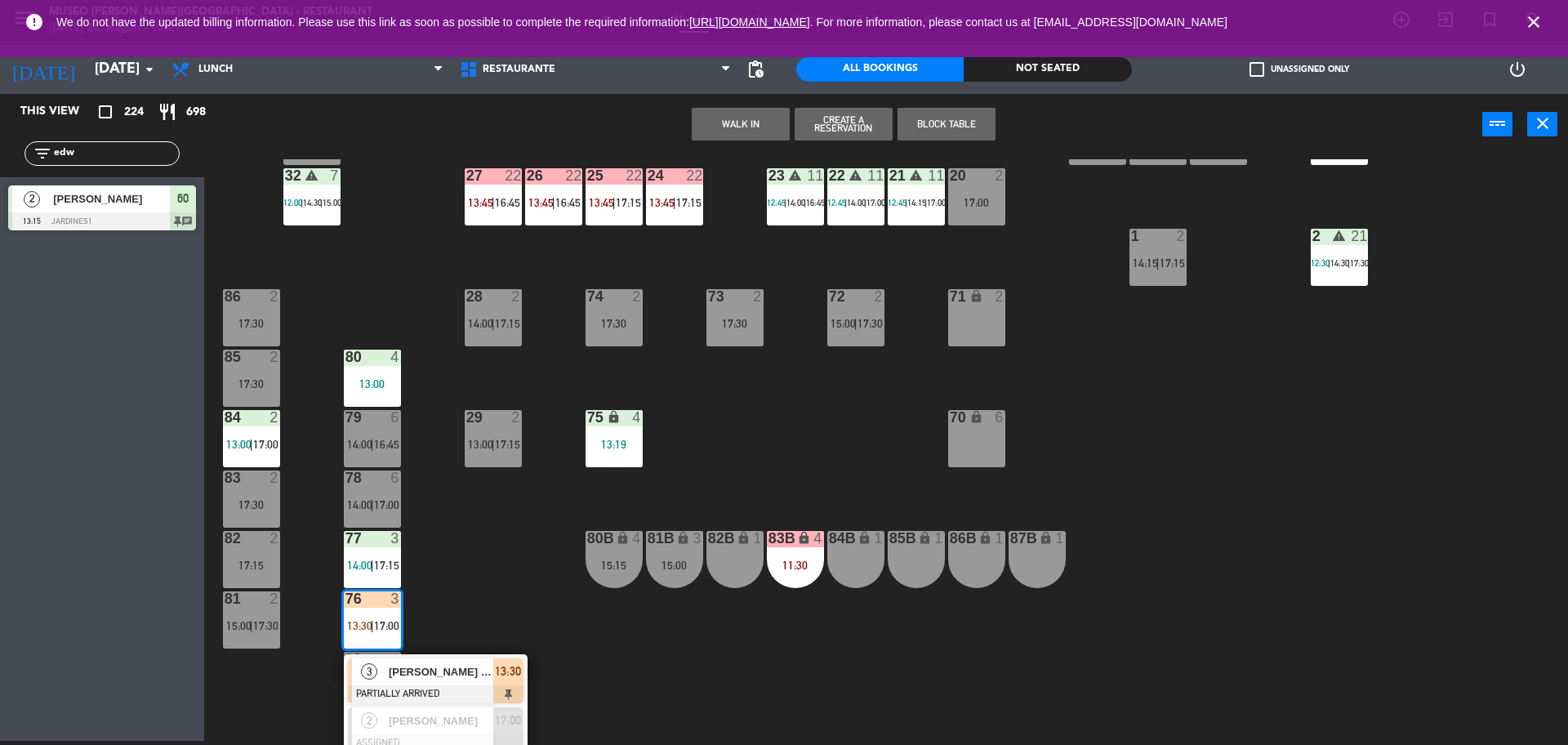
click at [424, 647] on div "44 5 13:30 | 16:15 49 2 13:15 | 16:15 54 5 14:30 64 2 12:30 | 16:45 48 2 14:15 …" at bounding box center [894, 452] width 1349 height 586
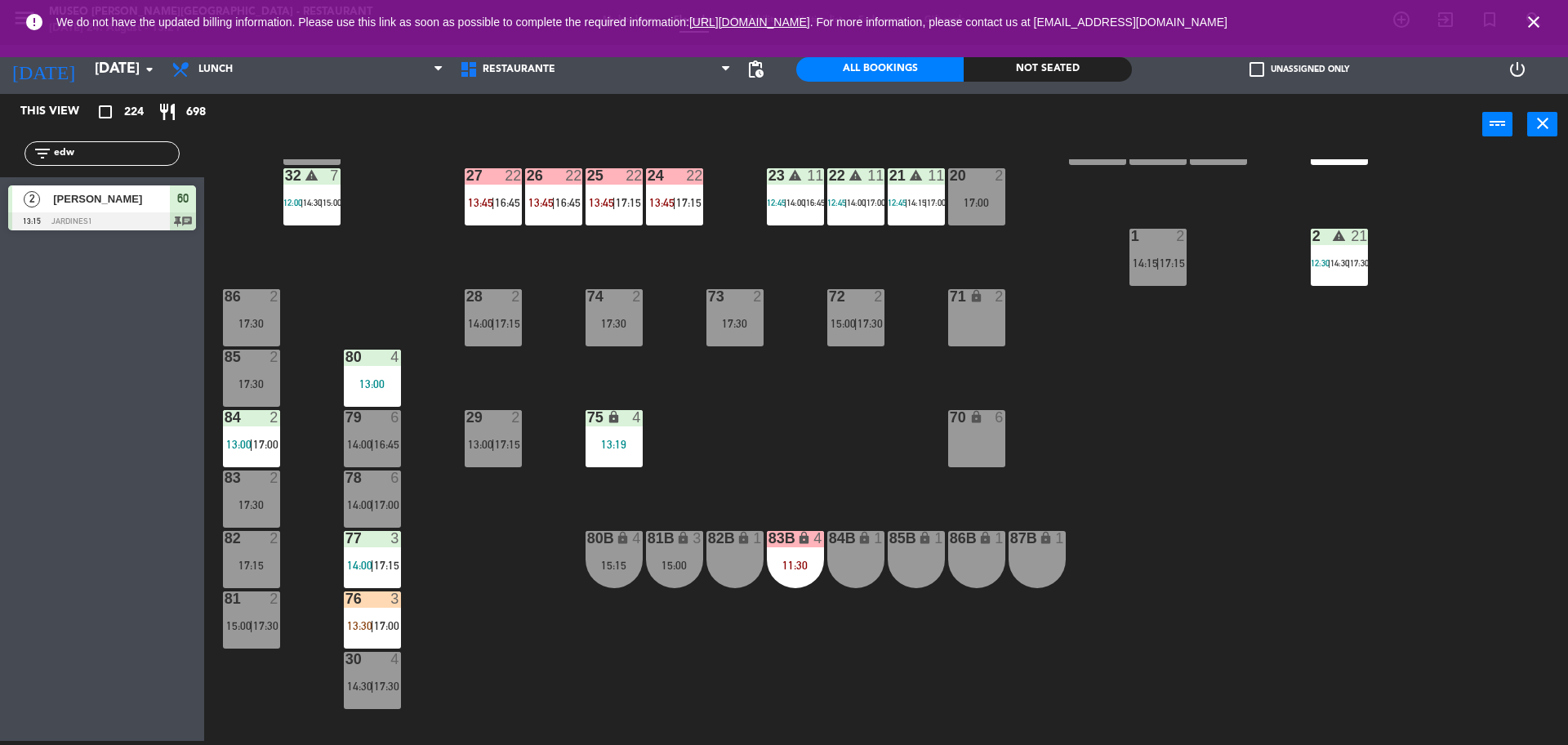
click at [488, 578] on div "44 5 13:30 | 16:15 49 2 13:15 | 16:15 54 5 14:30 64 2 12:30 | 16:45 48 2 14:15 …" at bounding box center [894, 452] width 1349 height 586
click at [391, 609] on div "76 3 13:30 | 17:00" at bounding box center [373, 620] width 57 height 57
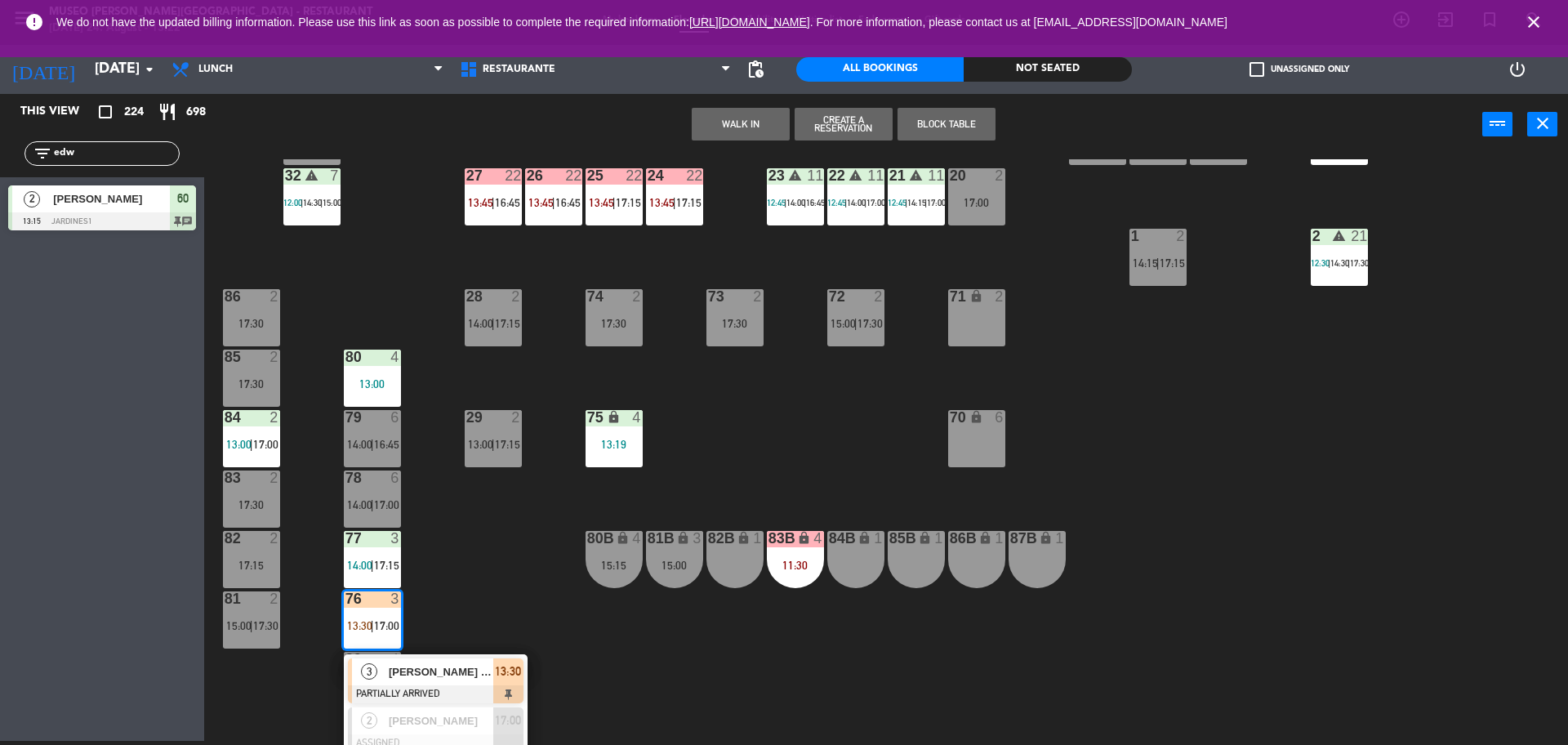
click at [458, 659] on div "[PERSON_NAME] [PERSON_NAME] Ma Luzula [PERSON_NAME]" at bounding box center [440, 672] width 107 height 27
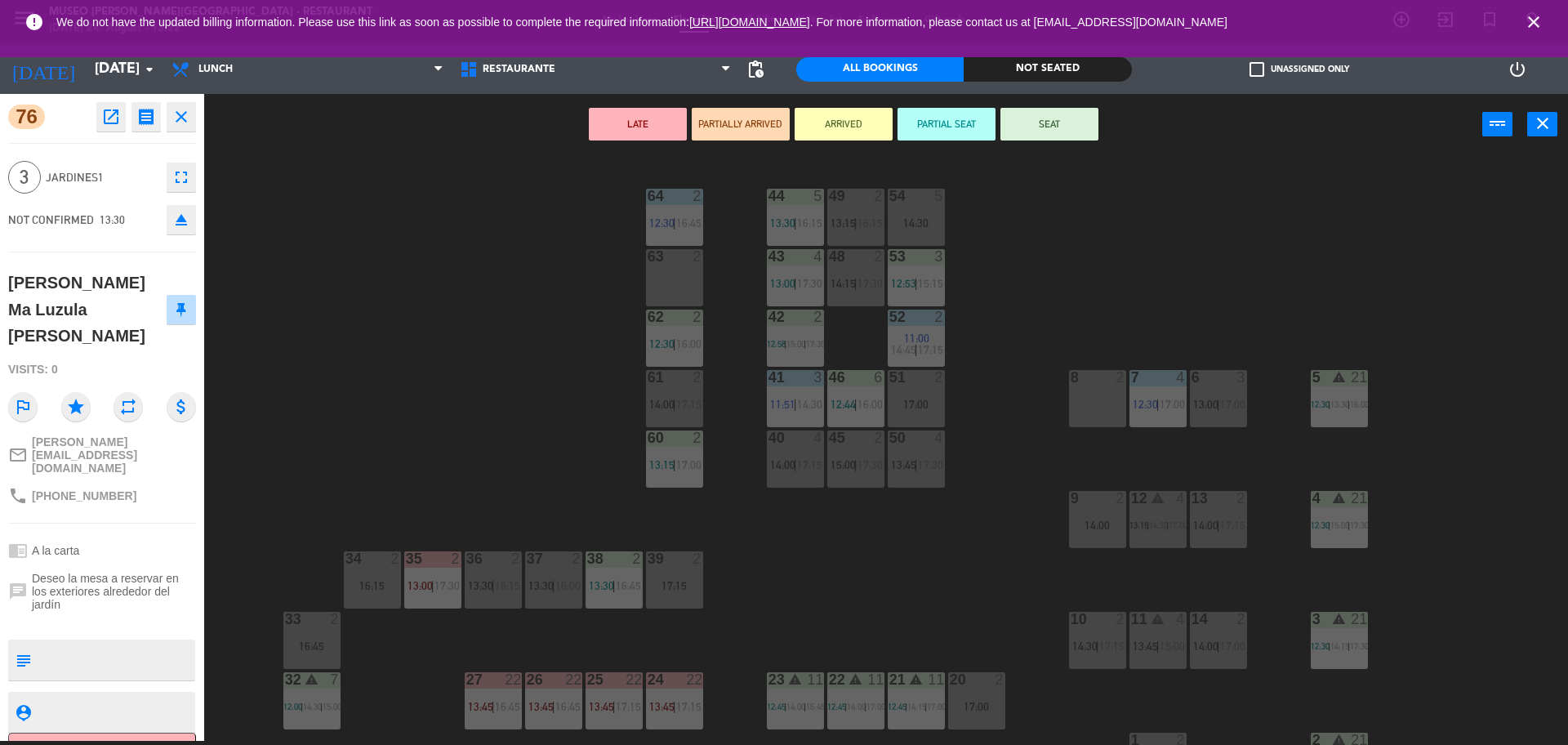
scroll to position [589, 0]
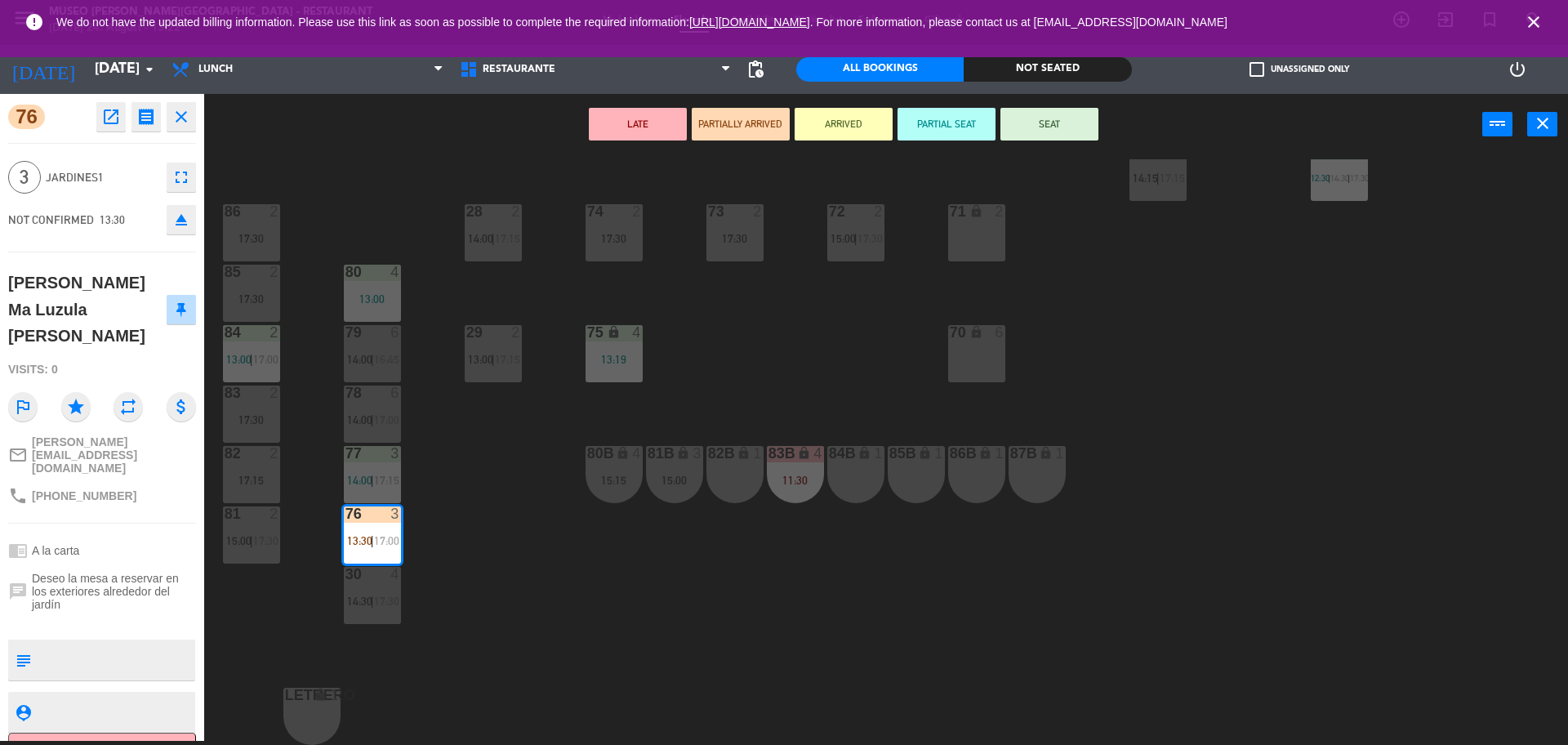
click at [433, 417] on div "44 5 13:30 | 16:15 49 2 13:15 | 16:15 54 5 14:30 64 2 12:30 | 16:45 48 2 14:15 …" at bounding box center [894, 452] width 1349 height 586
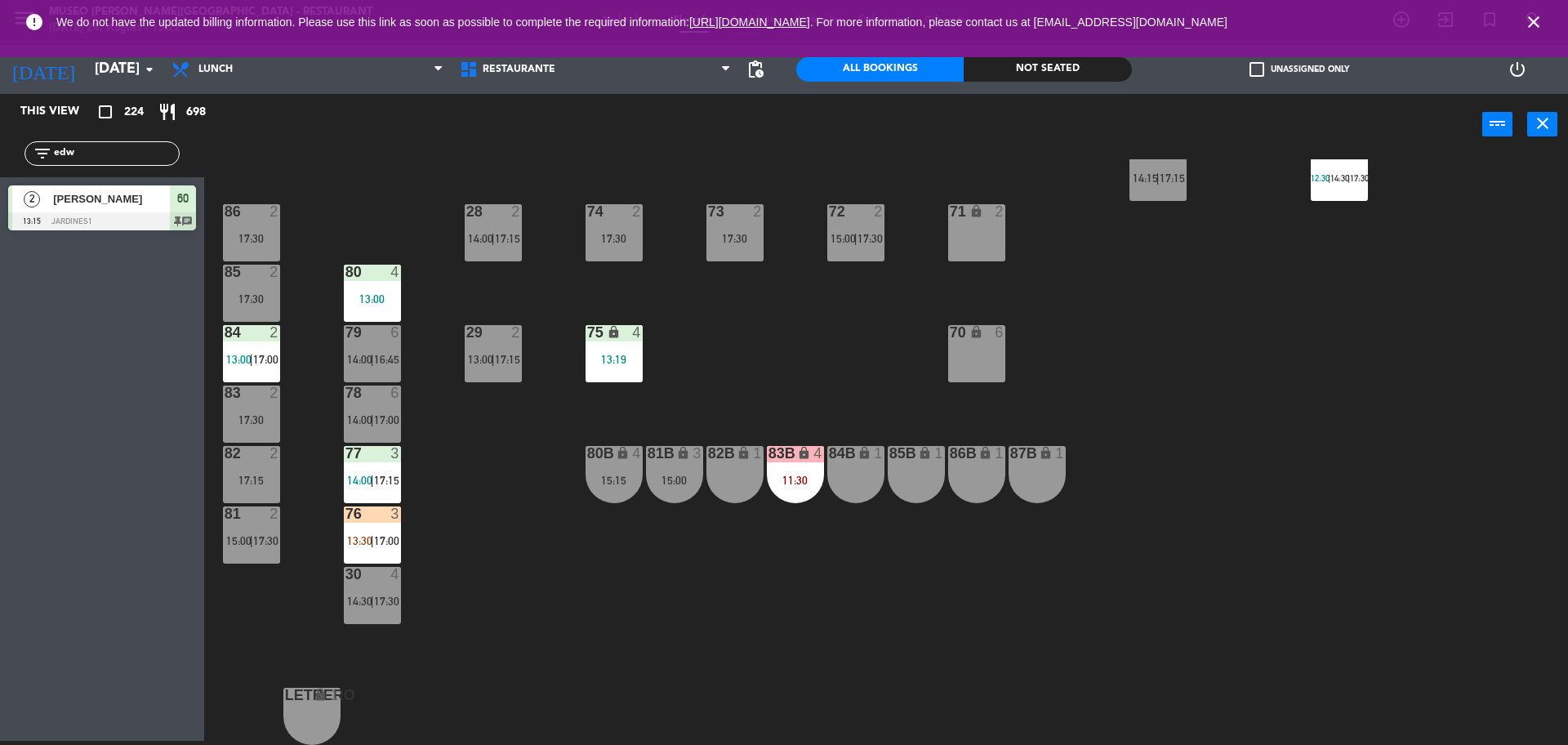
click at [375, 533] on div "76 3 13:30 | 17:00" at bounding box center [373, 535] width 57 height 57
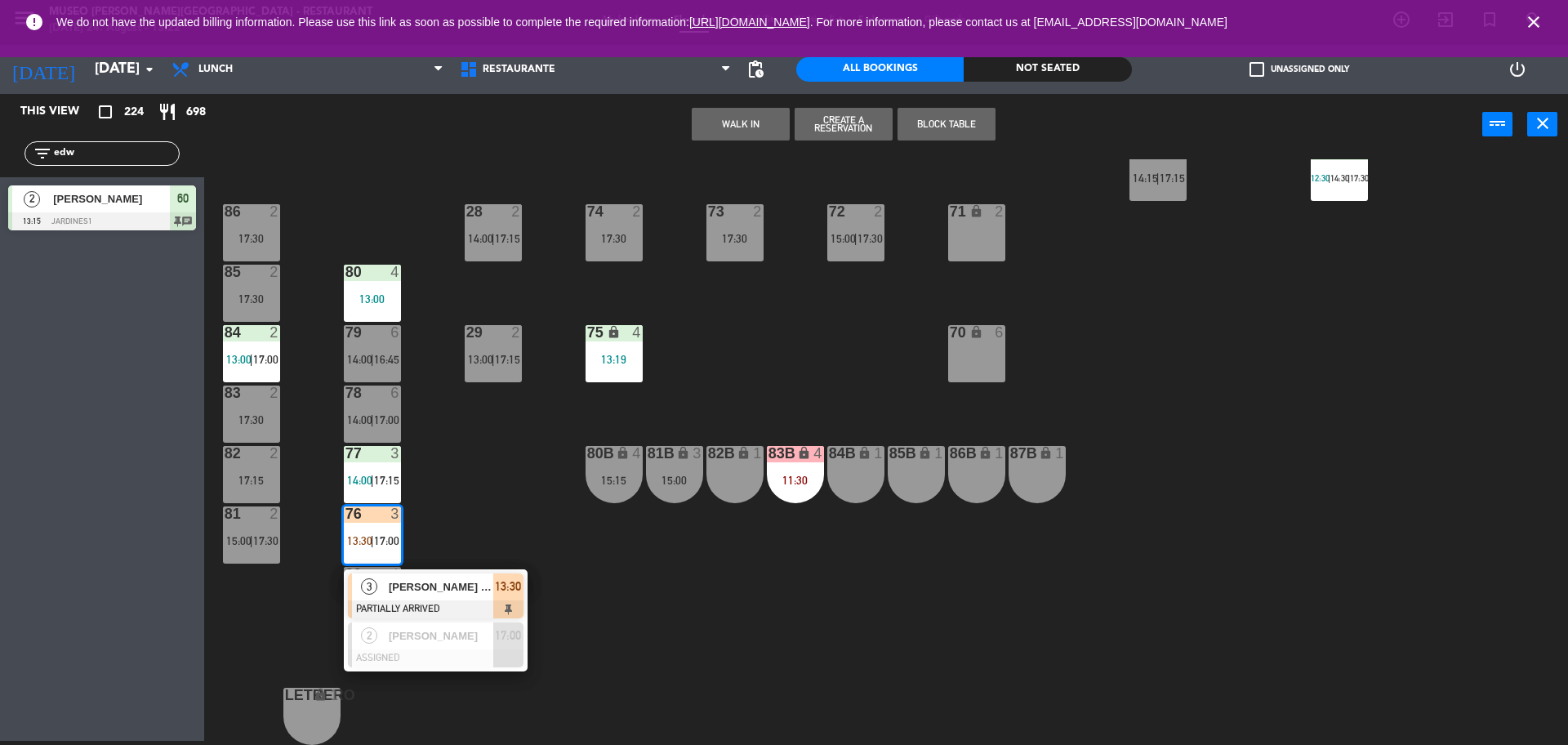
click at [458, 500] on div "44 5 13:30 | 16:15 49 2 13:15 | 16:15 54 5 14:30 64 2 12:30 | 16:45 48 2 14:15 …" at bounding box center [894, 452] width 1349 height 586
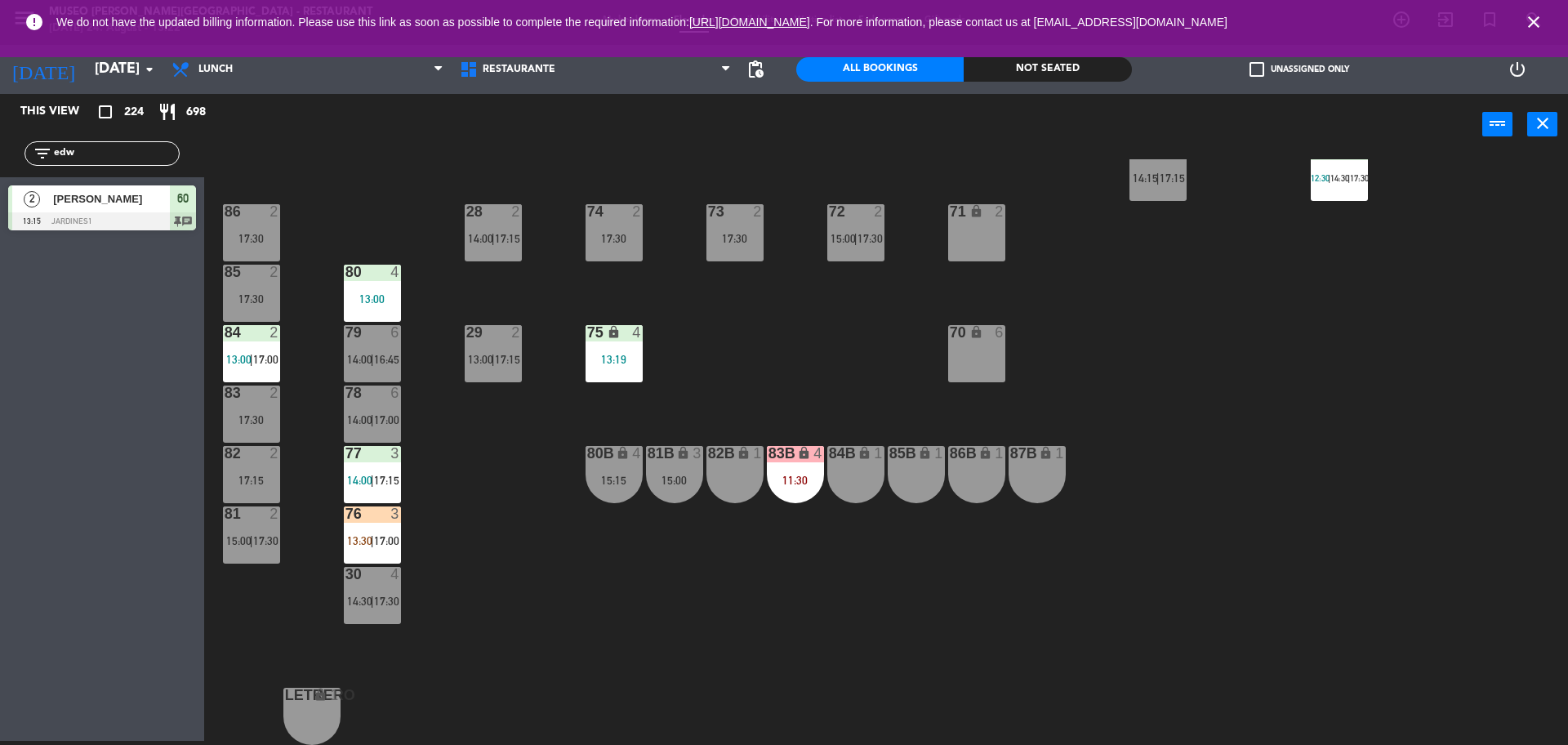
click at [611, 360] on div "13:19" at bounding box center [614, 359] width 57 height 12
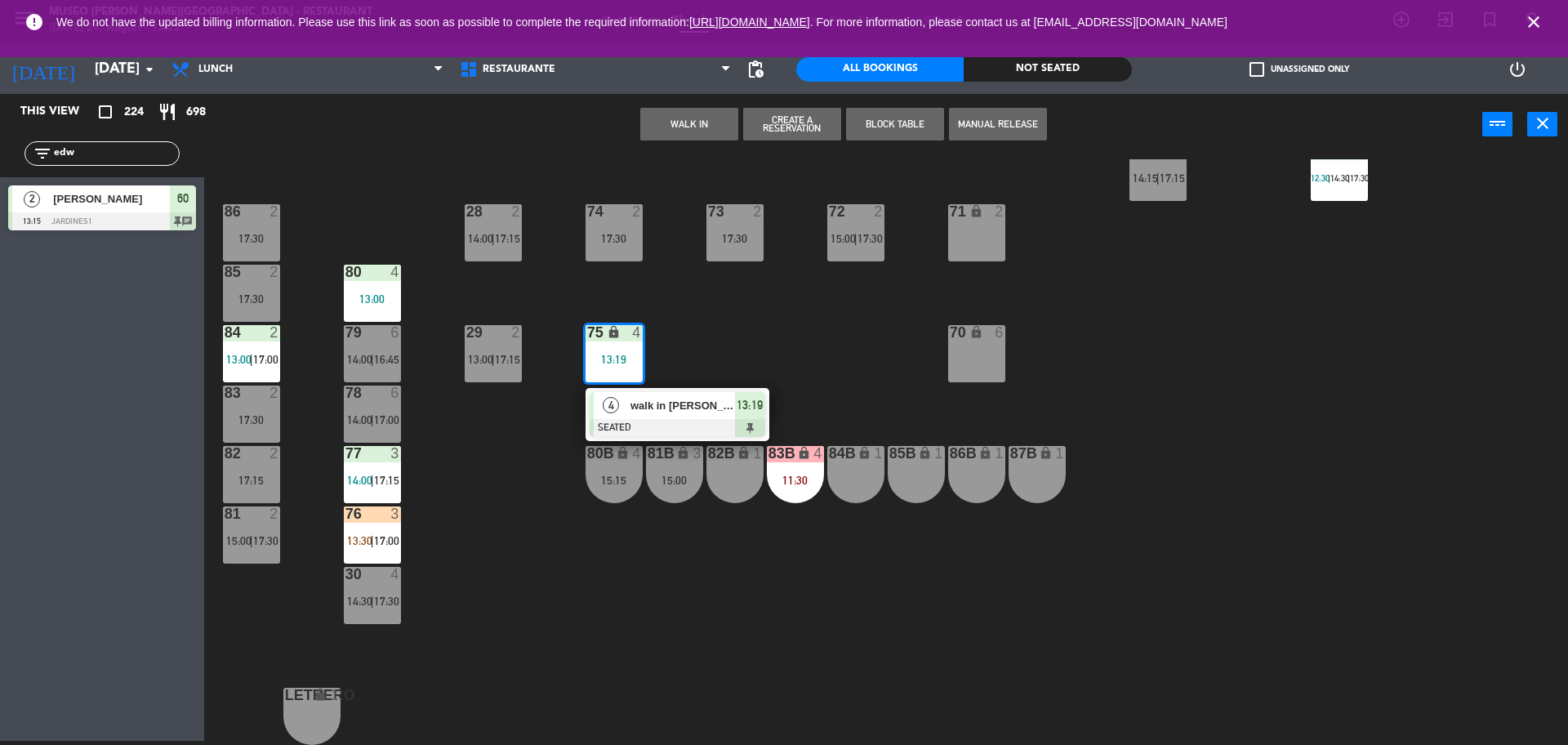
click at [655, 405] on span "walk in carlos" at bounding box center [682, 405] width 105 height 17
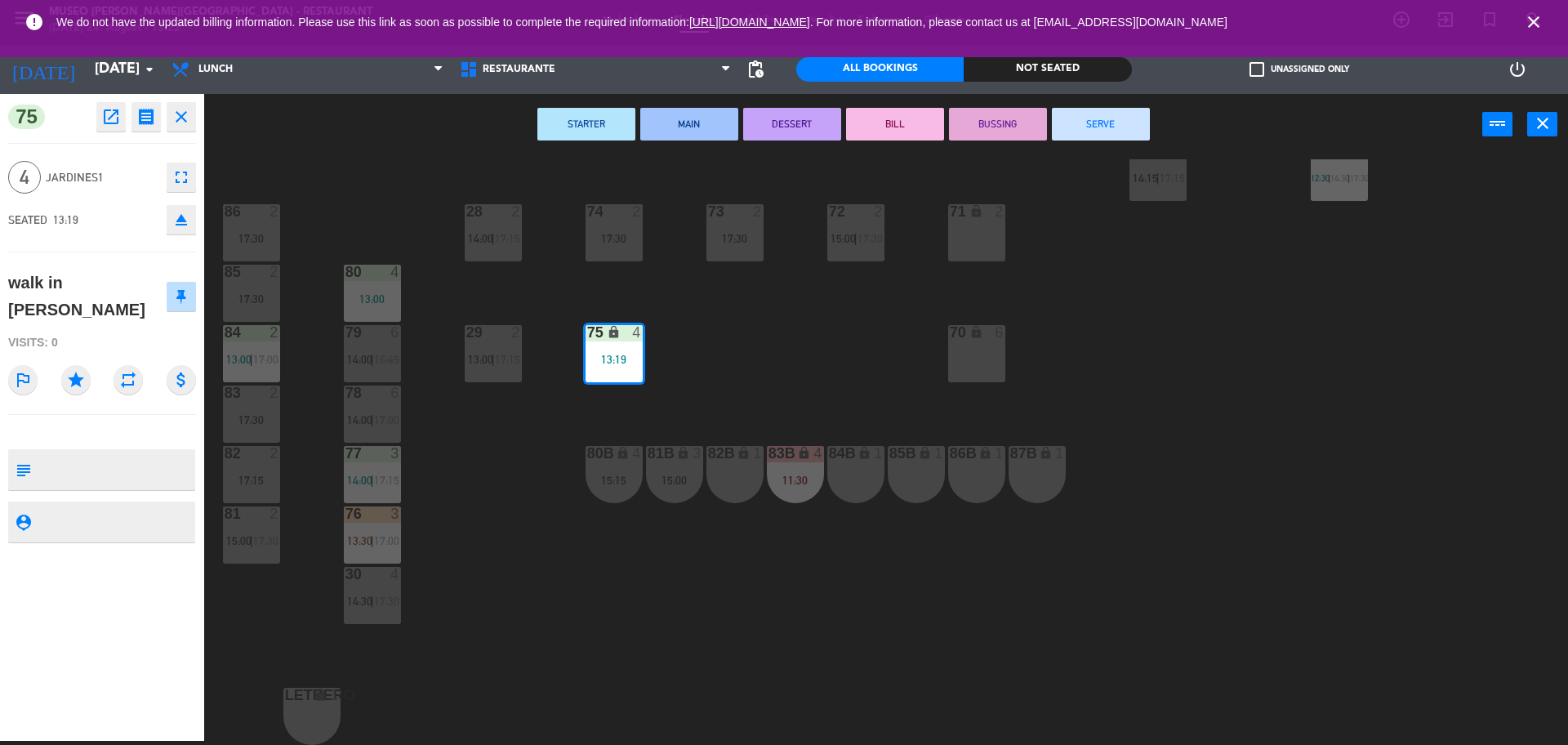
click at [988, 359] on div "70 lock 6" at bounding box center [977, 354] width 57 height 57
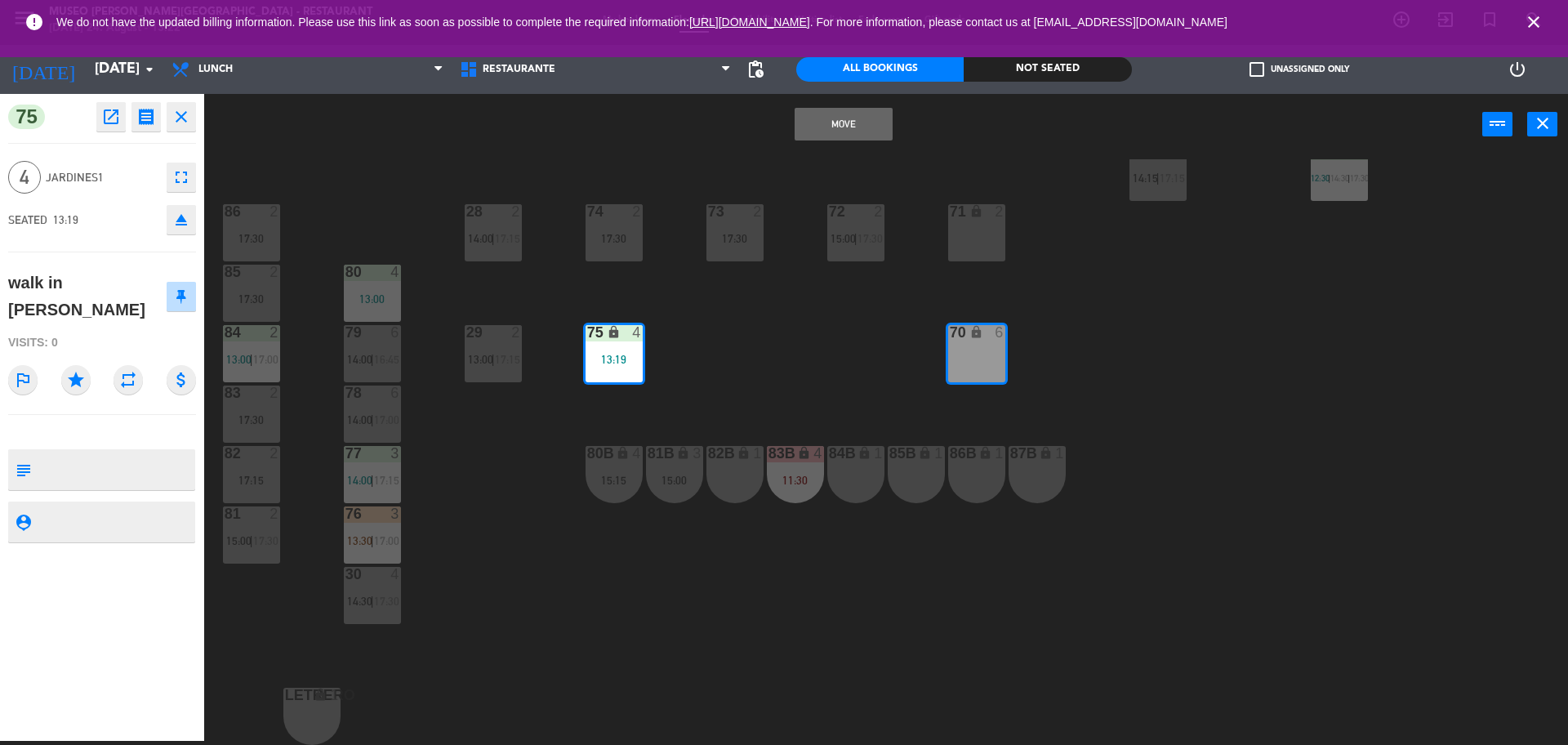
click at [870, 125] on button "Move" at bounding box center [844, 124] width 98 height 32
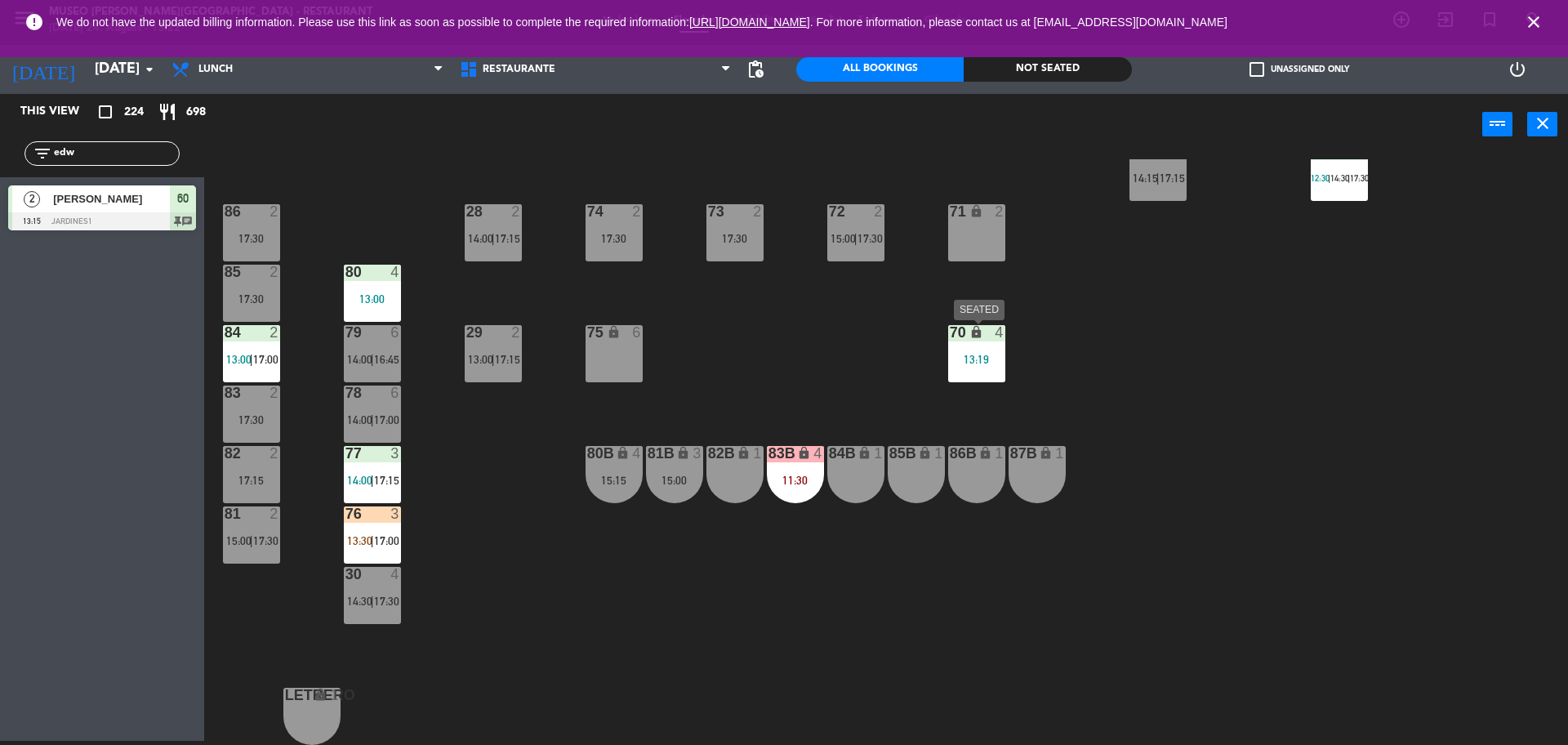
click at [977, 341] on div "70 lock 4 13:19" at bounding box center [977, 354] width 57 height 57
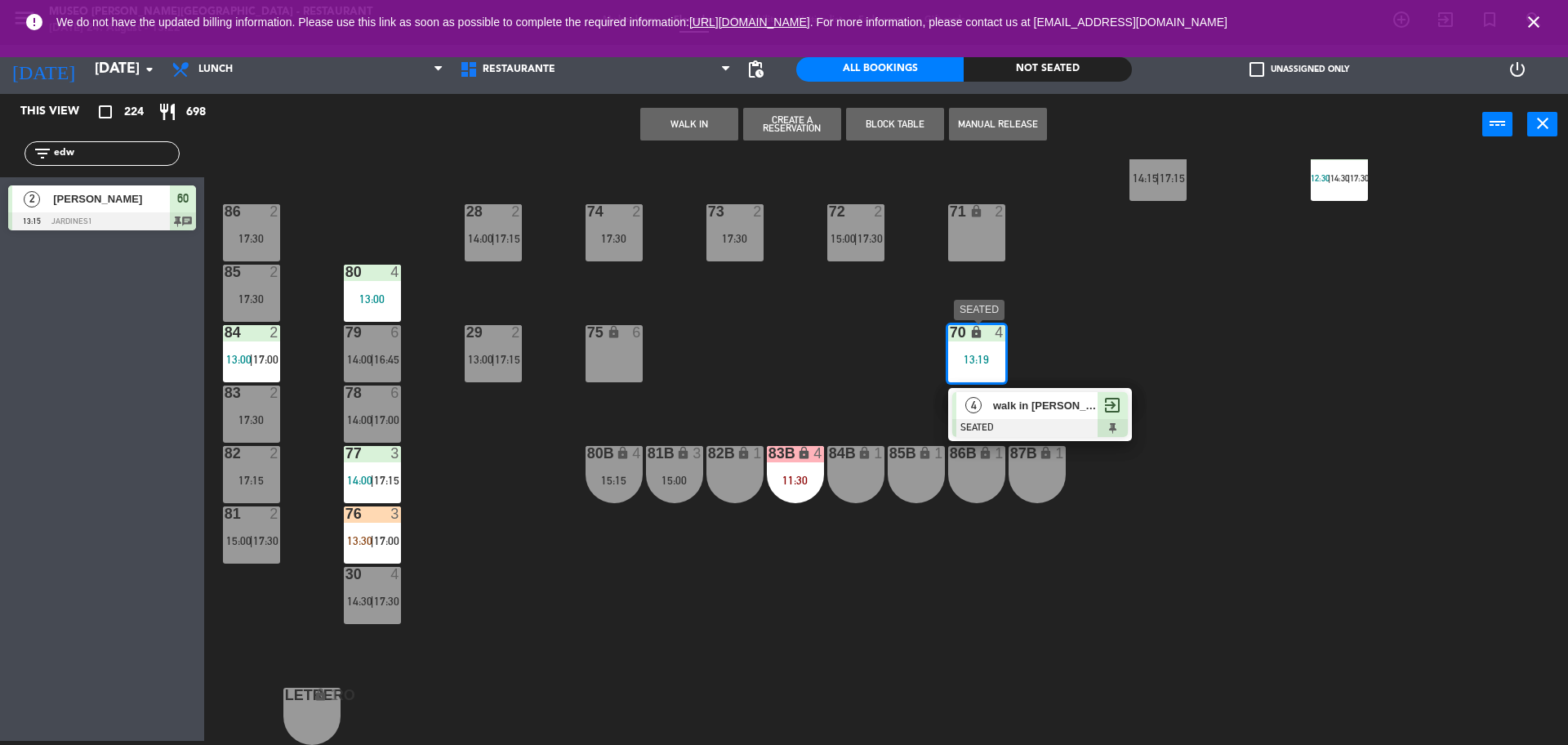
click at [1038, 415] on div "walk in carlos" at bounding box center [1044, 406] width 107 height 27
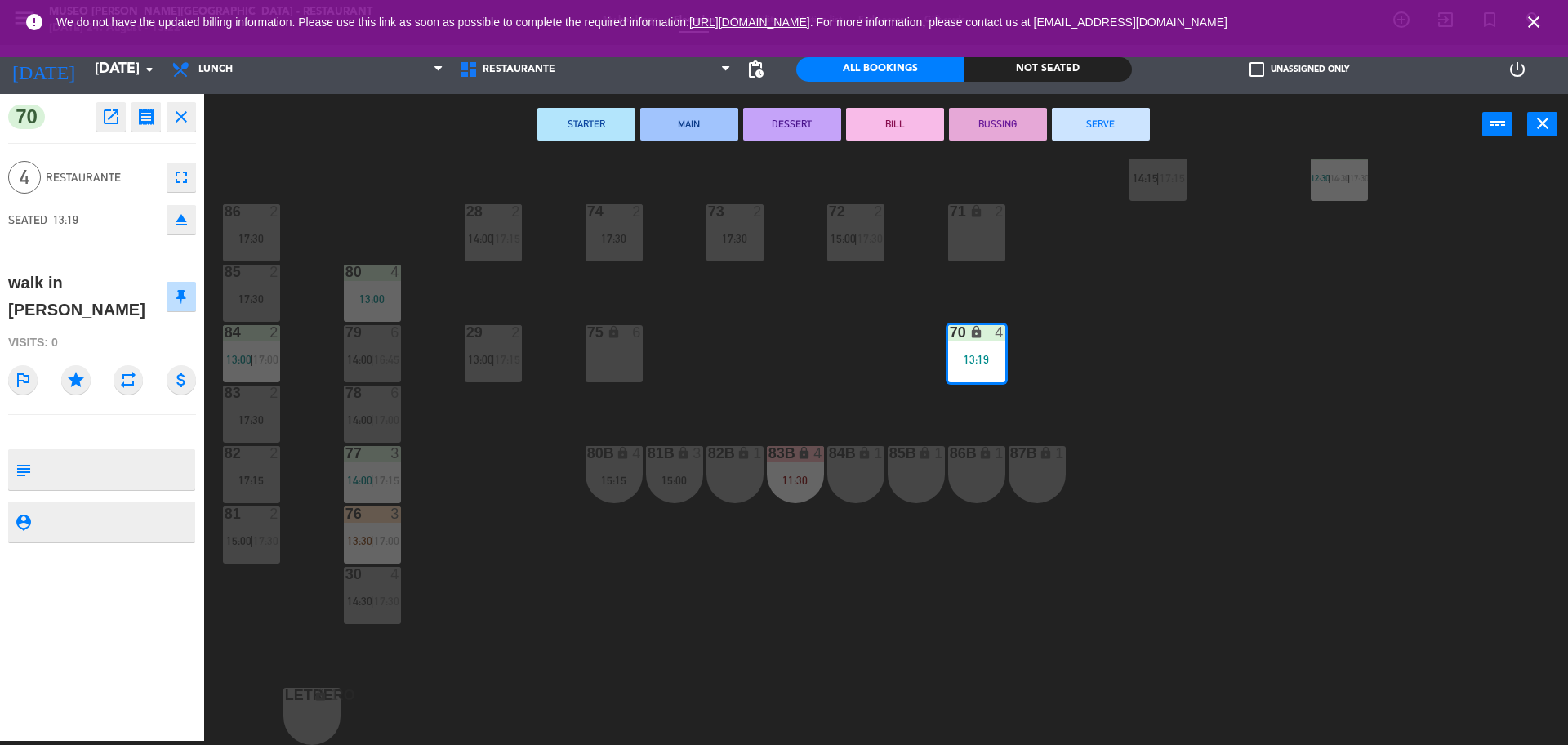
click at [106, 452] on textarea at bounding box center [116, 469] width 156 height 34
type textarea "m70"
click at [115, 329] on div "Visits: 0" at bounding box center [102, 343] width 188 height 29
click at [824, 364] on div "44 5 13:30 | 17:00 49 2 13:15 | 16:15 54 5 14:30 | 16:45 64 2 12:30 | 17:00 48 …" at bounding box center [894, 452] width 1349 height 586
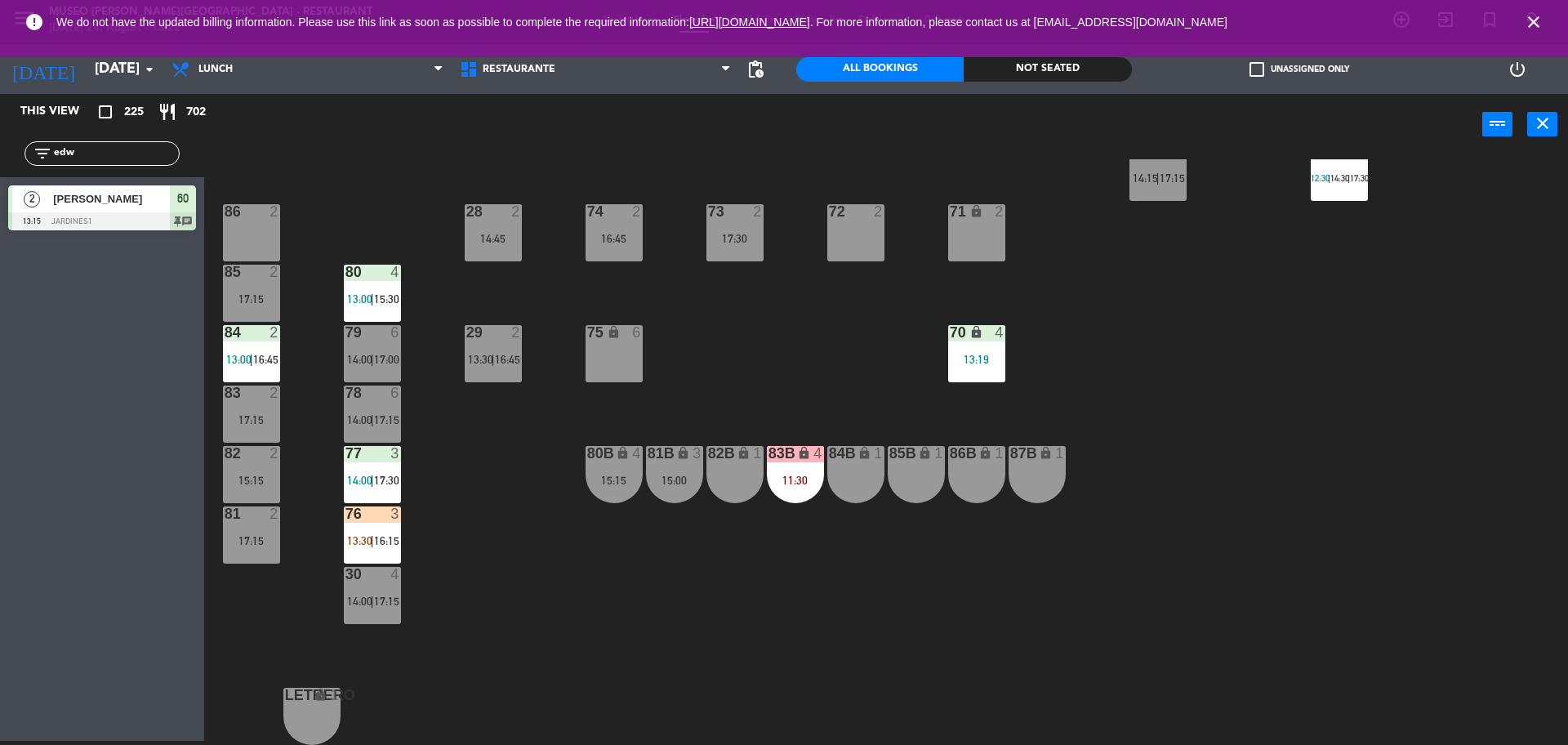
click at [645, 362] on div "44 5 13:30 | 17:00 49 2 13:15 | 16:15 54 5 14:30 | 16:45 64 2 12:30 | 17:00 48 …" at bounding box center [894, 452] width 1349 height 586
click at [625, 358] on div "75 lock 6" at bounding box center [614, 354] width 57 height 57
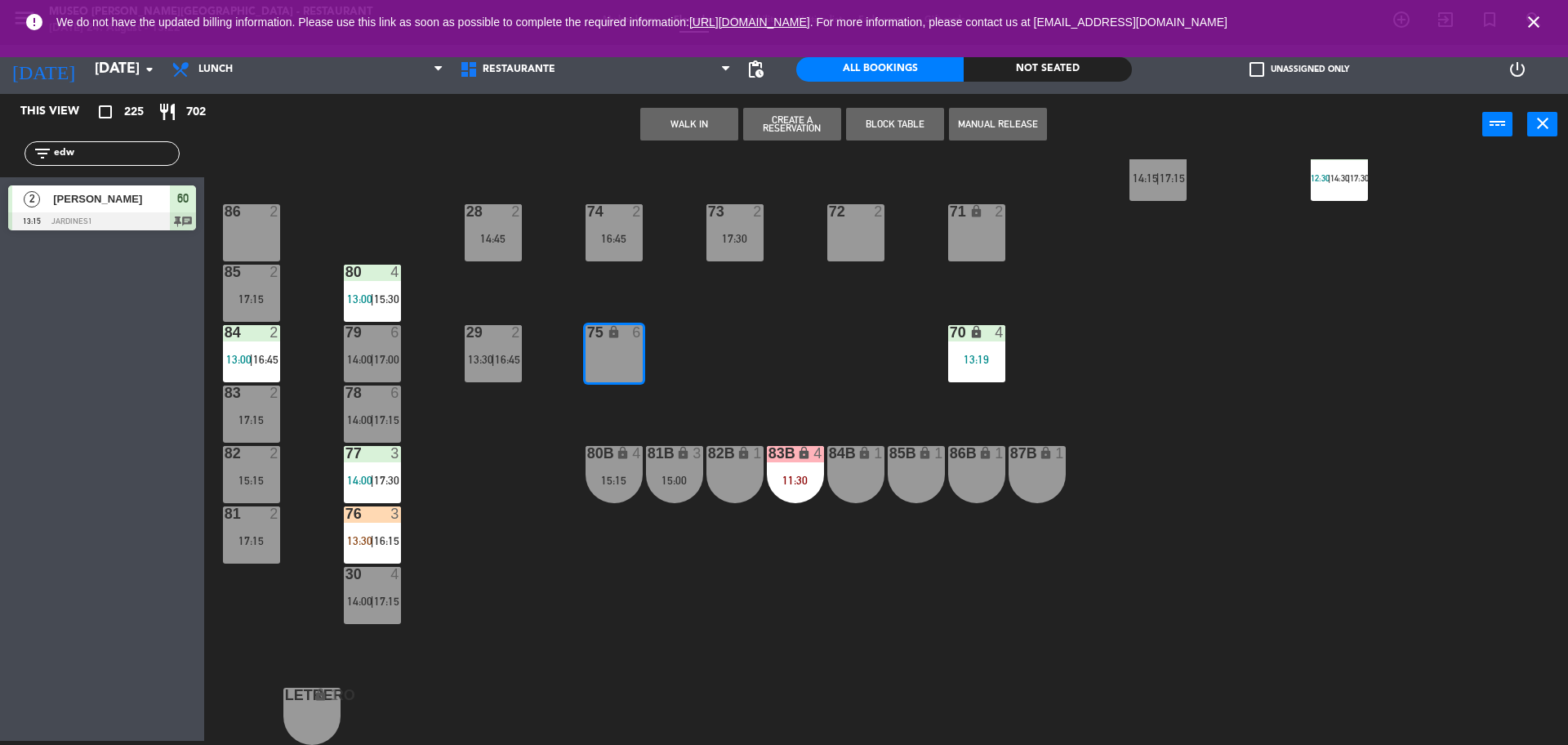
click at [681, 127] on button "WALK IN" at bounding box center [689, 124] width 98 height 32
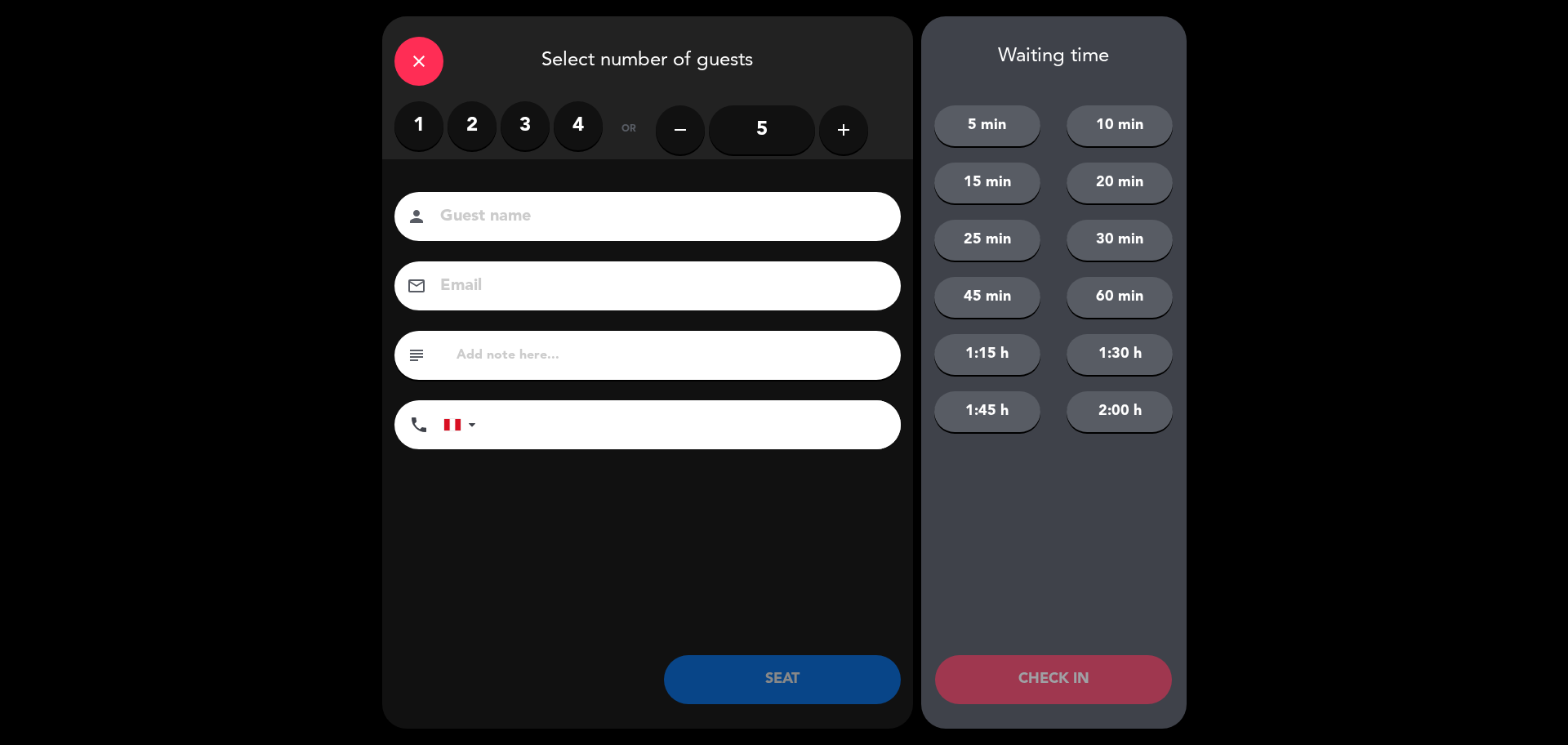
click at [763, 117] on input "5" at bounding box center [762, 130] width 107 height 49
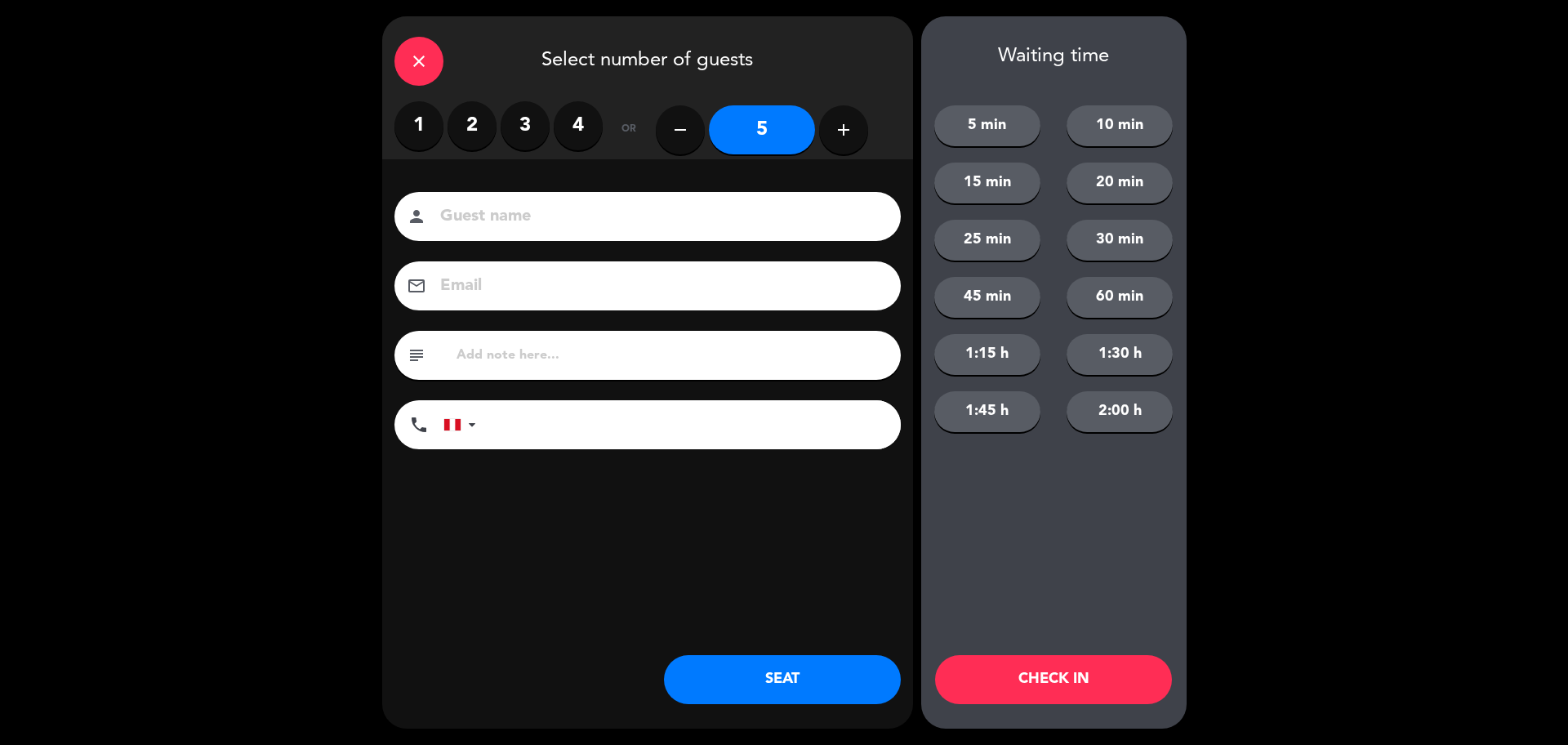
click at [513, 355] on input "text" at bounding box center [672, 355] width 433 height 23
type input "m75"
click at [793, 657] on button "SEAT" at bounding box center [783, 680] width 237 height 49
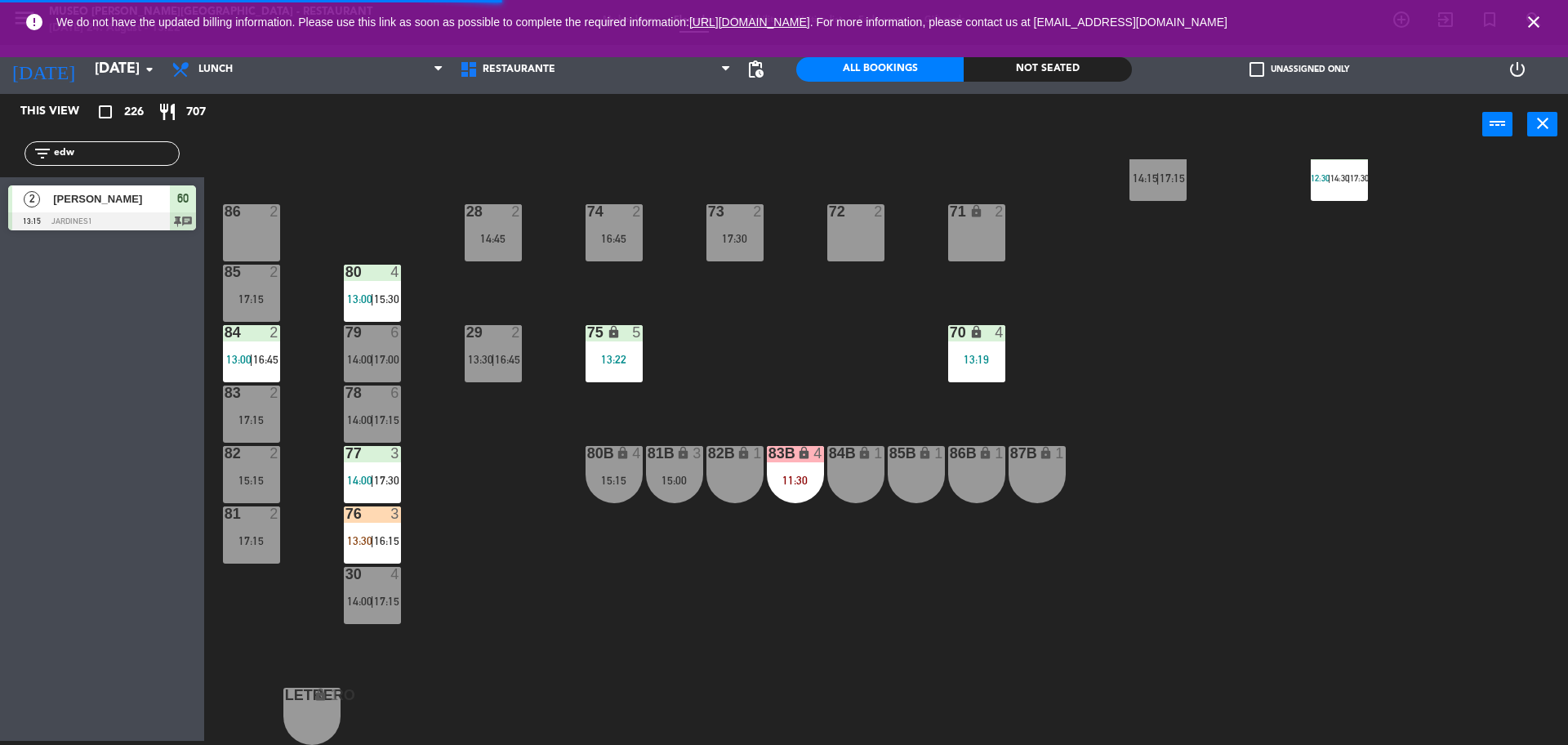
click at [377, 531] on div "76 3 13:30 | 16:15" at bounding box center [373, 535] width 57 height 57
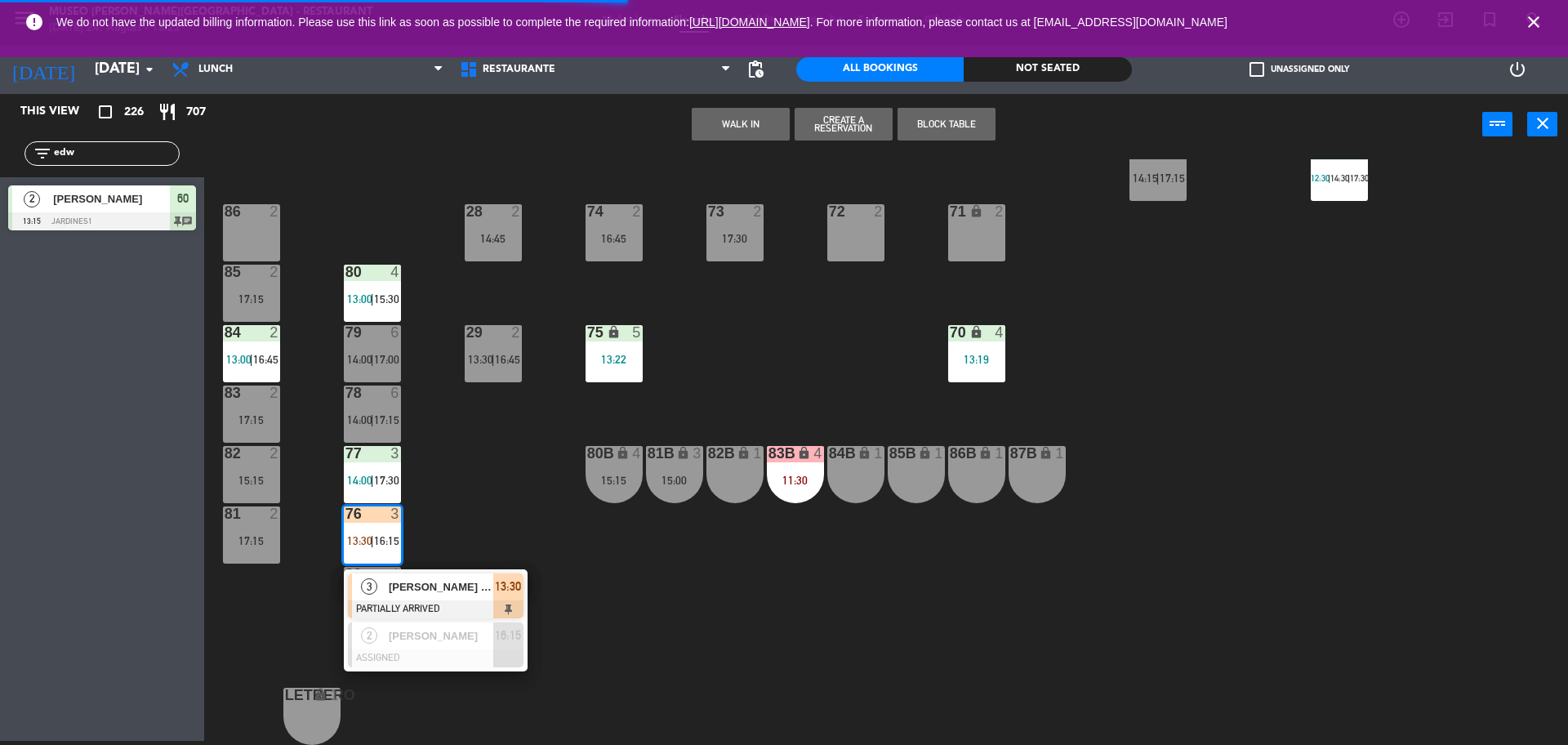
click at [433, 581] on span "[PERSON_NAME] [PERSON_NAME] Ma Luzula [PERSON_NAME]" at bounding box center [441, 587] width 105 height 17
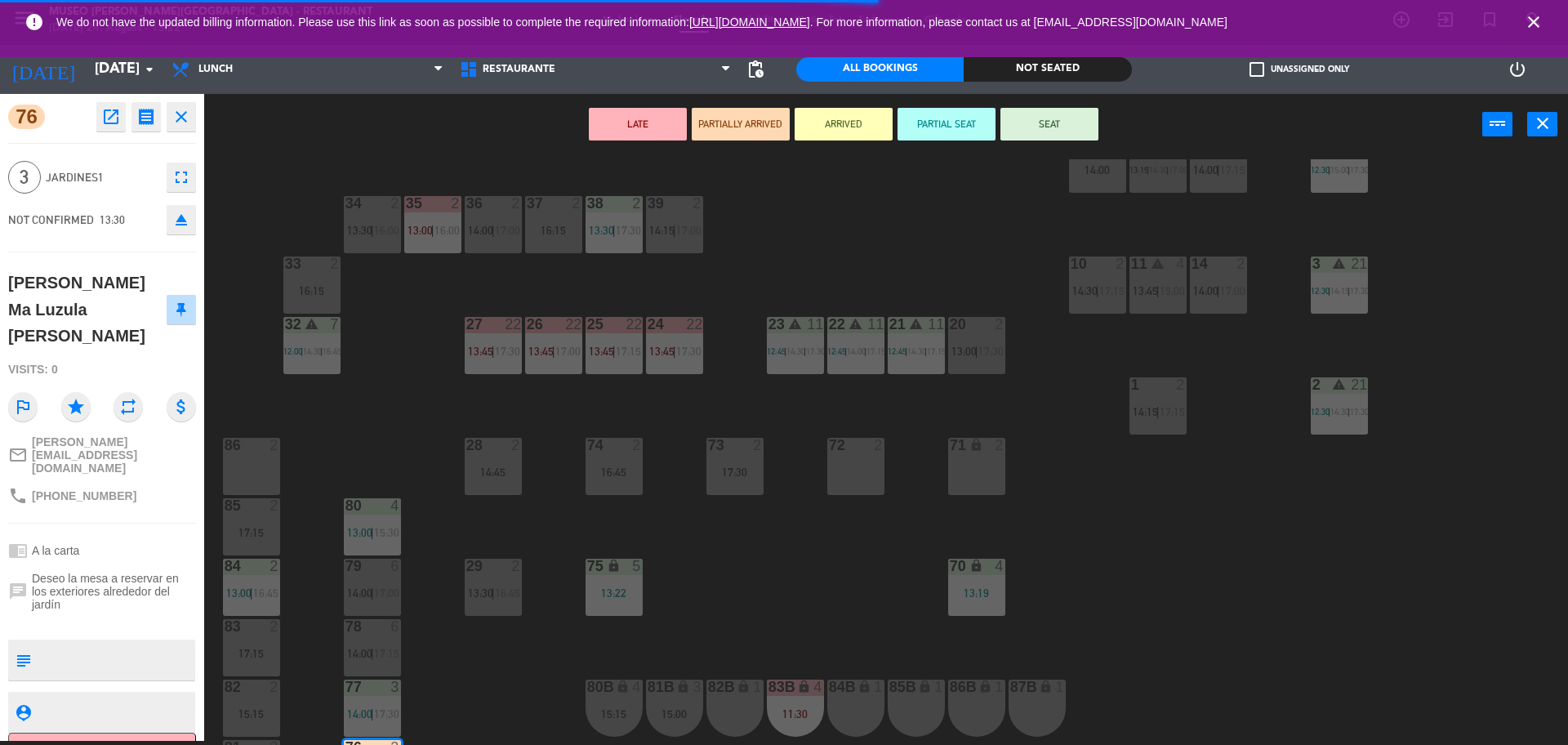
scroll to position [527, 0]
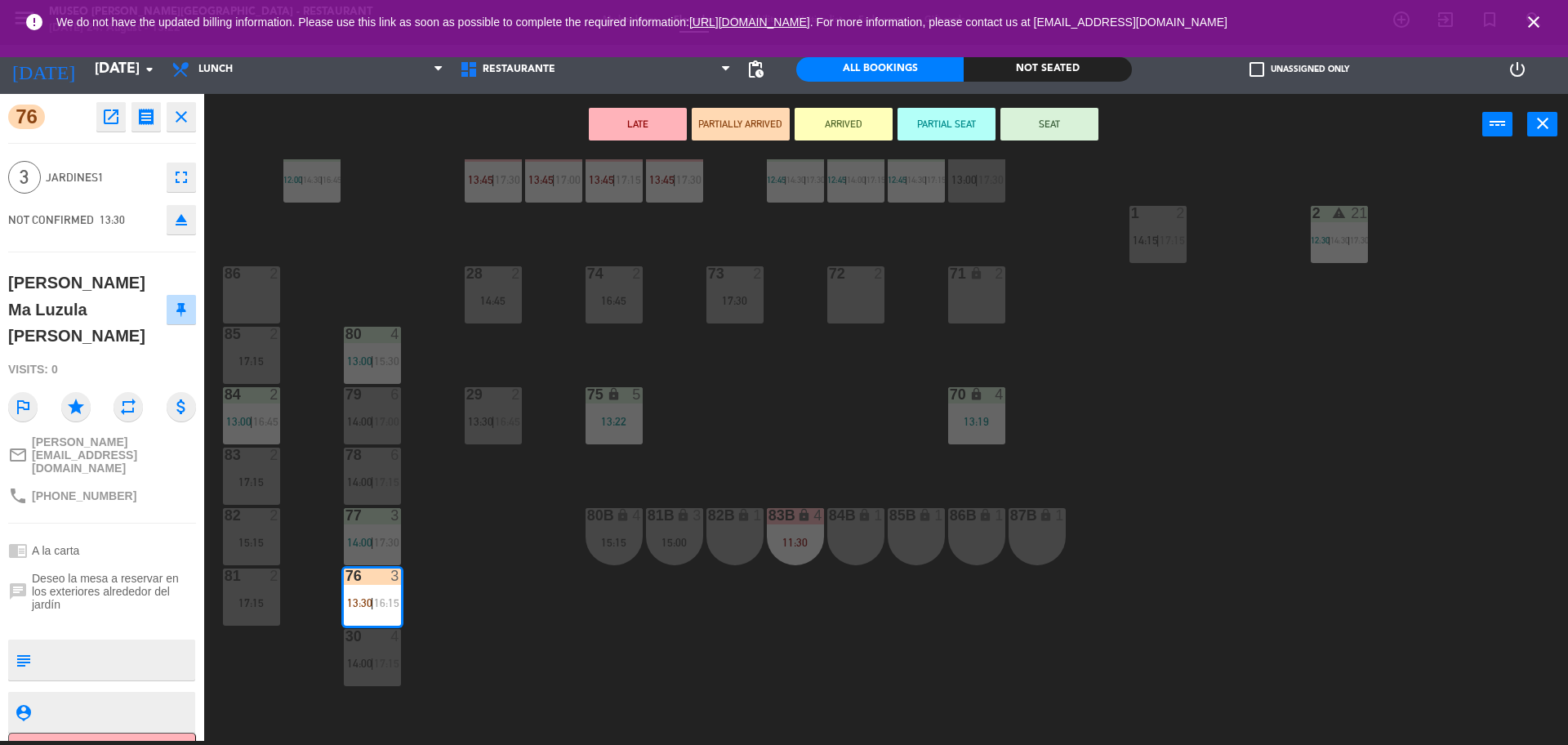
click at [108, 643] on textarea at bounding box center [116, 660] width 156 height 34
type textarea "m76"
click at [116, 363] on div "Visits: 0" at bounding box center [102, 370] width 188 height 29
click at [1039, 124] on button "SEAT" at bounding box center [1049, 124] width 98 height 32
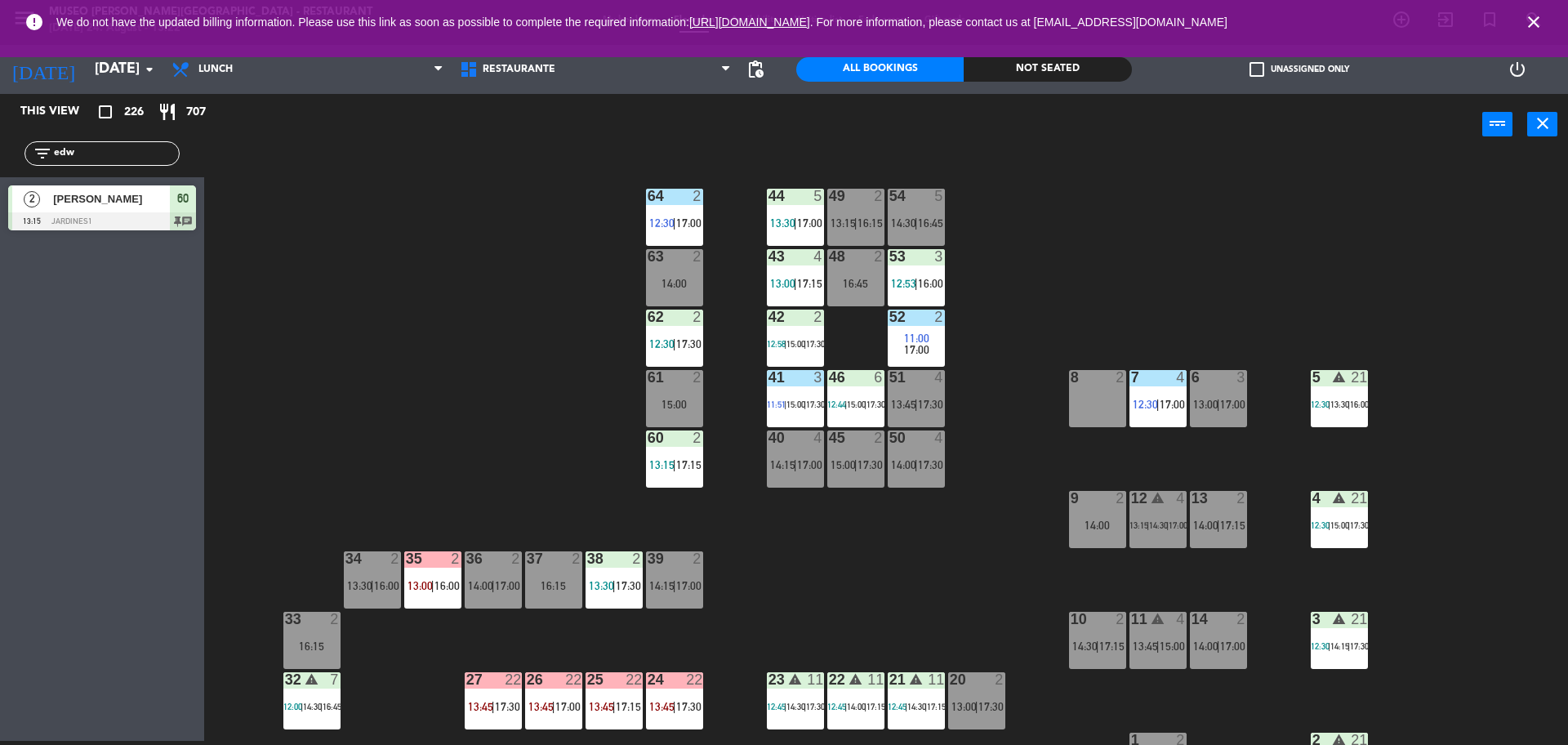
scroll to position [589, 0]
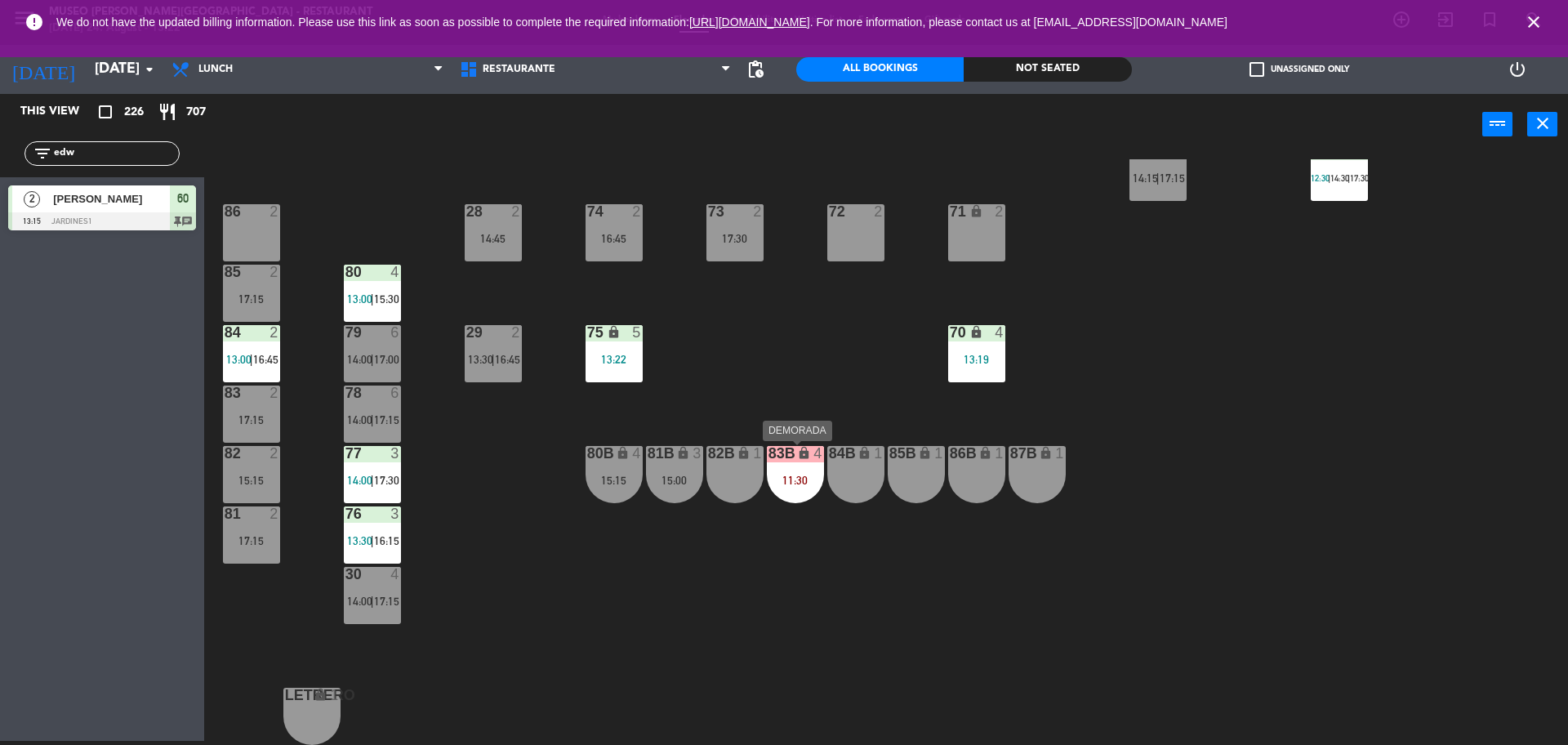
click at [799, 461] on div "83B lock 4" at bounding box center [796, 454] width 57 height 16
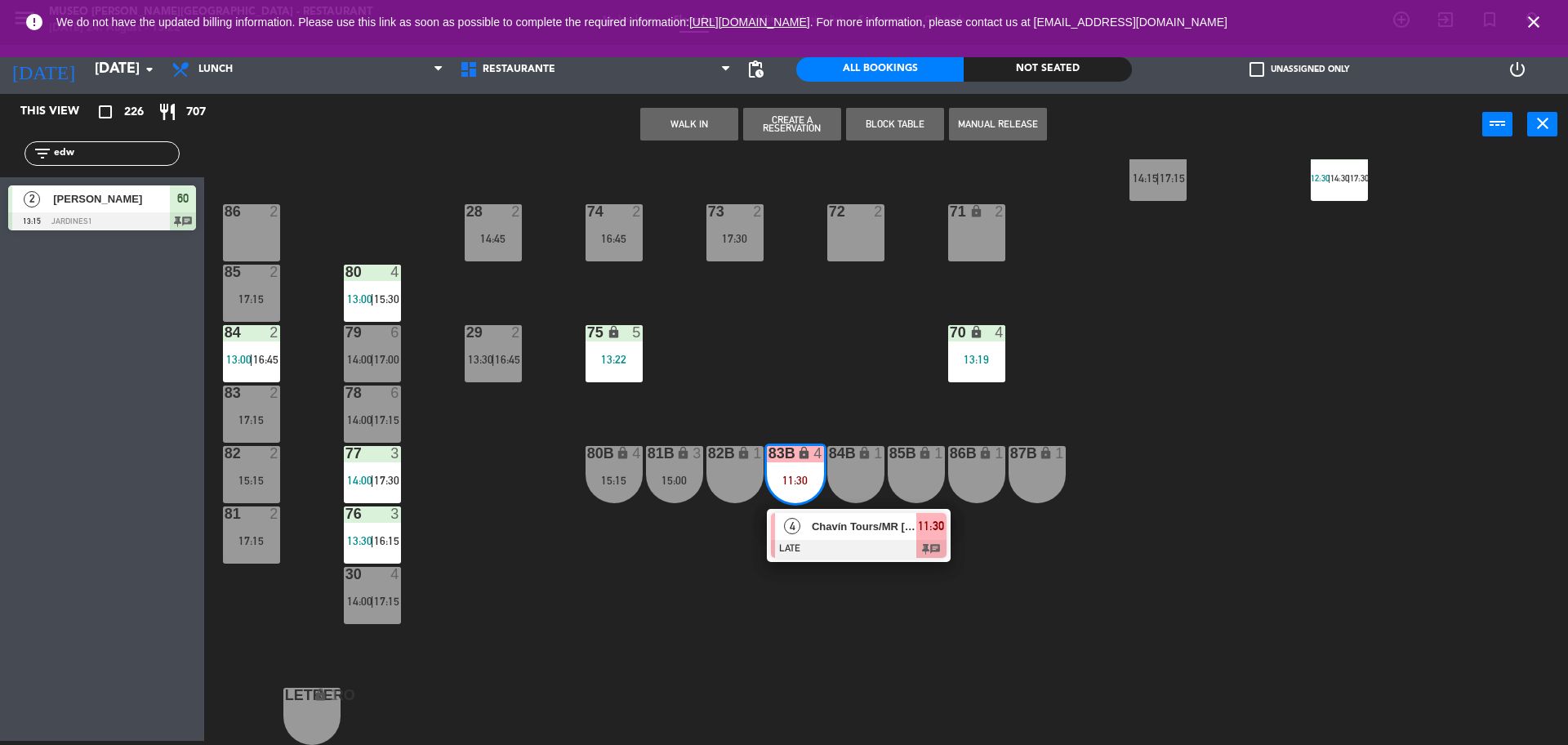
click at [872, 381] on div "44 5 13:30 | 17:00 49 2 13:15 | 16:15 54 5 14:30 | 16:45 64 2 12:30 | 17:00 48 …" at bounding box center [894, 452] width 1349 height 586
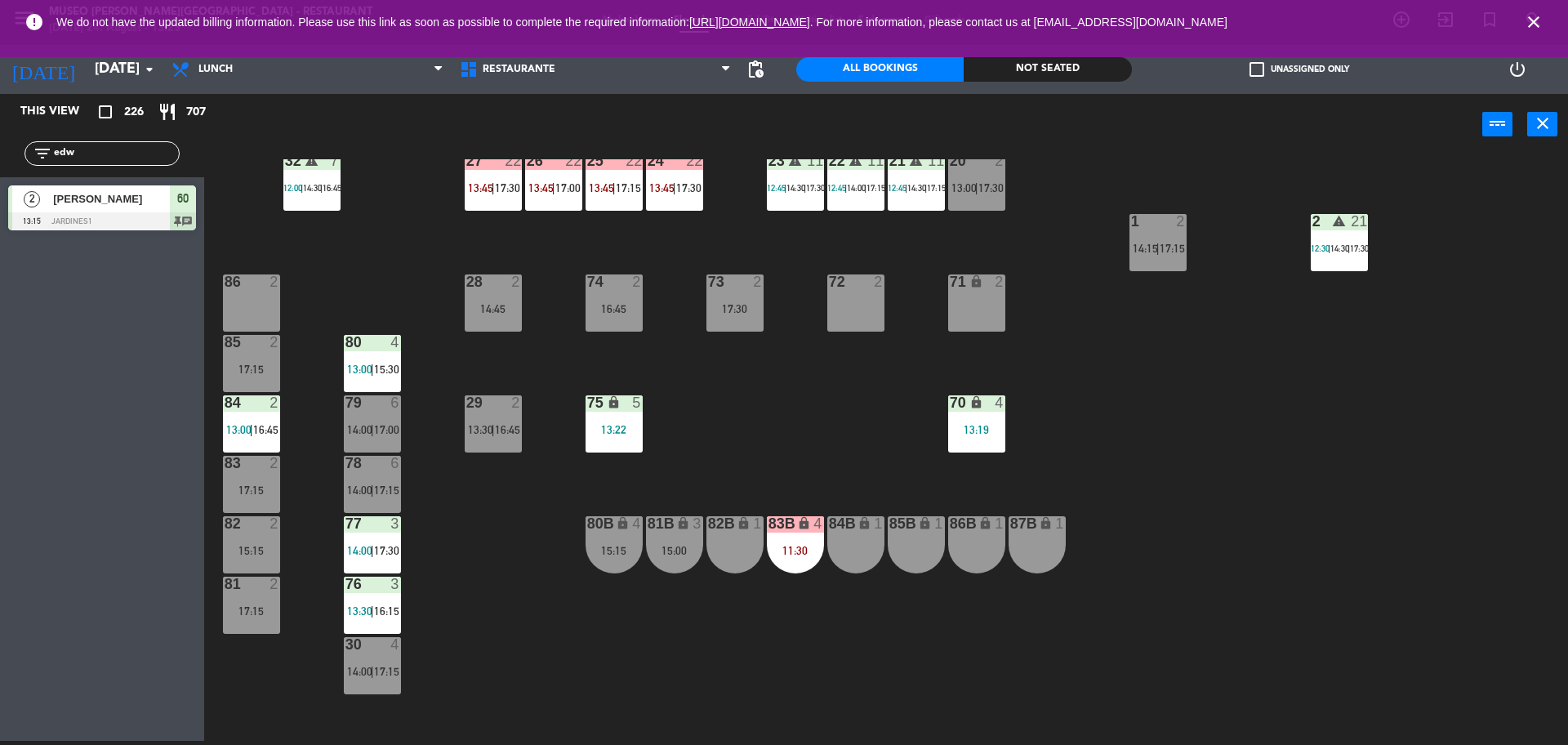
scroll to position [0, 0]
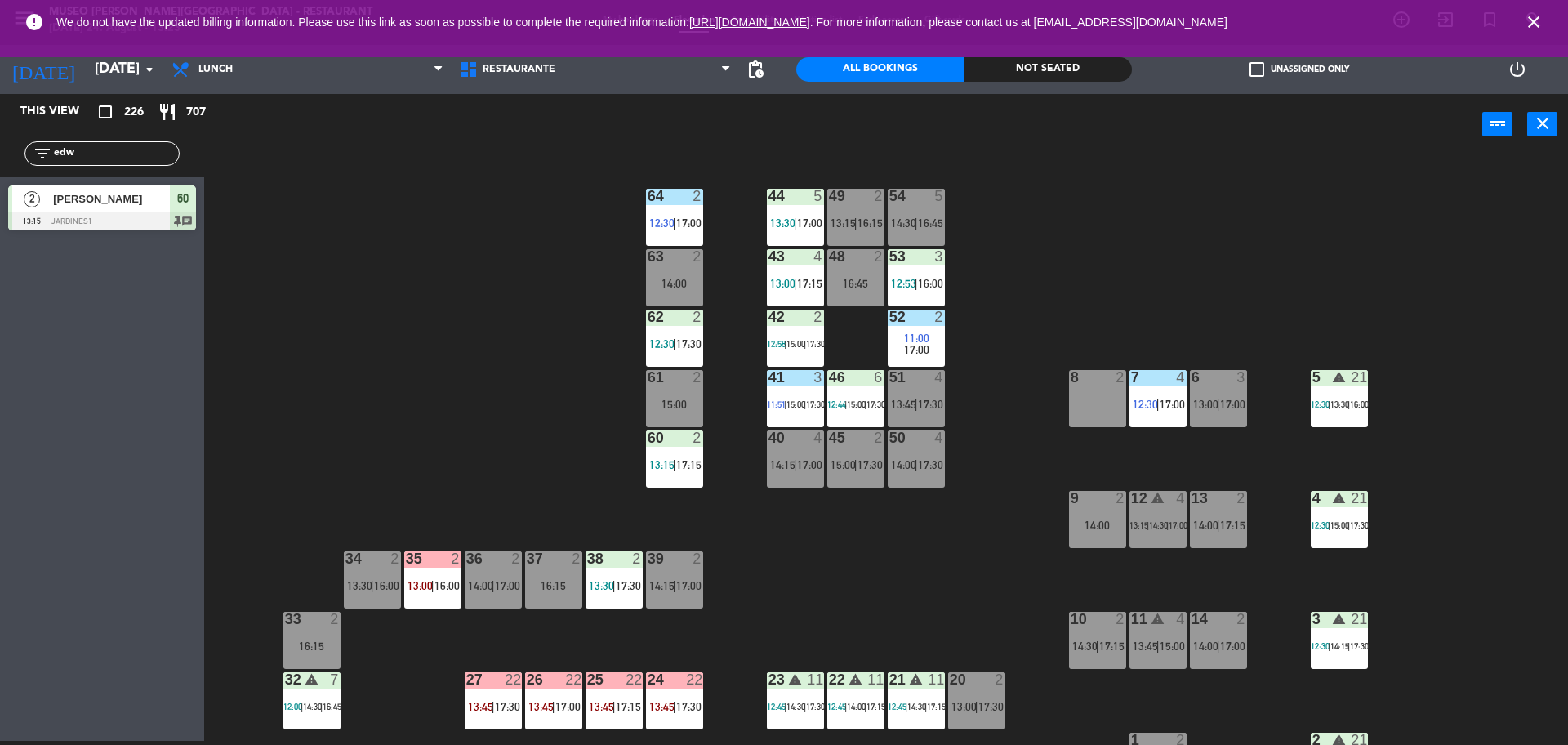
click at [1228, 405] on span "17:00" at bounding box center [1233, 404] width 25 height 13
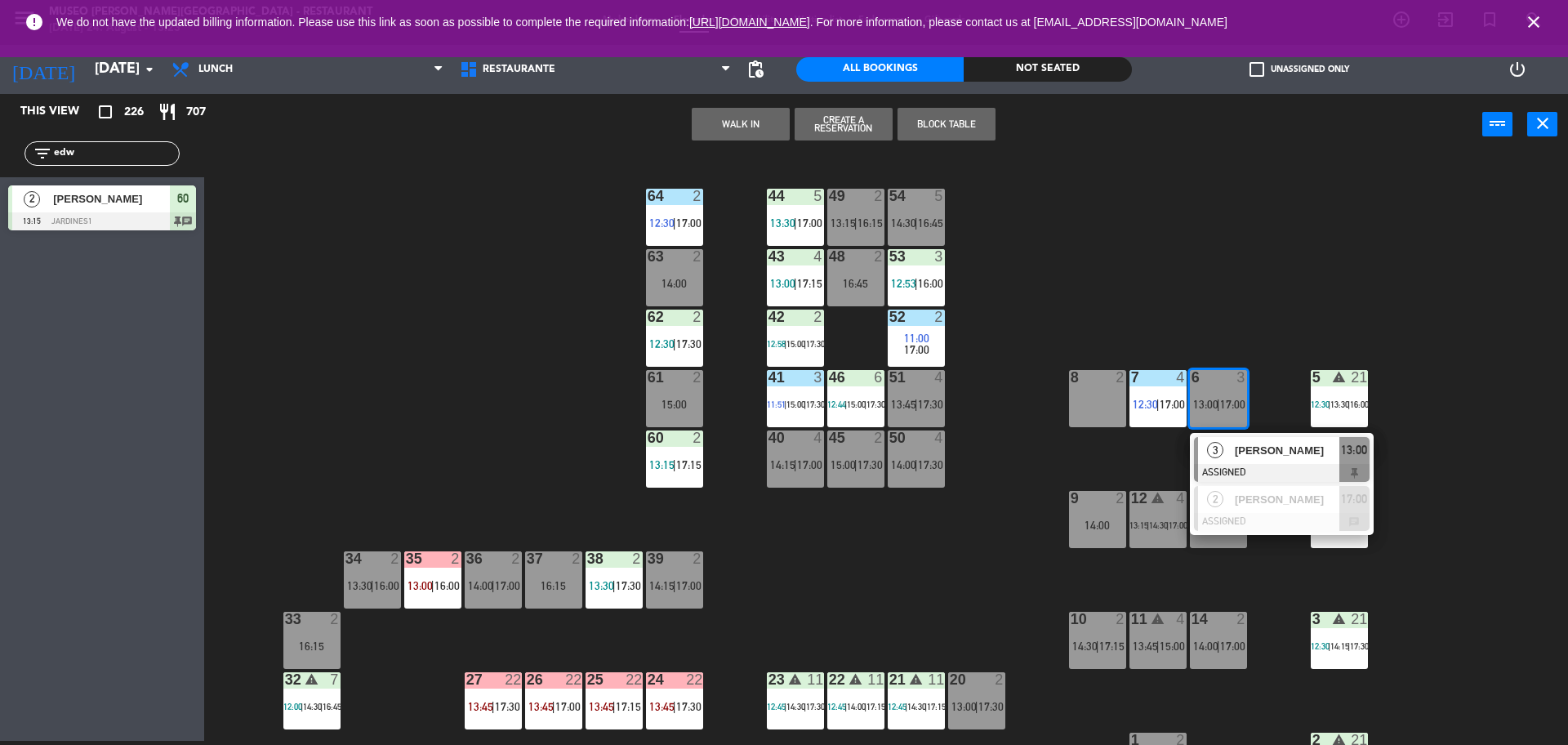
click at [1261, 457] on span "[PERSON_NAME]" at bounding box center [1287, 450] width 105 height 17
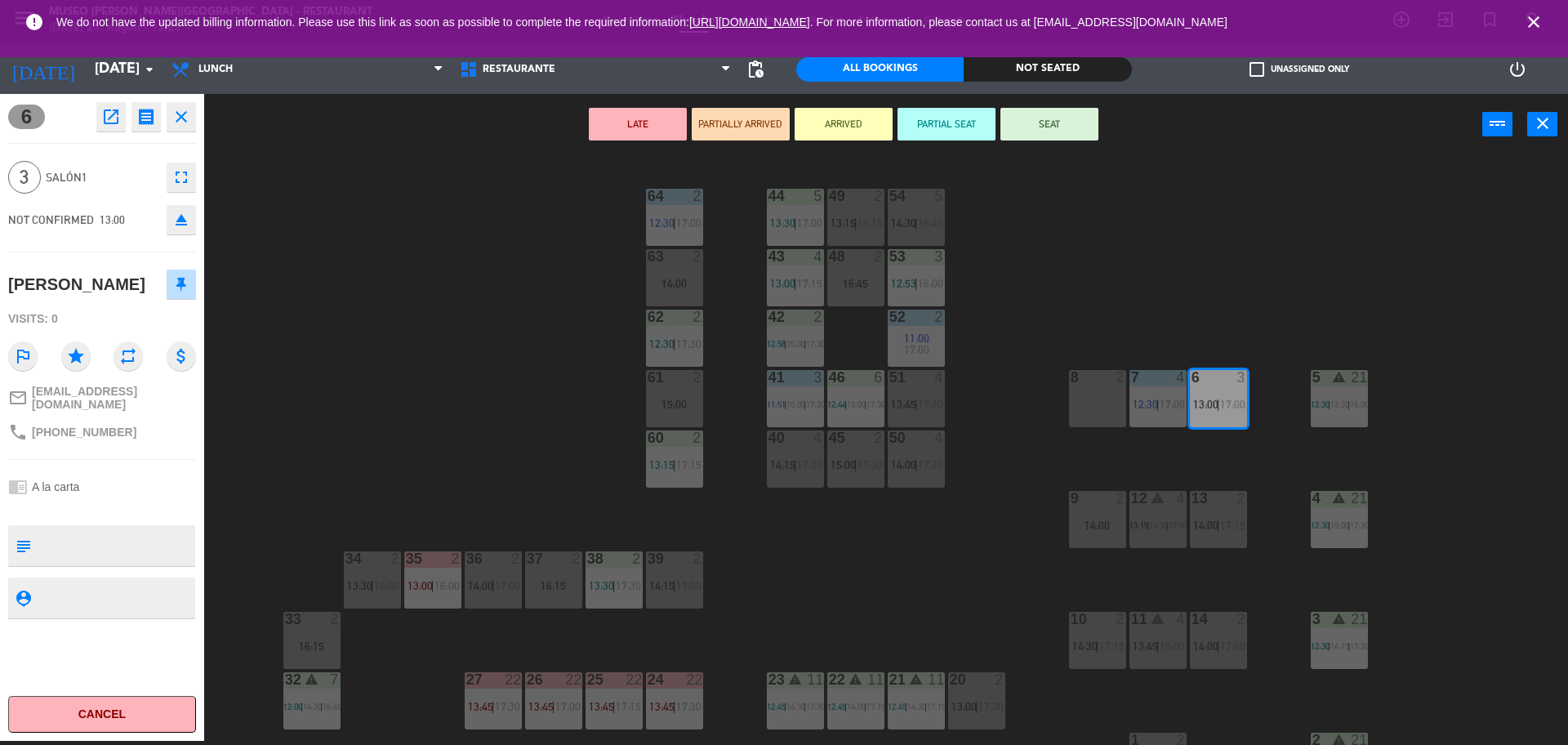
scroll to position [589, 0]
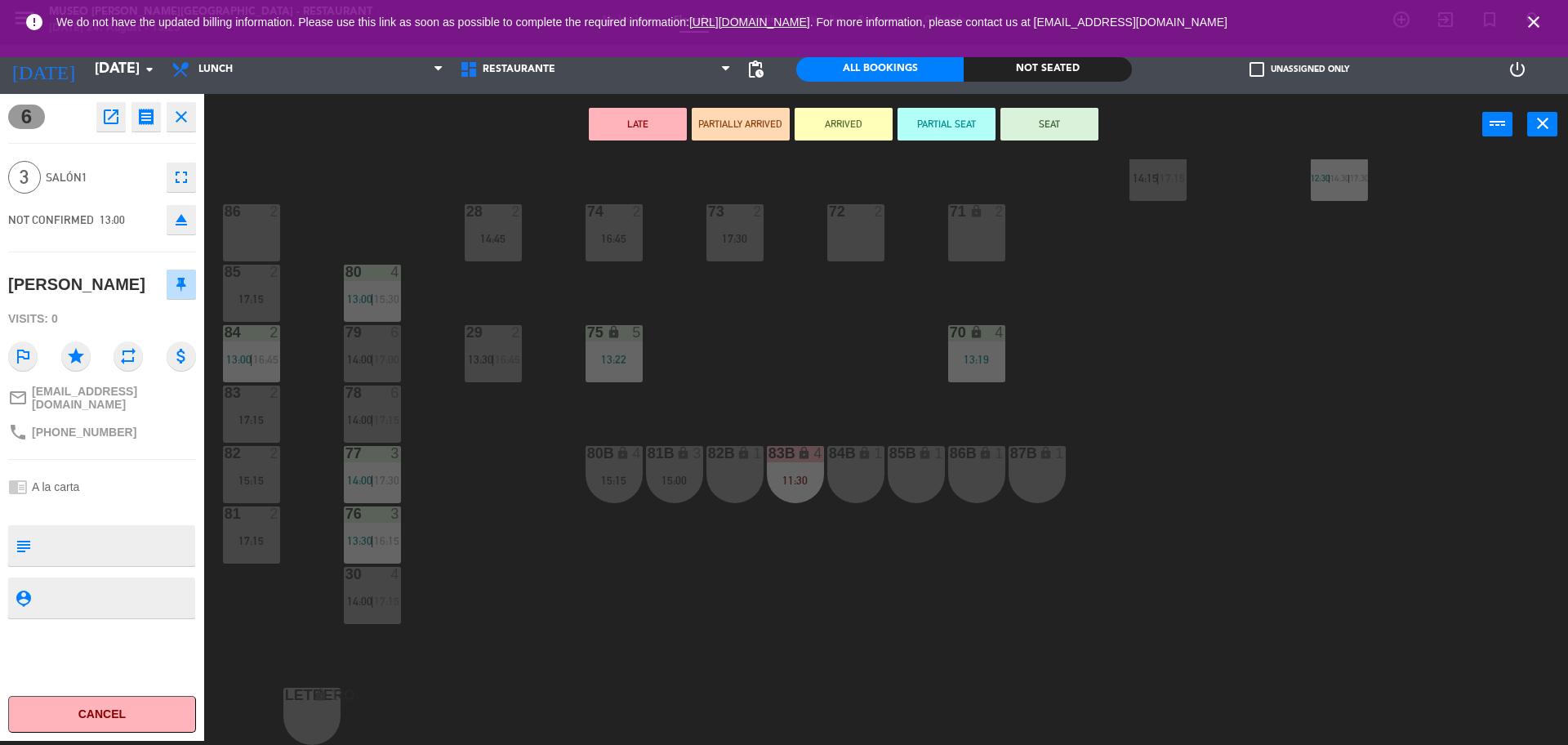
click at [489, 421] on div "44 5 13:30 | 17:00 49 2 13:15 | 16:15 54 5 14:30 | 16:45 64 2 12:30 | 17:00 48 …" at bounding box center [894, 452] width 1349 height 586
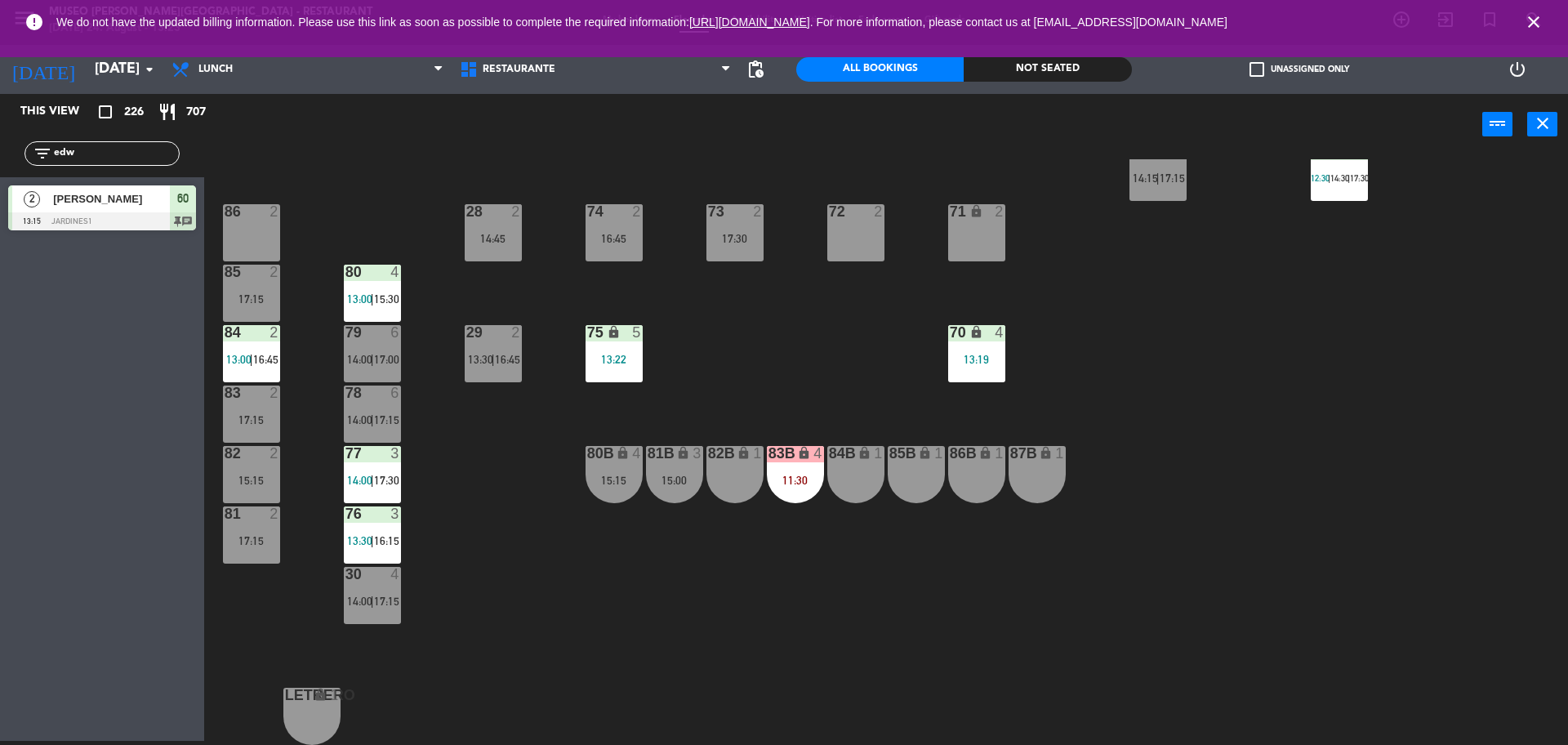
click at [344, 367] on div "79 6 14:00 | 17:00" at bounding box center [373, 354] width 57 height 57
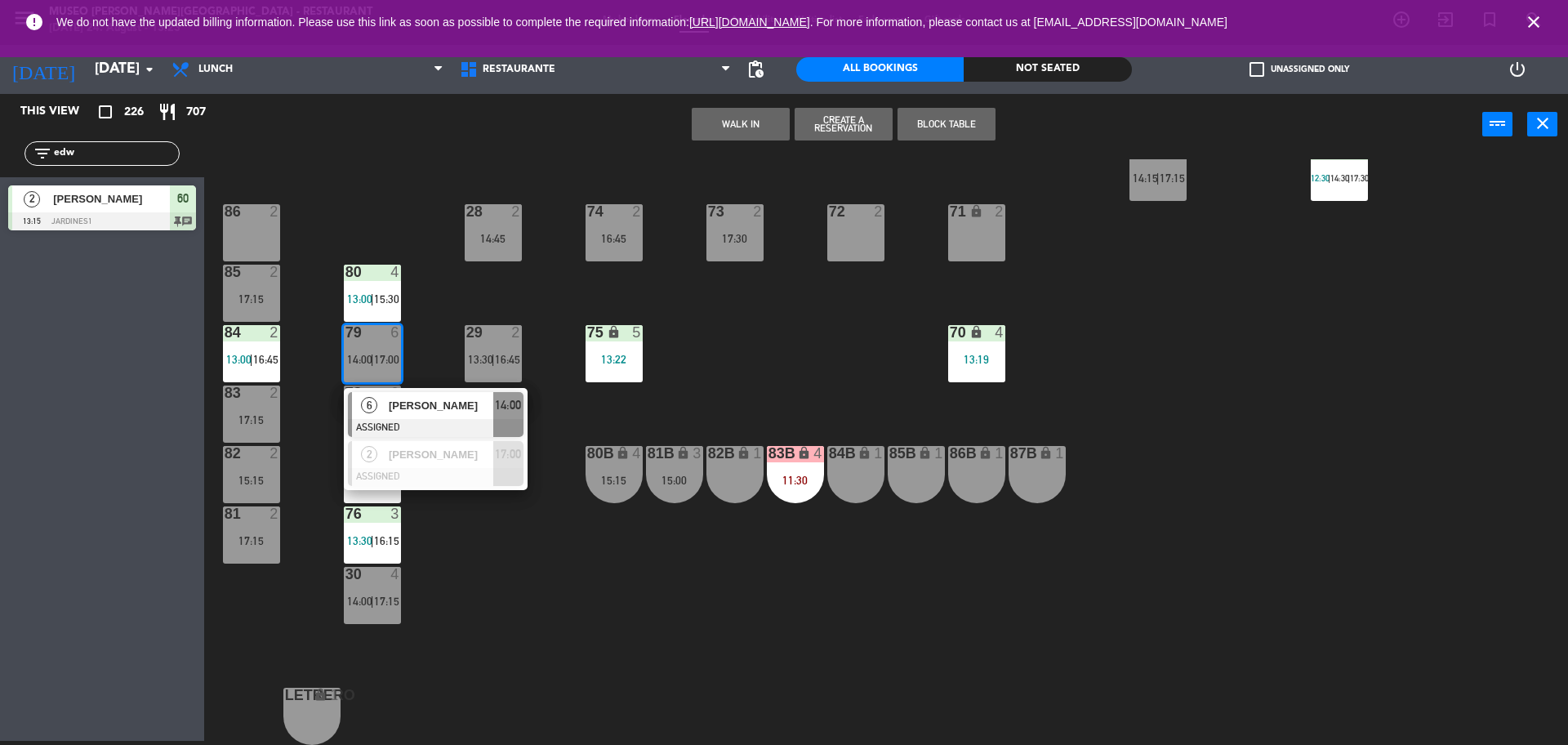
click at [867, 476] on div "84B lock 1" at bounding box center [856, 475] width 57 height 57
click at [792, 126] on button "Move" at bounding box center [792, 124] width 98 height 32
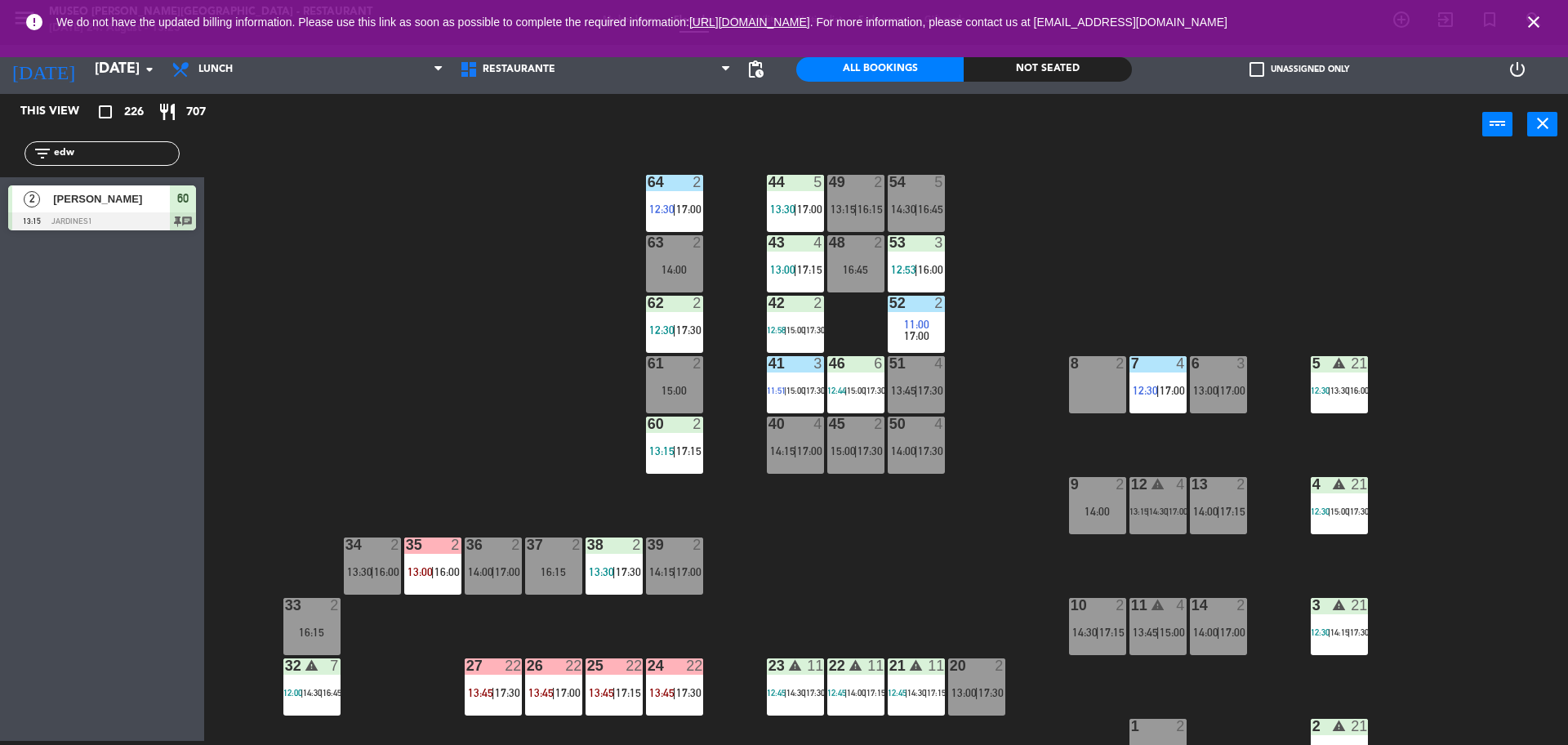
scroll to position [5, 0]
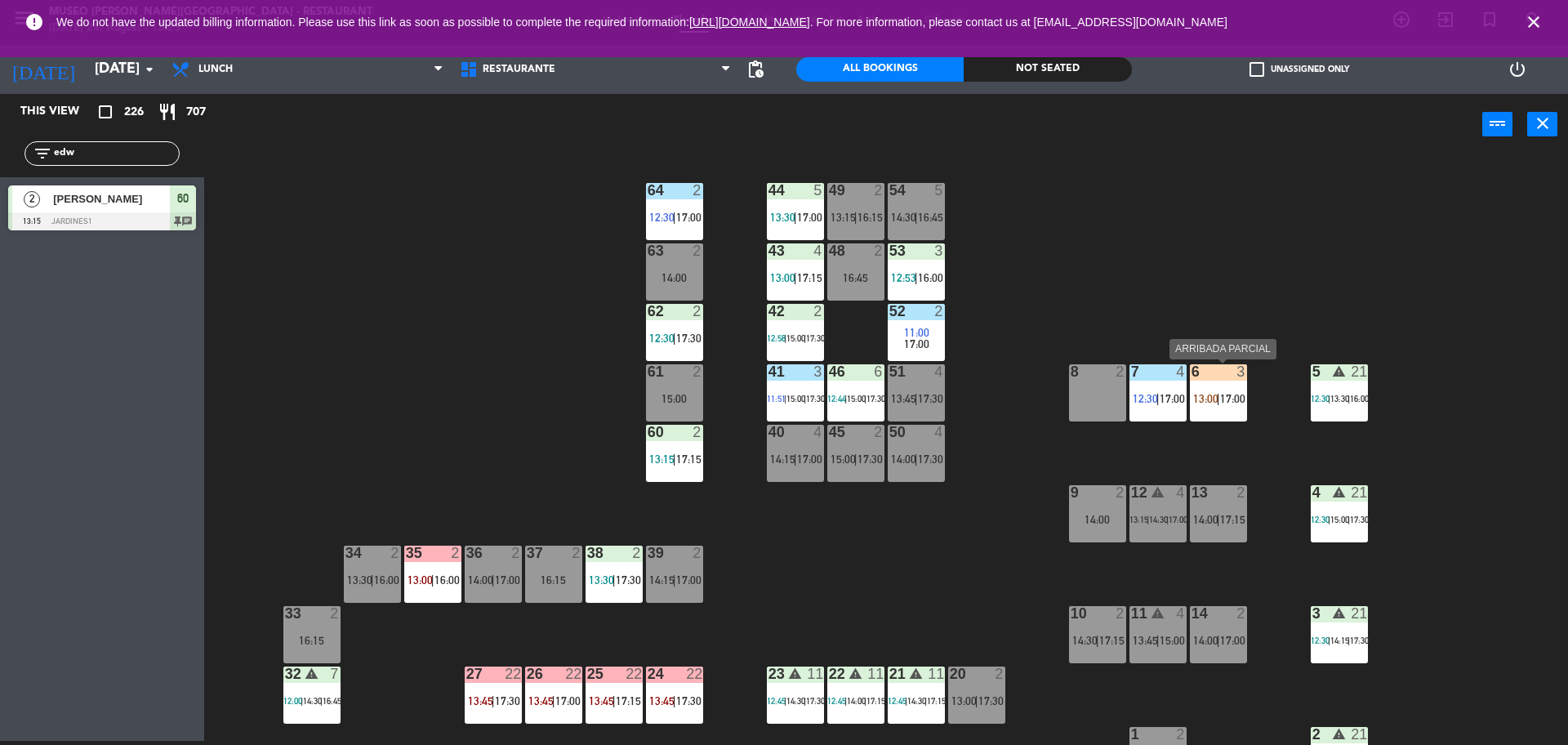
click at [1228, 398] on span "17:00" at bounding box center [1233, 398] width 25 height 13
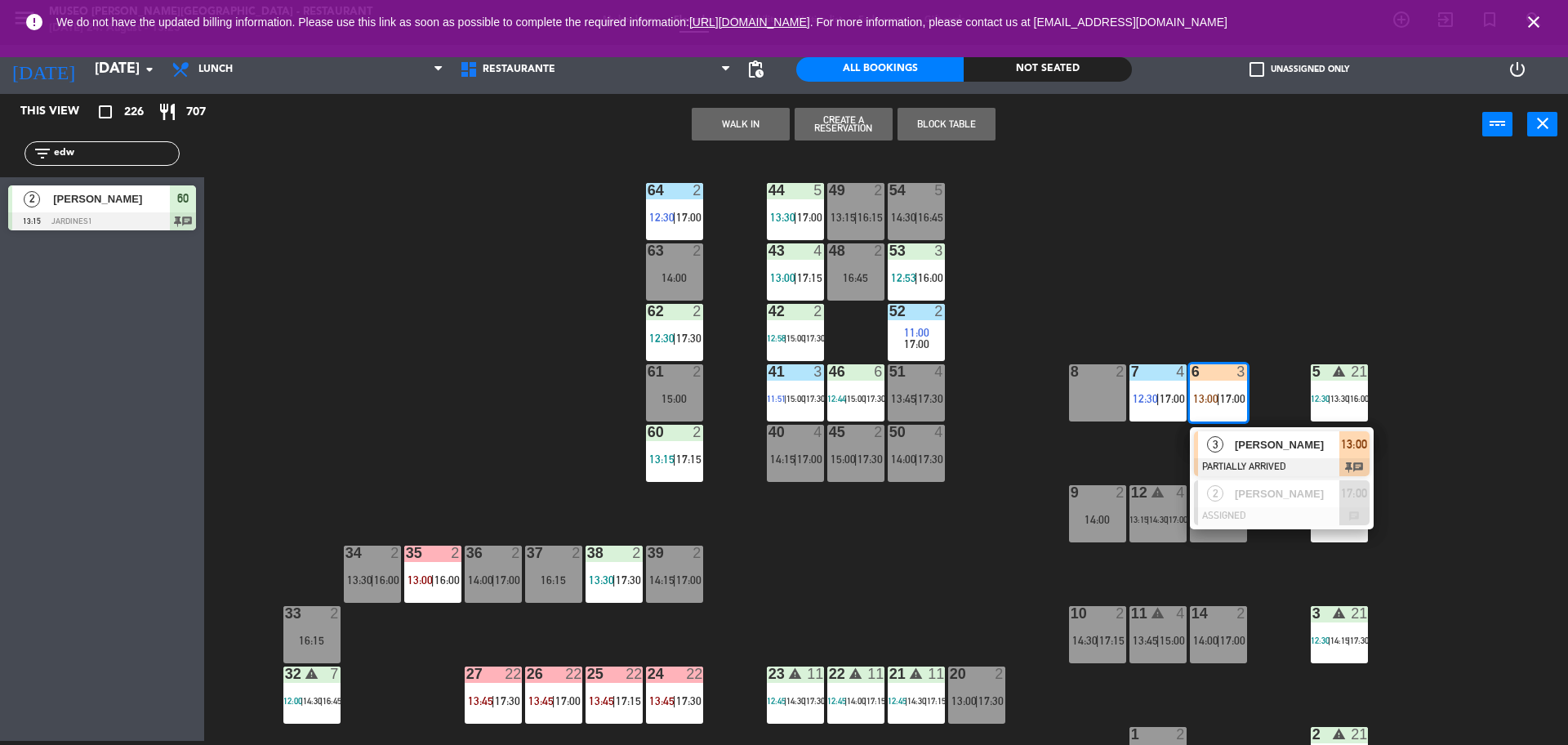
click at [1239, 422] on div "6 3 13:00 | 17:00 3 REYNALDO VAQUERIZO PARTIALLY ARRIVED 13:00 chat 2 Naysha Br…" at bounding box center [1219, 393] width 57 height 57
click at [1254, 447] on span "[PERSON_NAME]" at bounding box center [1287, 444] width 105 height 17
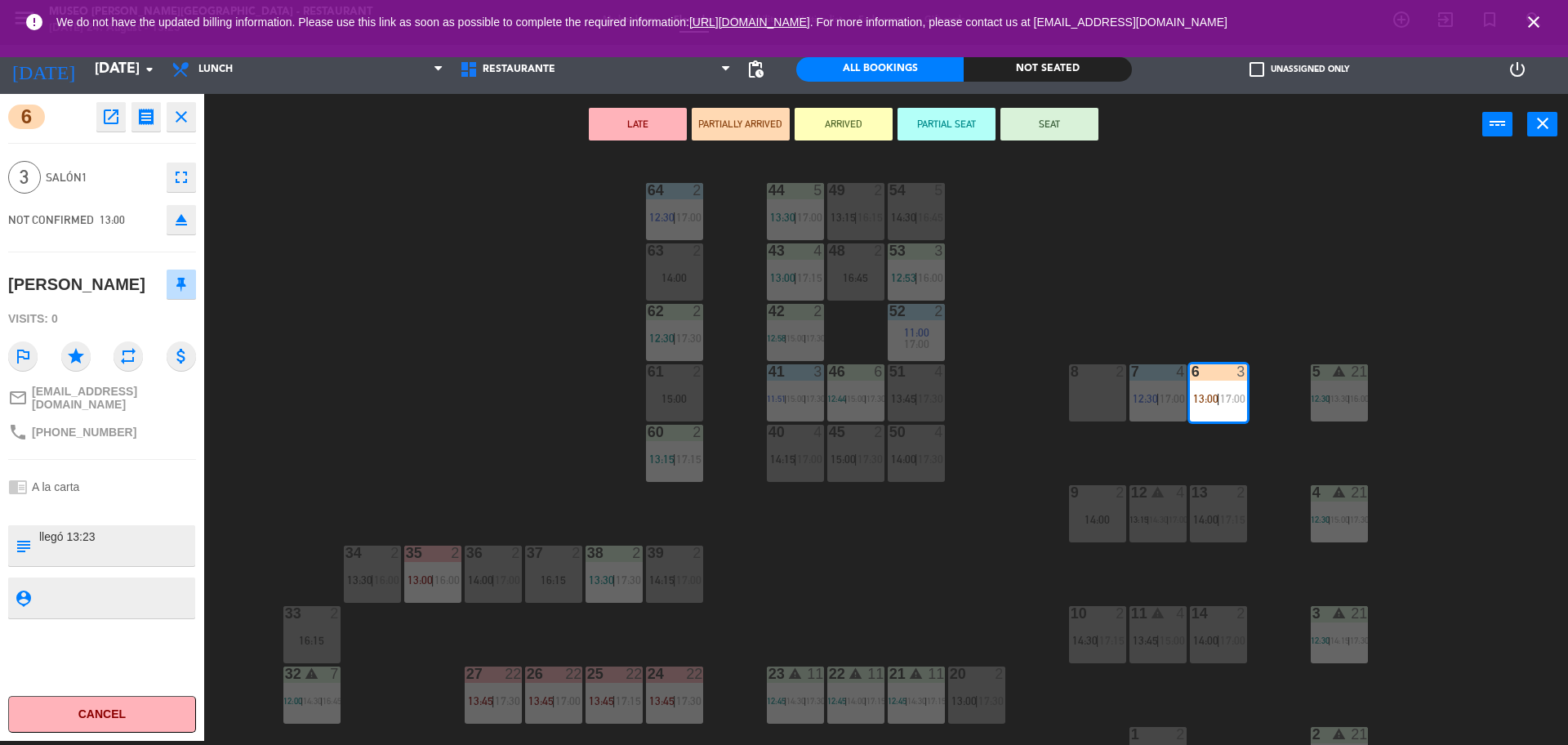
scroll to position [465, 0]
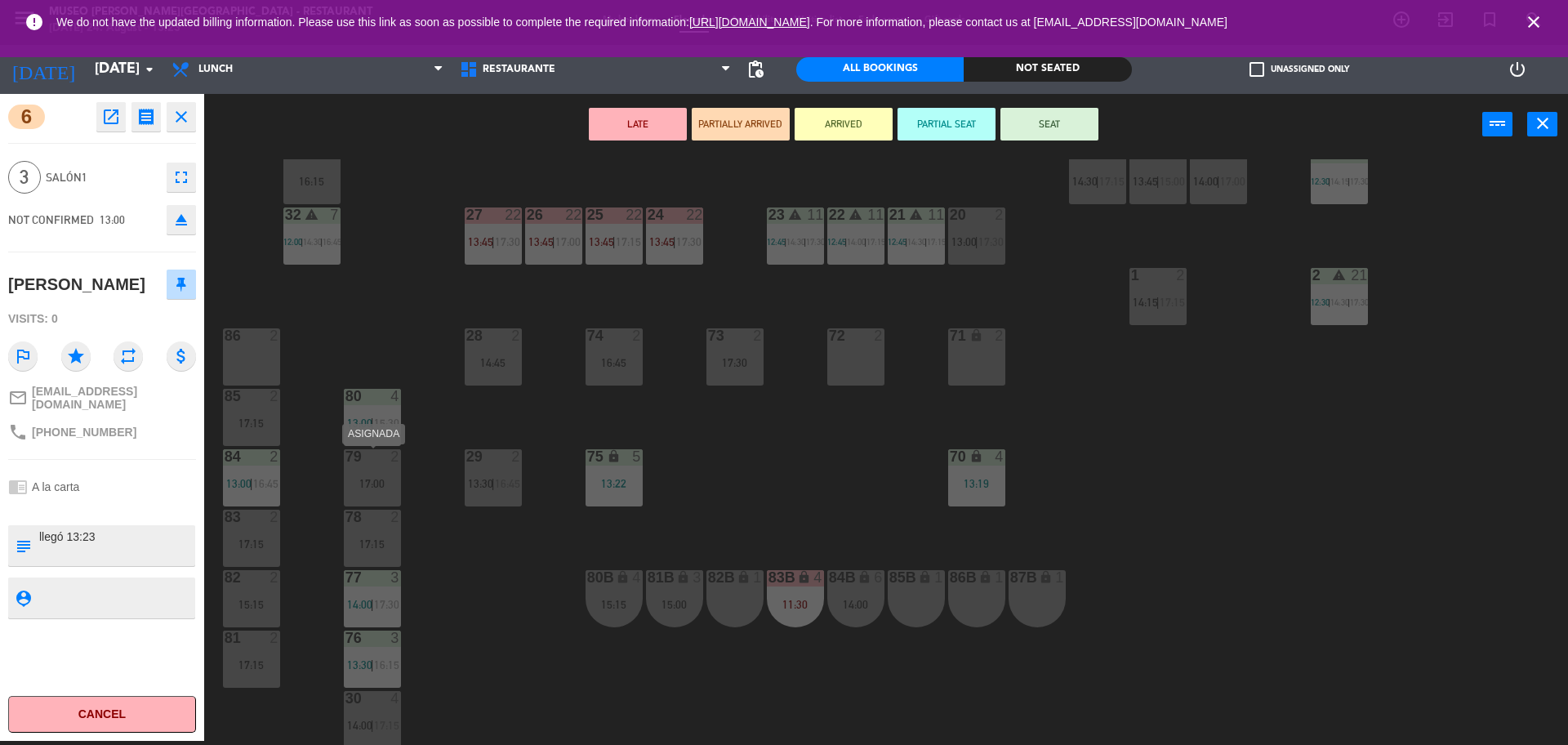
click at [352, 481] on div "17:00" at bounding box center [373, 484] width 57 height 12
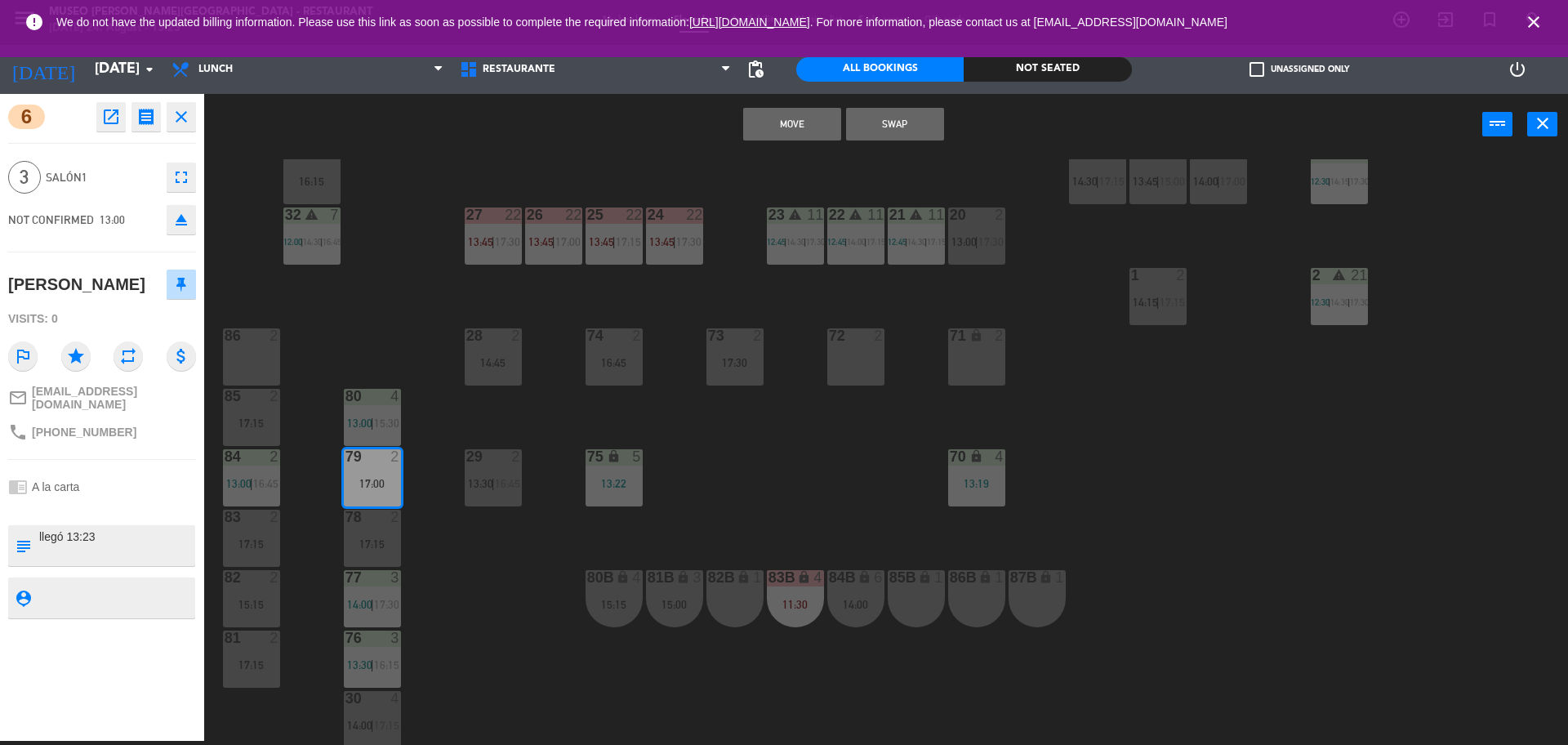
click at [786, 129] on button "Move" at bounding box center [792, 124] width 98 height 32
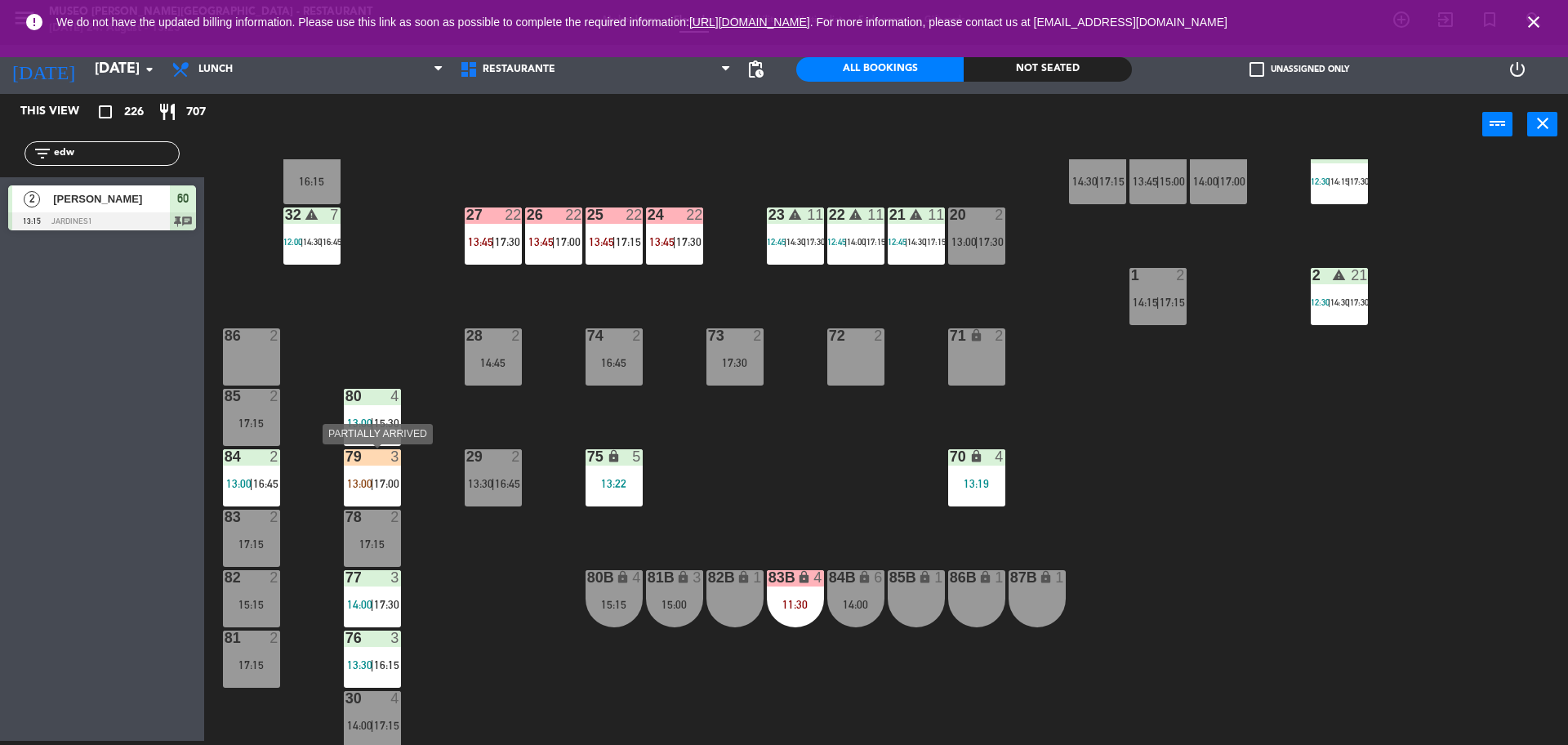
click at [371, 470] on div "79 3 13:00 | 17:00" at bounding box center [373, 478] width 57 height 57
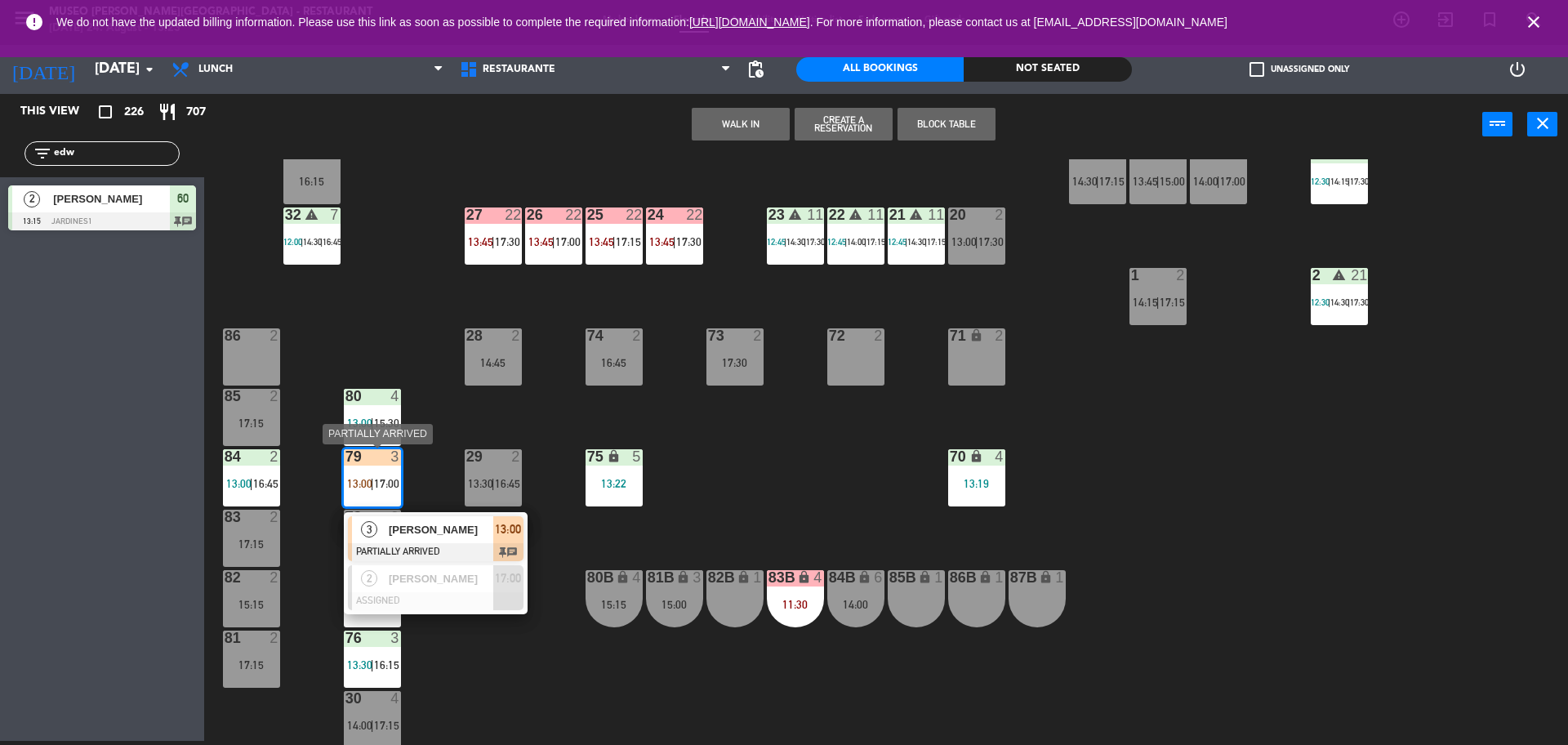
click at [433, 530] on span "[PERSON_NAME]" at bounding box center [441, 529] width 105 height 17
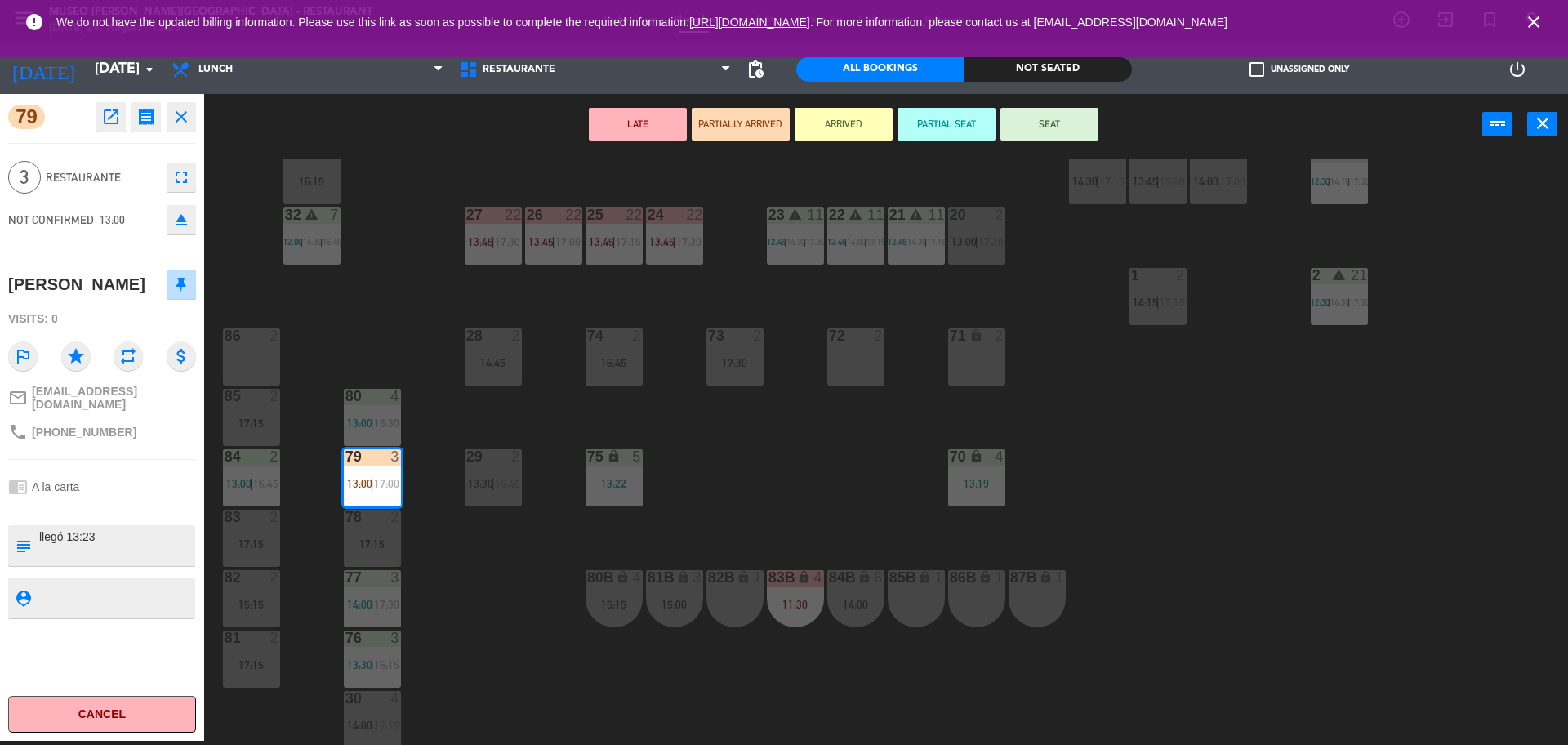
click at [37, 556] on div "subject" at bounding box center [22, 546] width 30 height 41
click at [41, 556] on textarea at bounding box center [116, 545] width 156 height 34
type textarea "m79 llegó 13:23"
click at [121, 333] on div "Visits: 0" at bounding box center [102, 319] width 188 height 29
click at [116, 304] on div "[PERSON_NAME]" at bounding box center [102, 285] width 188 height 41
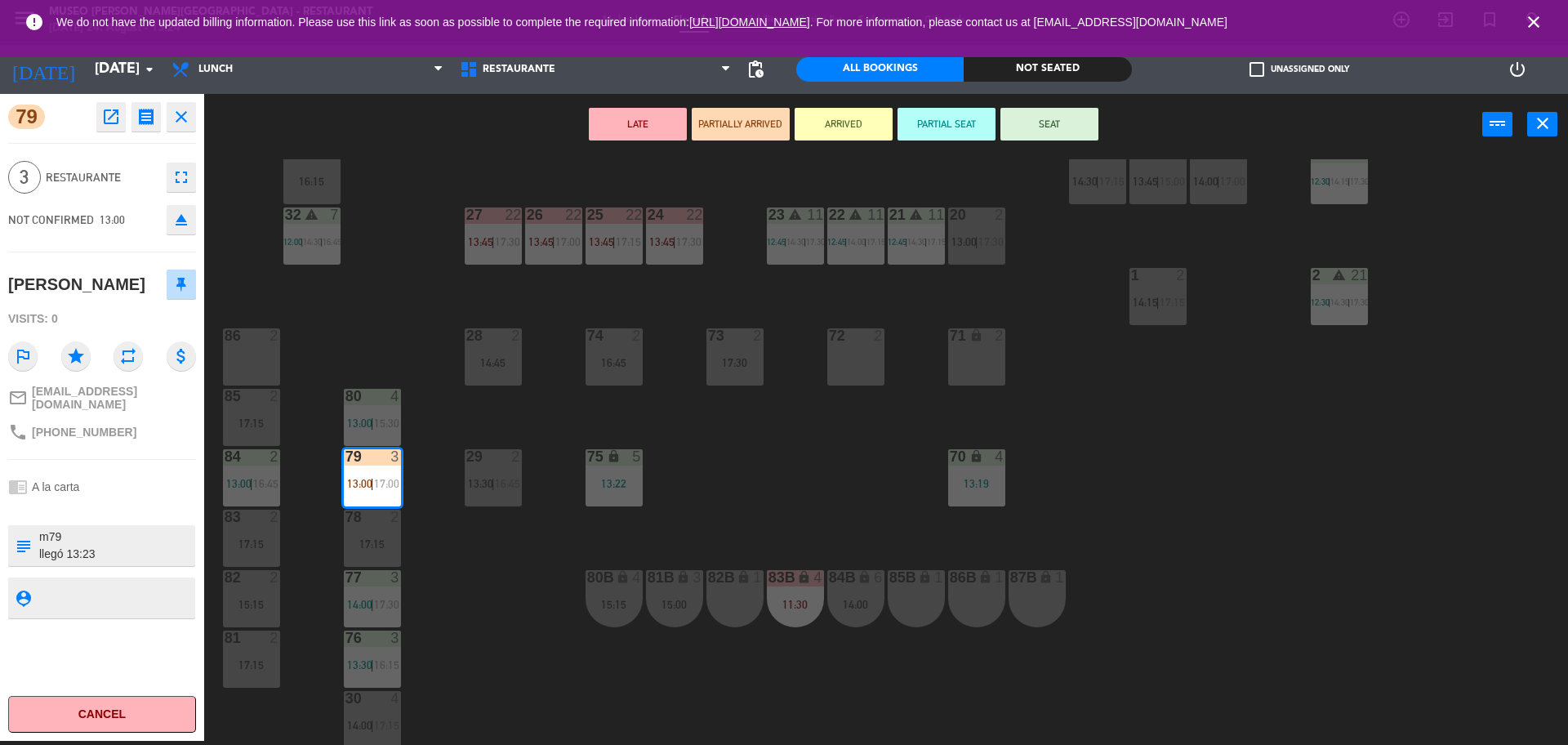
click at [1037, 125] on button "SEAT" at bounding box center [1049, 124] width 98 height 32
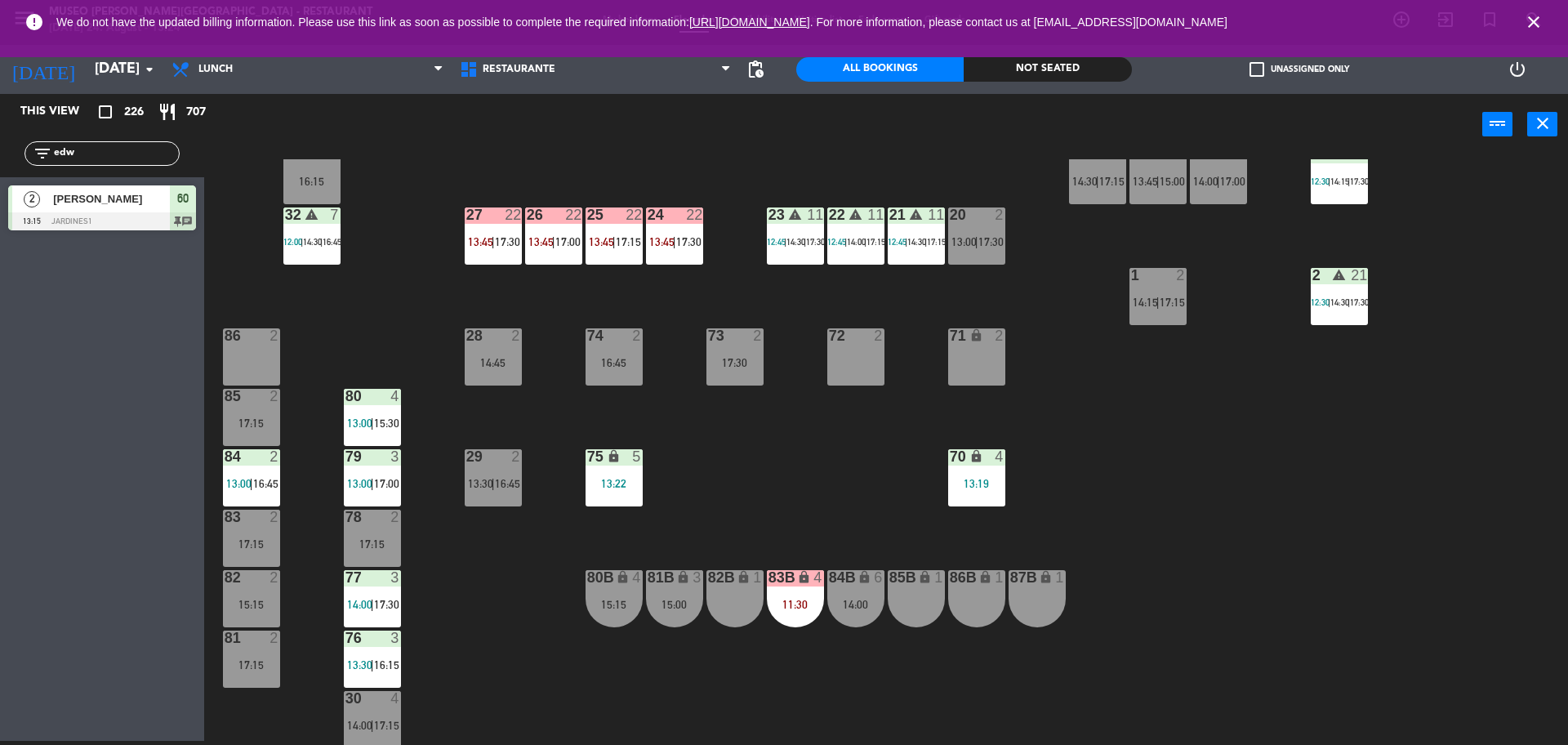
click at [904, 218] on div "warning" at bounding box center [916, 215] width 27 height 15
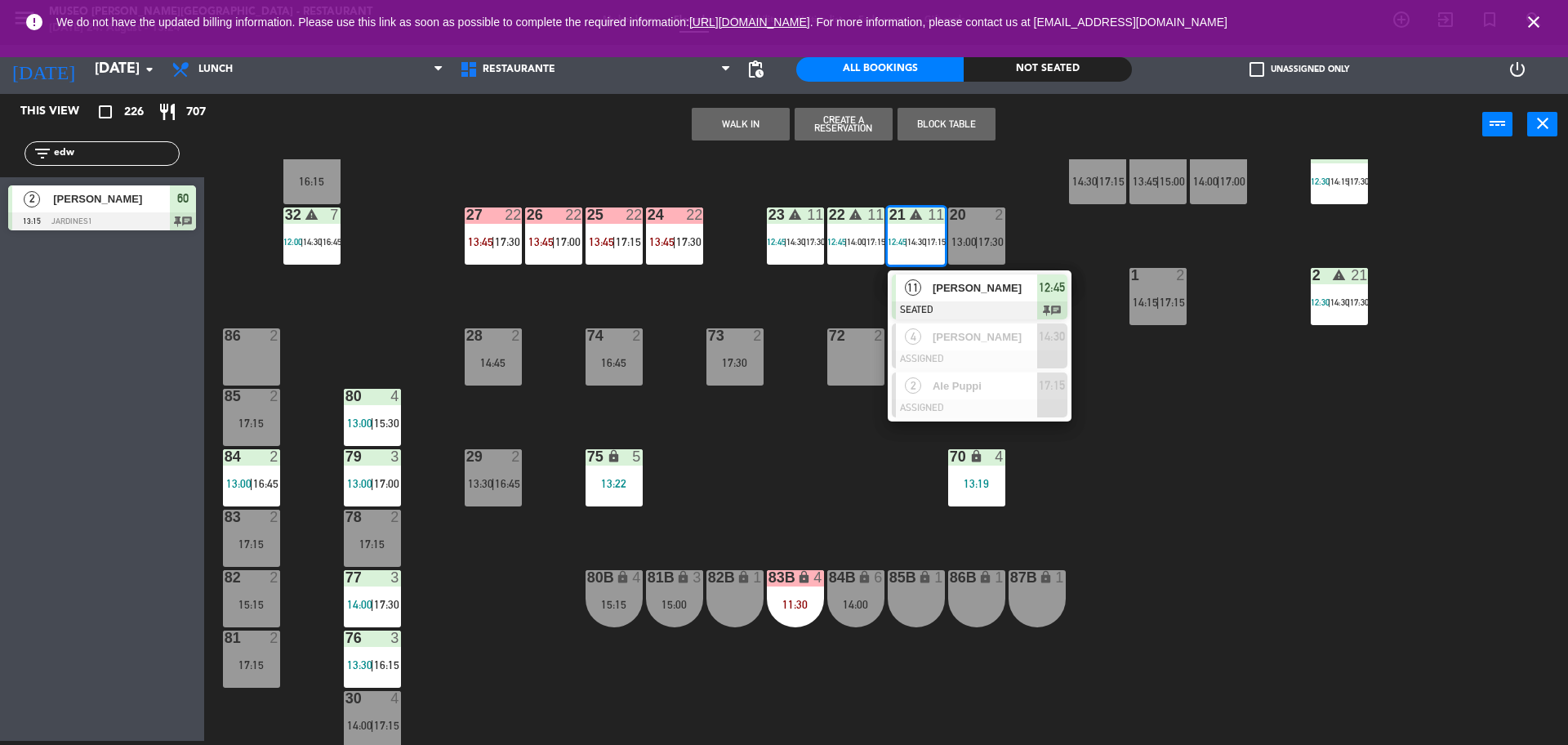
click at [766, 502] on div "44 5 13:30 | 17:00 49 2 13:15 | 16:15 54 5 14:30 | 16:45 64 2 12:30 | 17:00 48 …" at bounding box center [894, 452] width 1349 height 586
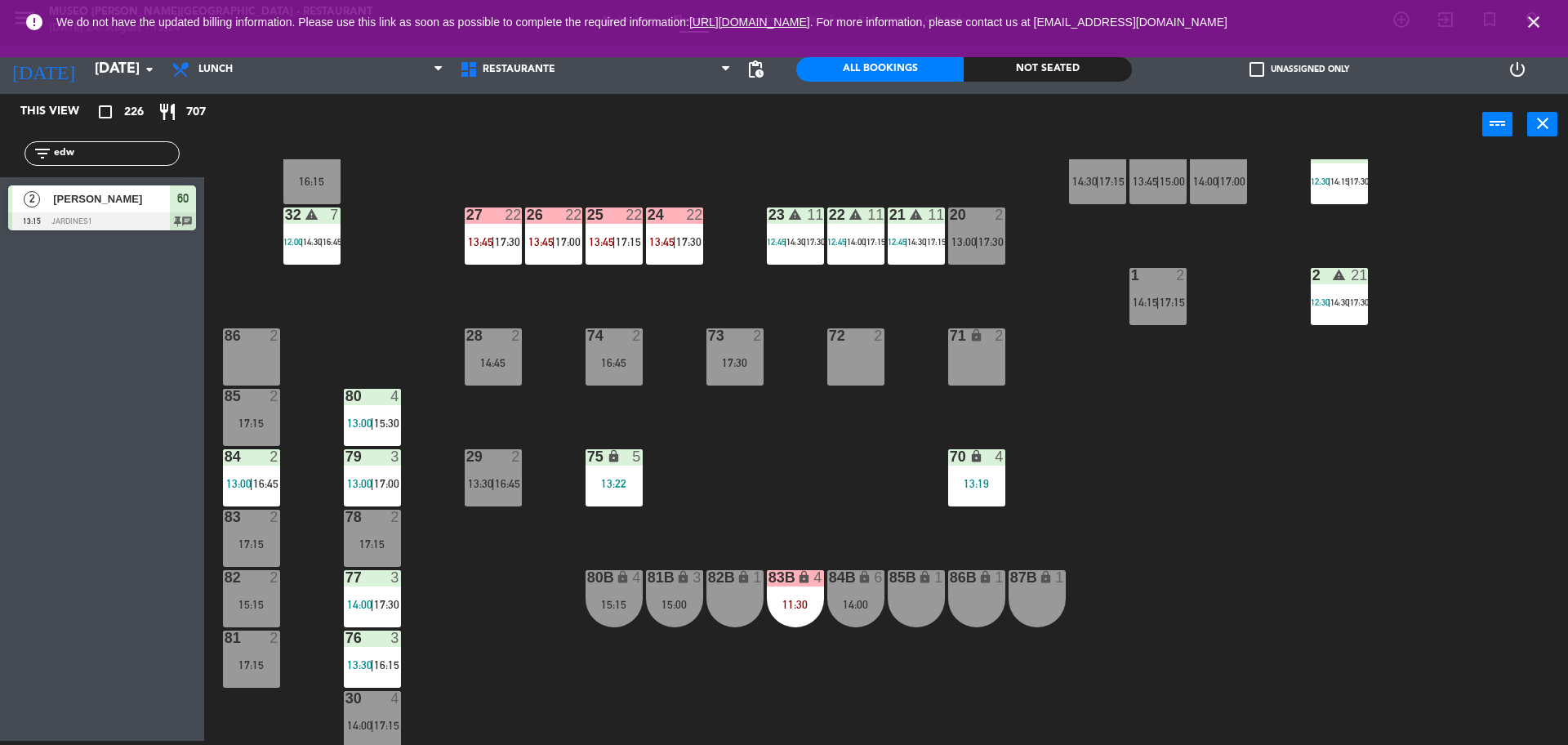
click at [682, 601] on div "15:00" at bounding box center [675, 604] width 57 height 12
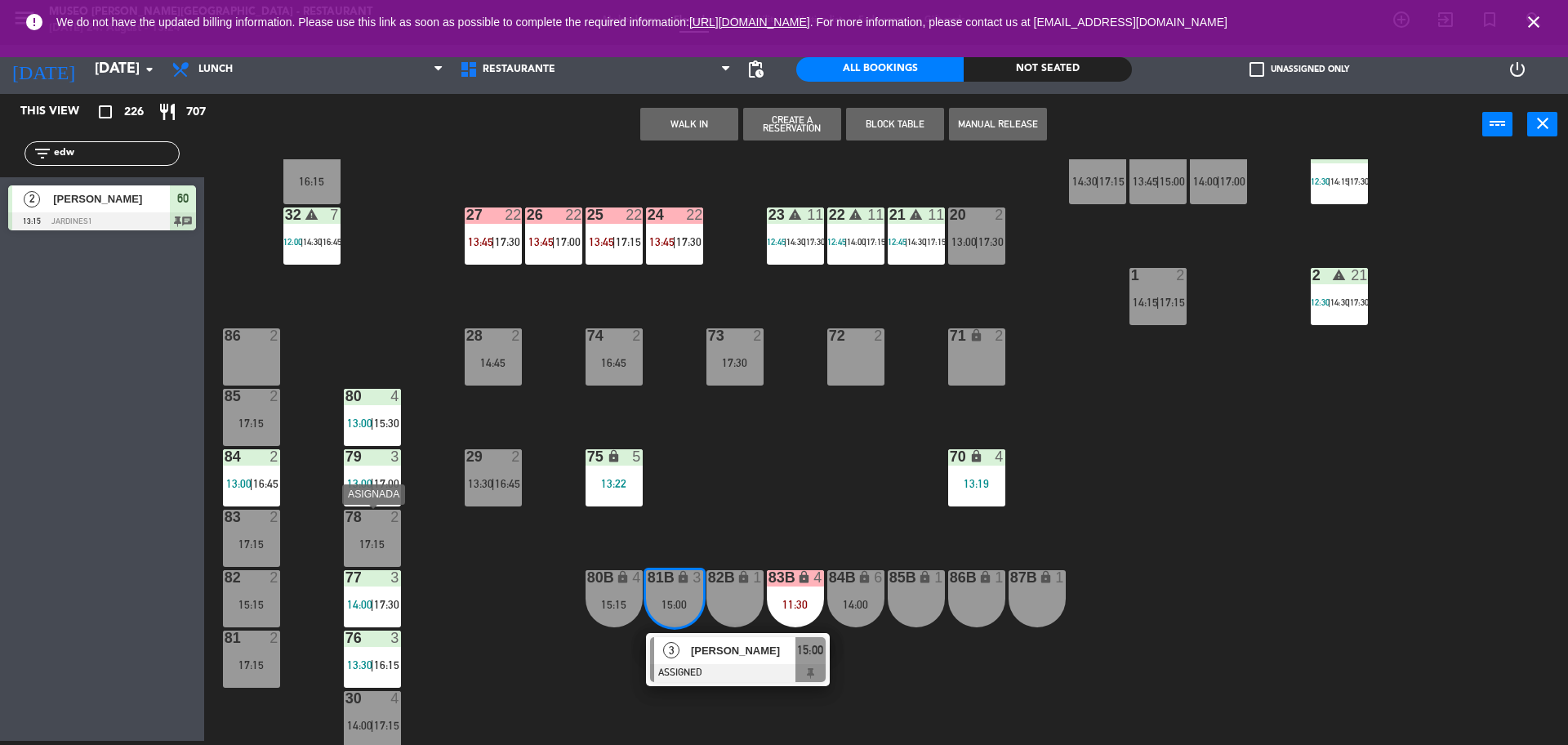
click at [372, 535] on div "78 2 17:15" at bounding box center [373, 538] width 57 height 57
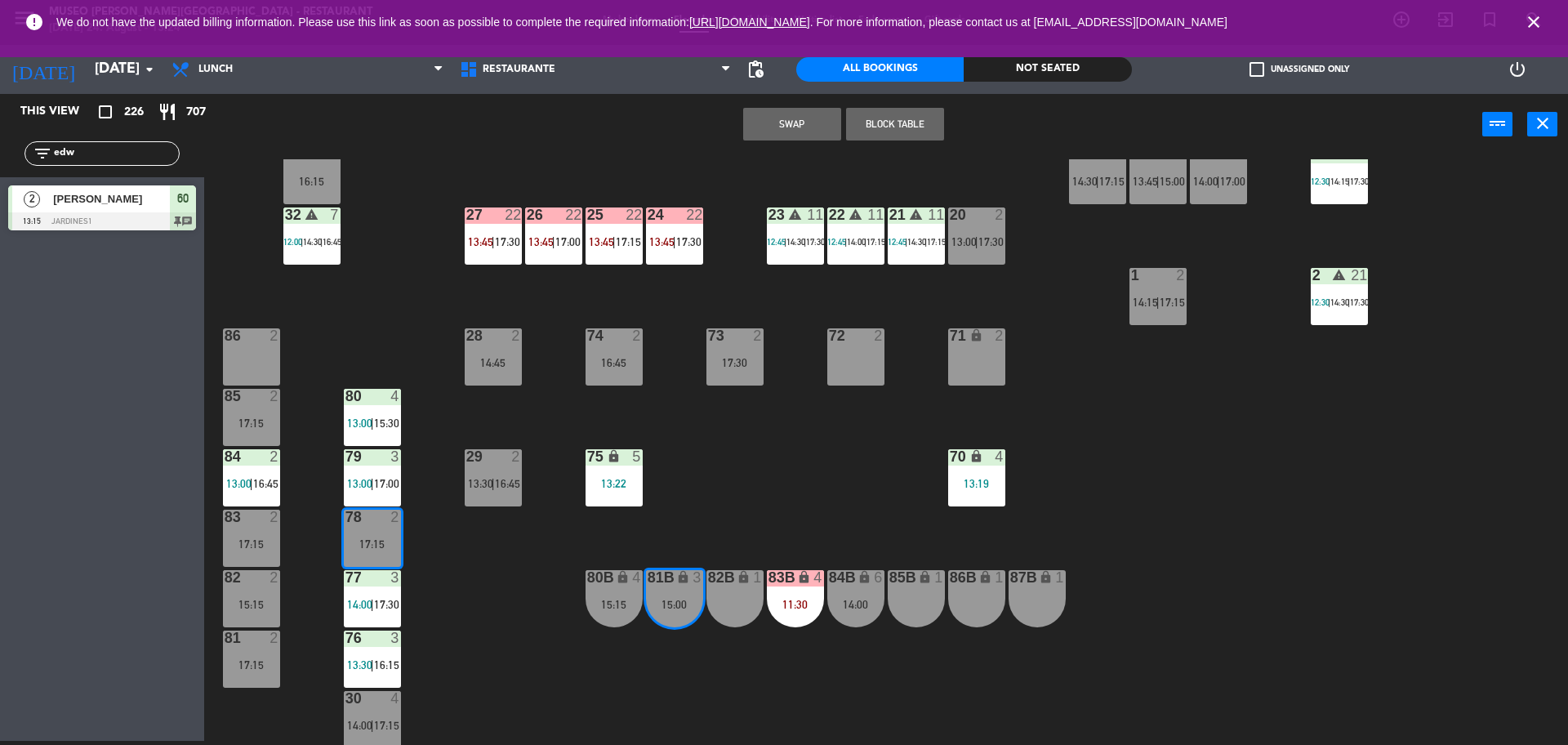
click at [784, 130] on button "Swap" at bounding box center [792, 124] width 98 height 32
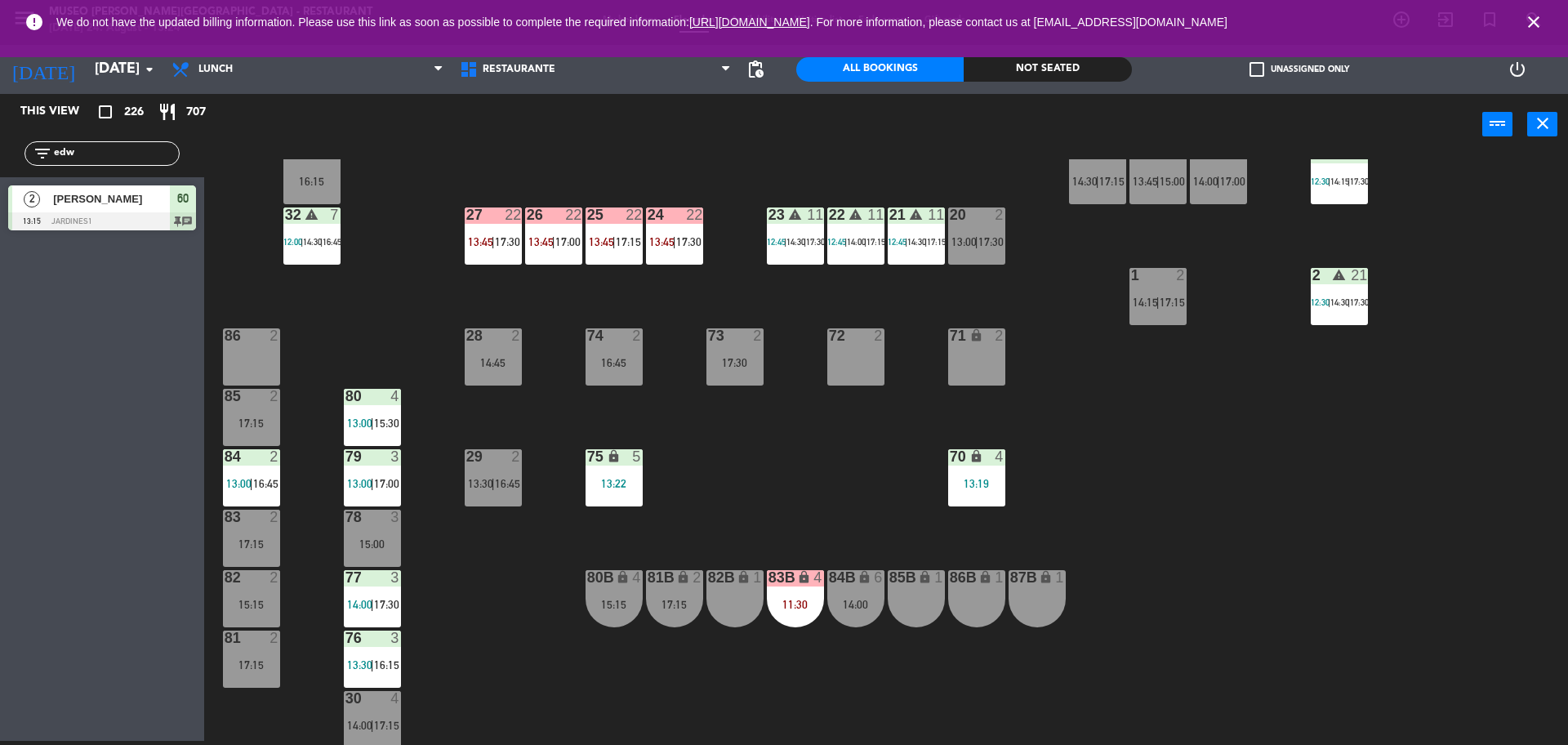
scroll to position [589, 0]
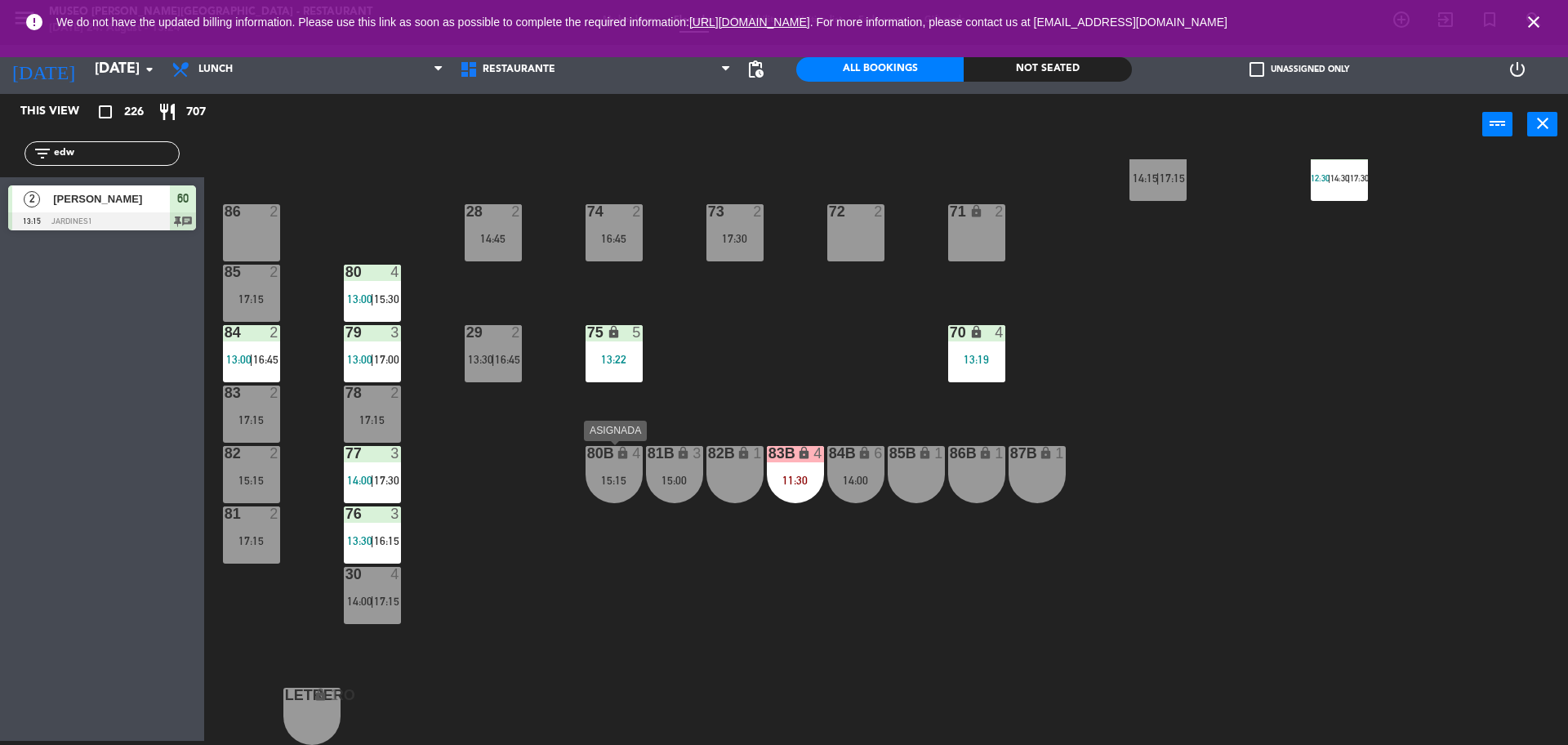
click at [608, 494] on div "80B lock 4 15:15" at bounding box center [614, 475] width 57 height 57
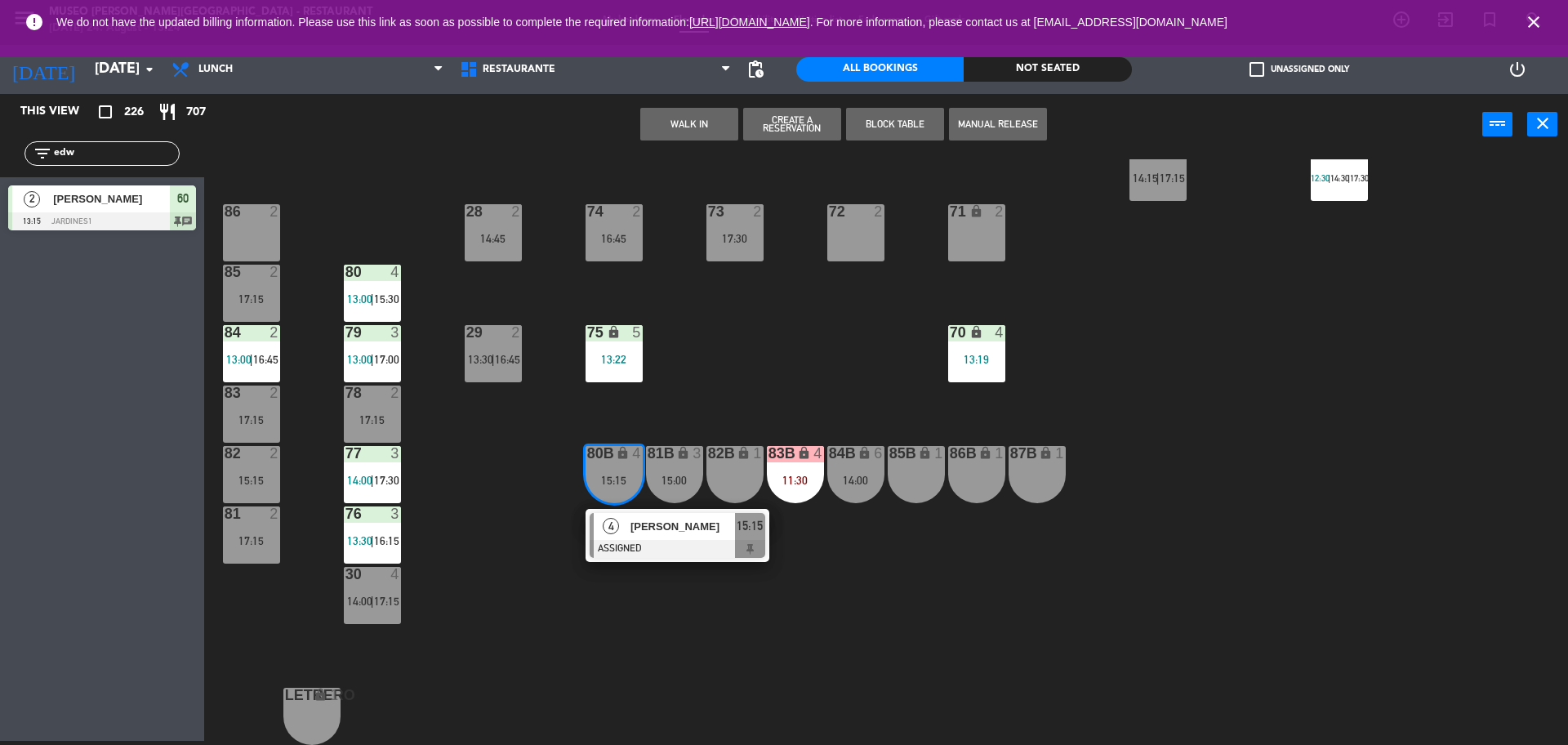
click at [502, 554] on div "44 5 13:30 | 17:00 49 2 13:15 | 16:15 54 5 14:30 | 16:45 64 2 12:30 | 17:00 48 …" at bounding box center [894, 452] width 1349 height 586
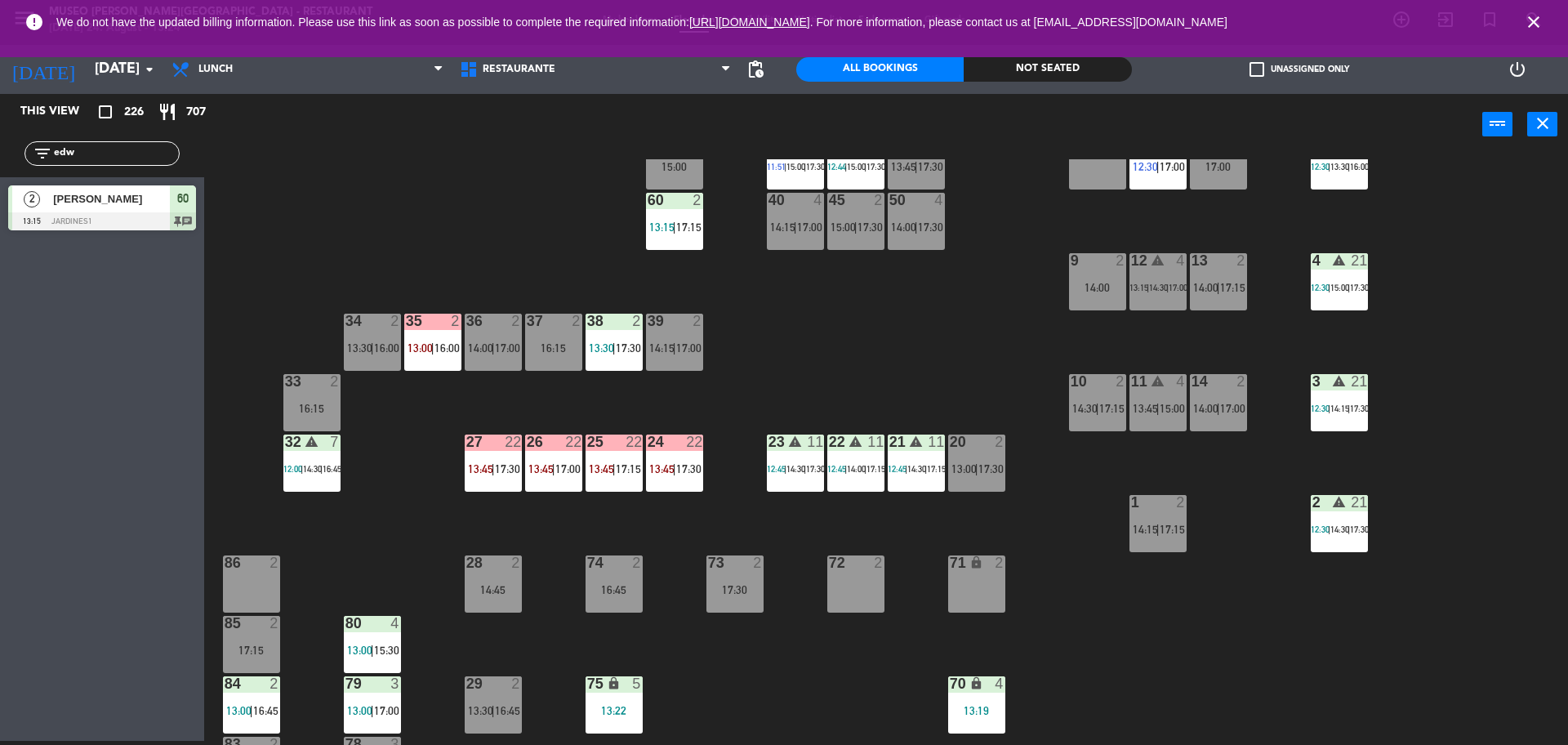
scroll to position [237, 0]
click at [419, 353] on span "13:00" at bounding box center [420, 348] width 25 height 13
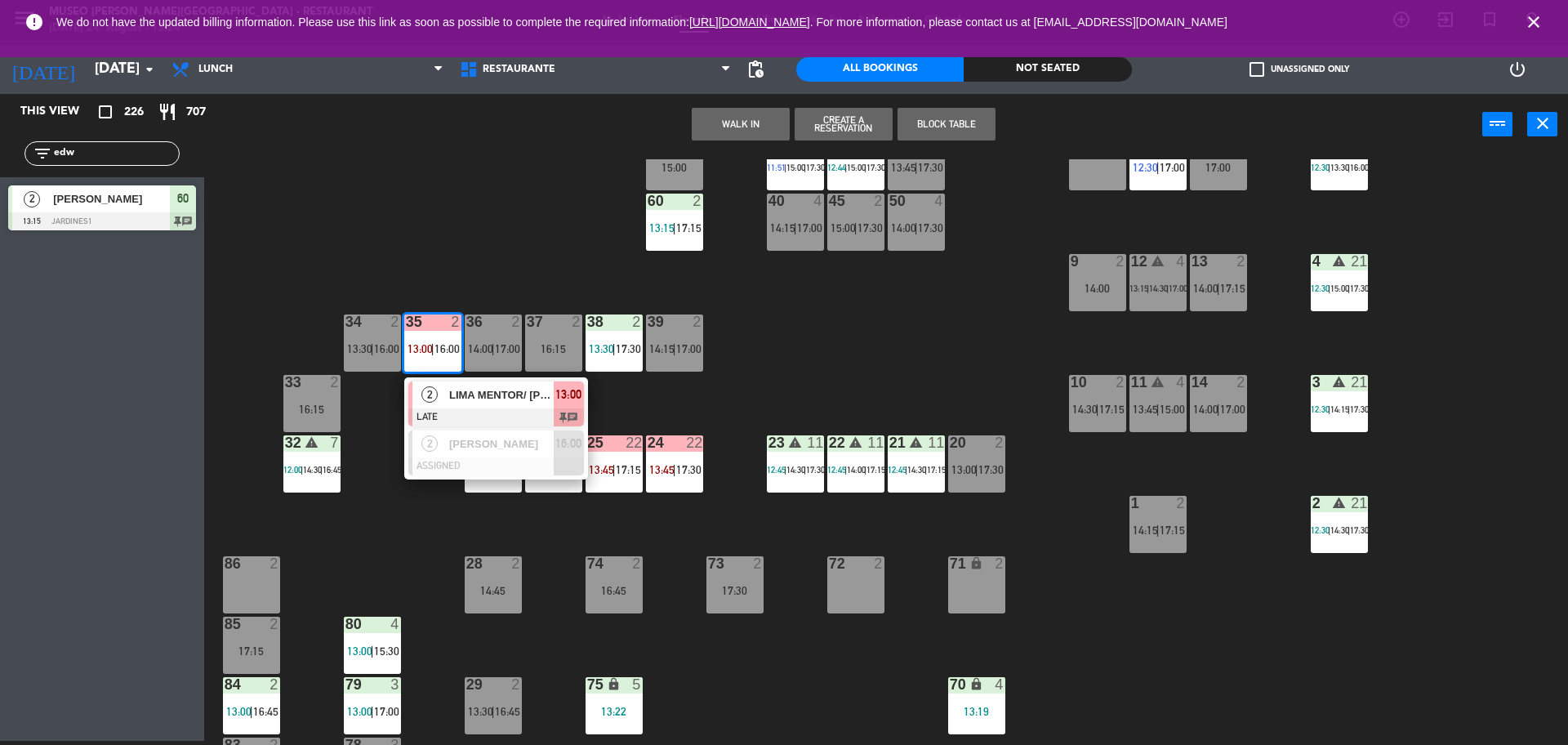
click at [570, 272] on div "44 5 13:30 | 17:00 49 2 13:15 | 16:15 54 5 14:30 | 16:45 64 2 12:30 | 17:00 48 …" at bounding box center [894, 452] width 1349 height 586
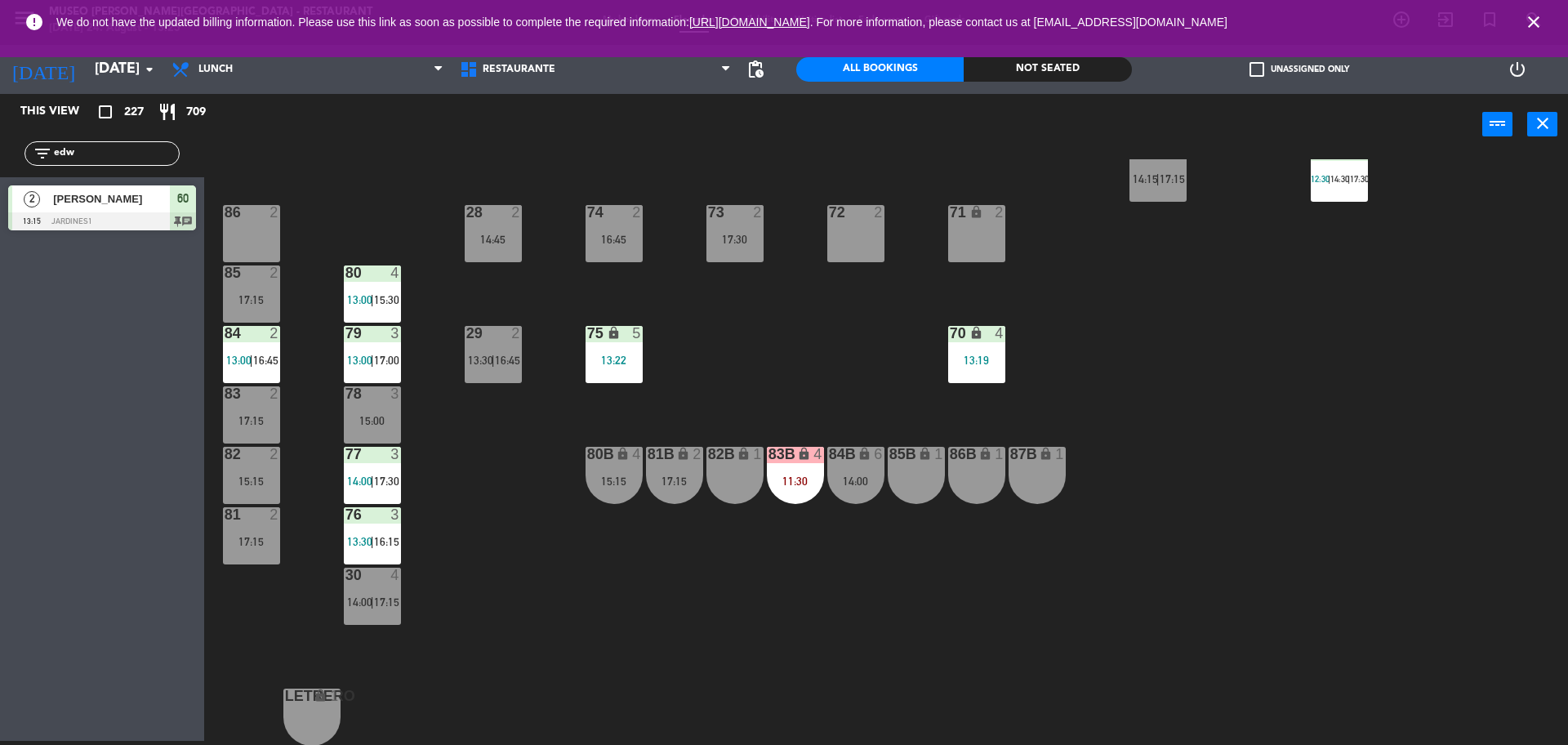
scroll to position [376, 0]
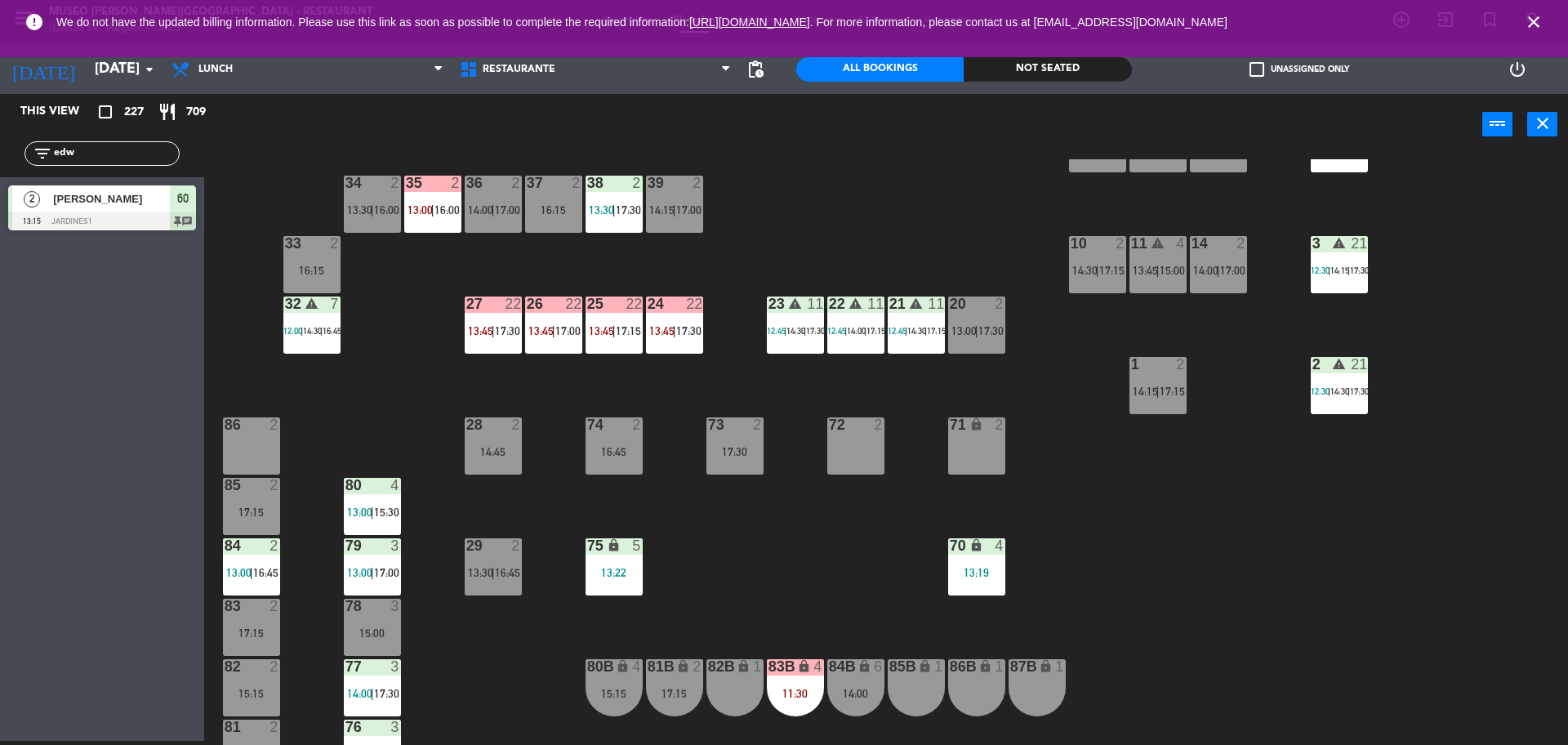
click at [344, 313] on div "44 5 13:30 | 17:00 49 2 13:15 | 16:15 54 5 14:30 | 16:45 64 2 12:30 | 17:00 48 …" at bounding box center [894, 452] width 1349 height 586
click at [315, 326] on span "14:30" at bounding box center [312, 330] width 19 height 10
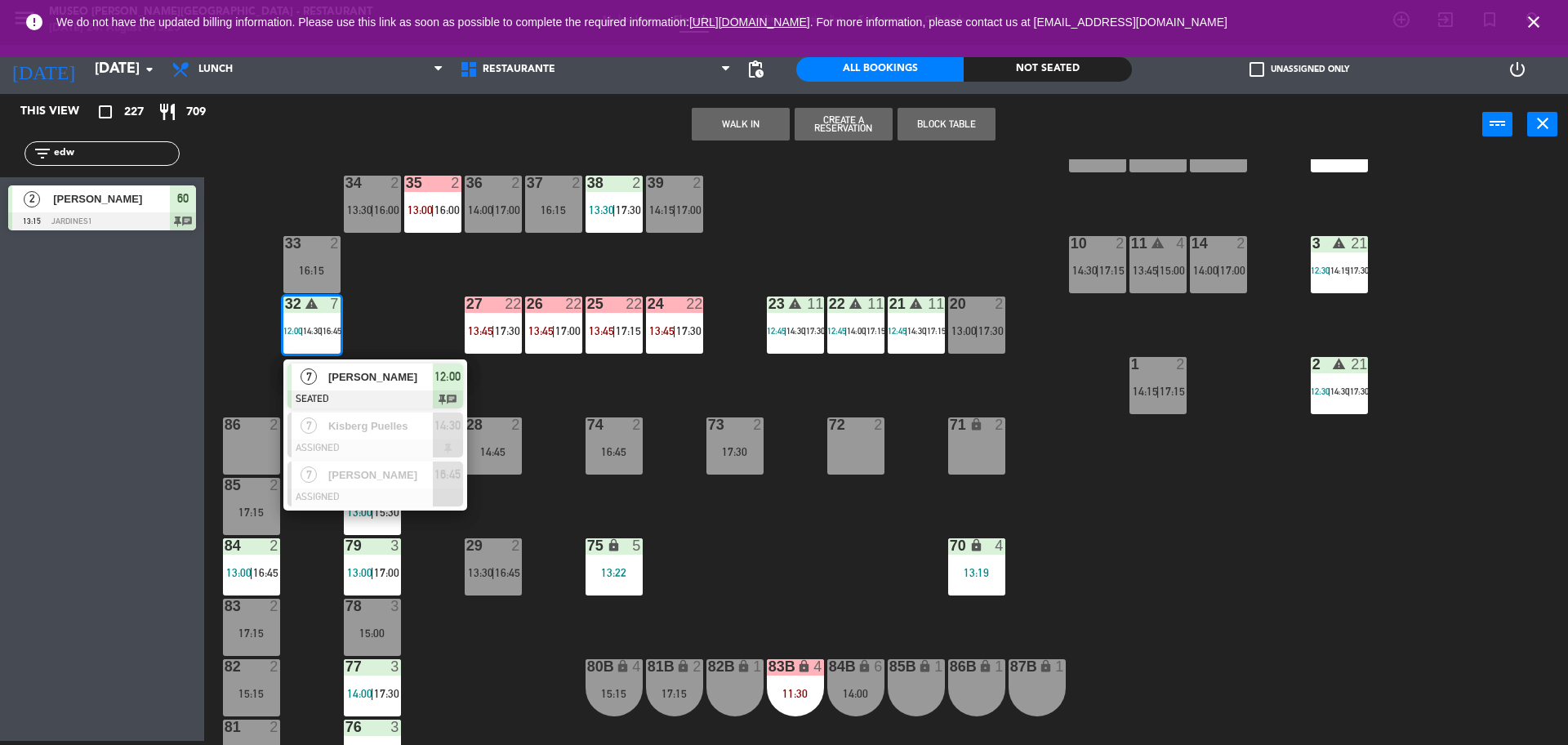
click at [365, 373] on span "[PERSON_NAME]" at bounding box center [381, 376] width 105 height 17
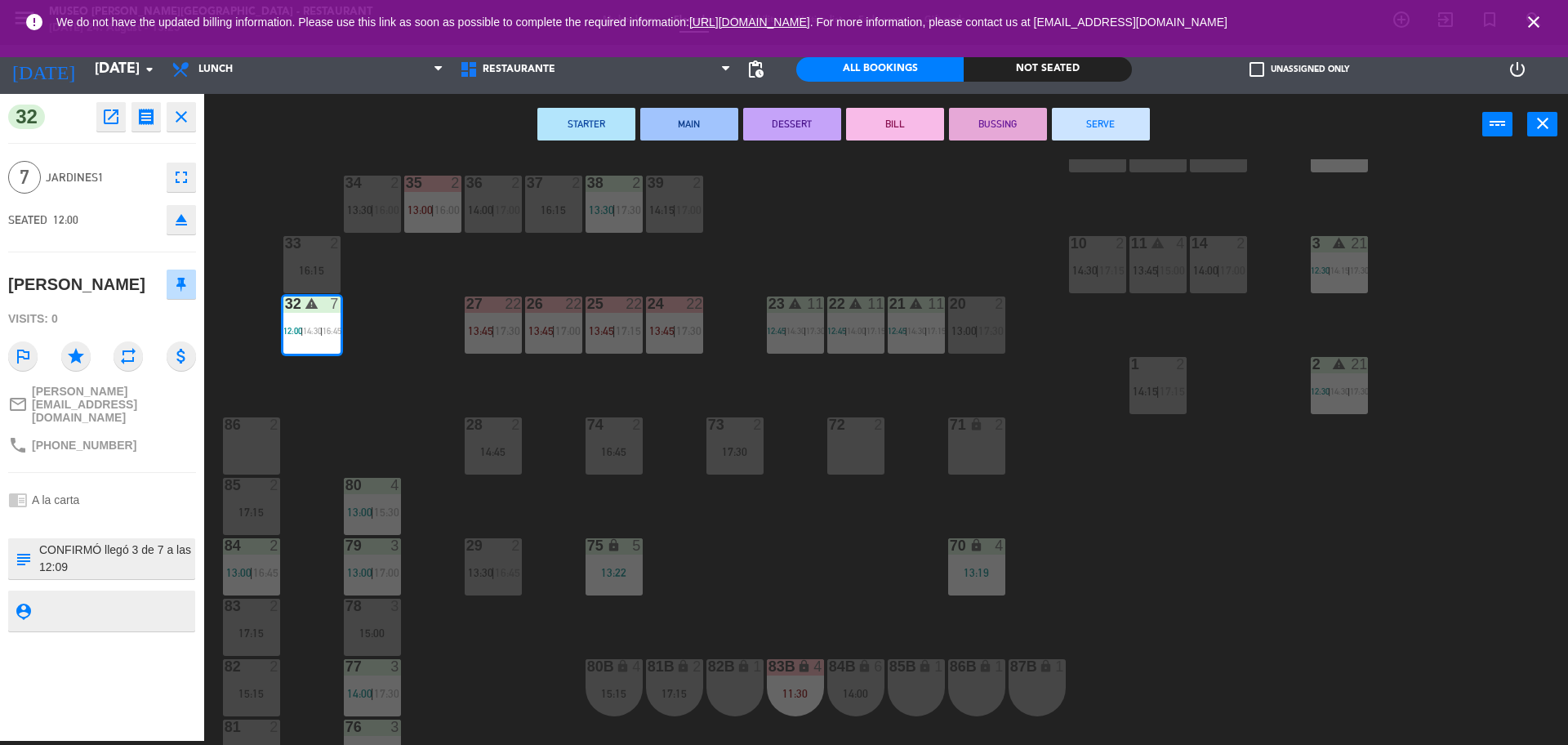
click at [714, 121] on button "MAIN" at bounding box center [689, 124] width 98 height 32
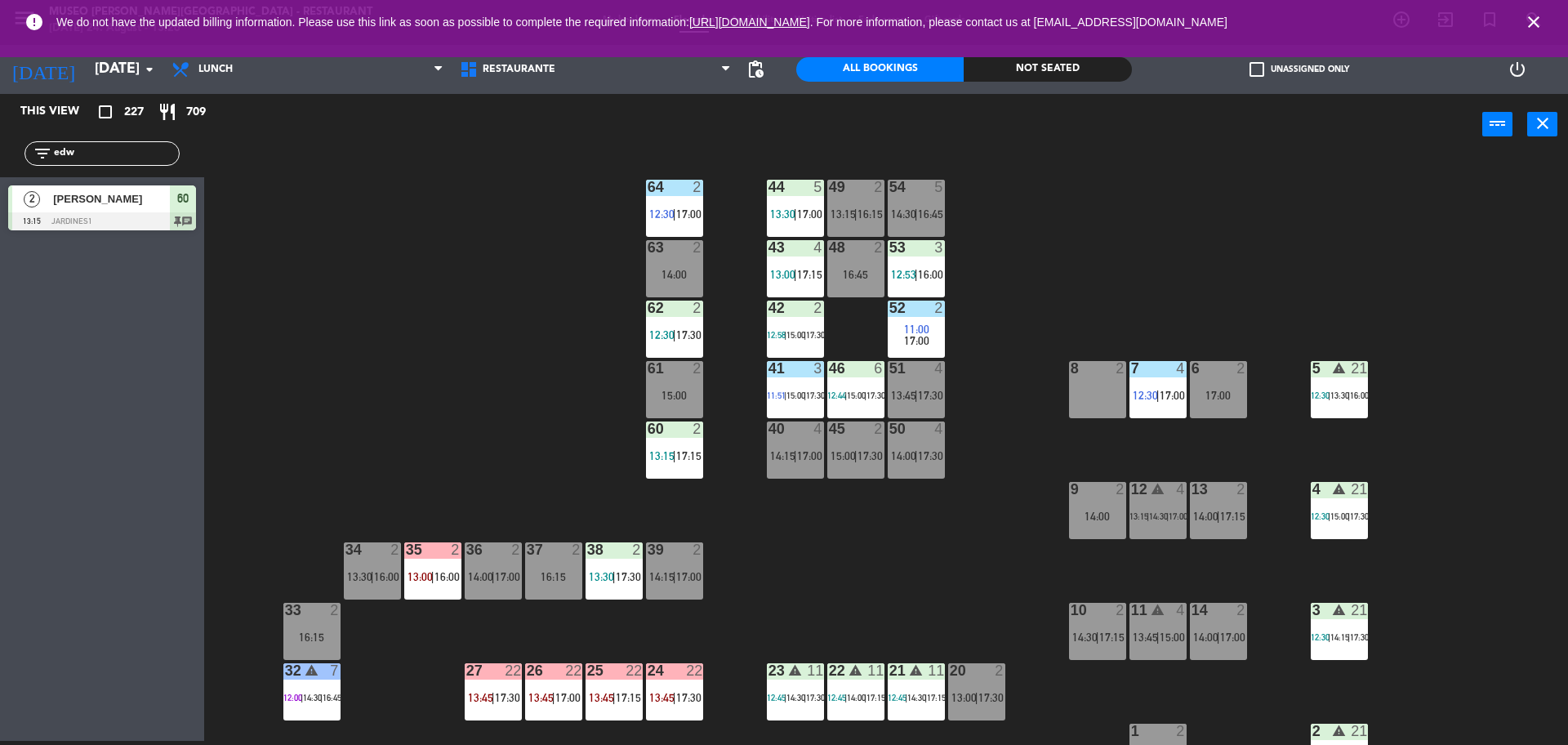
scroll to position [0, 0]
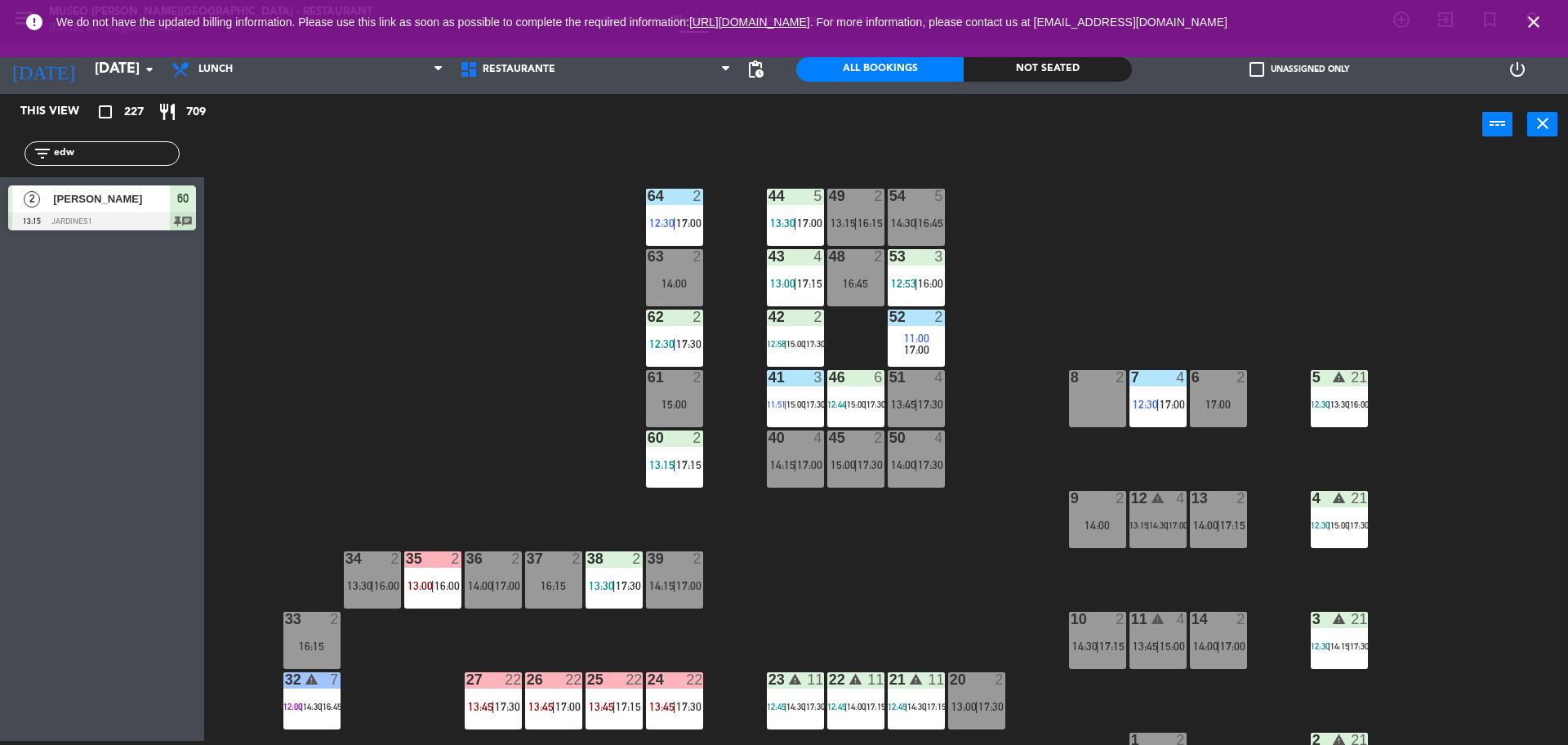
click at [135, 147] on input "edw" at bounding box center [115, 153] width 126 height 18
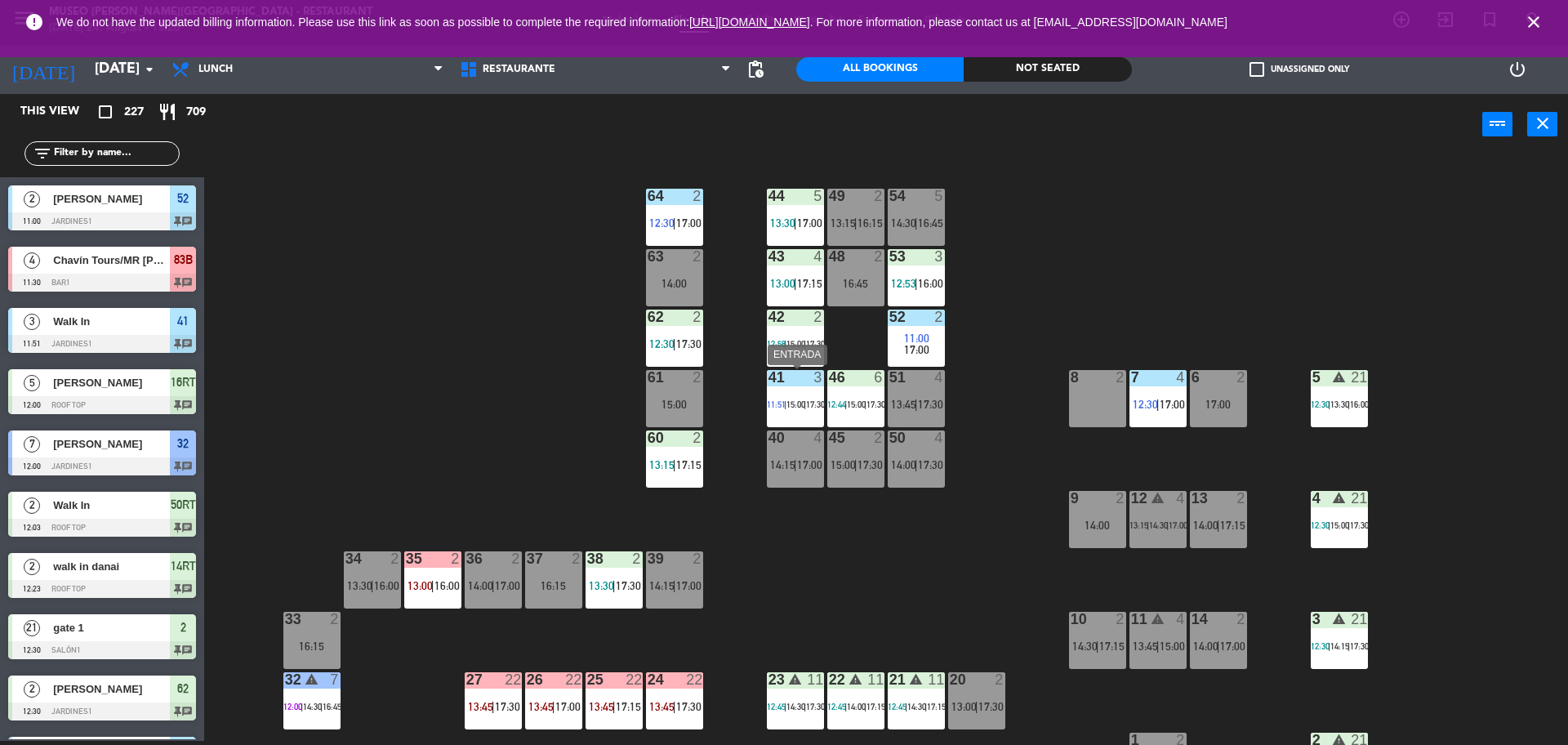
click at [802, 405] on span "15:00" at bounding box center [795, 404] width 19 height 10
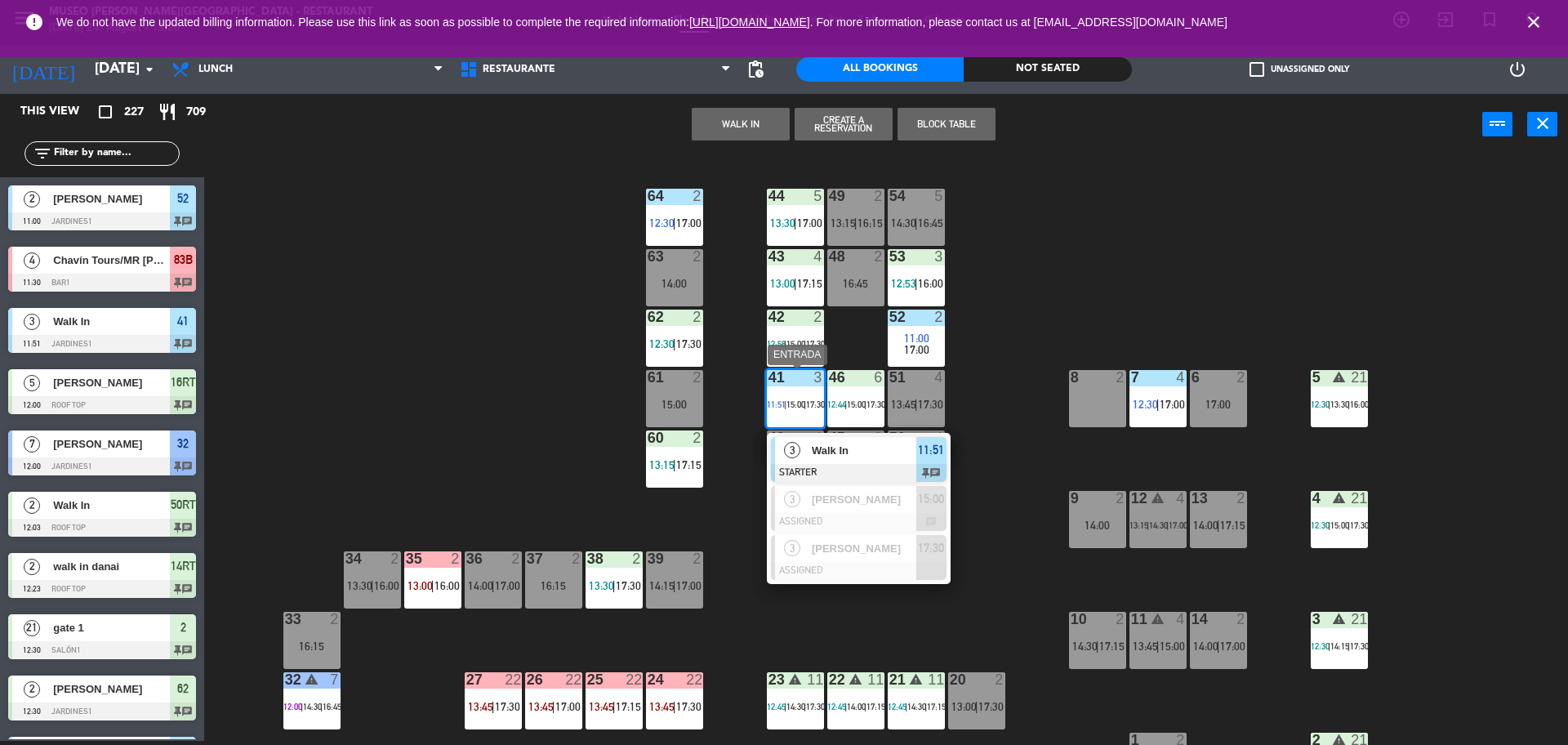
click at [859, 459] on div "Walk In" at bounding box center [863, 450] width 107 height 27
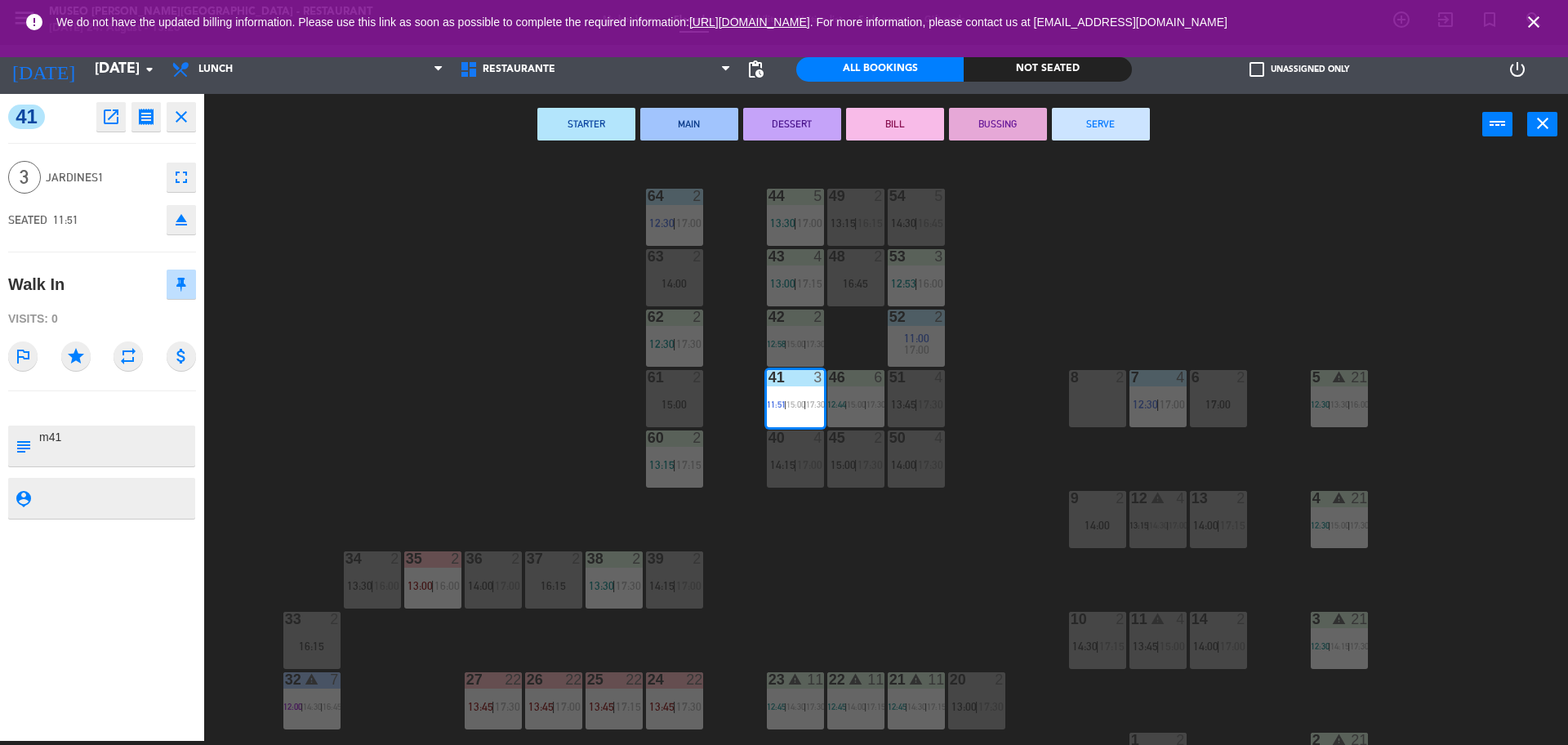
click at [1110, 130] on button "SERVE" at bounding box center [1101, 124] width 98 height 32
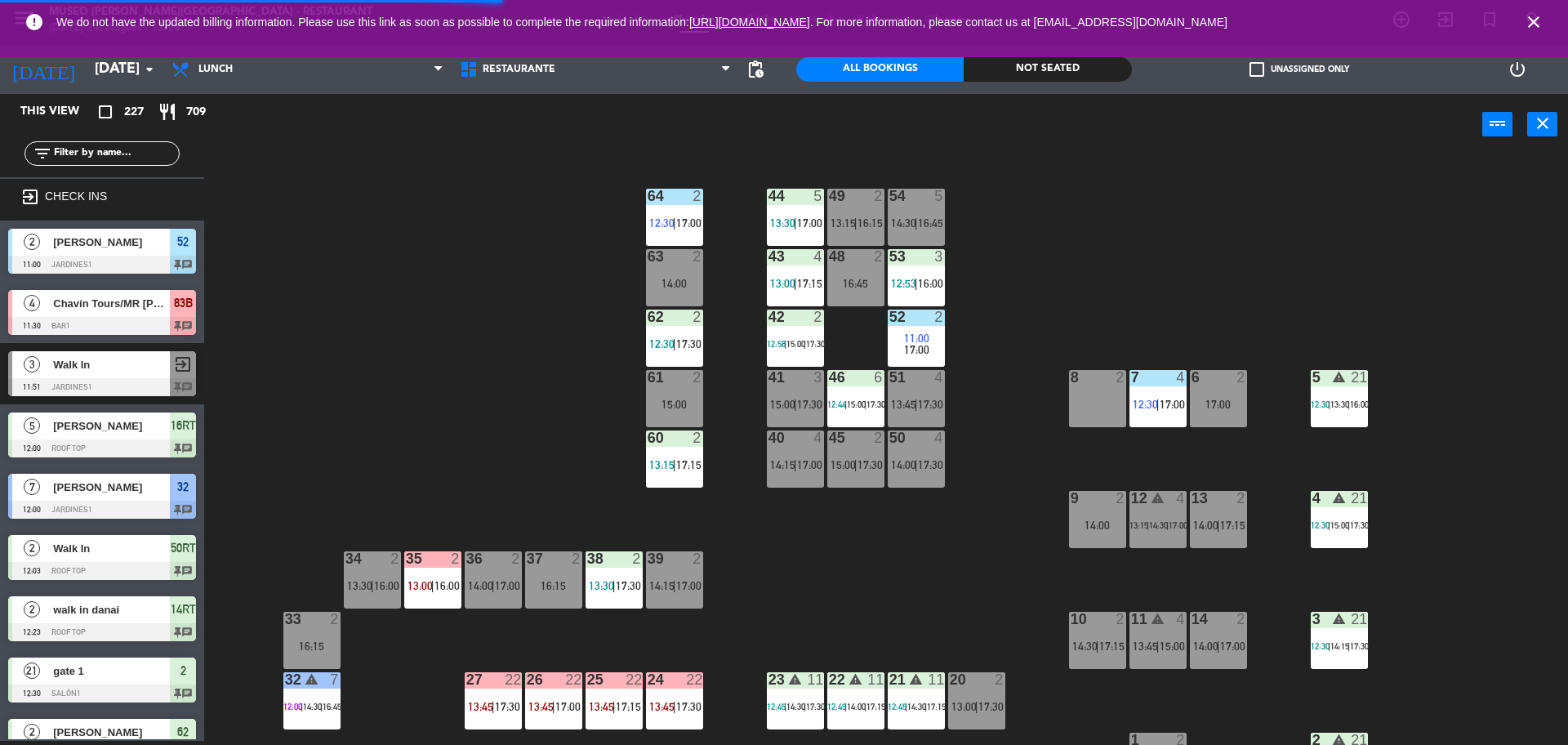
click at [850, 395] on div "46 6 12:44 | 15:00 | 17:30" at bounding box center [856, 398] width 57 height 57
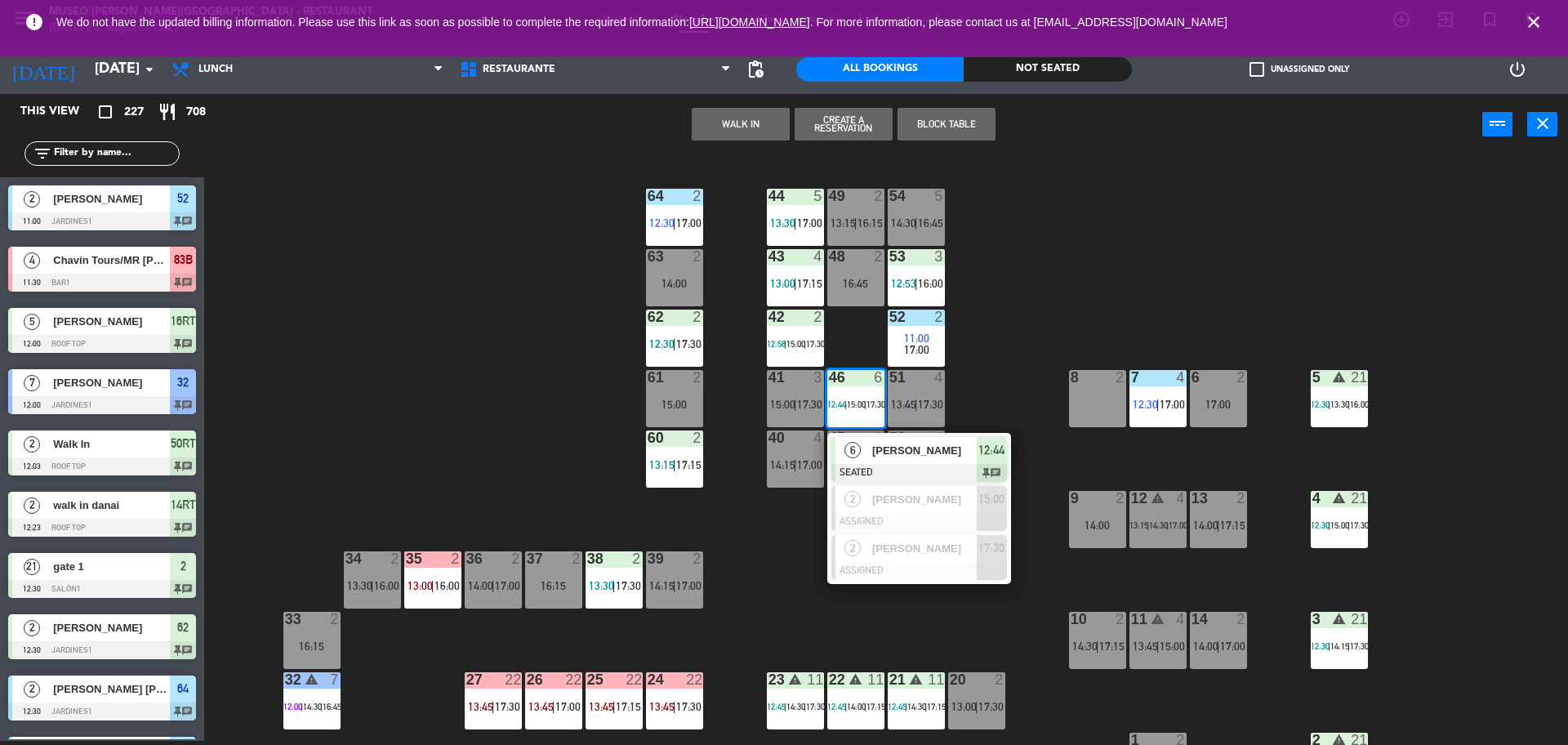
click at [995, 364] on div "44 5 13:30 | 17:00 49 2 13:15 | 16:15 54 5 14:30 | 16:45 64 2 12:30 | 17:00 48 …" at bounding box center [894, 452] width 1349 height 586
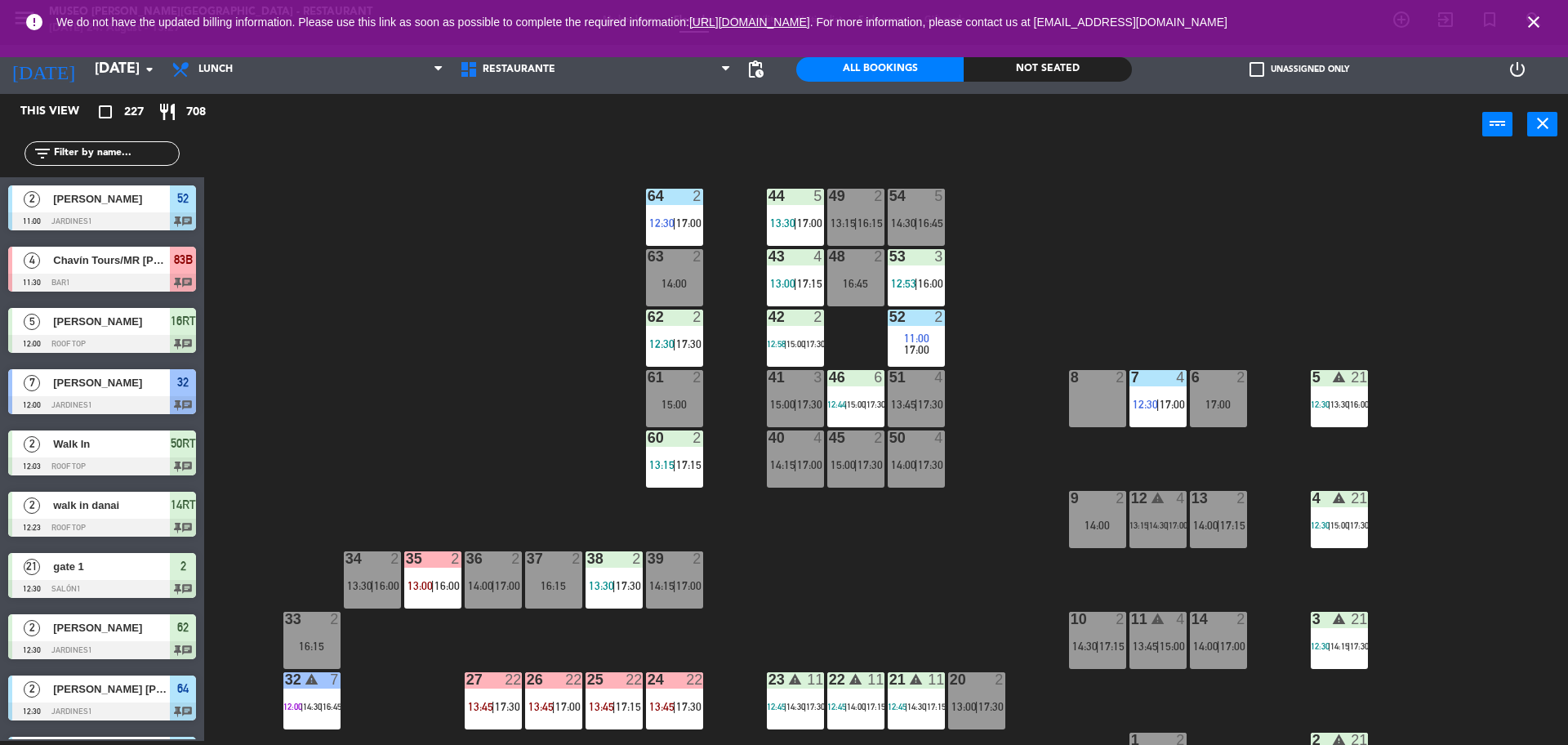
click at [892, 427] on div "44 5 13:30 | 17:00 49 2 13:15 | 16:15 54 5 14:30 | 16:45 64 2 12:30 | 17:00 48 …" at bounding box center [894, 452] width 1349 height 586
click at [916, 396] on div "51 4 13:45 | 17:30" at bounding box center [917, 398] width 57 height 57
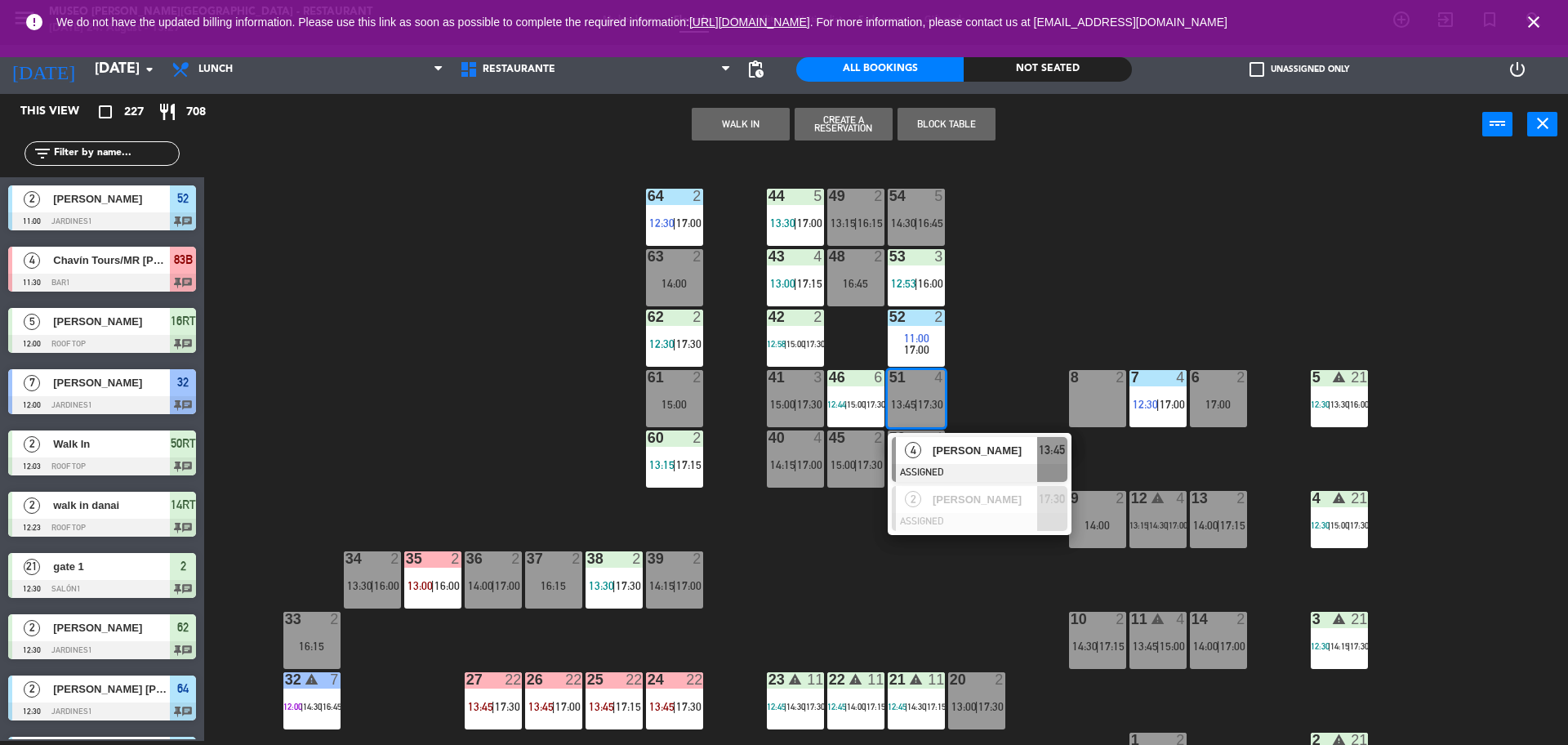
click at [973, 449] on span "Leonrdo Bruno" at bounding box center [985, 450] width 105 height 17
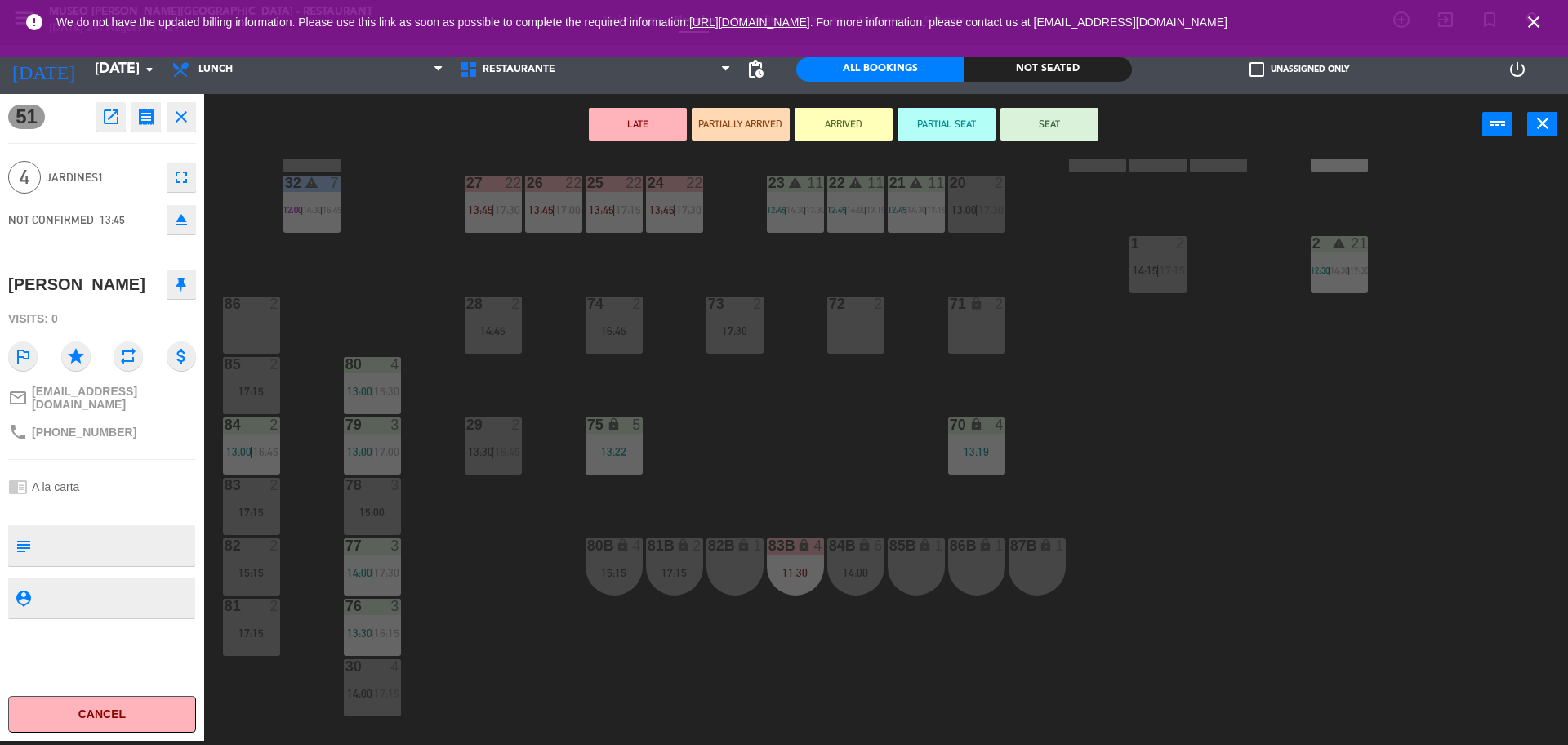
scroll to position [498, 0]
click at [857, 308] on div at bounding box center [856, 303] width 27 height 14
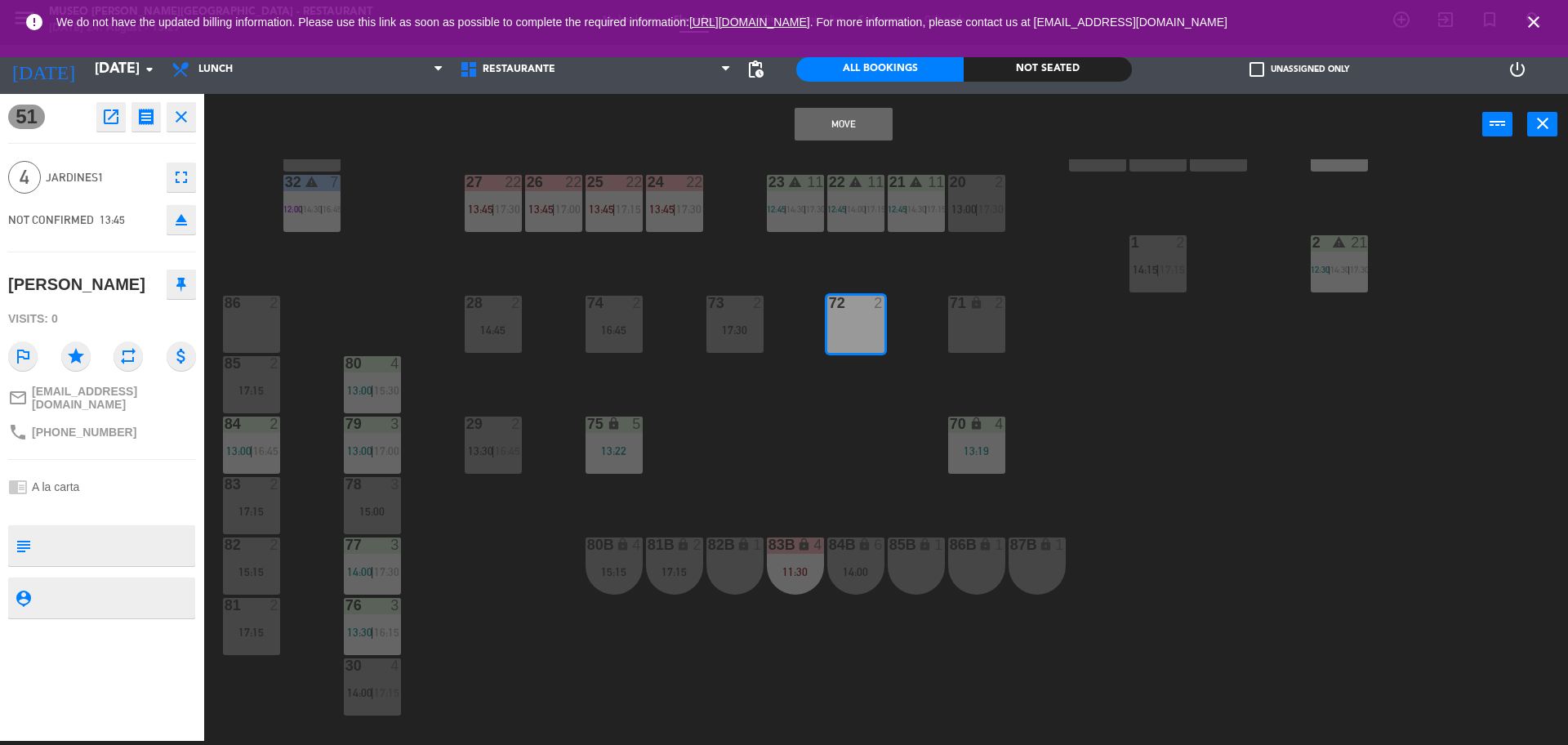
click at [852, 122] on button "Move" at bounding box center [844, 124] width 98 height 32
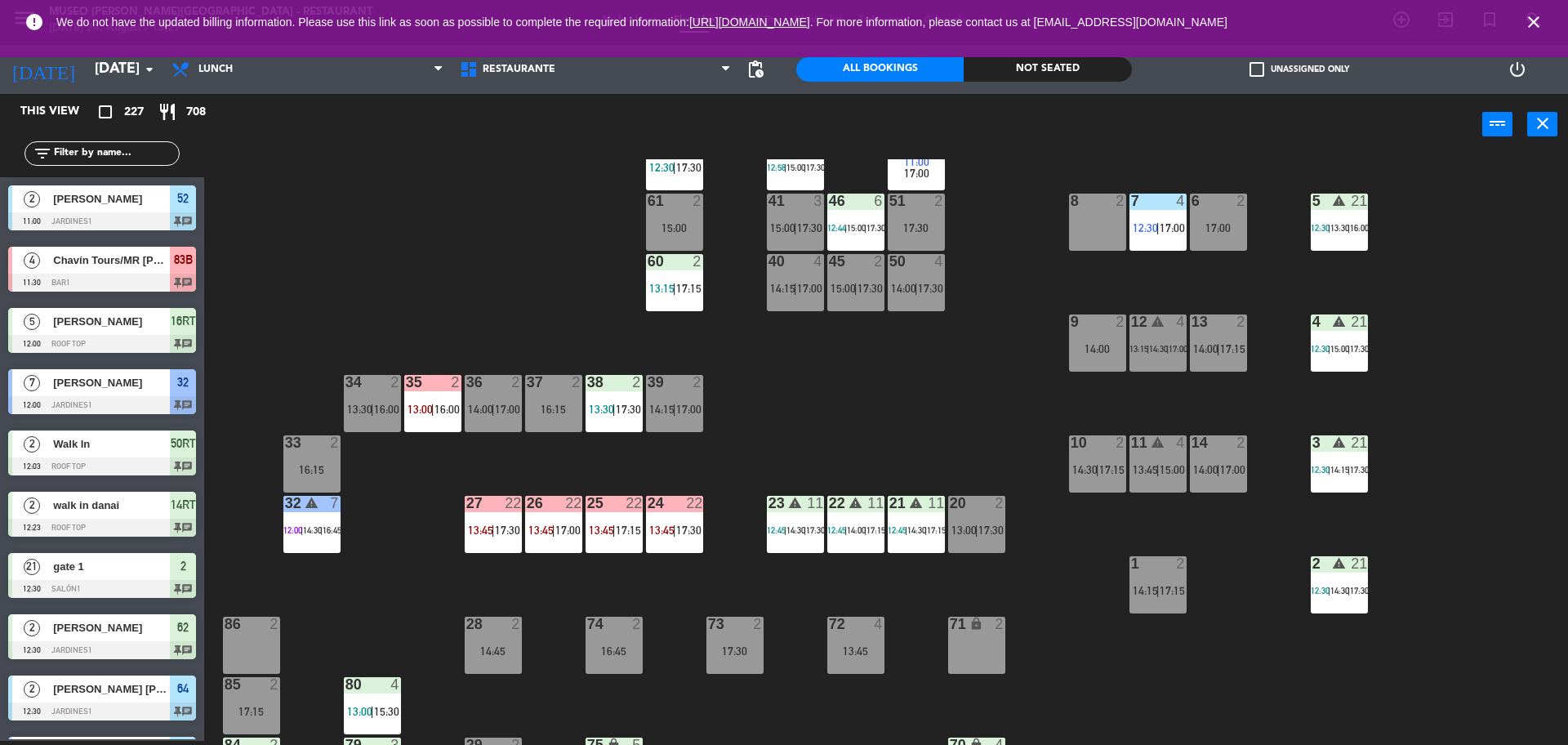
scroll to position [170, 0]
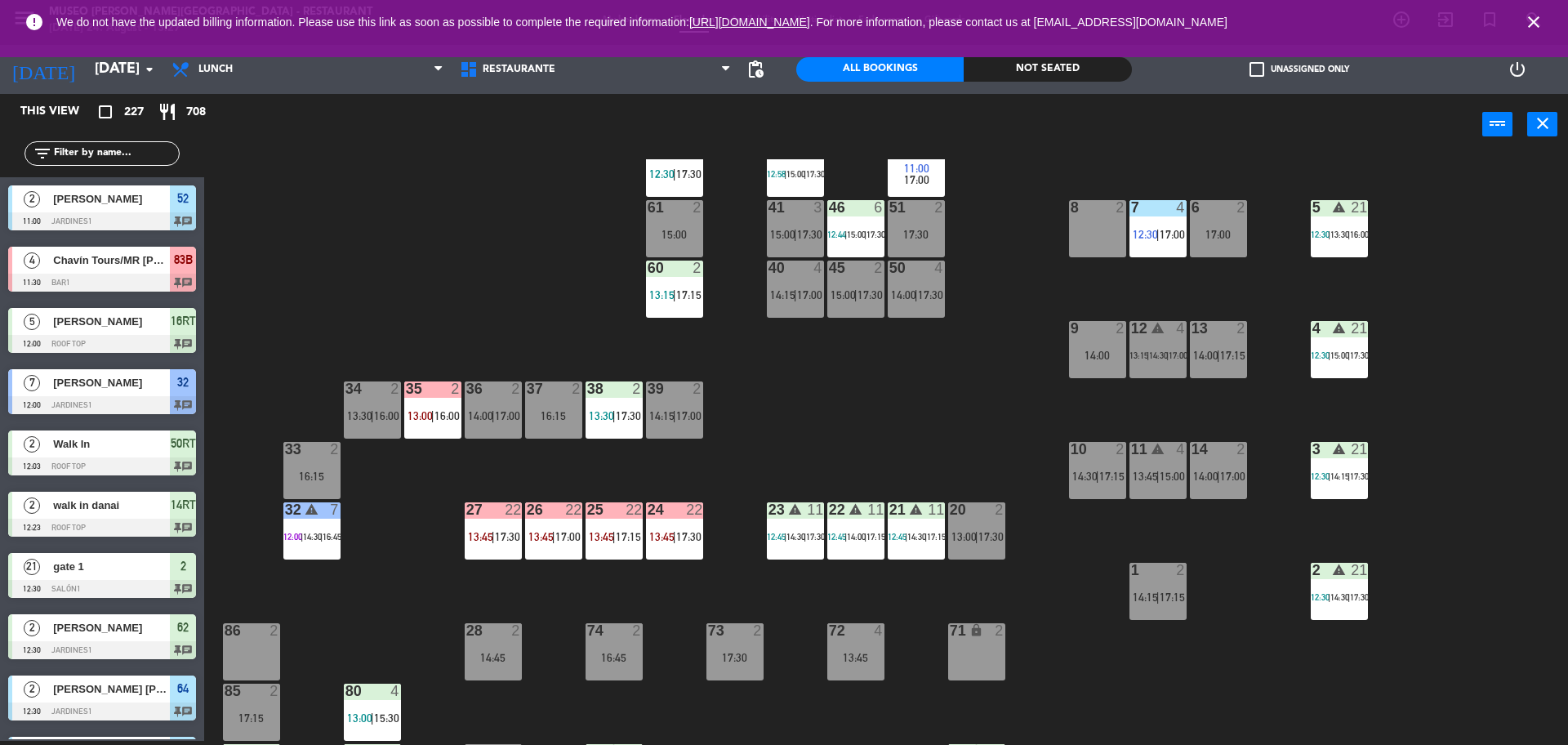
click at [844, 222] on div "46 6 12:44 | 15:00 | 17:30" at bounding box center [856, 228] width 57 height 57
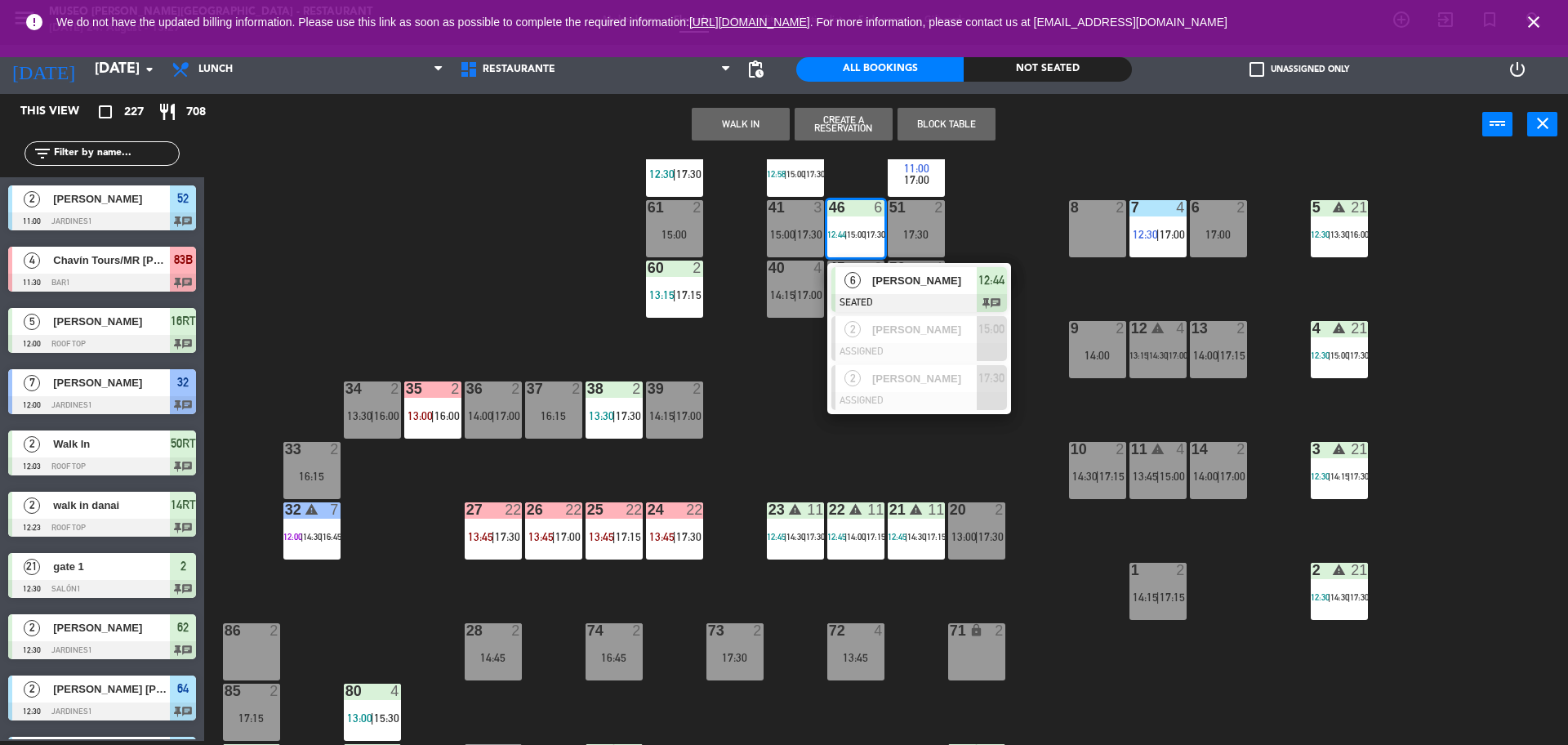
click at [897, 290] on div "[PERSON_NAME]" at bounding box center [923, 280] width 107 height 27
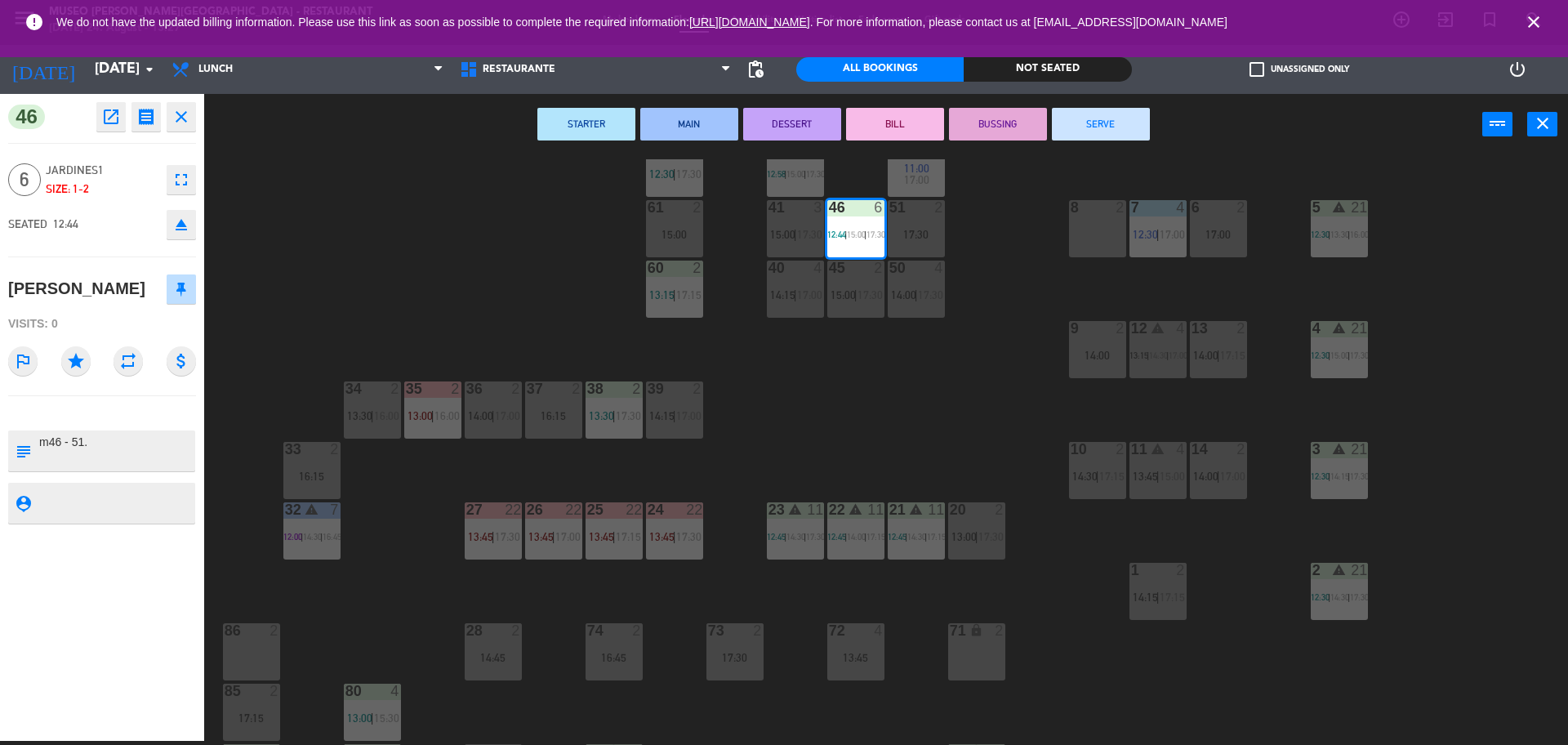
click at [890, 261] on div "50" at bounding box center [889, 268] width 1 height 14
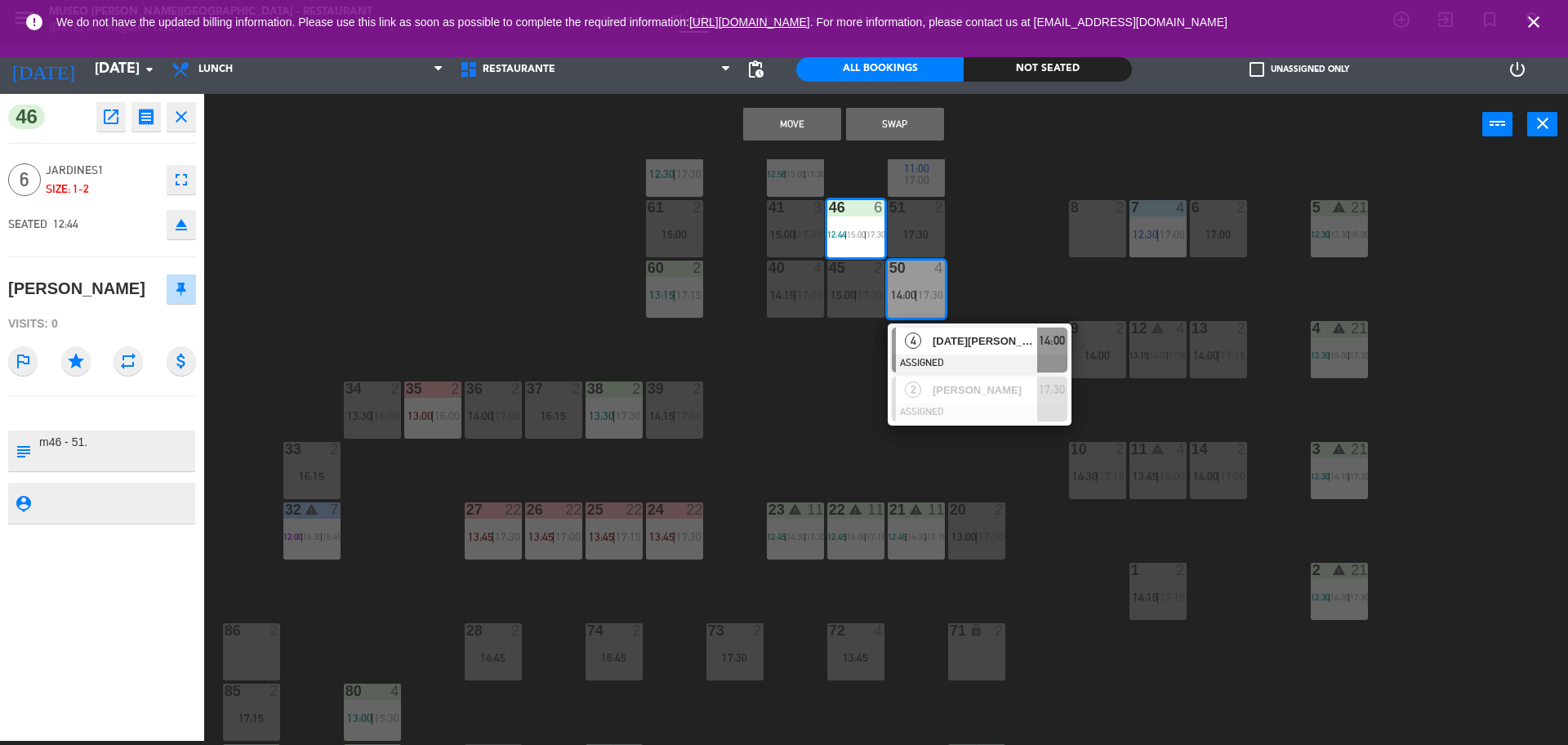
click at [904, 278] on div "50 4 14:00 | 17:30" at bounding box center [917, 289] width 57 height 57
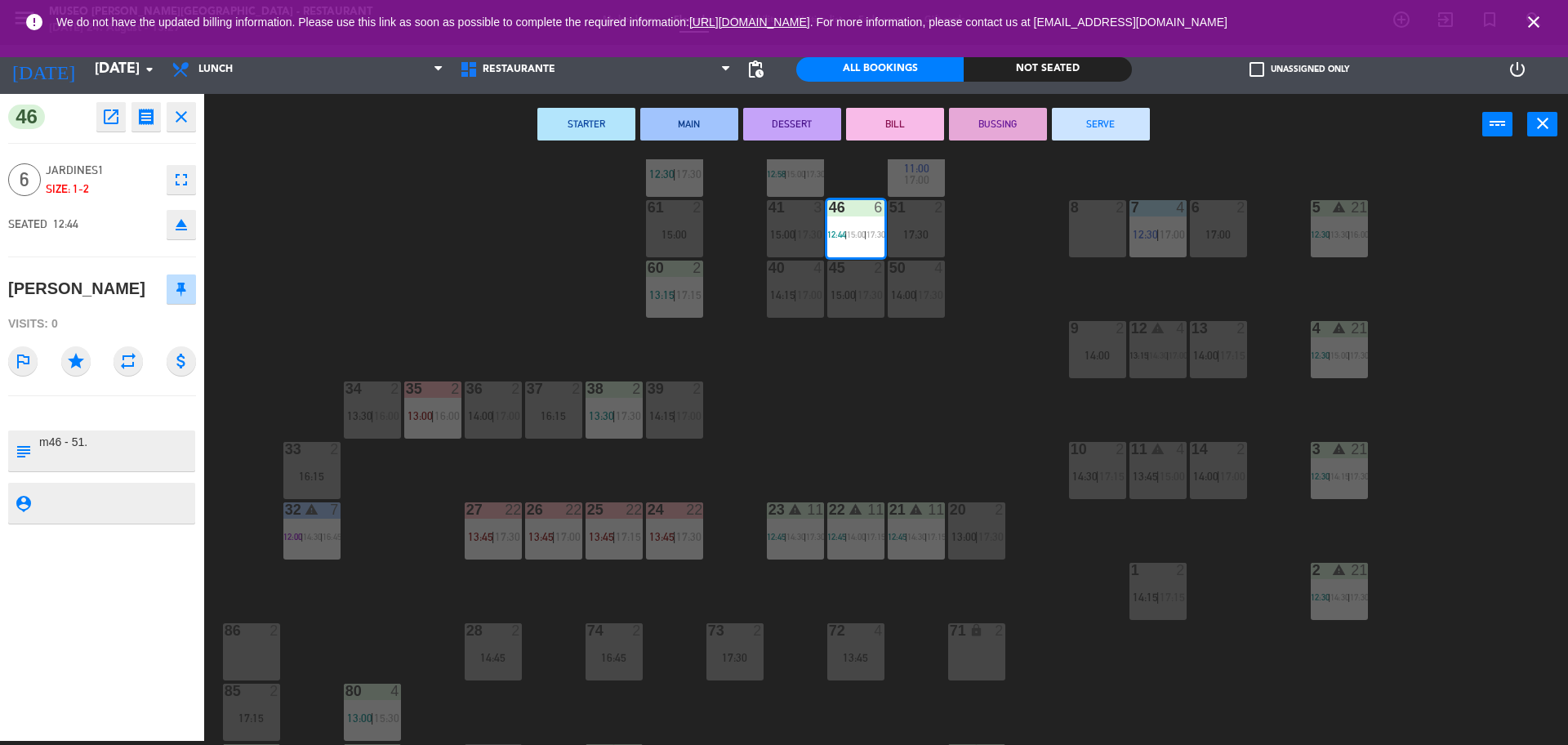
click at [913, 227] on div "51 2 17:30" at bounding box center [917, 228] width 57 height 57
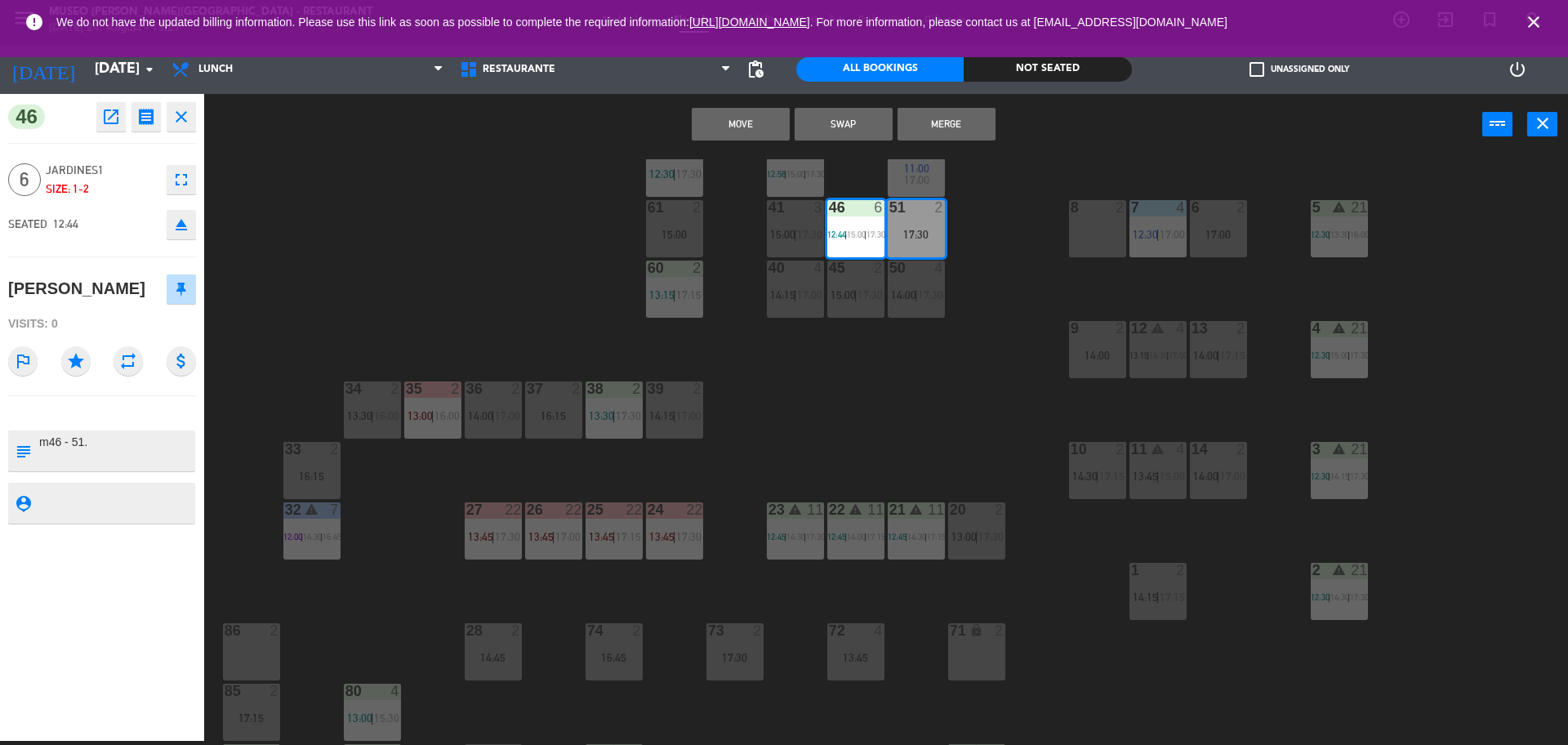
click at [955, 116] on button "Merge" at bounding box center [947, 124] width 98 height 32
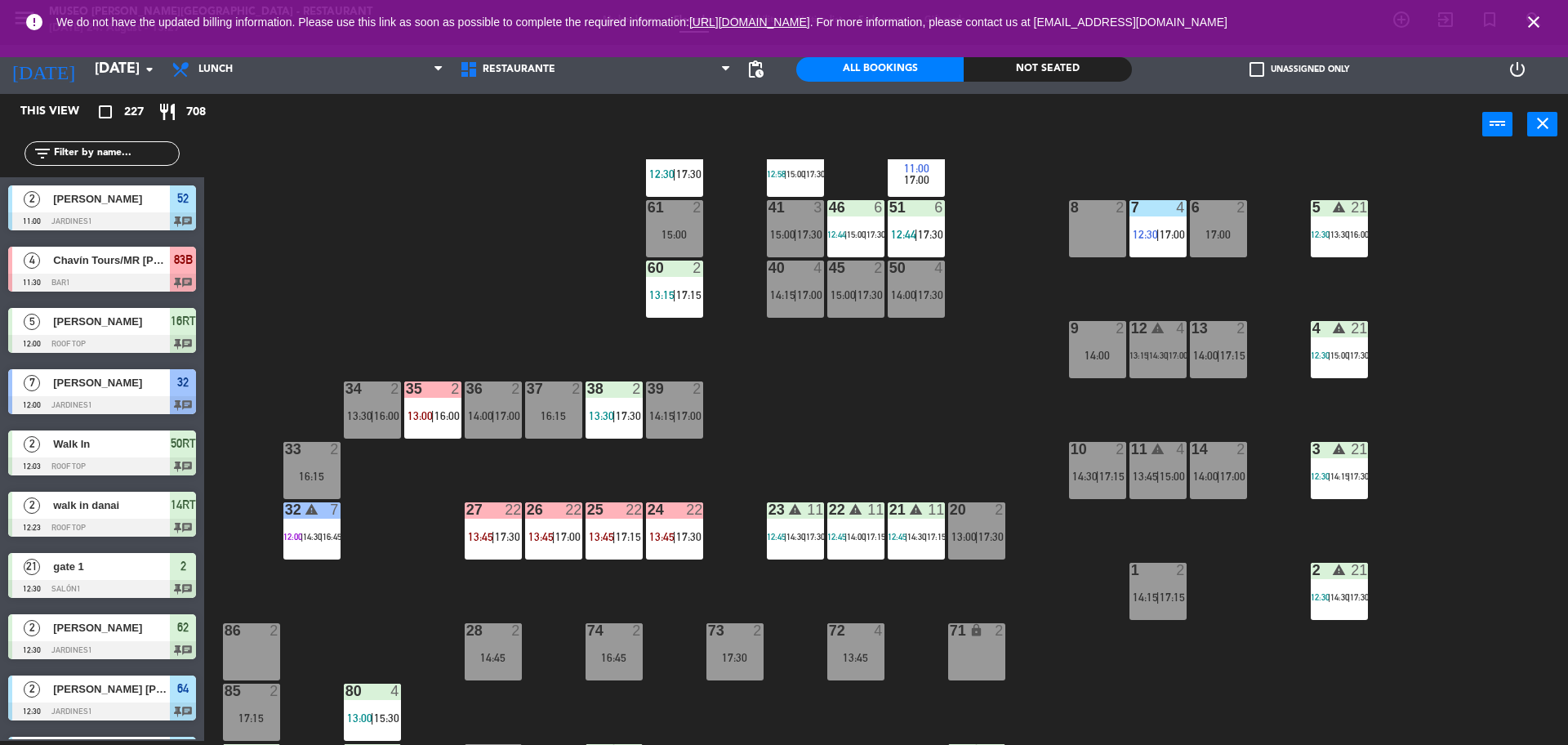
scroll to position [4, 0]
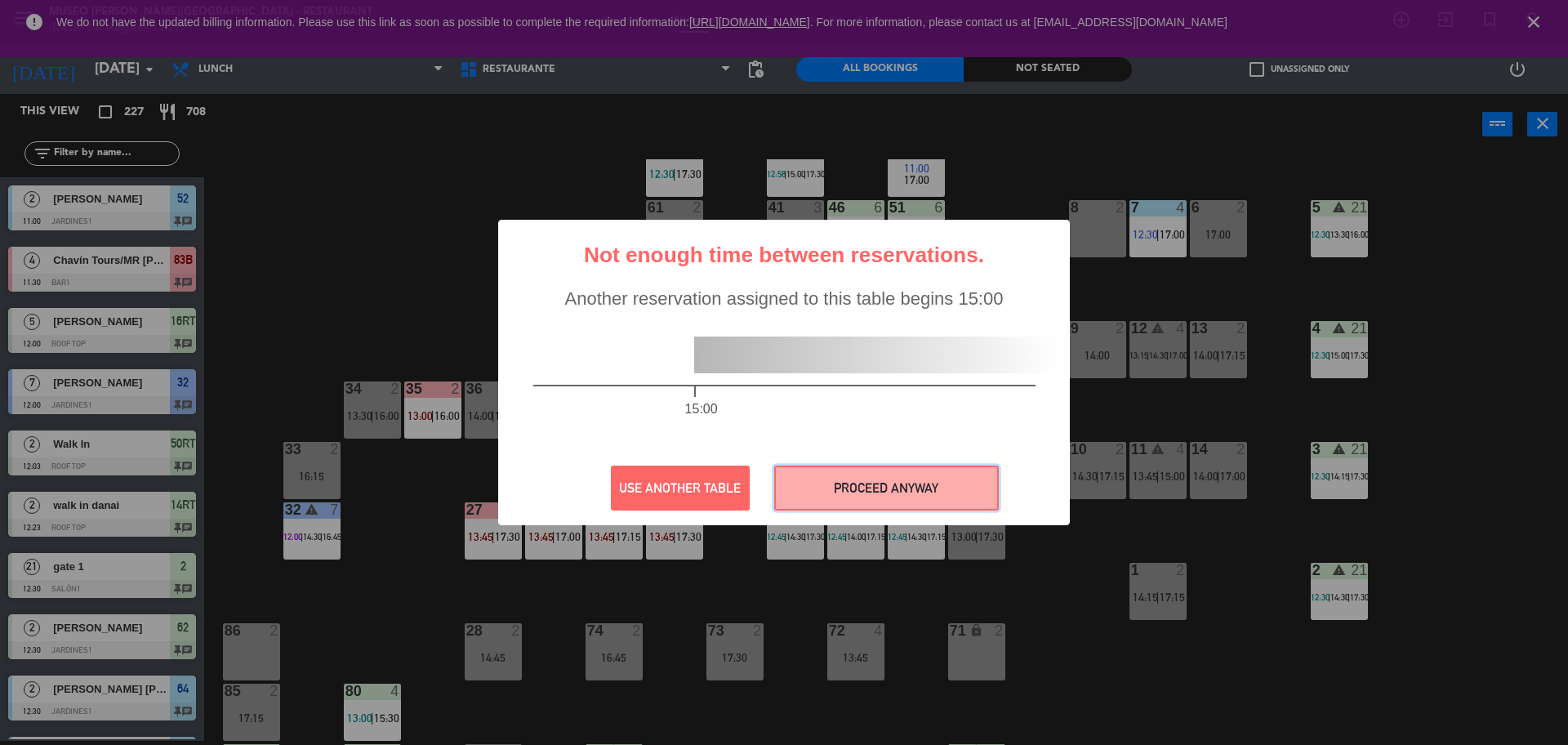
click at [955, 491] on button "PROCEED ANYWAY" at bounding box center [887, 488] width 225 height 45
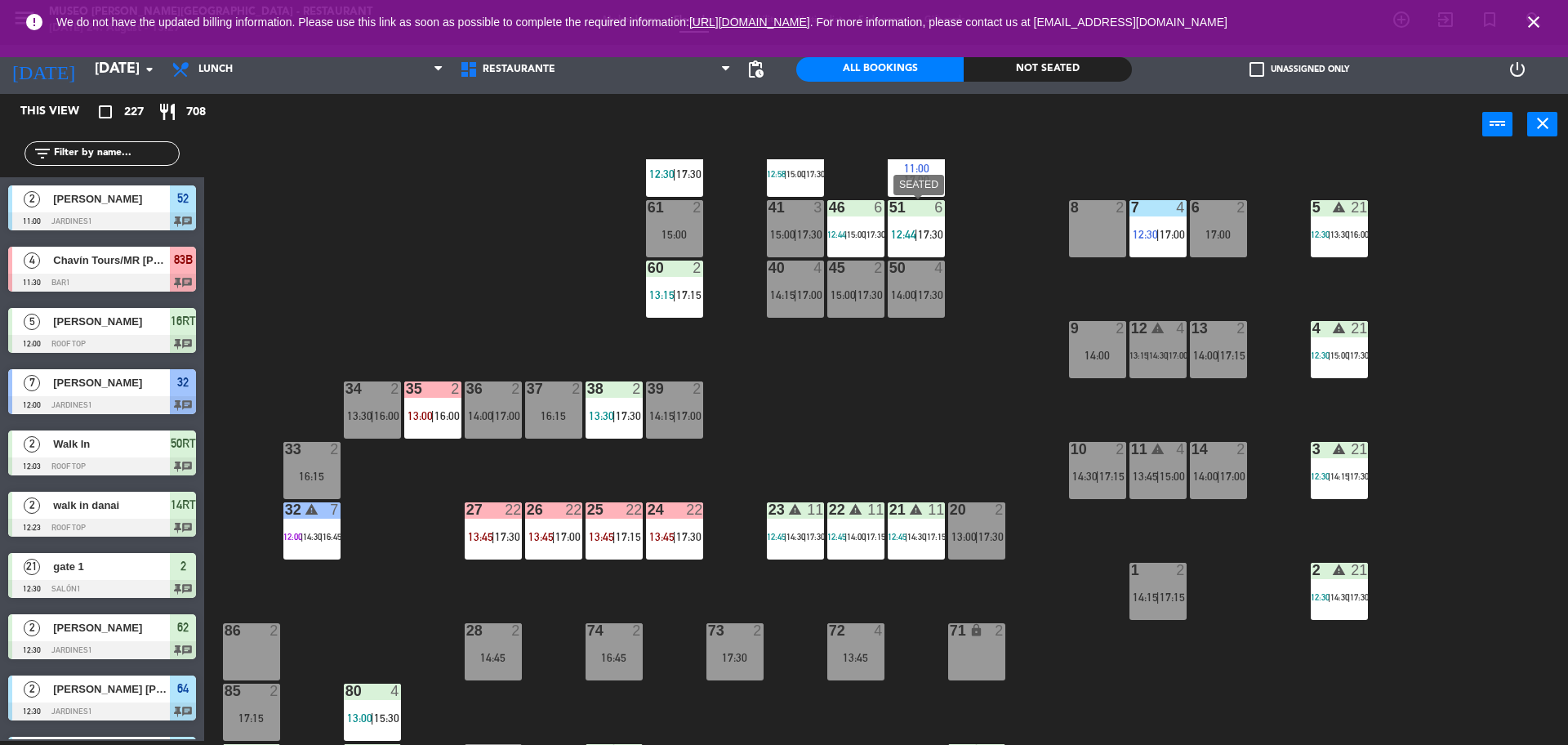
click at [920, 210] on div at bounding box center [916, 207] width 27 height 14
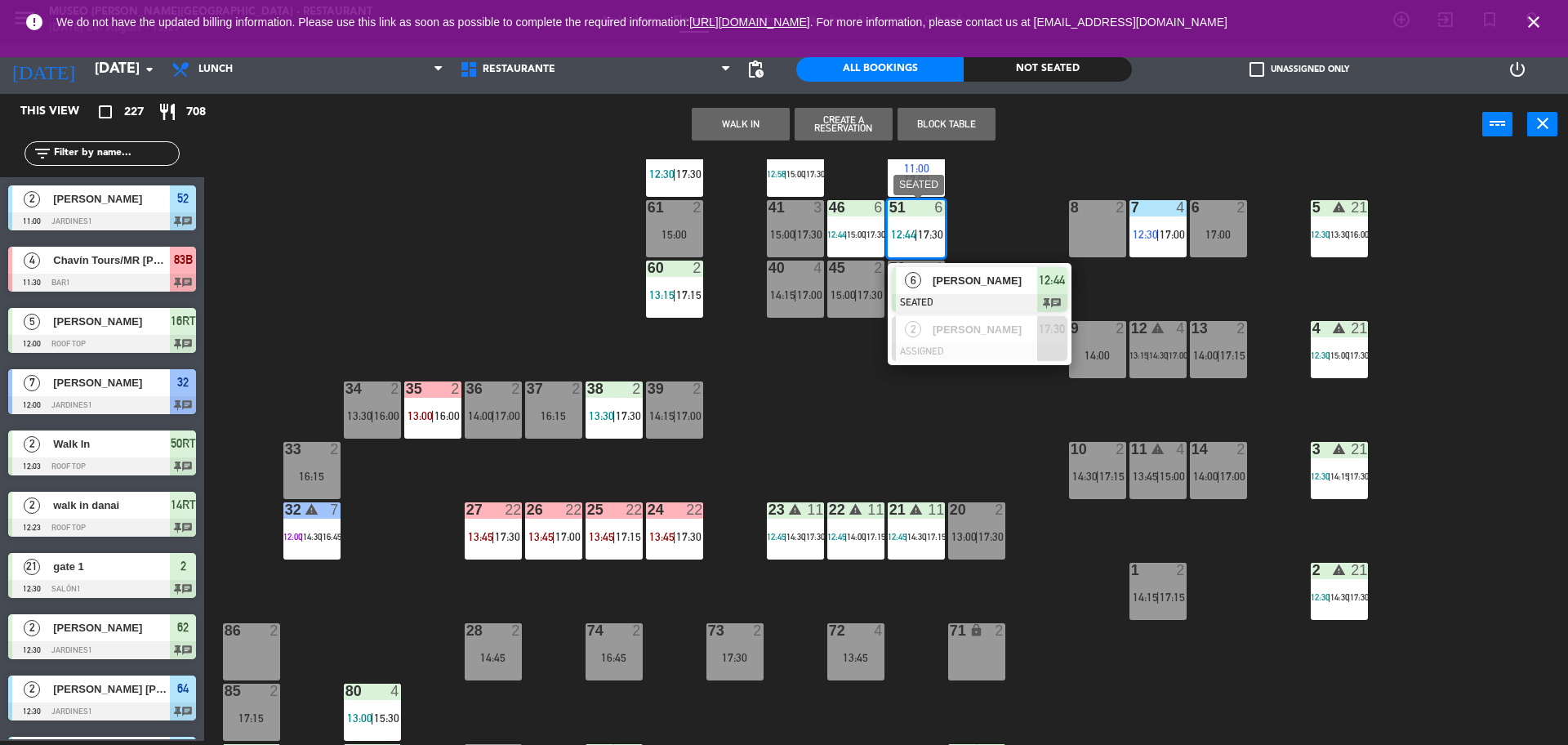
click at [1003, 300] on div at bounding box center [980, 303] width 176 height 18
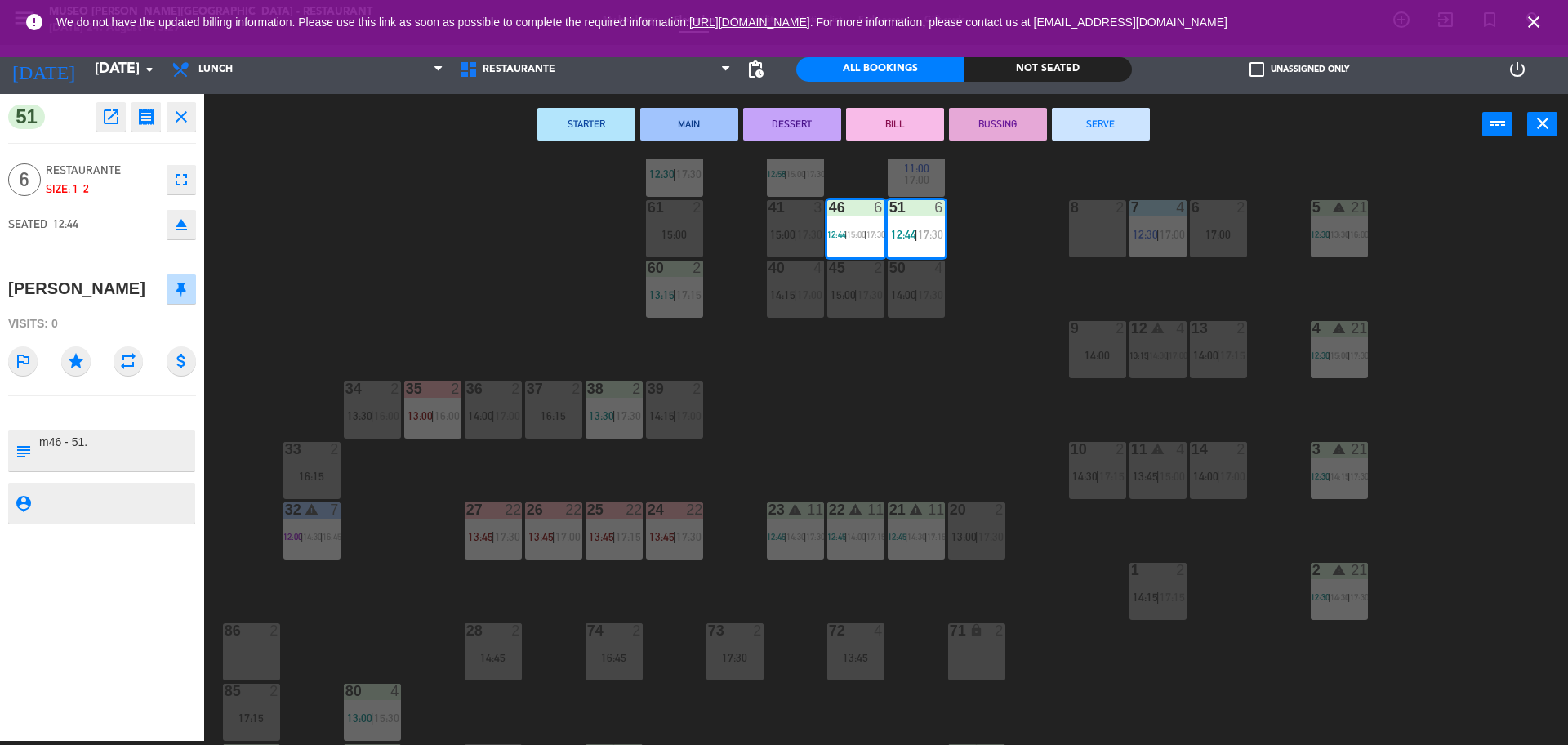
click at [114, 254] on div "51 open_in_new receipt 12:44 PM Sun, 24 Aug 6 people Maria Table 51 INTERNAL NO…" at bounding box center [102, 417] width 204 height 647
click at [536, 322] on div "44 5 13:30 | 17:00 49 2 13:15 | 16:15 54 5 14:30 | 16:45 64 2 12:30 | 17:00 48 …" at bounding box center [894, 452] width 1349 height 586
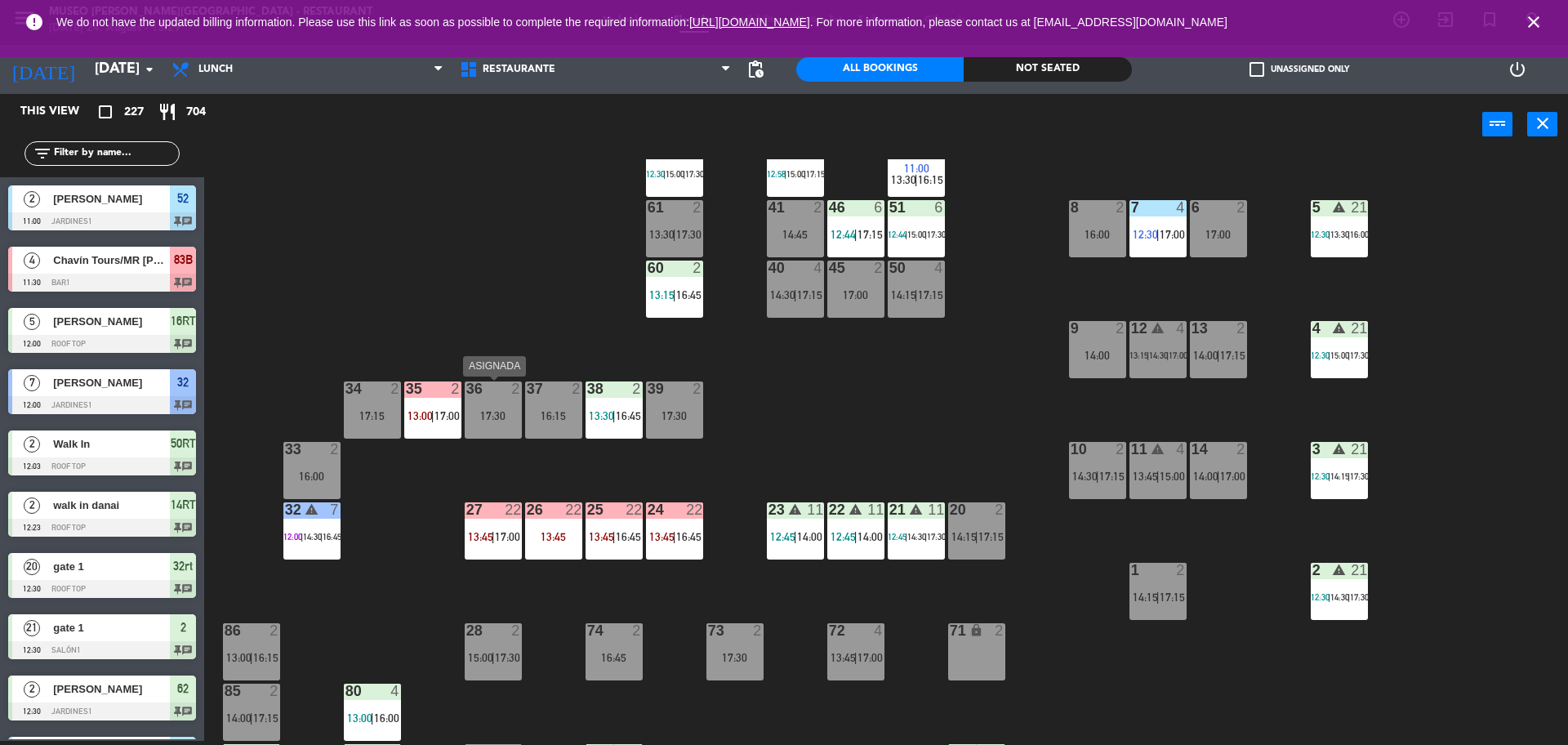
scroll to position [589, 0]
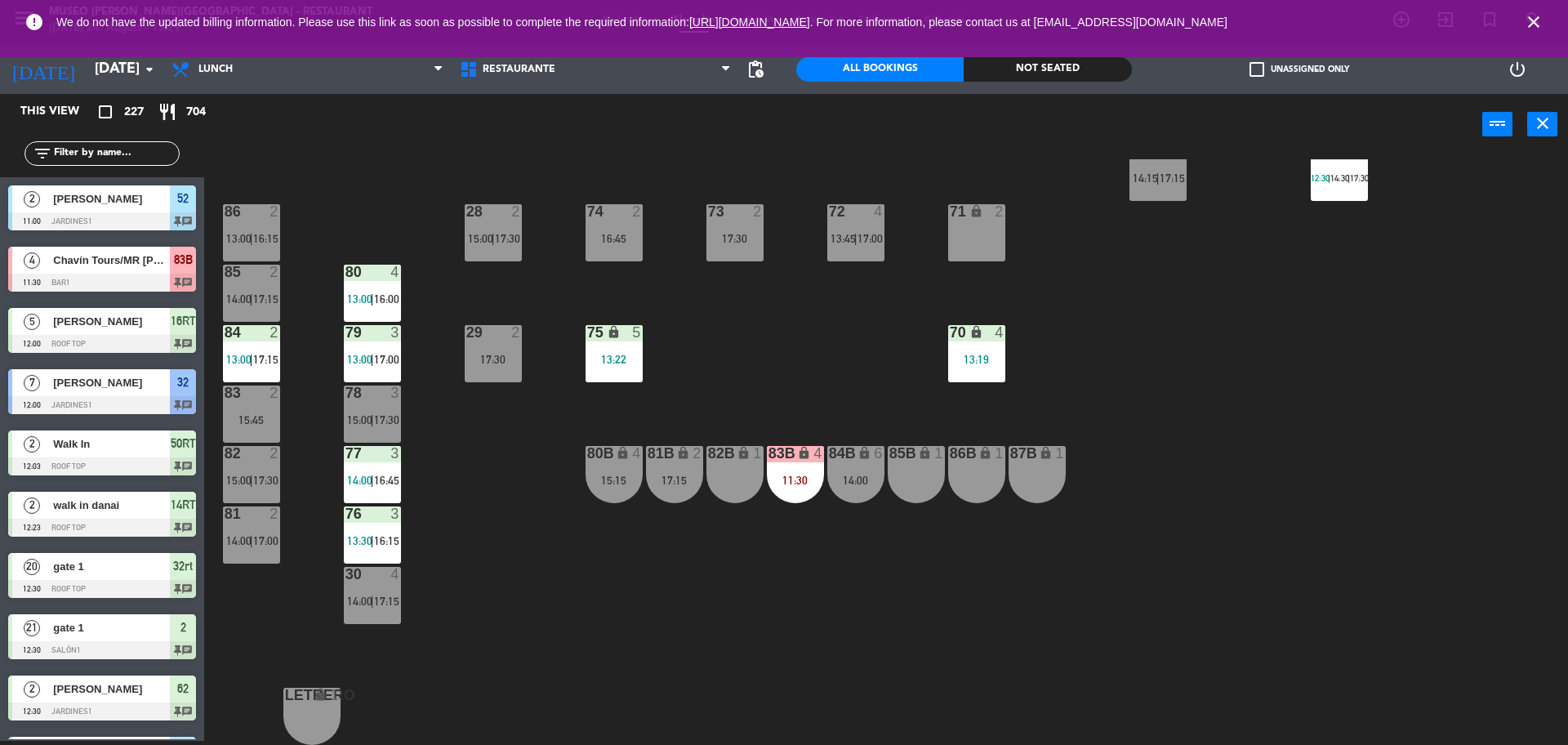
click at [95, 147] on input "text" at bounding box center [115, 153] width 126 height 18
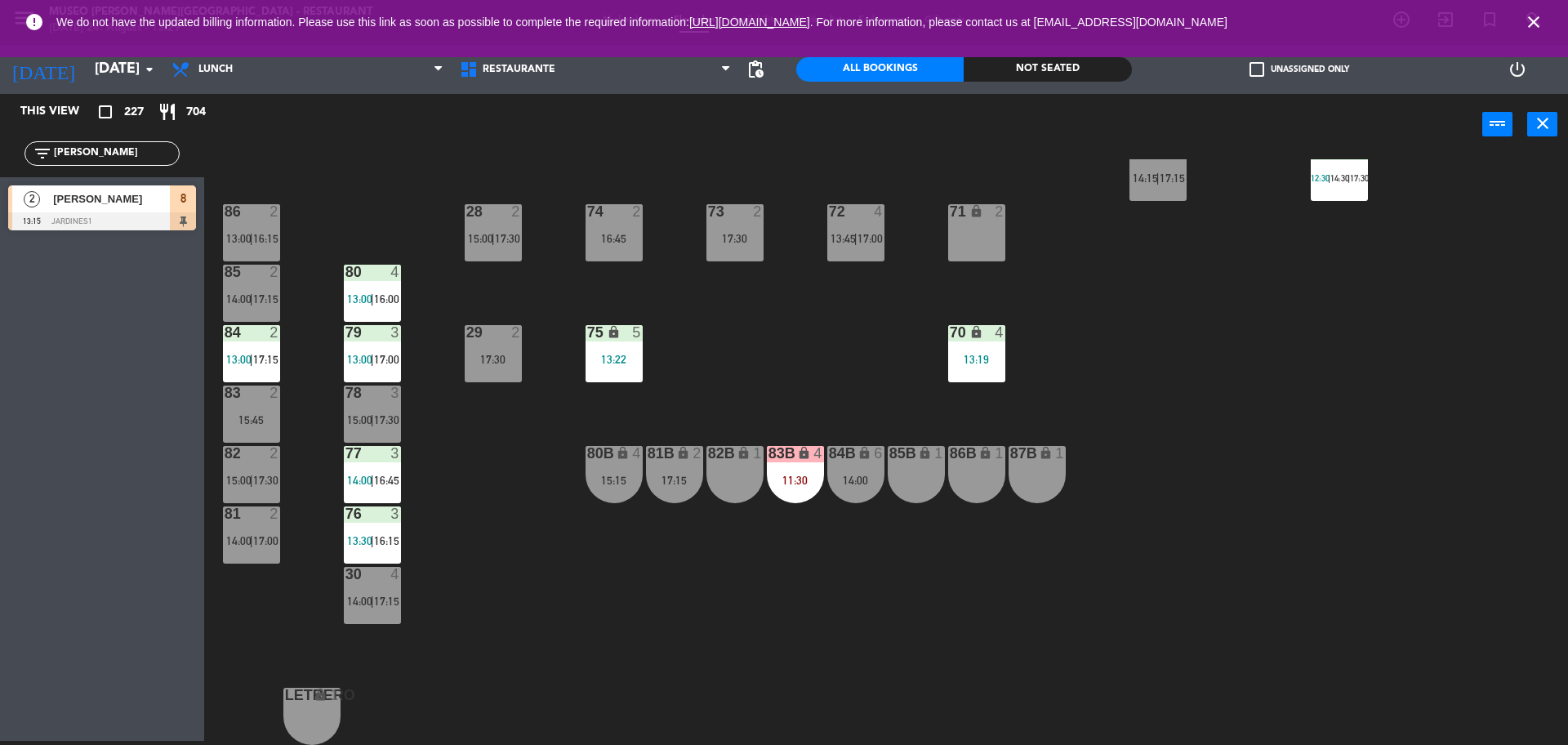
type input "olga"
click at [119, 194] on span "[PERSON_NAME] [PERSON_NAME]" at bounding box center [111, 199] width 116 height 17
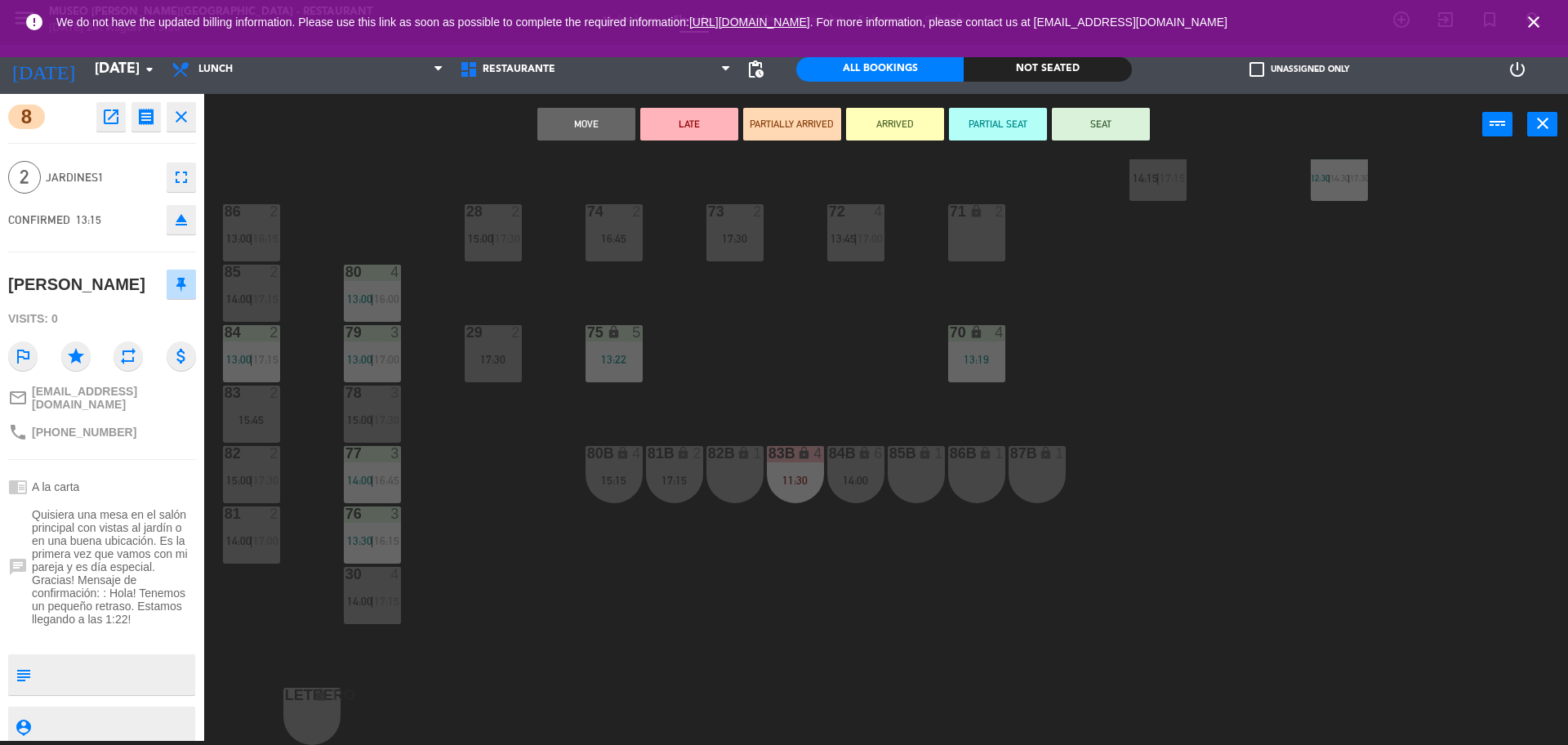
click at [726, 493] on div "82B lock 1" at bounding box center [735, 475] width 57 height 57
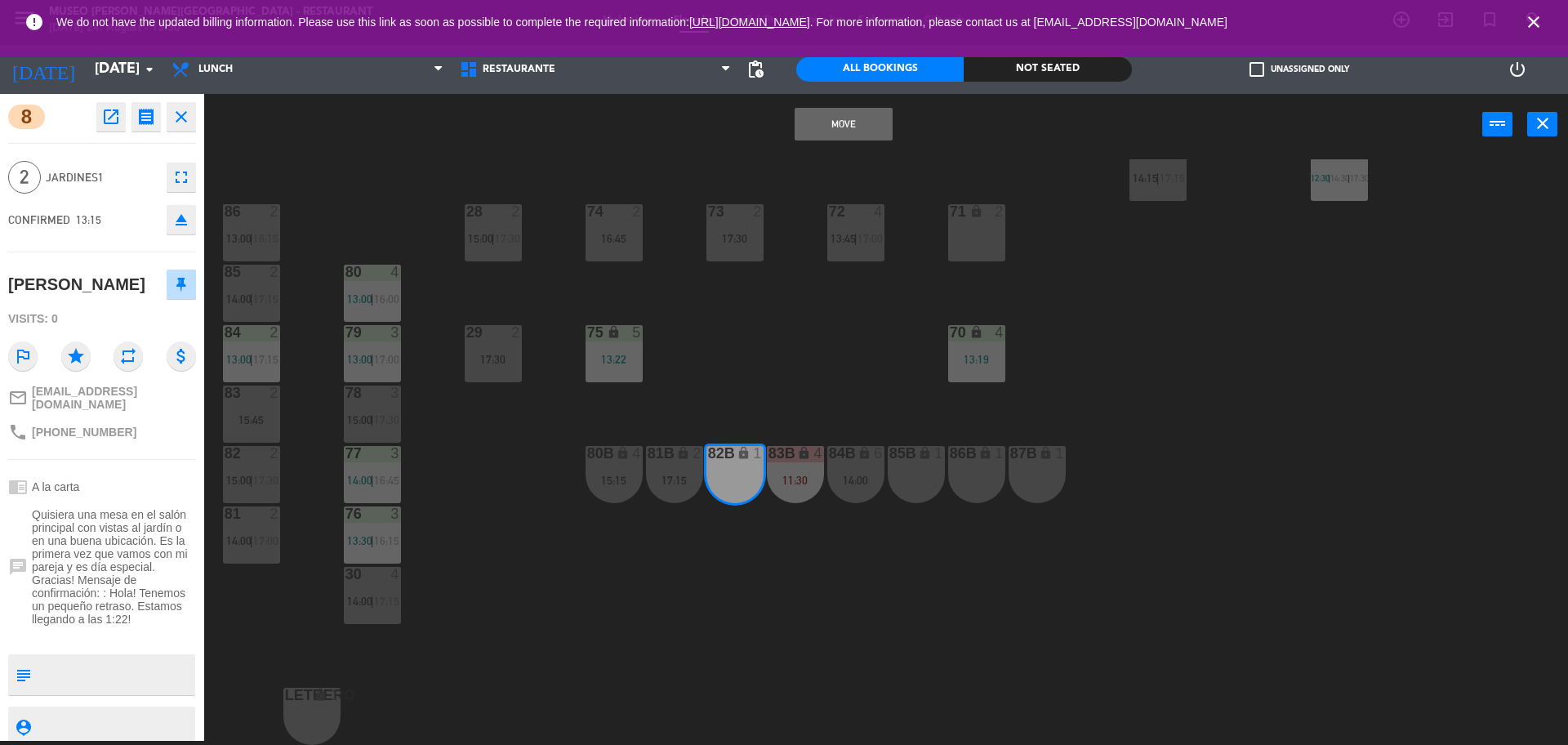
click at [819, 156] on main "44 5 13:30 | 17:30 49 2 13:15 | 17:00 54 5 14:30 | 17:30 64 2 12:30 | 15:15 48 …" at bounding box center [886, 444] width 1364 height 601
click at [814, 141] on div "Move power_input close" at bounding box center [844, 124] width 1279 height 62
click at [777, 376] on div "44 5 13:30 | 17:30 49 2 13:15 | 17:00 54 5 14:30 | 17:30 64 2 12:30 | 15:15 48 …" at bounding box center [894, 452] width 1349 height 586
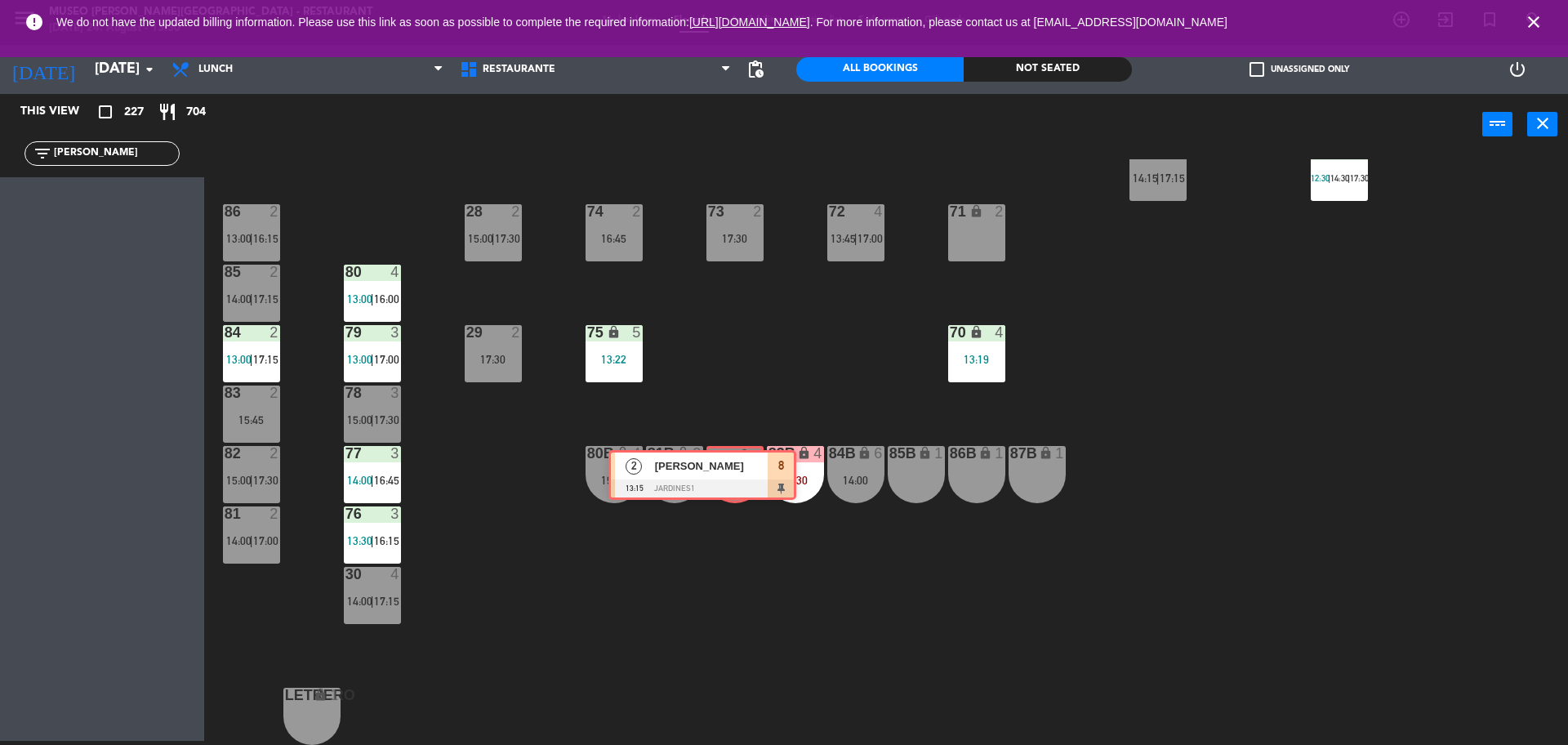
drag, startPoint x: 144, startPoint y: 200, endPoint x: 724, endPoint y: 460, distance: 635.6
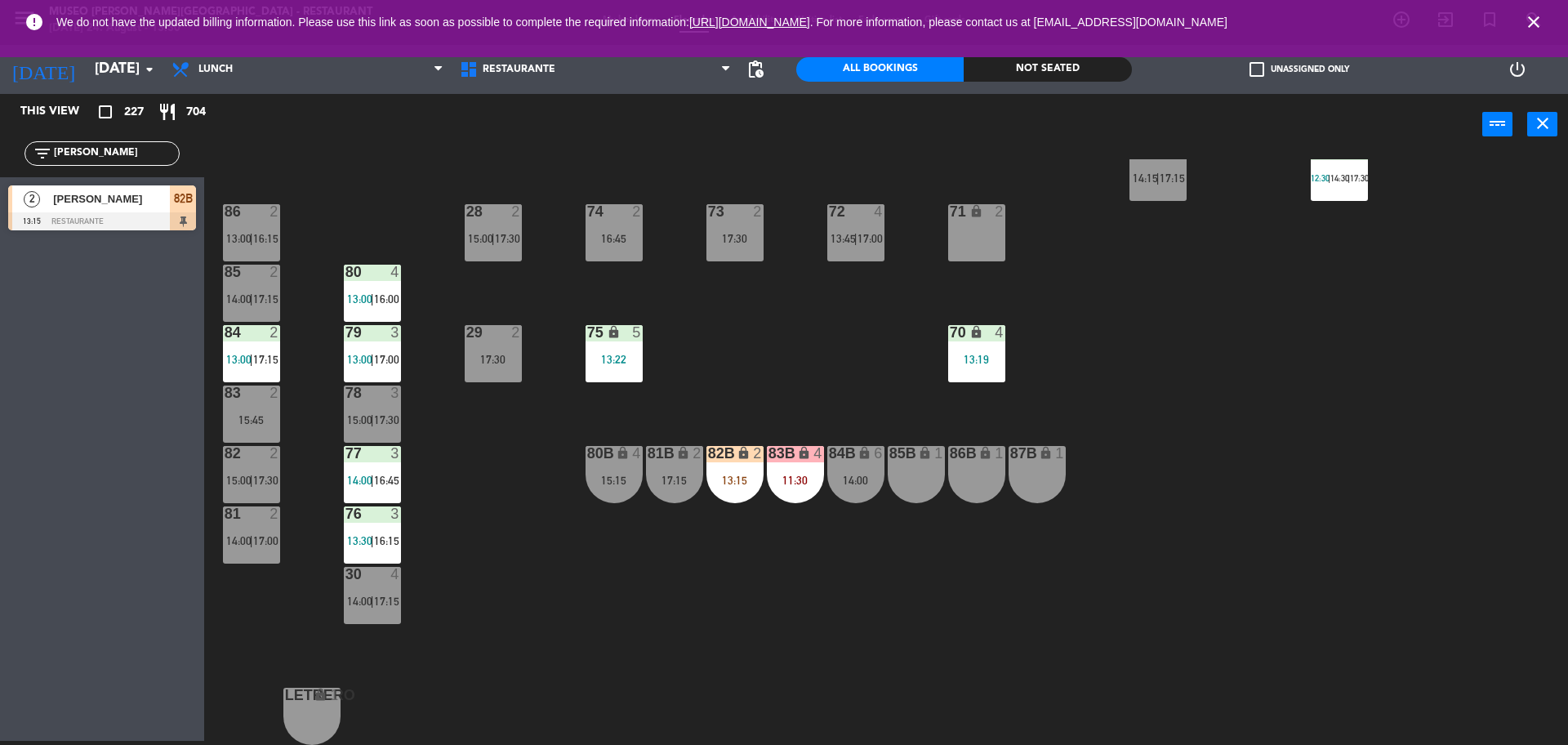
click at [249, 395] on div at bounding box center [251, 393] width 27 height 14
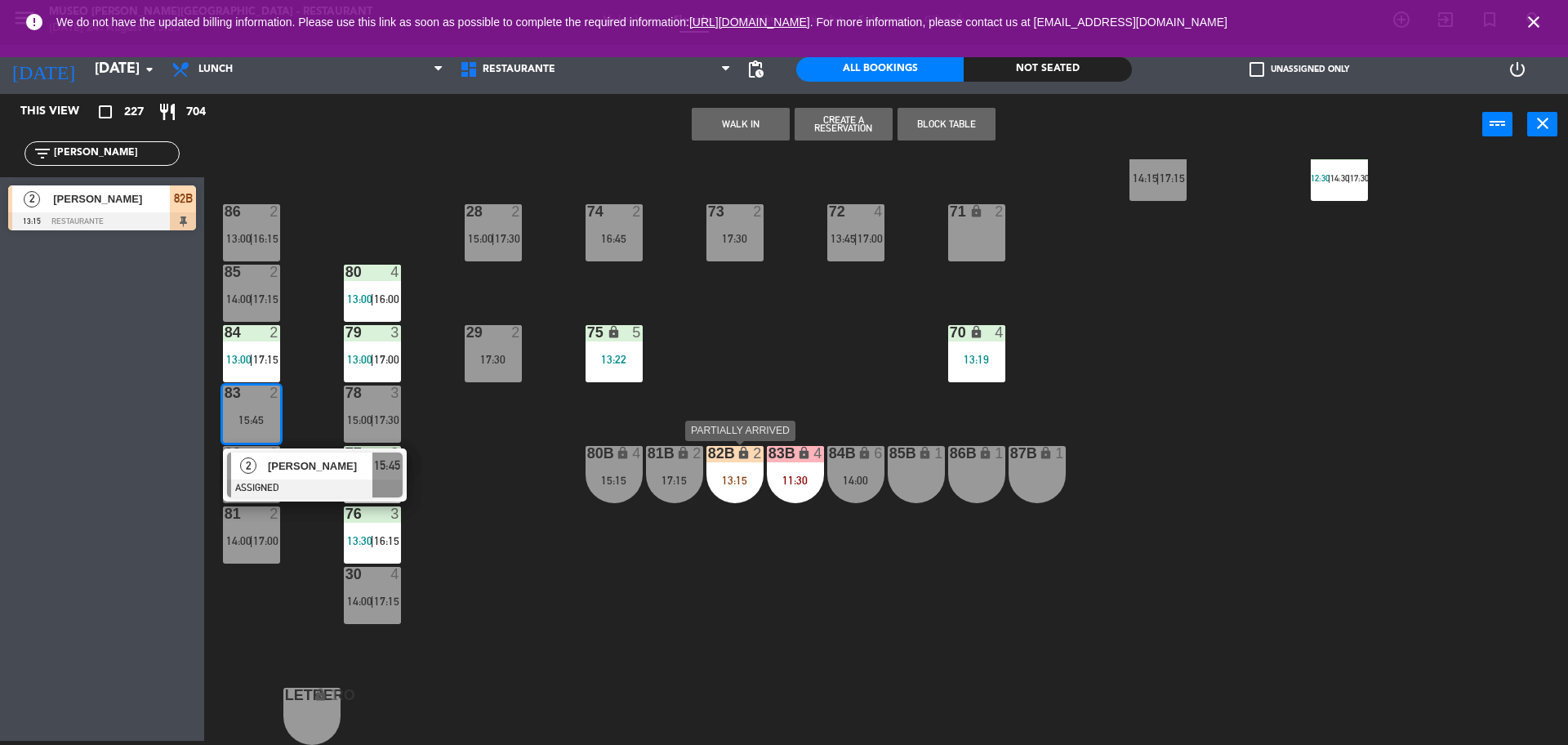
click at [736, 469] on div "82B lock 2 13:15" at bounding box center [735, 475] width 57 height 57
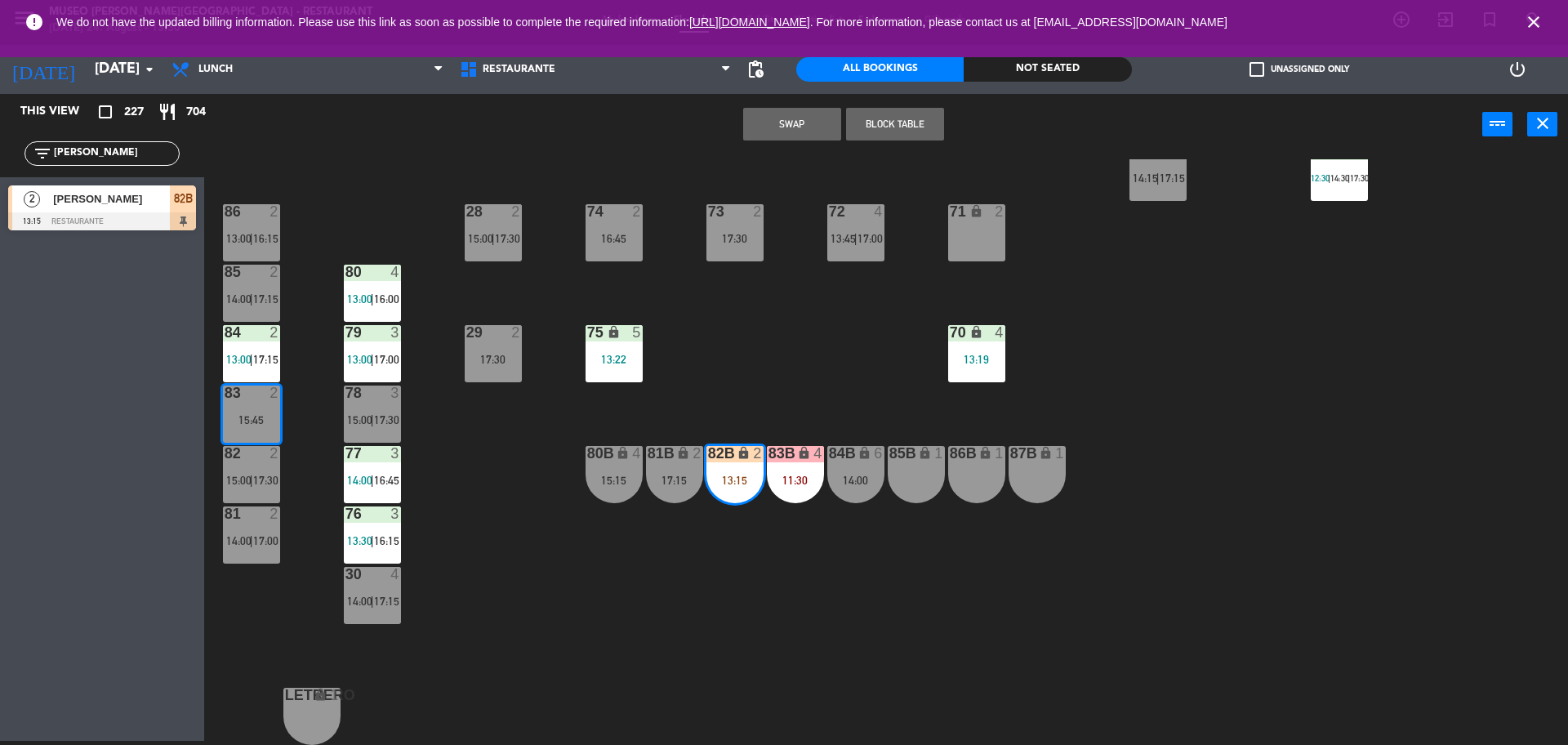
click at [777, 118] on button "Swap" at bounding box center [792, 124] width 98 height 32
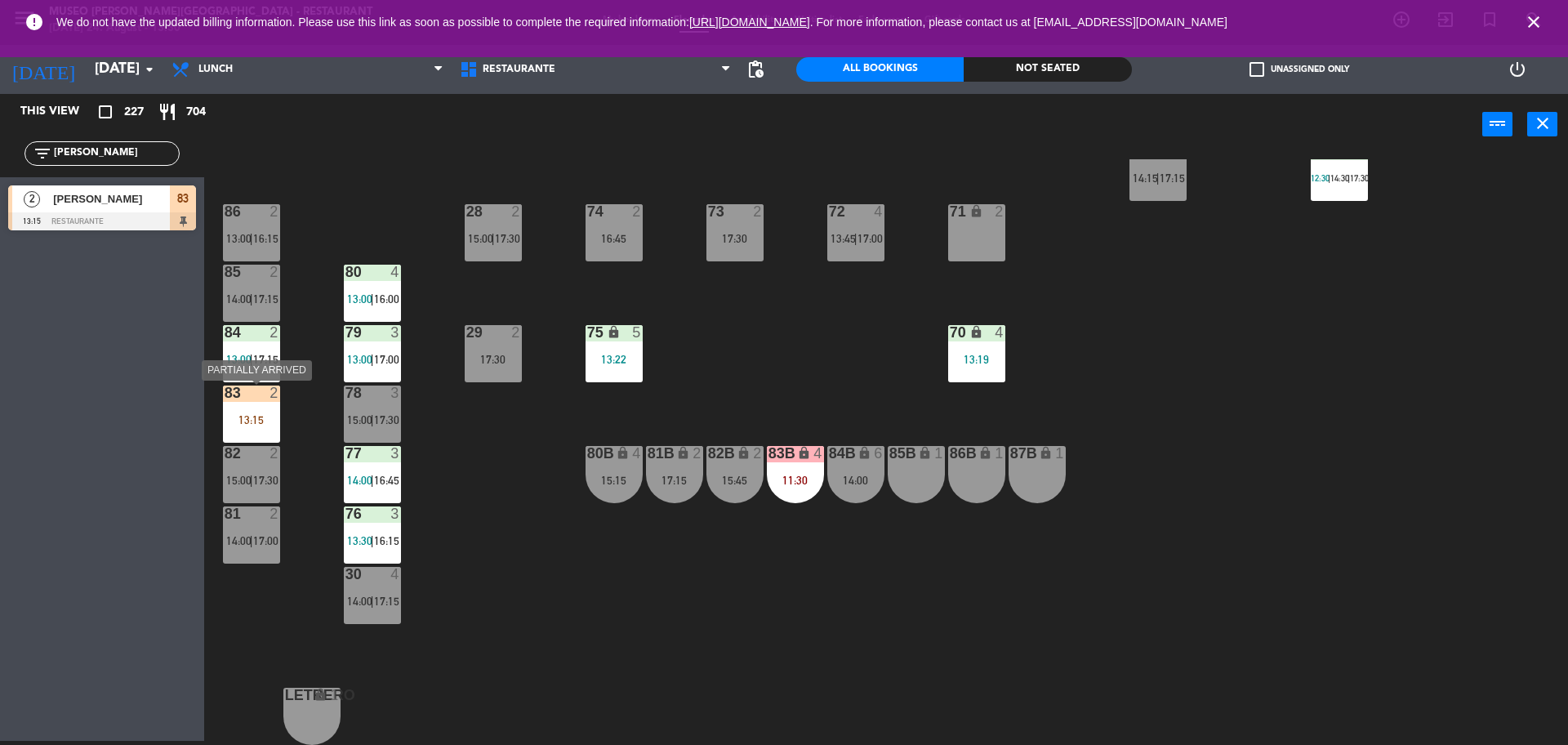
click at [237, 403] on div "83 2 13:15" at bounding box center [252, 415] width 57 height 57
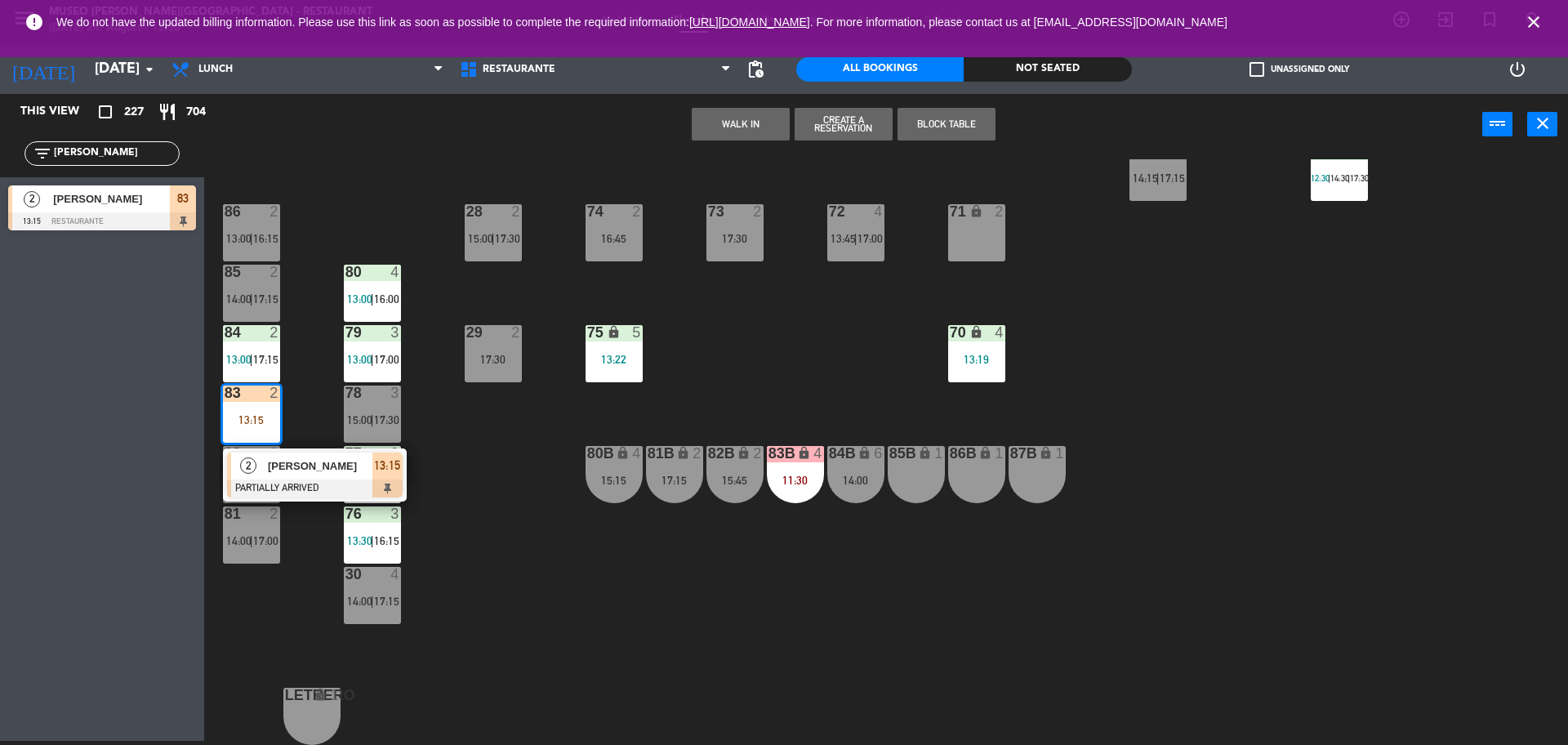
click at [297, 468] on span "[PERSON_NAME] [PERSON_NAME]" at bounding box center [320, 466] width 105 height 17
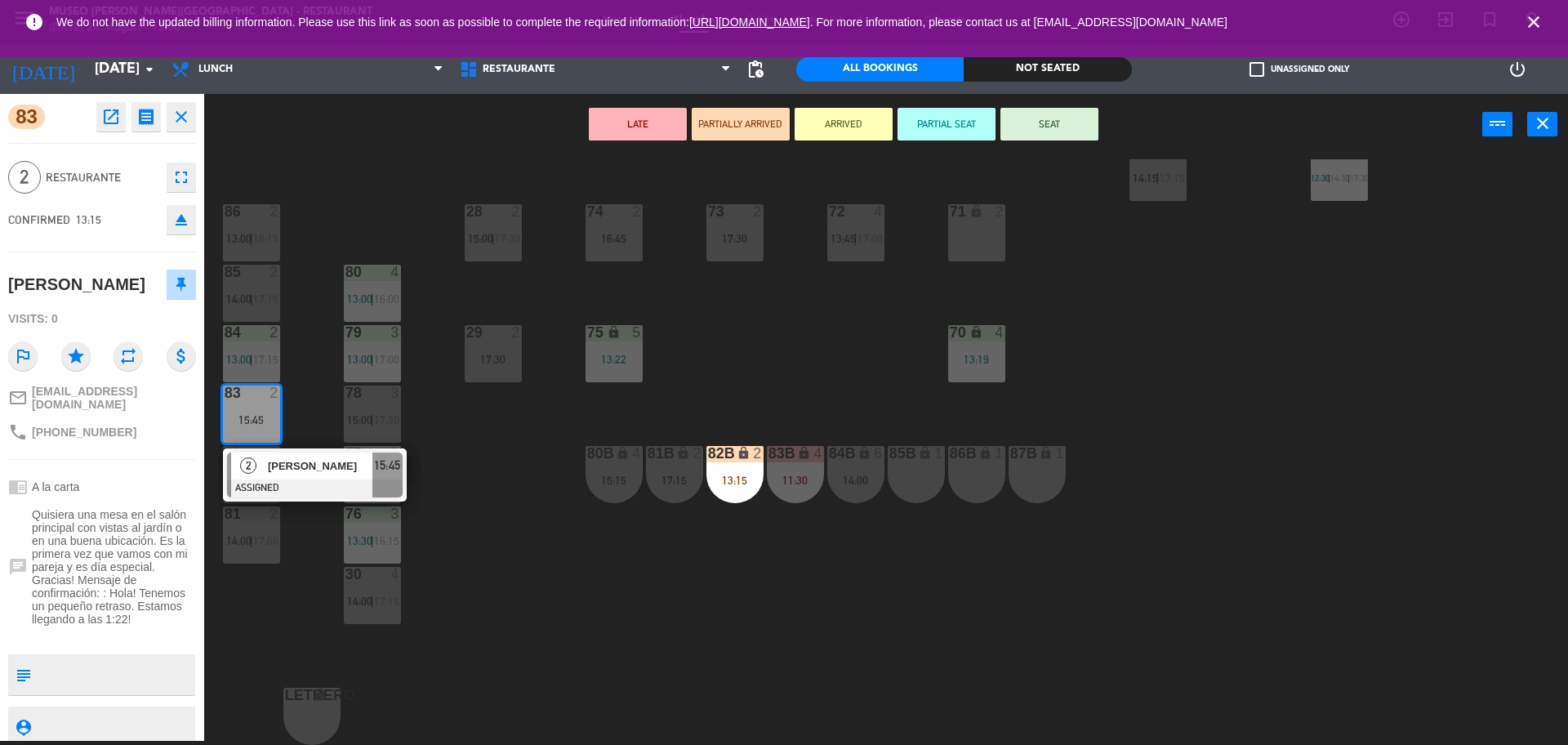
click at [87, 682] on textarea at bounding box center [116, 674] width 156 height 34
type textarea "m83"
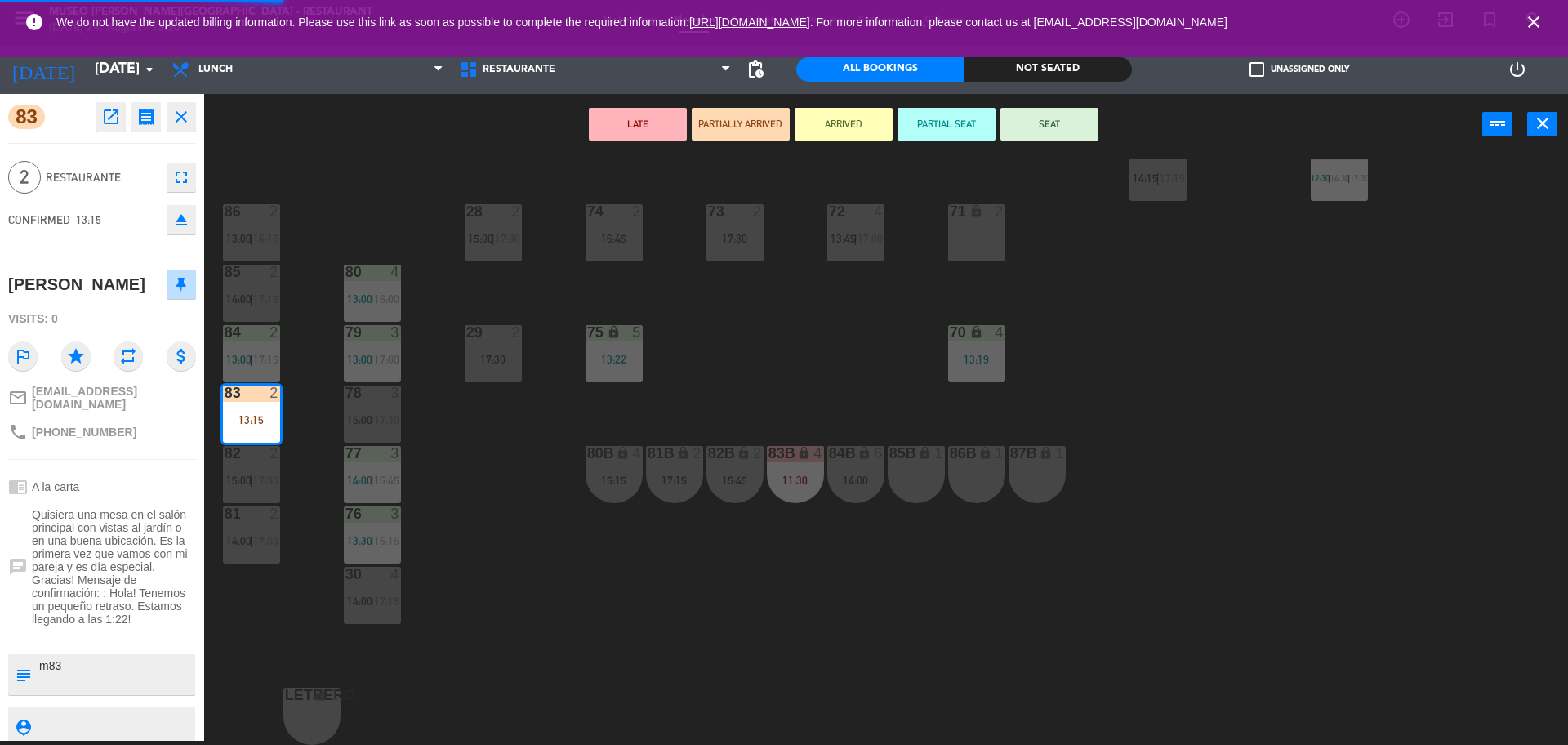
click at [108, 330] on div "Visits: 0" at bounding box center [102, 319] width 188 height 29
click at [1059, 131] on button "SEAT" at bounding box center [1049, 124] width 98 height 32
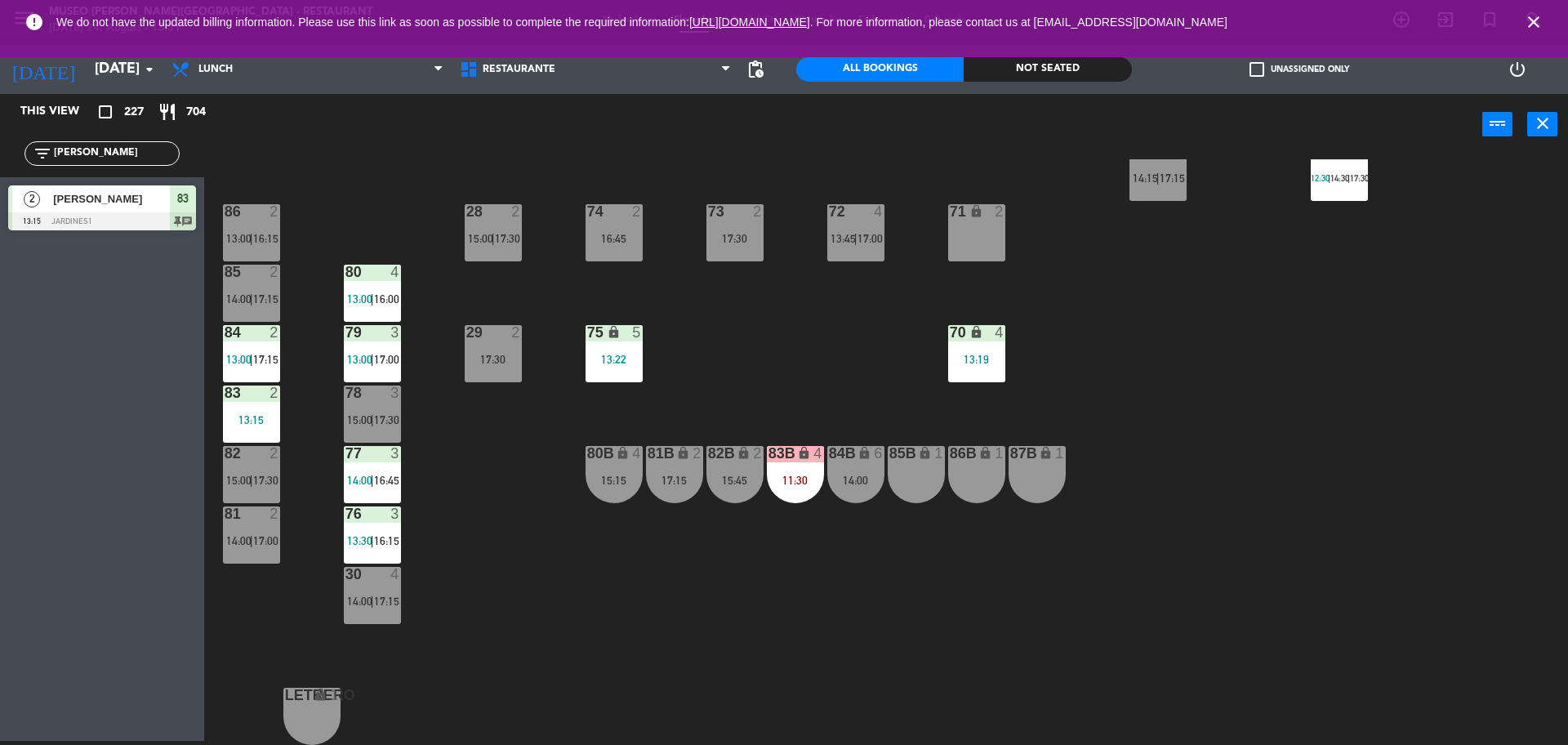
scroll to position [0, 0]
